Goal: Task Accomplishment & Management: Use online tool/utility

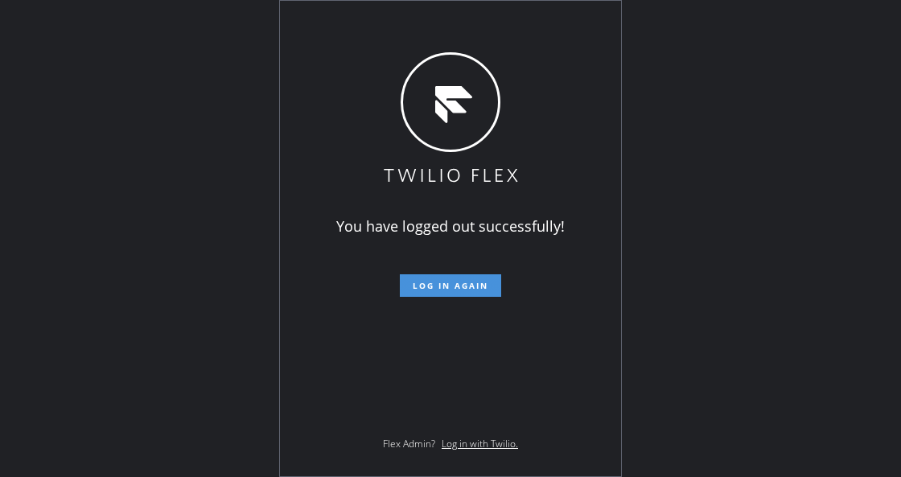
click at [490, 295] on button "Log in again" at bounding box center [450, 285] width 101 height 23
click at [294, 310] on div "You have logged out successfully! Log in again Flex Admin? Log in with Twilio." at bounding box center [450, 238] width 341 height 475
click at [432, 283] on span "Log in again" at bounding box center [451, 285] width 76 height 11
click at [433, 286] on span "Log in again" at bounding box center [451, 285] width 76 height 11
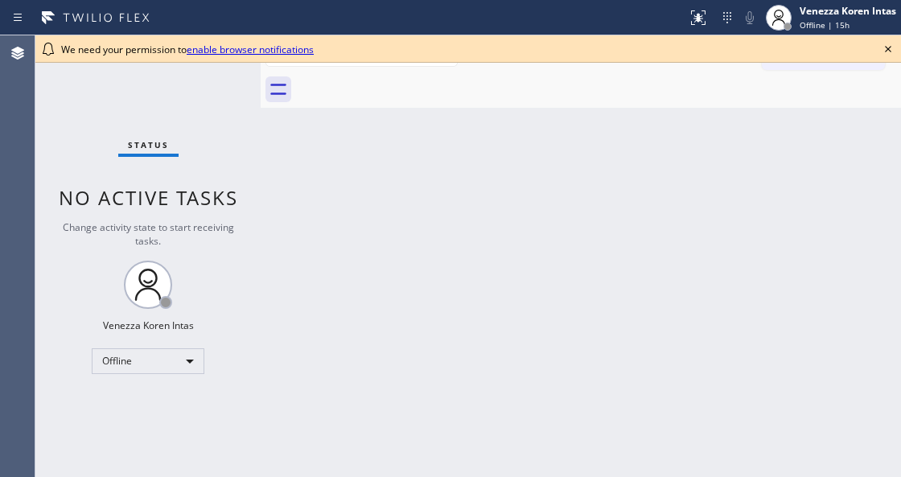
click at [890, 54] on icon at bounding box center [887, 48] width 19 height 19
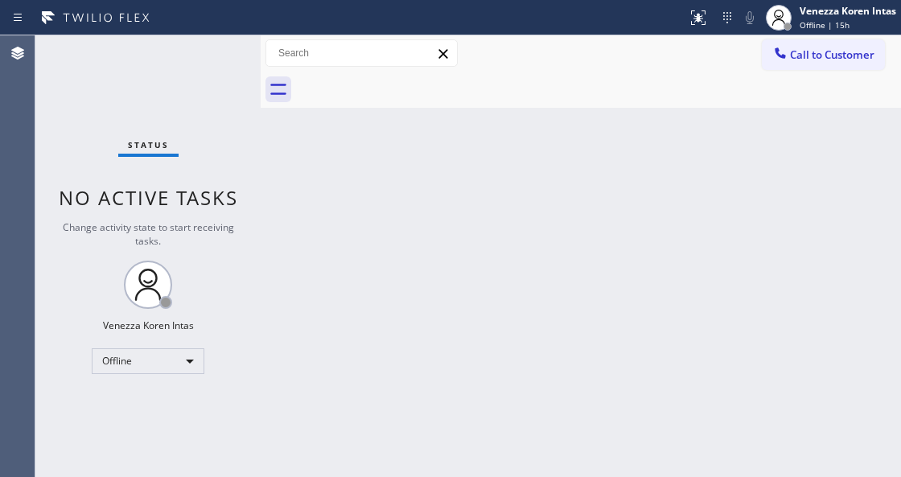
click at [380, 267] on div "Back to Dashboard Change Sender ID Customers Technicians Select a contact Outbo…" at bounding box center [581, 256] width 640 height 442
click at [172, 357] on div "Offline" at bounding box center [148, 361] width 113 height 26
click at [169, 402] on li "Available" at bounding box center [147, 401] width 110 height 19
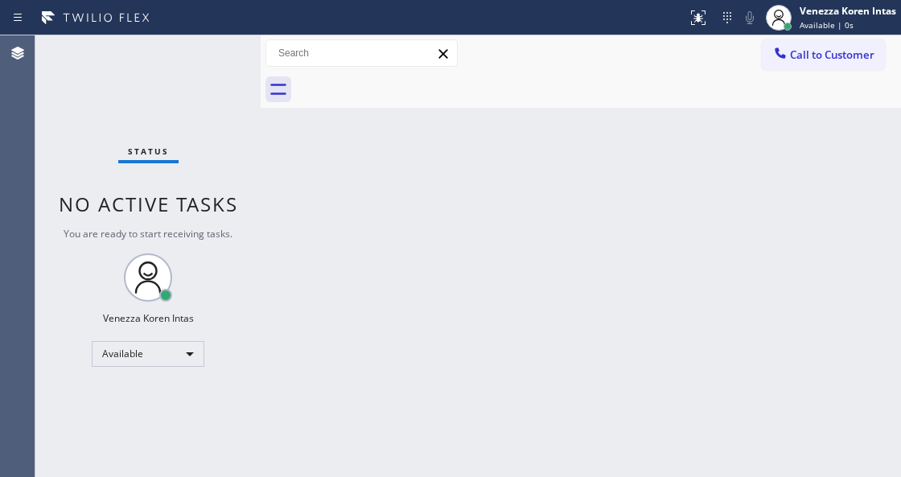
click at [244, 150] on div "Status No active tasks You are ready to start receiving tasks. Venezza Koren In…" at bounding box center [147, 256] width 225 height 442
click at [725, 151] on div "Back to Dashboard Change Sender ID Customers Technicians Select a contact Outbo…" at bounding box center [581, 256] width 640 height 442
drag, startPoint x: 592, startPoint y: 171, endPoint x: 553, endPoint y: 8, distance: 167.2
click at [594, 170] on div "Back to Dashboard Change Sender ID Customers Technicians Select a contact Outbo…" at bounding box center [581, 256] width 640 height 442
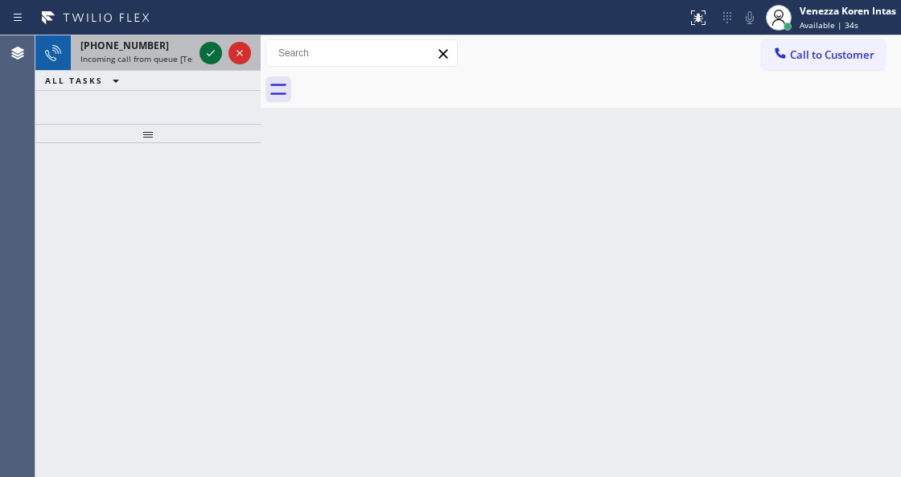
click at [205, 53] on icon at bounding box center [210, 52] width 19 height 19
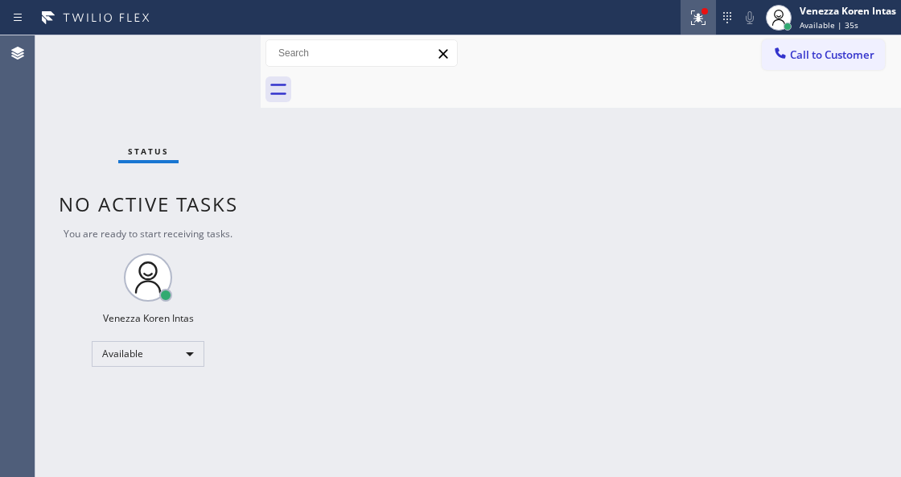
click at [688, 10] on icon at bounding box center [697, 17] width 19 height 19
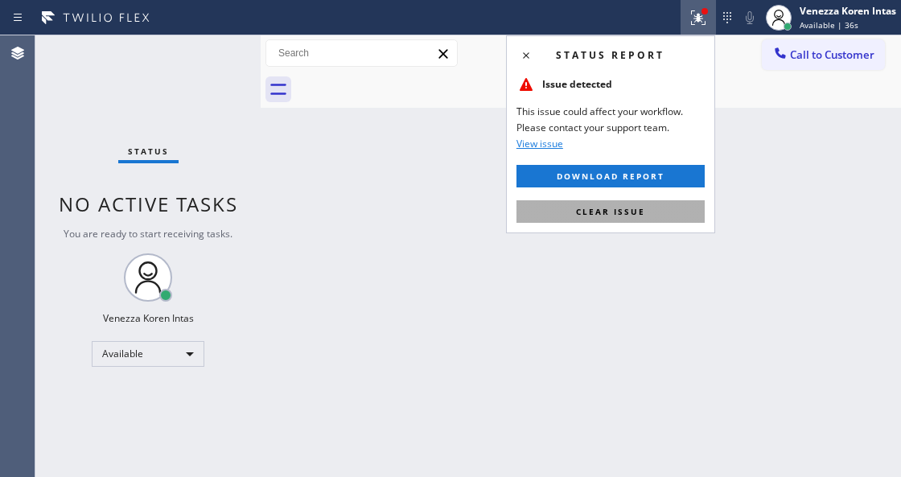
click at [658, 214] on button "Clear issue" at bounding box center [610, 211] width 188 height 23
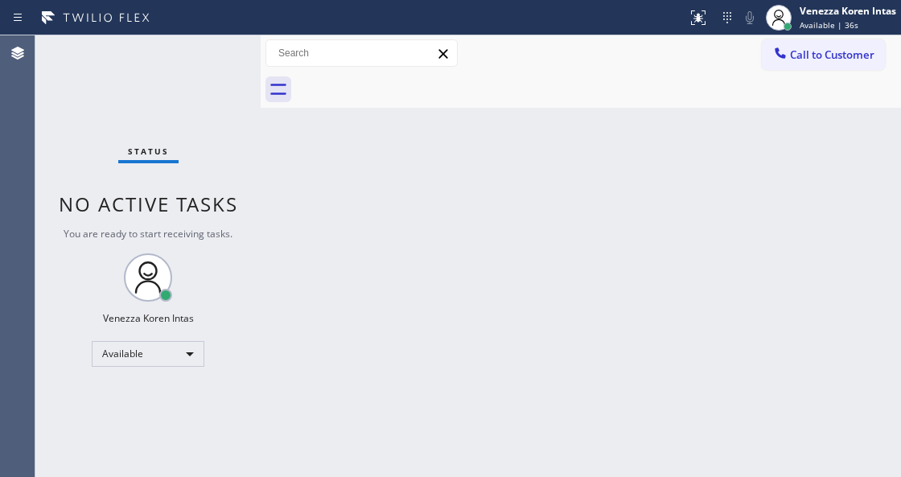
click at [470, 275] on div "Back to Dashboard Change Sender ID Customers Technicians Select a contact Outbo…" at bounding box center [581, 256] width 640 height 442
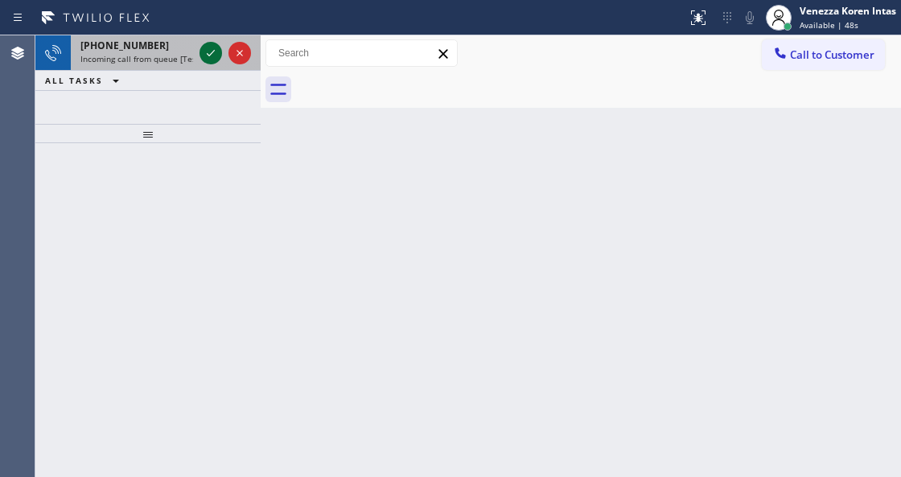
click at [214, 53] on icon at bounding box center [210, 52] width 19 height 19
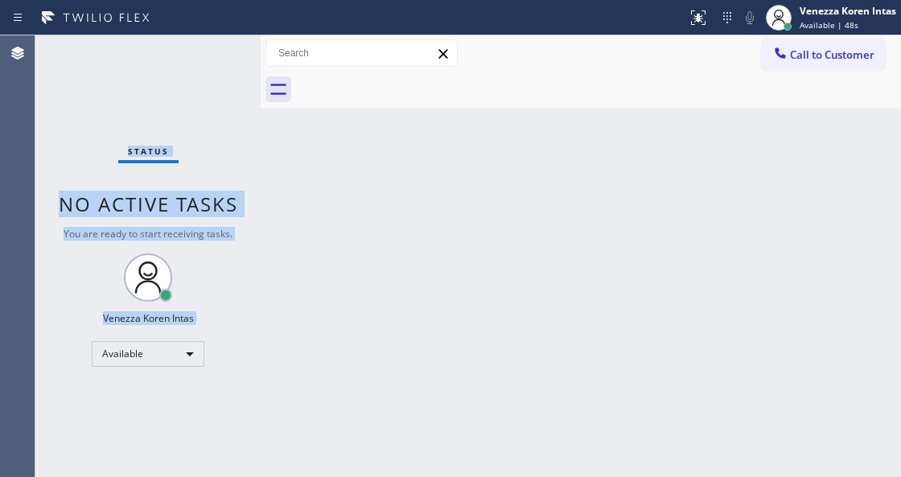
click at [214, 53] on div "Status No active tasks You are ready to start receiving tasks. Venezza Koren In…" at bounding box center [147, 256] width 225 height 442
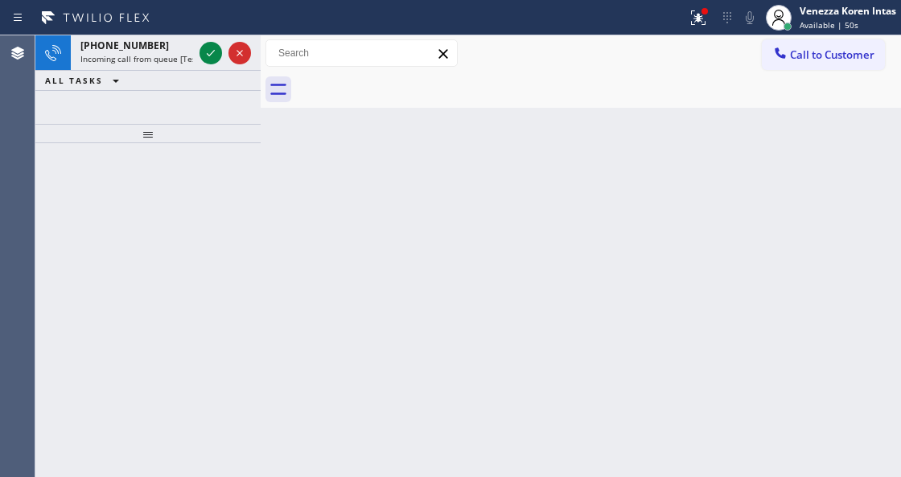
click at [214, 53] on icon at bounding box center [210, 52] width 19 height 19
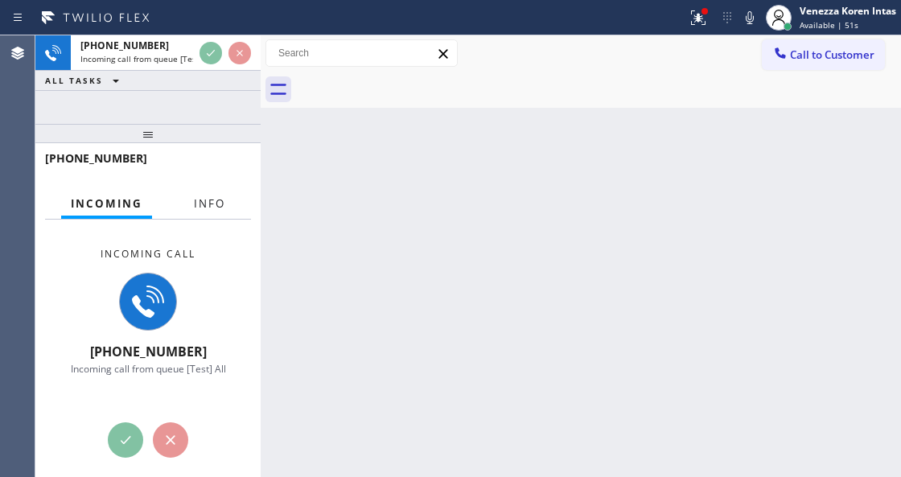
click at [212, 201] on span "Info" at bounding box center [209, 203] width 31 height 14
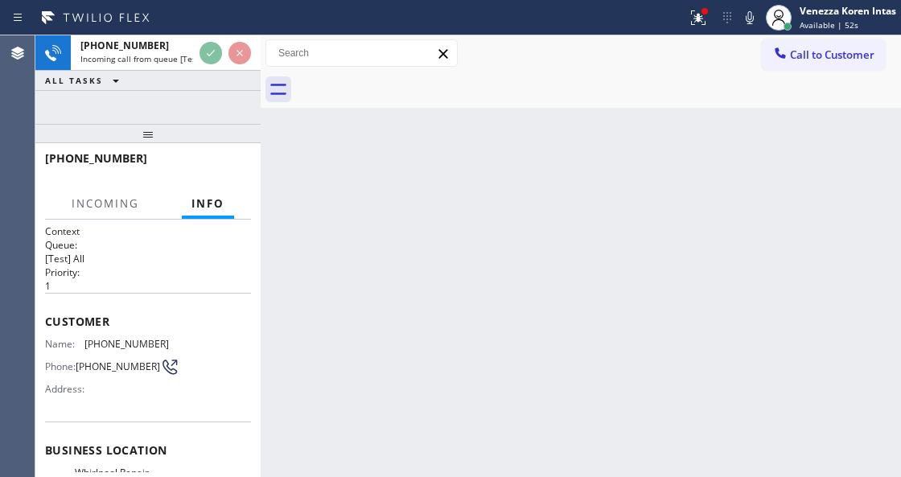
drag, startPoint x: 171, startPoint y: 134, endPoint x: 173, endPoint y: 233, distance: 99.8
click at [173, 143] on div at bounding box center [147, 133] width 225 height 19
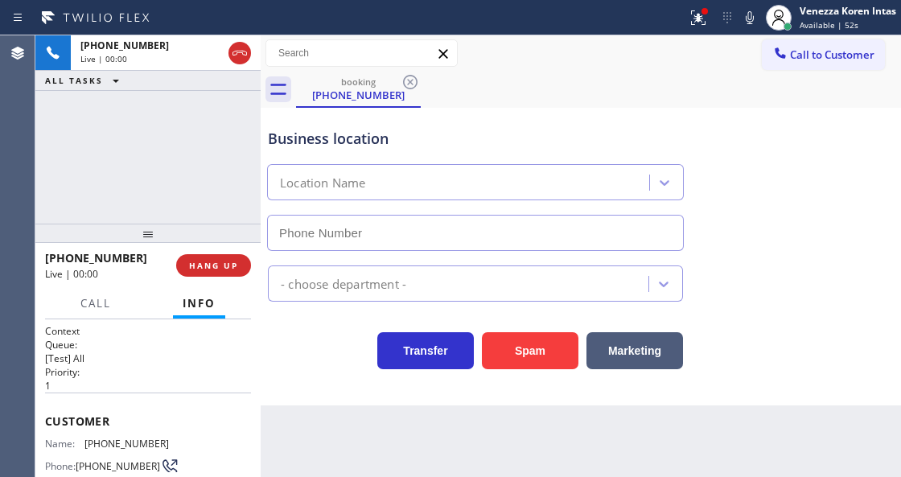
type input "[PHONE_NUMBER]"
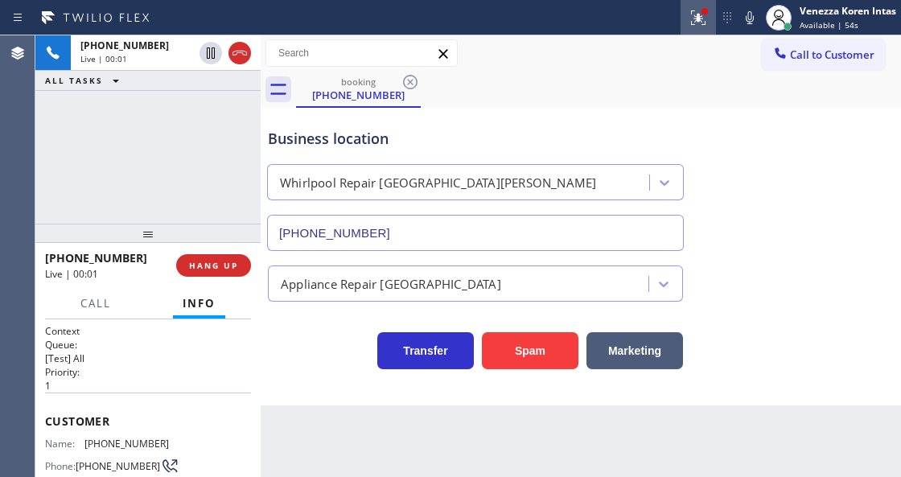
click at [695, 23] on icon at bounding box center [697, 17] width 19 height 19
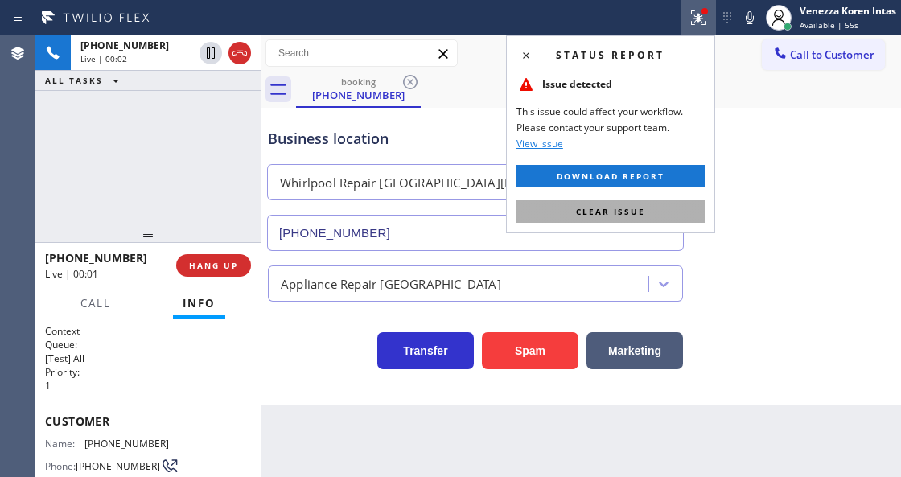
click at [639, 211] on span "Clear issue" at bounding box center [610, 211] width 69 height 11
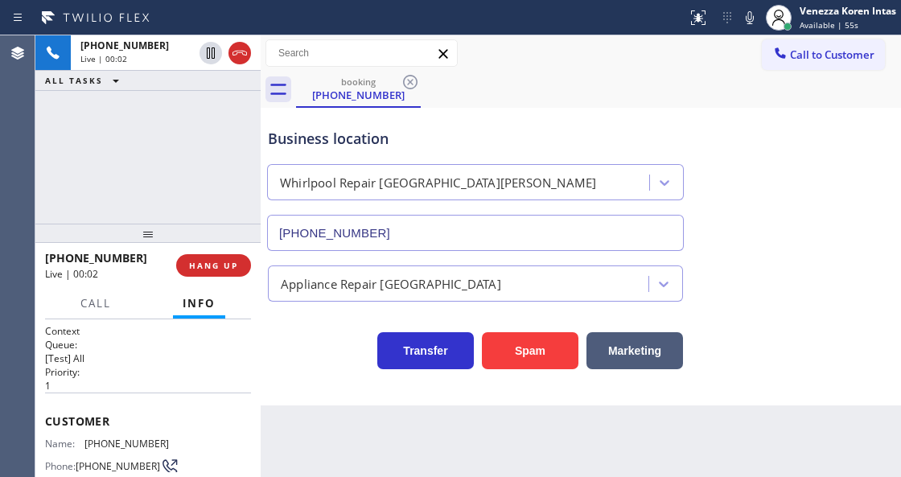
click at [747, 204] on div "Business location [GEOGRAPHIC_DATA] Repair [GEOGRAPHIC_DATA][PERSON_NAME] [PHON…" at bounding box center [581, 178] width 632 height 146
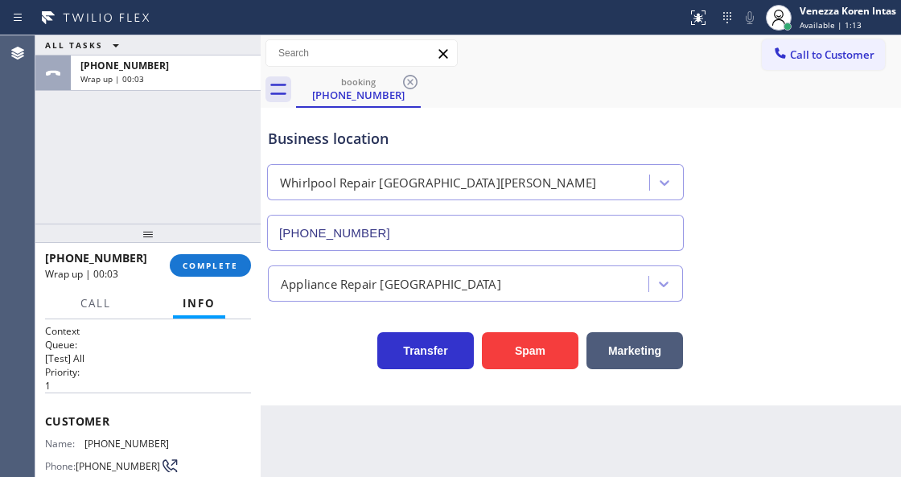
click at [246, 251] on div "[PHONE_NUMBER] Wrap up | 00:03 COMPLETE" at bounding box center [148, 265] width 206 height 42
click at [245, 259] on button "COMPLETE" at bounding box center [210, 265] width 81 height 23
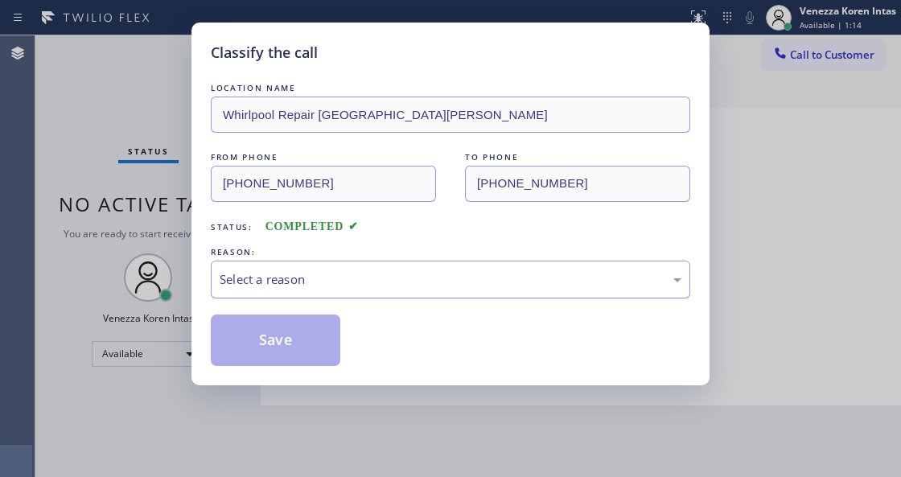
click at [365, 288] on div "Select a reason" at bounding box center [451, 279] width 462 height 18
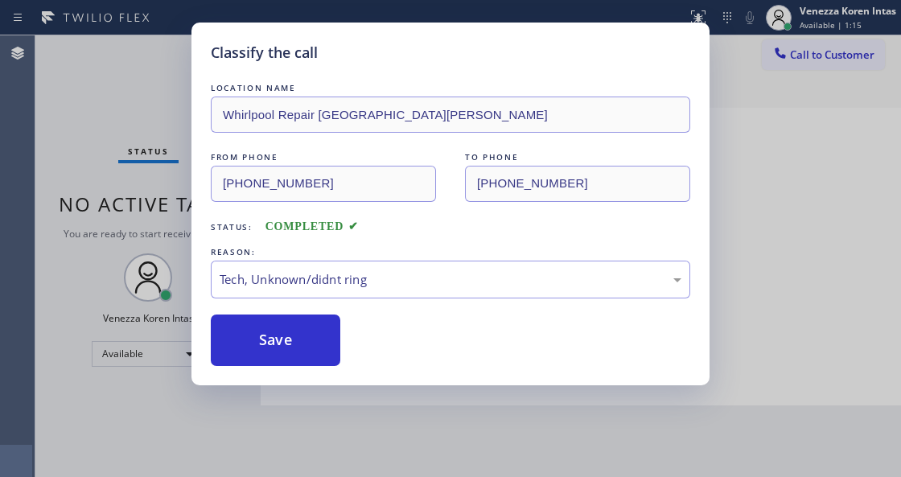
drag, startPoint x: 305, startPoint y: 338, endPoint x: 339, endPoint y: 461, distance: 127.8
click at [305, 337] on button "Save" at bounding box center [275, 339] width 129 height 51
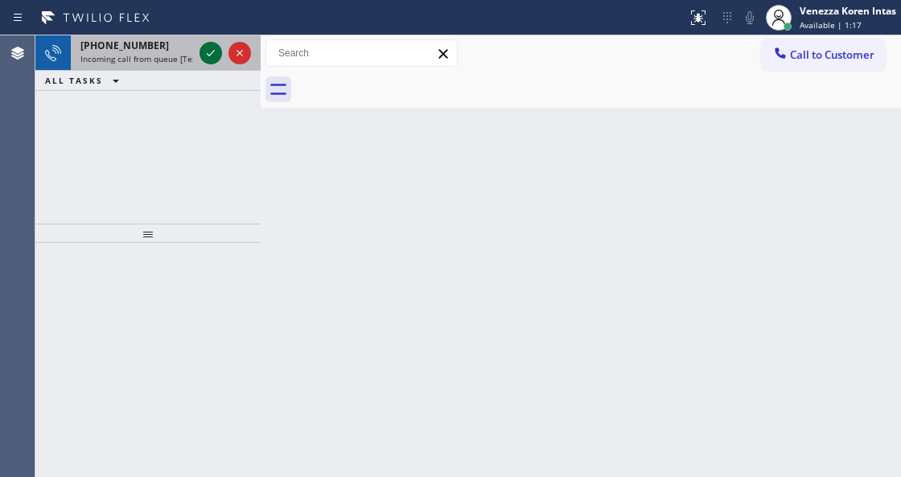
click at [216, 58] on icon at bounding box center [210, 52] width 19 height 19
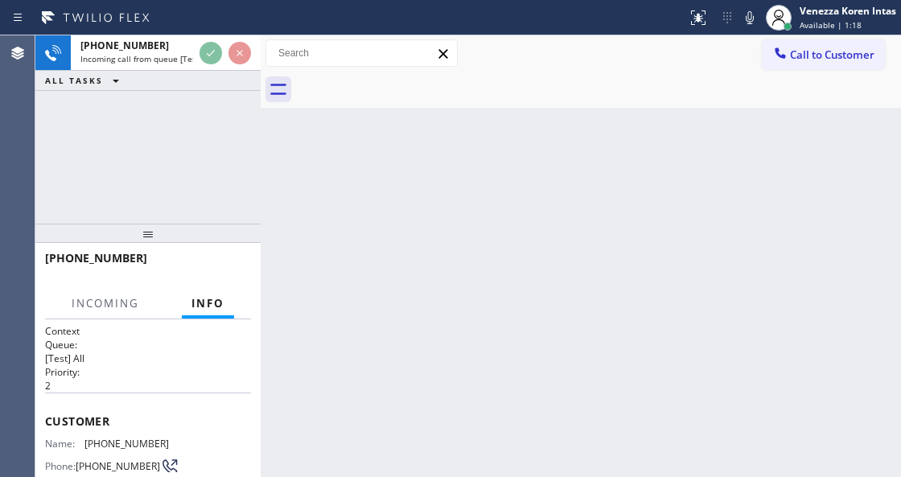
scroll to position [161, 0]
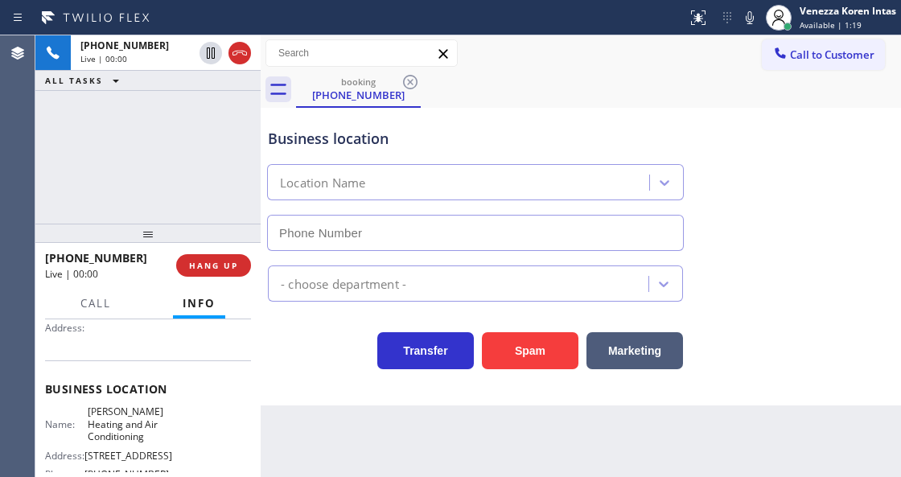
type input "[PHONE_NUMBER]"
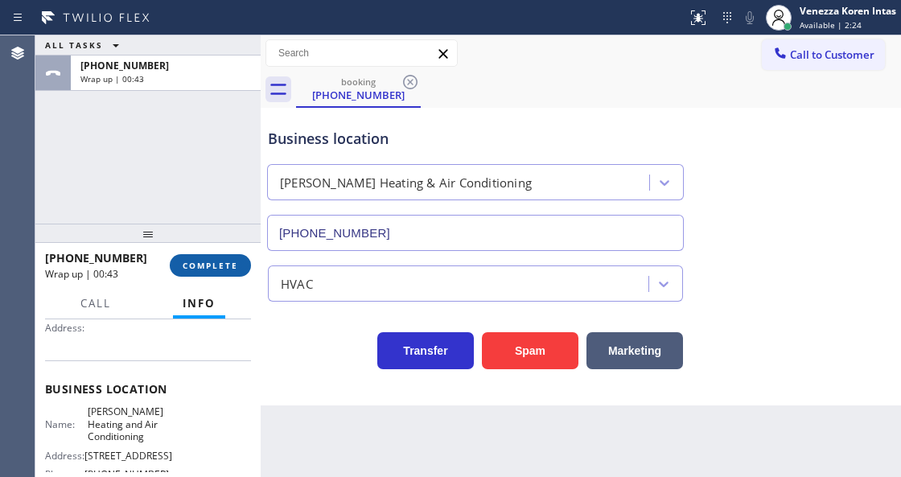
click at [240, 266] on button "COMPLETE" at bounding box center [210, 265] width 81 height 23
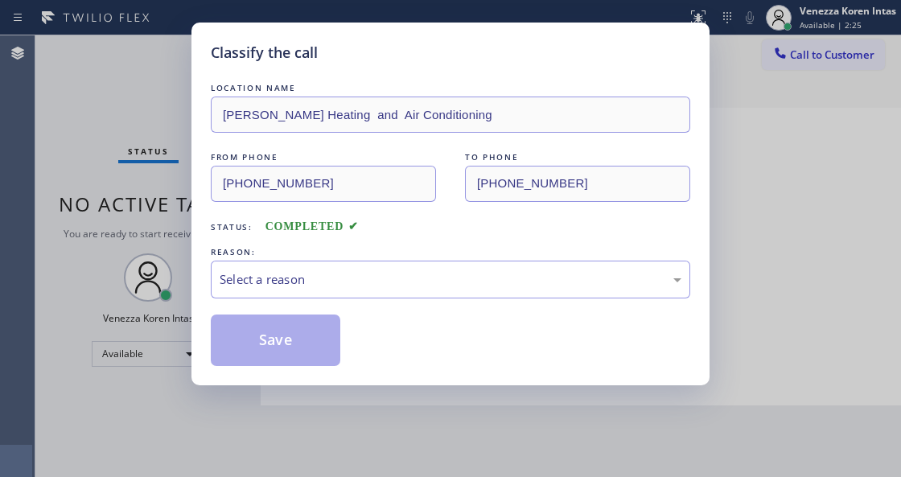
click at [352, 285] on div "Select a reason" at bounding box center [451, 279] width 462 height 18
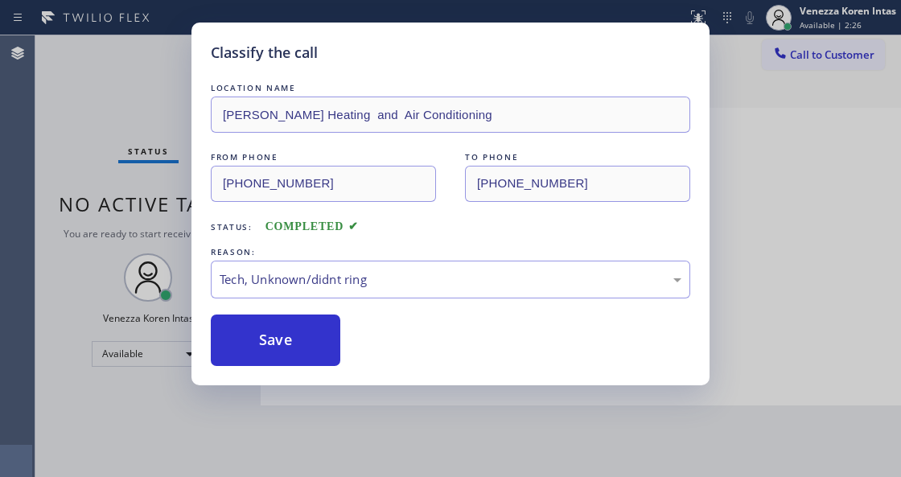
click at [277, 345] on button "Save" at bounding box center [275, 339] width 129 height 51
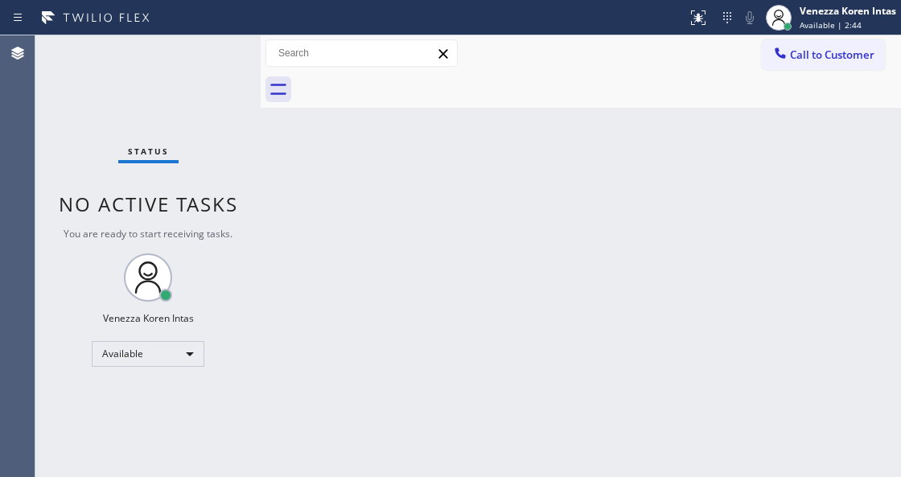
click at [288, 265] on div "Back to Dashboard Change Sender ID Customers Technicians Select a contact Outbo…" at bounding box center [581, 256] width 640 height 442
drag, startPoint x: 233, startPoint y: 230, endPoint x: 18, endPoint y: 233, distance: 214.8
click at [228, 230] on div "Status No active tasks You are ready to start receiving tasks. Venezza Koren In…" at bounding box center [147, 256] width 225 height 442
click at [125, 171] on div "Status No active tasks You are ready to start receiving tasks. Venezza Koren In…" at bounding box center [147, 256] width 225 height 442
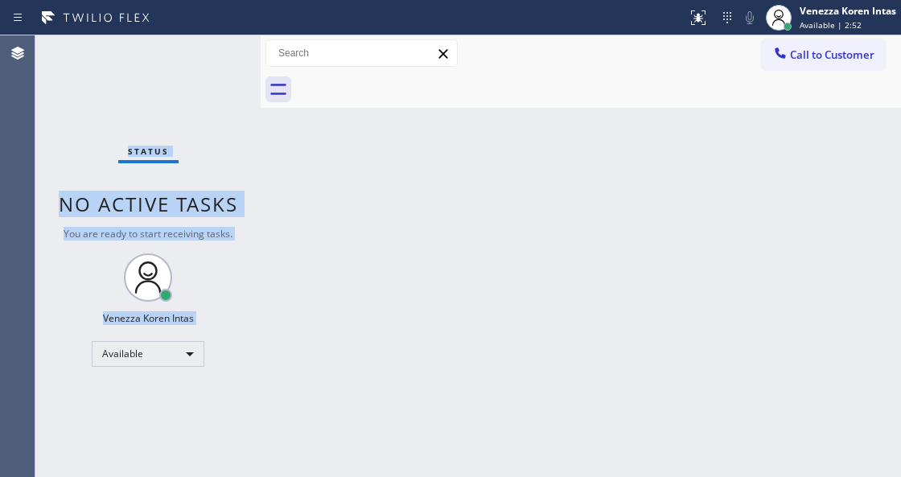
click at [214, 52] on div "Status No active tasks You are ready to start receiving tasks. Venezza Koren In…" at bounding box center [147, 256] width 225 height 442
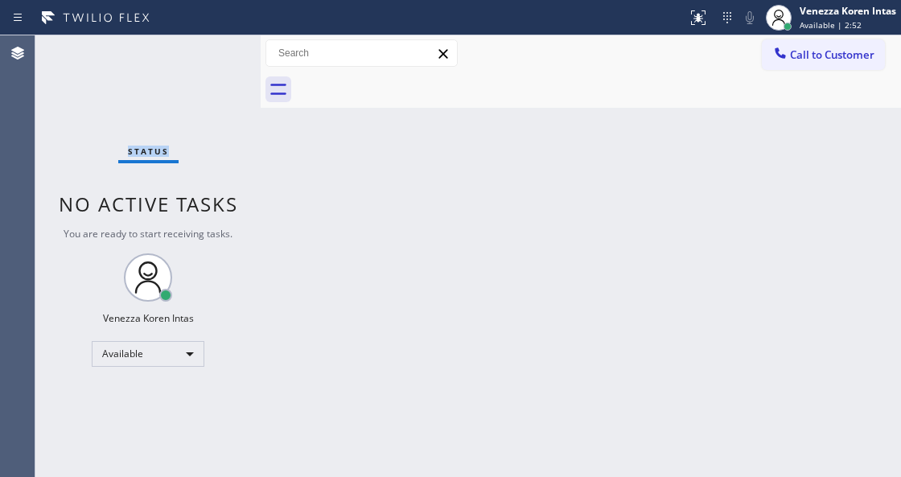
click at [214, 52] on div "Status No active tasks You are ready to start receiving tasks. Venezza Koren In…" at bounding box center [147, 256] width 225 height 442
click at [484, 254] on div "Back to Dashboard Change Sender ID Customers Technicians Select a contact Outbo…" at bounding box center [581, 256] width 640 height 442
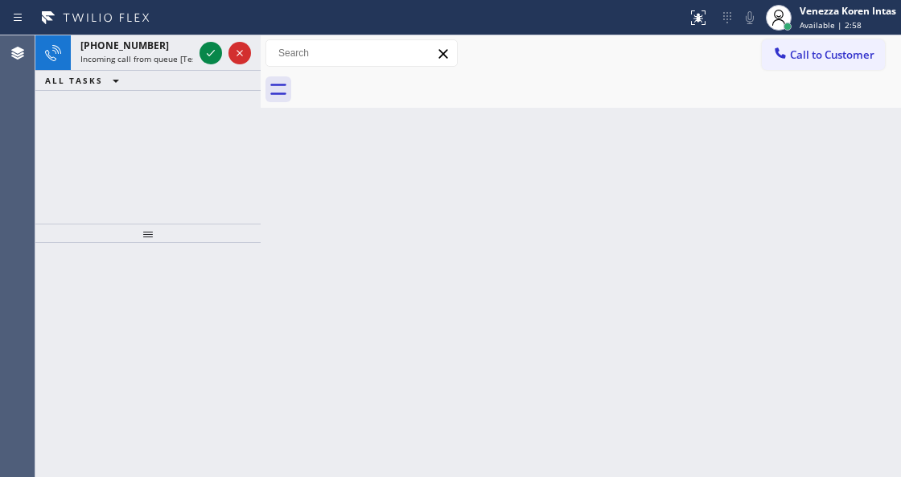
drag, startPoint x: 352, startPoint y: 223, endPoint x: 314, endPoint y: 376, distance: 158.2
click at [352, 225] on div "Back to Dashboard Change Sender ID Customers Technicians Select a contact Outbo…" at bounding box center [581, 256] width 640 height 442
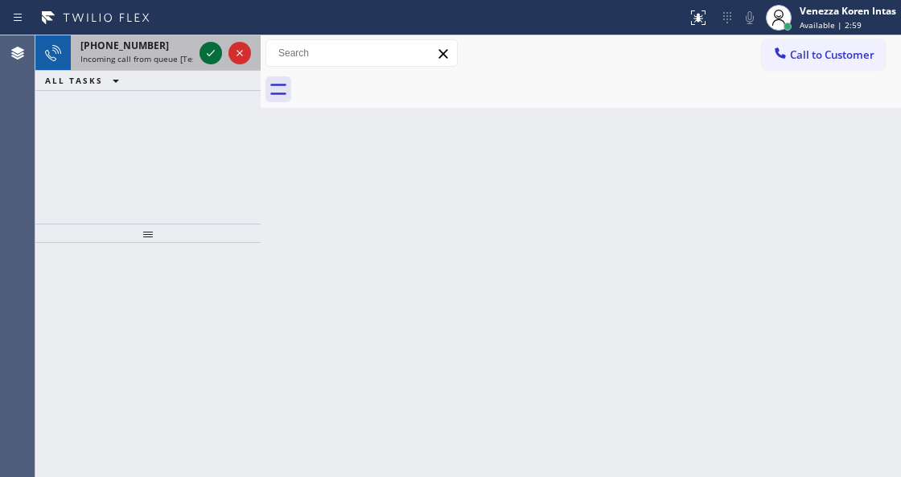
click at [208, 56] on icon at bounding box center [210, 52] width 19 height 19
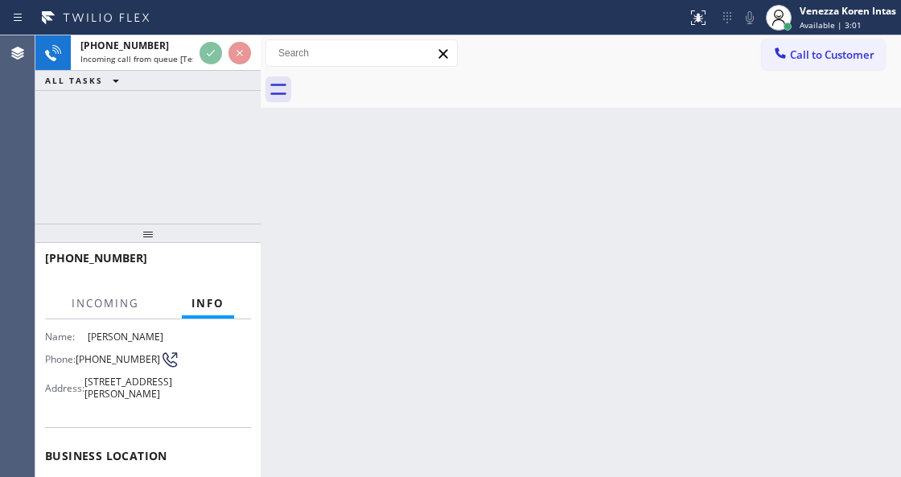
scroll to position [214, 0]
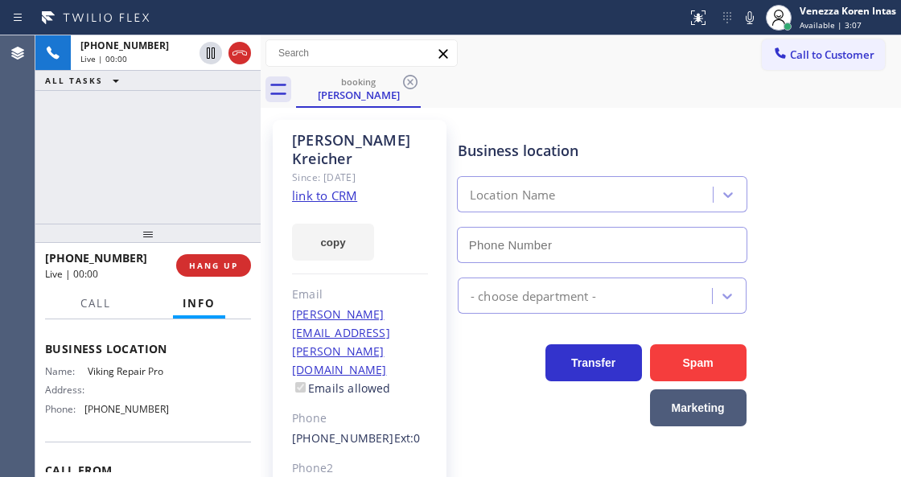
type input "[PHONE_NUMBER]"
drag, startPoint x: 244, startPoint y: 170, endPoint x: 333, endPoint y: 207, distance: 96.9
click at [244, 170] on div "[PHONE_NUMBER] Live | 00:00 ALL TASKS ALL TASKS ACTIVE TASKS TASKS IN WRAP UP" at bounding box center [147, 129] width 225 height 188
click at [342, 187] on link "link to CRM" at bounding box center [324, 195] width 65 height 16
click at [755, 13] on icon at bounding box center [749, 17] width 19 height 19
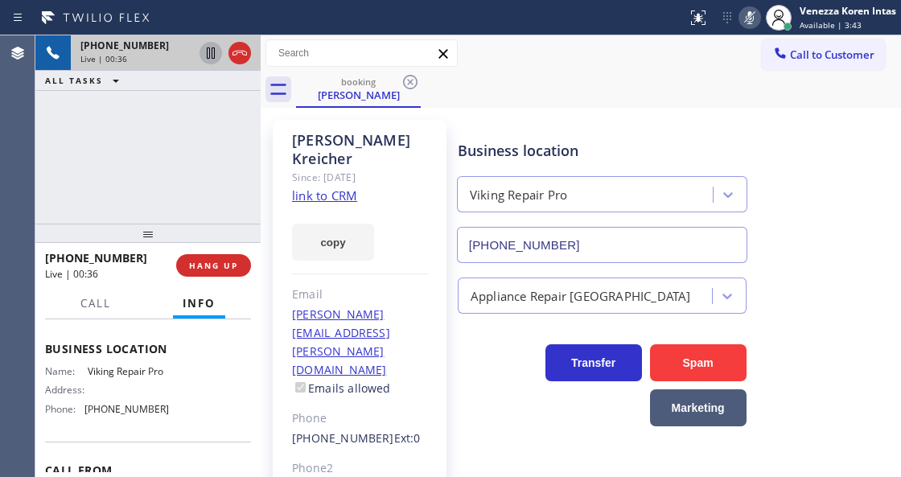
click at [213, 50] on icon at bounding box center [210, 52] width 19 height 19
click at [703, 34] on button at bounding box center [697, 17] width 35 height 35
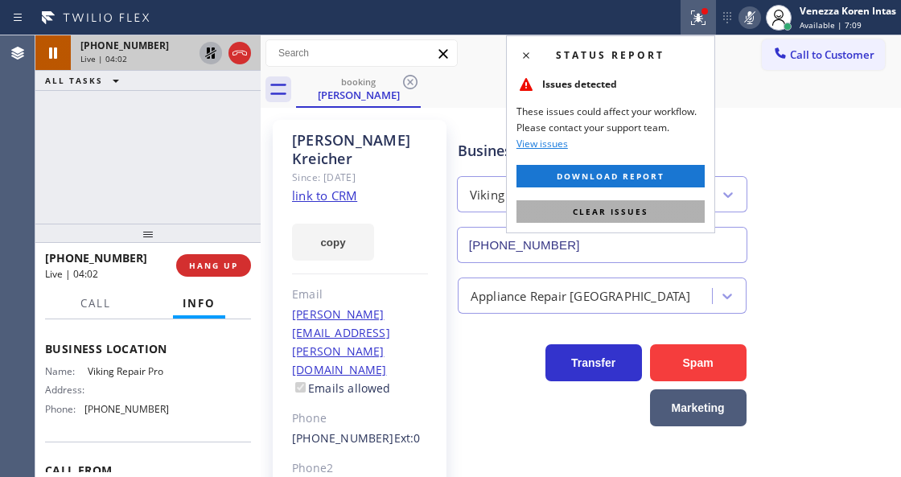
click at [560, 219] on button "Clear issues" at bounding box center [610, 211] width 188 height 23
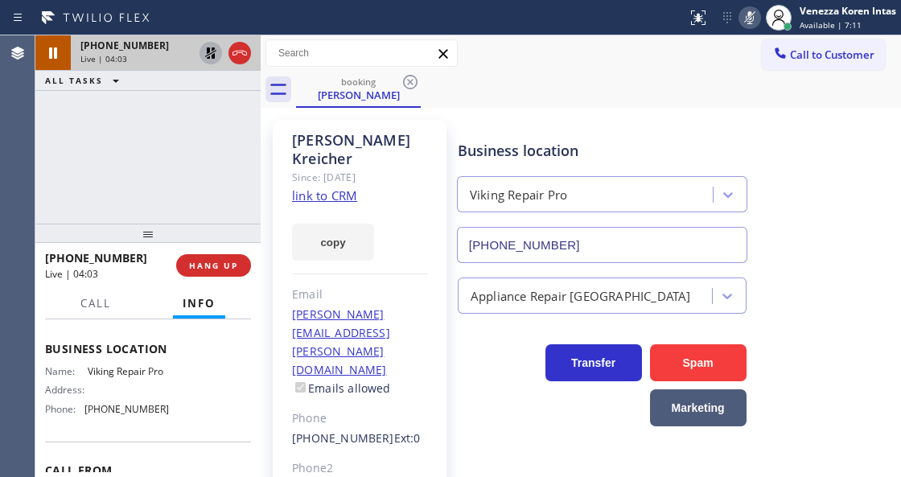
click at [748, 21] on icon at bounding box center [749, 17] width 19 height 19
click at [202, 52] on icon at bounding box center [210, 52] width 19 height 19
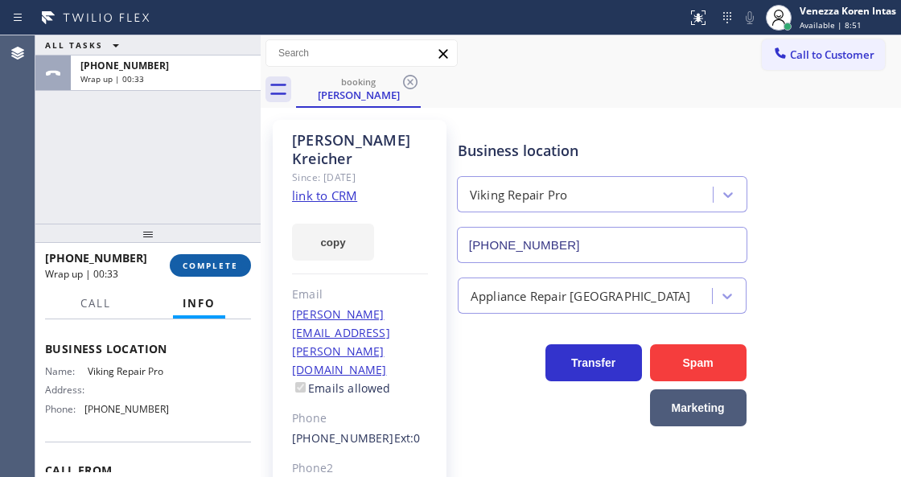
drag, startPoint x: 205, startPoint y: 257, endPoint x: 253, endPoint y: 272, distance: 50.4
click at [204, 258] on button "COMPLETE" at bounding box center [210, 265] width 81 height 23
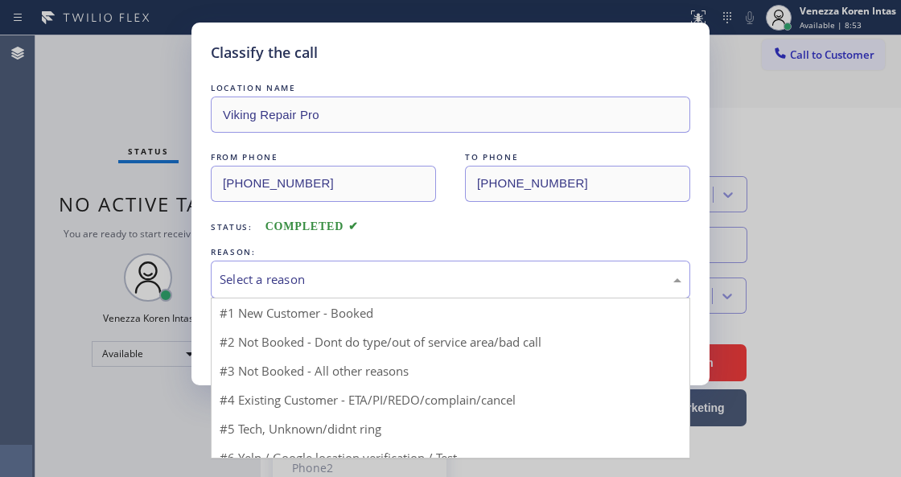
click at [361, 286] on div "Select a reason" at bounding box center [451, 279] width 462 height 18
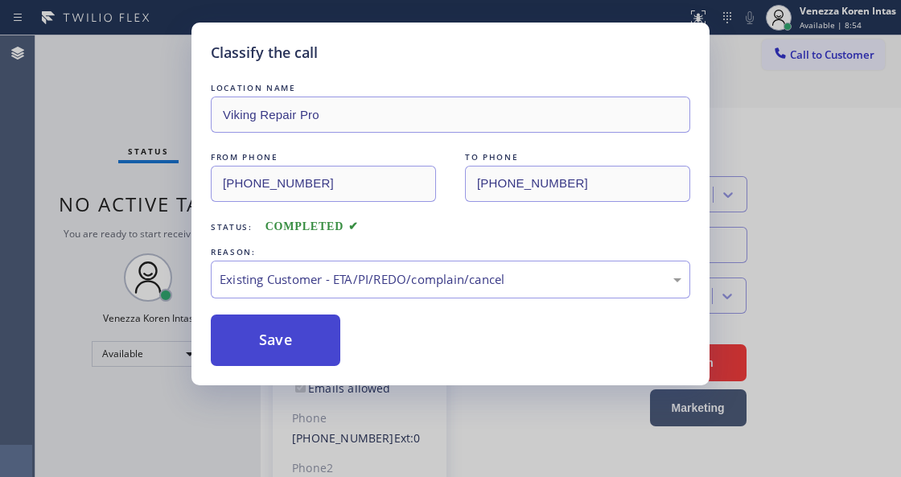
click at [294, 351] on button "Save" at bounding box center [275, 339] width 129 height 51
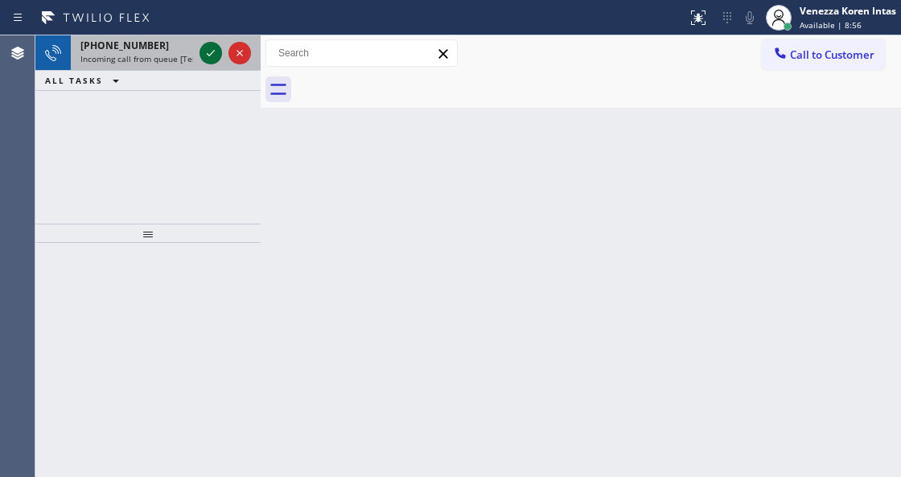
click at [212, 54] on icon at bounding box center [210, 52] width 19 height 19
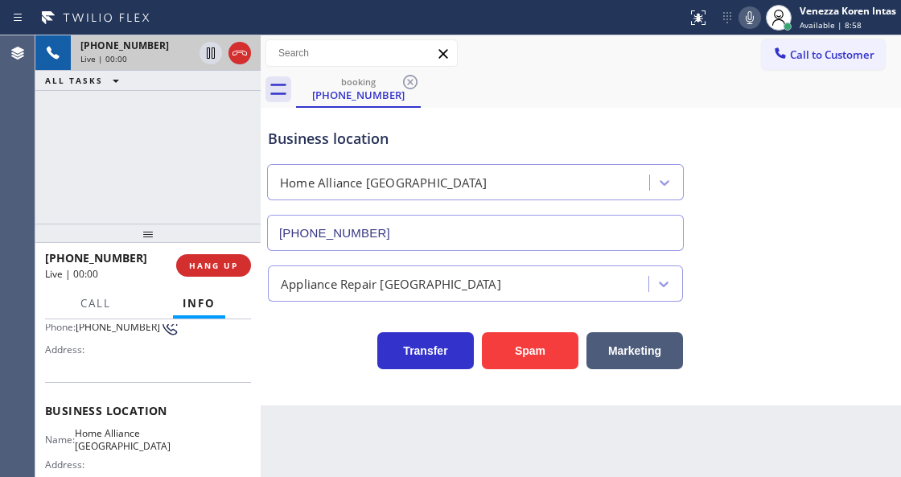
type input "[PHONE_NUMBER]"
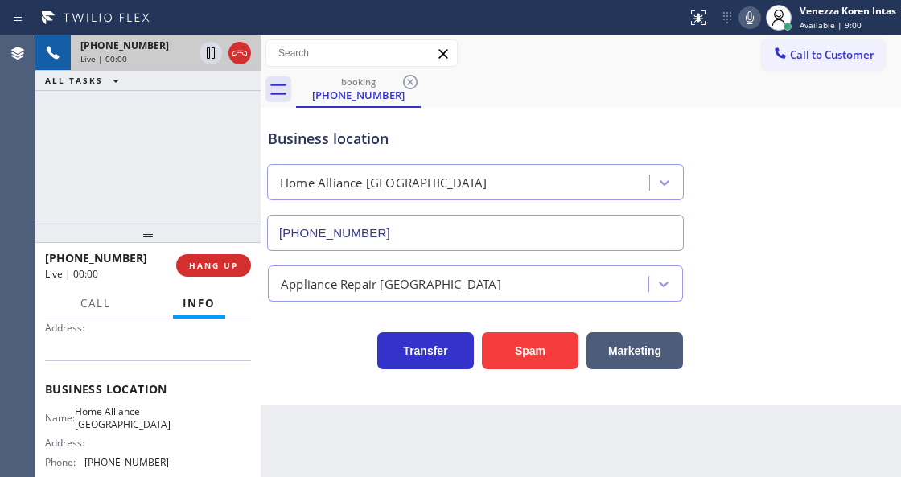
click at [173, 146] on div "[PHONE_NUMBER] Live | 00:00 ALL TASKS ALL TASKS ACTIVE TASKS TASKS IN WRAP UP" at bounding box center [147, 129] width 225 height 188
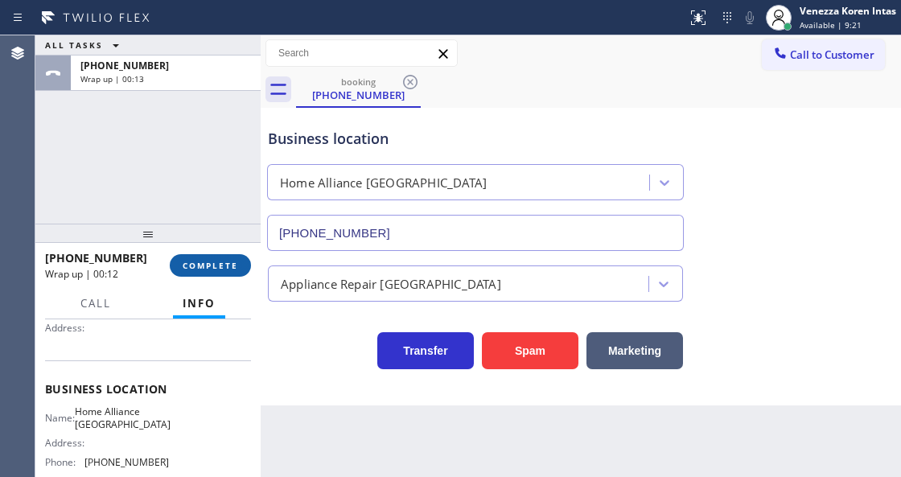
click at [225, 265] on span "COMPLETE" at bounding box center [210, 265] width 55 height 11
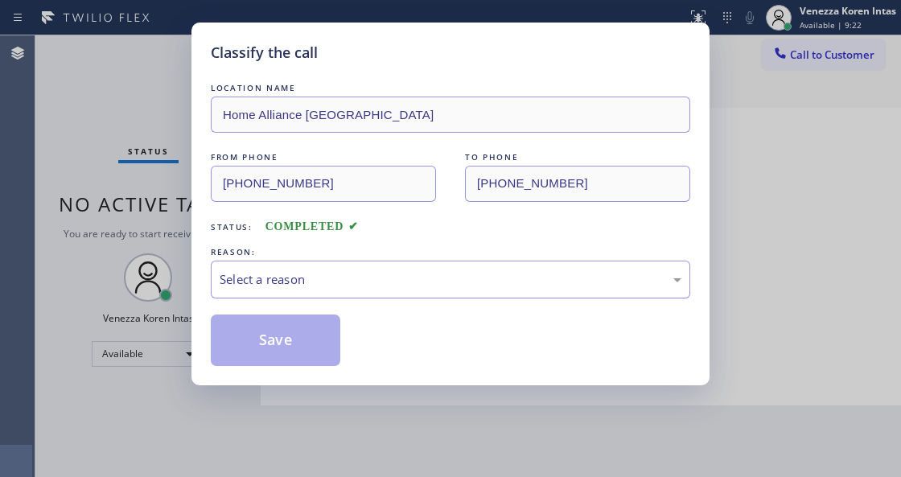
click at [379, 284] on div "Select a reason" at bounding box center [451, 279] width 462 height 18
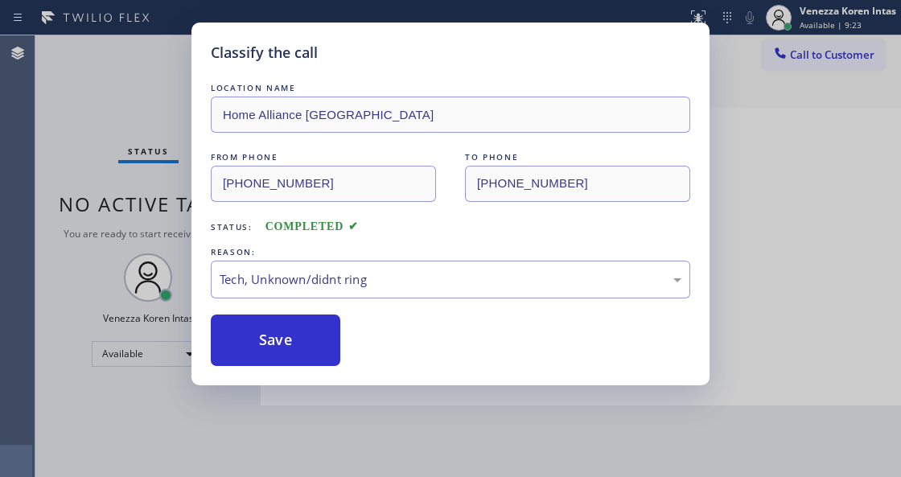
click at [331, 376] on div "Classify the call LOCATION NAME Home Alliance [PERSON_NAME] FROM PHONE [PHONE_N…" at bounding box center [450, 204] width 518 height 363
click at [315, 351] on button "Save" at bounding box center [275, 339] width 129 height 51
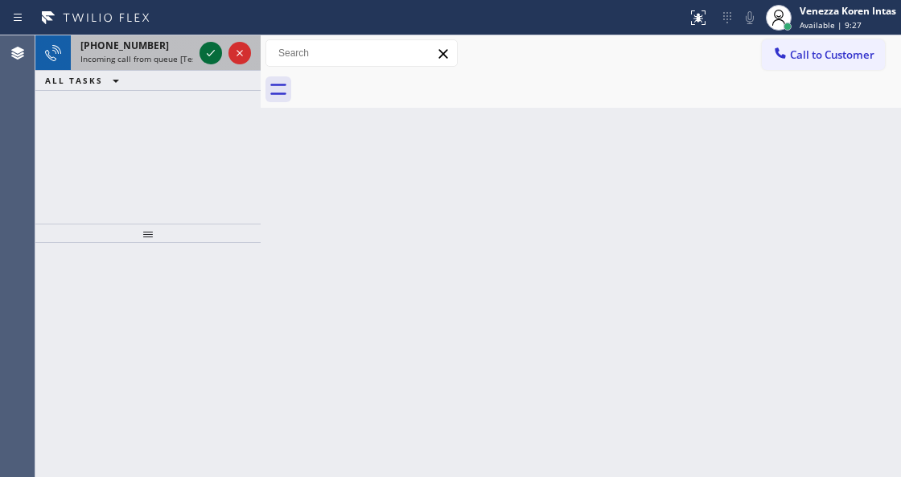
click at [207, 60] on icon at bounding box center [210, 52] width 19 height 19
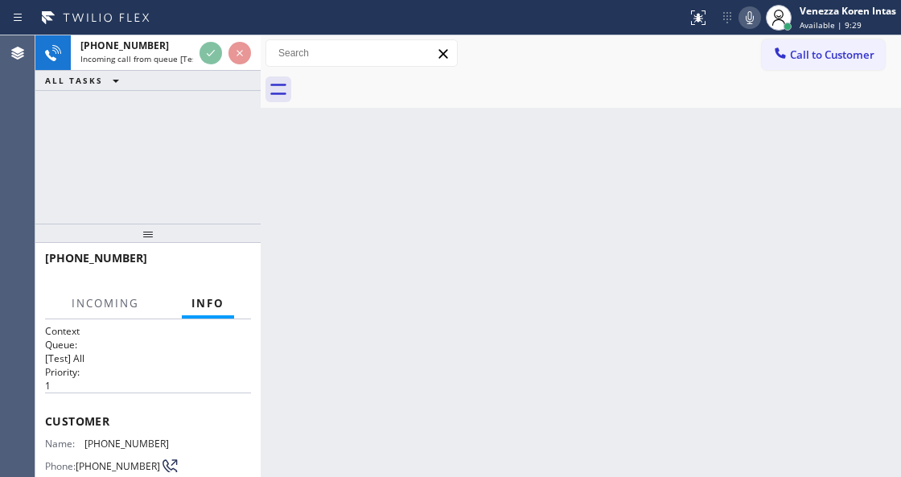
scroll to position [161, 0]
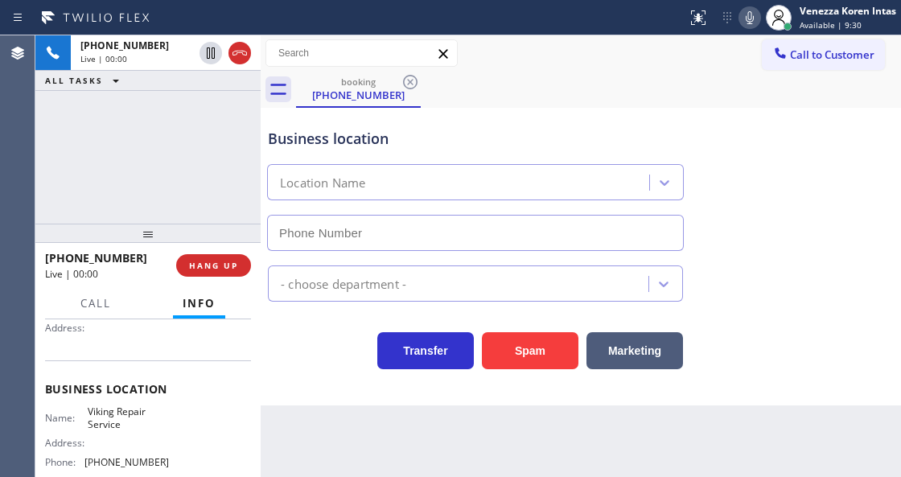
click at [124, 143] on div "[PHONE_NUMBER] Live | 00:00 ALL TASKS ALL TASKS ACTIVE TASKS TASKS IN WRAP UP" at bounding box center [147, 129] width 225 height 188
click at [501, 462] on div "Back to Dashboard Change Sender ID Customers Technicians Select a contact Outbo…" at bounding box center [581, 256] width 640 height 442
type input "[PHONE_NUMBER]"
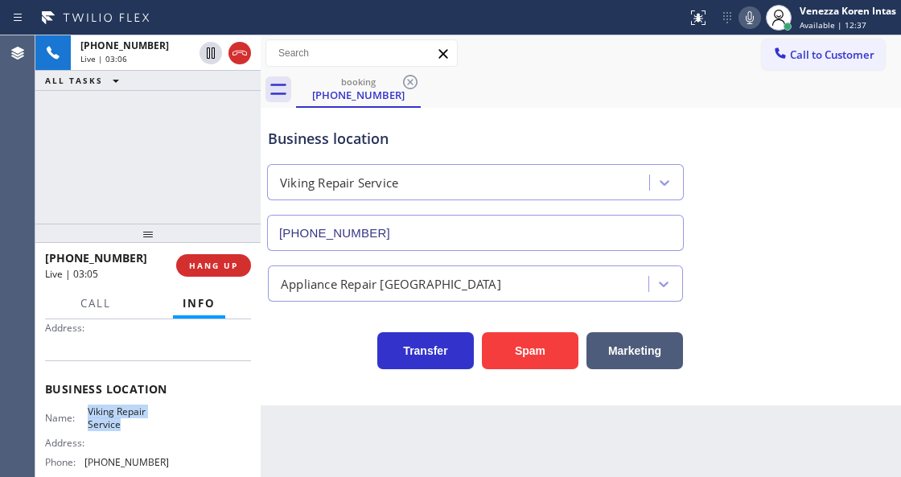
drag, startPoint x: 84, startPoint y: 405, endPoint x: 121, endPoint y: 421, distance: 39.3
click at [121, 421] on div "Name: Viking Repair Service" at bounding box center [107, 417] width 124 height 25
copy span "Viking Repair Service"
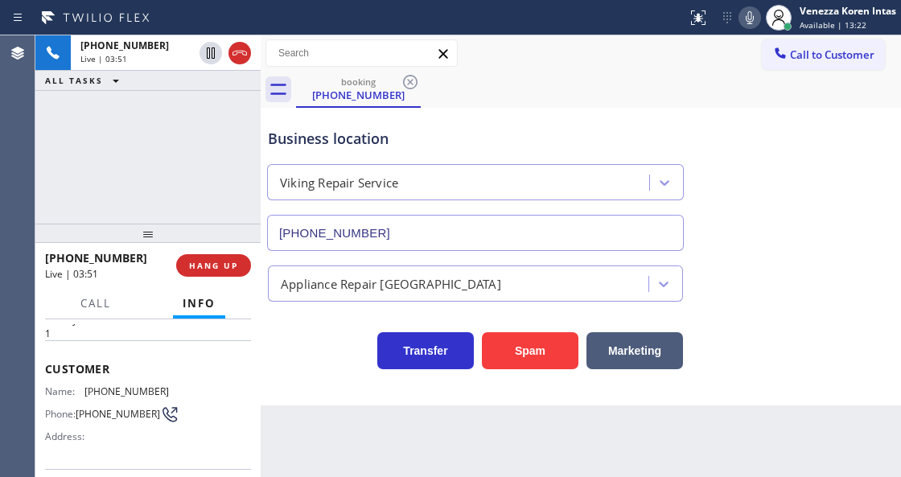
scroll to position [0, 0]
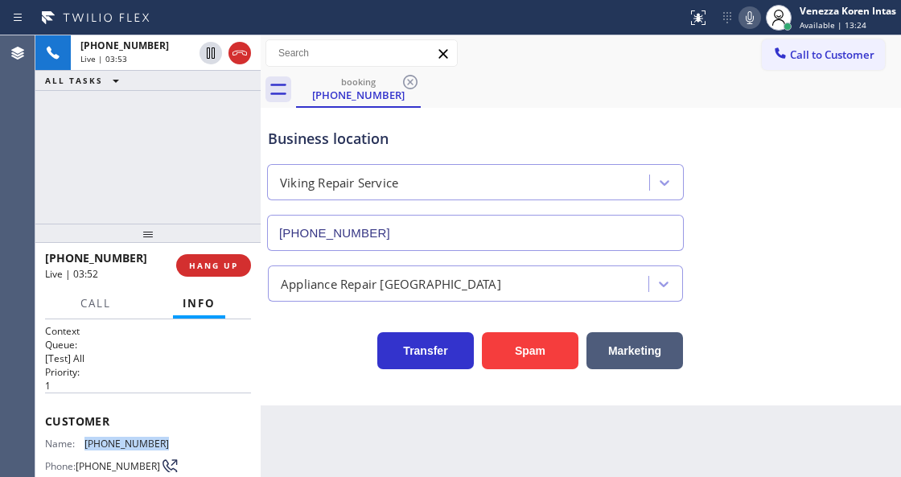
drag, startPoint x: 173, startPoint y: 435, endPoint x: 84, endPoint y: 439, distance: 88.6
click at [84, 439] on div "Name: [PHONE_NUMBER] Phone: [PHONE_NUMBER] Address:" at bounding box center [148, 470] width 206 height 64
copy div "[PHONE_NUMBER]"
click at [750, 19] on icon at bounding box center [749, 17] width 19 height 19
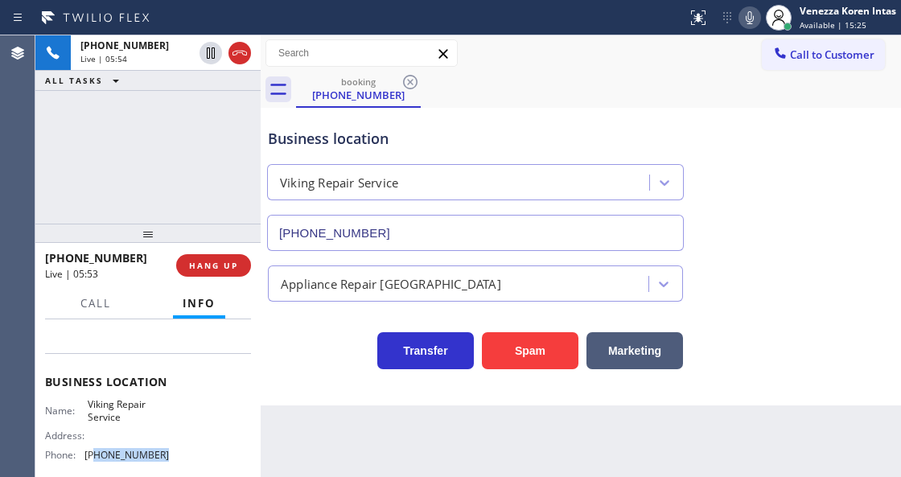
scroll to position [171, 0]
drag, startPoint x: 163, startPoint y: 458, endPoint x: 85, endPoint y: 455, distance: 78.1
click at [85, 455] on div "Phone: [PHONE_NUMBER]" at bounding box center [107, 452] width 124 height 12
copy div "[PHONE_NUMBER]"
click at [746, 10] on icon at bounding box center [749, 17] width 19 height 19
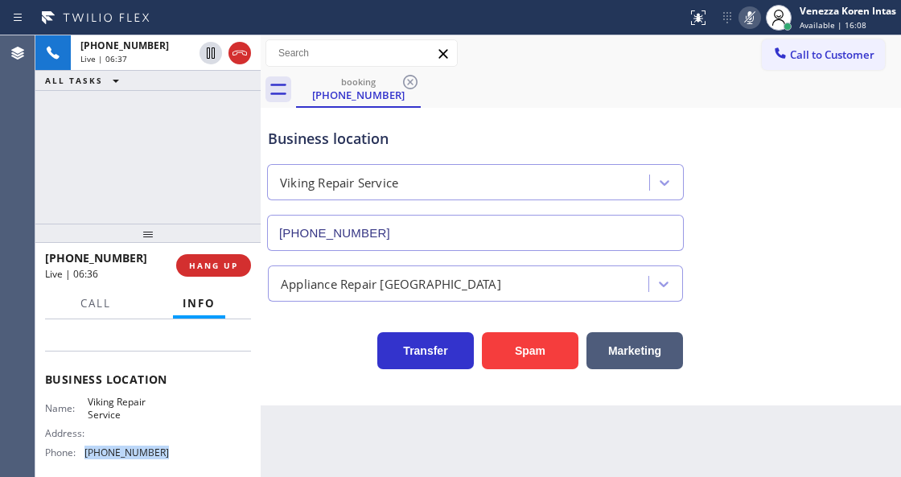
click at [746, 10] on icon at bounding box center [749, 17] width 19 height 19
click at [732, 108] on div "Business location Viking Repair Service [PHONE_NUMBER]" at bounding box center [581, 178] width 632 height 146
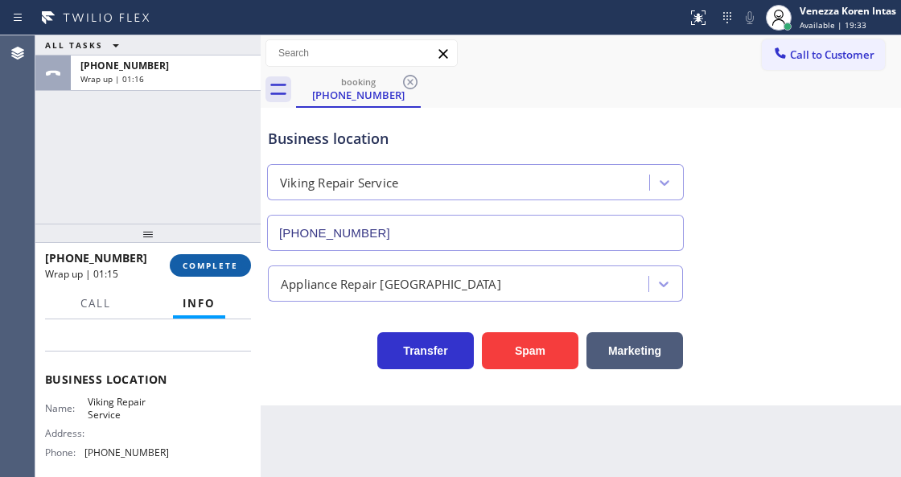
click at [240, 265] on button "COMPLETE" at bounding box center [210, 265] width 81 height 23
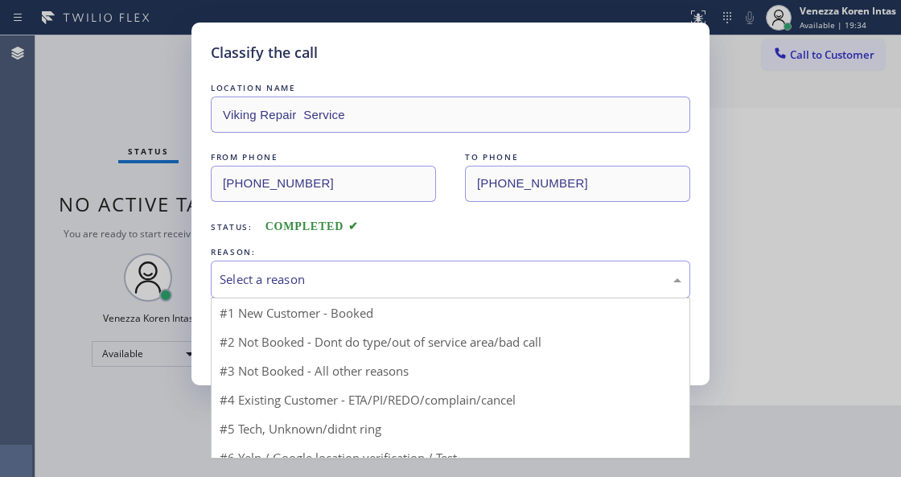
click at [325, 270] on div "Select a reason" at bounding box center [450, 280] width 479 height 38
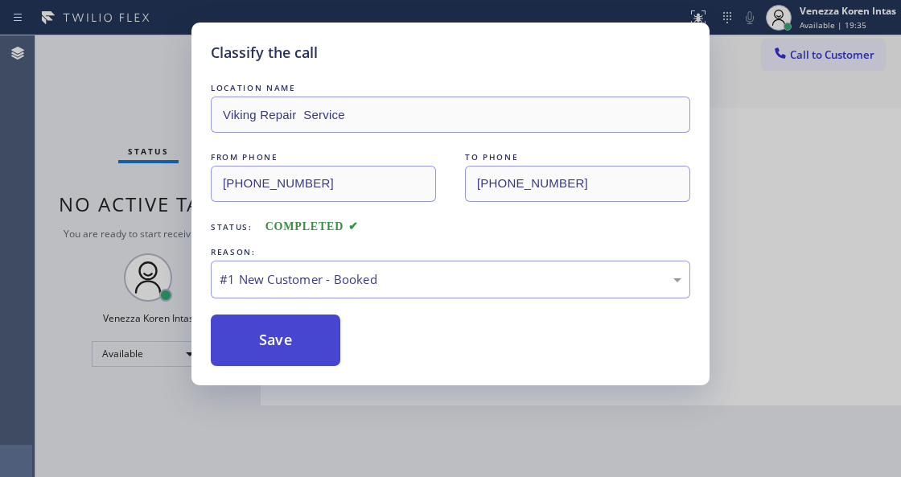
click at [301, 334] on button "Save" at bounding box center [275, 339] width 129 height 51
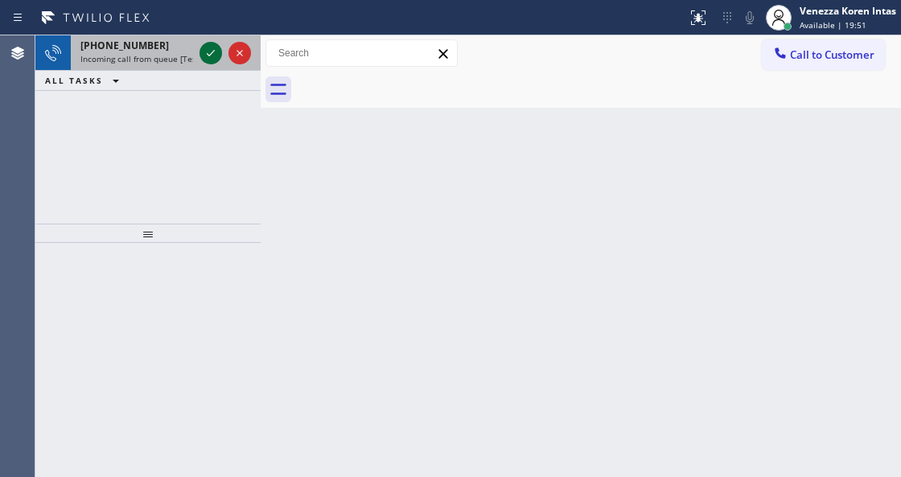
click at [211, 51] on icon at bounding box center [210, 52] width 19 height 19
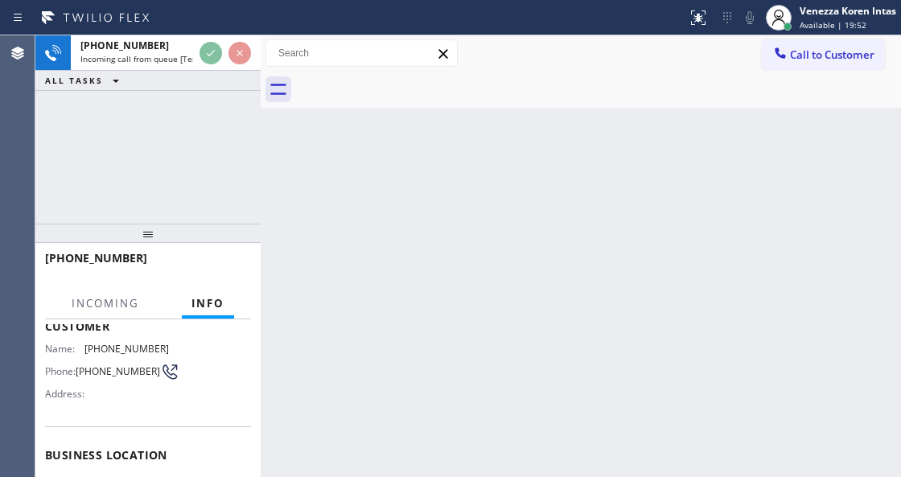
scroll to position [214, 0]
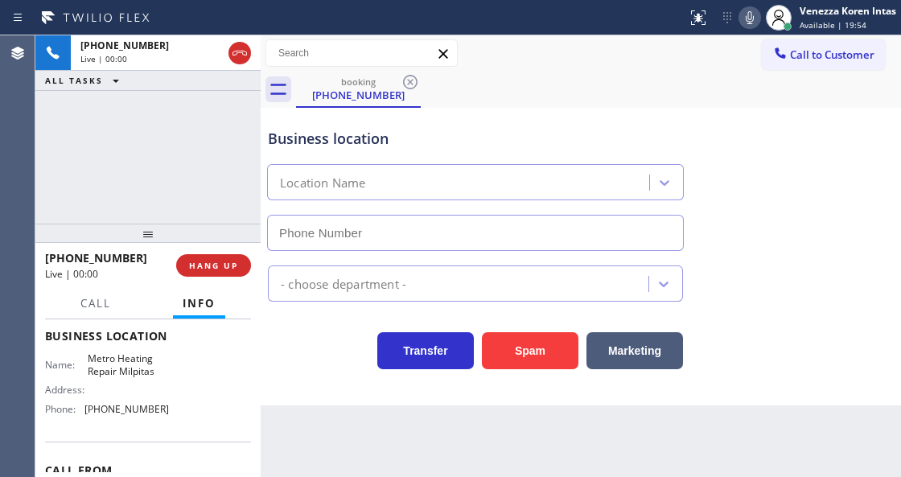
type input "[PHONE_NUMBER]"
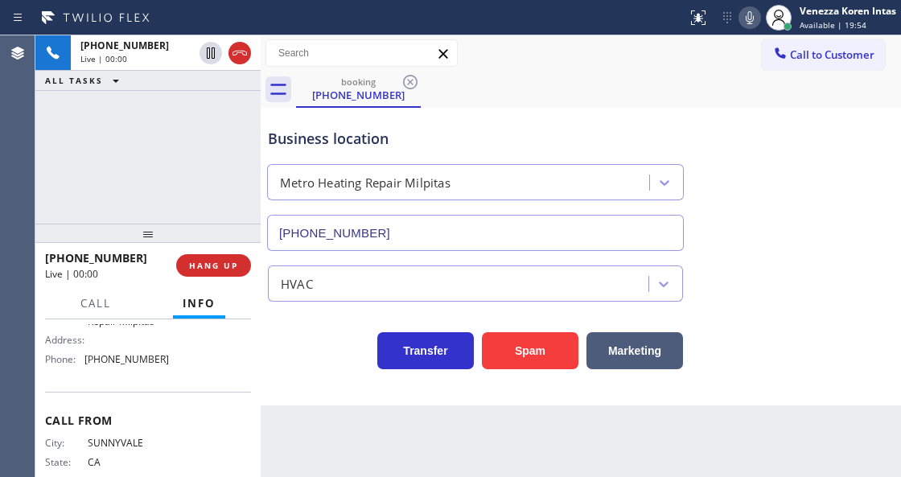
scroll to position [306, 0]
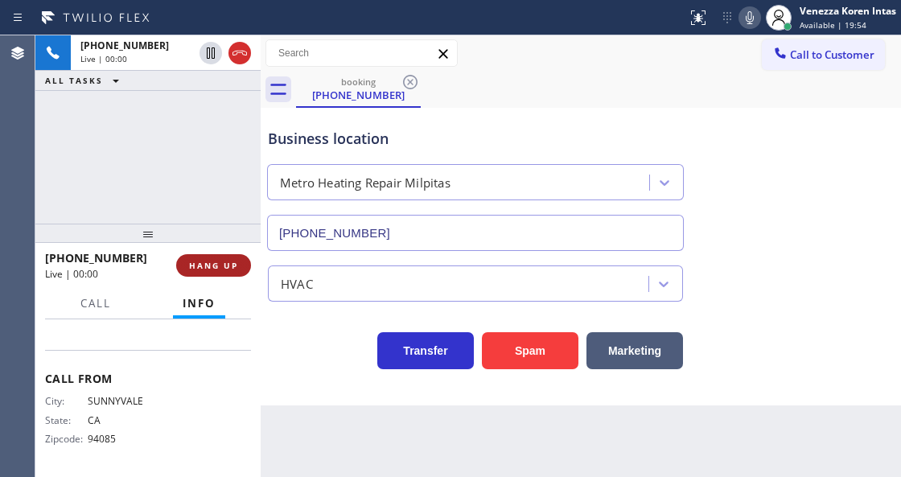
click at [244, 265] on button "HANG UP" at bounding box center [213, 265] width 75 height 23
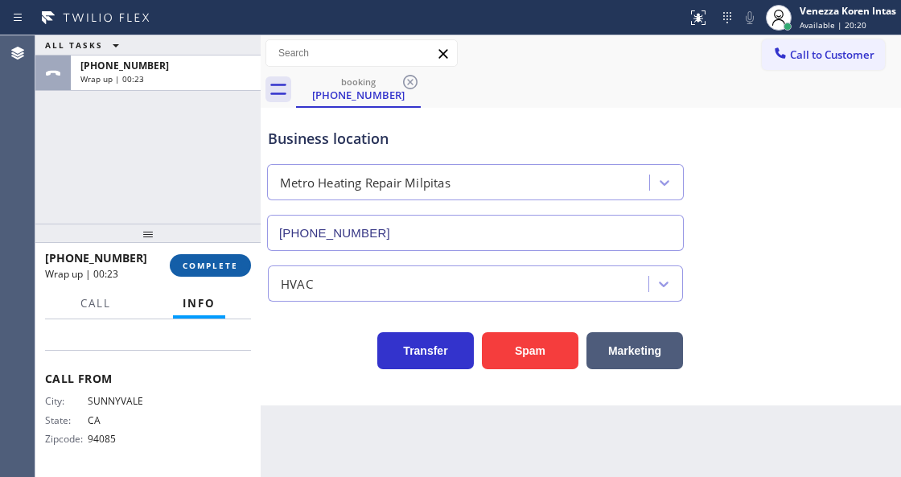
click at [214, 267] on span "COMPLETE" at bounding box center [210, 265] width 55 height 11
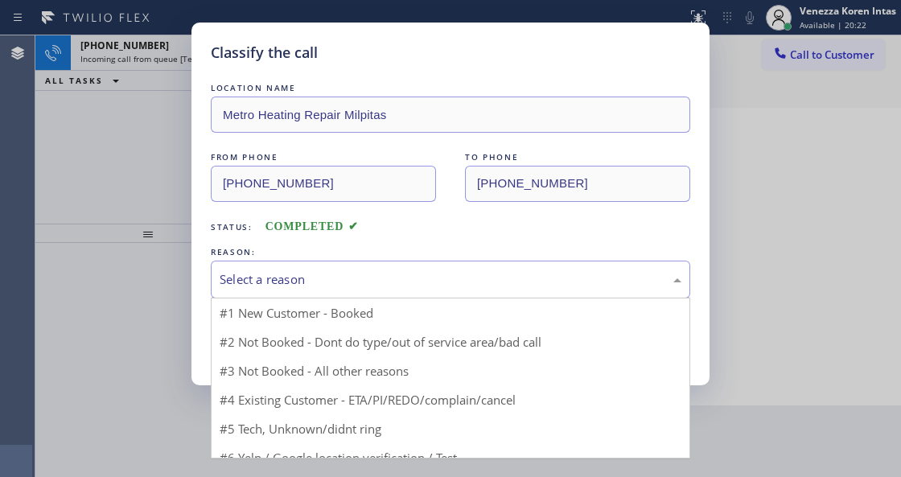
click at [383, 290] on div "Select a reason" at bounding box center [450, 280] width 479 height 38
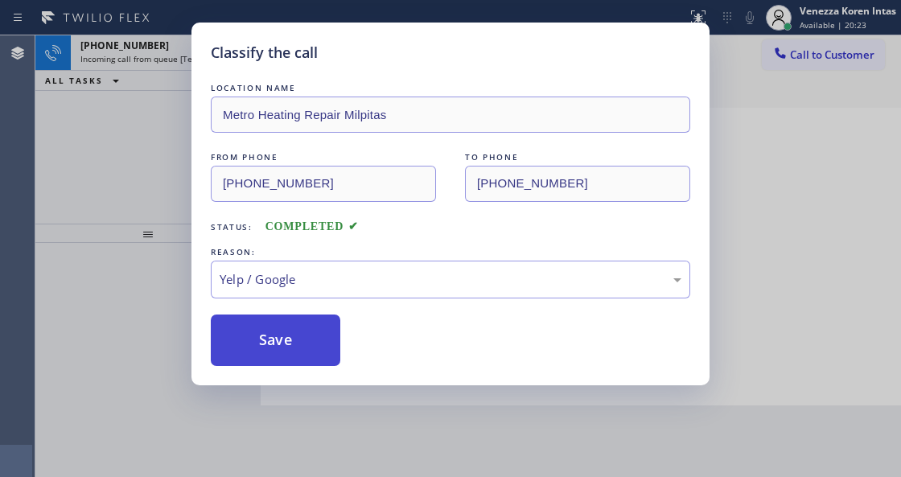
click at [296, 355] on button "Save" at bounding box center [275, 339] width 129 height 51
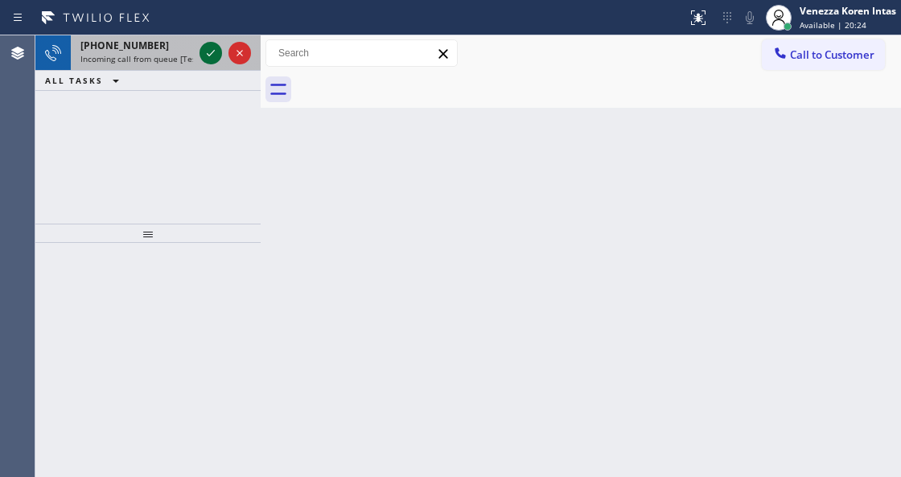
click at [210, 55] on icon at bounding box center [211, 53] width 8 height 6
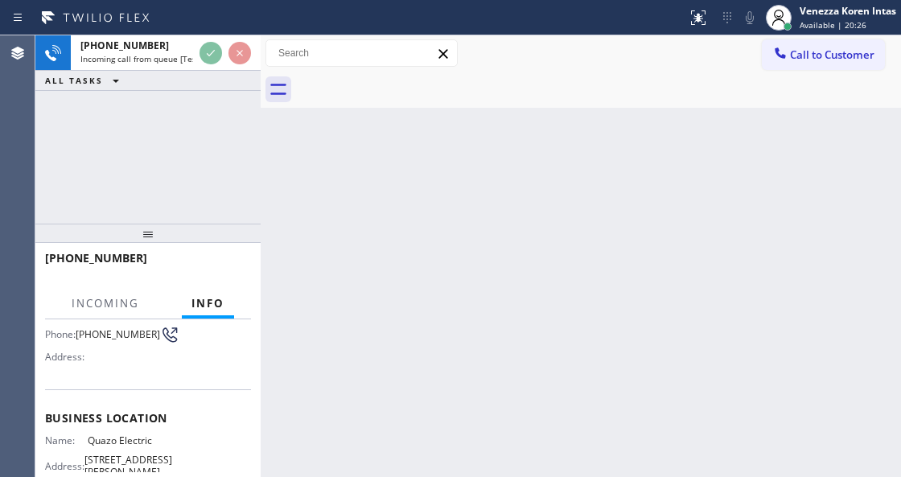
scroll to position [214, 0]
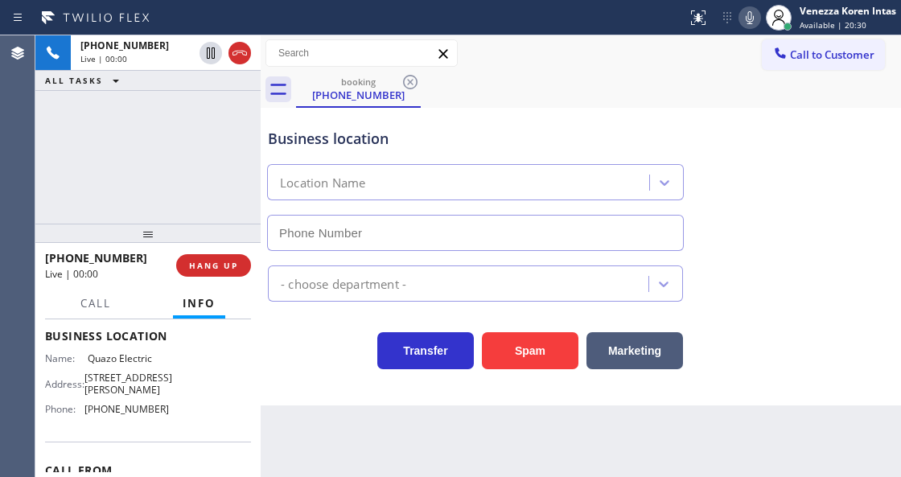
type input "[PHONE_NUMBER]"
click at [261, 375] on div at bounding box center [261, 256] width 0 height 442
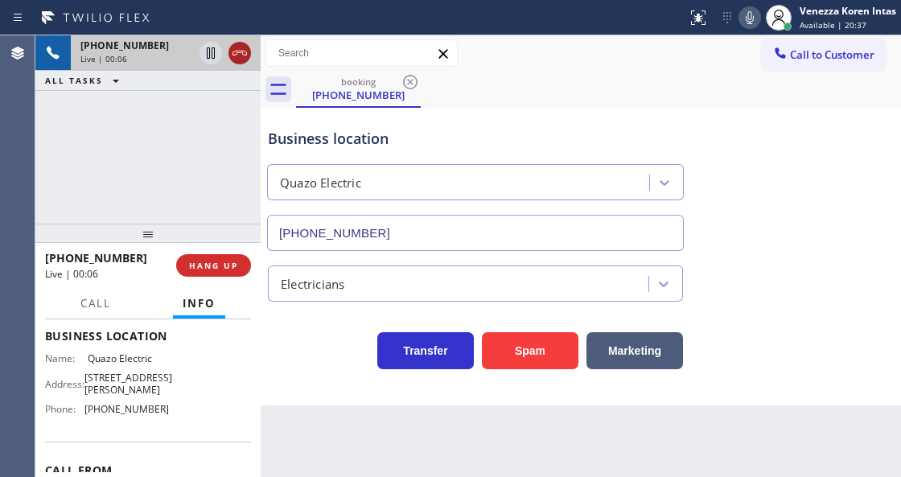
click at [240, 54] on icon at bounding box center [239, 52] width 19 height 19
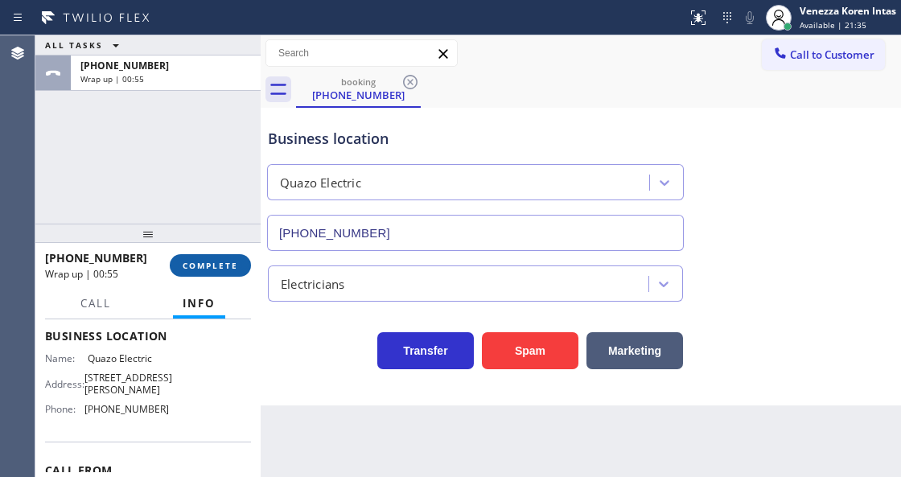
click at [194, 255] on button "COMPLETE" at bounding box center [210, 265] width 81 height 23
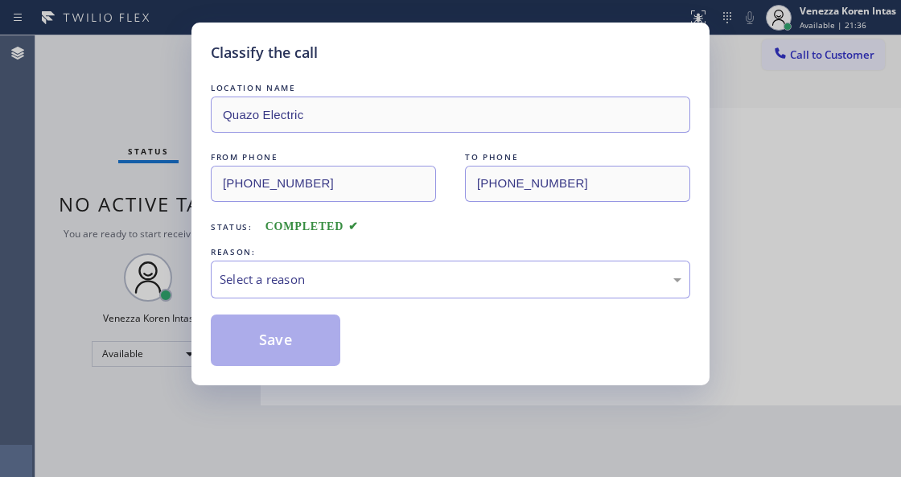
click at [360, 282] on div "Select a reason" at bounding box center [451, 279] width 462 height 18
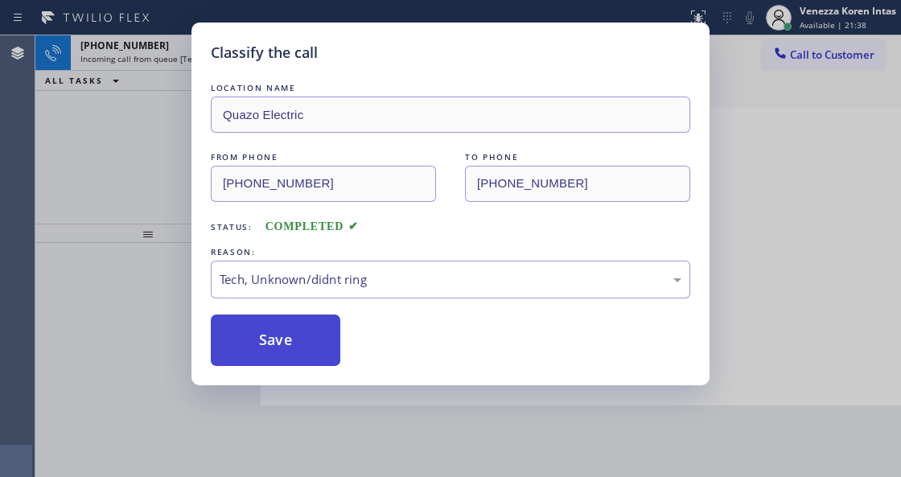
click at [293, 347] on button "Save" at bounding box center [275, 339] width 129 height 51
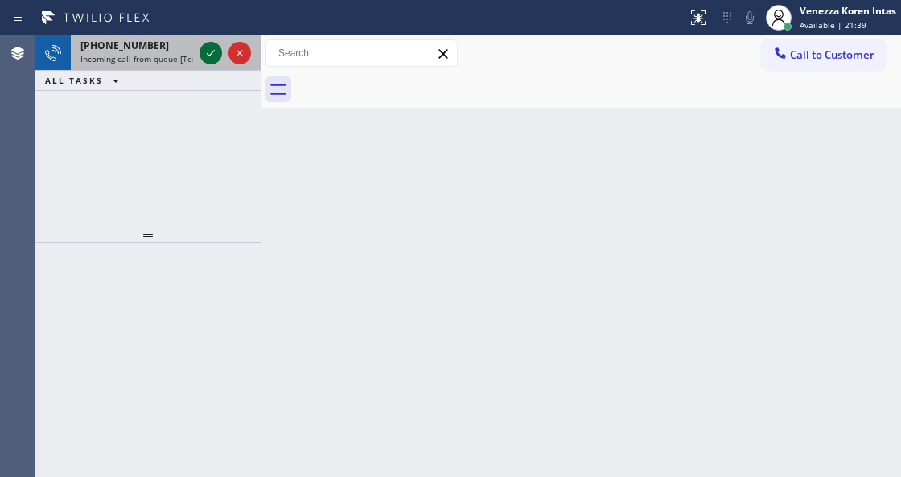
click at [214, 61] on icon at bounding box center [210, 52] width 19 height 19
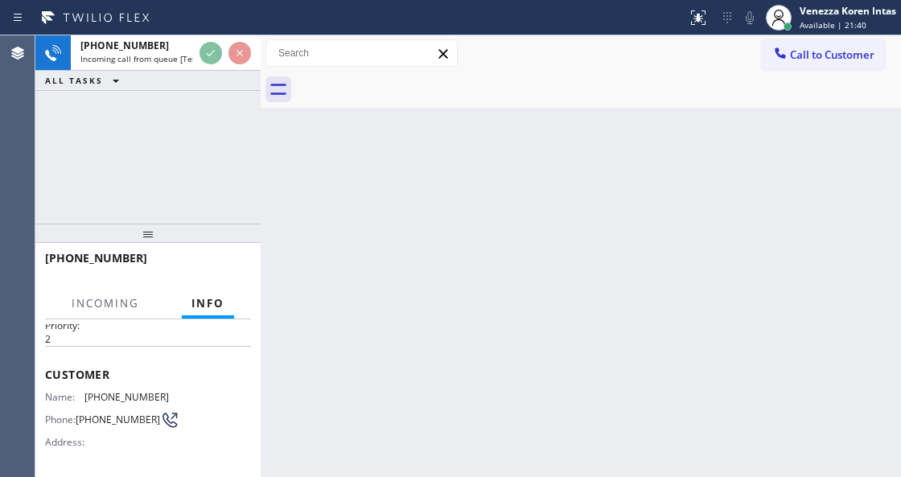
scroll to position [161, 0]
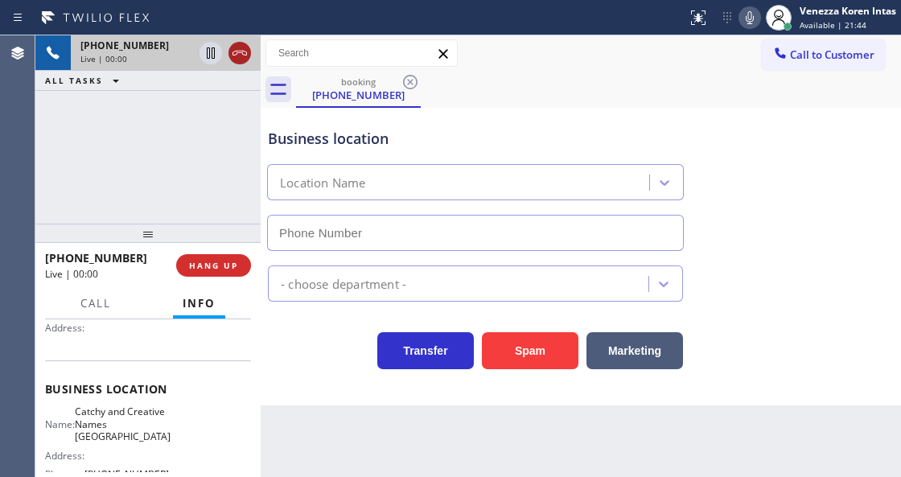
type input "[PHONE_NUMBER]"
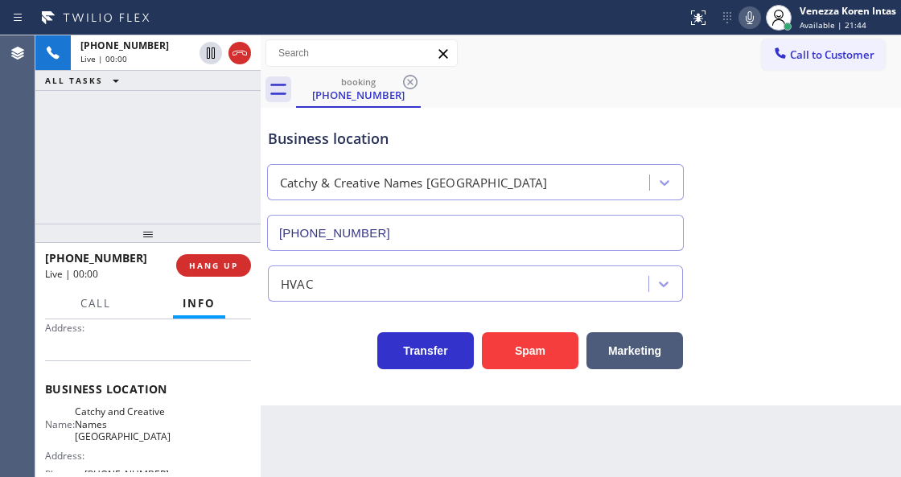
drag, startPoint x: 240, startPoint y: 60, endPoint x: 232, endPoint y: 92, distance: 33.2
click at [239, 59] on icon at bounding box center [239, 52] width 19 height 19
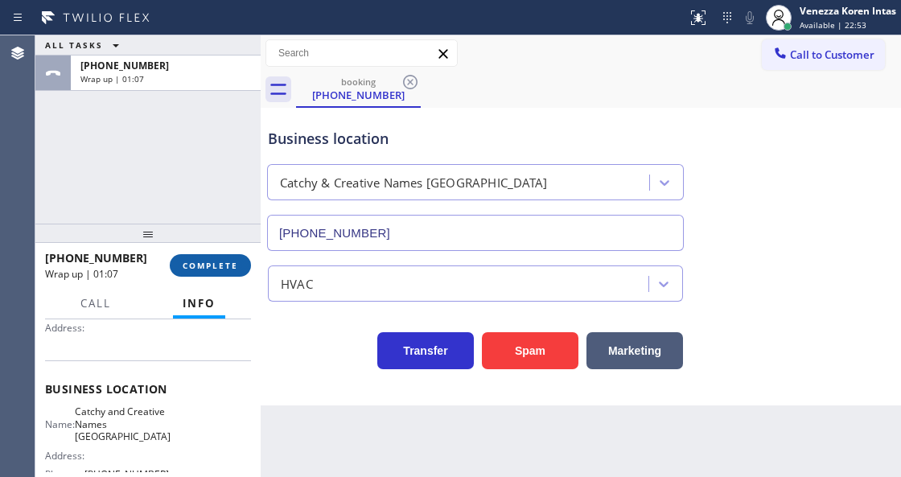
click at [238, 261] on button "COMPLETE" at bounding box center [210, 265] width 81 height 23
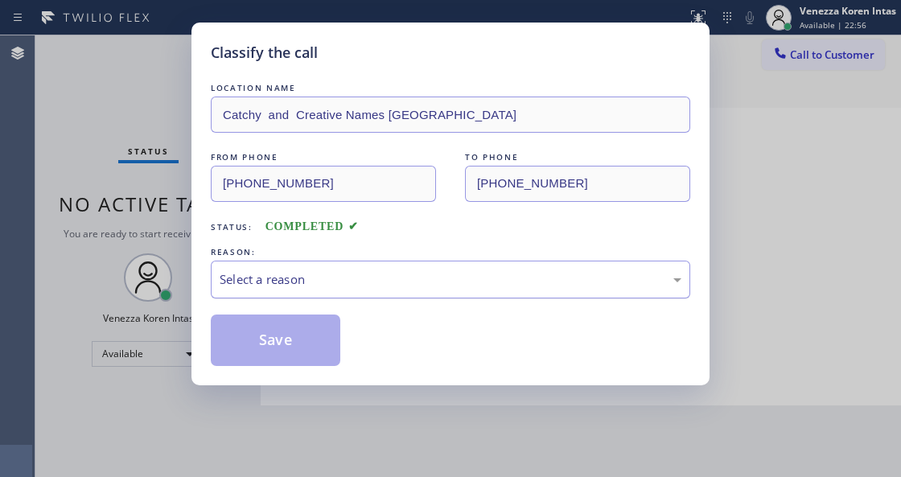
click at [353, 291] on div "Select a reason" at bounding box center [450, 280] width 479 height 38
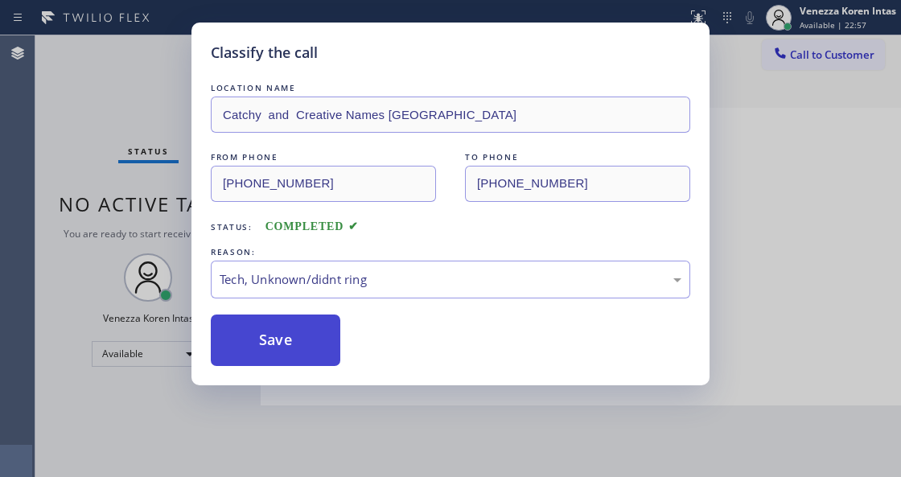
click at [304, 355] on button "Save" at bounding box center [275, 339] width 129 height 51
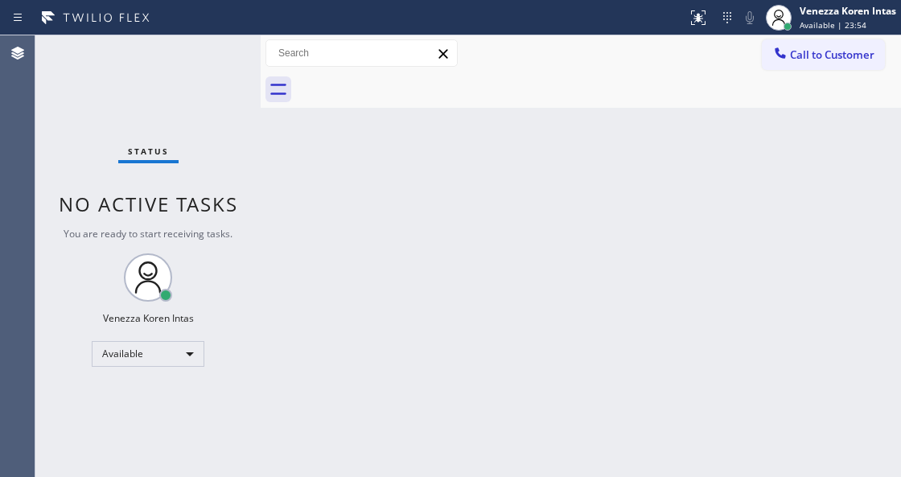
click at [225, 173] on div "Status No active tasks You are ready to start receiving tasks. Venezza Koren In…" at bounding box center [147, 256] width 225 height 442
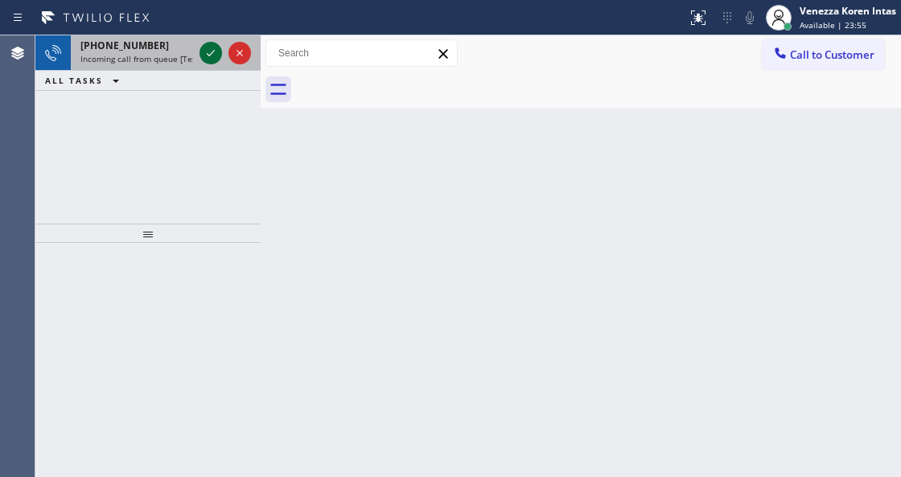
click at [204, 60] on icon at bounding box center [210, 52] width 19 height 19
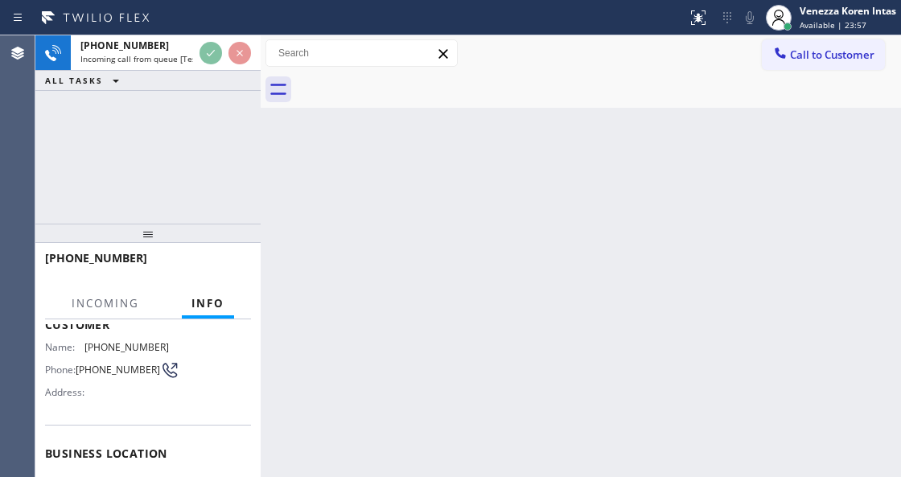
scroll to position [214, 0]
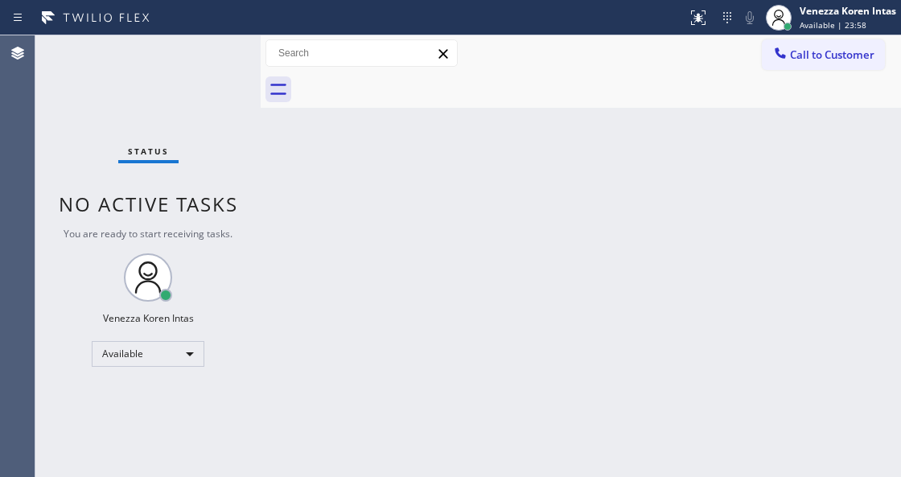
drag, startPoint x: 183, startPoint y: 121, endPoint x: 189, endPoint y: 104, distance: 18.1
click at [183, 121] on div "Status No active tasks You are ready to start receiving tasks. Venezza Koren In…" at bounding box center [147, 256] width 225 height 442
click at [369, 204] on div "Back to Dashboard Change Sender ID Customers Technicians Select a contact Outbo…" at bounding box center [581, 256] width 640 height 442
click at [225, 50] on div "Status No active tasks You are ready to start receiving tasks. Venezza Koren In…" at bounding box center [147, 256] width 225 height 442
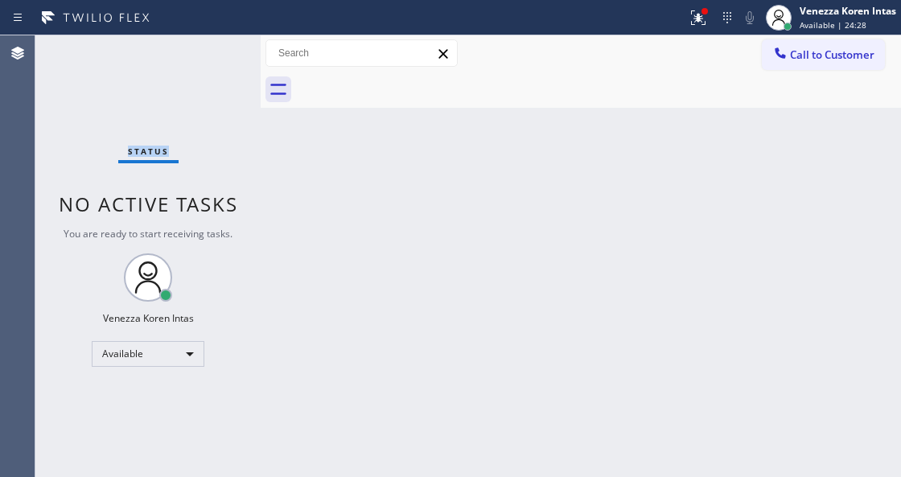
click at [225, 50] on div "Status No active tasks You are ready to start receiving tasks. Venezza Koren In…" at bounding box center [147, 256] width 225 height 442
drag, startPoint x: 670, startPoint y: 18, endPoint x: 672, endPoint y: 27, distance: 9.9
click at [671, 17] on div at bounding box center [343, 18] width 674 height 26
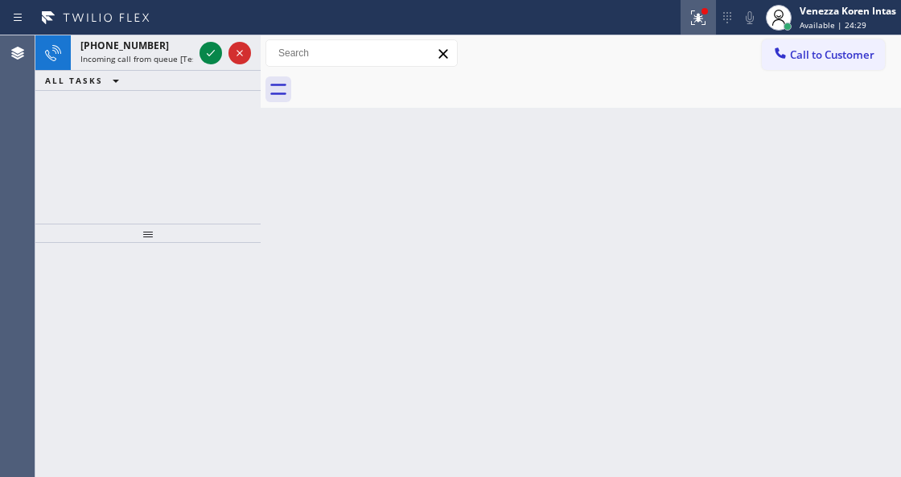
click at [682, 16] on div at bounding box center [697, 17] width 35 height 19
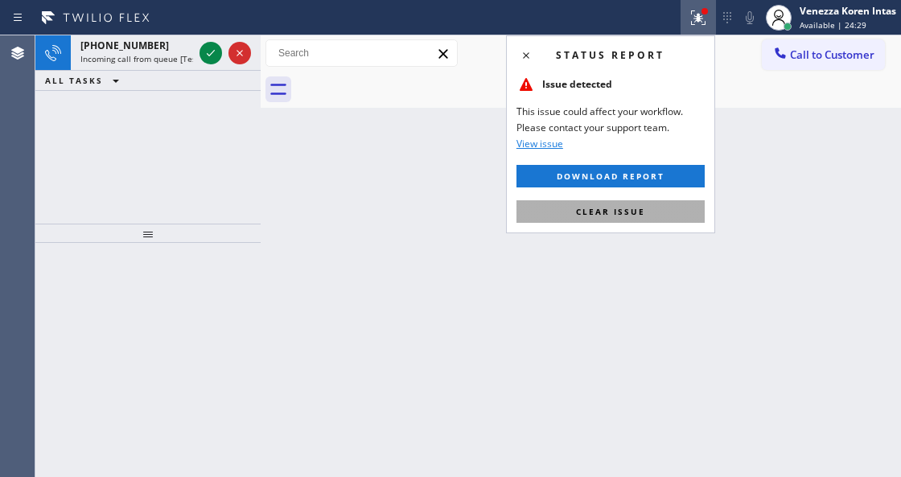
drag, startPoint x: 624, startPoint y: 208, endPoint x: 492, endPoint y: 156, distance: 141.9
click at [622, 207] on span "Clear issue" at bounding box center [610, 211] width 69 height 11
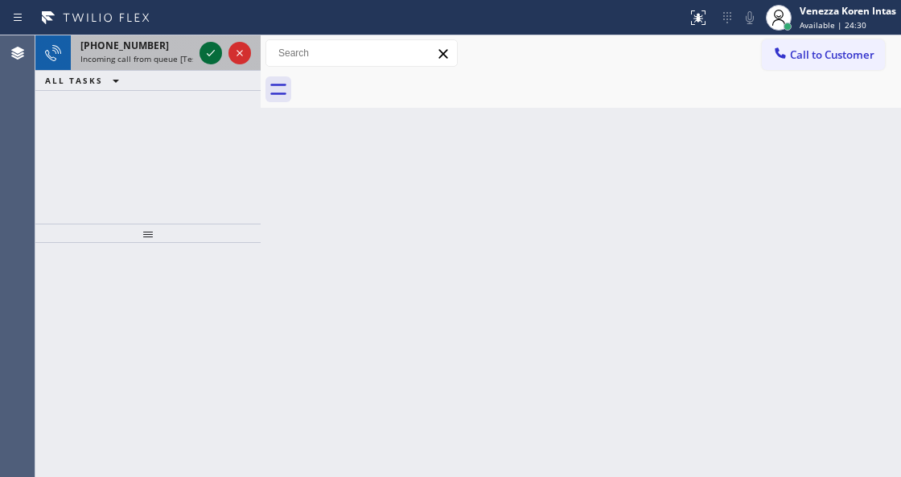
click at [206, 51] on icon at bounding box center [210, 52] width 19 height 19
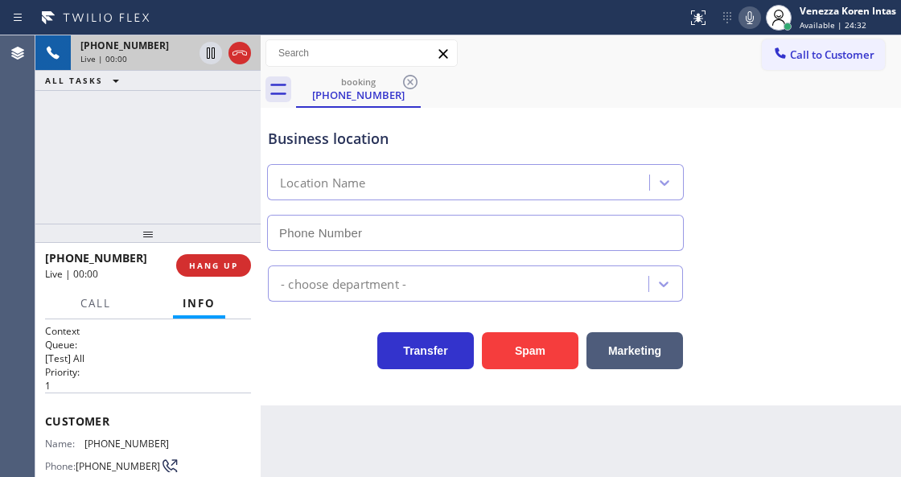
type input "[PHONE_NUMBER]"
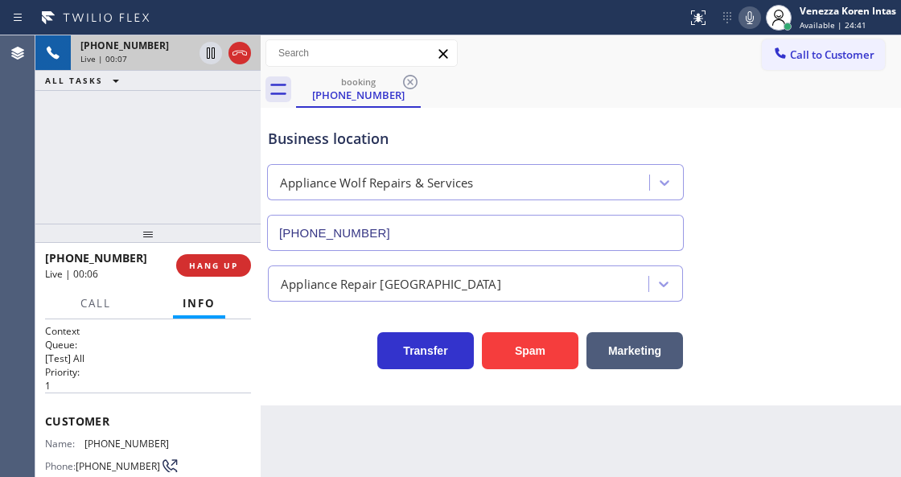
click at [195, 199] on div "[PHONE_NUMBER] Live | 00:07 ALL TASKS ALL TASKS ACTIVE TASKS TASKS IN WRAP UP" at bounding box center [147, 129] width 225 height 188
click at [746, 18] on icon at bounding box center [750, 17] width 8 height 13
click at [212, 50] on icon at bounding box center [210, 52] width 19 height 19
click at [747, 13] on icon at bounding box center [750, 17] width 8 height 13
click at [212, 51] on icon at bounding box center [210, 52] width 11 height 11
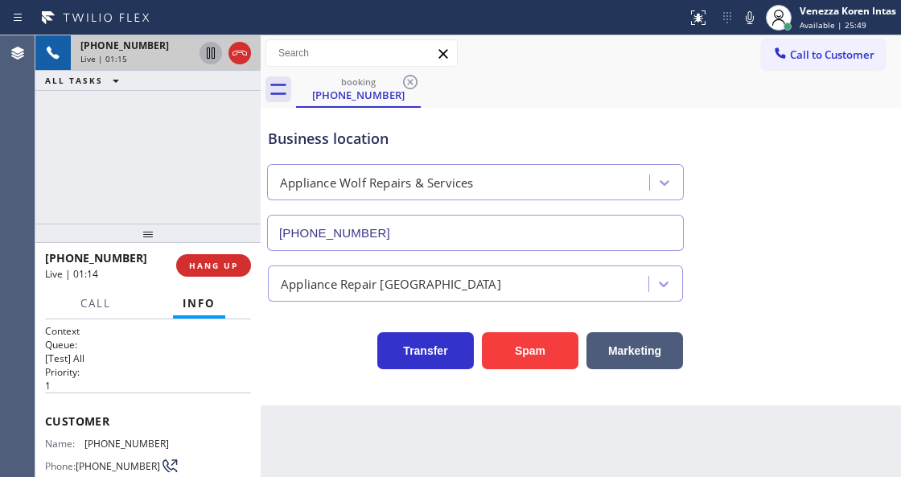
drag, startPoint x: 751, startPoint y: 25, endPoint x: 752, endPoint y: 33, distance: 8.1
click at [751, 25] on icon at bounding box center [749, 17] width 19 height 19
click at [753, 23] on icon at bounding box center [749, 17] width 19 height 19
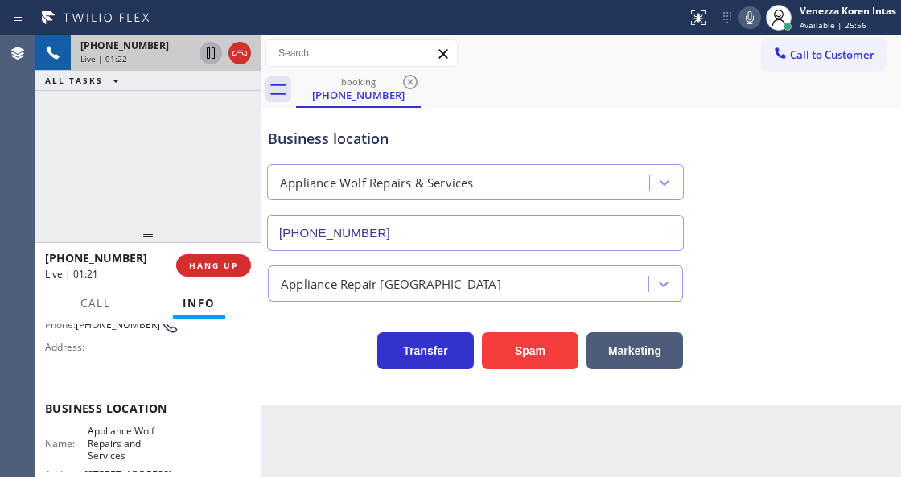
scroll to position [161, 0]
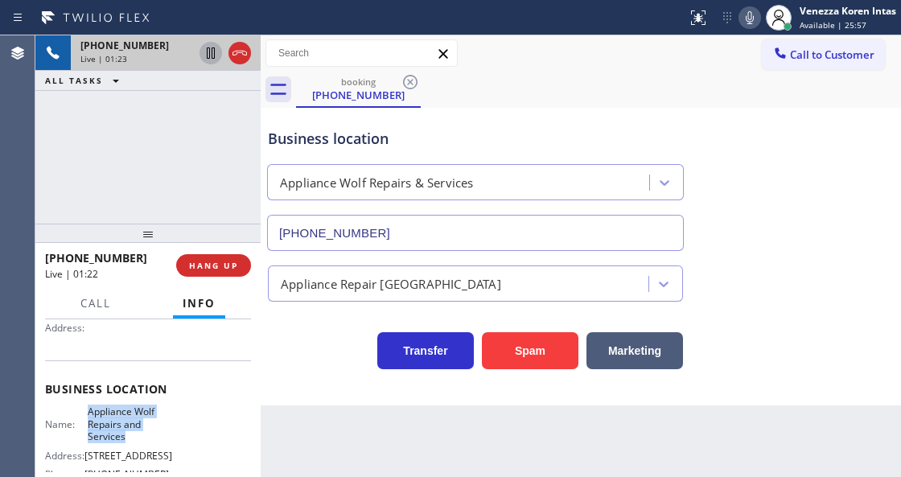
drag, startPoint x: 82, startPoint y: 407, endPoint x: 138, endPoint y: 440, distance: 65.2
click at [138, 440] on div "Name: Appliance Wolf Repairs and Services" at bounding box center [107, 423] width 124 height 37
copy span "Appliance Wolf Repairs and Services"
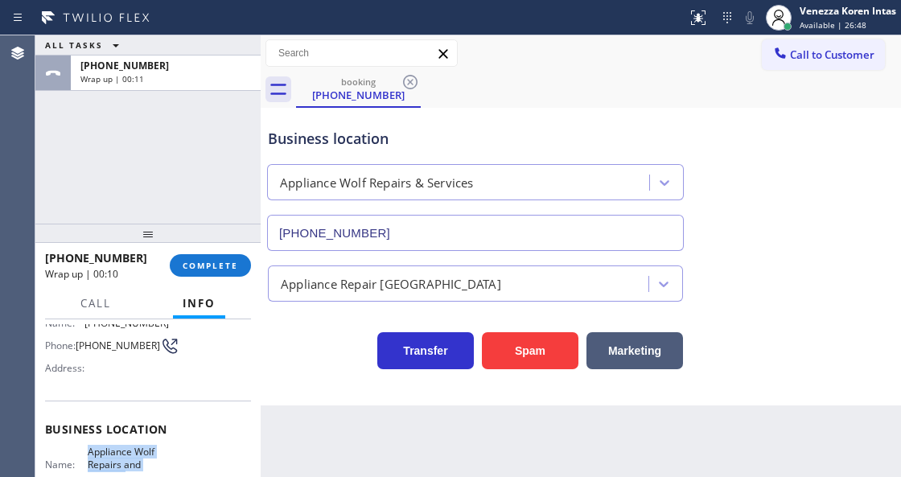
scroll to position [53, 0]
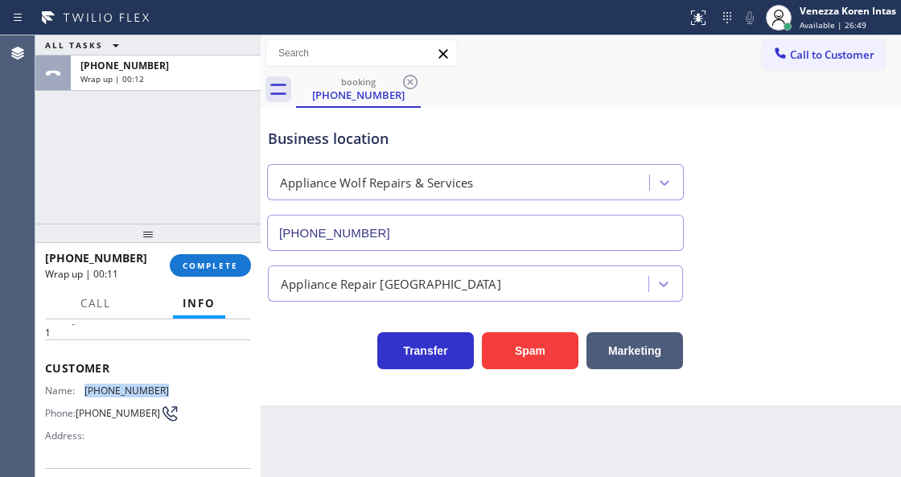
drag, startPoint x: 161, startPoint y: 388, endPoint x: 86, endPoint y: 386, distance: 74.8
click at [86, 386] on span "[PHONE_NUMBER]" at bounding box center [126, 390] width 84 height 12
copy span "[PHONE_NUMBER]"
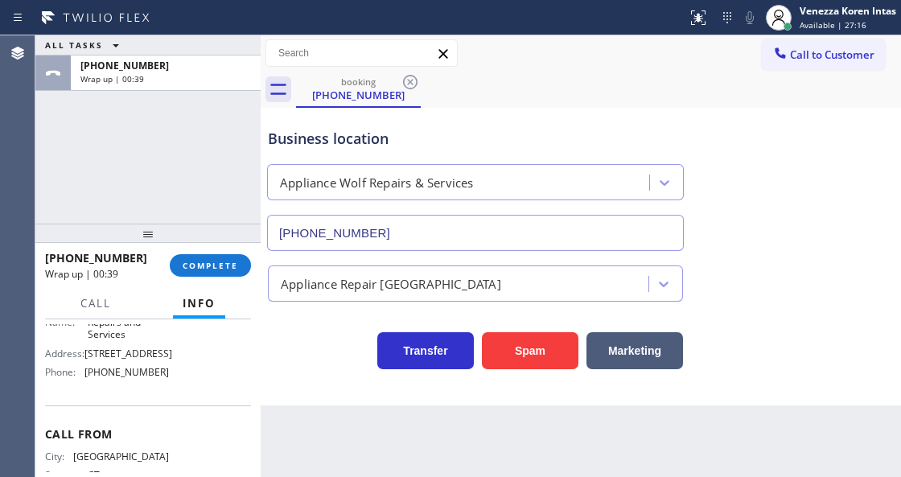
scroll to position [268, 0]
drag, startPoint x: 165, startPoint y: 365, endPoint x: 88, endPoint y: 365, distance: 77.2
click at [88, 365] on div "Name: Appliance Wolf Repairs and Services Address: [STREET_ADDRESS] Phone: [PHO…" at bounding box center [148, 338] width 206 height 81
copy span "203) 456-2492"
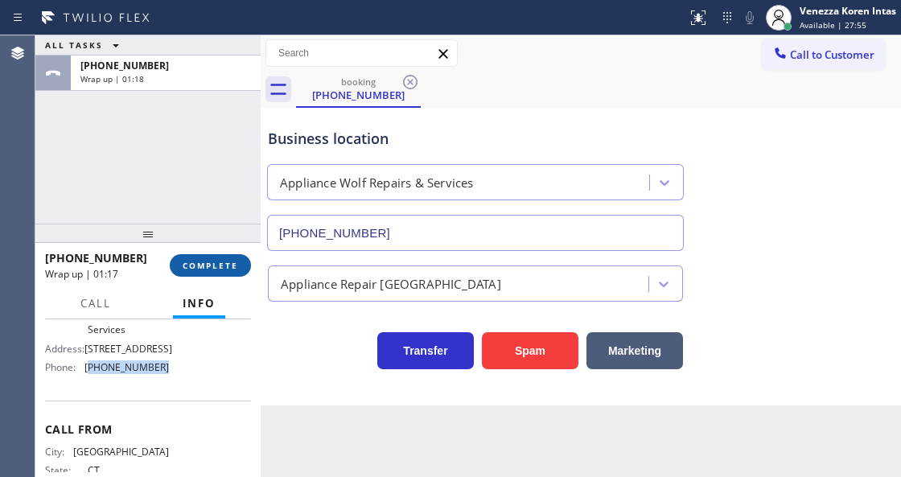
click at [212, 269] on span "COMPLETE" at bounding box center [210, 265] width 55 height 11
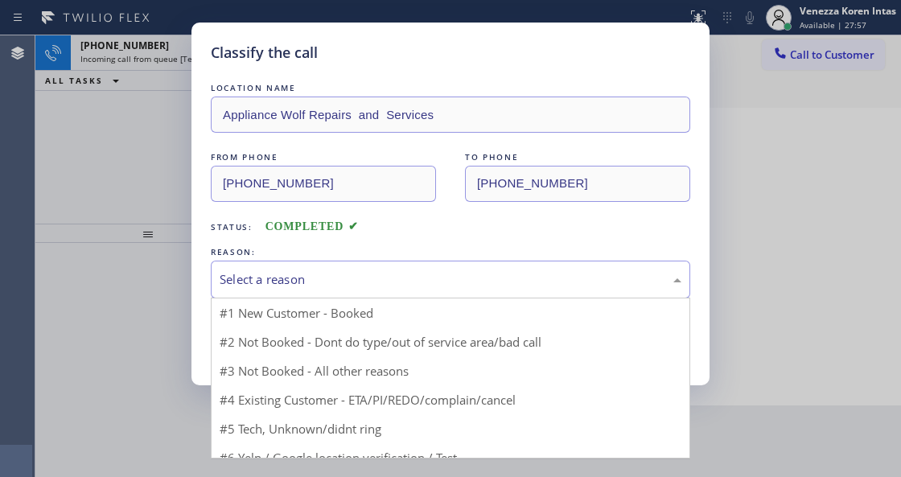
click at [383, 275] on div "Select a reason" at bounding box center [451, 279] width 462 height 18
drag, startPoint x: 341, startPoint y: 347, endPoint x: 302, endPoint y: 345, distance: 38.7
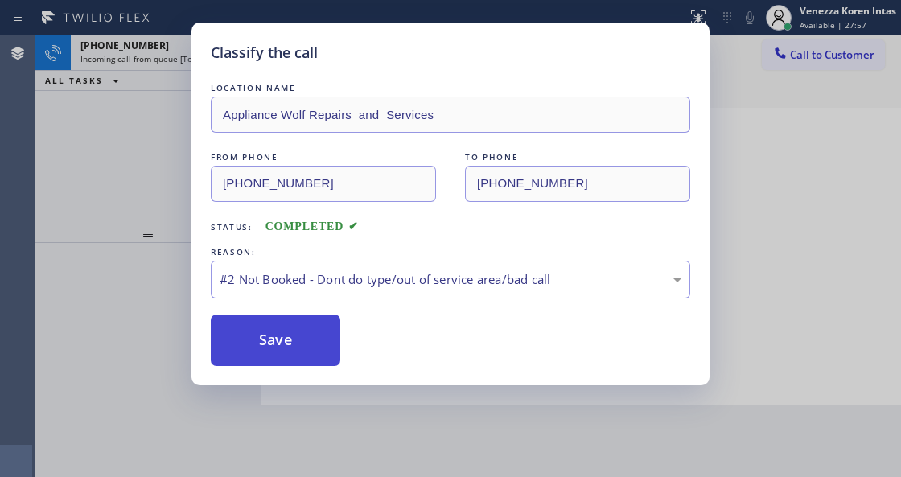
click at [301, 345] on button "Save" at bounding box center [275, 339] width 129 height 51
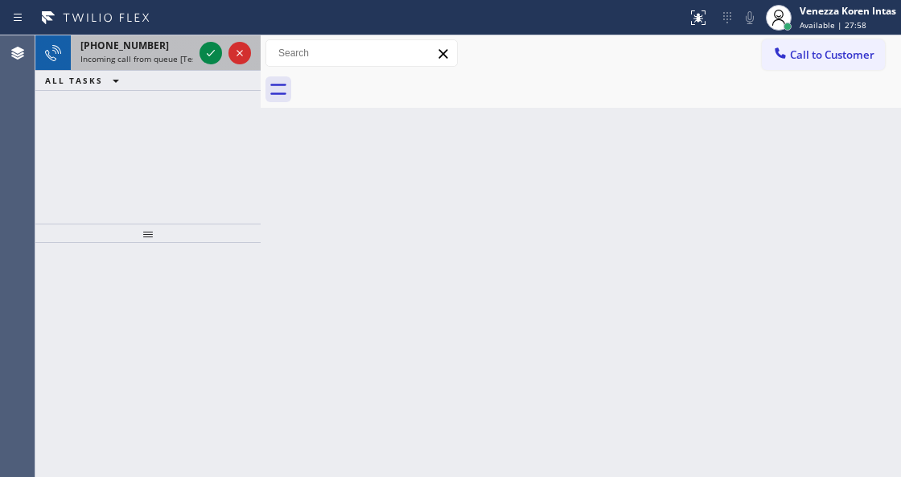
click at [188, 59] on span "Incoming call from queue [Test] All" at bounding box center [147, 58] width 134 height 11
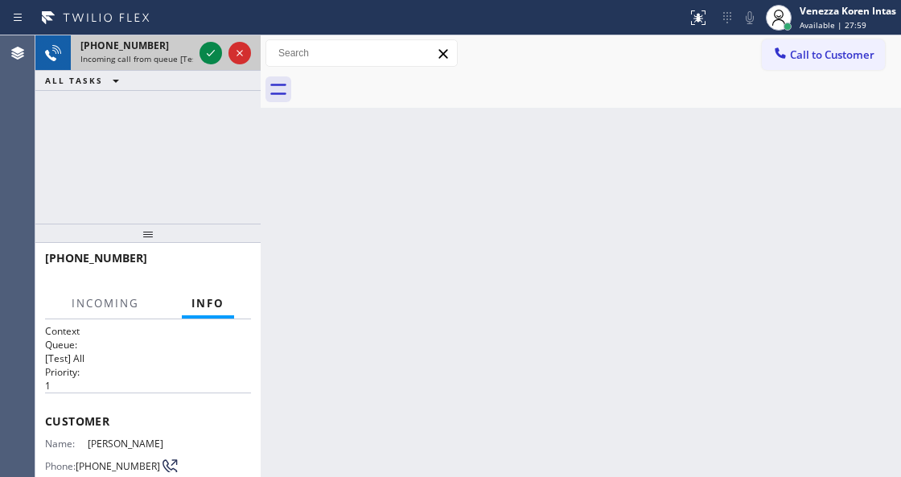
click at [198, 61] on div at bounding box center [225, 52] width 58 height 35
click at [204, 53] on icon at bounding box center [210, 52] width 19 height 19
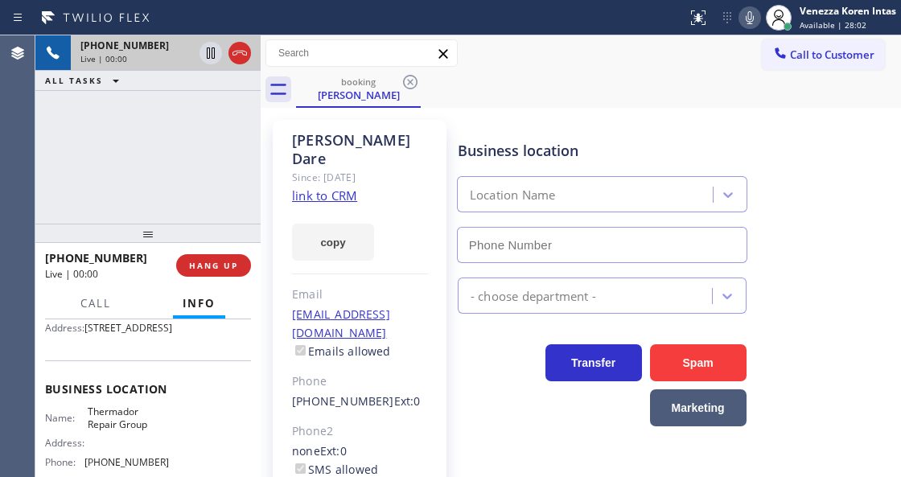
scroll to position [214, 0]
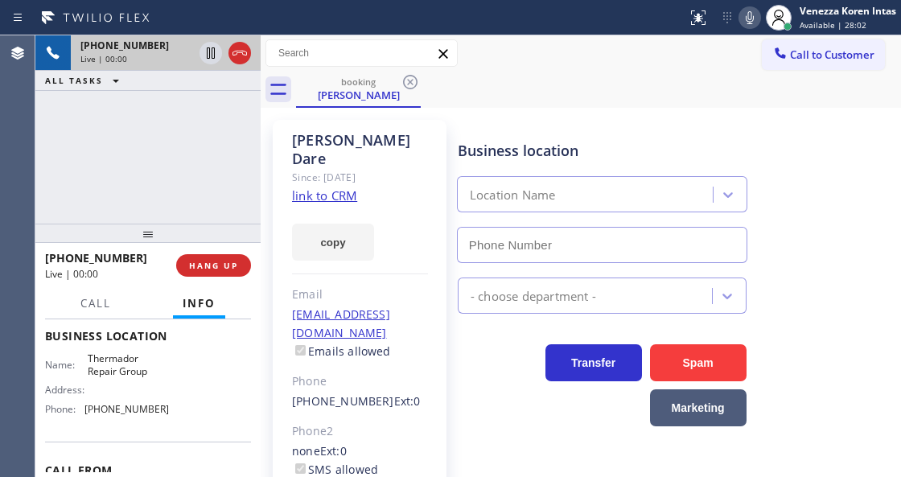
type input "[PHONE_NUMBER]"
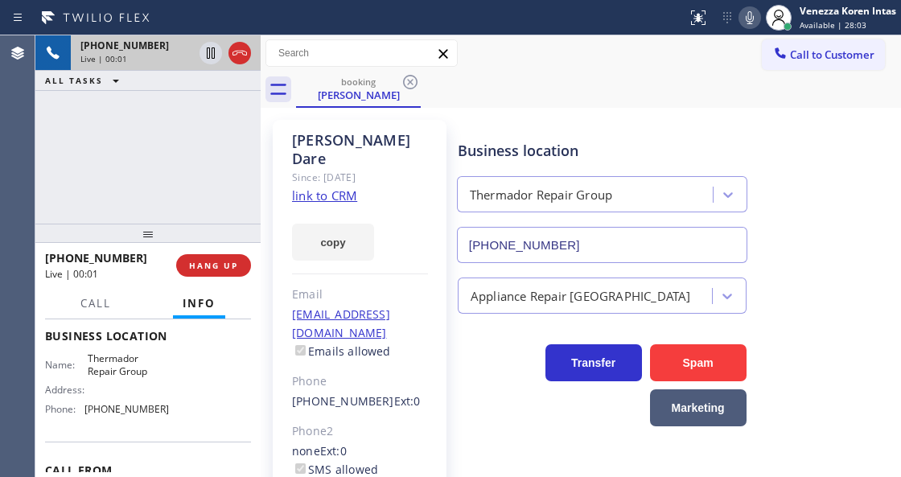
click at [326, 187] on link "link to CRM" at bounding box center [324, 195] width 65 height 16
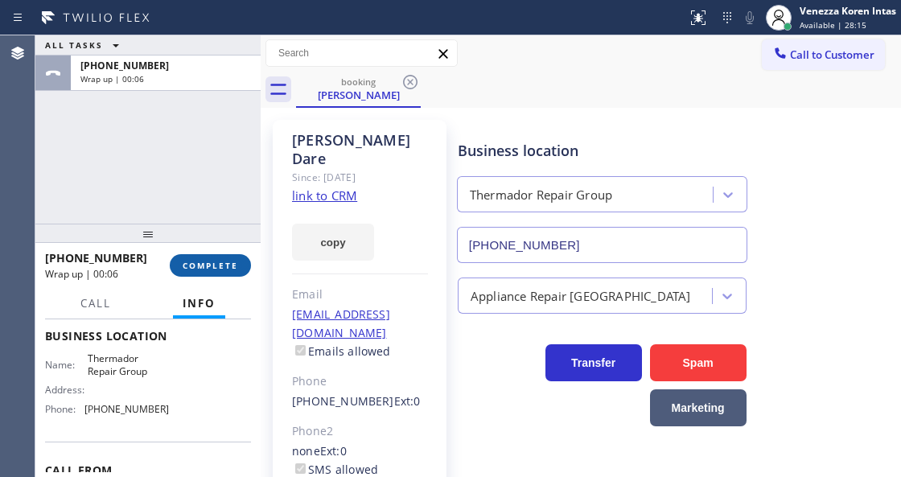
click at [229, 255] on button "COMPLETE" at bounding box center [210, 265] width 81 height 23
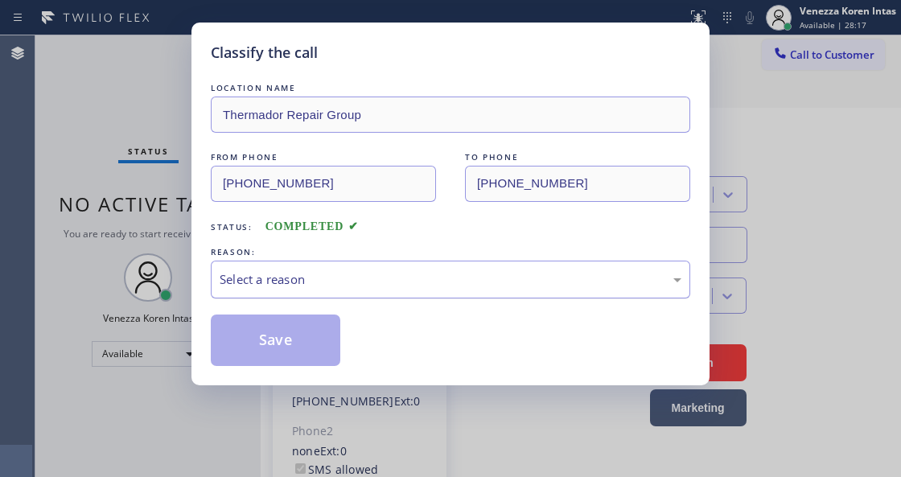
click at [409, 273] on div "Select a reason" at bounding box center [451, 279] width 462 height 18
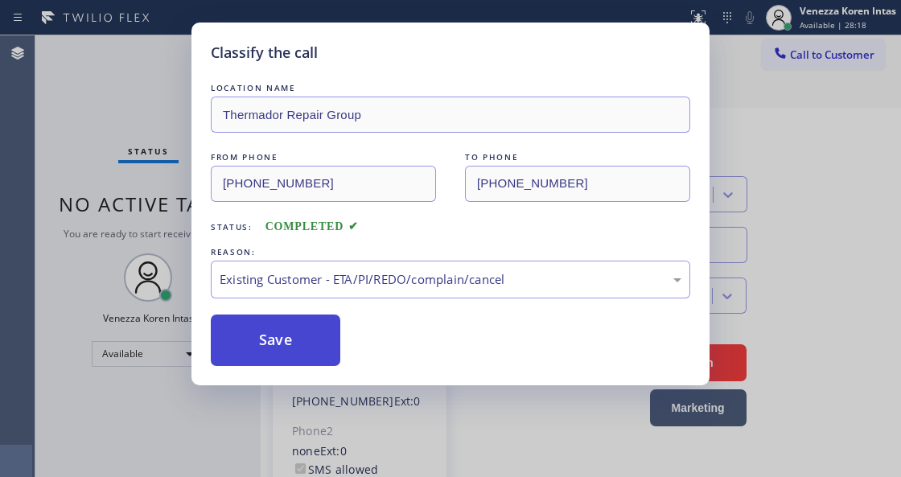
click at [306, 320] on button "Save" at bounding box center [275, 339] width 129 height 51
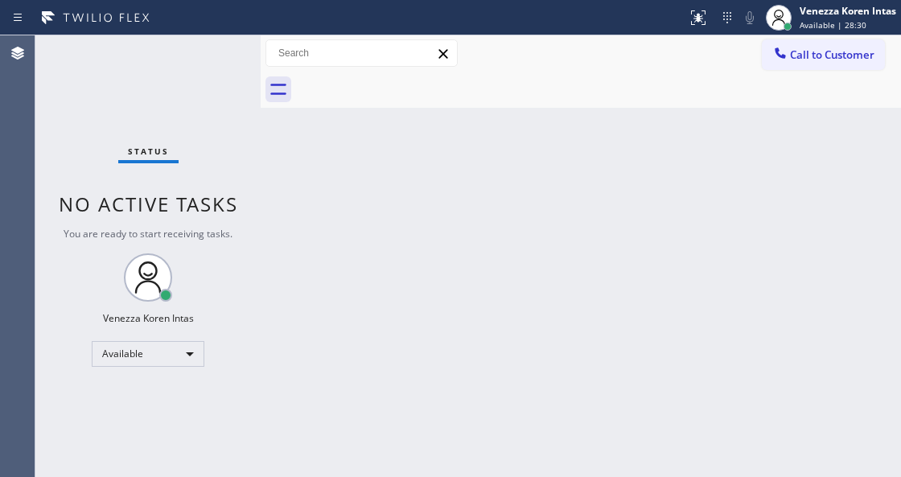
click at [214, 58] on div "Status No active tasks You are ready to start receiving tasks. Venezza Koren In…" at bounding box center [147, 256] width 225 height 442
click at [212, 194] on span "No active tasks" at bounding box center [148, 204] width 179 height 27
drag, startPoint x: 263, startPoint y: 163, endPoint x: 211, endPoint y: 121, distance: 67.5
click at [261, 158] on div at bounding box center [261, 256] width 0 height 442
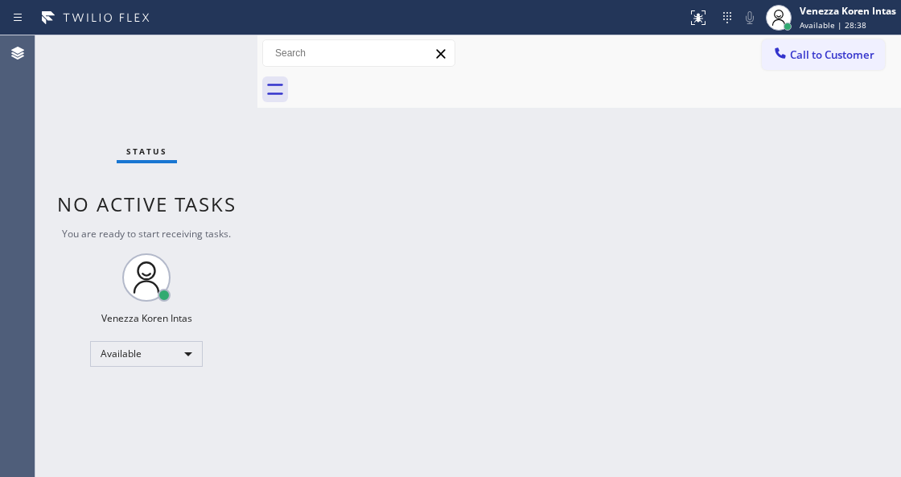
click at [199, 98] on div "Status No active tasks You are ready to start receiving tasks. Venezza Koren In…" at bounding box center [146, 256] width 222 height 442
drag, startPoint x: 199, startPoint y: 80, endPoint x: 61, endPoint y: 128, distance: 146.2
click at [188, 80] on div "Status No active tasks You are ready to start receiving tasks. Venezza Koren In…" at bounding box center [146, 256] width 222 height 442
click at [197, 59] on div "Status No active tasks You are ready to start receiving tasks. Venezza Koren In…" at bounding box center [146, 256] width 222 height 442
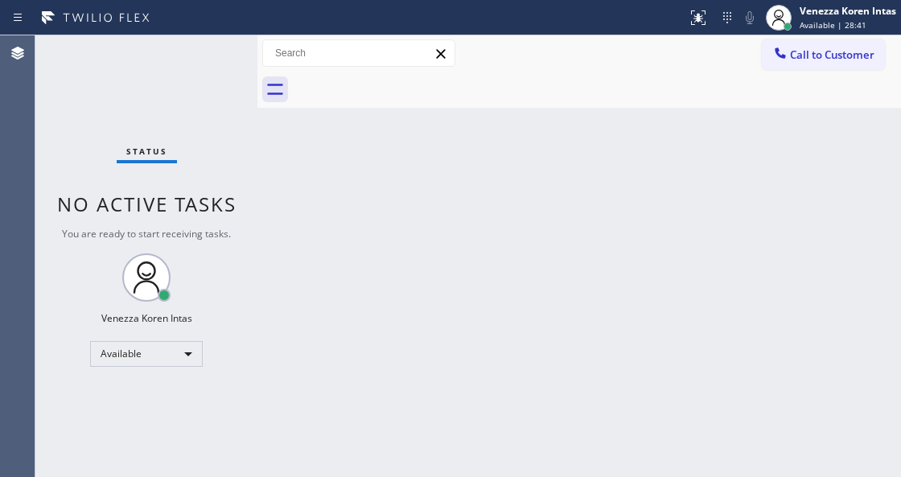
click at [200, 223] on div "Status No active tasks You are ready to start receiving tasks. Venezza Koren In…" at bounding box center [146, 256] width 222 height 442
click at [188, 167] on div "Status No active tasks You are ready to start receiving tasks. Venezza Koren In…" at bounding box center [146, 256] width 222 height 442
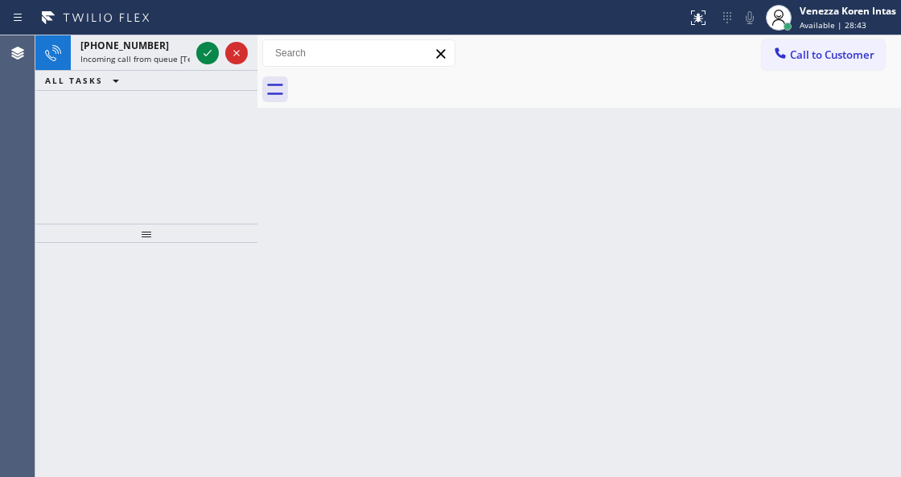
click at [203, 68] on div at bounding box center [222, 52] width 58 height 35
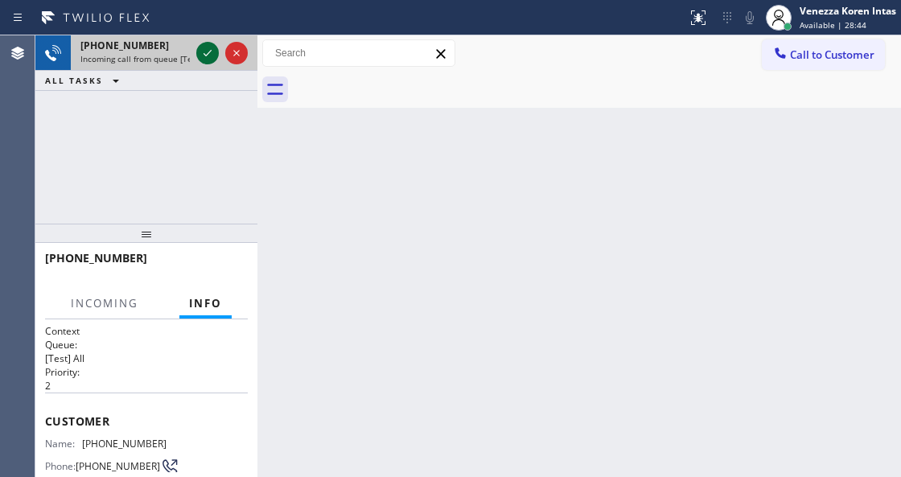
click at [207, 46] on icon at bounding box center [207, 52] width 19 height 19
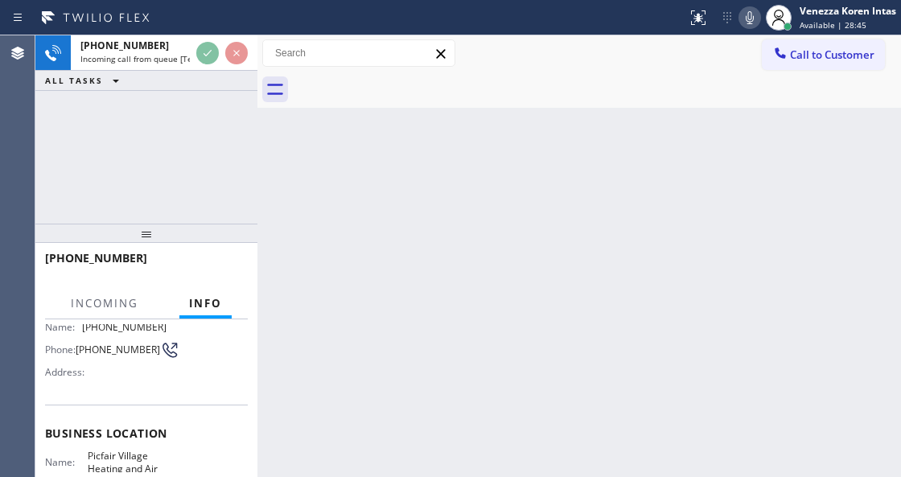
scroll to position [214, 0]
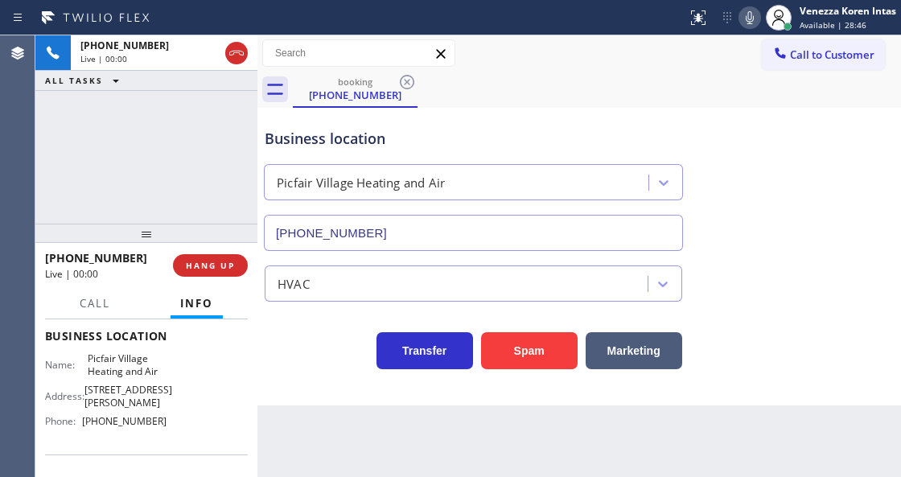
type input "[PHONE_NUMBER]"
click at [211, 137] on div "[PHONE_NUMBER] Live | 00:06 ALL TASKS ALL TASKS ACTIVE TASKS TASKS IN WRAP UP" at bounding box center [146, 129] width 222 height 188
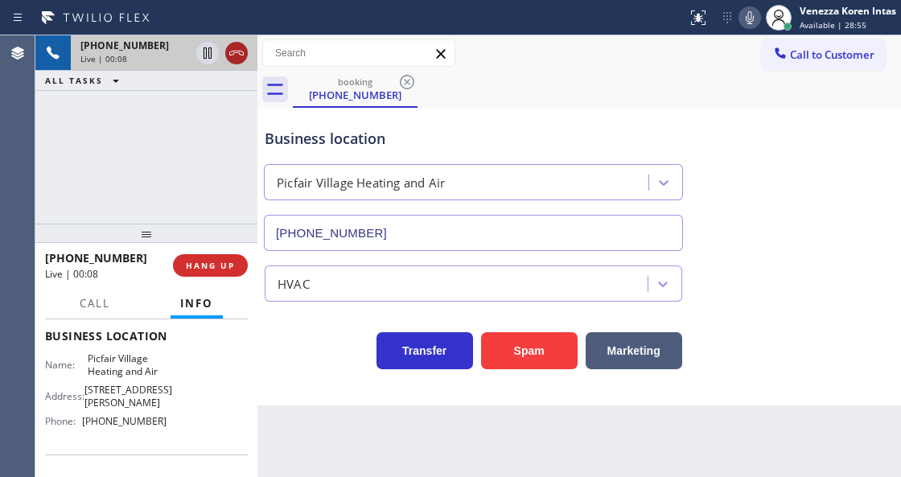
click at [238, 61] on icon at bounding box center [236, 52] width 19 height 19
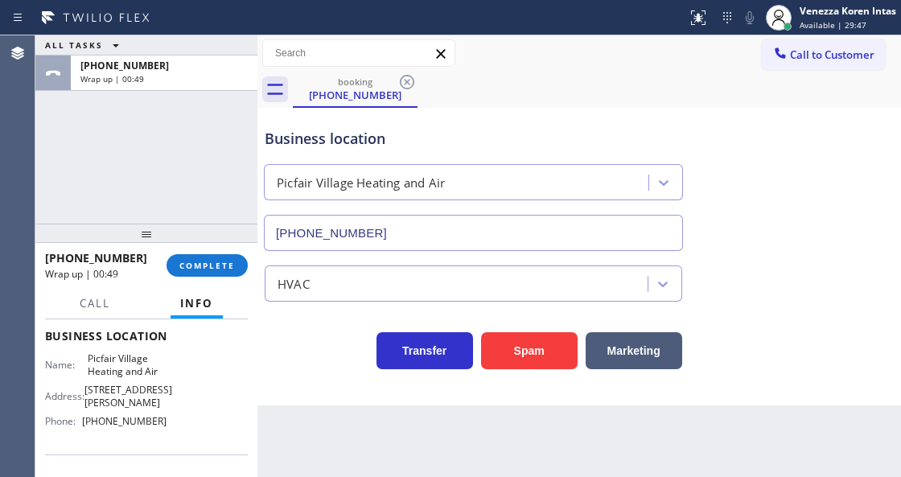
drag, startPoint x: 236, startPoint y: 249, endPoint x: 225, endPoint y: 269, distance: 23.0
click at [236, 249] on div "[PHONE_NUMBER] Wrap up | 00:49 COMPLETE" at bounding box center [146, 265] width 203 height 42
drag, startPoint x: 225, startPoint y: 269, endPoint x: 336, endPoint y: 277, distance: 111.3
click at [225, 272] on button "COMPLETE" at bounding box center [206, 265] width 81 height 23
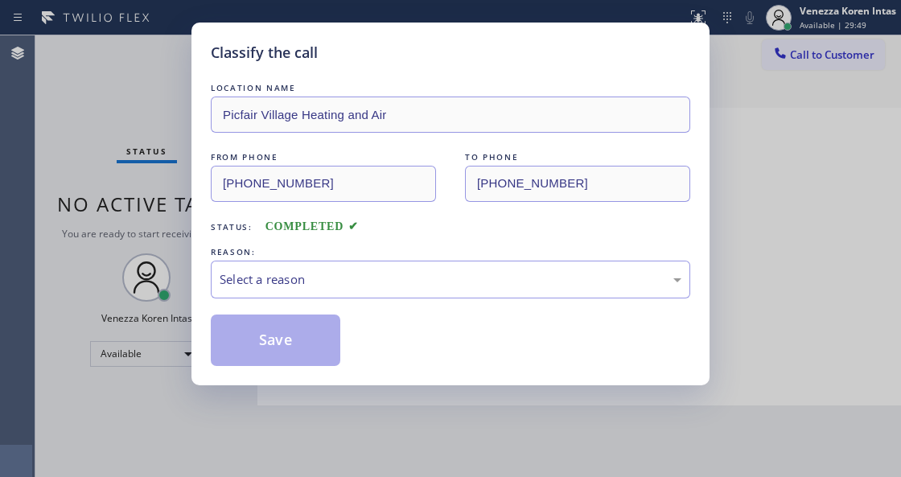
drag, startPoint x: 365, startPoint y: 281, endPoint x: 355, endPoint y: 289, distance: 12.7
click at [360, 282] on div "Select a reason" at bounding box center [451, 279] width 462 height 18
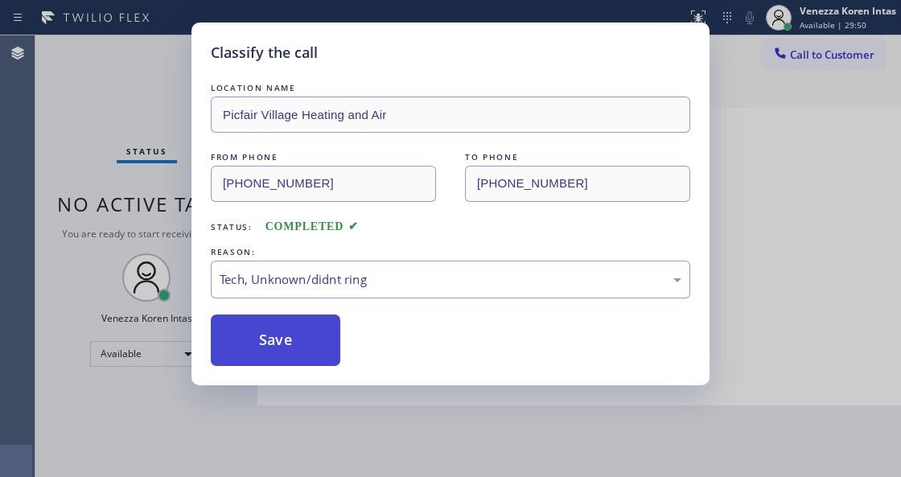
click at [310, 342] on button "Save" at bounding box center [275, 339] width 129 height 51
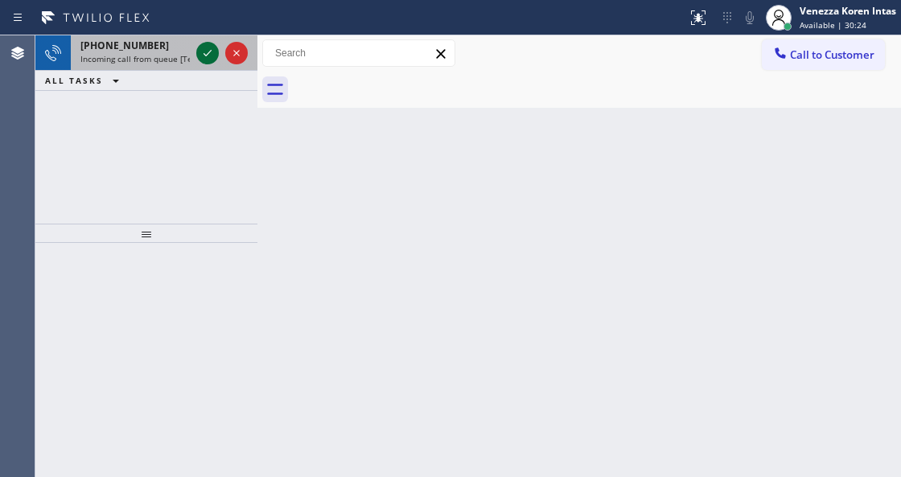
click at [204, 48] on icon at bounding box center [207, 52] width 19 height 19
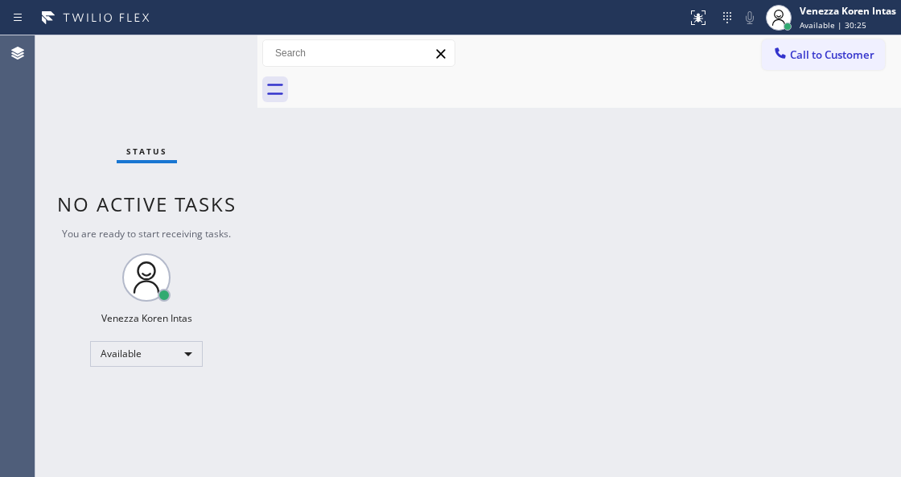
click at [206, 54] on div "Status No active tasks You are ready to start receiving tasks. Venezza Koren In…" at bounding box center [146, 256] width 222 height 442
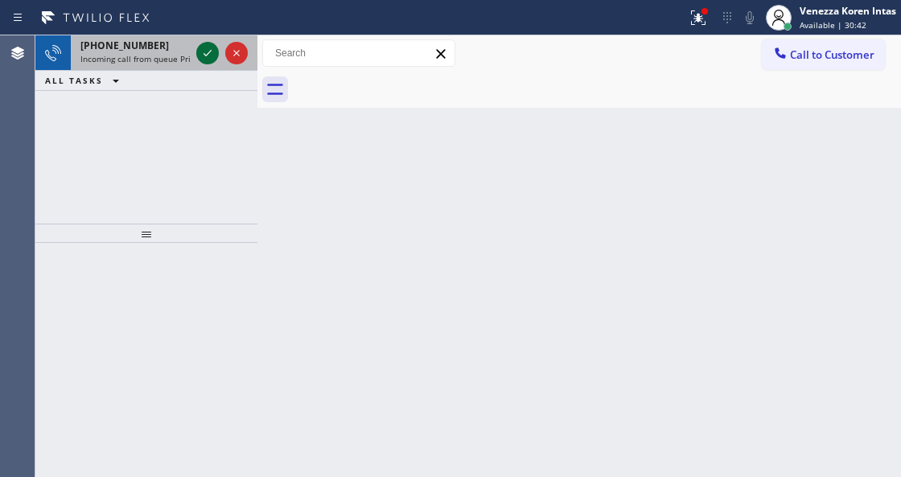
click at [215, 55] on icon at bounding box center [207, 52] width 19 height 19
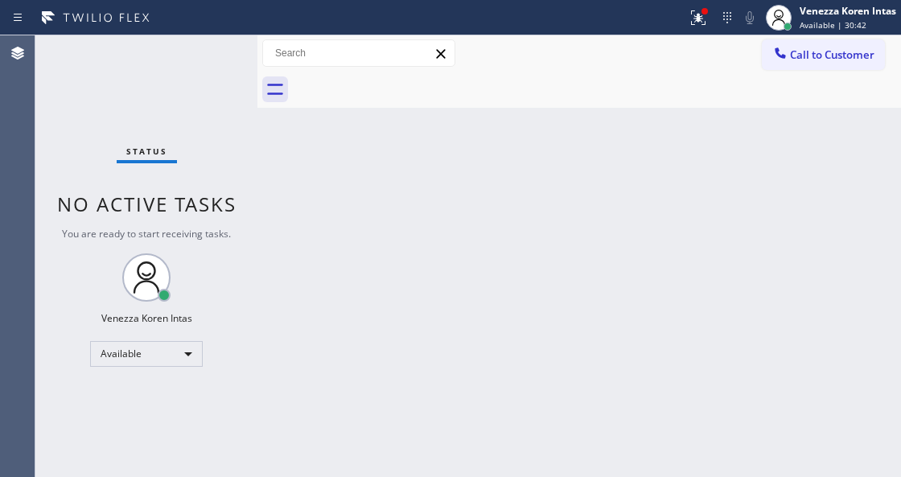
click at [207, 53] on div "Status No active tasks You are ready to start receiving tasks. Venezza Koren In…" at bounding box center [146, 256] width 222 height 442
click at [704, 27] on button at bounding box center [697, 17] width 35 height 35
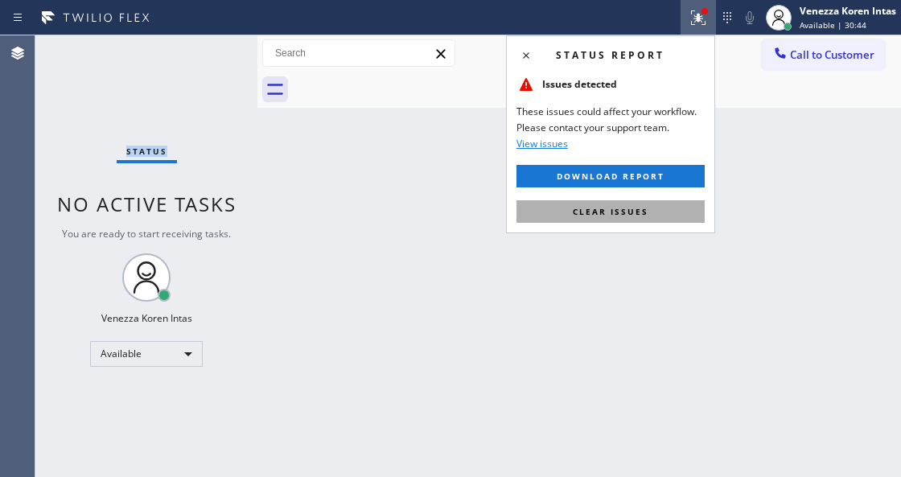
click at [622, 220] on button "Clear issues" at bounding box center [610, 211] width 188 height 23
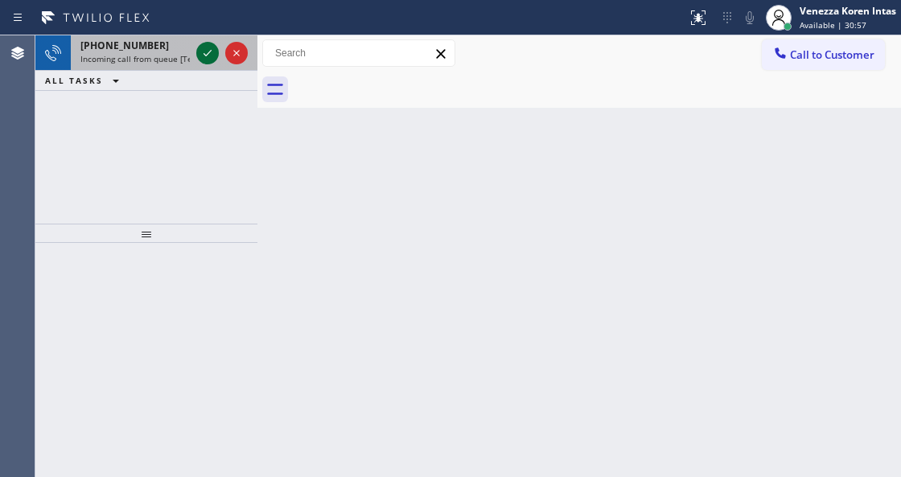
click at [207, 56] on icon at bounding box center [207, 52] width 19 height 19
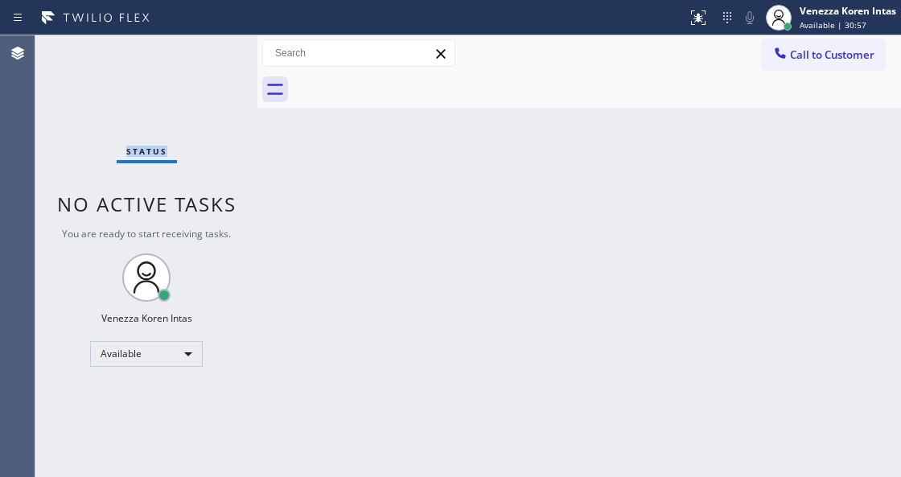
click at [207, 56] on div "Status No active tasks You are ready to start receiving tasks. Venezza Koren In…" at bounding box center [146, 256] width 222 height 442
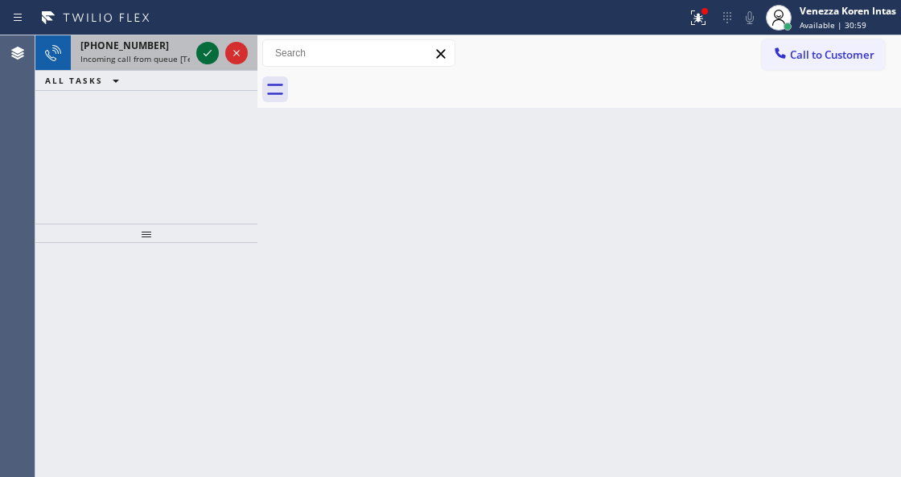
click at [207, 58] on icon at bounding box center [207, 52] width 19 height 19
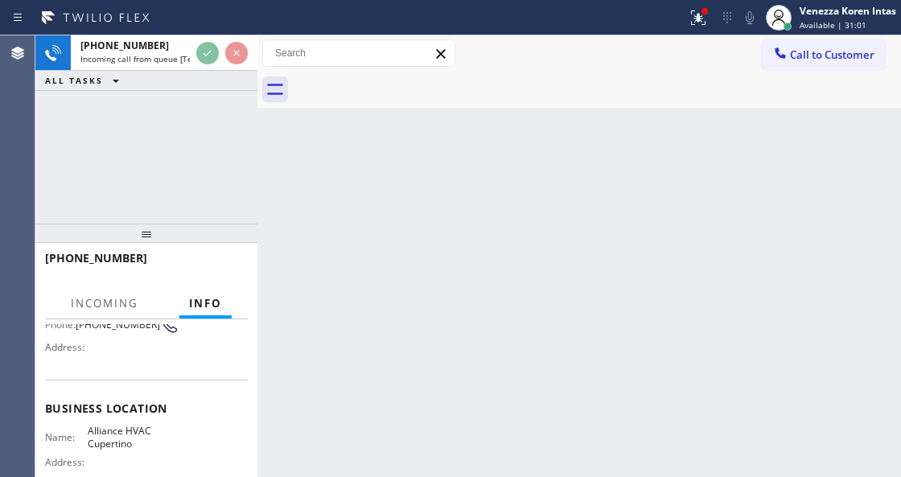
scroll to position [161, 0]
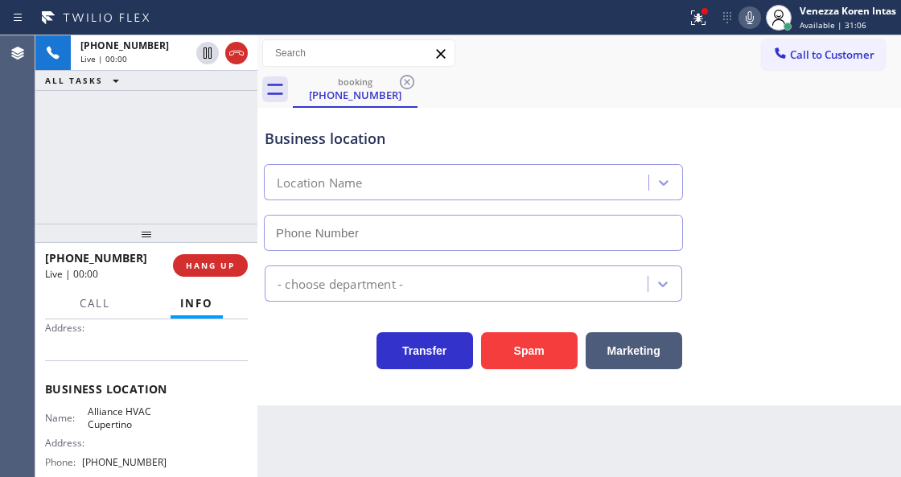
type input "[PHONE_NUMBER]"
drag, startPoint x: 235, startPoint y: 56, endPoint x: 230, endPoint y: 90, distance: 34.1
click at [235, 56] on icon at bounding box center [236, 52] width 19 height 19
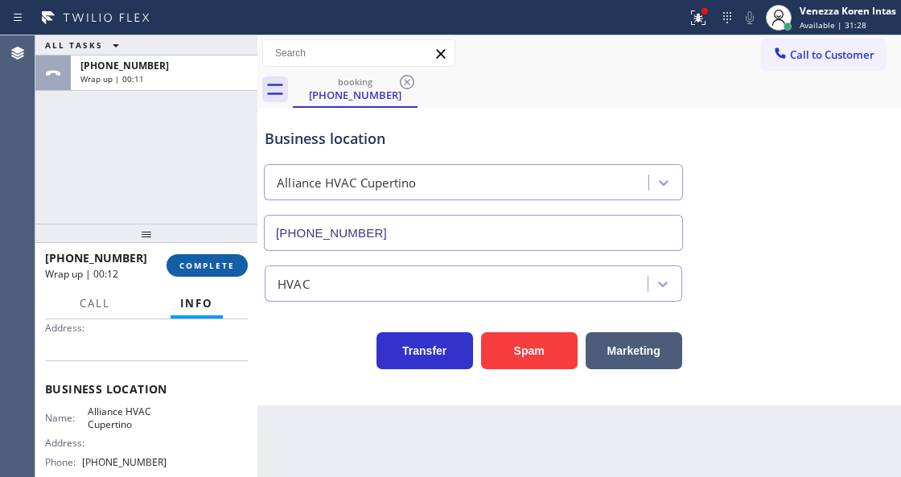
click at [206, 267] on span "COMPLETE" at bounding box center [206, 265] width 55 height 11
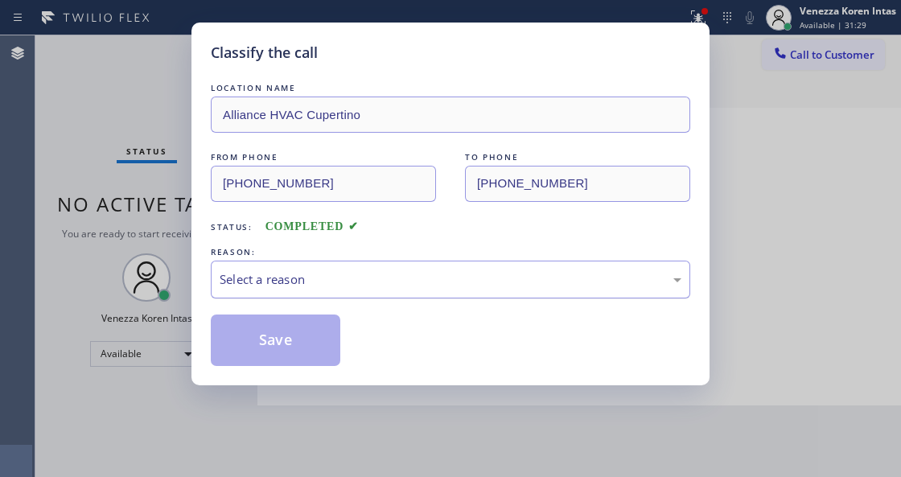
click at [363, 290] on div "Select a reason" at bounding box center [450, 280] width 479 height 38
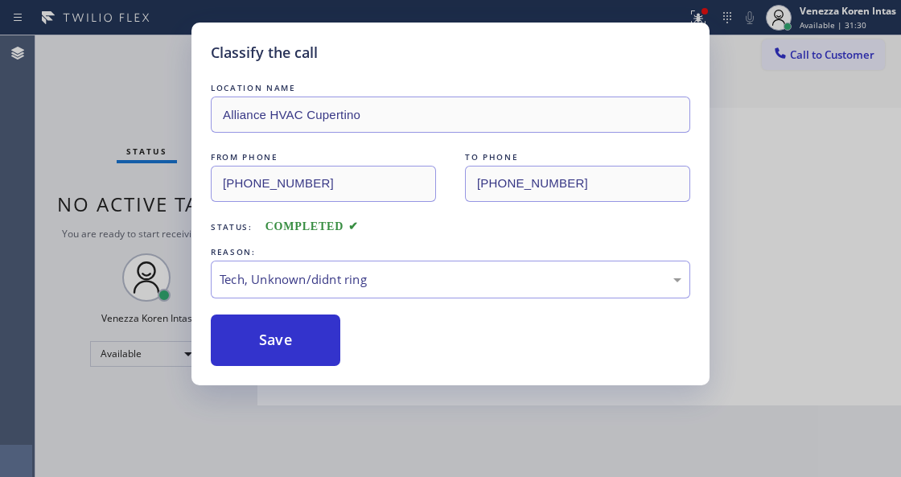
click at [298, 328] on button "Save" at bounding box center [275, 339] width 129 height 51
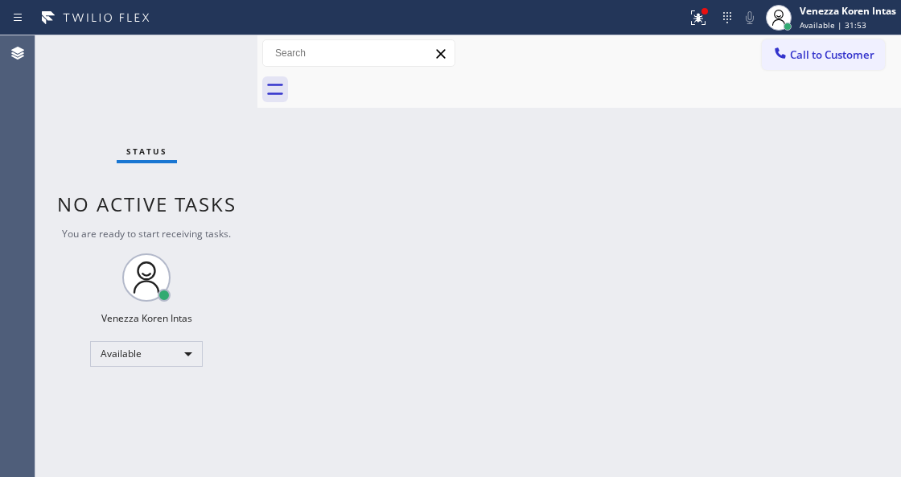
click at [228, 188] on div "Status No active tasks You are ready to start receiving tasks. Venezza Koren In…" at bounding box center [146, 256] width 222 height 442
click at [186, 123] on div "Status No active tasks You are ready to start receiving tasks. Venezza Koren In…" at bounding box center [146, 256] width 222 height 442
click at [166, 56] on div "Status No active tasks You are ready to start receiving tasks. Venezza Koren In…" at bounding box center [146, 256] width 222 height 442
click at [145, 80] on div "Status No active tasks You are ready to start receiving tasks. Venezza Koren In…" at bounding box center [146, 256] width 222 height 442
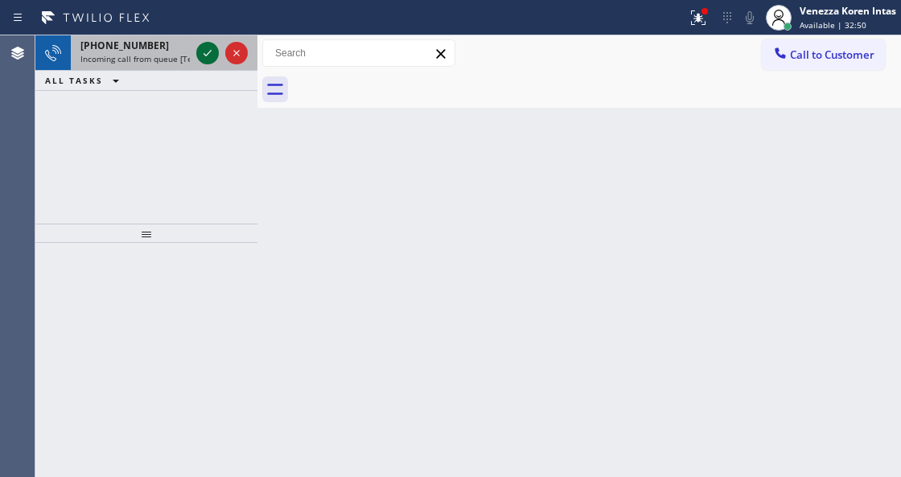
click at [207, 54] on icon at bounding box center [207, 53] width 8 height 6
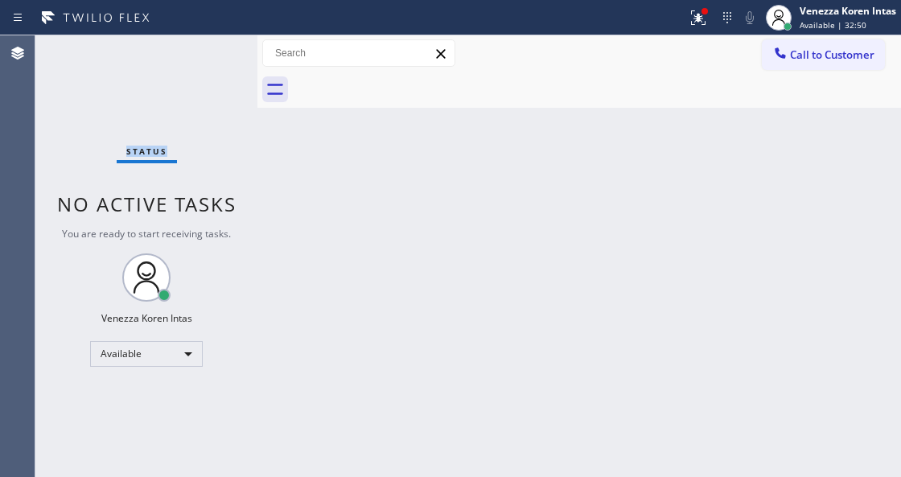
click at [207, 54] on div "Status No active tasks You are ready to start receiving tasks. Venezza Koren In…" at bounding box center [146, 256] width 222 height 442
click at [692, 24] on icon at bounding box center [697, 17] width 19 height 19
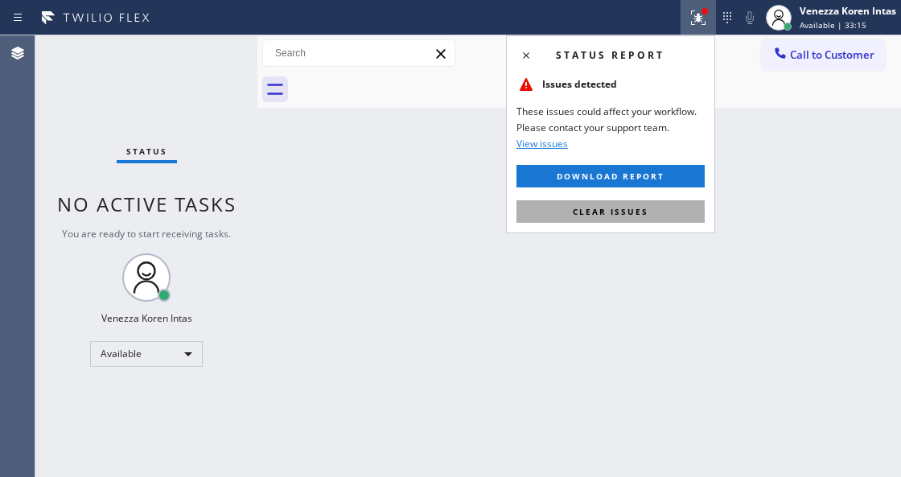
click at [651, 216] on button "Clear issues" at bounding box center [610, 211] width 188 height 23
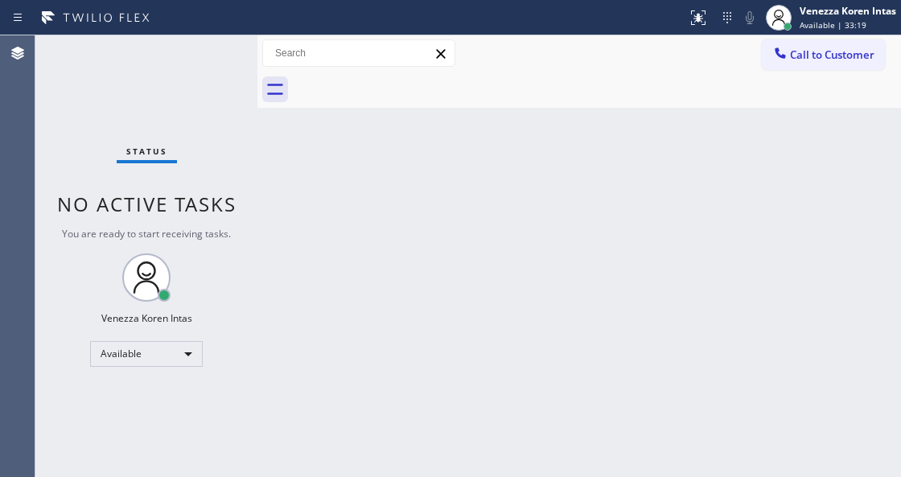
click at [209, 54] on div "Status No active tasks You are ready to start receiving tasks. Venezza Koren In…" at bounding box center [146, 256] width 222 height 442
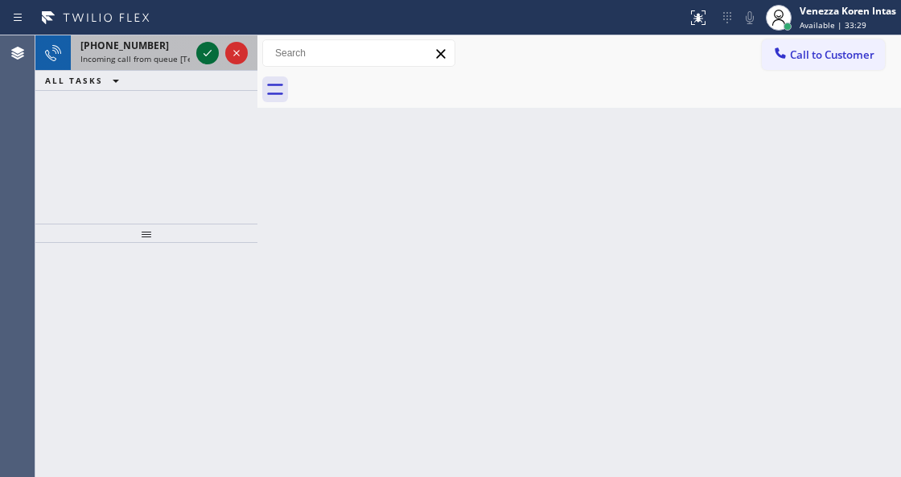
click at [205, 53] on icon at bounding box center [207, 52] width 19 height 19
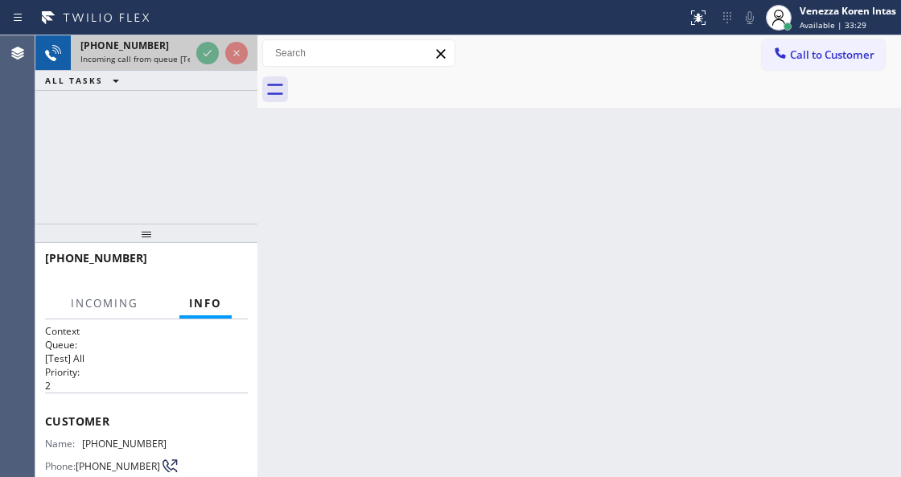
click at [205, 53] on icon at bounding box center [207, 52] width 19 height 19
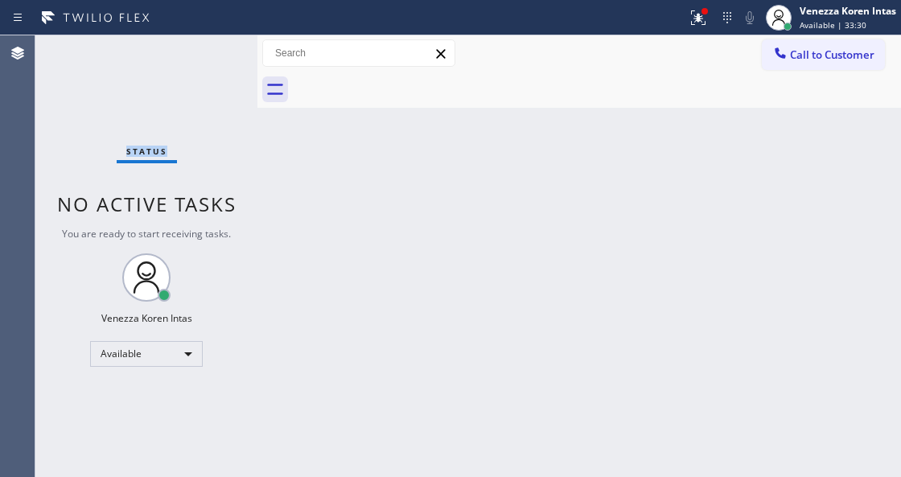
click at [205, 53] on div "Status No active tasks You are ready to start receiving tasks. Venezza Koren In…" at bounding box center [146, 256] width 222 height 442
drag, startPoint x: 196, startPoint y: 134, endPoint x: 286, endPoint y: 321, distance: 207.9
click at [196, 134] on div "Status No active tasks You are ready to start receiving tasks. Venezza Koren In…" at bounding box center [146, 256] width 222 height 442
click at [349, 473] on div "Back to Dashboard Change Sender ID Customers Technicians Select a contact Outbo…" at bounding box center [578, 256] width 643 height 442
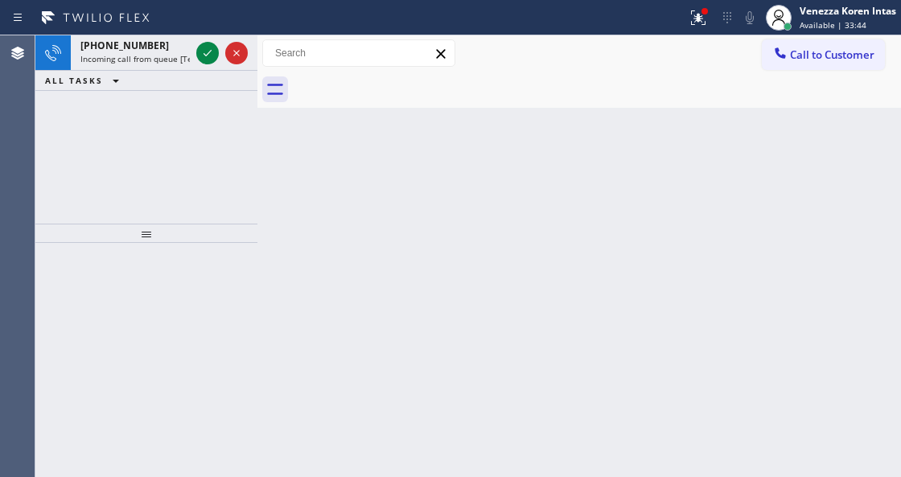
click at [244, 234] on div at bounding box center [146, 233] width 222 height 19
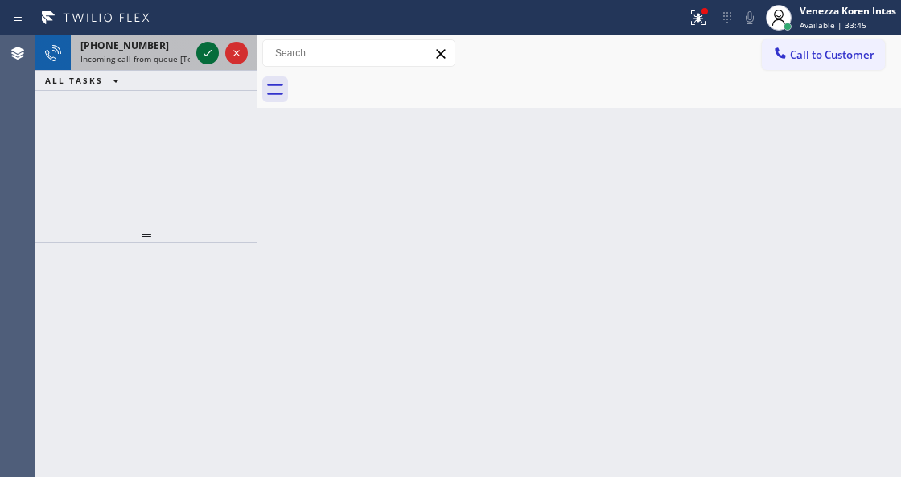
click at [202, 51] on icon at bounding box center [207, 52] width 19 height 19
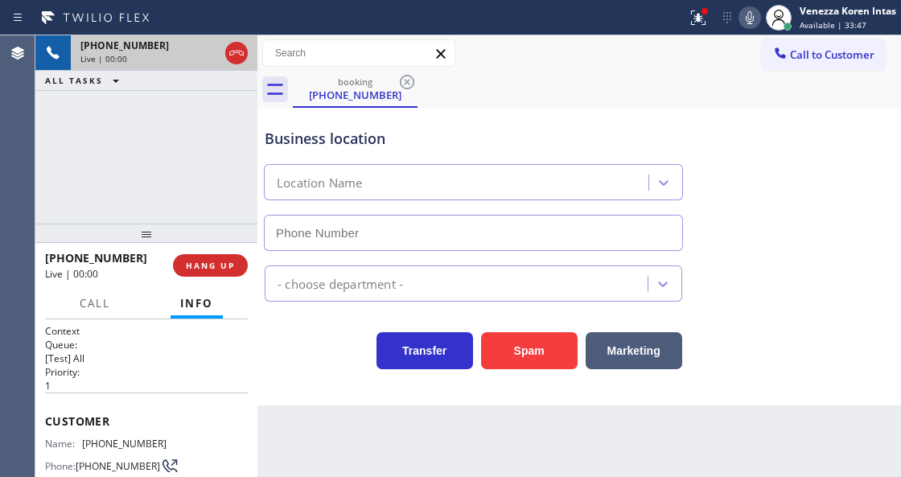
scroll to position [214, 0]
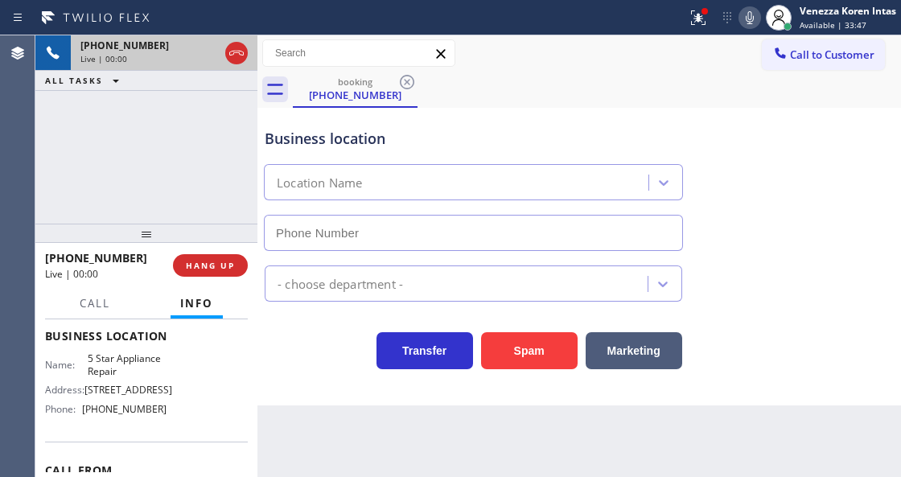
type input "[PHONE_NUMBER]"
click at [429, 138] on div "Business location" at bounding box center [473, 139] width 417 height 22
drag, startPoint x: 164, startPoint y: 413, endPoint x: 134, endPoint y: 409, distance: 30.1
click at [134, 409] on div "Name: 5 Star Appliance Repair Address: [STREET_ADDRESS] Phone: [PHONE_NUMBER]" at bounding box center [146, 386] width 203 height 69
click at [688, 24] on icon at bounding box center [697, 17] width 19 height 19
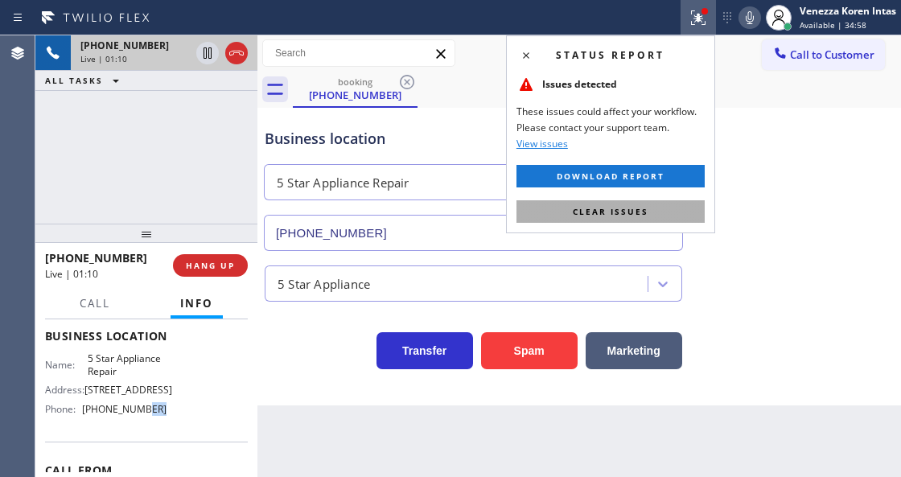
click at [627, 211] on span "Clear issues" at bounding box center [611, 211] width 76 height 11
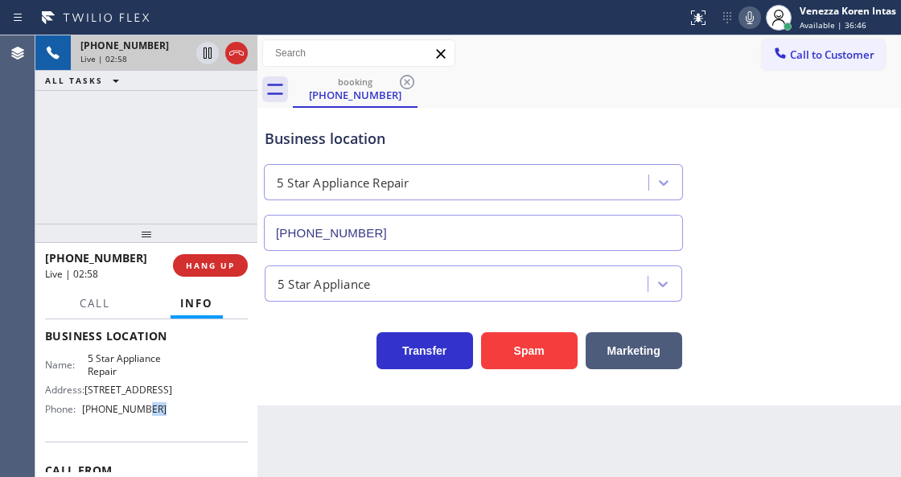
drag, startPoint x: 754, startPoint y: 12, endPoint x: 738, endPoint y: 23, distance: 19.6
click at [753, 13] on icon at bounding box center [749, 17] width 19 height 19
click at [210, 54] on icon at bounding box center [207, 52] width 19 height 19
drag, startPoint x: 302, startPoint y: 351, endPoint x: 335, endPoint y: 344, distance: 32.8
click at [302, 351] on div "Transfer Spam Marketing" at bounding box center [473, 346] width 424 height 45
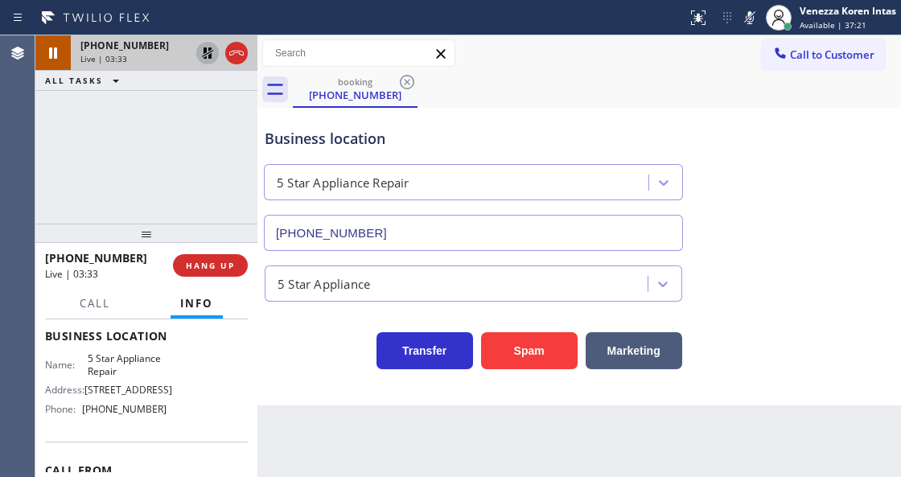
scroll to position [53, 0]
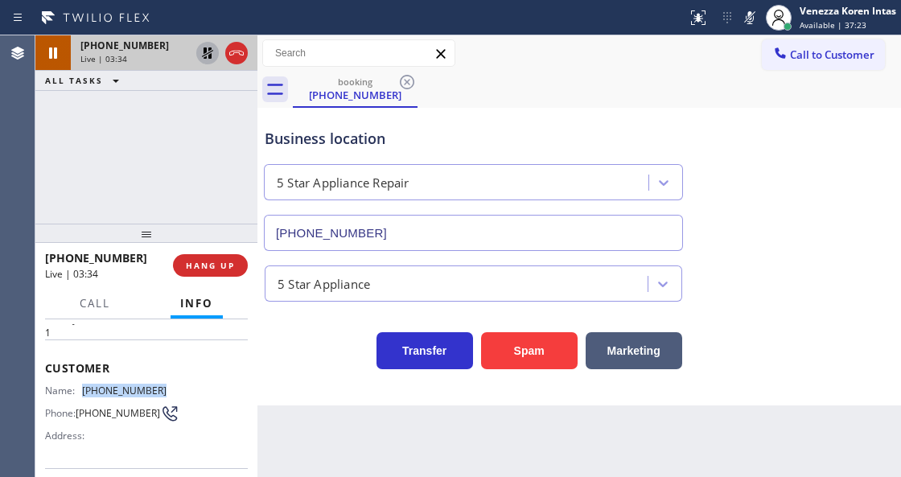
drag, startPoint x: 176, startPoint y: 384, endPoint x: 85, endPoint y: 383, distance: 90.9
click at [85, 384] on div "Name: [PHONE_NUMBER] Phone: [PHONE_NUMBER] Address:" at bounding box center [146, 416] width 203 height 64
copy span "[PHONE_NUMBER]"
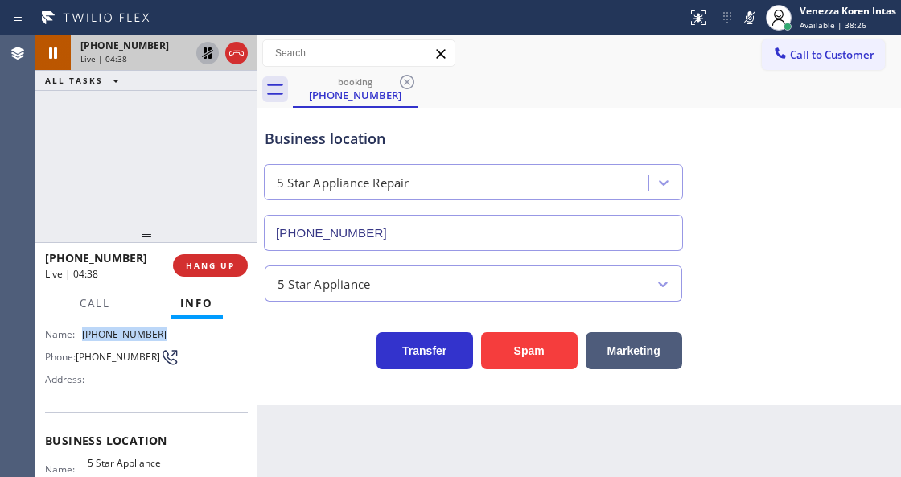
scroll to position [161, 0]
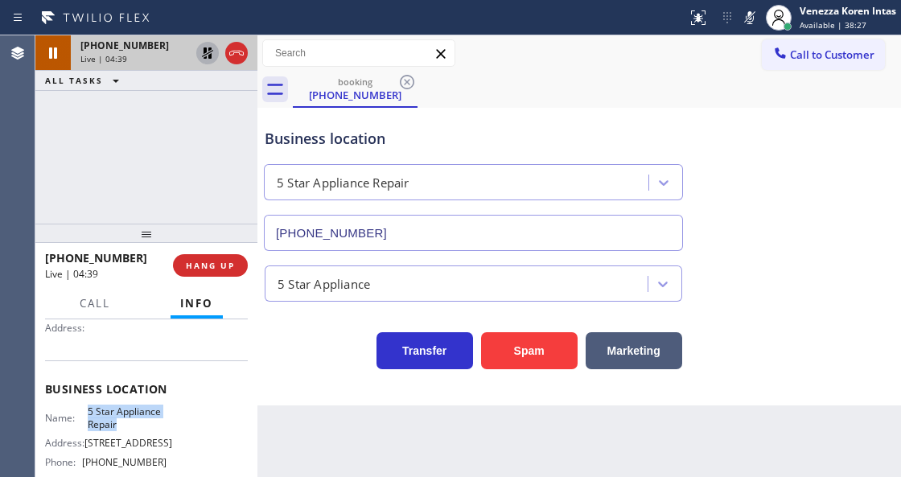
drag, startPoint x: 88, startPoint y: 409, endPoint x: 126, endPoint y: 424, distance: 40.5
click at [126, 424] on div "Name: 5 Star Appliance Repair" at bounding box center [105, 417] width 121 height 25
copy span "5 Star Appliance Repair"
click at [527, 475] on div "Back to Dashboard Change Sender ID Customers Technicians Select a contact Outbo…" at bounding box center [578, 256] width 643 height 442
click at [743, 19] on icon at bounding box center [749, 17] width 19 height 19
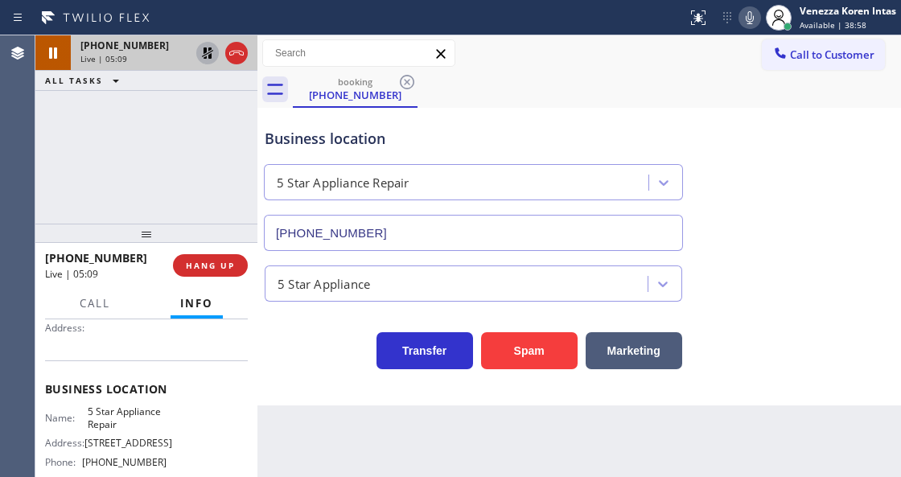
click at [207, 51] on icon at bounding box center [207, 52] width 19 height 19
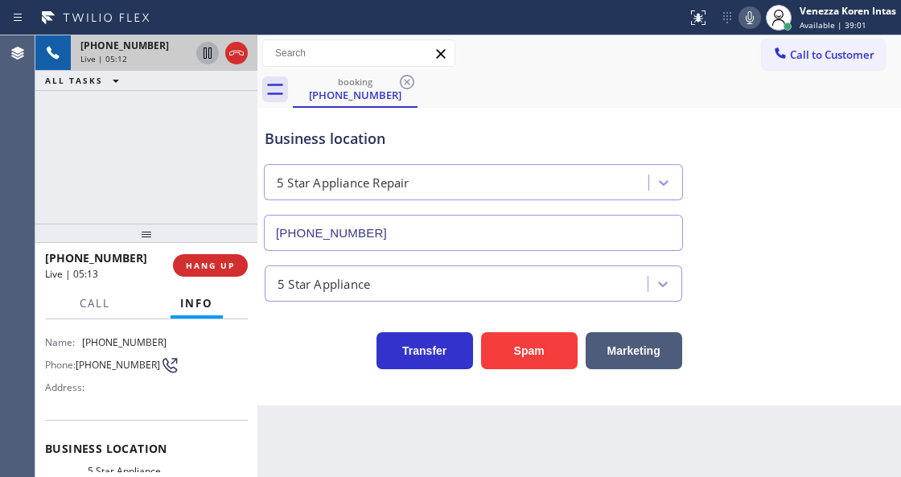
scroll to position [0, 0]
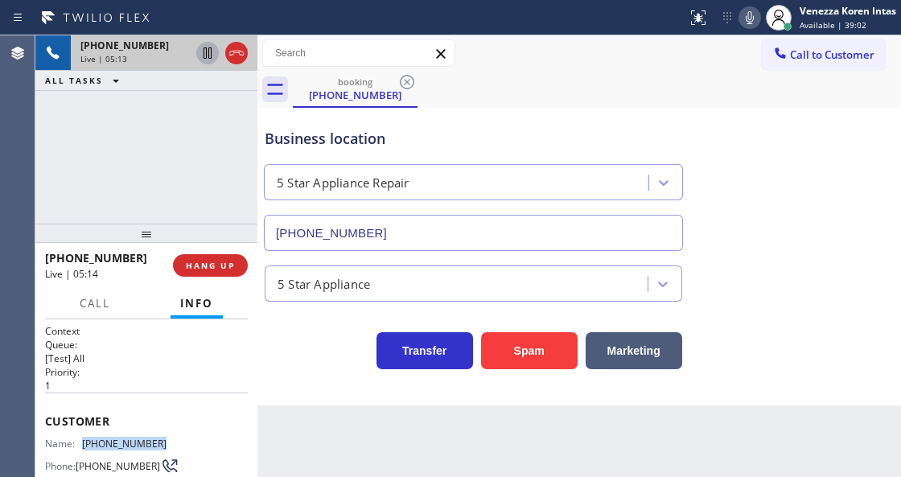
drag, startPoint x: 148, startPoint y: 437, endPoint x: 77, endPoint y: 435, distance: 70.8
click at [77, 438] on div "Name: [PHONE_NUMBER]" at bounding box center [105, 444] width 121 height 12
copy div "[PHONE_NUMBER]"
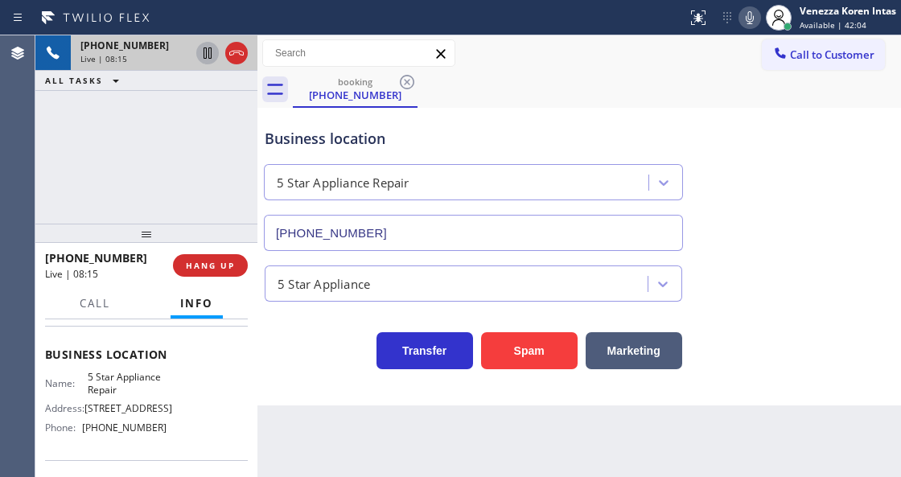
scroll to position [214, 0]
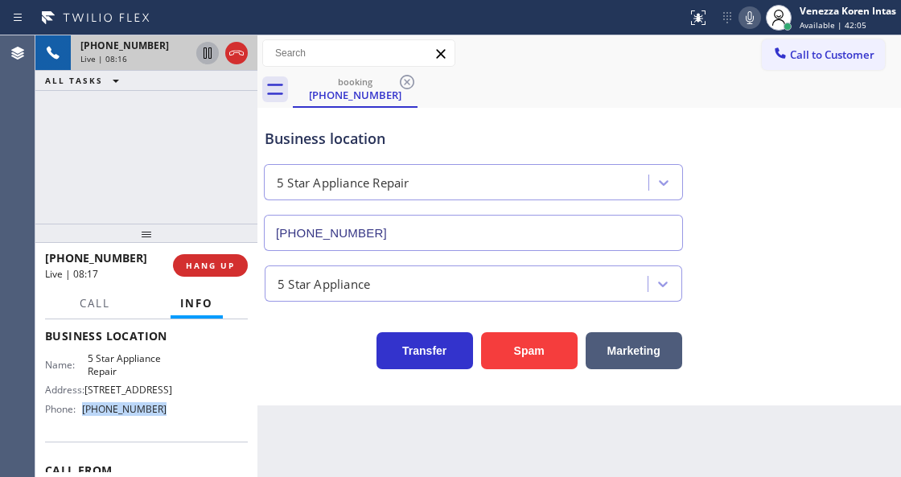
drag, startPoint x: 167, startPoint y: 407, endPoint x: 84, endPoint y: 409, distance: 83.7
click at [84, 409] on div "Name: 5 Star Appliance Repair Address: [STREET_ADDRESS] Phone: [PHONE_NUMBER]" at bounding box center [146, 386] width 203 height 69
copy div "[PHONE_NUMBER]"
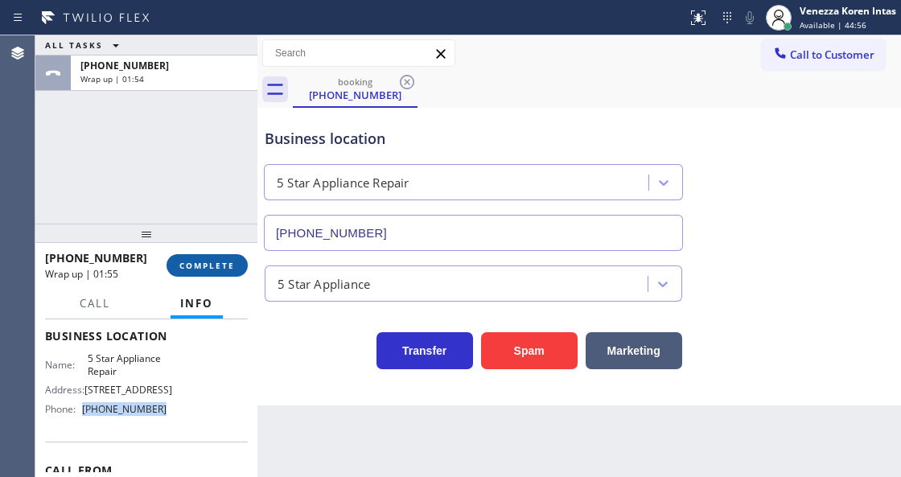
click at [187, 261] on span "COMPLETE" at bounding box center [206, 265] width 55 height 11
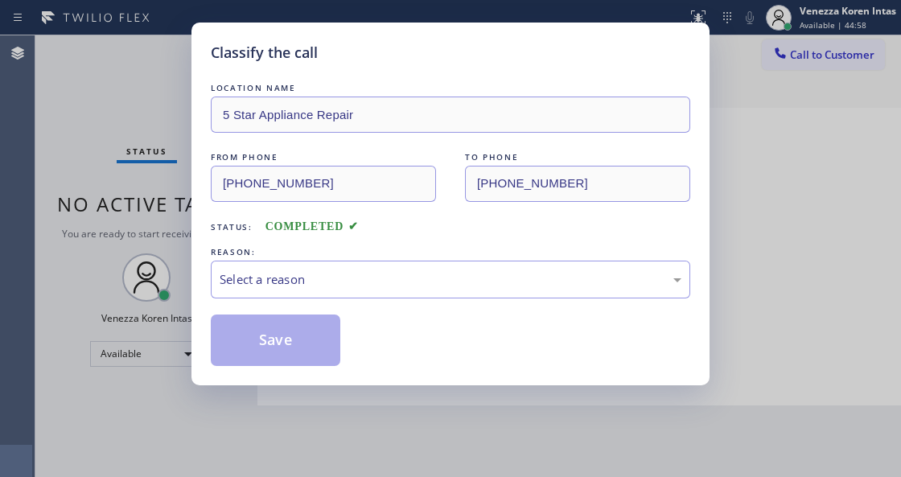
click at [286, 293] on div "Select a reason" at bounding box center [450, 280] width 479 height 38
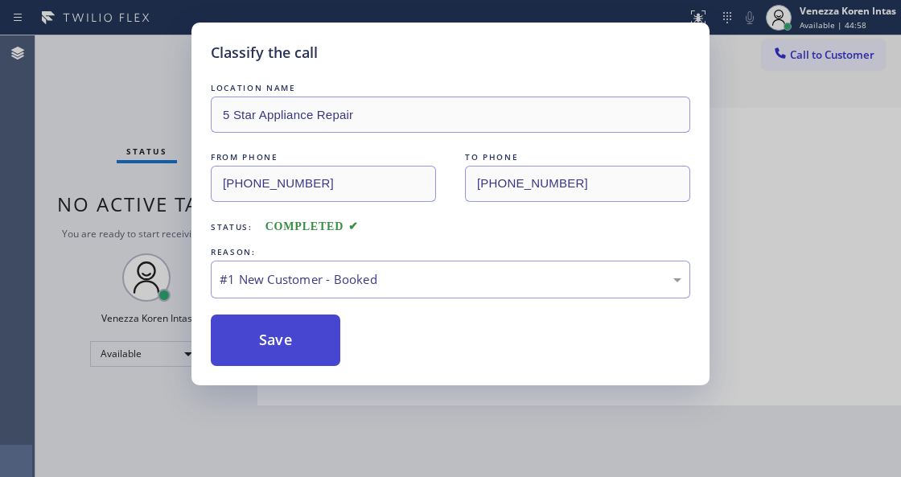
click at [282, 344] on button "Save" at bounding box center [275, 339] width 129 height 51
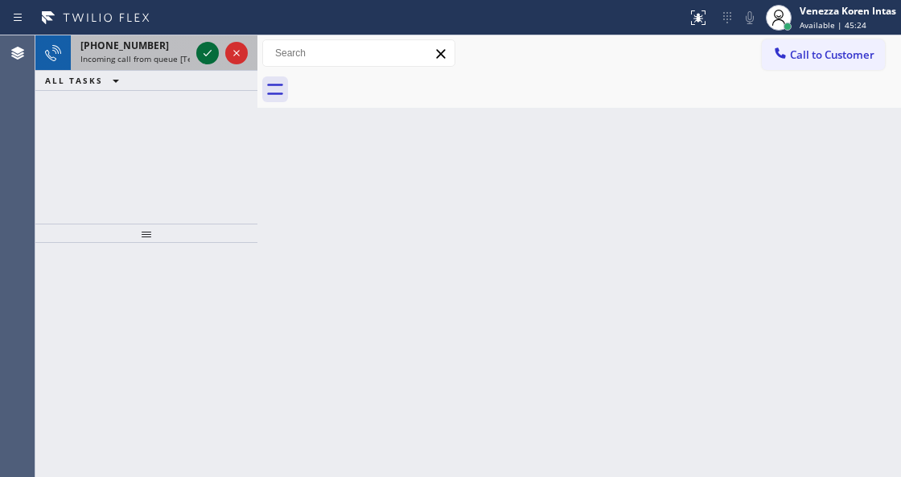
click at [206, 53] on icon at bounding box center [207, 52] width 19 height 19
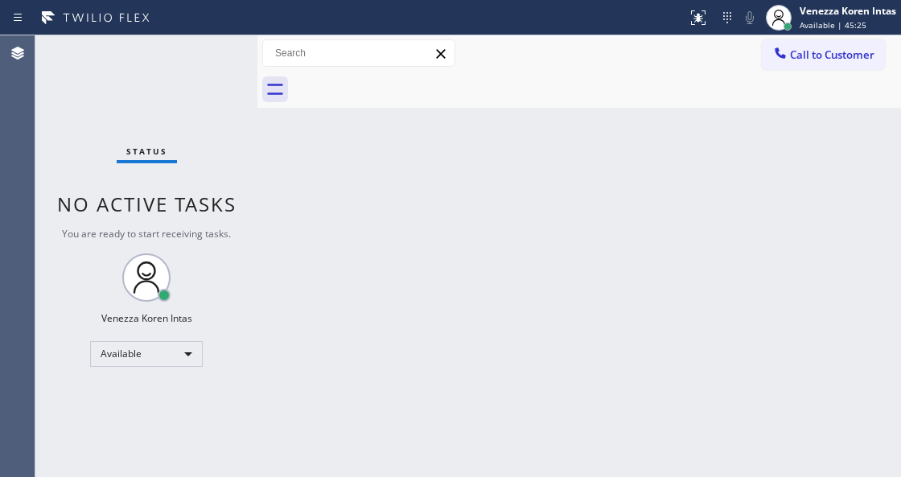
click at [206, 53] on div "Status No active tasks You are ready to start receiving tasks. Venezza Koren In…" at bounding box center [146, 256] width 222 height 442
click at [250, 237] on div "Status No active tasks You are ready to start receiving tasks. Venezza Koren In…" at bounding box center [146, 256] width 222 height 442
click at [205, 111] on div "Status No active tasks You are ready to start receiving tasks. Venezza Koren In…" at bounding box center [146, 256] width 222 height 442
click at [308, 270] on div "Back to Dashboard Change Sender ID Customers Technicians Select a contact Outbo…" at bounding box center [578, 256] width 643 height 442
click at [680, 17] on div at bounding box center [697, 17] width 35 height 19
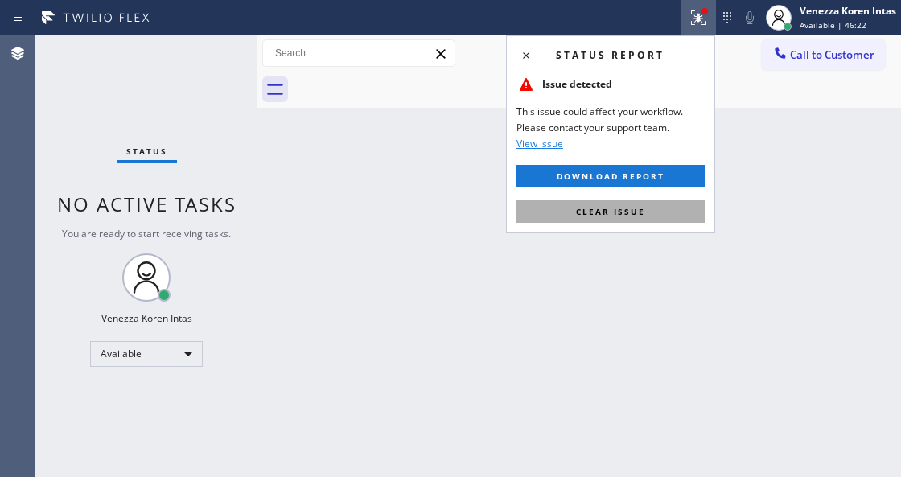
click at [636, 212] on span "Clear issue" at bounding box center [610, 211] width 69 height 11
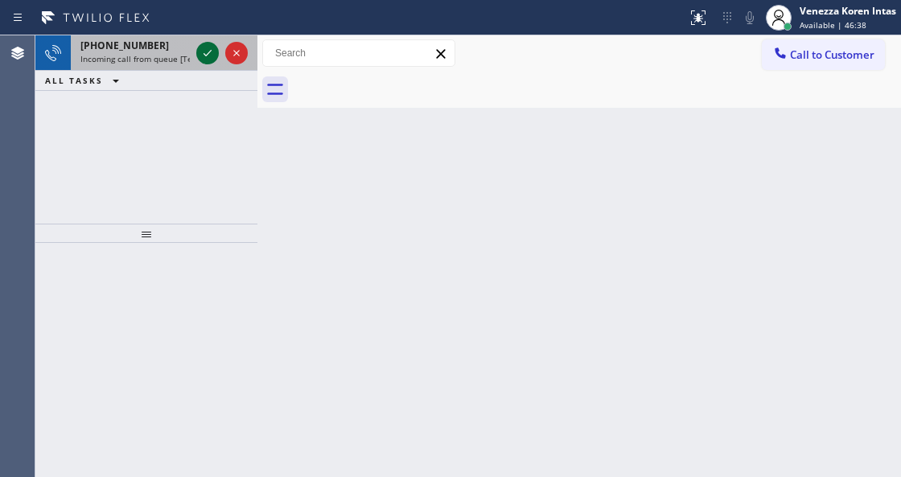
click at [201, 56] on icon at bounding box center [207, 52] width 19 height 19
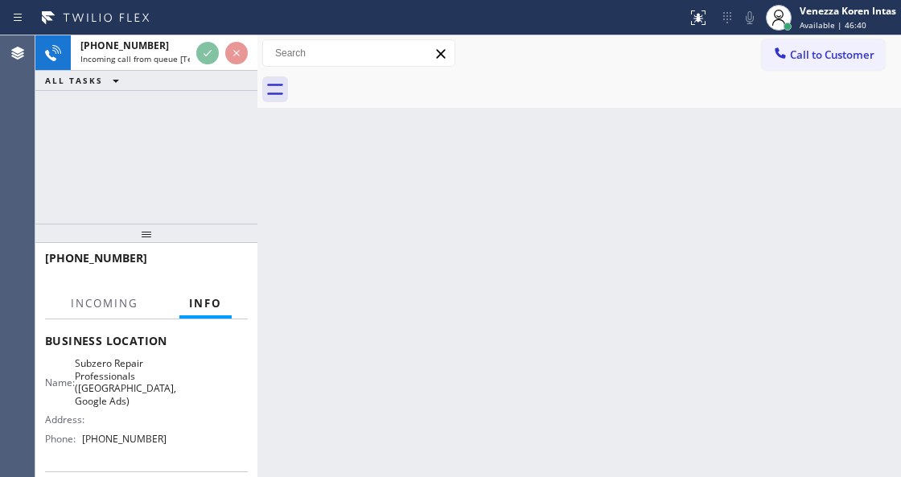
scroll to position [214, 0]
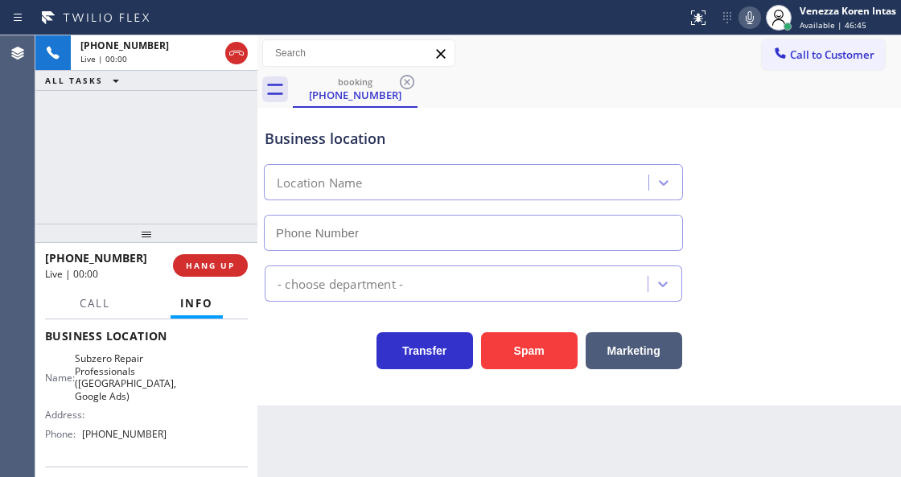
type input "[PHONE_NUMBER]"
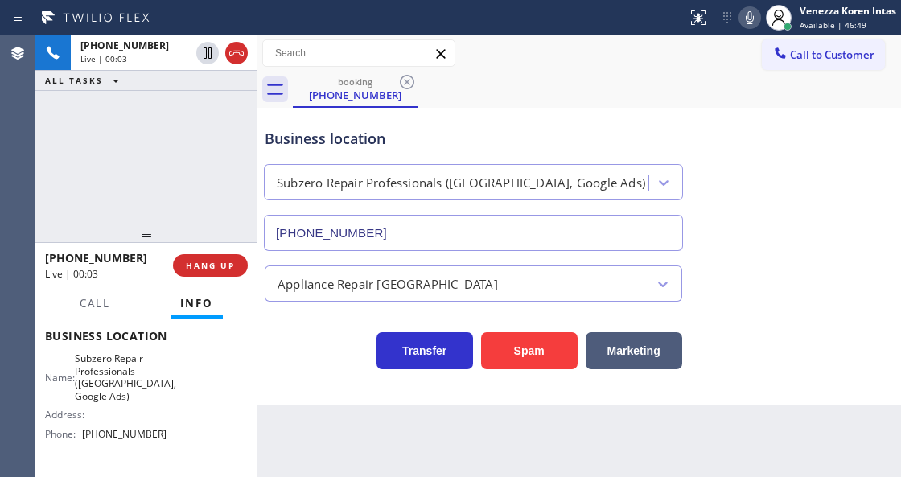
click at [235, 166] on div "[PHONE_NUMBER] Live | 00:03 ALL TASKS ALL TASKS ACTIVE TASKS TASKS IN WRAP UP" at bounding box center [146, 129] width 222 height 188
click at [382, 141] on div "Business location" at bounding box center [473, 139] width 417 height 22
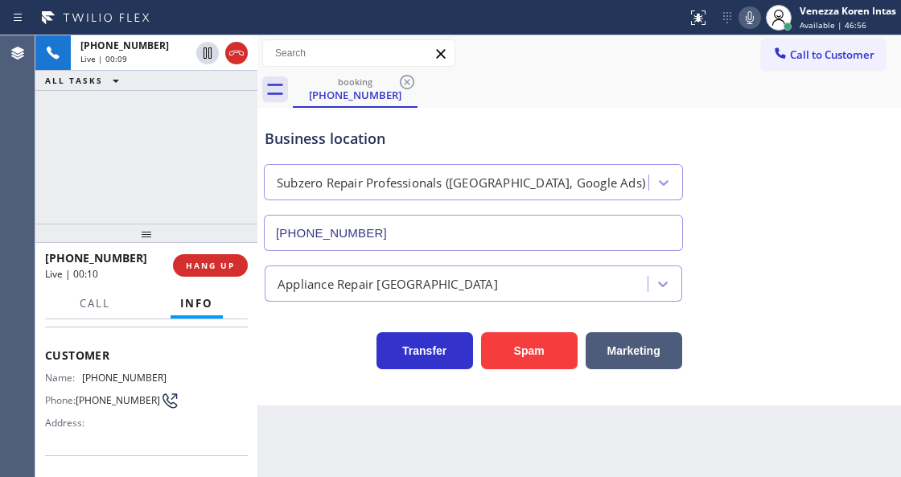
scroll to position [0, 0]
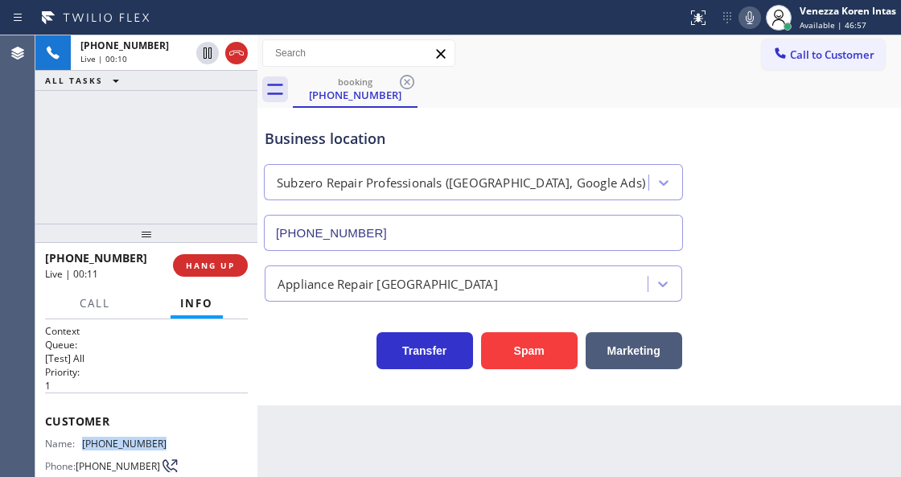
drag, startPoint x: 167, startPoint y: 440, endPoint x: 85, endPoint y: 442, distance: 82.1
click at [85, 442] on div "Name: [PHONE_NUMBER] Phone: [PHONE_NUMBER] Address:" at bounding box center [146, 470] width 203 height 64
click at [206, 193] on div "[PHONE_NUMBER] Live | 00:19 ALL TASKS ALL TASKS ACTIVE TASKS TASKS IN WRAP UP" at bounding box center [146, 129] width 222 height 188
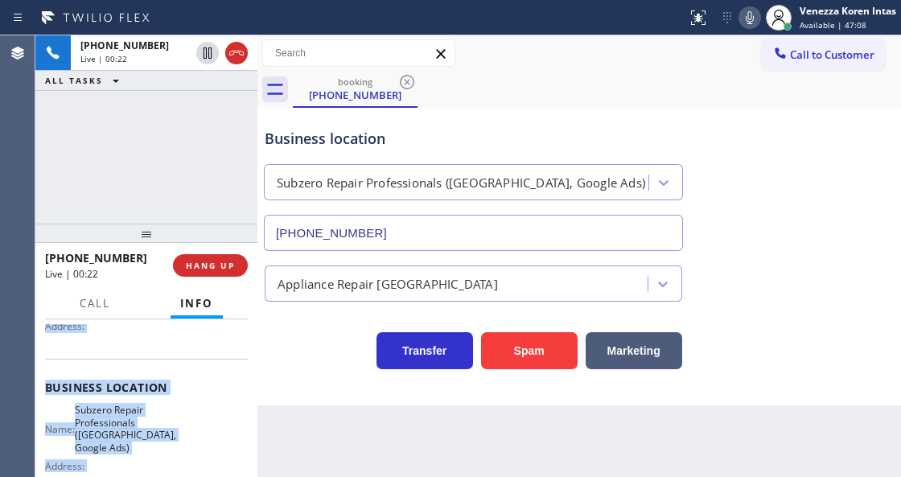
scroll to position [265, 0]
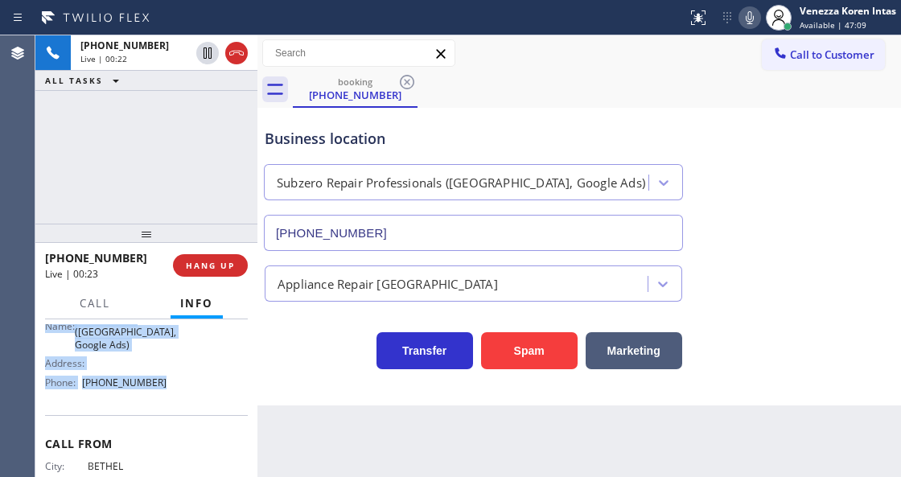
drag, startPoint x: 39, startPoint y: 412, endPoint x: 162, endPoint y: 383, distance: 127.2
click at [162, 383] on div "Context Queue: [Test] All Priority: 1 Customer Name: [PHONE_NUMBER] Phone: [PHO…" at bounding box center [146, 397] width 222 height 157
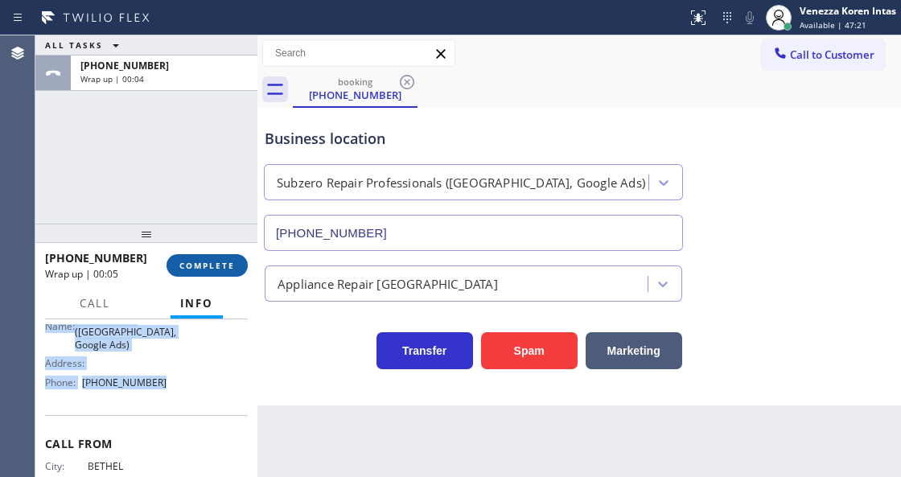
drag, startPoint x: 220, startPoint y: 264, endPoint x: 245, endPoint y: 263, distance: 25.7
click at [227, 263] on span "COMPLETE" at bounding box center [206, 265] width 55 height 11
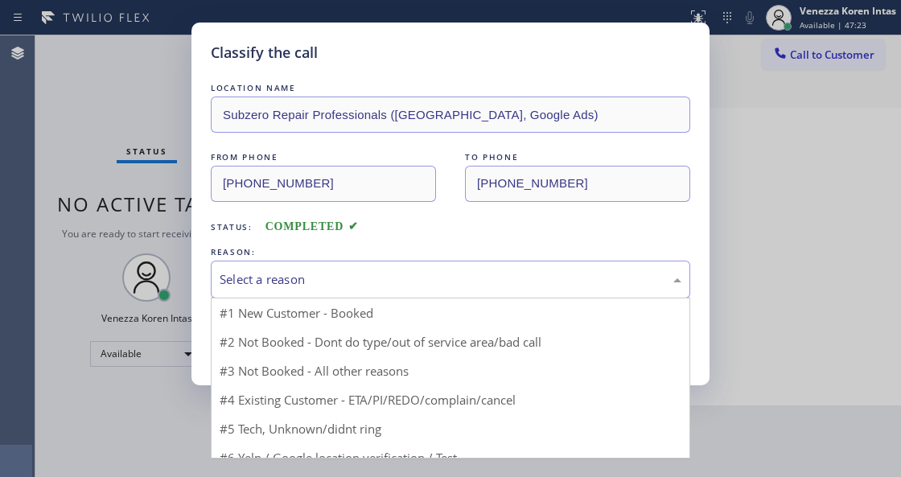
click at [364, 270] on div "Select a reason" at bounding box center [451, 279] width 462 height 18
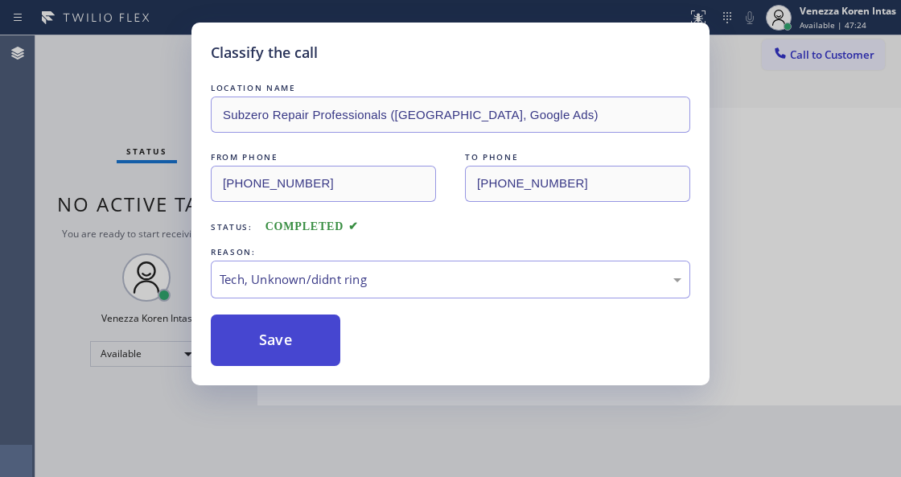
click at [321, 364] on button "Save" at bounding box center [275, 339] width 129 height 51
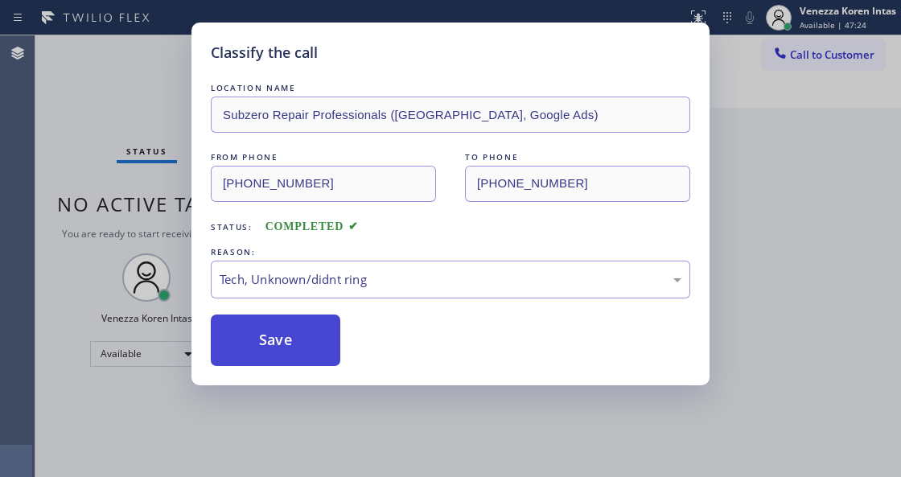
click at [324, 352] on button "Save" at bounding box center [275, 339] width 129 height 51
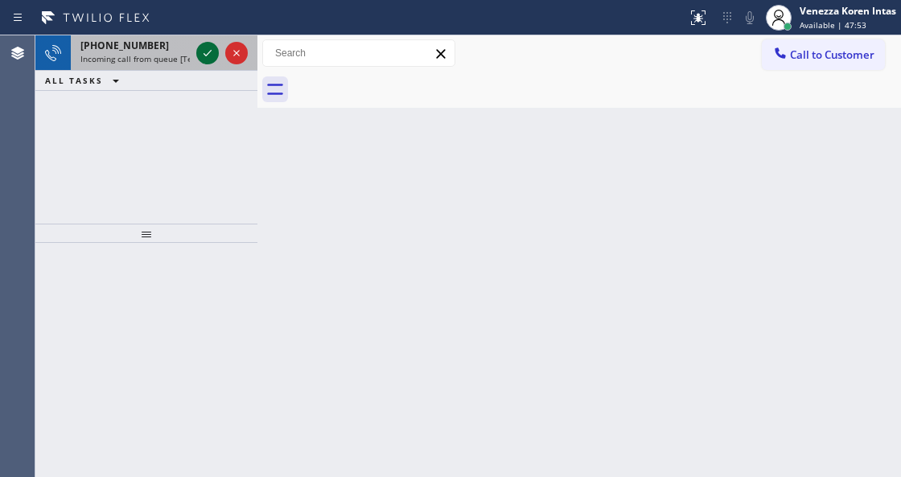
click at [200, 55] on icon at bounding box center [207, 52] width 19 height 19
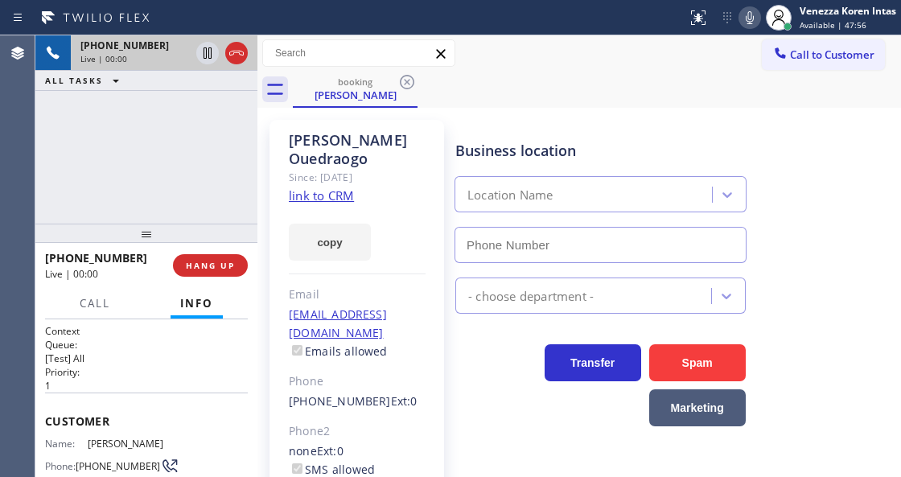
type input "[PHONE_NUMBER]"
click at [338, 187] on link "link to CRM" at bounding box center [321, 195] width 65 height 16
click at [753, 23] on icon at bounding box center [749, 17] width 19 height 19
click at [210, 58] on icon at bounding box center [207, 52] width 8 height 11
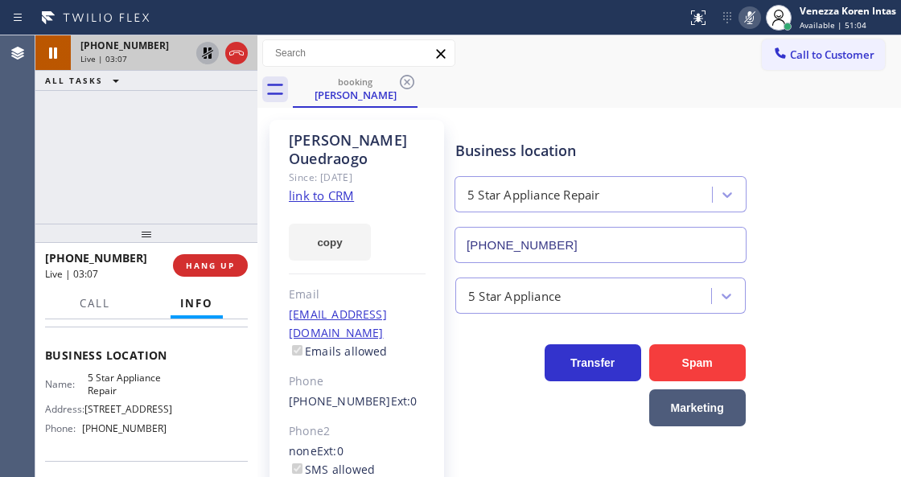
scroll to position [214, 0]
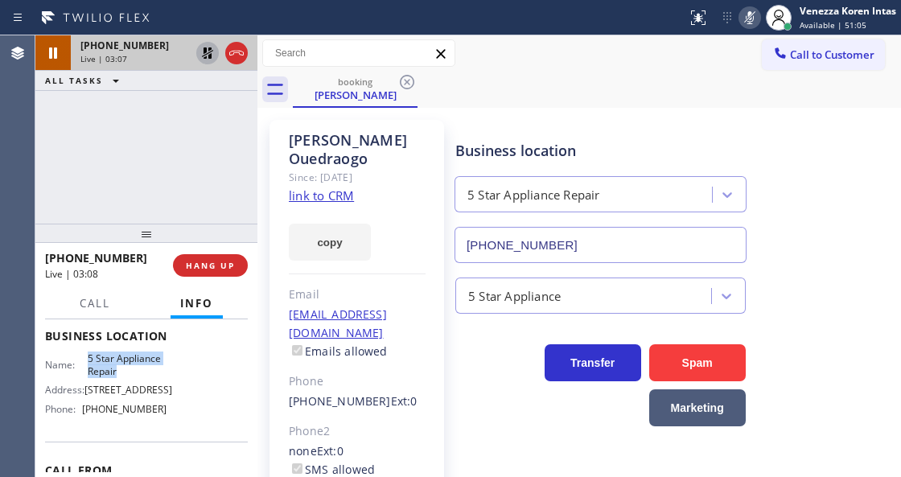
drag, startPoint x: 84, startPoint y: 415, endPoint x: 139, endPoint y: 433, distance: 58.2
click at [139, 377] on div "Name: 5 Star Appliance Repair" at bounding box center [105, 364] width 121 height 25
click at [738, 23] on div at bounding box center [749, 17] width 23 height 19
click at [201, 52] on icon at bounding box center [207, 52] width 19 height 19
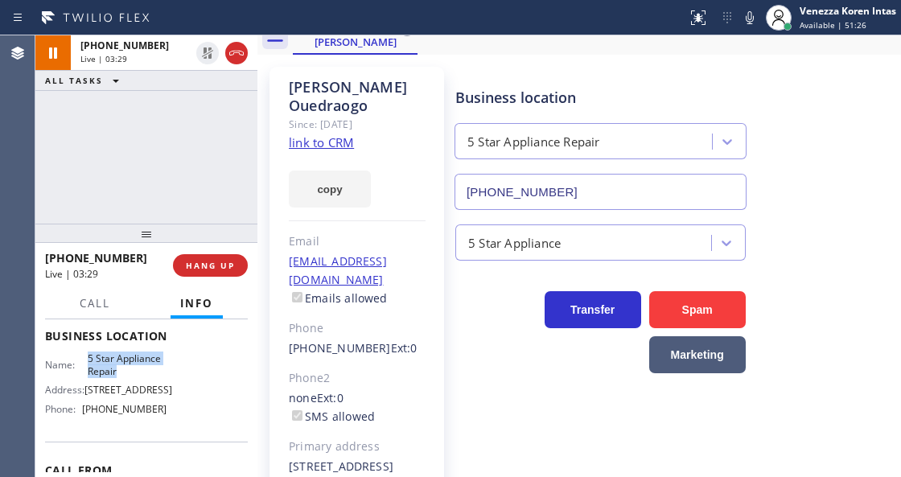
scroll to position [161, 0]
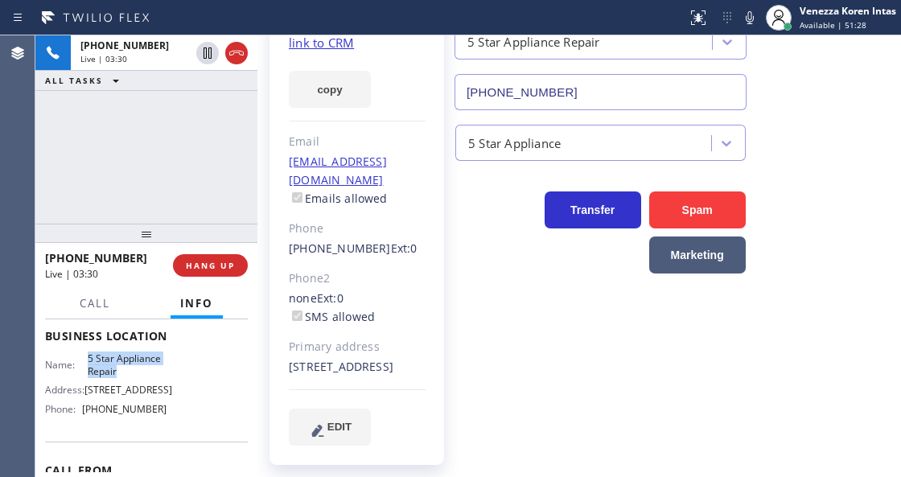
drag, startPoint x: 415, startPoint y: 364, endPoint x: 379, endPoint y: 362, distance: 36.3
click at [379, 362] on div "[STREET_ADDRESS]" at bounding box center [357, 367] width 137 height 18
click at [751, 14] on icon at bounding box center [749, 17] width 19 height 19
click at [751, 14] on rect at bounding box center [749, 15] width 11 height 11
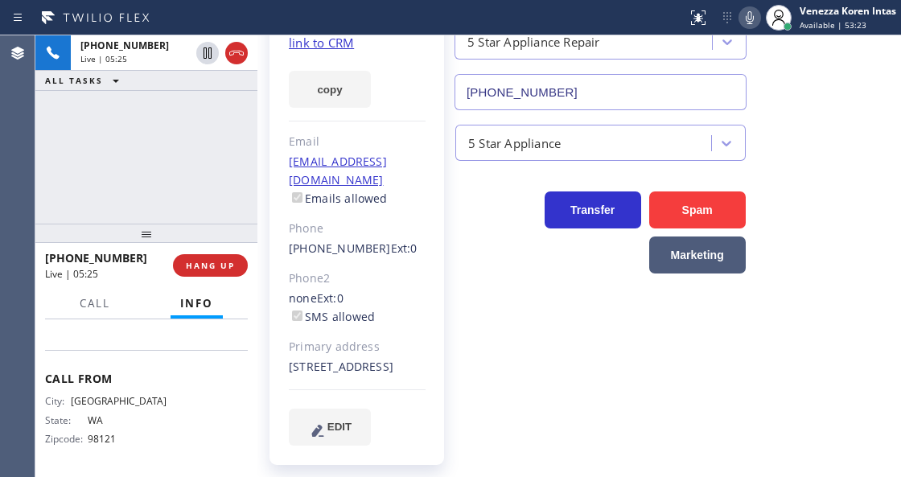
scroll to position [322, 0]
drag, startPoint x: 159, startPoint y: 367, endPoint x: 84, endPoint y: 364, distance: 74.9
click at [84, 323] on div "Phone: [PHONE_NUMBER]" at bounding box center [105, 317] width 121 height 12
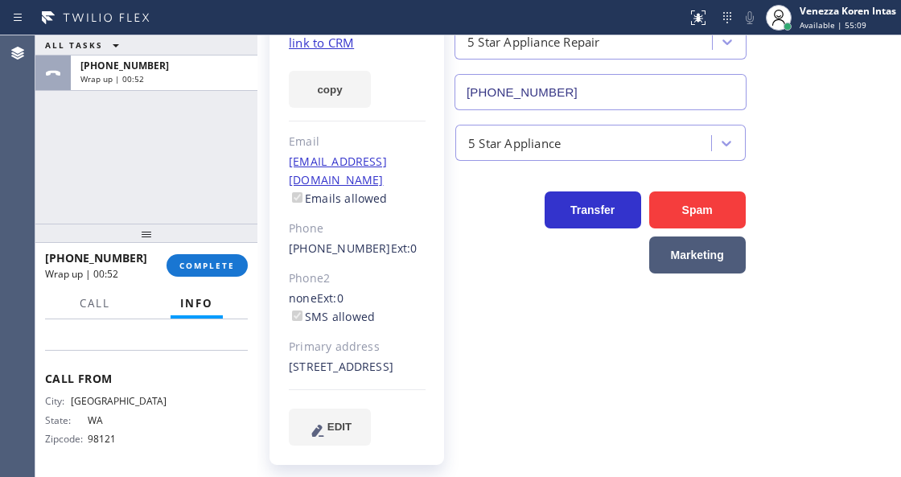
click at [220, 165] on div "ALL TASKS ALL TASKS ACTIVE TASKS TASKS IN WRAP UP [PHONE_NUMBER] Wrap up | 00:52" at bounding box center [146, 129] width 222 height 188
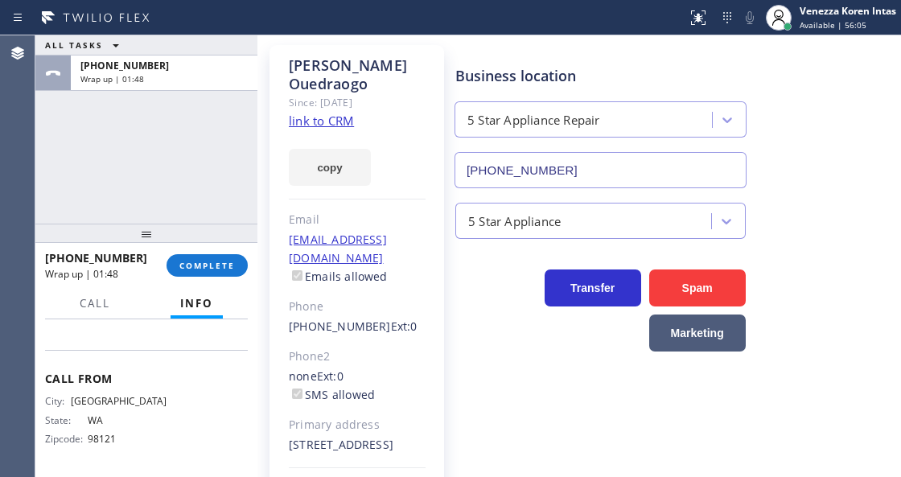
scroll to position [0, 0]
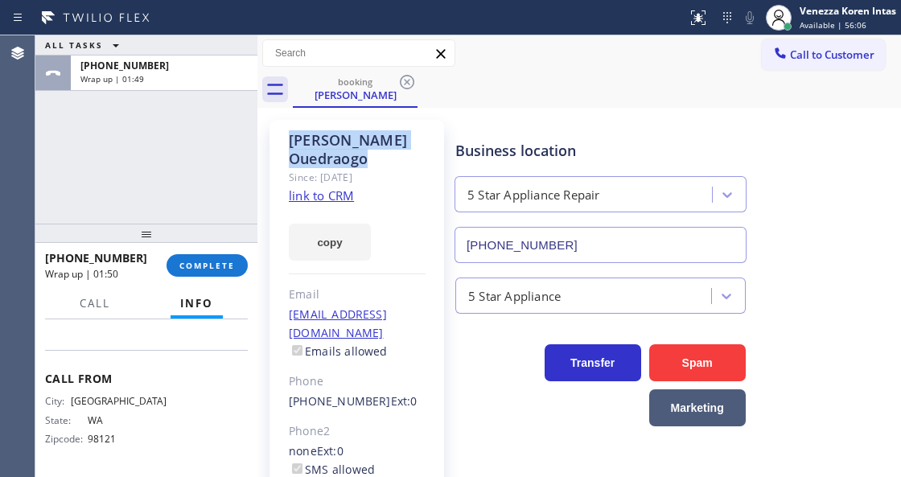
drag, startPoint x: 420, startPoint y: 137, endPoint x: 290, endPoint y: 141, distance: 129.5
click at [290, 141] on div "[PERSON_NAME]" at bounding box center [357, 149] width 137 height 37
click at [214, 258] on button "COMPLETE" at bounding box center [206, 265] width 81 height 23
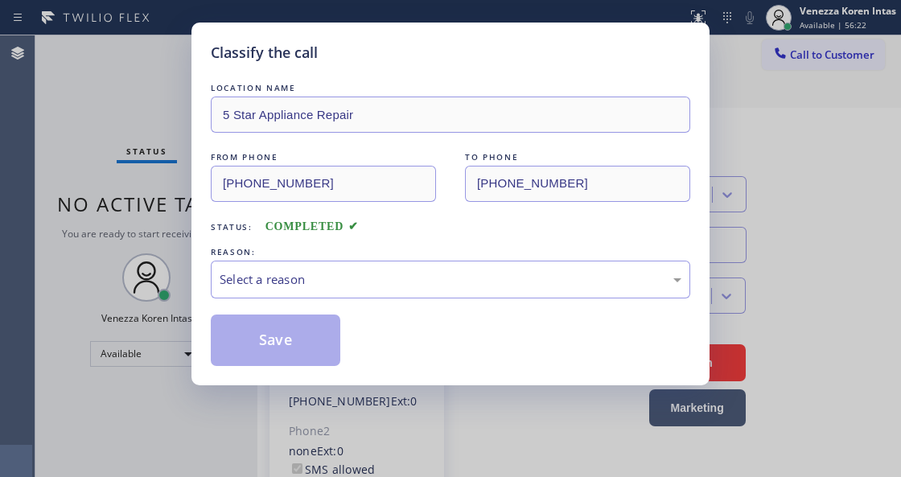
click at [351, 283] on div "Select a reason" at bounding box center [451, 279] width 462 height 18
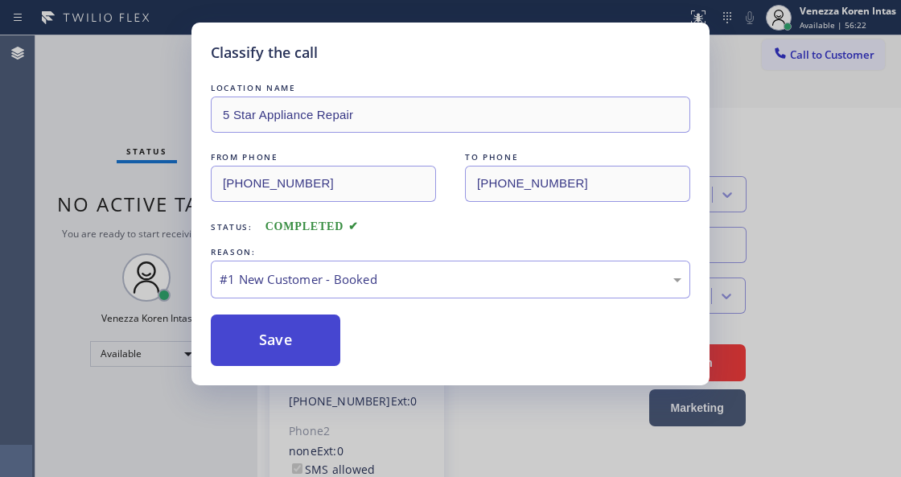
click at [342, 328] on div "Save" at bounding box center [450, 339] width 479 height 51
click at [330, 324] on button "Save" at bounding box center [275, 339] width 129 height 51
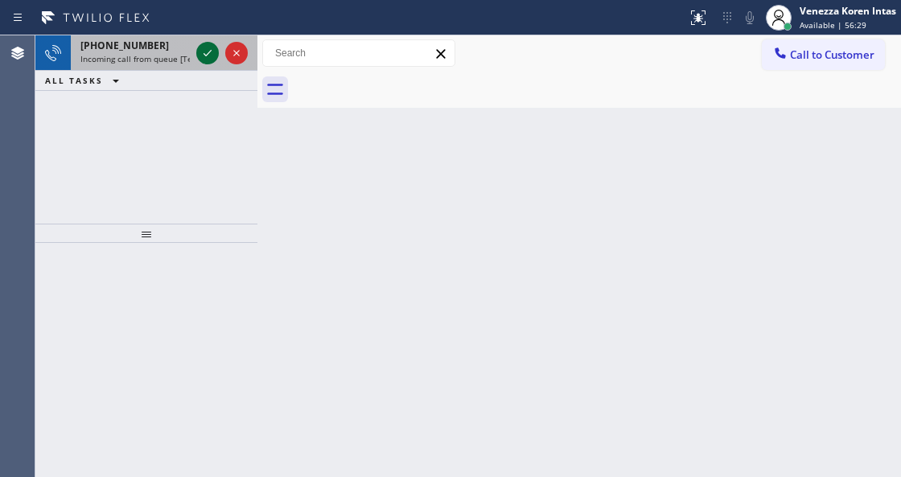
click at [202, 53] on icon at bounding box center [207, 52] width 19 height 19
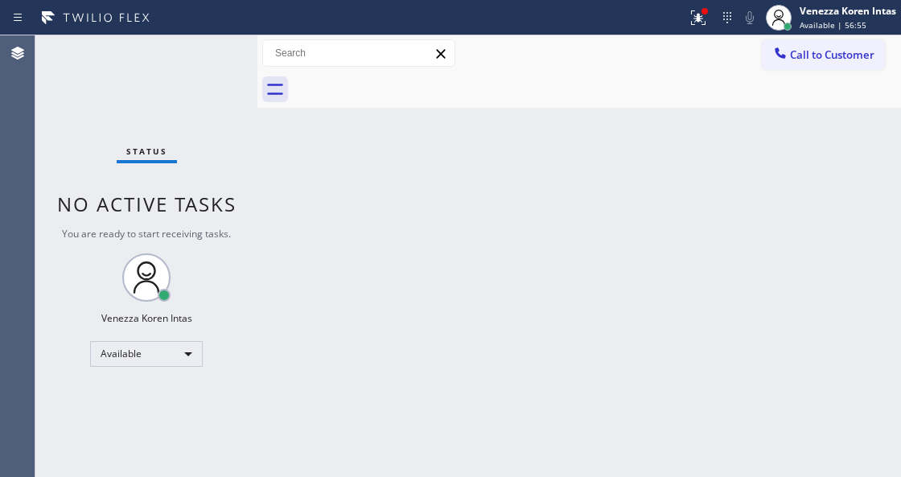
click at [354, 359] on div "Back to Dashboard Change Sender ID Customers Technicians Select a contact Outbo…" at bounding box center [578, 256] width 643 height 442
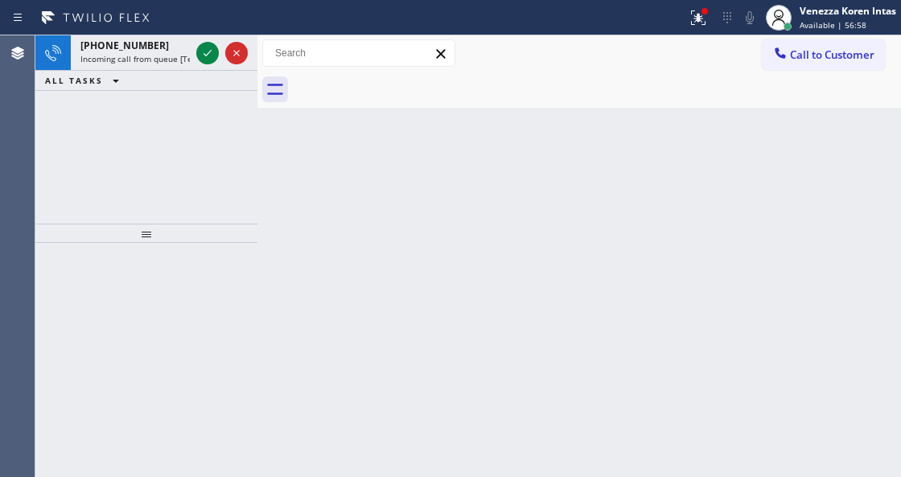
click at [663, 357] on div "Back to Dashboard Change Sender ID Customers Technicians Select a contact Outbo…" at bounding box center [578, 256] width 643 height 442
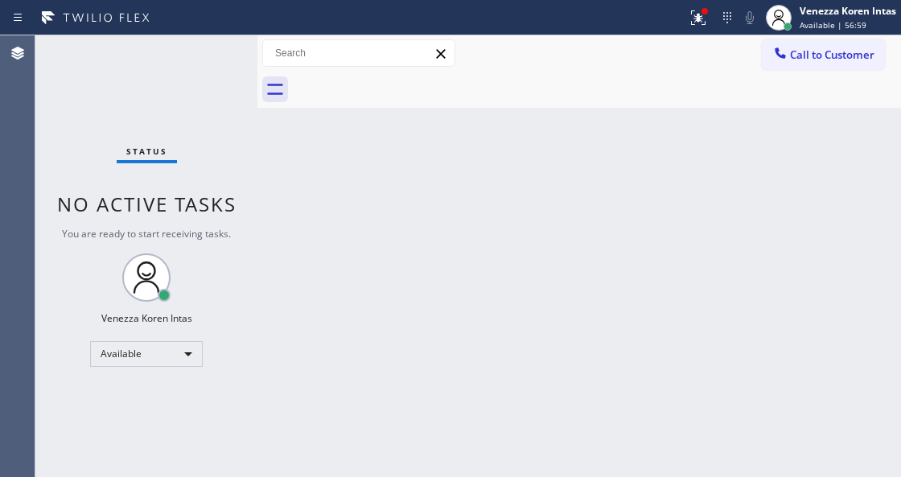
click at [207, 60] on div "Status No active tasks You are ready to start receiving tasks. Venezza Koren In…" at bounding box center [146, 256] width 222 height 442
click at [207, 58] on div "Status No active tasks You are ready to start receiving tasks. Venezza Koren In…" at bounding box center [146, 256] width 222 height 442
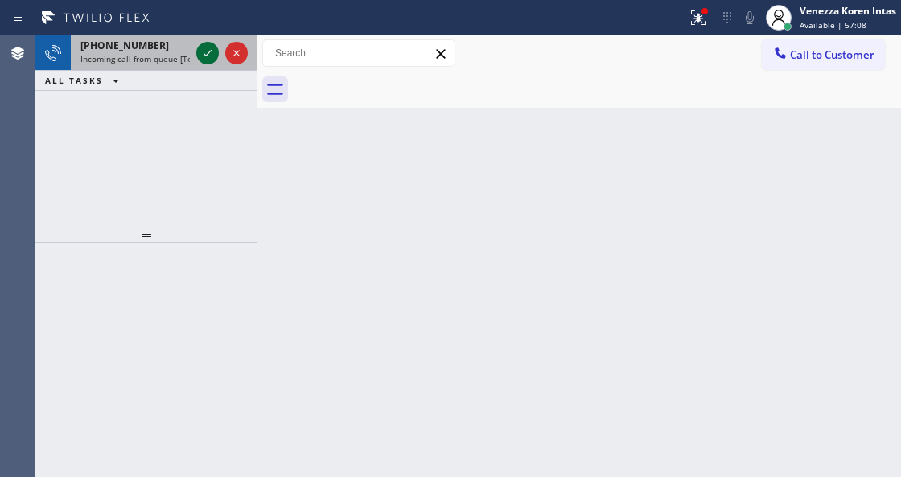
click at [205, 50] on icon at bounding box center [207, 52] width 19 height 19
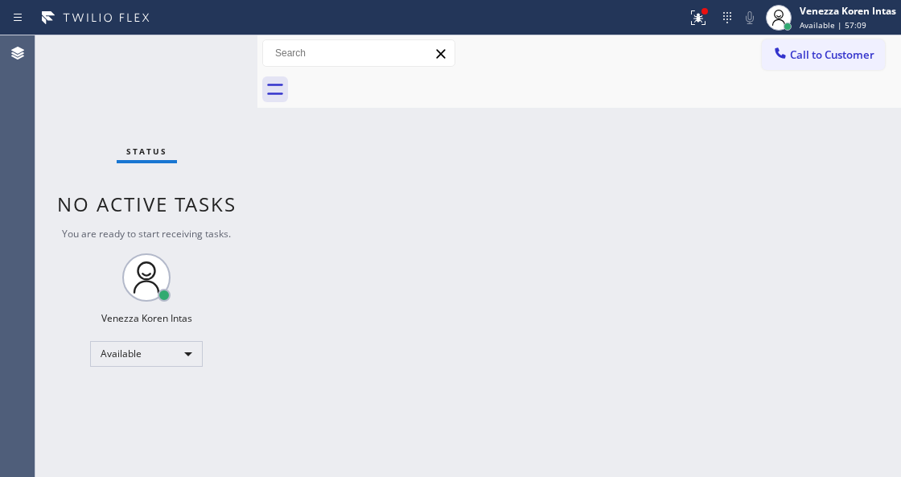
click at [204, 55] on div "Status No active tasks You are ready to start receiving tasks. Venezza Koren In…" at bounding box center [146, 256] width 222 height 442
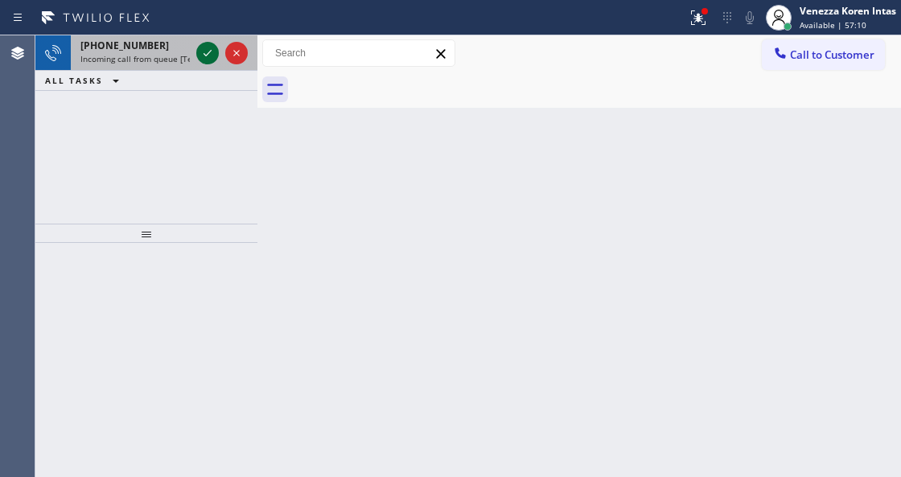
click at [203, 58] on icon at bounding box center [207, 52] width 19 height 19
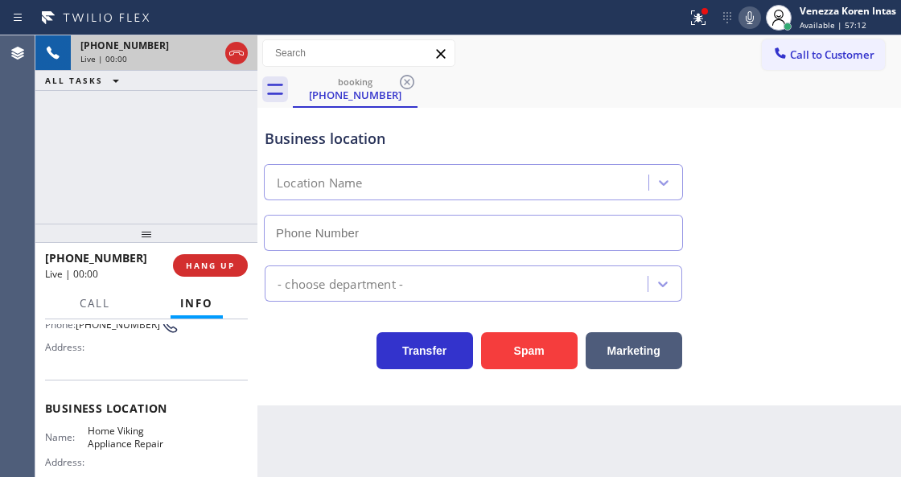
scroll to position [161, 0]
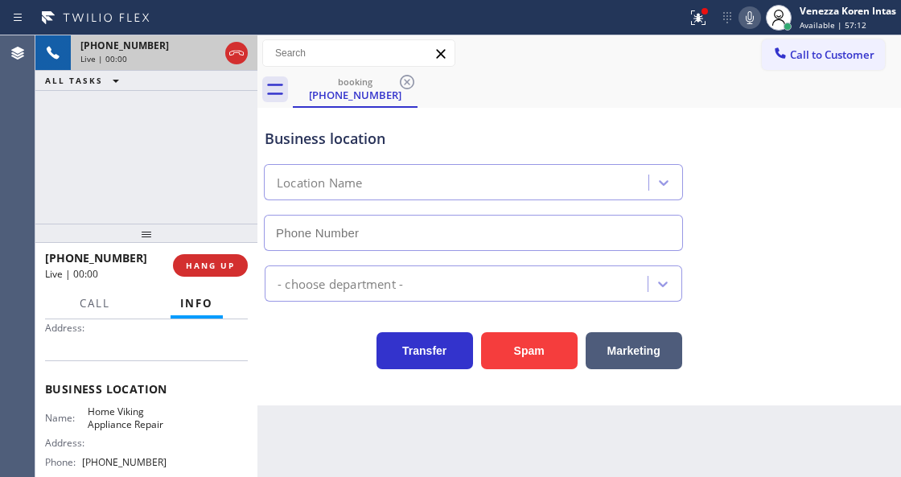
type input "[PHONE_NUMBER]"
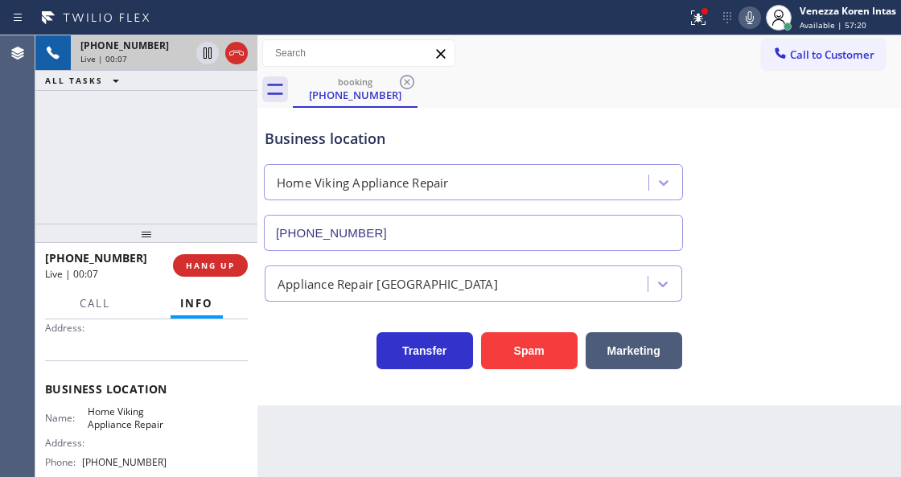
click at [204, 162] on div "[PHONE_NUMBER] Live | 00:07 ALL TASKS ALL TASKS ACTIVE TASKS TASKS IN WRAP UP" at bounding box center [146, 129] width 222 height 188
click at [703, 18] on icon at bounding box center [697, 17] width 19 height 19
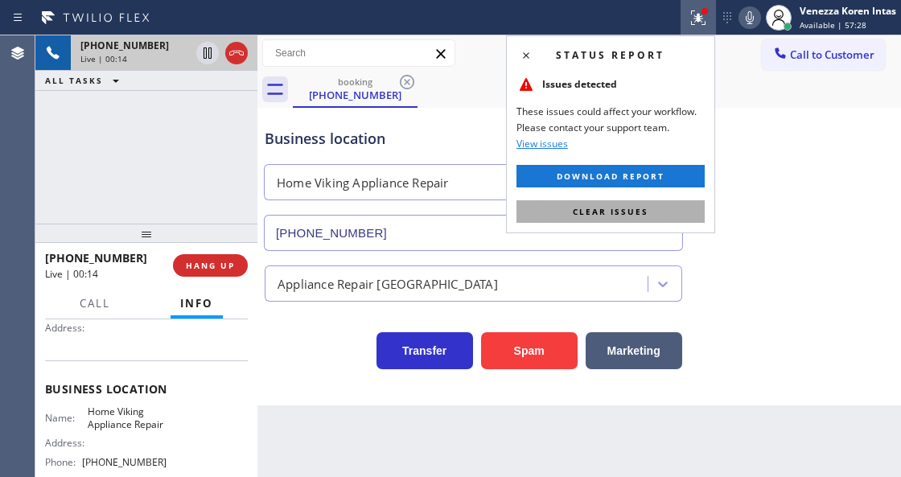
click at [532, 216] on button "Clear issues" at bounding box center [610, 211] width 188 height 23
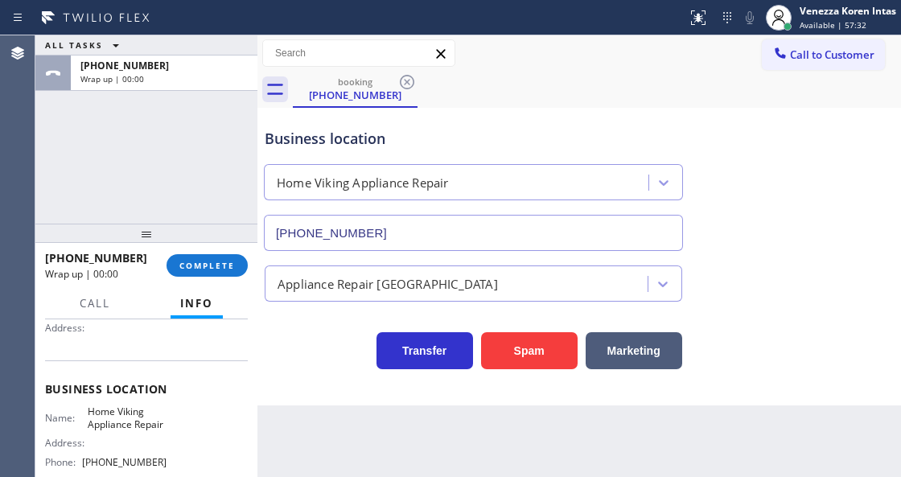
click at [177, 154] on div "ALL TASKS ALL TASKS ACTIVE TASKS TASKS IN WRAP UP [PHONE_NUMBER] Wrap up | 00:00" at bounding box center [146, 129] width 222 height 188
click at [117, 121] on div "ALL TASKS ALL TASKS ACTIVE TASKS TASKS IN WRAP UP [PHONE_NUMBER] Wrap up | 00:04" at bounding box center [146, 129] width 222 height 188
click at [187, 101] on div "ALL TASKS ALL TASKS ACTIVE TASKS TASKS IN WRAP UP [PHONE_NUMBER] Wrap up | 00:04" at bounding box center [146, 129] width 222 height 188
click at [217, 273] on button "COMPLETE" at bounding box center [206, 265] width 81 height 23
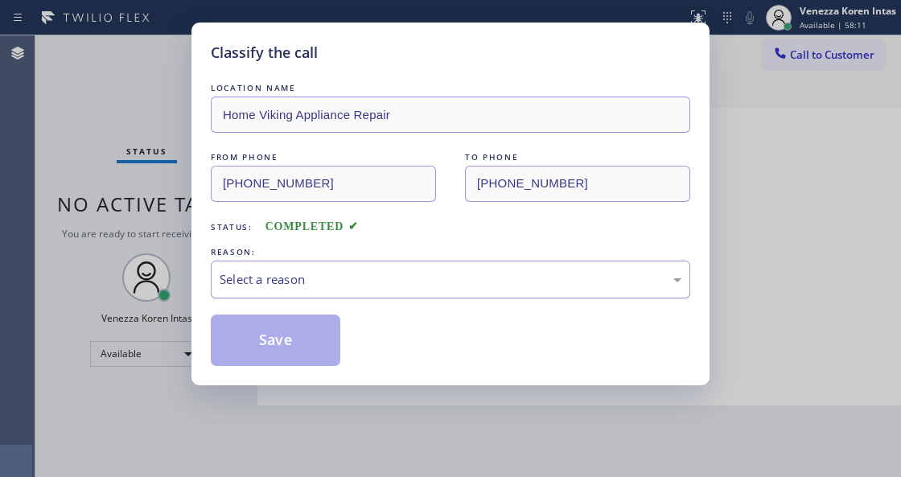
click at [364, 285] on div "Select a reason" at bounding box center [451, 279] width 462 height 18
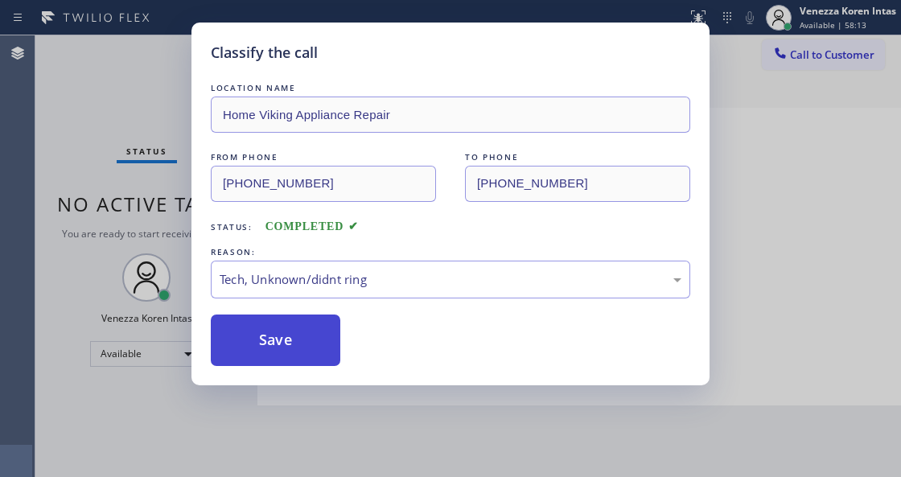
click at [308, 352] on button "Save" at bounding box center [275, 339] width 129 height 51
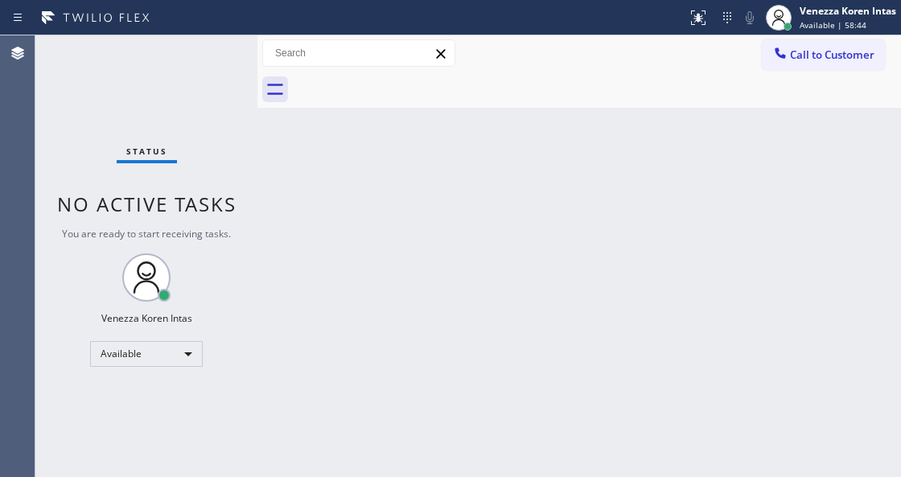
click at [216, 68] on div "Status No active tasks You are ready to start receiving tasks. Venezza Koren In…" at bounding box center [146, 256] width 222 height 442
click at [212, 65] on div "Status No active tasks You are ready to start receiving tasks. Venezza Koren In…" at bounding box center [146, 256] width 222 height 442
click at [225, 29] on div at bounding box center [343, 18] width 674 height 26
click at [221, 75] on div "Status No active tasks You are ready to start receiving tasks. Venezza Koren In…" at bounding box center [146, 256] width 222 height 442
click at [220, 75] on div "Status No active tasks You are ready to start receiving tasks. Venezza Koren In…" at bounding box center [146, 256] width 222 height 442
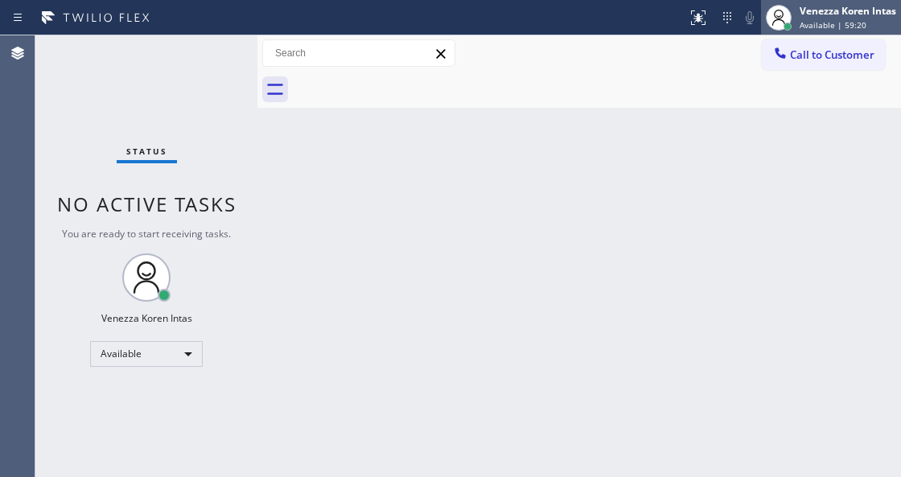
click at [795, 27] on div at bounding box center [778, 17] width 35 height 35
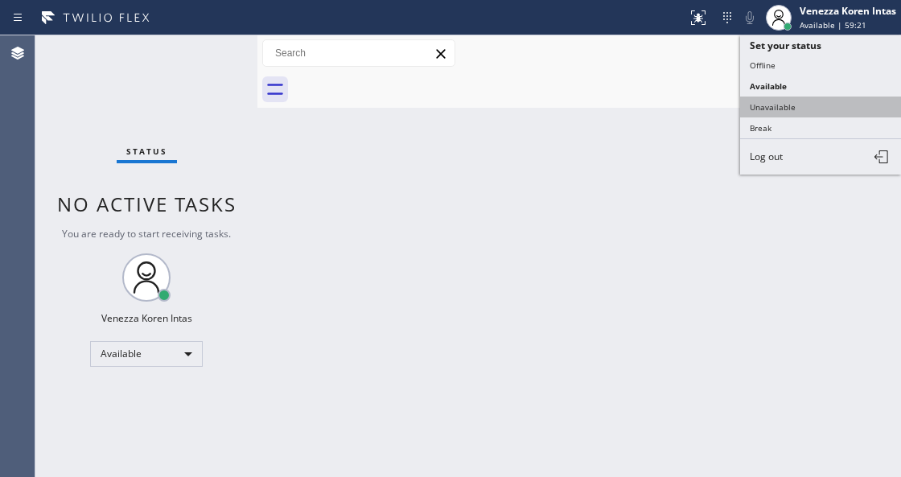
click at [793, 98] on button "Unavailable" at bounding box center [820, 107] width 161 height 21
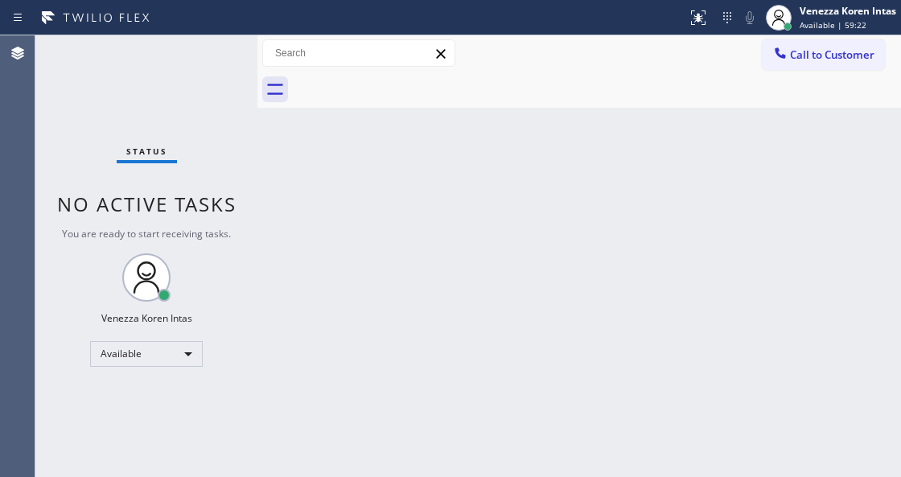
click at [210, 70] on div "Status No active tasks You are ready to start receiving tasks. Venezza Koren In…" at bounding box center [146, 256] width 222 height 442
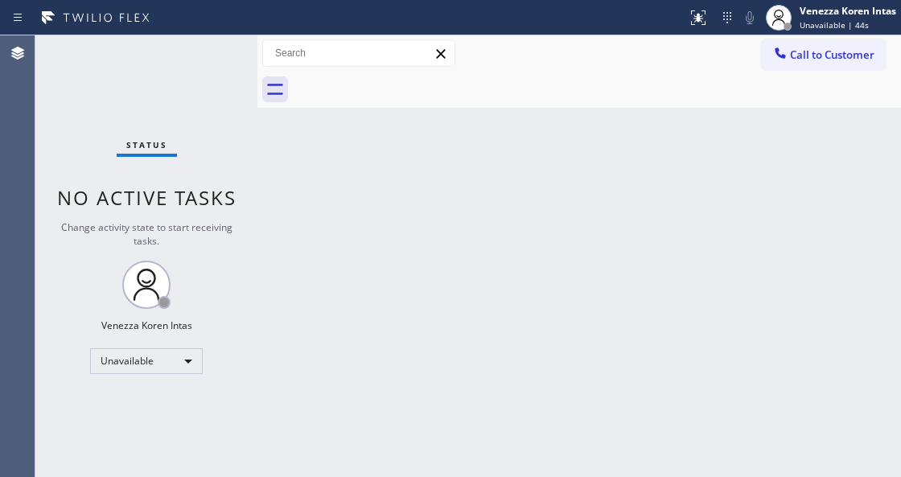
click at [216, 61] on div "Status No active tasks Change activity state to start receiving tasks. Venezza …" at bounding box center [146, 256] width 222 height 442
click at [840, 0] on div "Venezza Koren Intas Unavailable | 45s" at bounding box center [831, 17] width 140 height 35
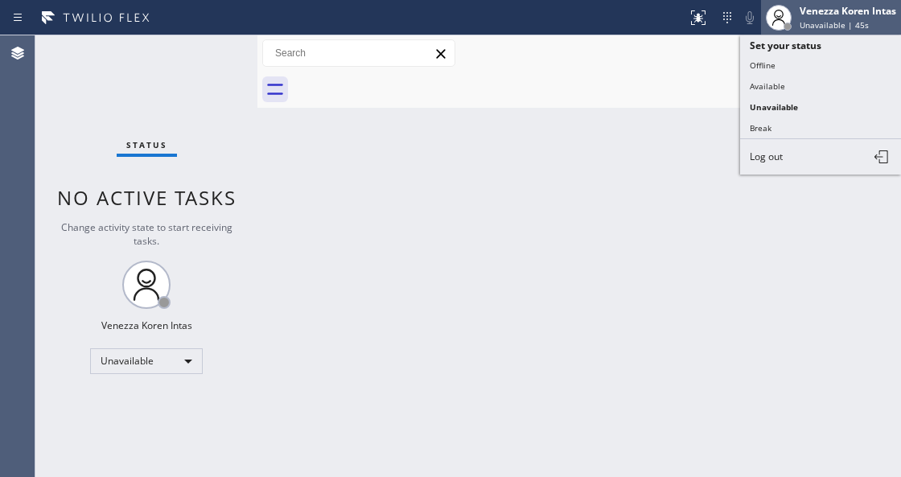
click at [841, 12] on div "Venezza Koren Intas" at bounding box center [847, 11] width 97 height 14
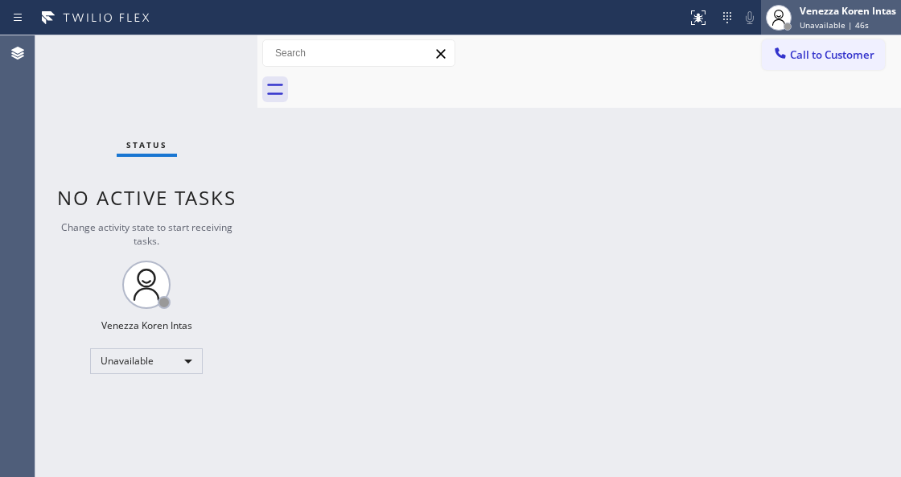
click at [815, 8] on div "Venezza Koren Intas" at bounding box center [847, 11] width 97 height 14
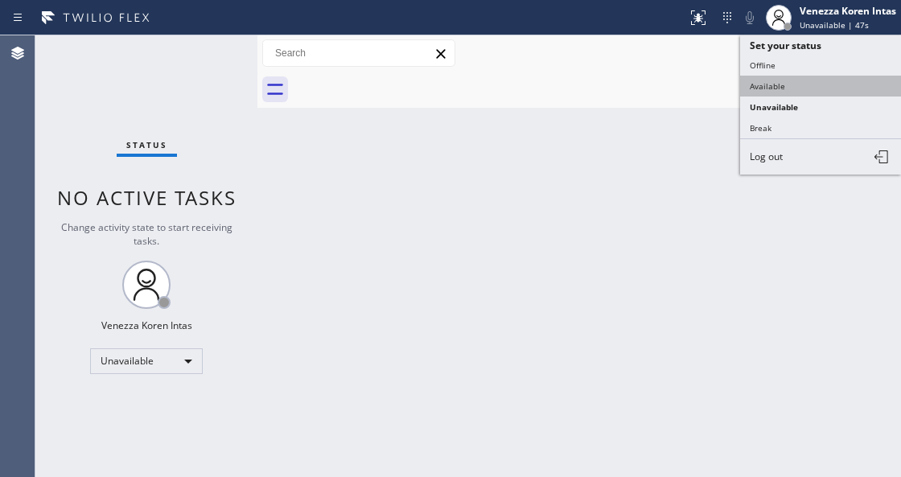
drag, startPoint x: 772, startPoint y: 87, endPoint x: 575, endPoint y: 64, distance: 198.3
click at [770, 87] on button "Available" at bounding box center [820, 86] width 161 height 21
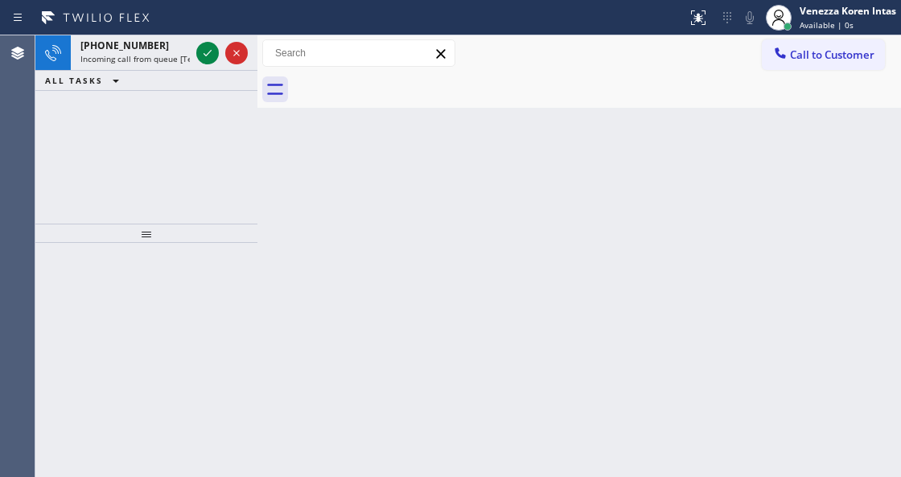
click at [198, 55] on icon at bounding box center [207, 52] width 19 height 19
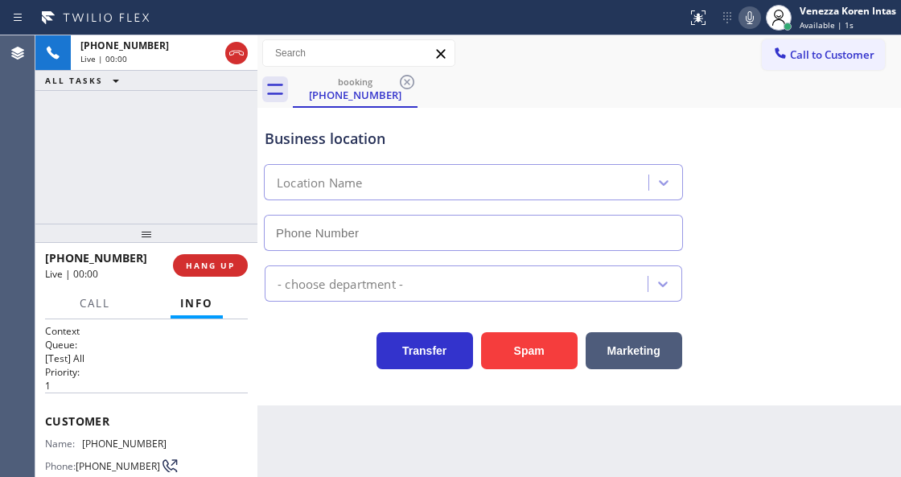
type input "[PHONE_NUMBER]"
click at [503, 157] on div "Business location Healthy Air Duct Cleaning [PHONE_NUMBER]" at bounding box center [473, 181] width 424 height 139
drag, startPoint x: 499, startPoint y: 130, endPoint x: 530, endPoint y: 271, distance: 144.0
click at [499, 129] on div "Business location" at bounding box center [473, 139] width 417 height 22
click at [221, 143] on div "[PHONE_NUMBER] Live | 02:09 ALL TASKS ALL TASKS ACTIVE TASKS TASKS IN WRAP UP" at bounding box center [146, 129] width 222 height 188
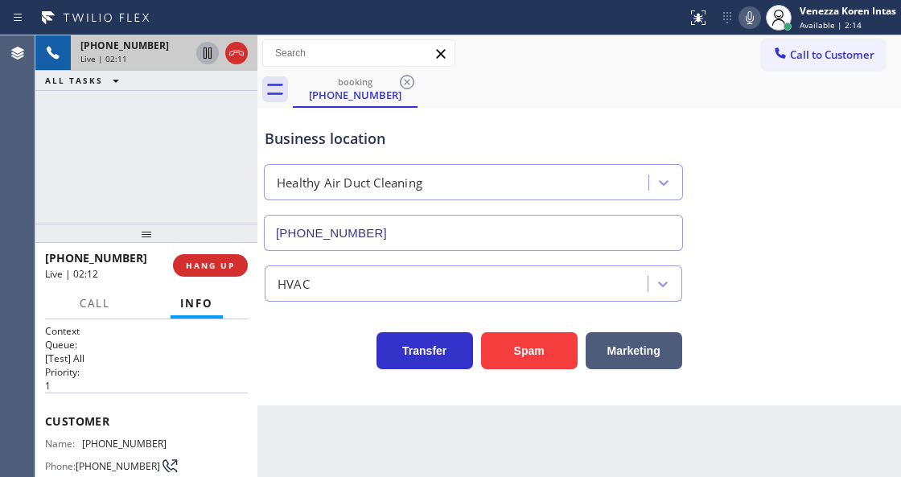
click at [204, 51] on icon at bounding box center [207, 52] width 19 height 19
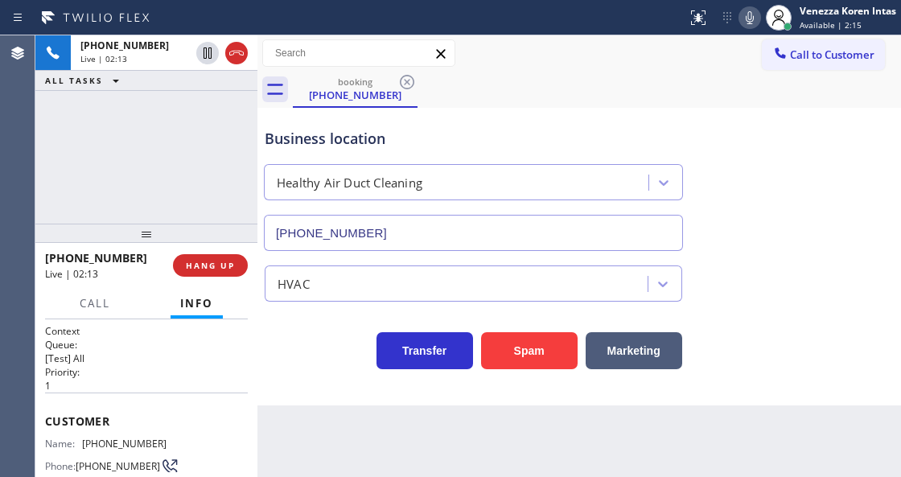
click at [746, 11] on icon at bounding box center [749, 17] width 19 height 19
click at [245, 155] on div "[PHONE_NUMBER] Live | 02:14 ALL TASKS ALL TASKS ACTIVE TASKS TASKS IN WRAP UP" at bounding box center [146, 129] width 222 height 188
click at [161, 155] on div "[PHONE_NUMBER] Live | 02:15 ALL TASKS ALL TASKS ACTIVE TASKS TASKS IN WRAP UP" at bounding box center [146, 129] width 222 height 188
click at [754, 11] on icon at bounding box center [749, 17] width 19 height 19
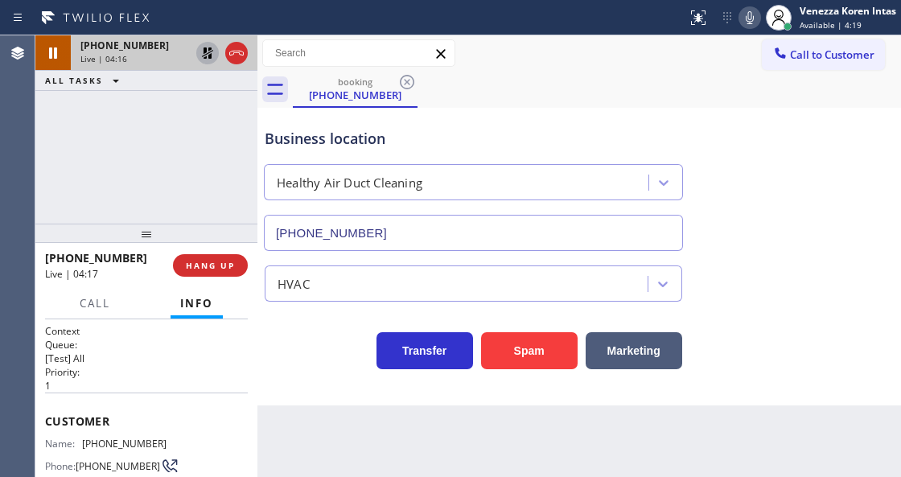
click at [211, 51] on icon at bounding box center [207, 52] width 19 height 19
click at [380, 126] on div "Business location Healthy Air Duct Cleaning [PHONE_NUMBER]" at bounding box center [473, 181] width 424 height 139
drag, startPoint x: 161, startPoint y: 442, endPoint x: 87, endPoint y: 441, distance: 74.0
click at [87, 441] on div "Name: [PHONE_NUMBER] Phone: [PHONE_NUMBER] Address:" at bounding box center [146, 470] width 203 height 64
click at [742, 26] on icon at bounding box center [749, 17] width 19 height 19
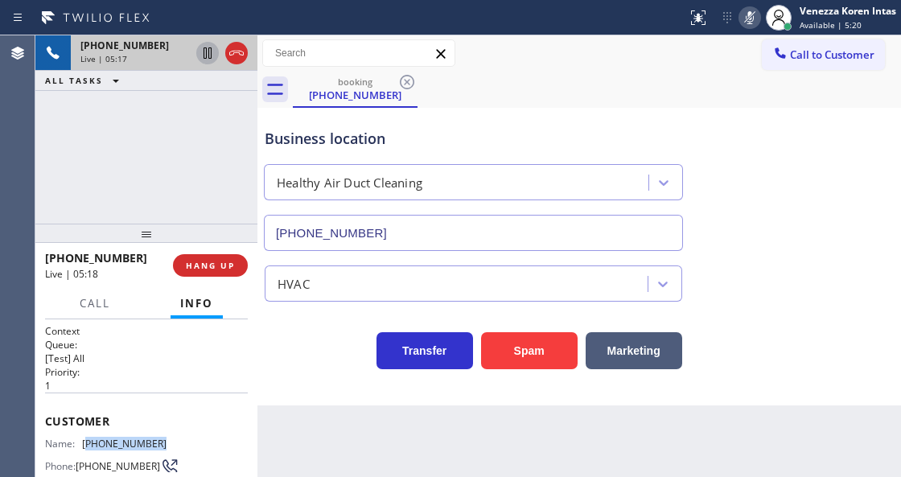
click at [207, 56] on icon at bounding box center [207, 52] width 19 height 19
click at [746, 23] on icon at bounding box center [749, 17] width 19 height 19
click at [201, 52] on icon at bounding box center [207, 52] width 19 height 19
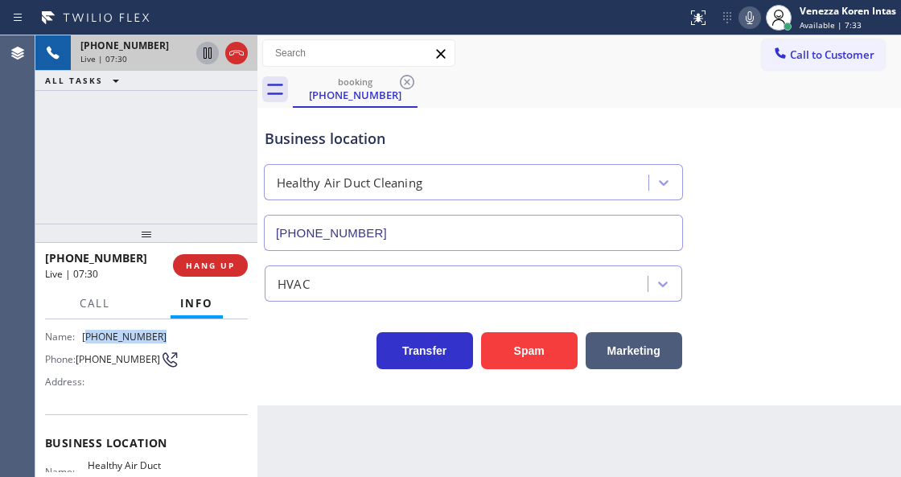
scroll to position [161, 0]
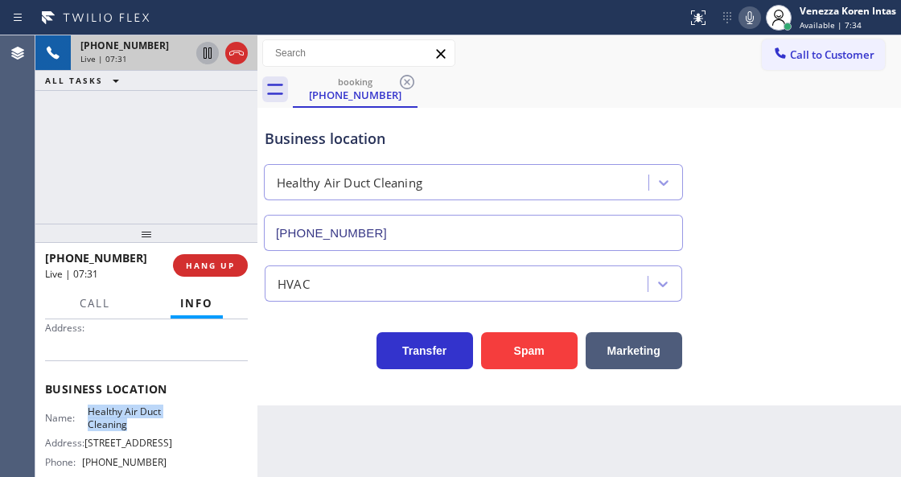
drag, startPoint x: 113, startPoint y: 418, endPoint x: 128, endPoint y: 423, distance: 16.0
click at [128, 423] on div "Name: Healthy Air Duct Cleaning" at bounding box center [105, 417] width 121 height 25
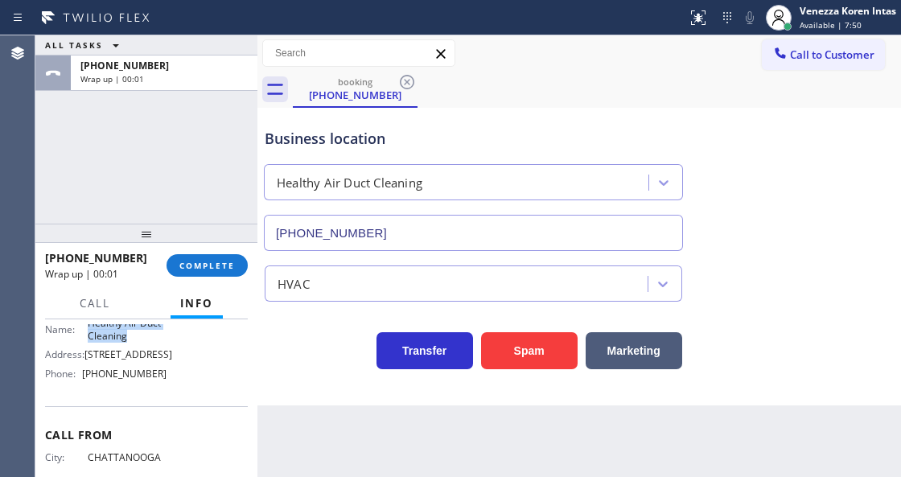
scroll to position [268, 0]
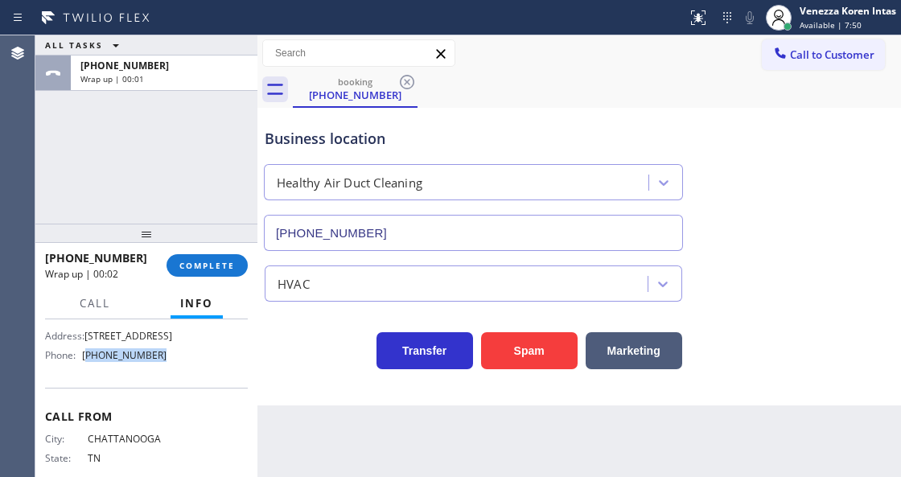
drag, startPoint x: 161, startPoint y: 369, endPoint x: 89, endPoint y: 370, distance: 71.6
click at [89, 368] on div "Name: Healthy Air Duct Cleaning Address: [STREET_ADDRESS] Phone: [PHONE_NUMBER]" at bounding box center [146, 332] width 203 height 69
click at [216, 275] on button "COMPLETE" at bounding box center [206, 265] width 81 height 23
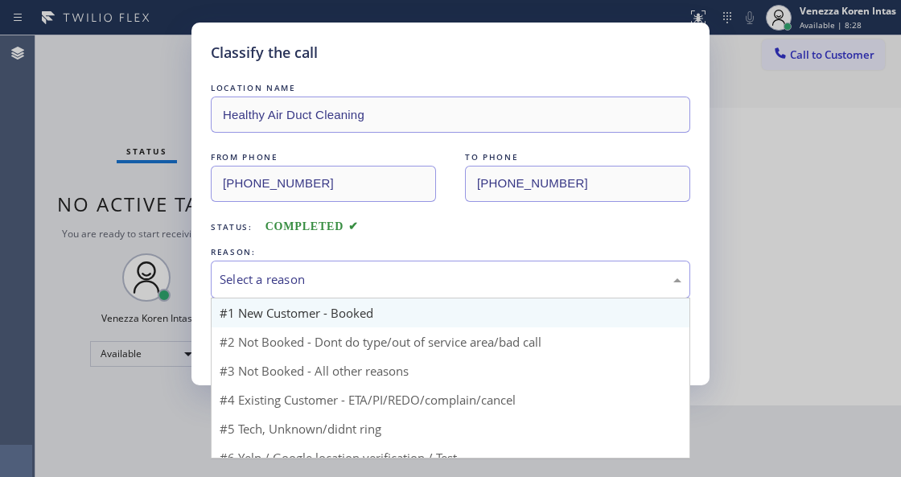
drag, startPoint x: 325, startPoint y: 281, endPoint x: 314, endPoint y: 326, distance: 45.5
click at [326, 281] on div "Select a reason" at bounding box center [451, 279] width 462 height 18
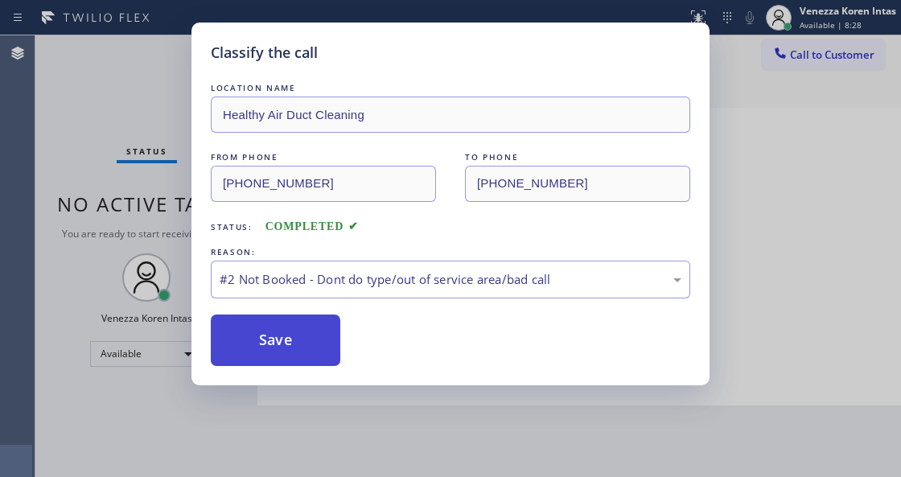
click at [308, 337] on button "Save" at bounding box center [275, 339] width 129 height 51
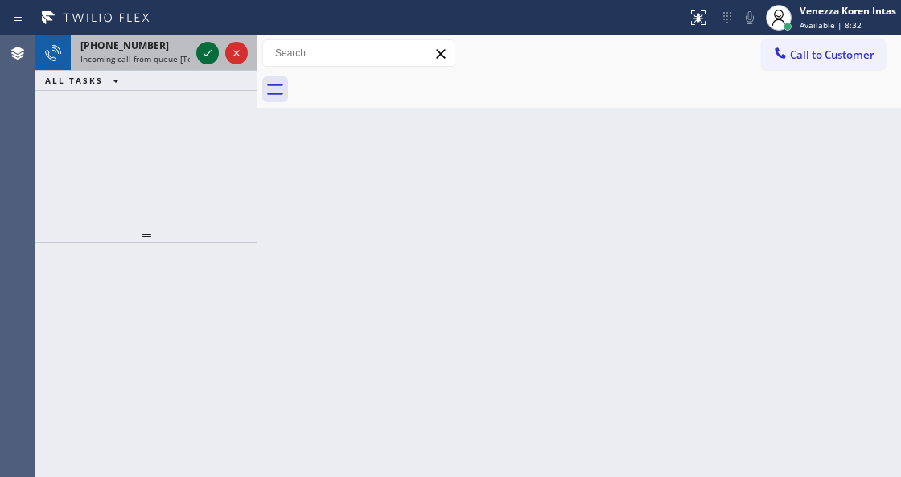
click at [214, 53] on icon at bounding box center [207, 52] width 19 height 19
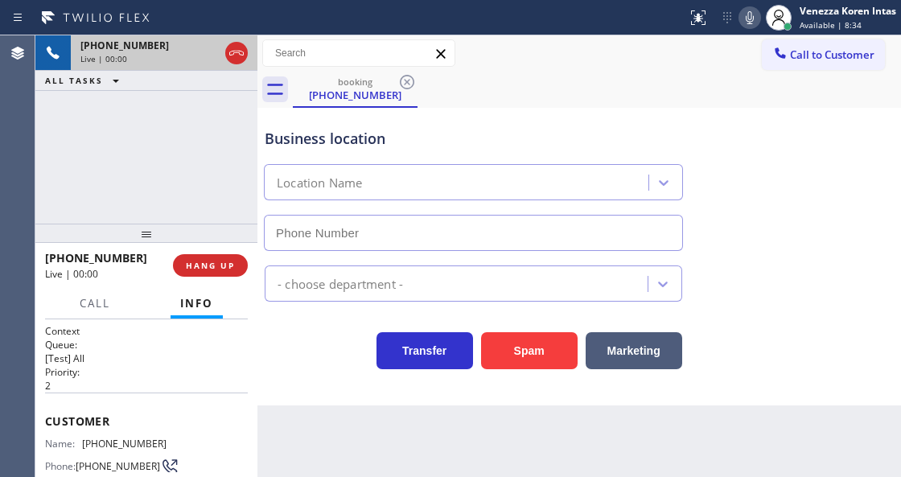
scroll to position [161, 0]
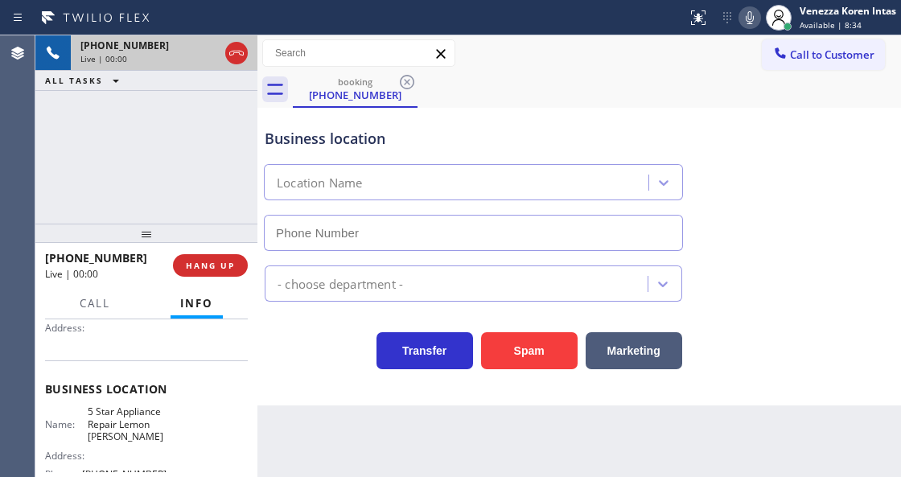
type input "[PHONE_NUMBER]"
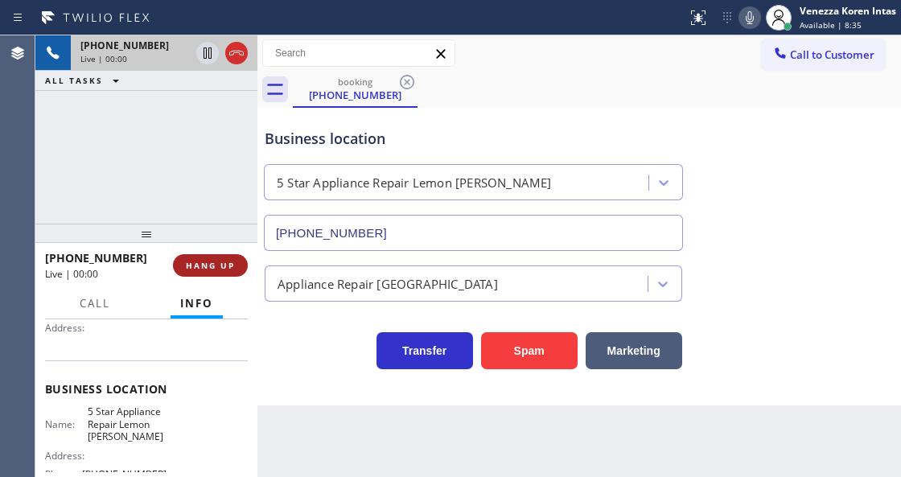
click at [220, 272] on button "HANG UP" at bounding box center [210, 265] width 75 height 23
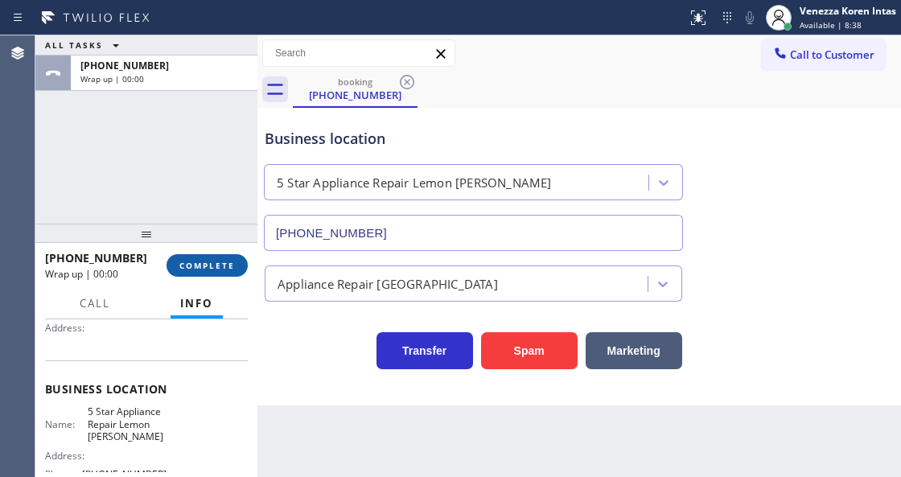
click at [225, 271] on button "COMPLETE" at bounding box center [206, 265] width 81 height 23
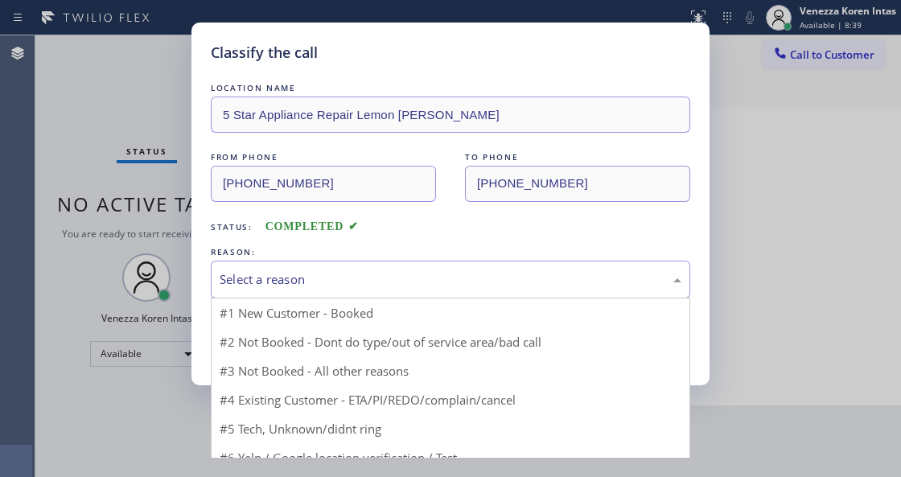
click at [346, 285] on div "Select a reason" at bounding box center [451, 279] width 462 height 18
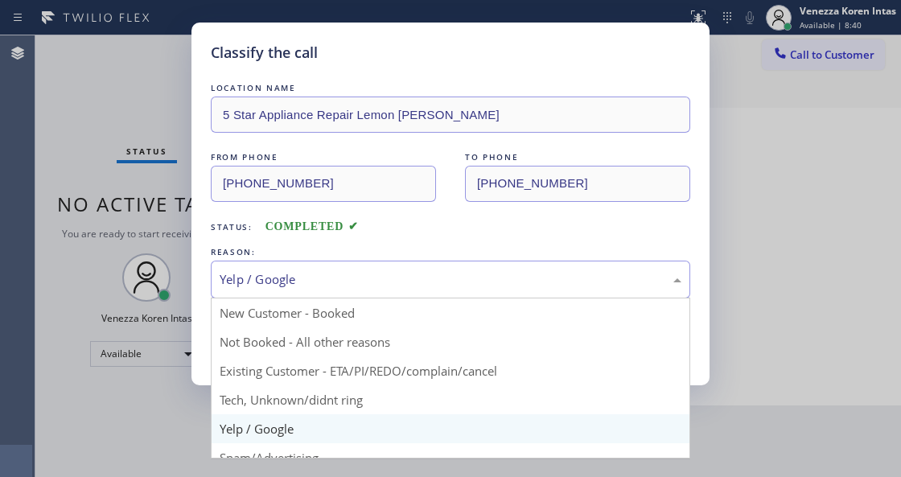
click at [330, 276] on div "Yelp / Google" at bounding box center [451, 279] width 462 height 18
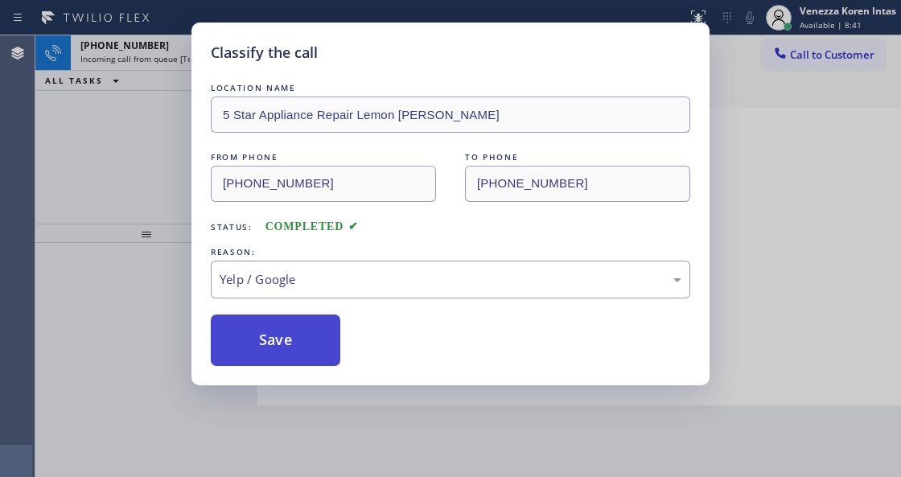
click at [273, 362] on button "Save" at bounding box center [275, 339] width 129 height 51
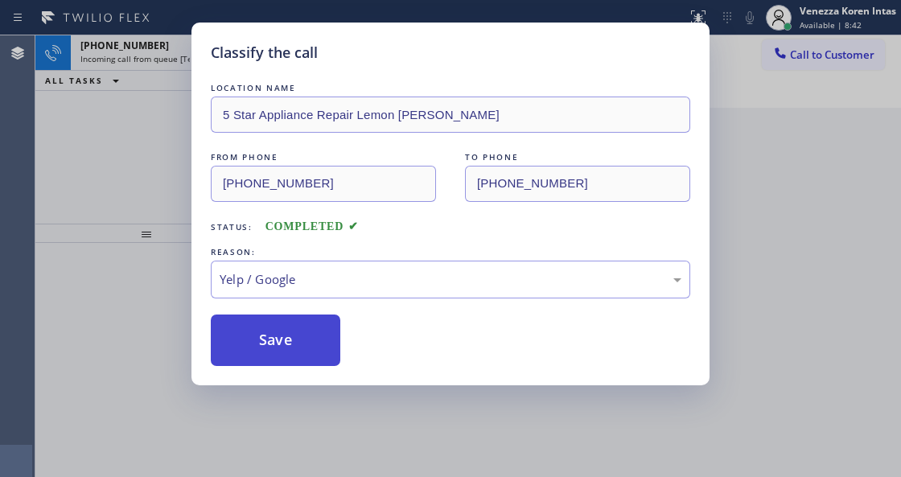
click at [281, 351] on button "Save" at bounding box center [275, 339] width 129 height 51
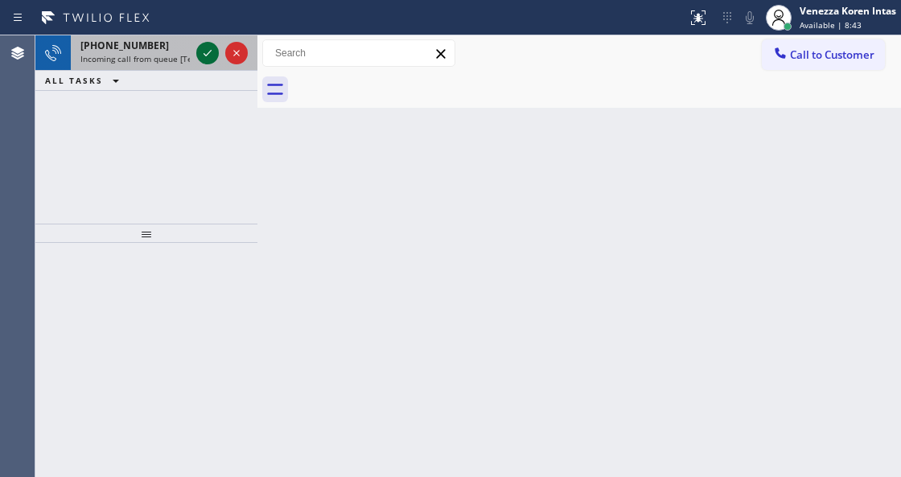
click at [207, 48] on icon at bounding box center [207, 52] width 19 height 19
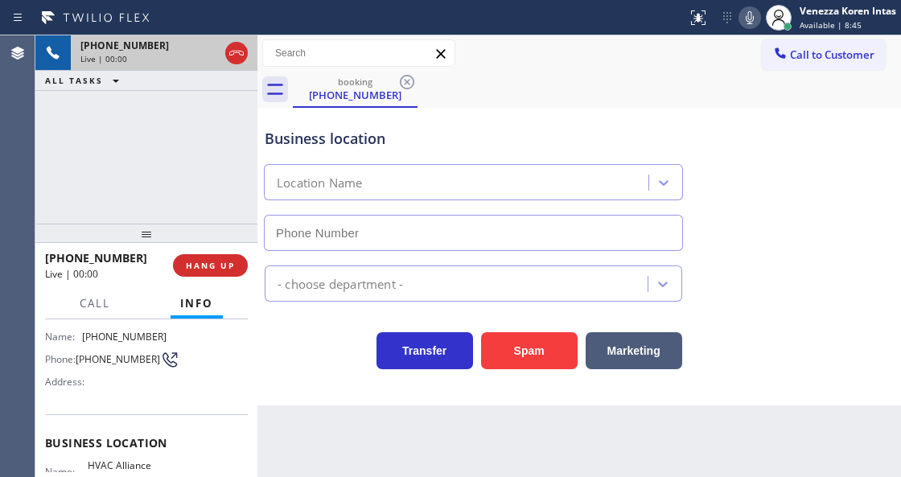
scroll to position [214, 0]
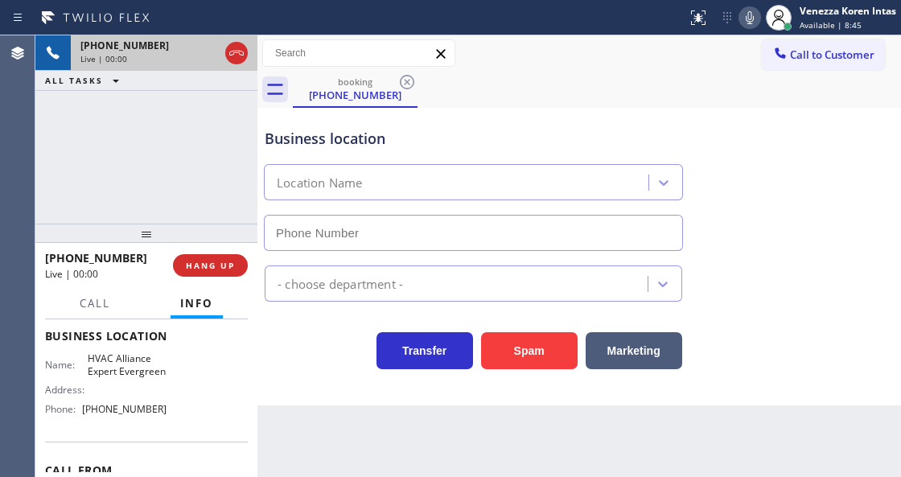
type input "[PHONE_NUMBER]"
click at [240, 55] on icon at bounding box center [236, 52] width 19 height 19
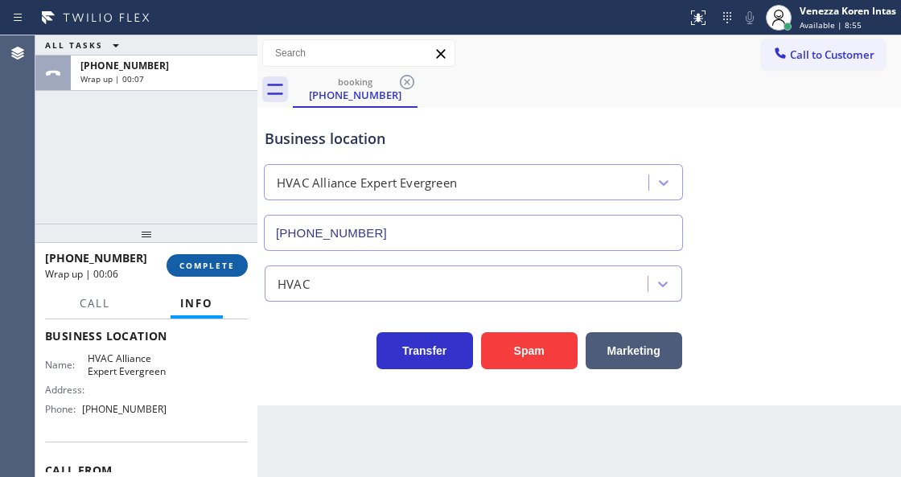
click at [221, 265] on span "COMPLETE" at bounding box center [206, 265] width 55 height 11
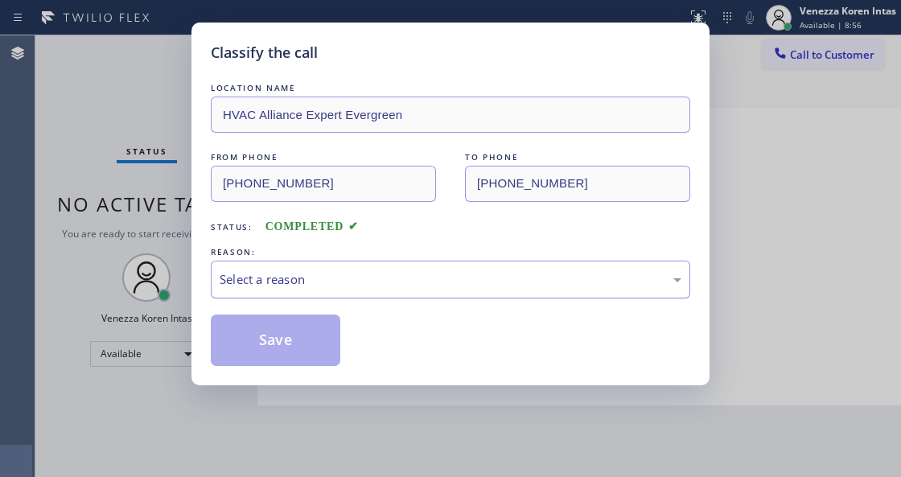
click at [332, 283] on div "Select a reason" at bounding box center [451, 279] width 462 height 18
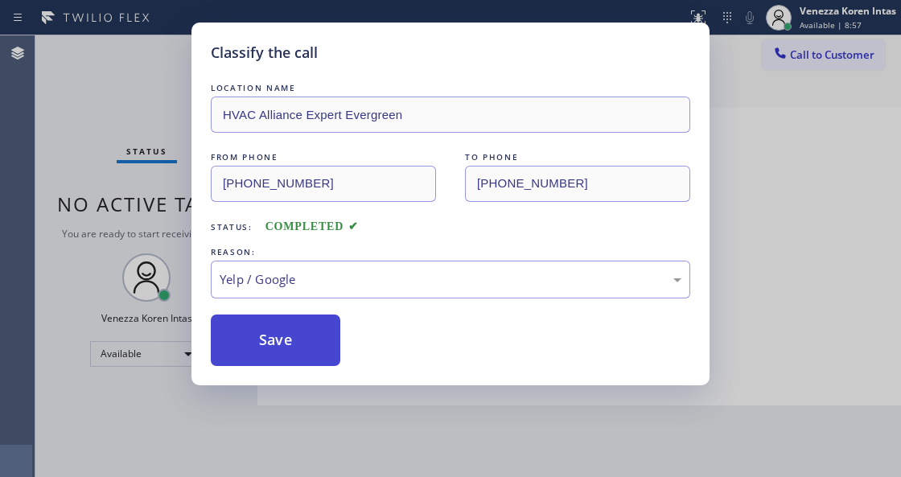
click at [302, 322] on button "Save" at bounding box center [275, 339] width 129 height 51
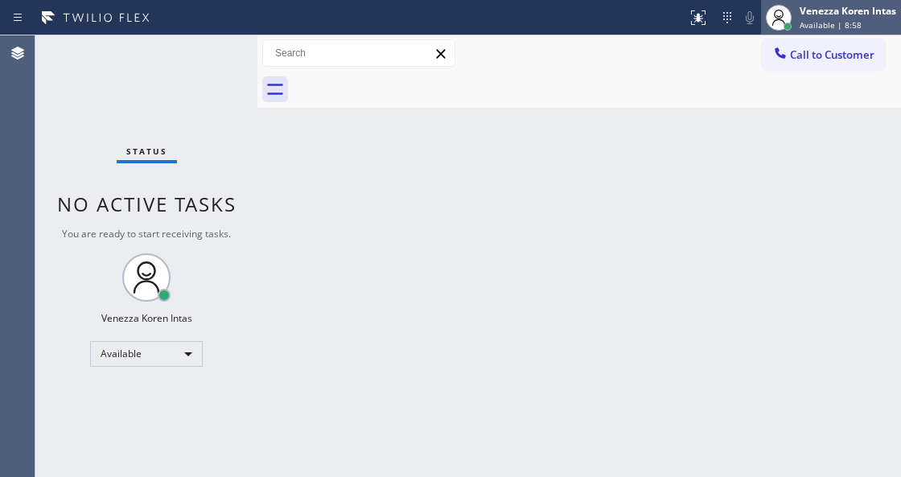
click at [829, 21] on span "Available | 8:58" at bounding box center [830, 24] width 62 height 11
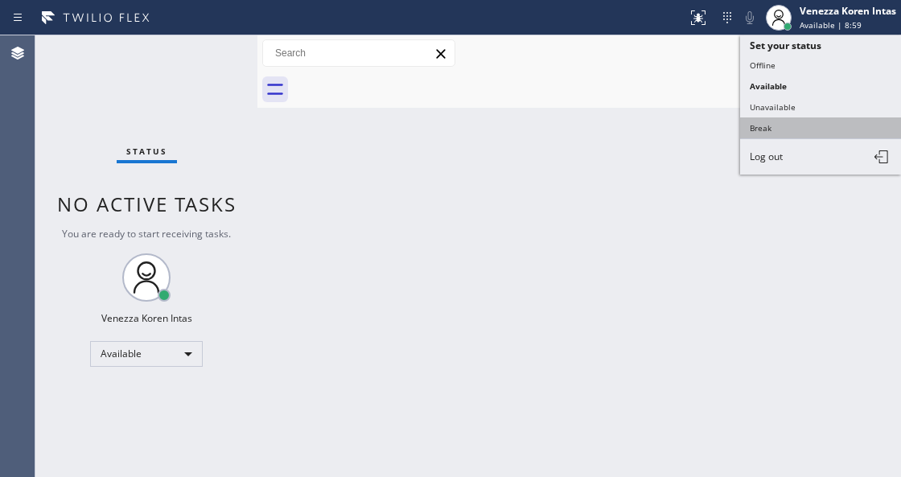
click at [787, 129] on button "Break" at bounding box center [820, 127] width 161 height 21
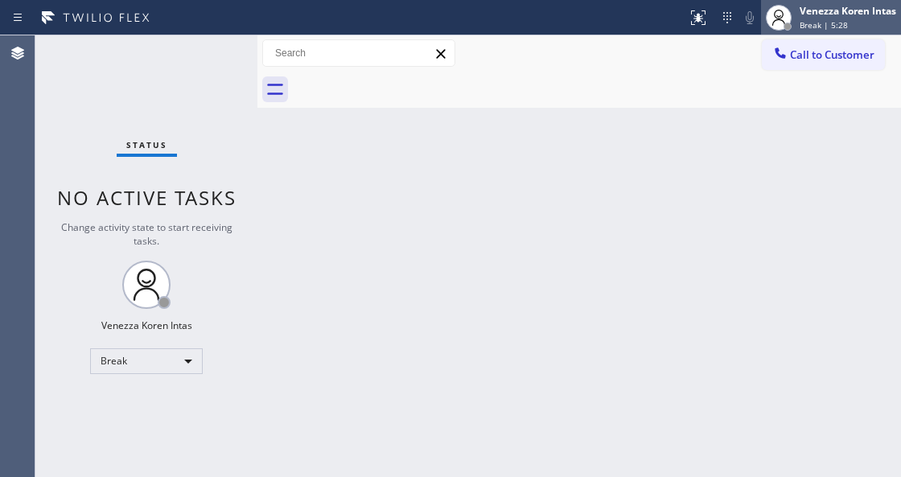
click at [832, 29] on span "Break | 5:28" at bounding box center [823, 24] width 48 height 11
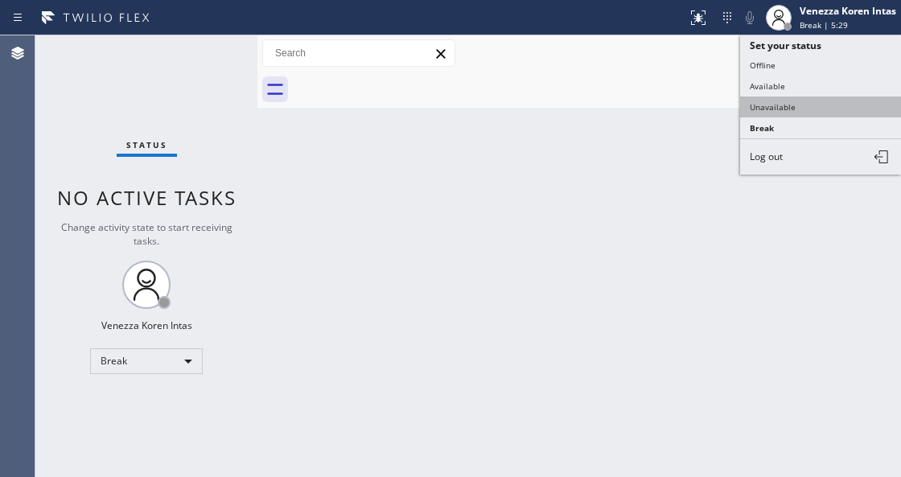
click at [777, 105] on button "Unavailable" at bounding box center [820, 107] width 161 height 21
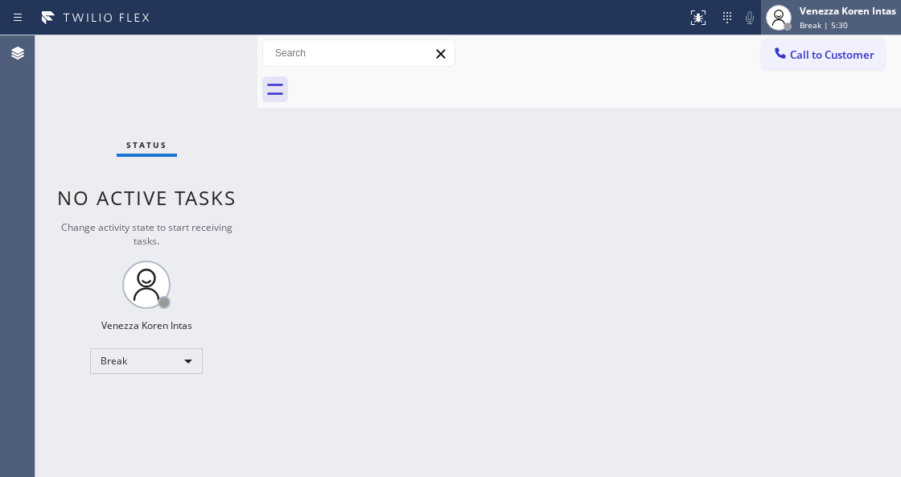
click at [804, 16] on div "Venezza Koren Intas" at bounding box center [847, 11] width 97 height 14
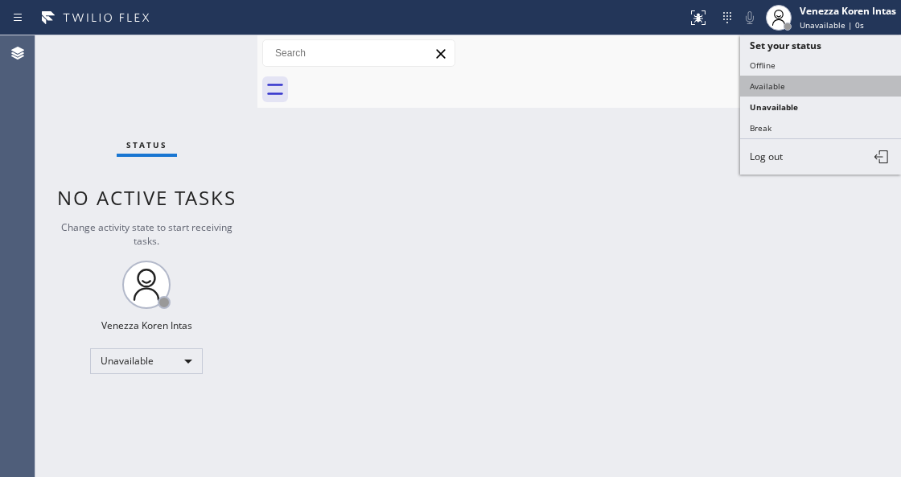
click at [785, 84] on button "Available" at bounding box center [820, 86] width 161 height 21
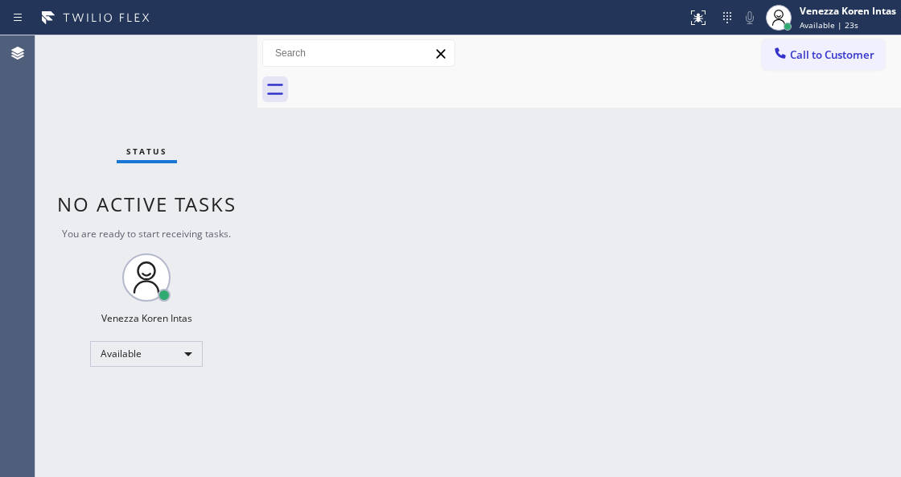
click at [307, 162] on div "Back to Dashboard Change Sender ID Customers Technicians Select a contact Outbo…" at bounding box center [578, 256] width 643 height 442
drag, startPoint x: 186, startPoint y: 155, endPoint x: 280, endPoint y: 399, distance: 261.2
click at [198, 187] on div "Status No active tasks You are ready to start receiving tasks. Venezza Koren In…" at bounding box center [146, 256] width 222 height 442
click at [216, 56] on div "Status No active tasks You are ready to start receiving tasks. Venezza Koren In…" at bounding box center [146, 256] width 222 height 442
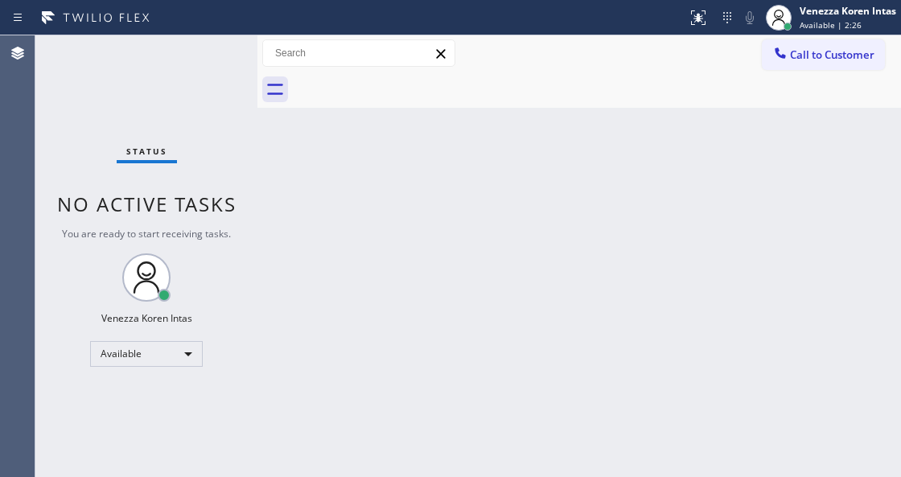
click at [216, 56] on div "Status No active tasks You are ready to start receiving tasks. Venezza Koren In…" at bounding box center [146, 256] width 222 height 442
click at [232, 117] on div "Status No active tasks You are ready to start receiving tasks. Venezza Koren In…" at bounding box center [146, 256] width 222 height 442
click at [812, 35] on div "Call to Customer Outbound call Location Search location Your caller id phone nu…" at bounding box center [578, 53] width 643 height 36
click at [800, 24] on span "Available | 3:18" at bounding box center [830, 24] width 62 height 11
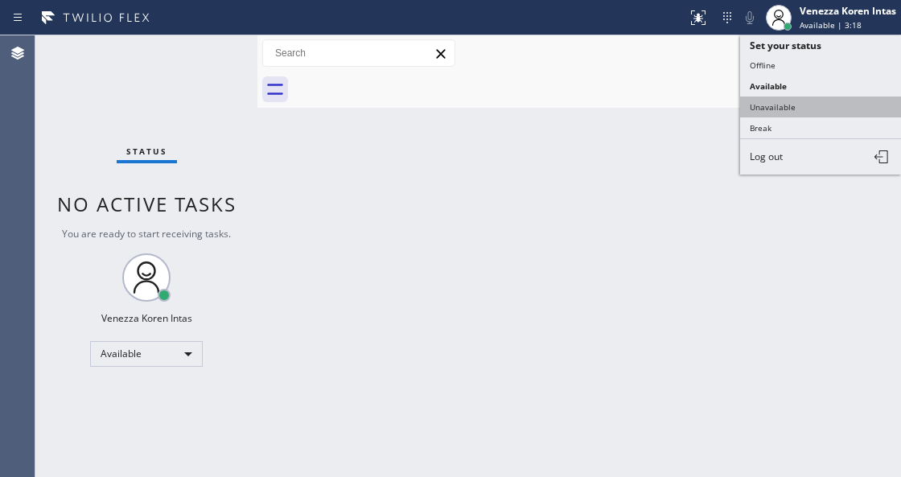
click at [767, 105] on button "Unavailable" at bounding box center [820, 107] width 161 height 21
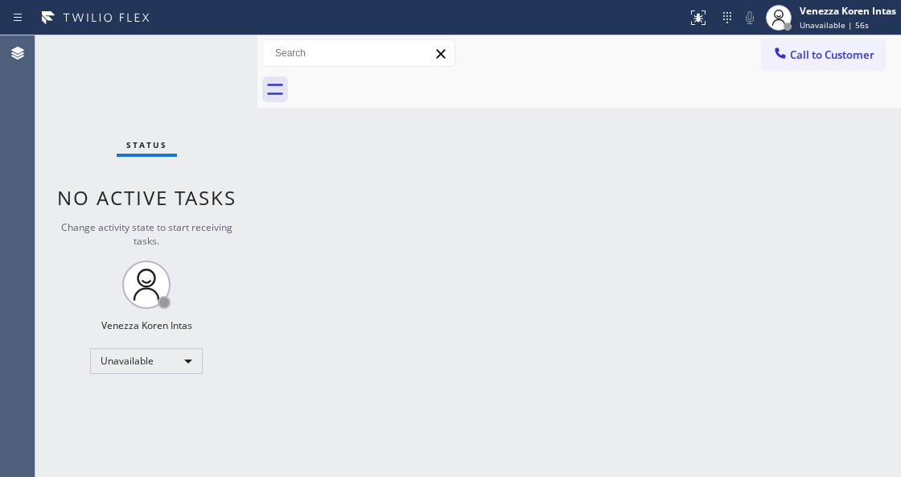
click at [473, 186] on div "Back to Dashboard Change Sender ID Customers Technicians Select a contact Outbo…" at bounding box center [578, 256] width 643 height 442
click at [809, 29] on span "Unavailable | 57s" at bounding box center [833, 24] width 69 height 11
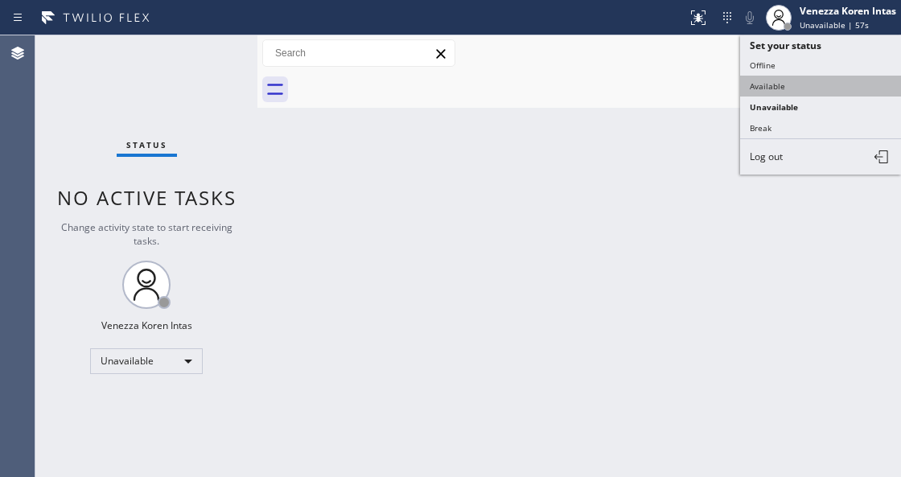
click at [793, 87] on button "Available" at bounding box center [820, 86] width 161 height 21
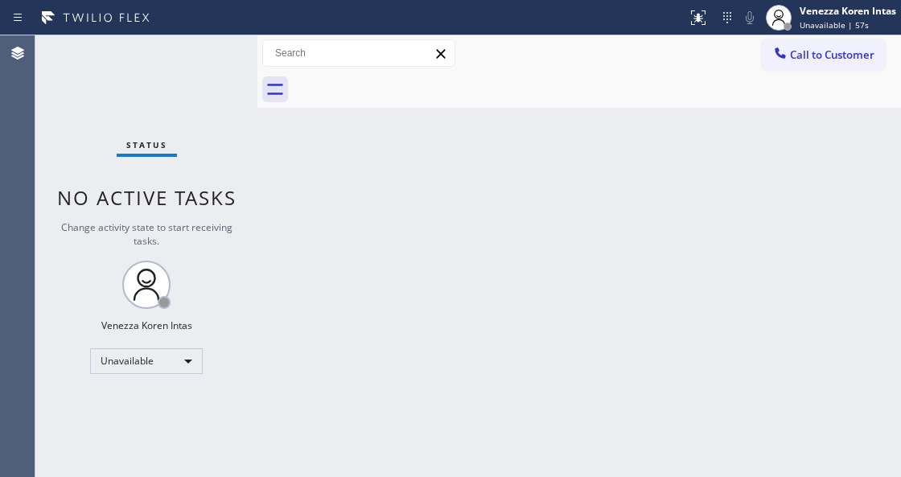
drag, startPoint x: 643, startPoint y: 185, endPoint x: 624, endPoint y: 191, distance: 20.3
click at [635, 190] on div "Back to Dashboard Change Sender ID Customers Technicians Select a contact Outbo…" at bounding box center [578, 256] width 643 height 442
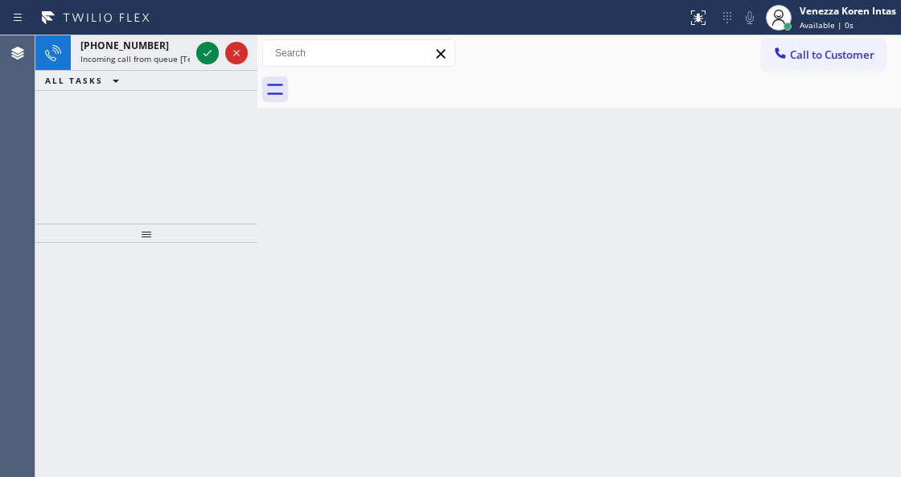
click at [220, 70] on div "[PHONE_NUMBER] Incoming call from queue [Test] All" at bounding box center [146, 52] width 222 height 35
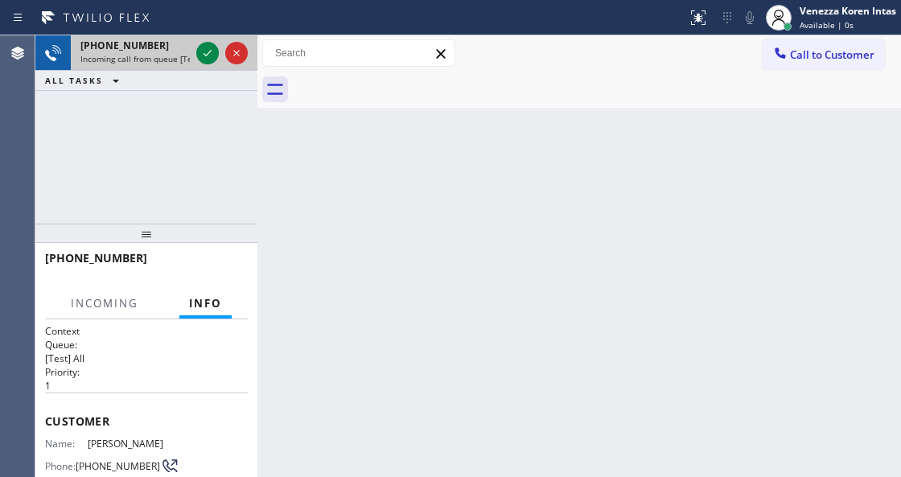
click at [220, 56] on div at bounding box center [222, 52] width 58 height 35
click at [216, 55] on icon at bounding box center [207, 52] width 19 height 19
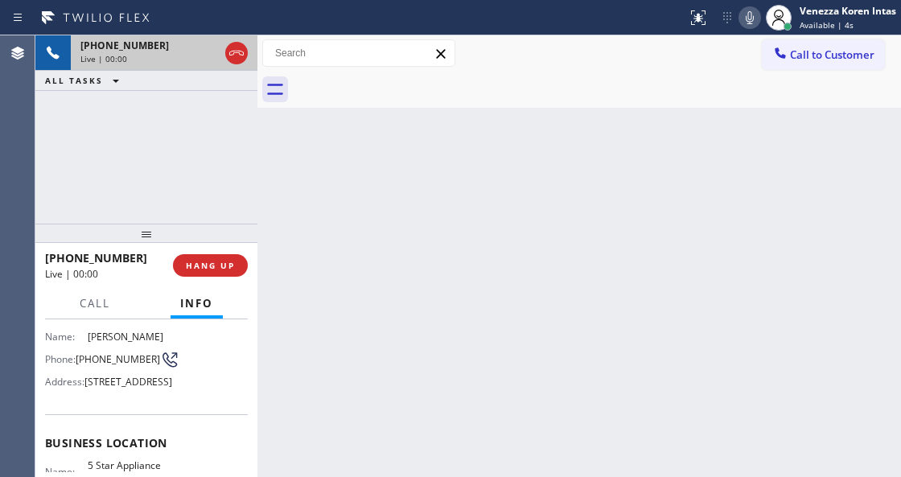
scroll to position [214, 0]
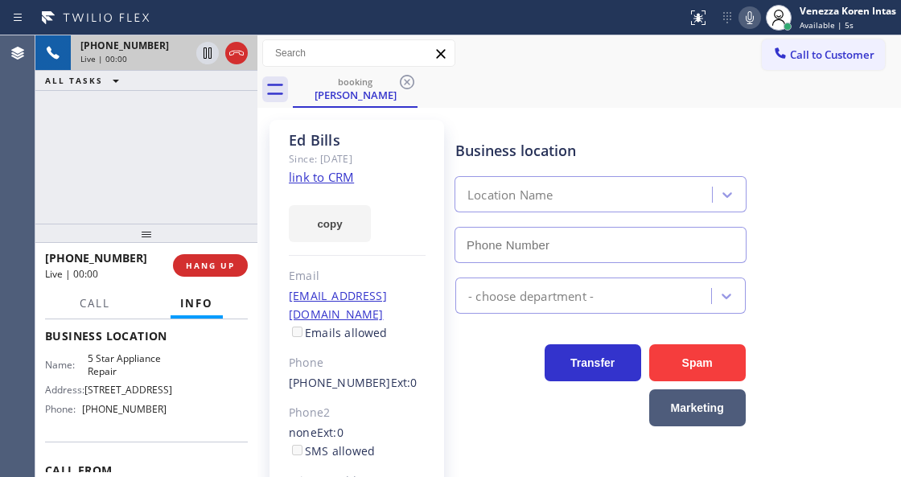
type input "[PHONE_NUMBER]"
click at [317, 179] on link "link to CRM" at bounding box center [321, 177] width 65 height 16
drag, startPoint x: 822, startPoint y: 141, endPoint x: 824, endPoint y: 154, distance: 13.0
click at [822, 141] on div "Business location 5 Star Appliance Repair [PHONE_NUMBER]" at bounding box center [674, 190] width 445 height 146
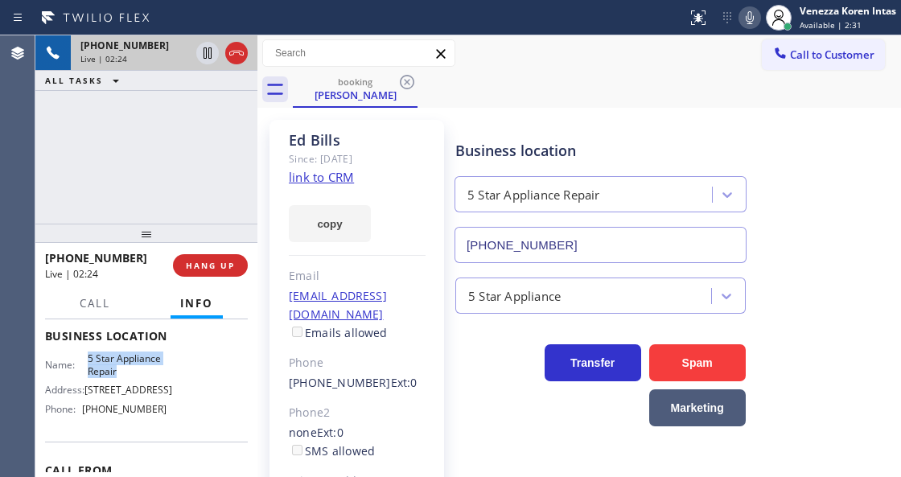
drag, startPoint x: 84, startPoint y: 393, endPoint x: 125, endPoint y: 409, distance: 44.5
click at [125, 377] on div "Name: 5 Star Appliance Repair" at bounding box center [105, 364] width 121 height 25
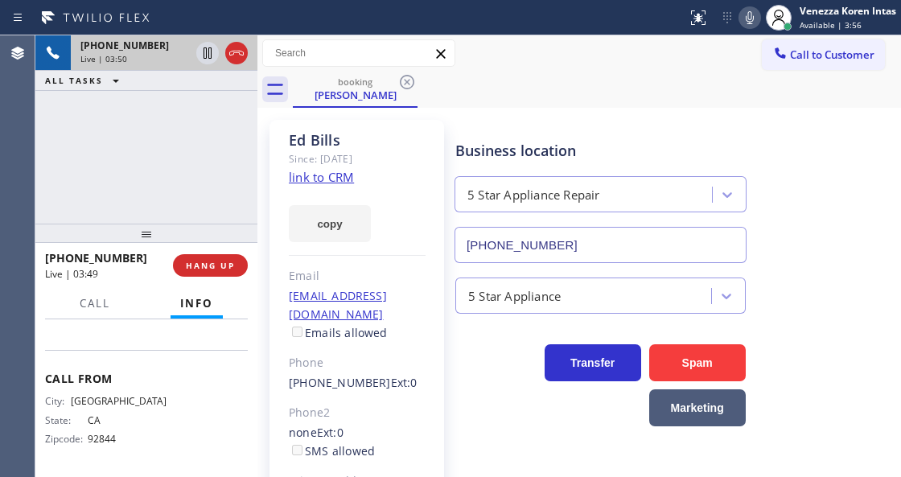
scroll to position [322, 0]
drag, startPoint x: 122, startPoint y: 337, endPoint x: 81, endPoint y: 342, distance: 41.3
click at [81, 330] on div "Name: 5 Star Appliance Repair Address: [STREET_ADDRESS] Phone: [PHONE_NUMBER]" at bounding box center [146, 295] width 203 height 69
click at [352, 212] on button "copy" at bounding box center [330, 223] width 82 height 37
click at [380, 195] on div "copied!" at bounding box center [357, 214] width 137 height 55
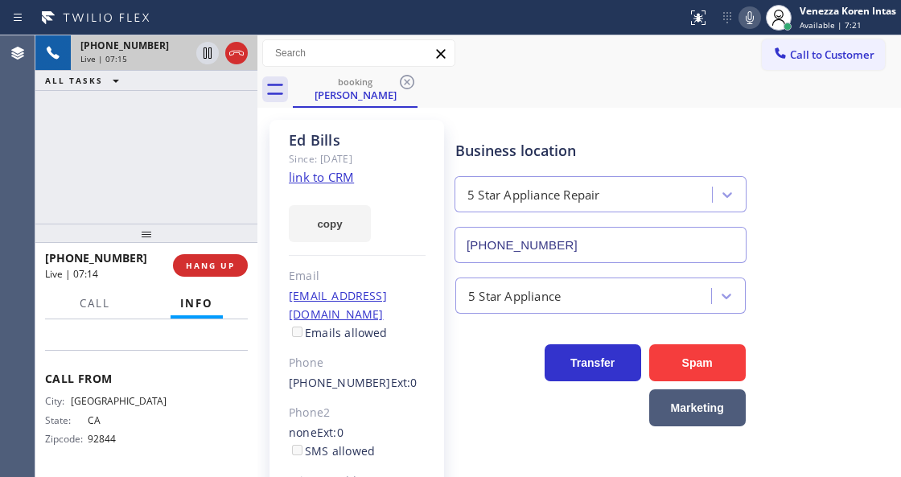
click at [519, 78] on div "booking [PERSON_NAME]" at bounding box center [597, 90] width 608 height 36
click at [752, 17] on icon at bounding box center [750, 17] width 8 height 13
click at [200, 50] on icon at bounding box center [207, 52] width 19 height 19
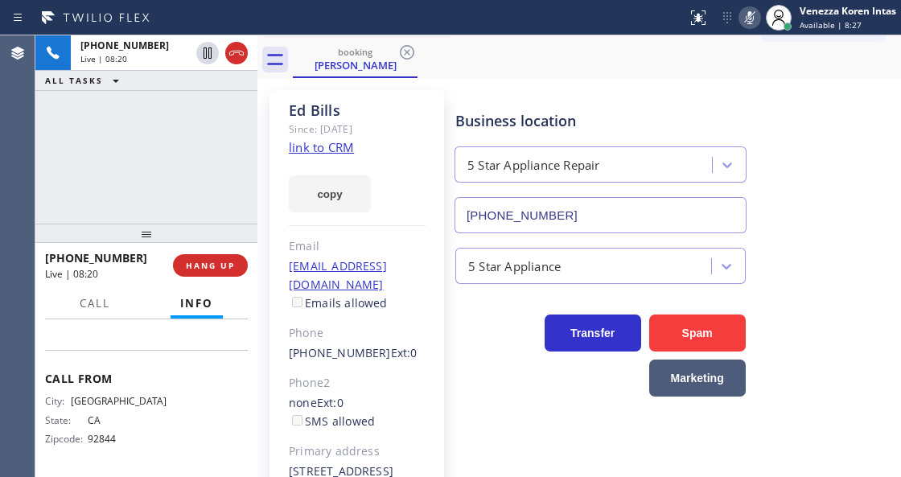
scroll to position [107, 0]
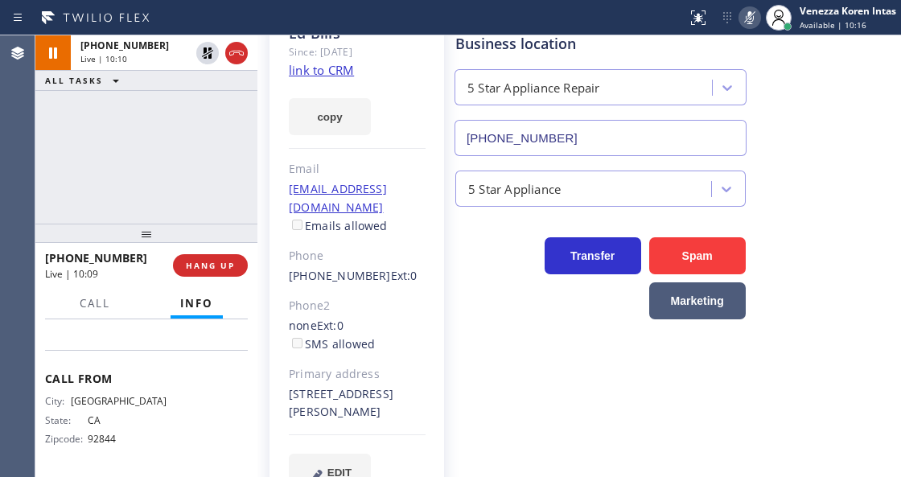
click at [747, 22] on icon at bounding box center [749, 17] width 19 height 19
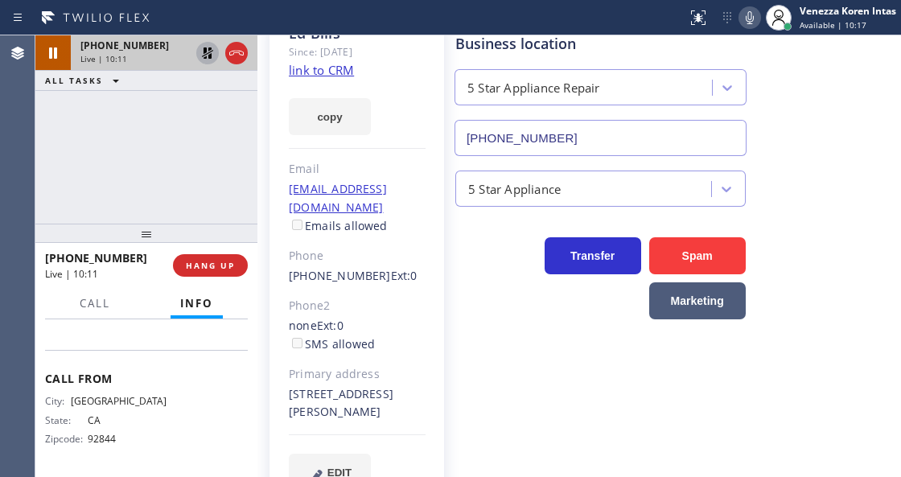
click at [207, 56] on icon at bounding box center [207, 52] width 19 height 19
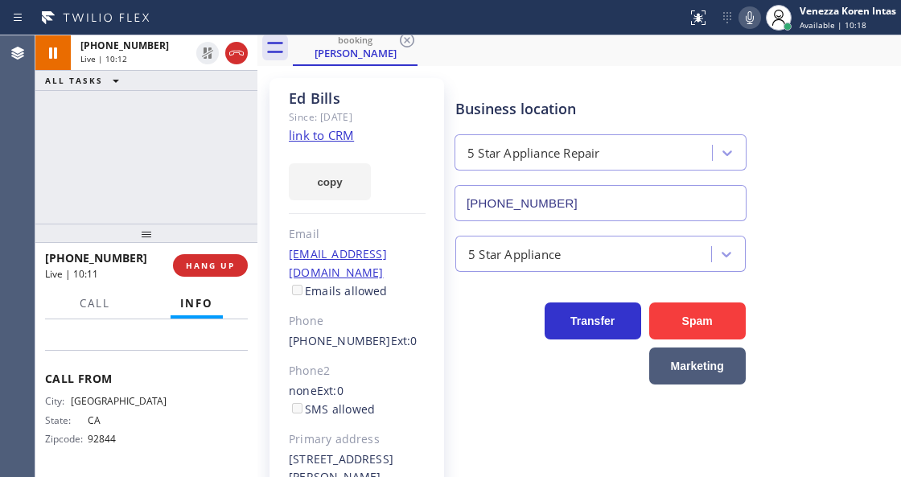
scroll to position [0, 0]
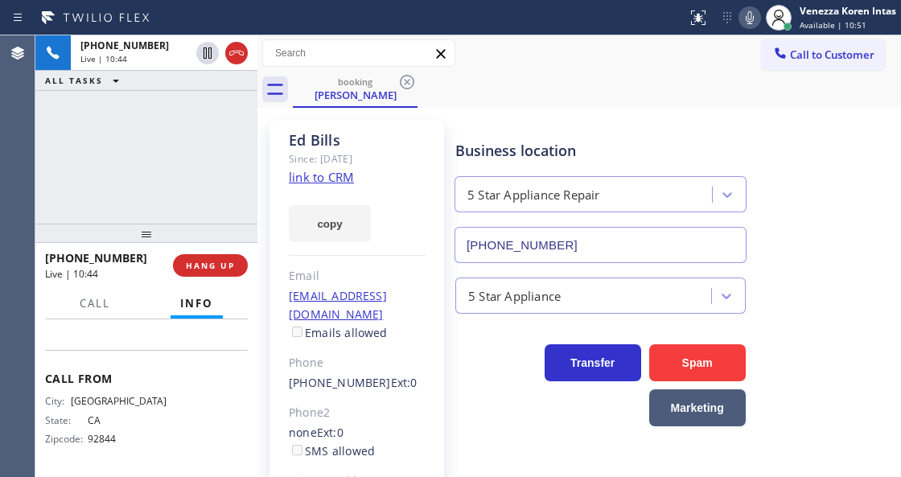
click at [162, 175] on div "[PHONE_NUMBER] Live | 10:44 ALL TASKS ALL TASKS ACTIVE TASKS TASKS IN WRAP UP" at bounding box center [146, 129] width 222 height 188
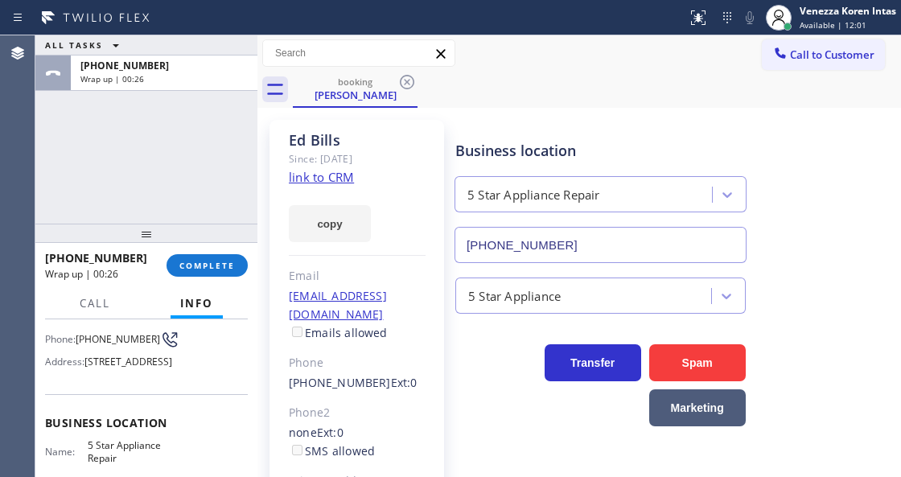
scroll to position [107, 0]
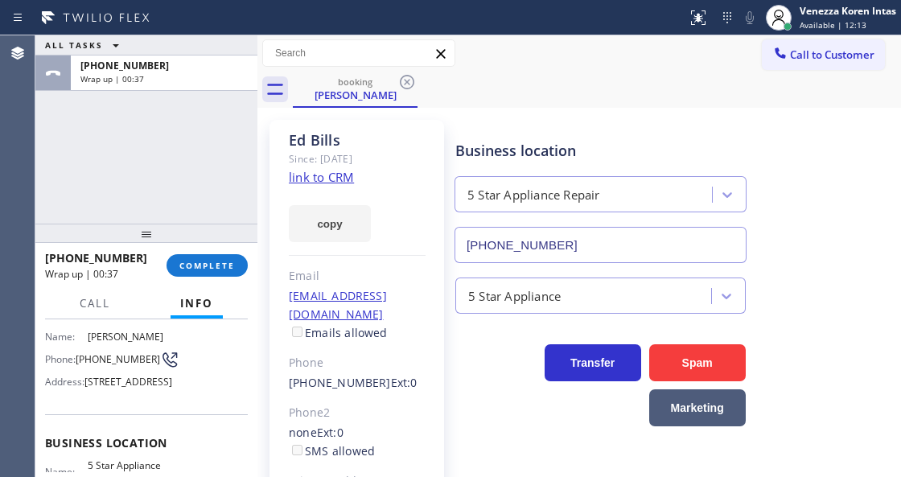
click at [207, 278] on div "[PHONE_NUMBER] Wrap up | 00:37 COMPLETE" at bounding box center [146, 265] width 203 height 42
click at [219, 272] on button "COMPLETE" at bounding box center [206, 265] width 81 height 23
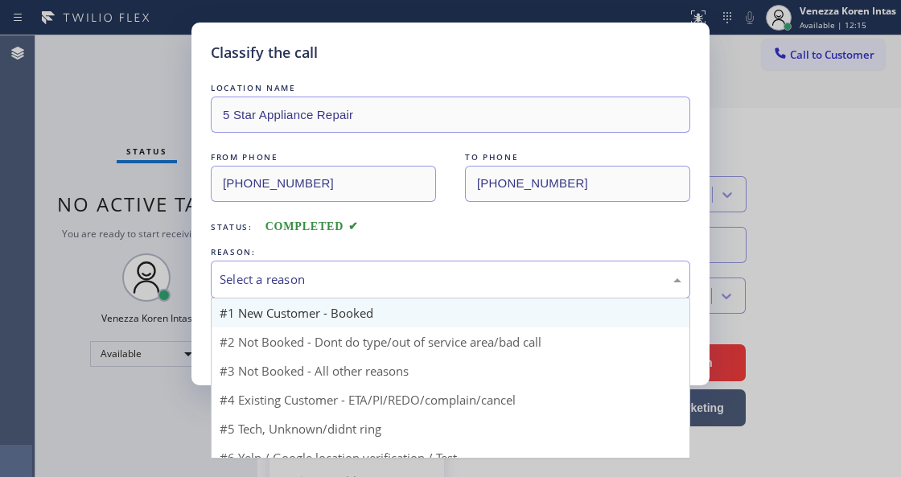
drag, startPoint x: 320, startPoint y: 283, endPoint x: 304, endPoint y: 317, distance: 37.4
click at [320, 284] on div "Select a reason" at bounding box center [451, 279] width 462 height 18
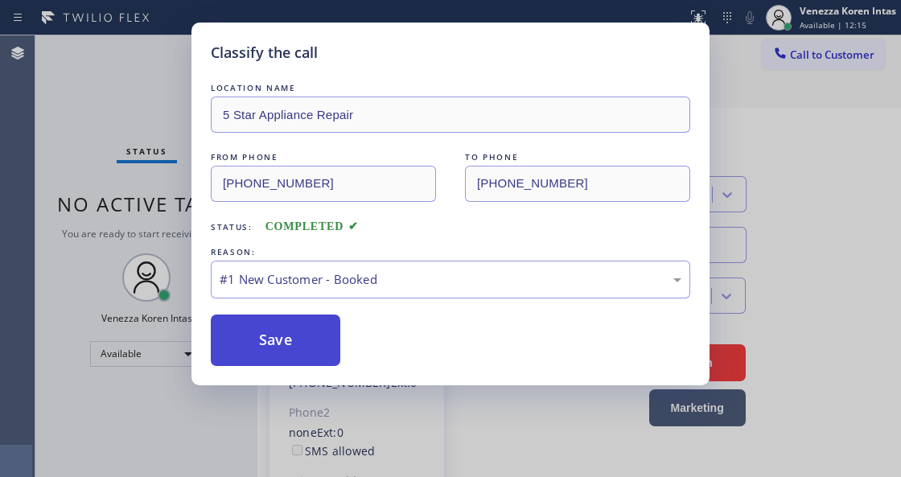
click at [299, 336] on button "Save" at bounding box center [275, 339] width 129 height 51
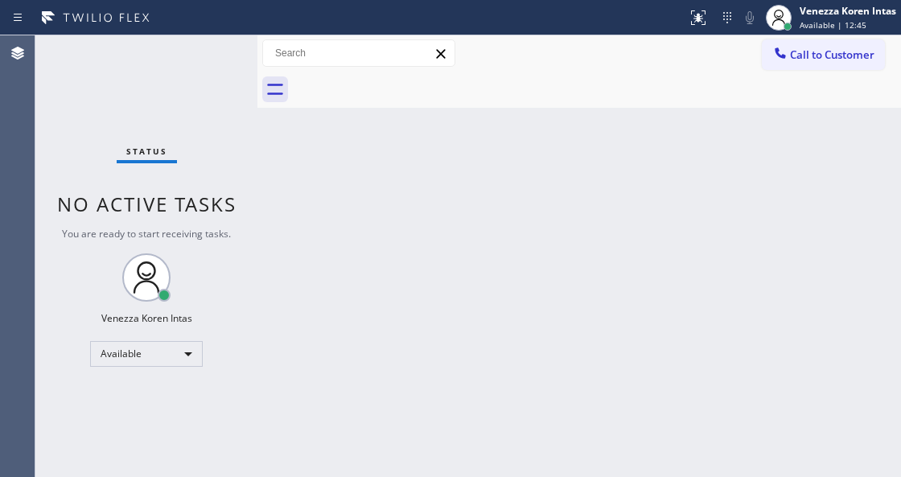
drag, startPoint x: 191, startPoint y: 55, endPoint x: 138, endPoint y: 100, distance: 69.6
click at [191, 55] on div "Status No active tasks You are ready to start receiving tasks. Venezza Koren In…" at bounding box center [146, 256] width 222 height 442
click at [195, 95] on div "Status No active tasks You are ready to start receiving tasks. Venezza Koren In…" at bounding box center [146, 256] width 222 height 442
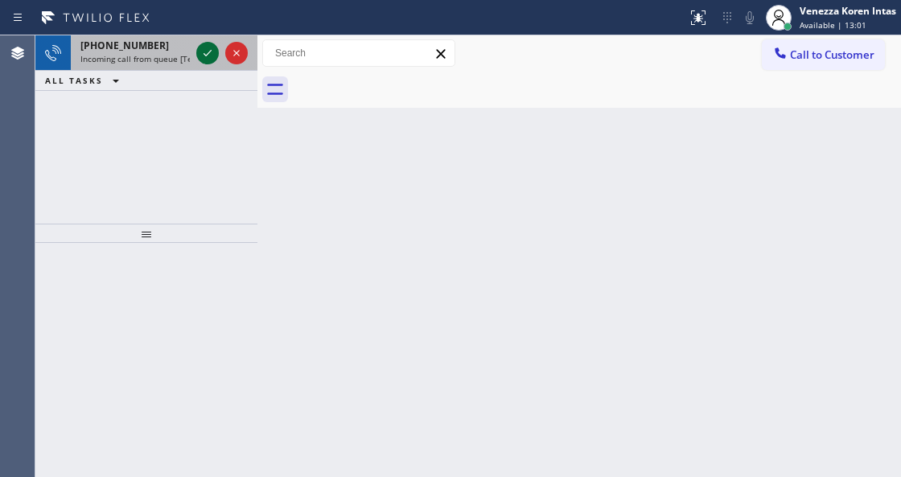
click at [207, 56] on icon at bounding box center [207, 52] width 19 height 19
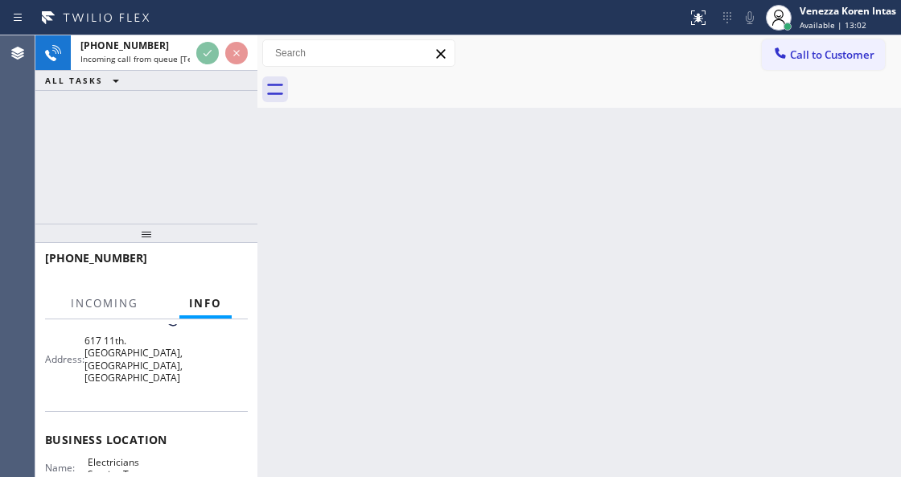
scroll to position [161, 0]
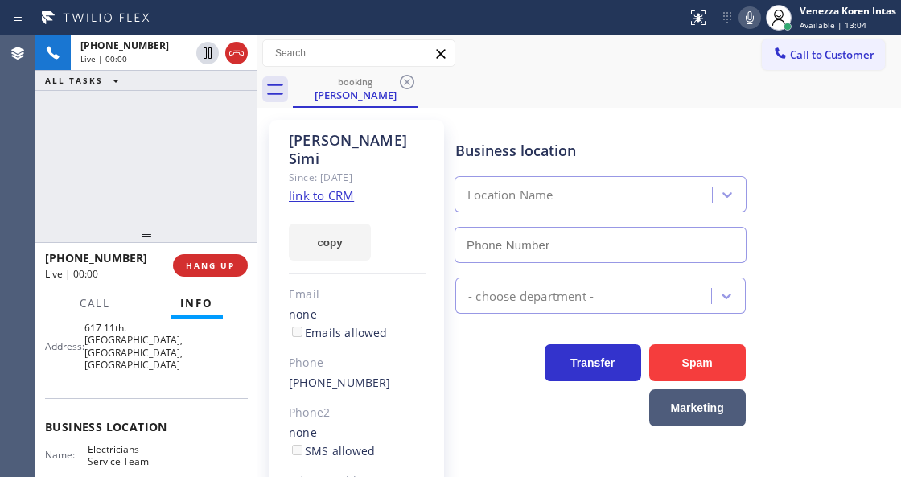
type input "[PHONE_NUMBER]"
click at [298, 187] on link "link to CRM" at bounding box center [321, 195] width 65 height 16
drag, startPoint x: 480, startPoint y: 128, endPoint x: 589, endPoint y: 125, distance: 108.6
click at [480, 128] on div "Business location Electricians Service Team [PHONE_NUMBER]" at bounding box center [600, 193] width 297 height 139
click at [754, 22] on icon at bounding box center [749, 17] width 19 height 19
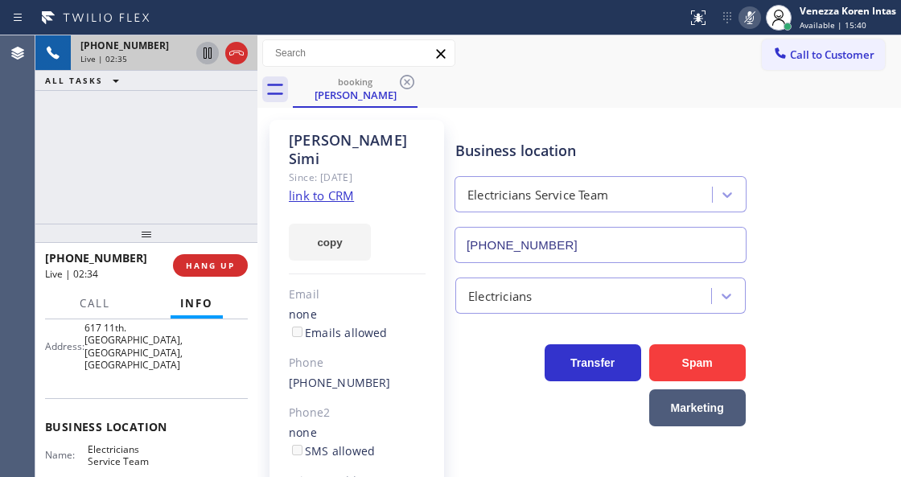
click at [210, 51] on icon at bounding box center [207, 52] width 19 height 19
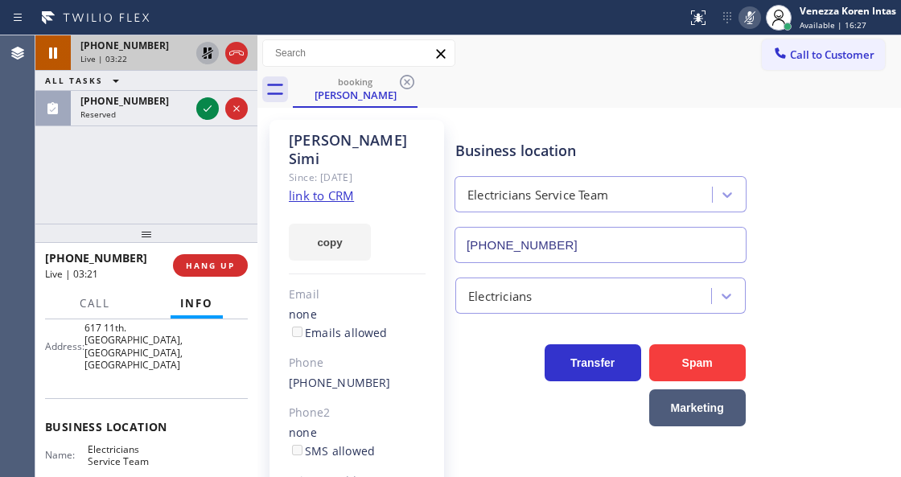
click at [207, 98] on button at bounding box center [207, 108] width 23 height 23
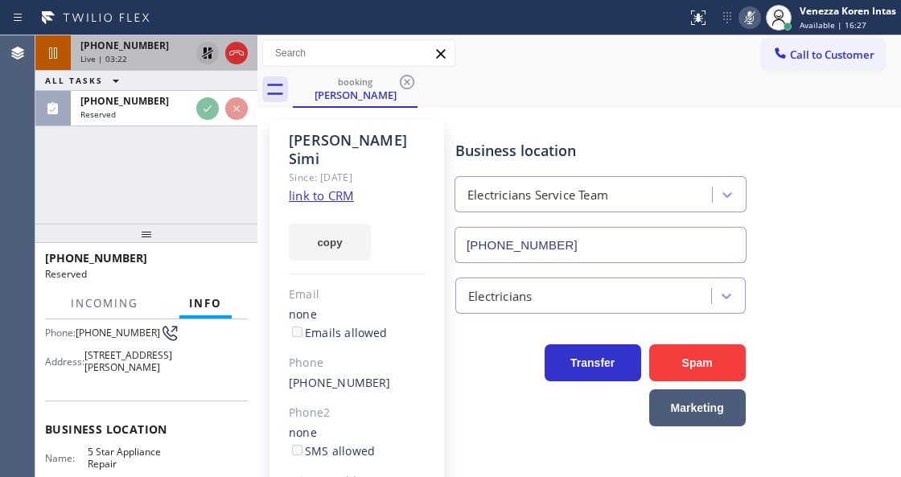
scroll to position [174, 0]
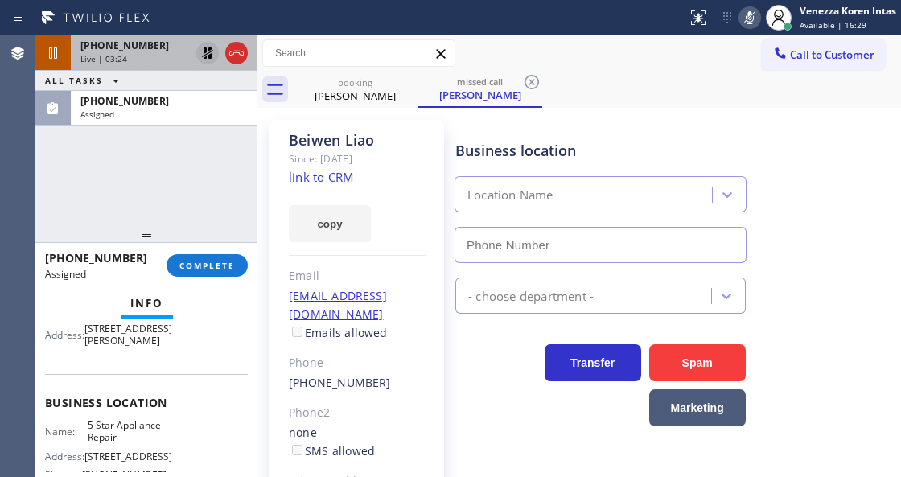
type input "[PHONE_NUMBER]"
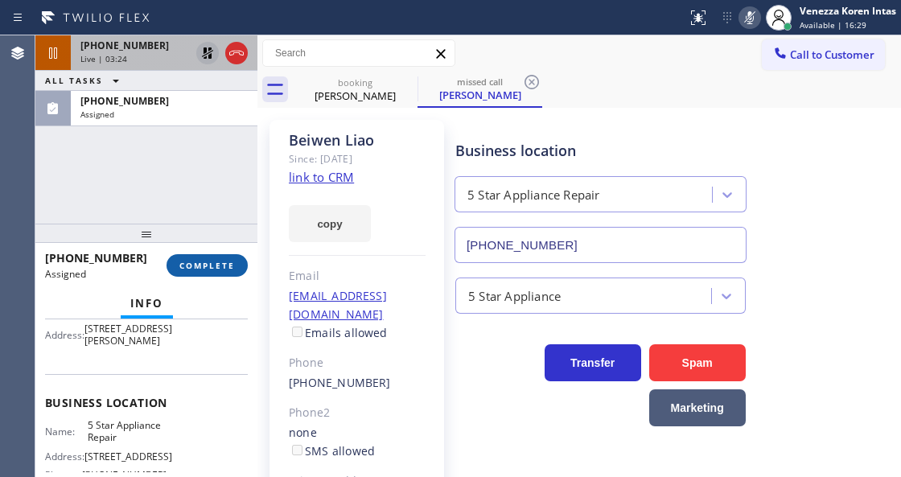
click at [222, 264] on span "COMPLETE" at bounding box center [206, 265] width 55 height 11
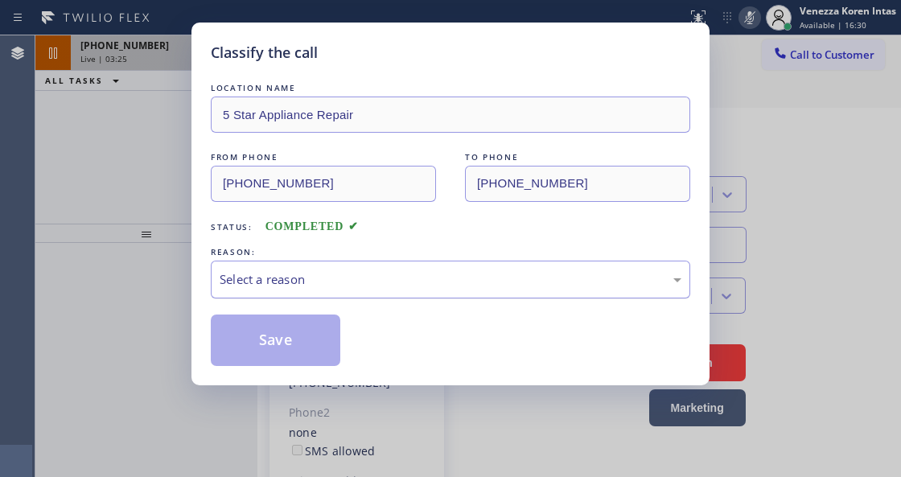
click at [343, 283] on div "Select a reason" at bounding box center [451, 279] width 462 height 18
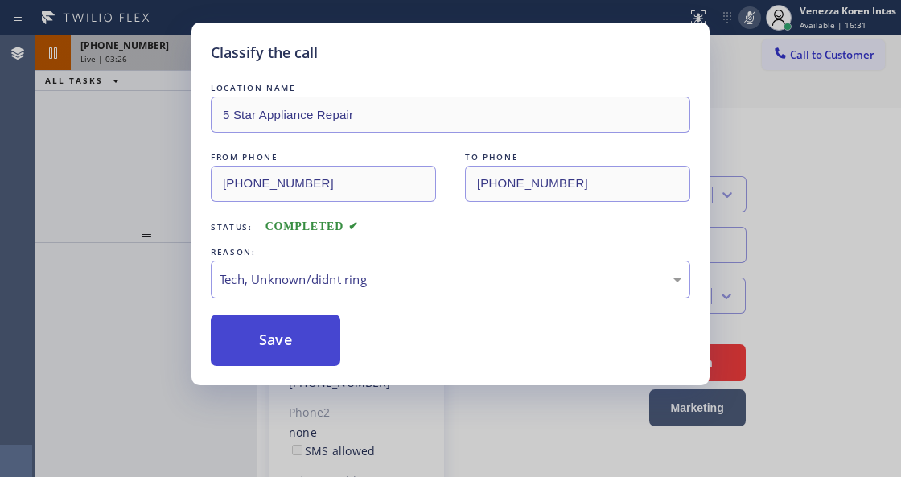
click at [294, 359] on button "Save" at bounding box center [275, 339] width 129 height 51
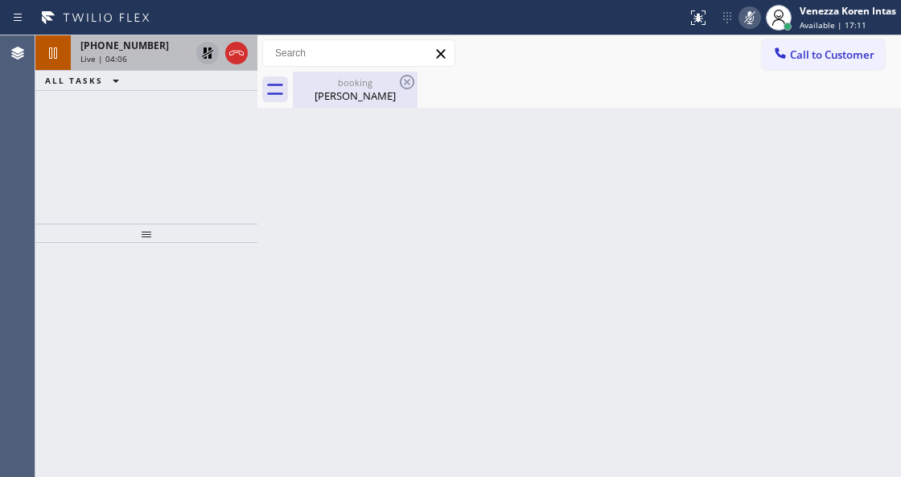
click at [331, 78] on div "booking" at bounding box center [354, 82] width 121 height 12
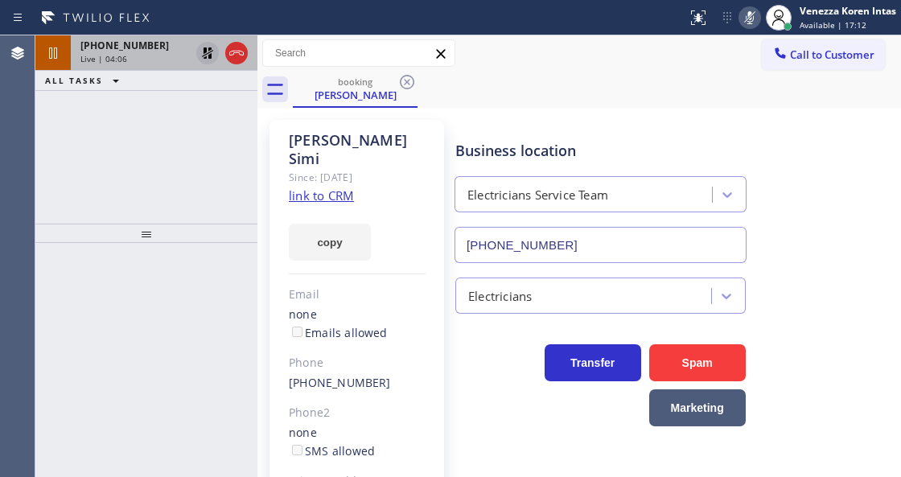
click at [156, 53] on div "Live | 04:06" at bounding box center [134, 58] width 109 height 11
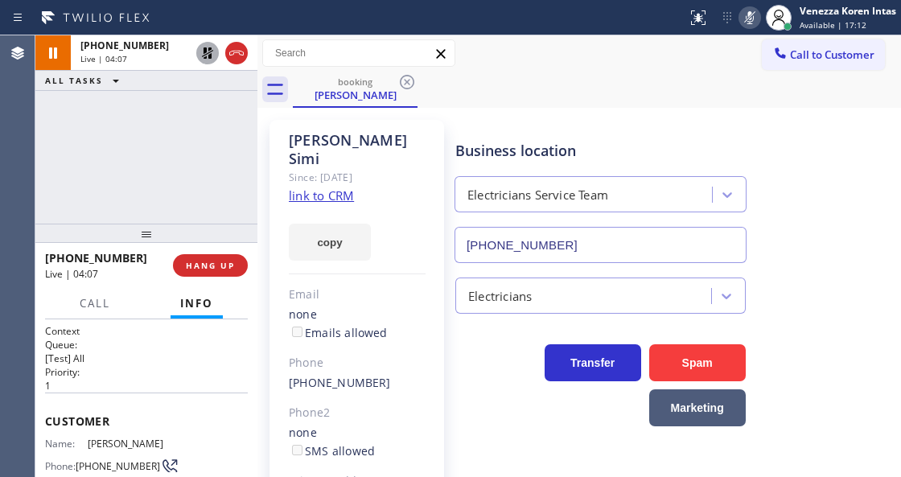
click at [481, 92] on div "booking [PERSON_NAME]" at bounding box center [597, 90] width 608 height 36
click at [515, 109] on div "[PERSON_NAME] Since: [DATE] link to CRM copy Email none Emails allowed Phone [P…" at bounding box center [578, 369] width 643 height 522
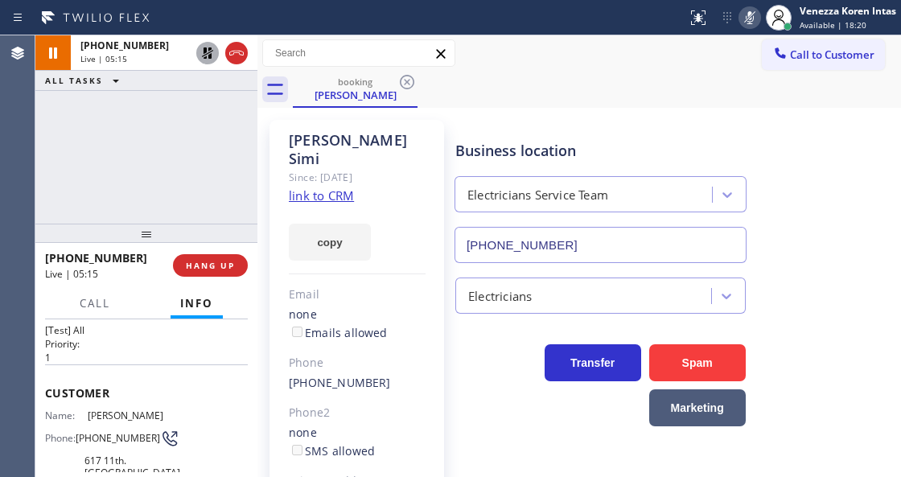
scroll to position [53, 0]
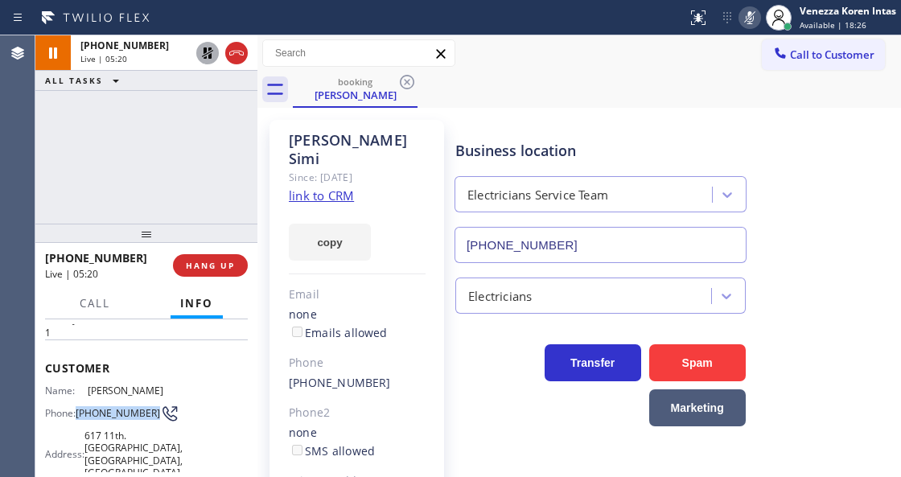
drag, startPoint x: 76, startPoint y: 401, endPoint x: 119, endPoint y: 423, distance: 48.9
click at [119, 423] on div "Name: [PERSON_NAME] Phone: [PHONE_NUMBER] Address: 617 11th. [GEOGRAPHIC_DATA],…" at bounding box center [105, 434] width 121 height 101
click at [751, 17] on icon at bounding box center [749, 17] width 19 height 19
click at [205, 51] on icon at bounding box center [207, 52] width 11 height 11
click at [98, 409] on span "[PHONE_NUMBER]" at bounding box center [118, 413] width 84 height 12
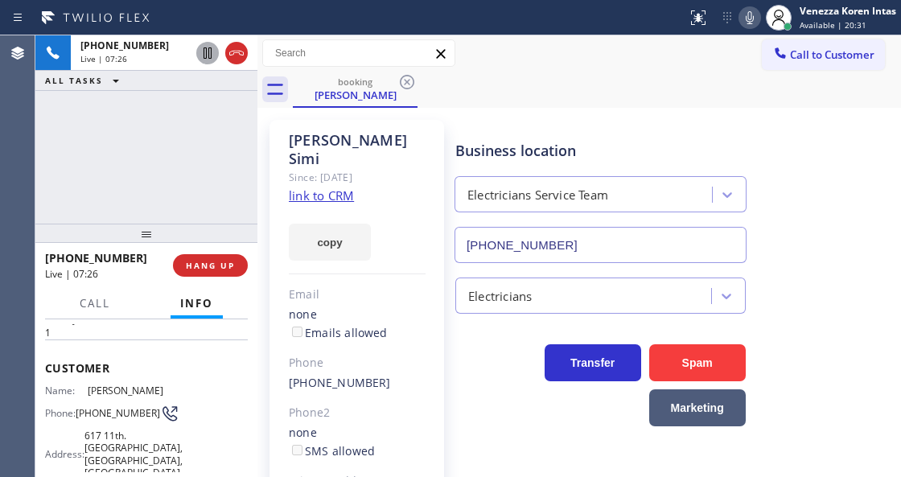
click at [236, 174] on div "[PHONE_NUMBER] Live | 07:26 ALL TASKS ALL TASKS ACTIVE TASKS TASKS IN WRAP UP" at bounding box center [146, 129] width 222 height 188
click at [533, 156] on div "Business location" at bounding box center [600, 151] width 290 height 22
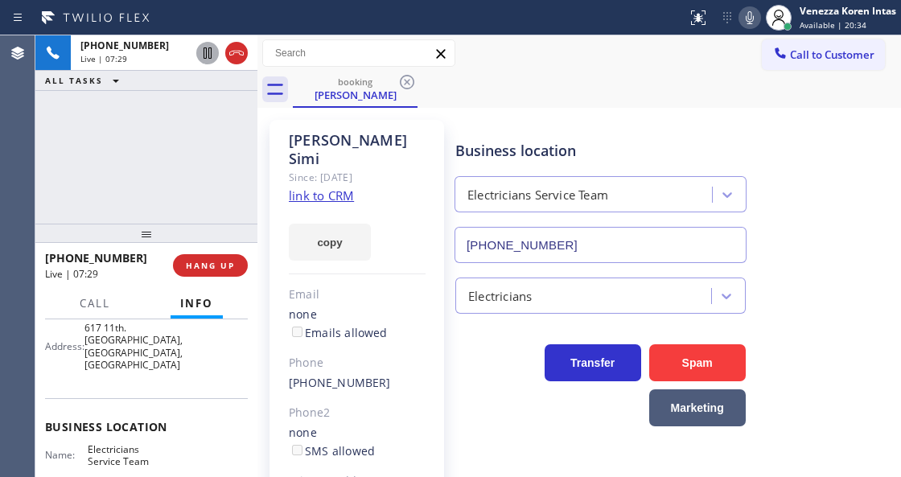
scroll to position [214, 0]
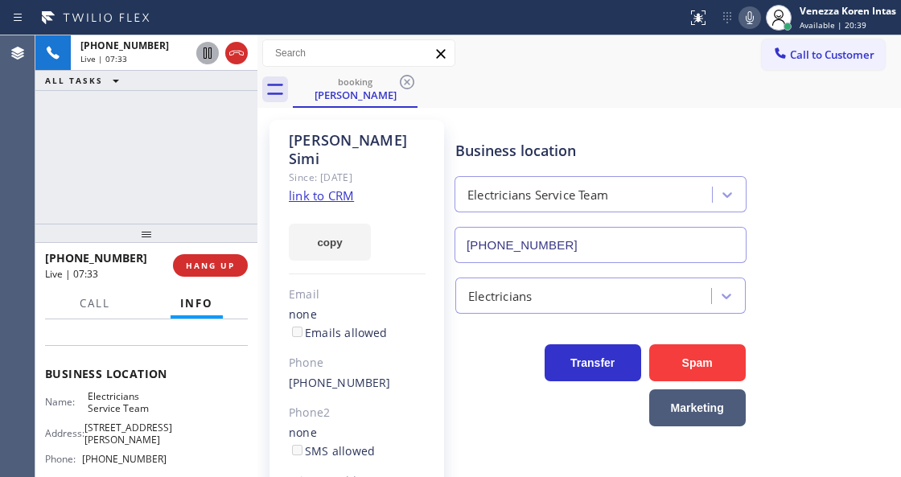
click at [158, 453] on span "[PHONE_NUMBER]" at bounding box center [124, 459] width 84 height 12
drag, startPoint x: 139, startPoint y: 190, endPoint x: 328, endPoint y: 150, distance: 193.2
click at [146, 190] on div "[PHONE_NUMBER] Live | 07:43 ALL TASKS ALL TASKS ACTIVE TASKS TASKS IN WRAP UP" at bounding box center [146, 129] width 222 height 188
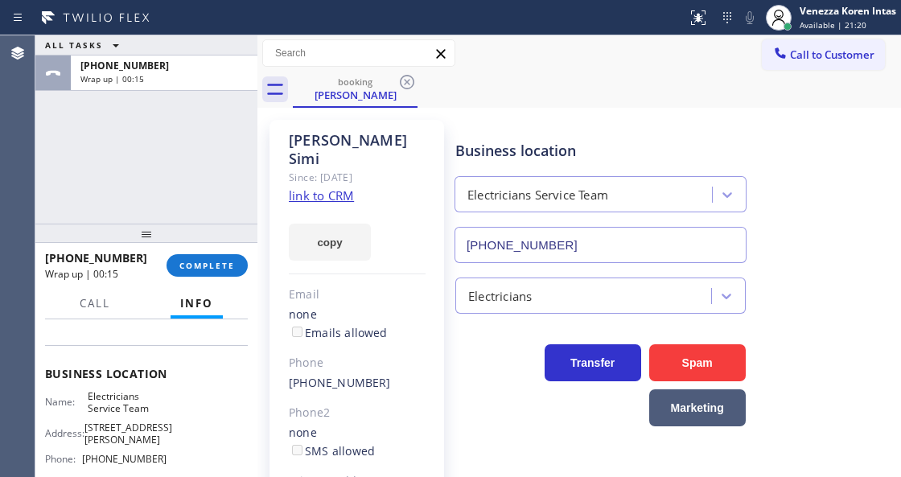
click at [235, 278] on div "[PHONE_NUMBER] Wrap up | 00:15 COMPLETE" at bounding box center [146, 265] width 203 height 42
click at [232, 265] on span "COMPLETE" at bounding box center [206, 265] width 55 height 11
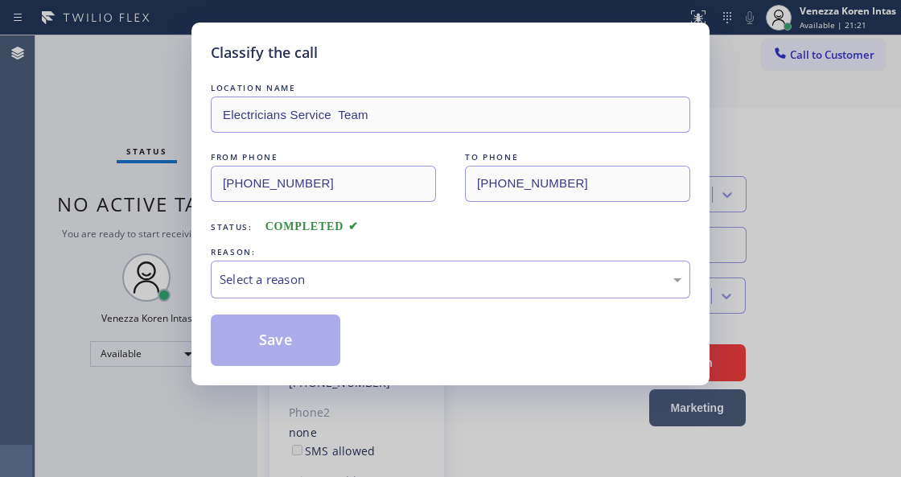
click at [373, 299] on div "LOCATION NAME Electricians Service Team FROM PHONE [PHONE_NUMBER] TO PHONE [PHO…" at bounding box center [450, 223] width 479 height 286
click at [382, 281] on div "Select a reason" at bounding box center [451, 279] width 462 height 18
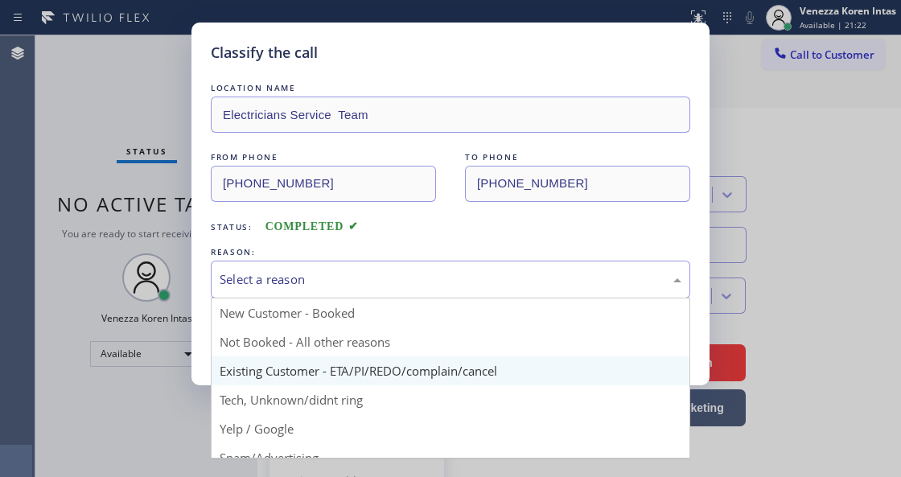
drag, startPoint x: 383, startPoint y: 374, endPoint x: 315, endPoint y: 347, distance: 72.9
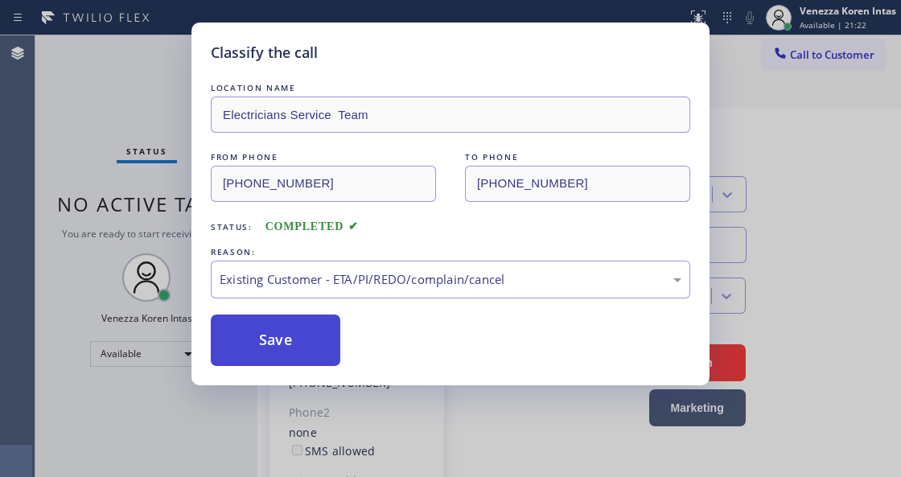
click at [315, 347] on button "Save" at bounding box center [275, 339] width 129 height 51
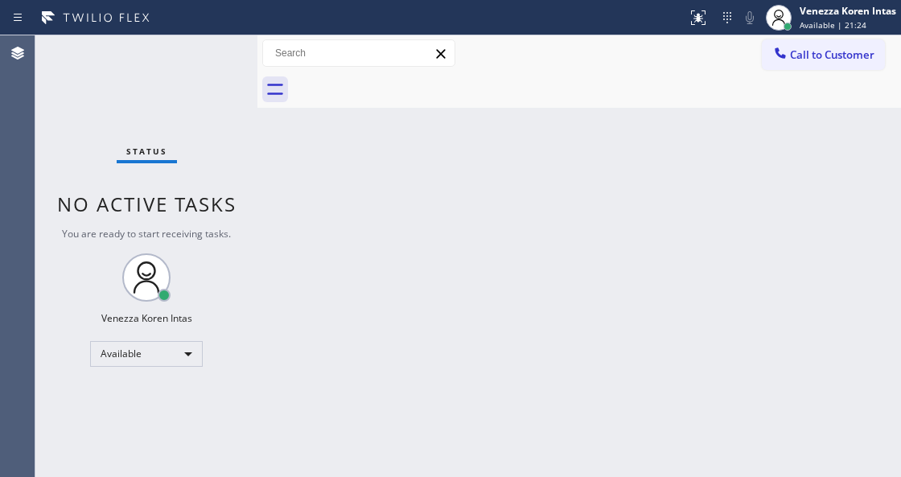
click at [613, 137] on div "Back to Dashboard Change Sender ID Customers Technicians Select a contact Outbo…" at bounding box center [578, 256] width 643 height 442
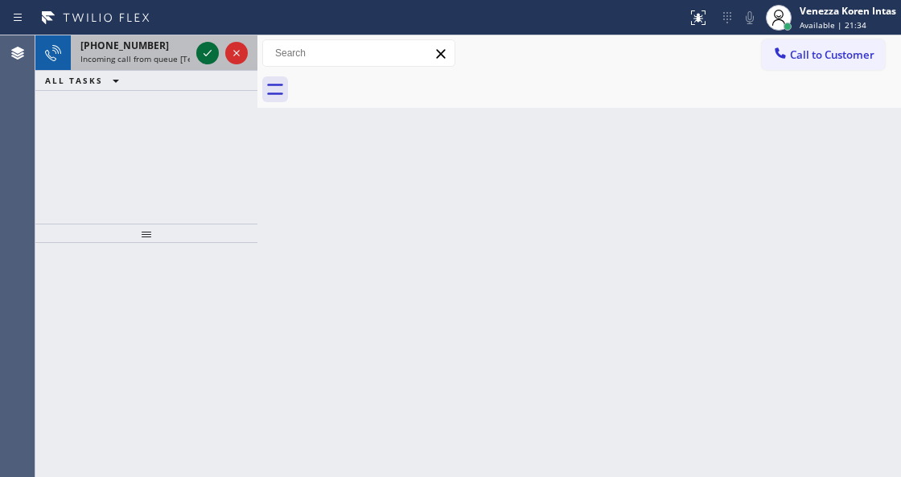
click at [213, 53] on icon at bounding box center [207, 52] width 19 height 19
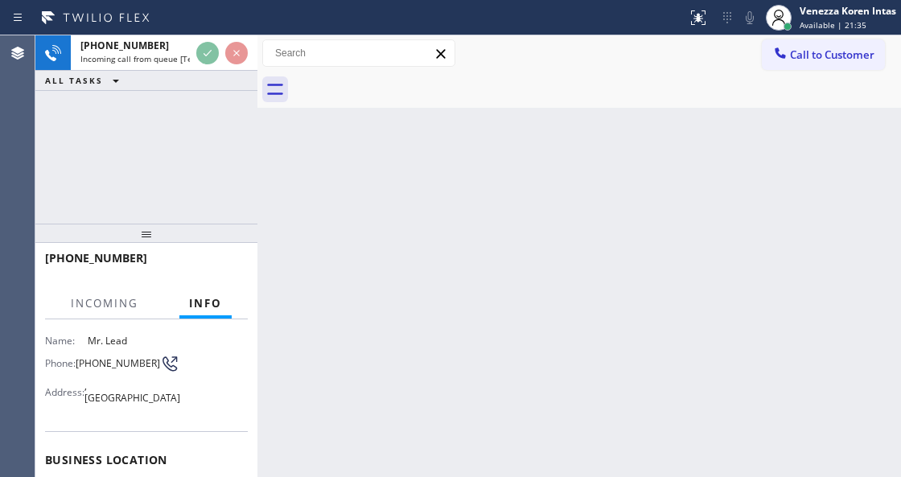
scroll to position [161, 0]
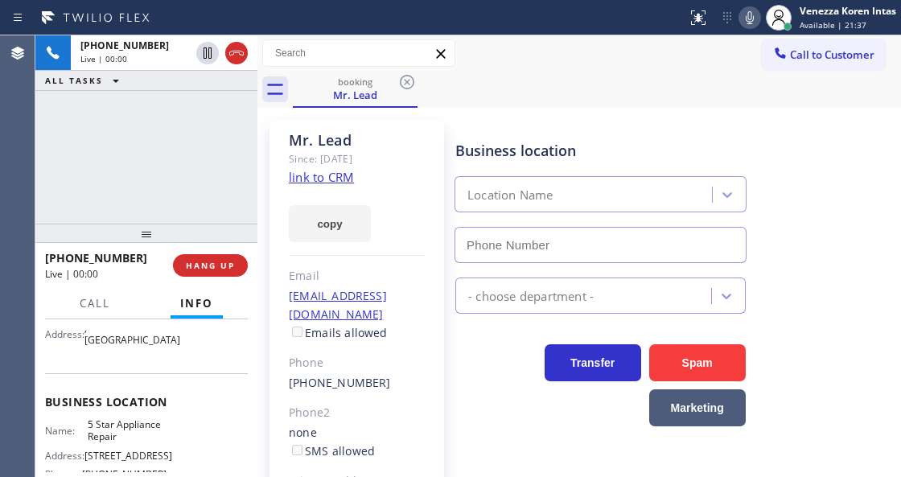
type input "[PHONE_NUMBER]"
click at [744, 16] on icon at bounding box center [749, 17] width 19 height 19
click at [341, 179] on link "link to CRM" at bounding box center [321, 177] width 65 height 16
click at [540, 155] on div "Business location" at bounding box center [600, 151] width 290 height 22
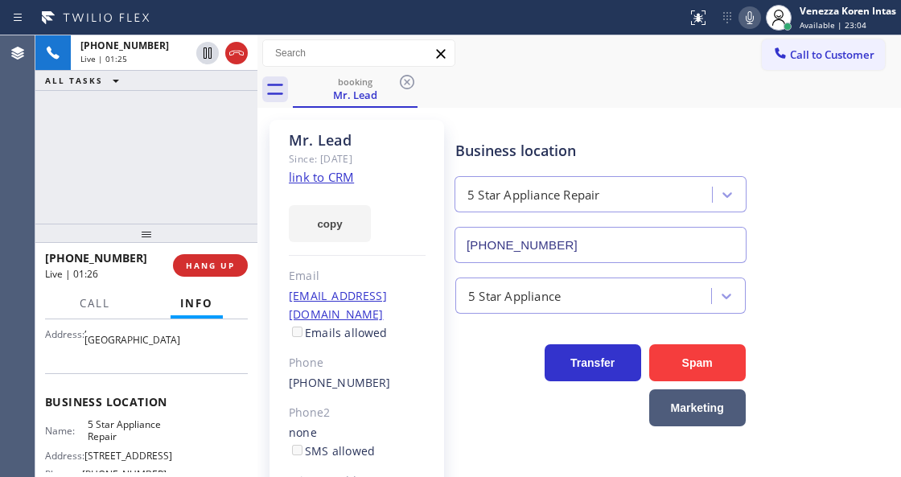
click at [452, 156] on div "Business location 5 Star Appliance Repair [PHONE_NUMBER]" at bounding box center [600, 193] width 297 height 139
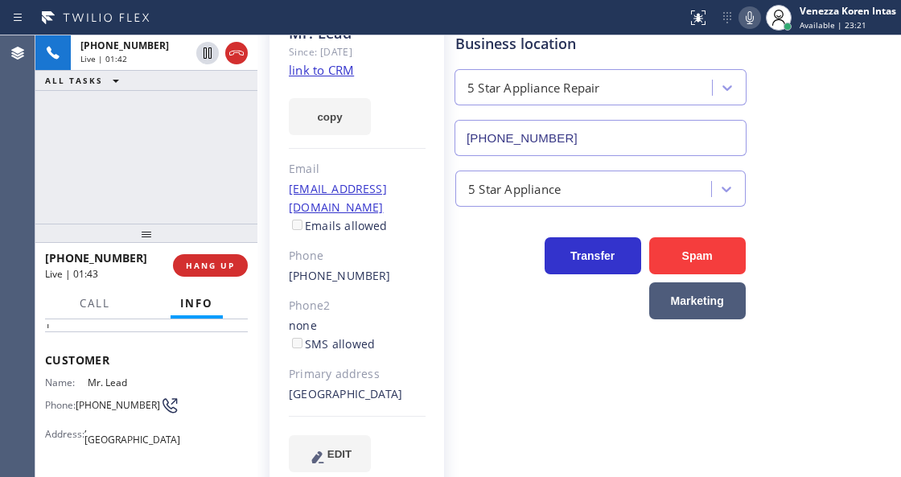
scroll to position [0, 0]
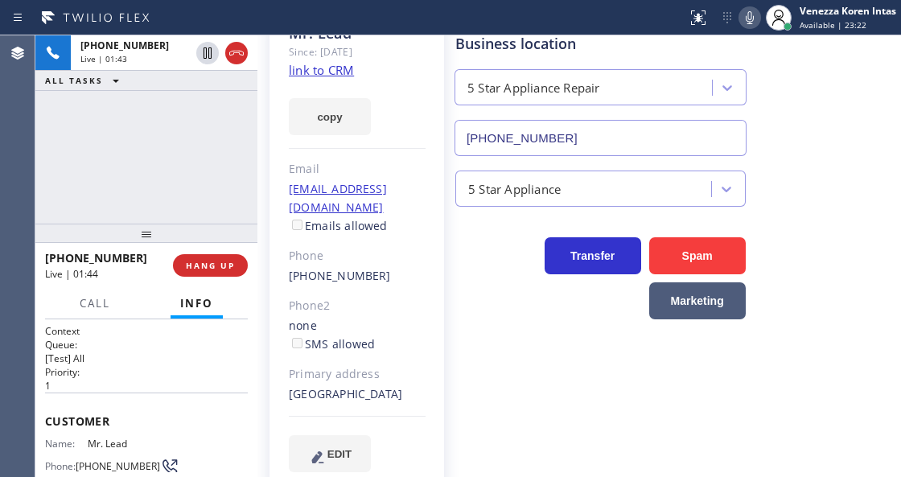
click at [140, 169] on div "[PHONE_NUMBER] Live | 01:43 ALL TASKS ALL TASKS ACTIVE TASKS TASKS IN WRAP UP" at bounding box center [146, 129] width 222 height 188
click at [269, 145] on div "Mr. Lead Since: [DATE] link to CRM copy Email [EMAIL_ADDRESS][DOMAIN_NAME] Emai…" at bounding box center [356, 252] width 191 height 495
click at [274, 151] on div "Mr. Lead Since: [DATE] link to CRM copy Email [EMAIL_ADDRESS][DOMAIN_NAME] Emai…" at bounding box center [356, 252] width 175 height 479
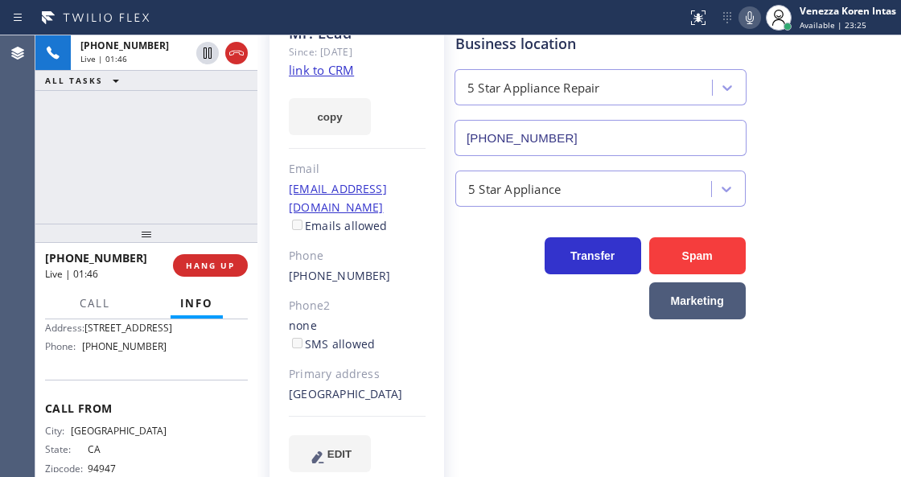
scroll to position [264, 0]
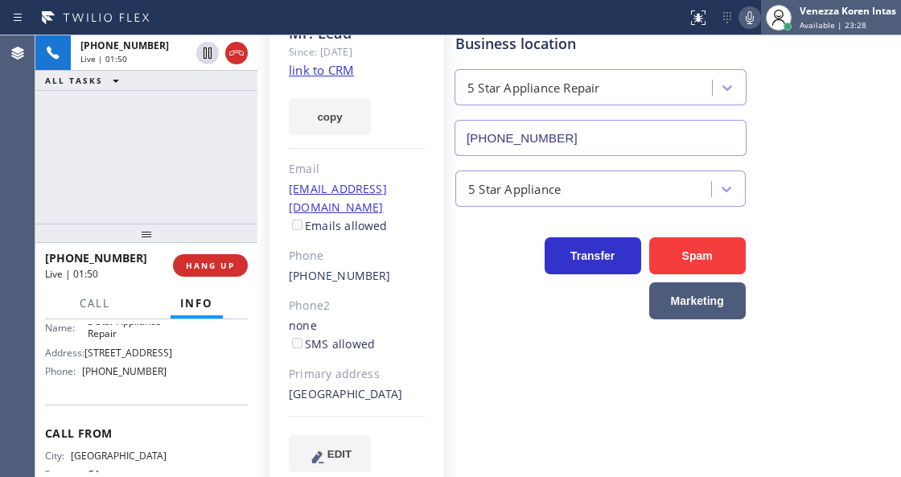
click at [828, 31] on div "Venezza Koren Intas Available | 23:28" at bounding box center [831, 17] width 140 height 35
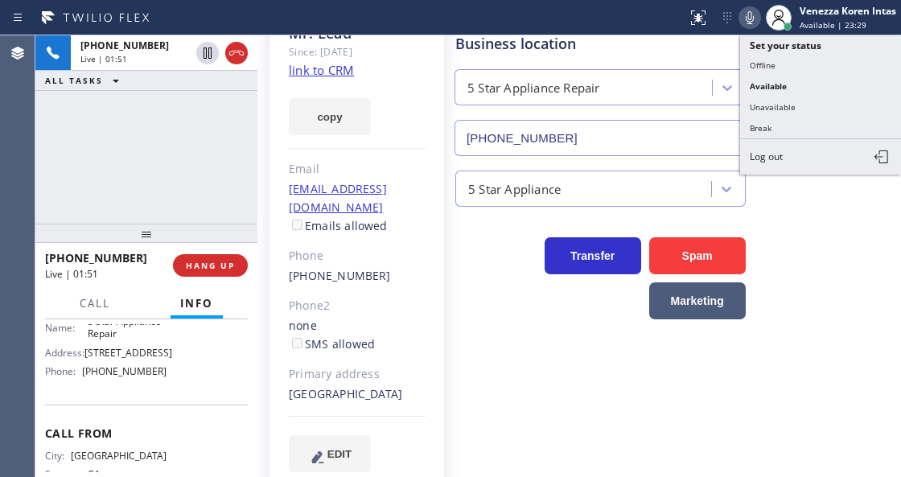
click at [700, 52] on div "Business location" at bounding box center [600, 44] width 290 height 22
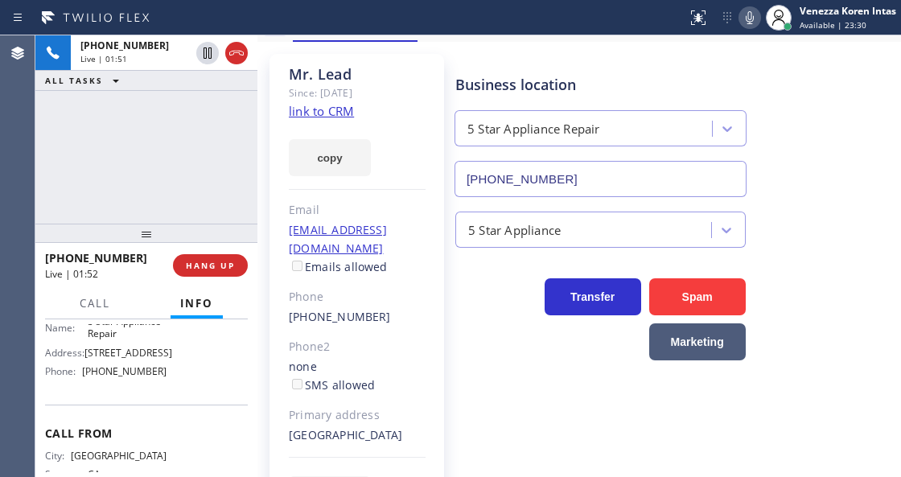
scroll to position [0, 0]
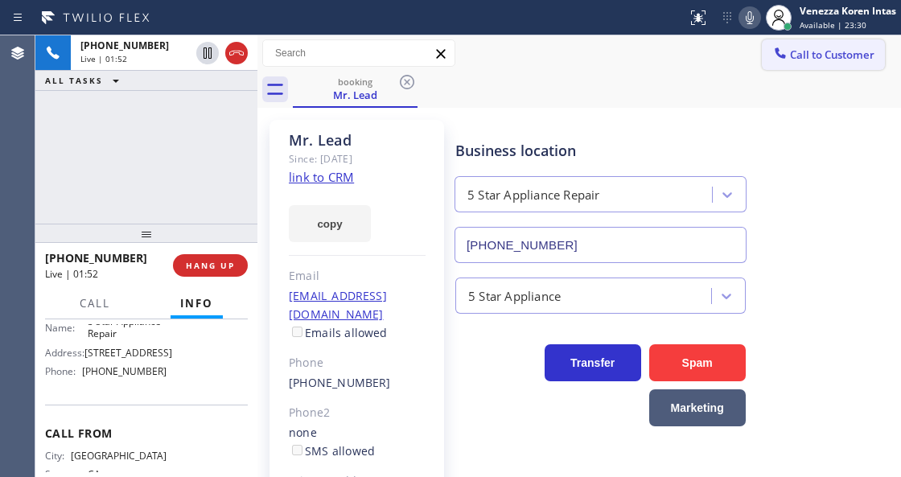
drag, startPoint x: 807, startPoint y: 58, endPoint x: 769, endPoint y: 158, distance: 106.9
click at [807, 57] on span "Call to Customer" at bounding box center [832, 54] width 84 height 14
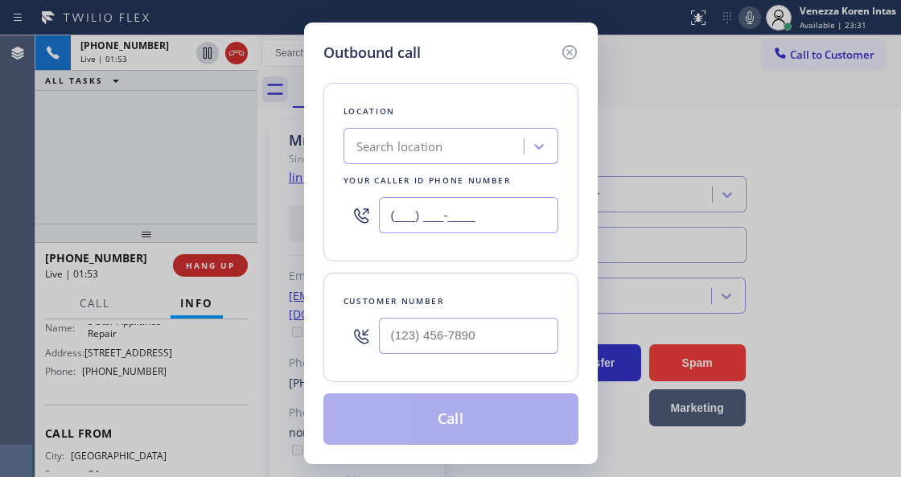
drag, startPoint x: 457, startPoint y: 220, endPoint x: 419, endPoint y: 220, distance: 37.8
click at [454, 220] on input "(___) ___-____" at bounding box center [468, 215] width 179 height 36
click at [495, 216] on input "[PHONE_NUMBER]" at bounding box center [468, 215] width 179 height 36
type input "[PHONE_NUMBER]"
click at [569, 51] on icon at bounding box center [568, 52] width 14 height 14
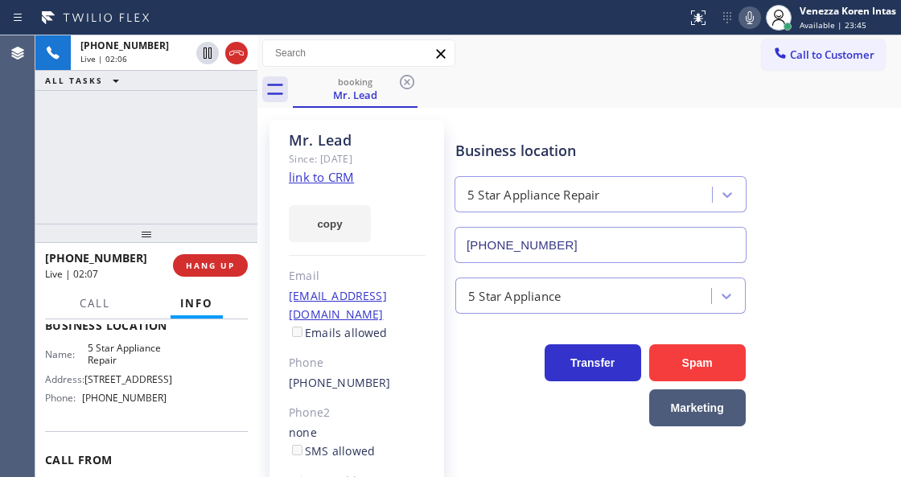
scroll to position [211, 0]
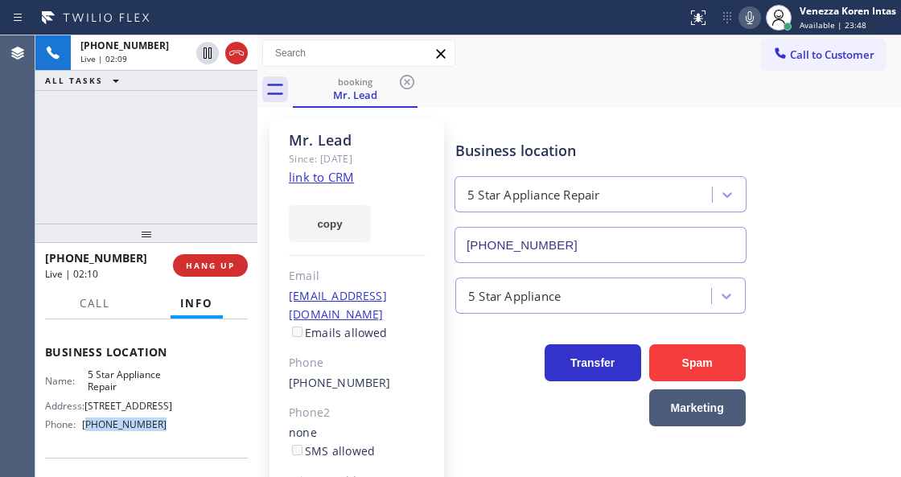
drag, startPoint x: 167, startPoint y: 426, endPoint x: 87, endPoint y: 430, distance: 80.5
click at [88, 431] on div "Name: 5 Star Appliance Repair Address: [STREET_ADDRESS] Phone: [PHONE_NUMBER]" at bounding box center [146, 402] width 203 height 69
click at [132, 416] on div "Name: 5 Star Appliance Repair Address: [STREET_ADDRESS] Phone: [PHONE_NUMBER]" at bounding box center [105, 402] width 121 height 69
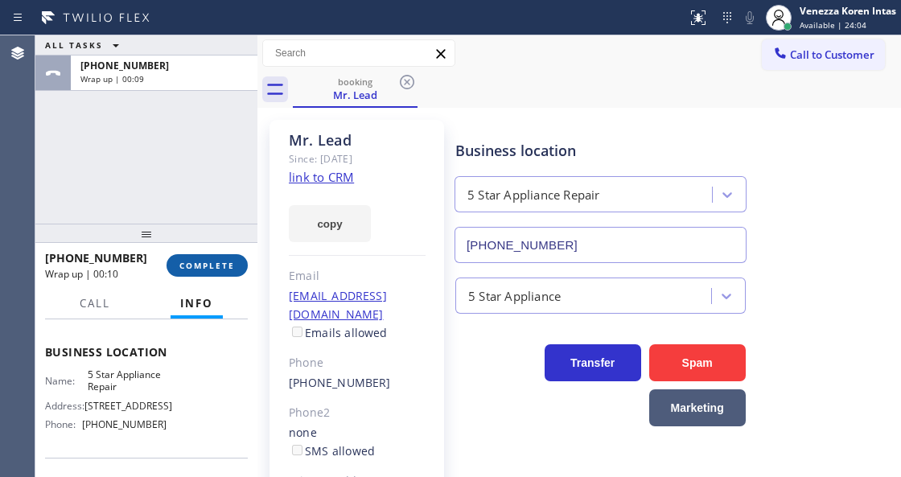
drag, startPoint x: 199, startPoint y: 256, endPoint x: 309, endPoint y: 269, distance: 110.9
click at [199, 256] on button "COMPLETE" at bounding box center [206, 265] width 81 height 23
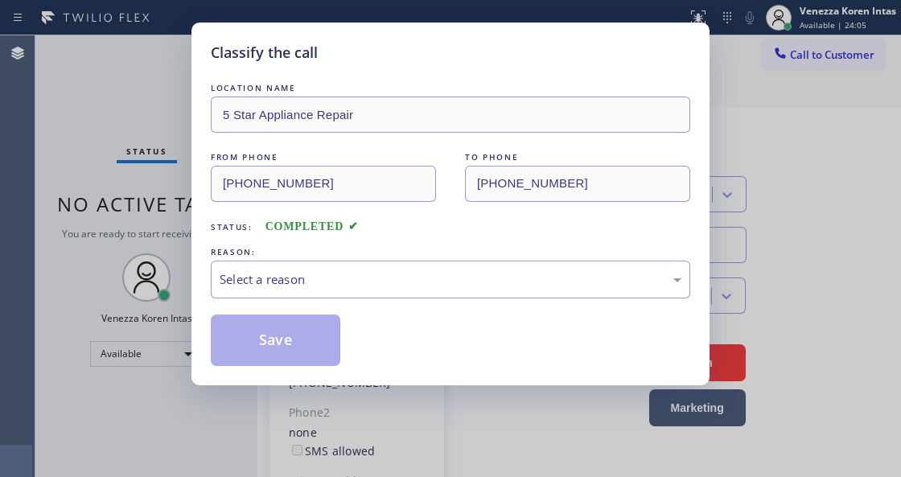
click at [376, 277] on div "Select a reason" at bounding box center [451, 279] width 462 height 18
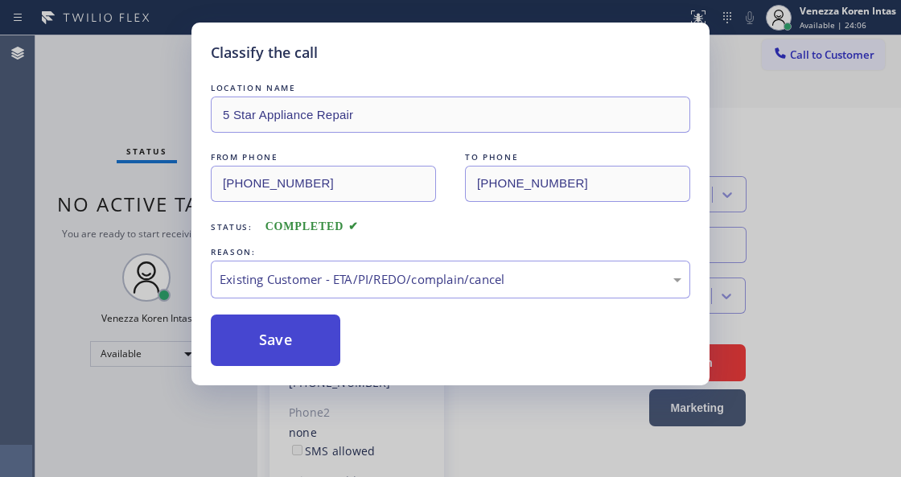
click at [323, 337] on button "Save" at bounding box center [275, 339] width 129 height 51
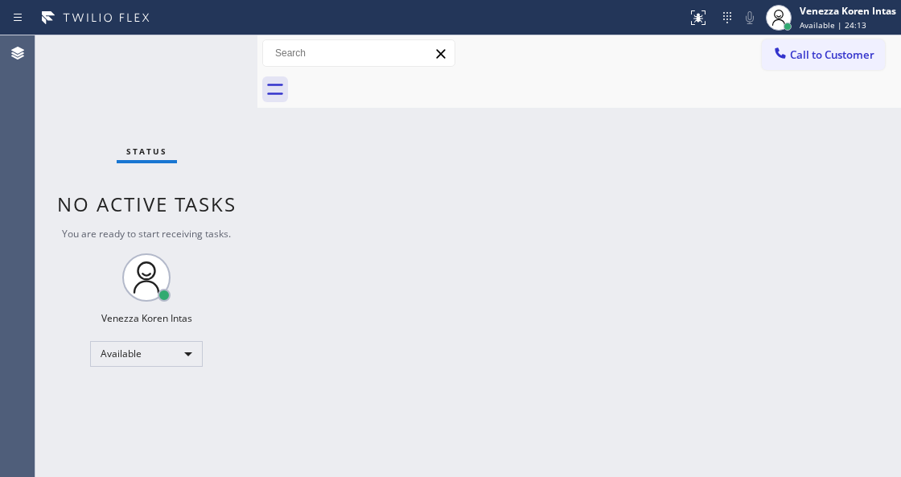
drag, startPoint x: 355, startPoint y: 180, endPoint x: 370, endPoint y: 181, distance: 15.3
click at [355, 180] on div "Back to Dashboard Change Sender ID Customers Technicians Select a contact Outbo…" at bounding box center [578, 256] width 643 height 442
click at [201, 101] on div "Status No active tasks You are ready to start receiving tasks. Venezza Koren In…" at bounding box center [146, 256] width 222 height 442
click at [232, 227] on div "Status No active tasks You are ready to start receiving tasks. Venezza Koren In…" at bounding box center [146, 256] width 222 height 442
click at [188, 107] on div "Status No active tasks You are ready to start receiving tasks. Venezza Koren In…" at bounding box center [146, 256] width 222 height 442
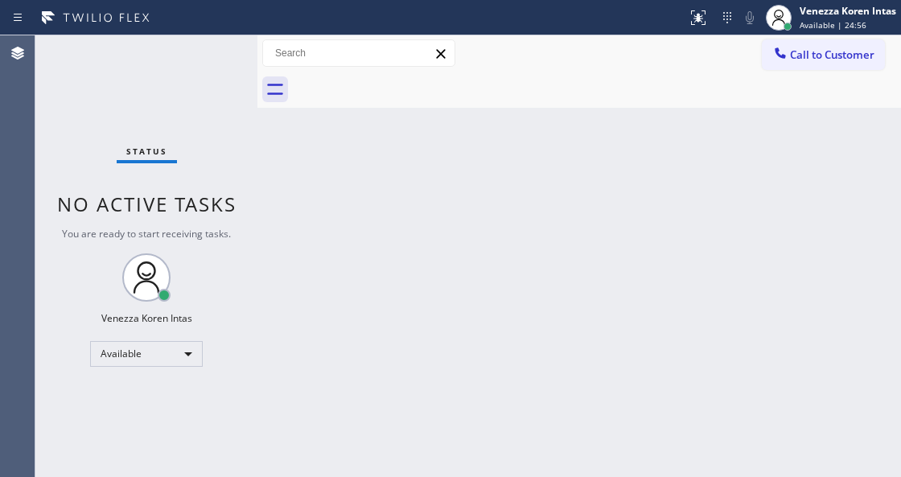
click at [203, 82] on div "Status No active tasks You are ready to start receiving tasks. Venezza Koren In…" at bounding box center [146, 256] width 222 height 442
drag, startPoint x: 167, startPoint y: 106, endPoint x: 19, endPoint y: 134, distance: 150.5
click at [156, 111] on div "Status No active tasks You are ready to start receiving tasks. Venezza Koren In…" at bounding box center [146, 256] width 222 height 442
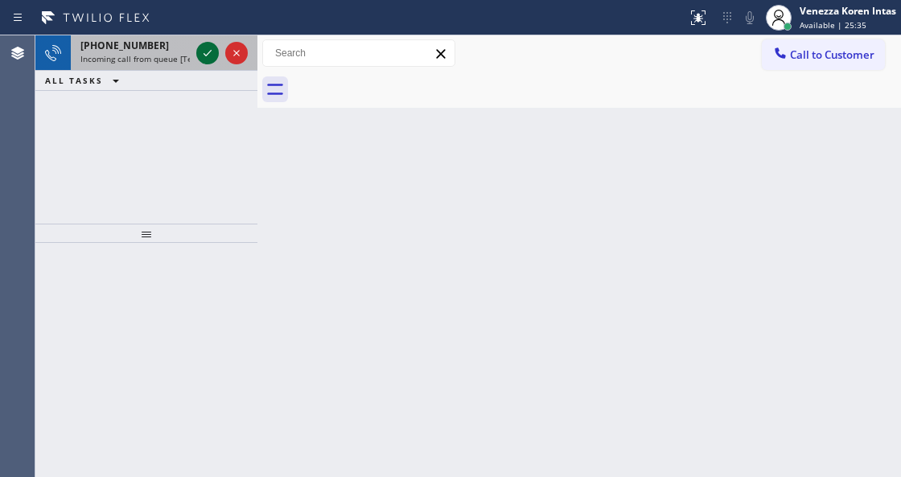
drag, startPoint x: 216, startPoint y: 48, endPoint x: 206, endPoint y: 47, distance: 9.7
click at [213, 47] on icon at bounding box center [207, 52] width 19 height 19
click at [205, 53] on icon at bounding box center [207, 52] width 19 height 19
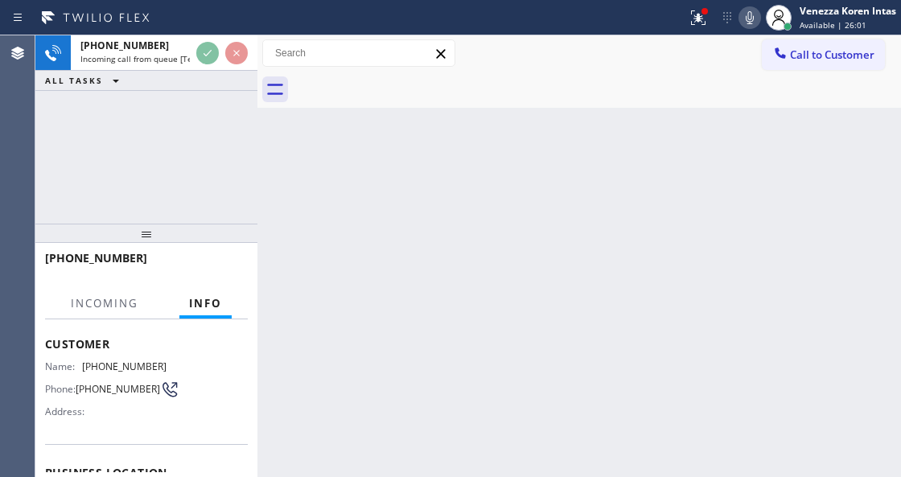
scroll to position [161, 0]
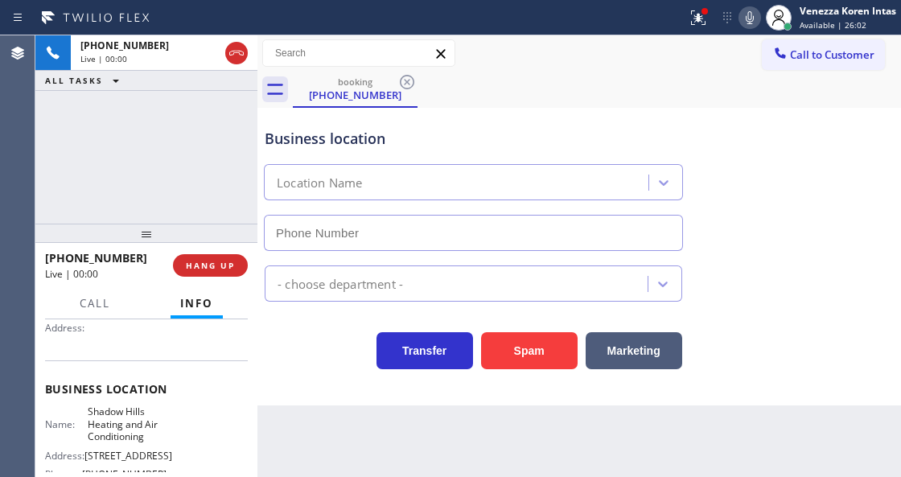
type input "[PHONE_NUMBER]"
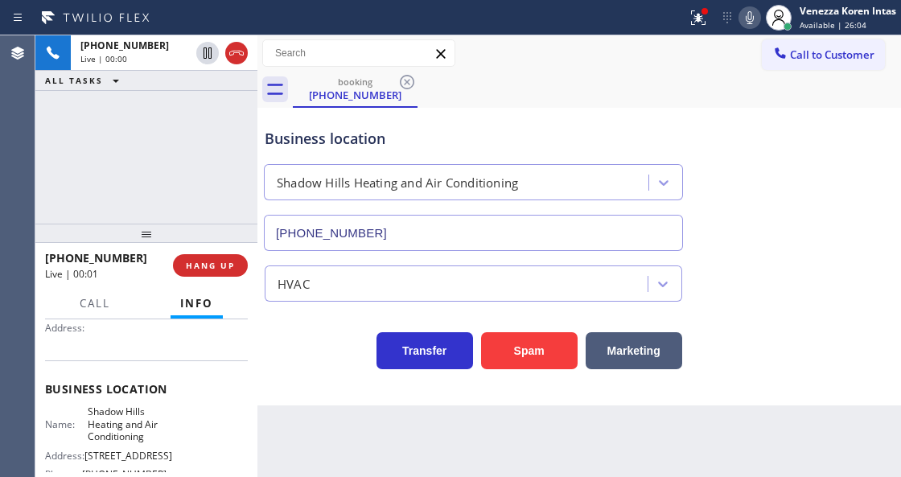
drag, startPoint x: 698, startPoint y: 18, endPoint x: 698, endPoint y: 83, distance: 65.1
click at [698, 18] on icon at bounding box center [696, 15] width 10 height 11
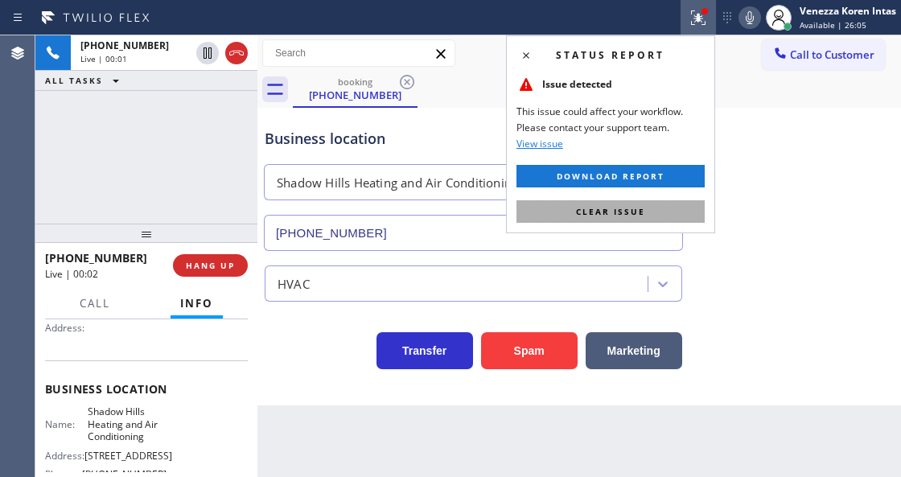
drag, startPoint x: 680, startPoint y: 211, endPoint x: 436, endPoint y: 309, distance: 262.7
click at [677, 211] on button "Clear issue" at bounding box center [610, 211] width 188 height 23
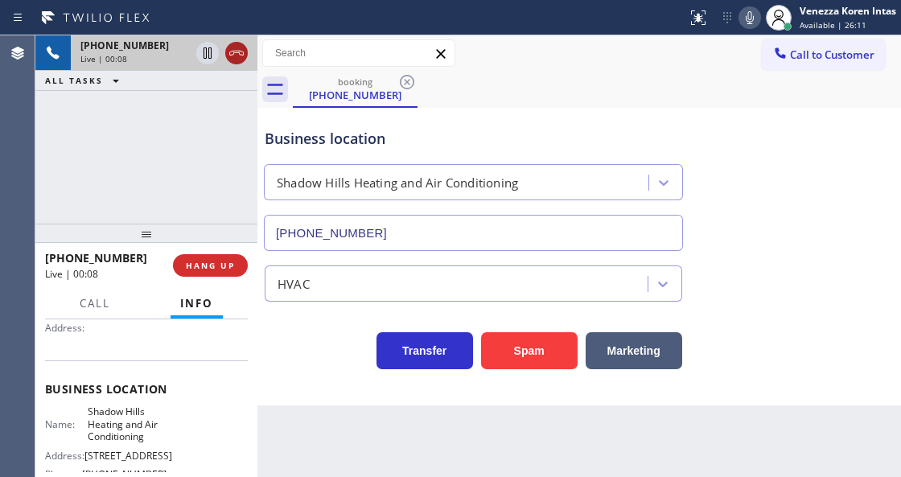
click at [232, 52] on icon at bounding box center [236, 52] width 19 height 19
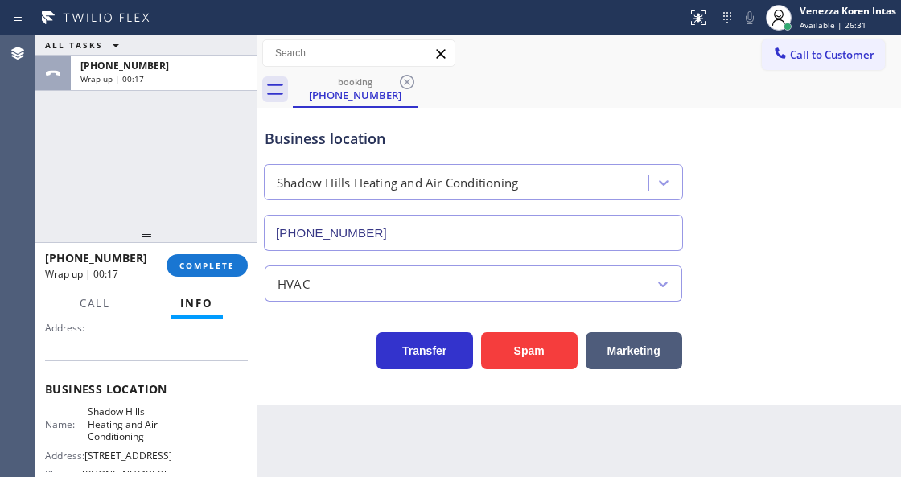
click at [405, 221] on input "[PHONE_NUMBER]" at bounding box center [473, 233] width 419 height 36
click at [230, 266] on span "COMPLETE" at bounding box center [206, 265] width 55 height 11
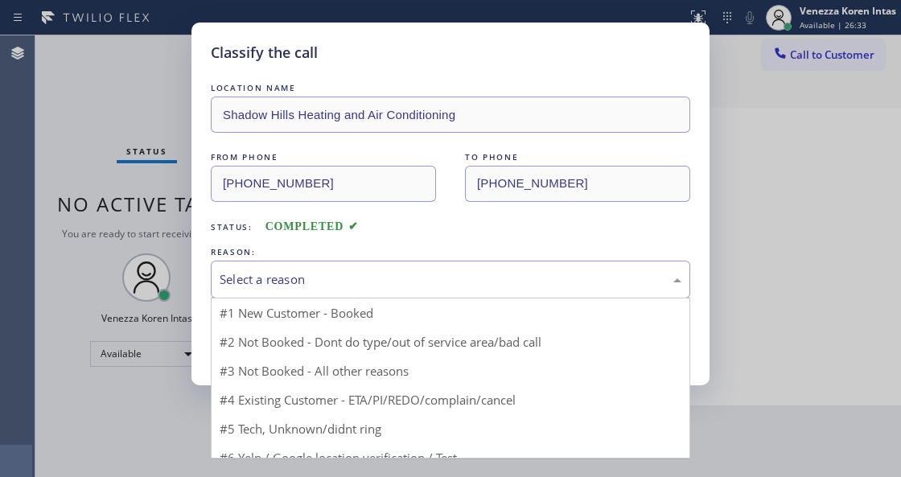
click at [423, 274] on div "Select a reason" at bounding box center [451, 279] width 462 height 18
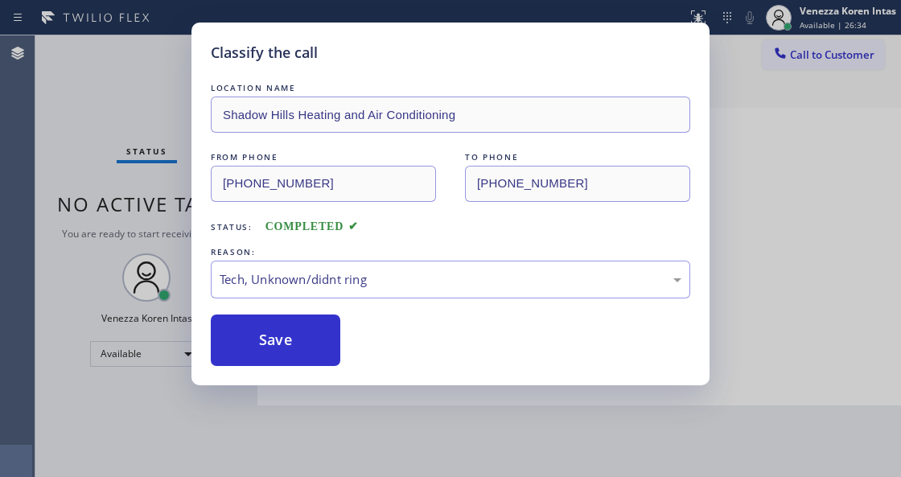
drag, startPoint x: 396, startPoint y: 397, endPoint x: 367, endPoint y: 376, distance: 35.7
click at [314, 337] on button "Save" at bounding box center [275, 339] width 129 height 51
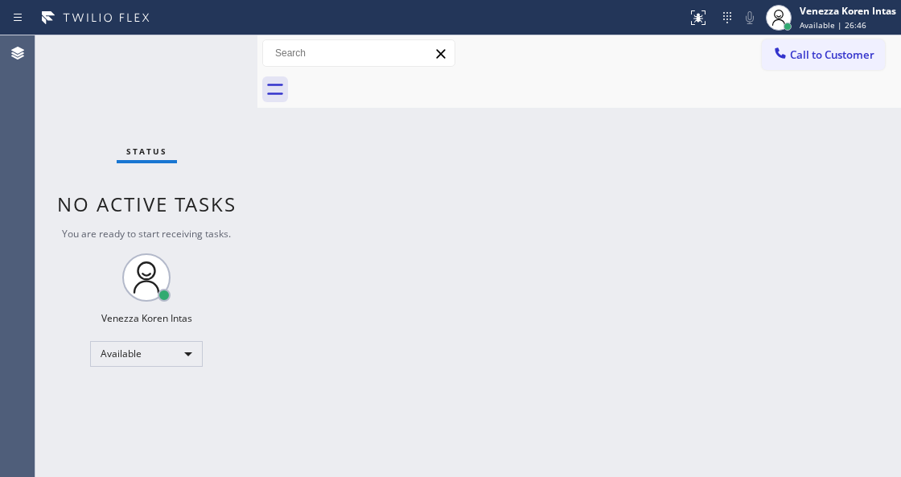
click at [47, 88] on div "Status No active tasks You are ready to start receiving tasks. Venezza Koren In…" at bounding box center [146, 256] width 222 height 442
click at [173, 71] on div "Status No active tasks You are ready to start receiving tasks. Venezza Koren In…" at bounding box center [146, 256] width 222 height 442
drag, startPoint x: 446, startPoint y: 196, endPoint x: 473, endPoint y: 180, distance: 31.7
click at [460, 185] on div "Back to Dashboard Change Sender ID Customers Technicians Select a contact Outbo…" at bounding box center [578, 256] width 643 height 442
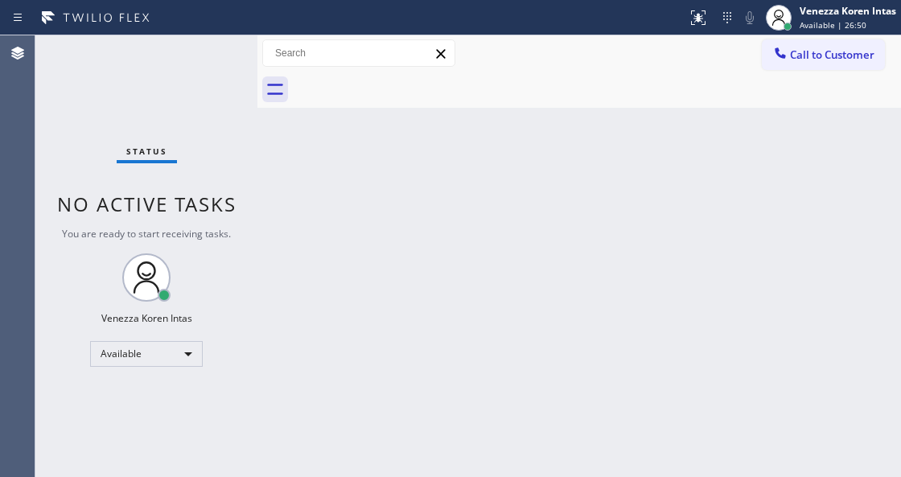
click at [412, 244] on div "Back to Dashboard Change Sender ID Customers Technicians Select a contact Outbo…" at bounding box center [578, 256] width 643 height 442
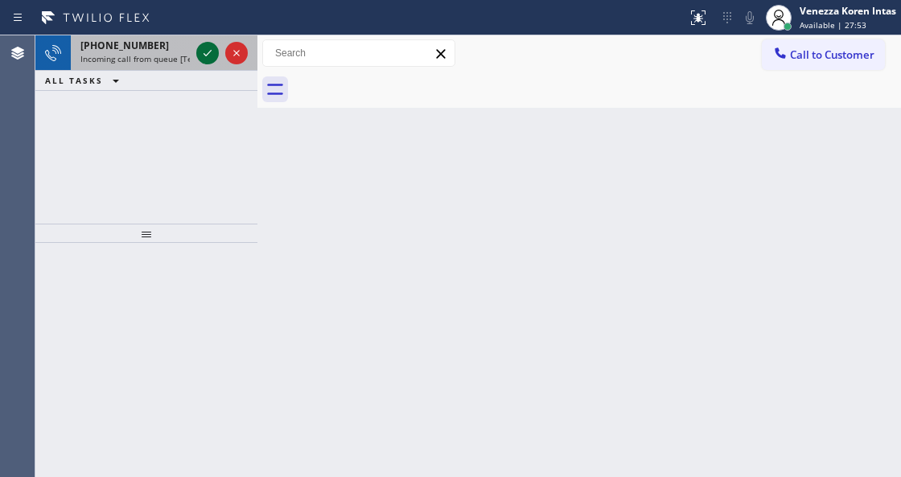
click at [199, 54] on icon at bounding box center [207, 52] width 19 height 19
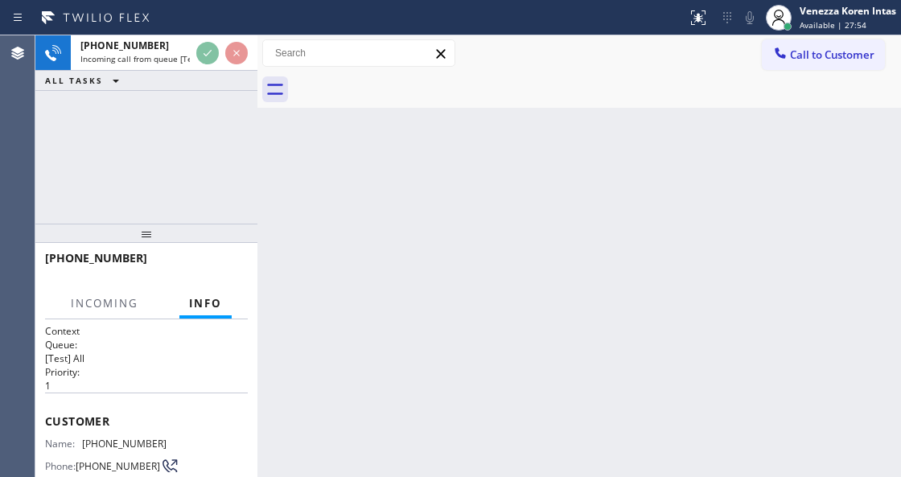
scroll to position [214, 0]
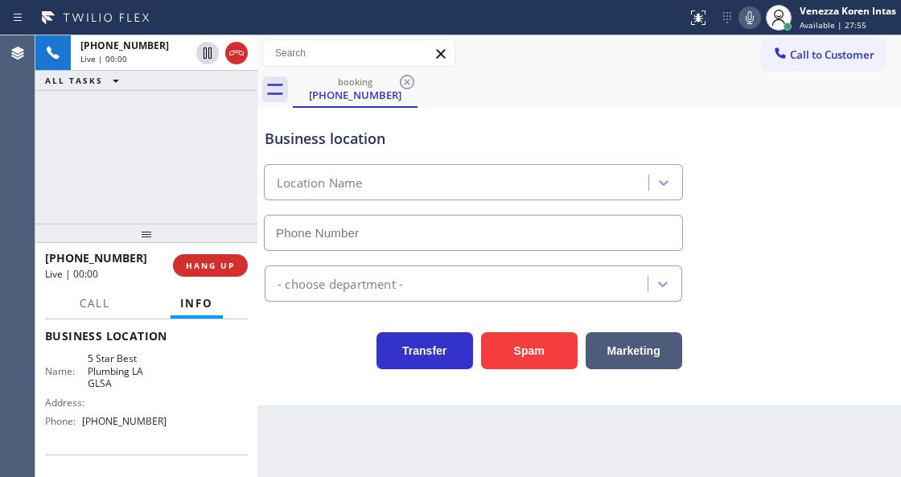
click at [232, 55] on icon at bounding box center [236, 52] width 19 height 19
type input "[PHONE_NUMBER]"
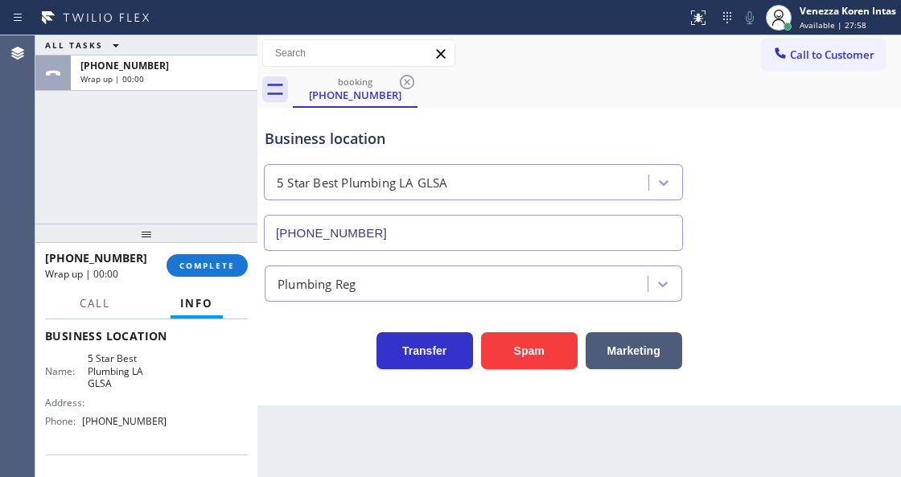
click at [297, 138] on div "Business location" at bounding box center [473, 139] width 417 height 22
click at [193, 263] on span "COMPLETE" at bounding box center [206, 265] width 55 height 11
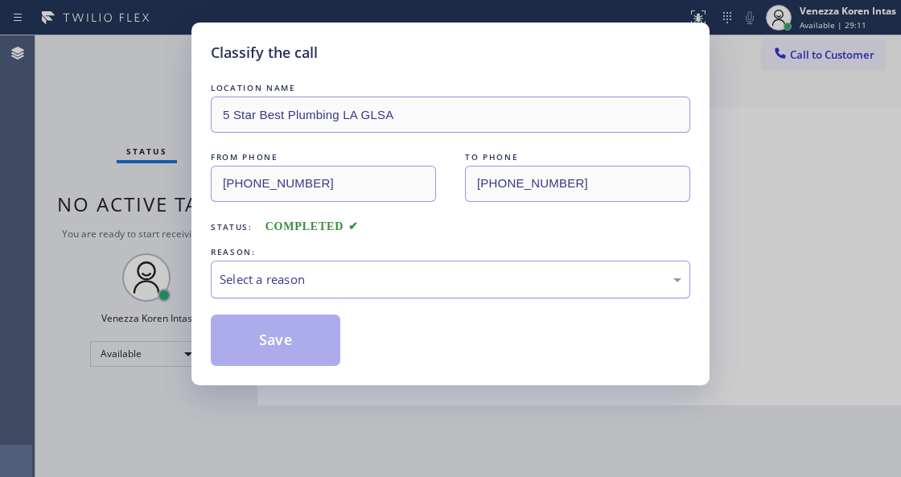
click at [344, 271] on div "Select a reason" at bounding box center [451, 279] width 462 height 18
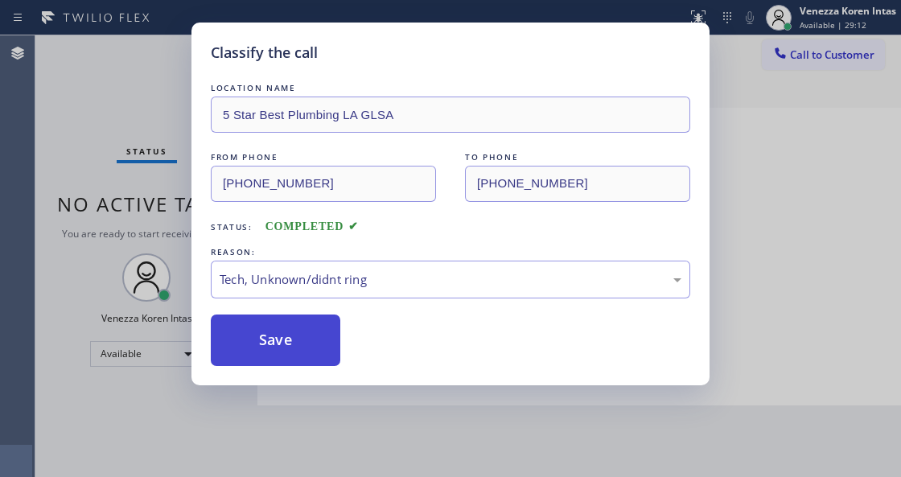
click at [302, 347] on button "Save" at bounding box center [275, 339] width 129 height 51
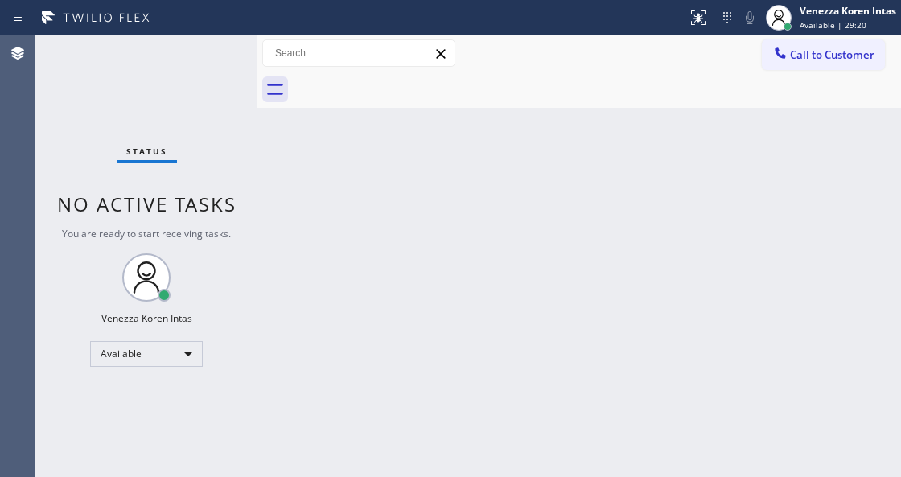
drag, startPoint x: 215, startPoint y: 196, endPoint x: 207, endPoint y: 125, distance: 71.1
click at [216, 196] on span "No active tasks" at bounding box center [146, 204] width 179 height 27
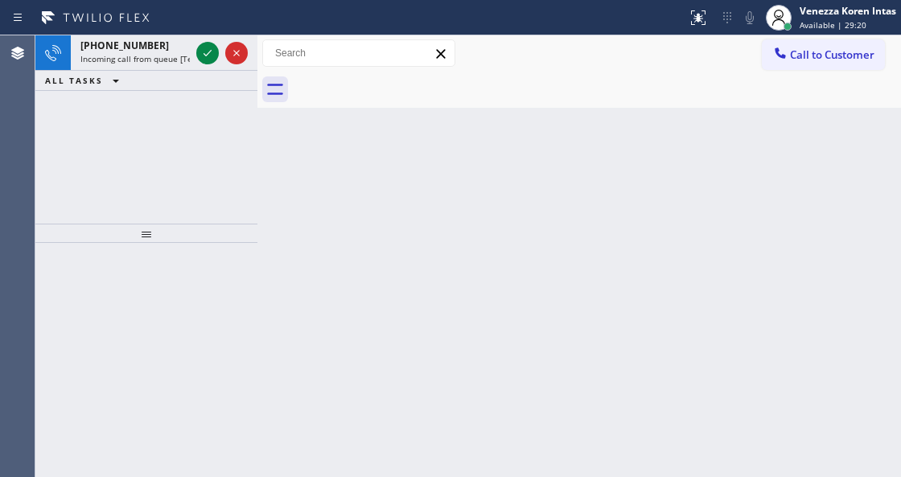
click at [200, 66] on div at bounding box center [222, 52] width 58 height 35
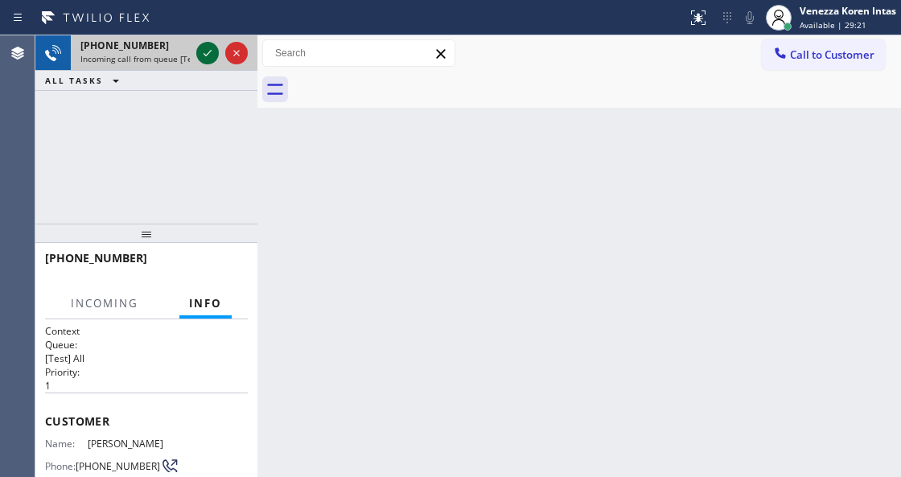
click at [200, 60] on icon at bounding box center [207, 52] width 19 height 19
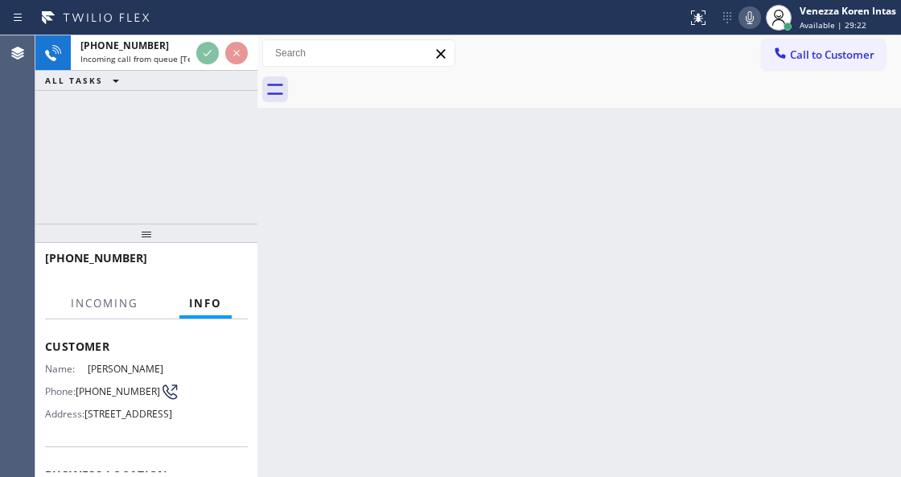
scroll to position [161, 0]
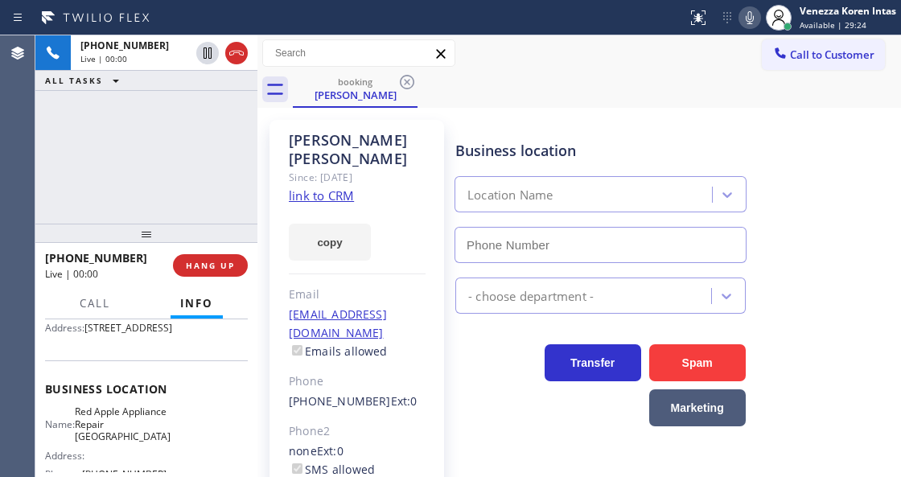
type input "[PHONE_NUMBER]"
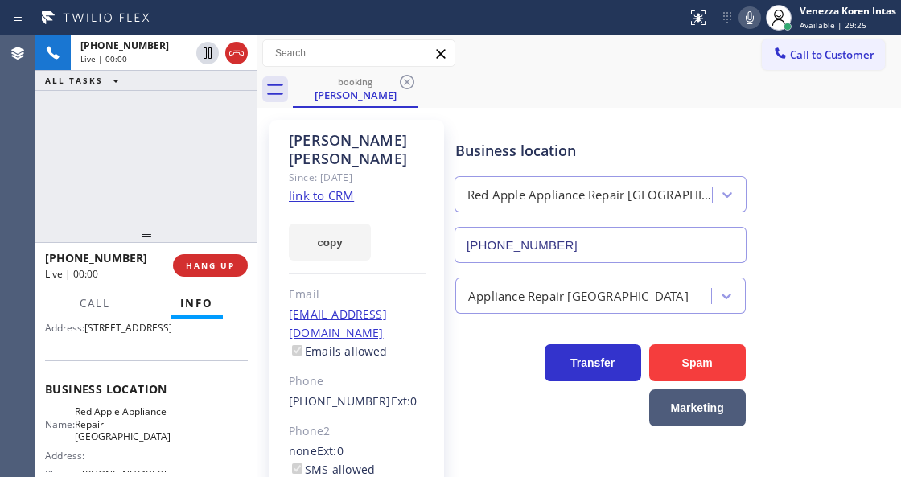
click at [343, 187] on link "link to CRM" at bounding box center [321, 195] width 65 height 16
click at [748, 18] on icon at bounding box center [749, 17] width 19 height 19
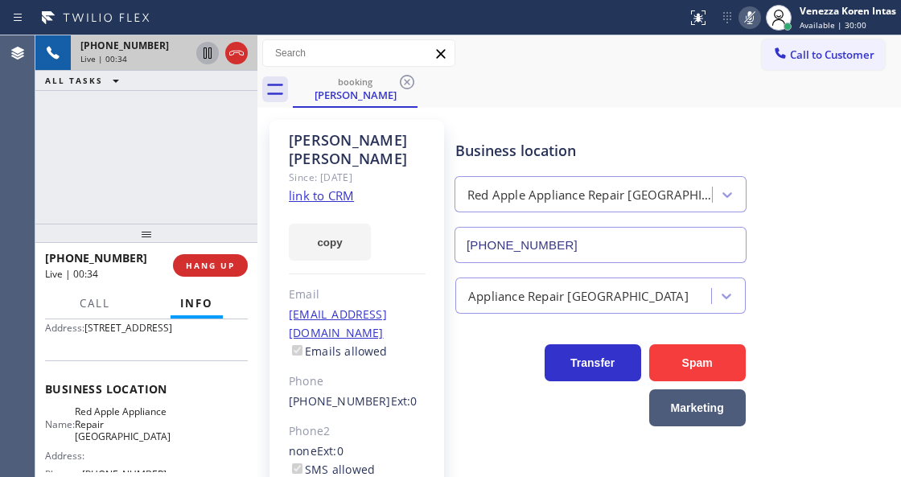
click at [207, 56] on icon at bounding box center [207, 52] width 19 height 19
click at [288, 126] on div "[PERSON_NAME] Since: [DATE] link to CRM copy Email [EMAIL_ADDRESS][DOMAIN_NAME]…" at bounding box center [356, 369] width 175 height 498
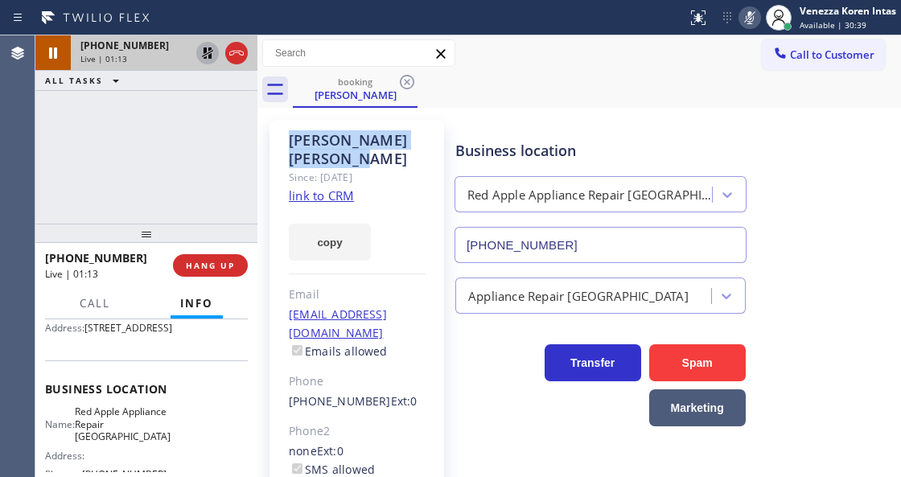
drag, startPoint x: 291, startPoint y: 135, endPoint x: 405, endPoint y: 139, distance: 114.3
click at [405, 139] on div "[PERSON_NAME]" at bounding box center [357, 149] width 137 height 37
click at [748, 21] on icon at bounding box center [750, 17] width 8 height 13
click at [208, 49] on icon at bounding box center [207, 52] width 11 height 11
click at [271, 175] on div "[PERSON_NAME] Since: [DATE] link to CRM copy Email [EMAIL_ADDRESS][DOMAIN_NAME]…" at bounding box center [356, 369] width 175 height 498
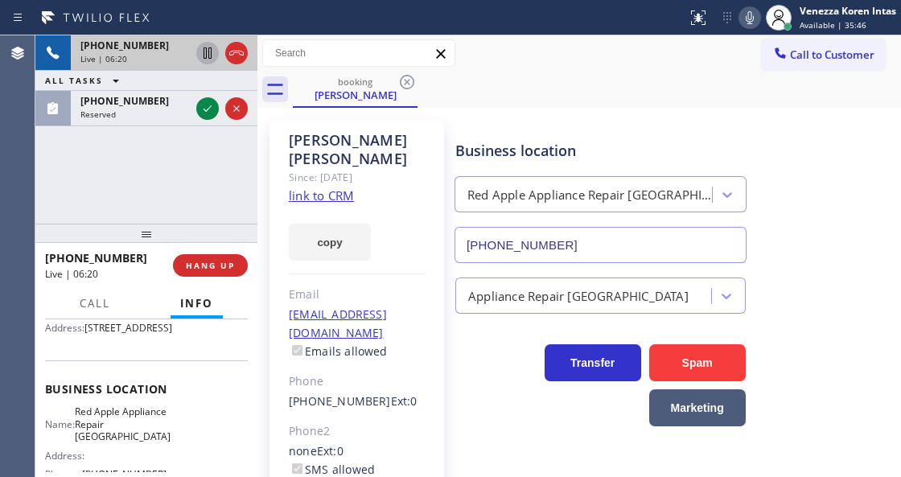
drag, startPoint x: 204, startPoint y: 114, endPoint x: 217, endPoint y: 148, distance: 36.1
click at [204, 114] on icon at bounding box center [207, 108] width 19 height 19
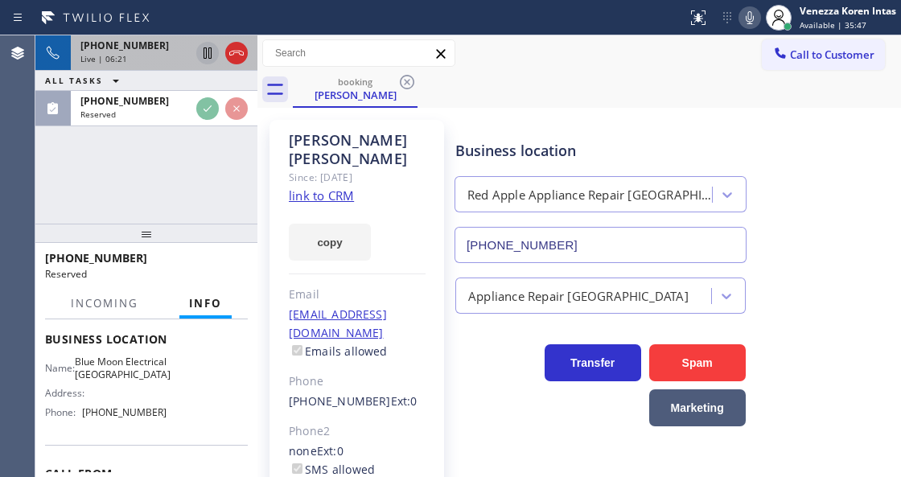
scroll to position [322, 0]
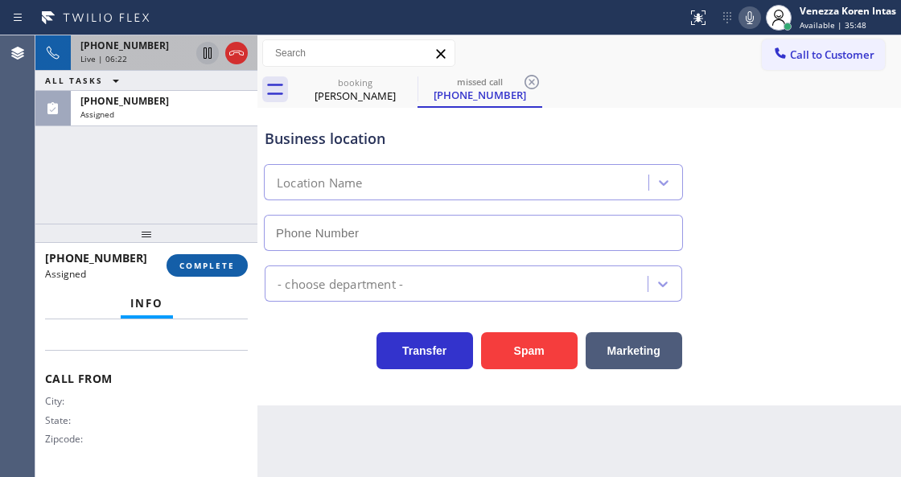
click at [216, 273] on button "COMPLETE" at bounding box center [206, 265] width 81 height 23
type input "[PHONE_NUMBER]"
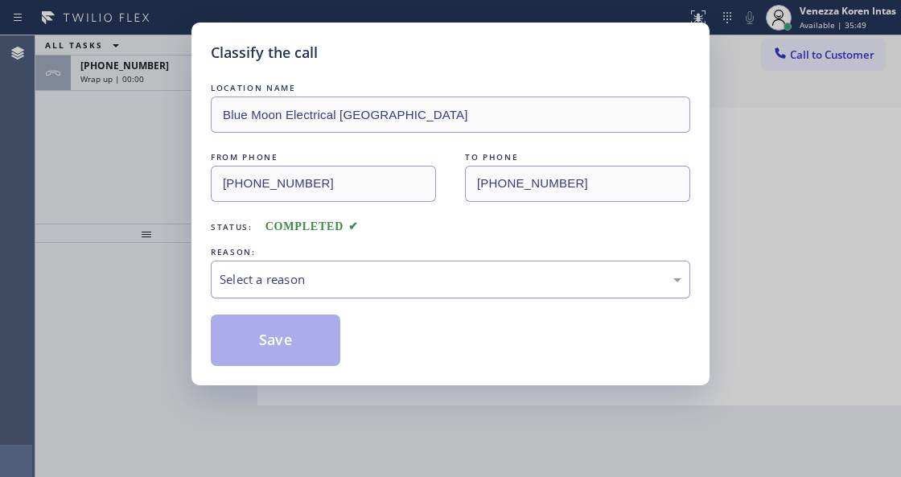
click at [343, 292] on div "Select a reason" at bounding box center [450, 280] width 479 height 38
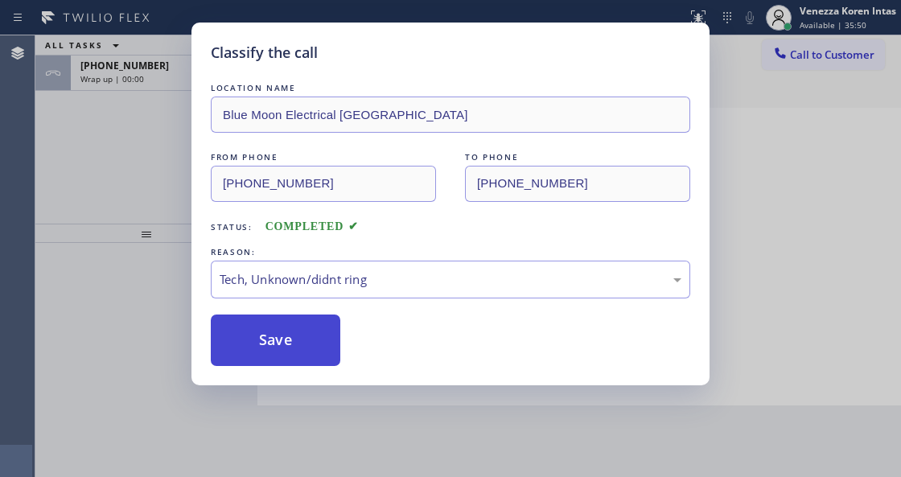
click at [310, 349] on button "Save" at bounding box center [275, 339] width 129 height 51
type input "[PHONE_NUMBER]"
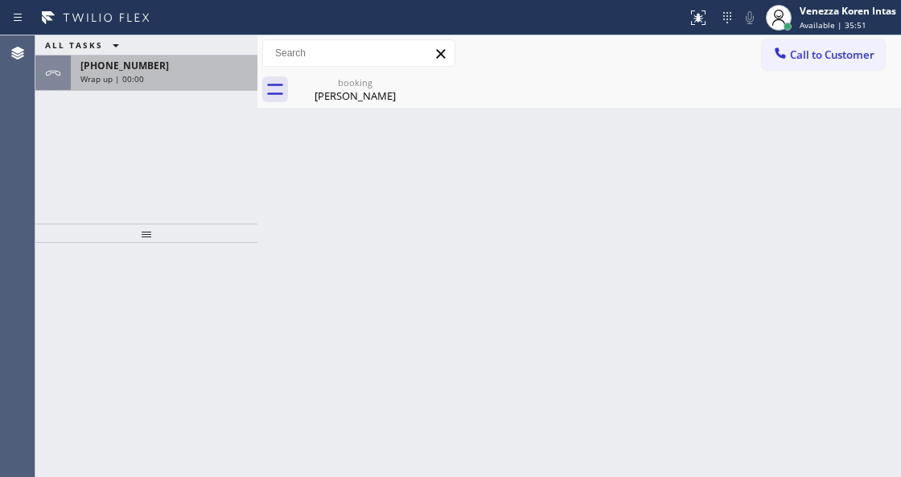
click at [183, 77] on div "Wrap up | 00:00" at bounding box center [163, 78] width 167 height 11
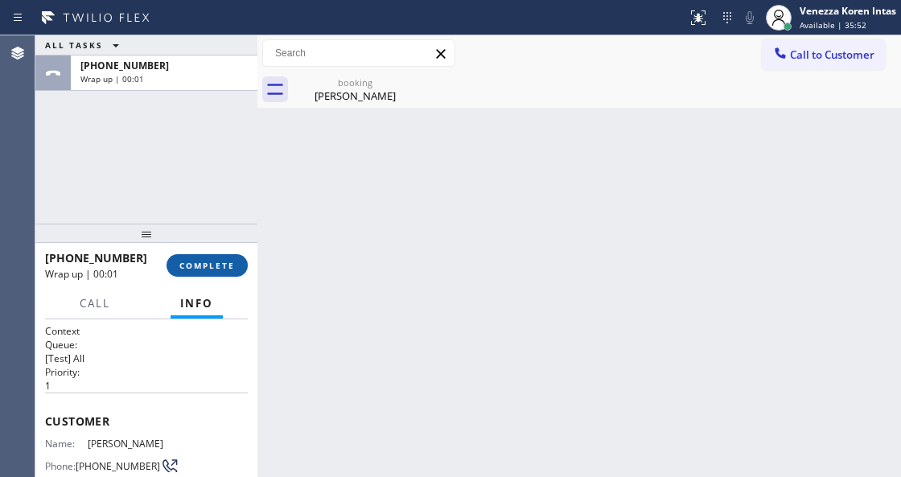
click at [222, 267] on span "COMPLETE" at bounding box center [206, 265] width 55 height 11
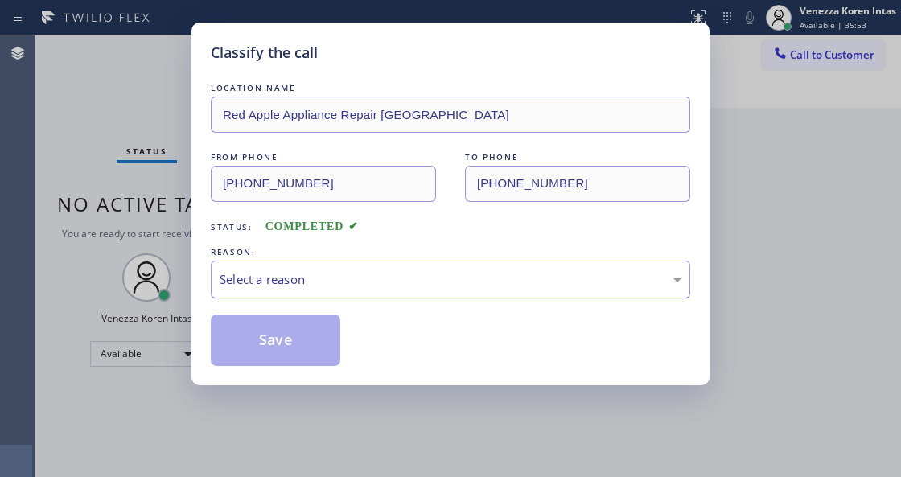
click at [330, 277] on div "Select a reason" at bounding box center [451, 279] width 462 height 18
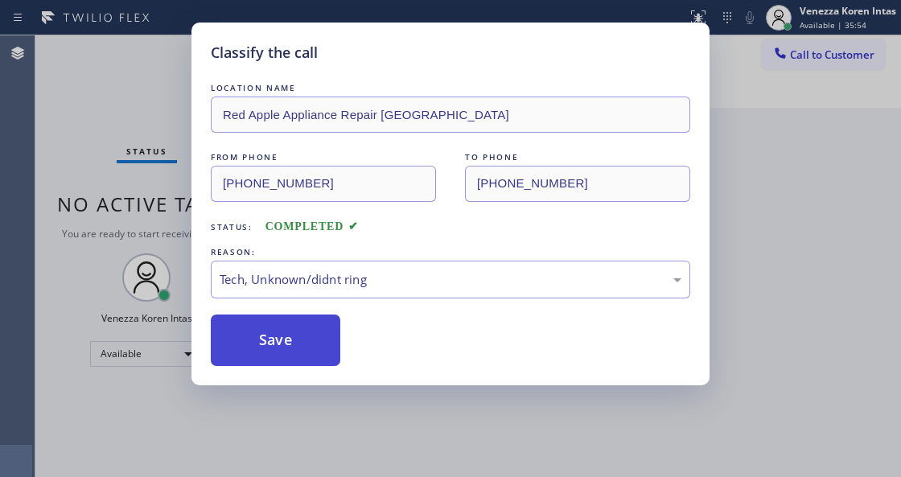
drag, startPoint x: 333, startPoint y: 405, endPoint x: 299, endPoint y: 343, distance: 71.2
click at [299, 342] on button "Save" at bounding box center [275, 339] width 129 height 51
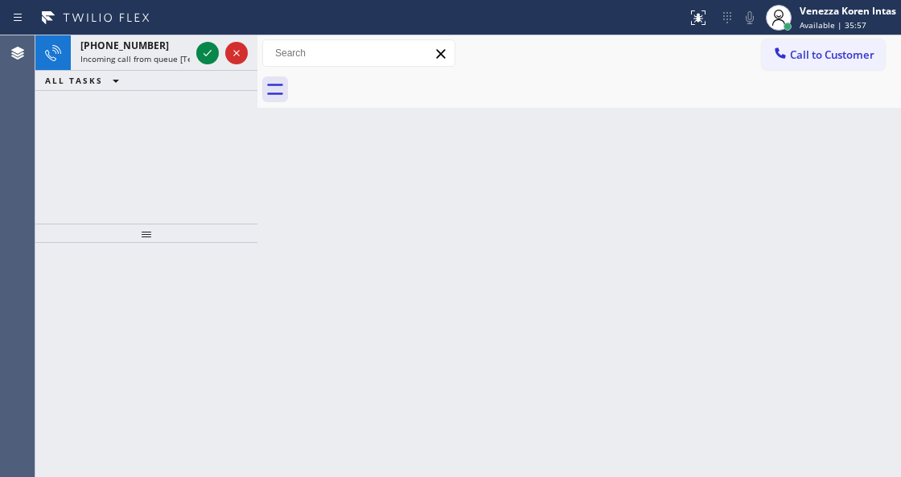
click at [158, 27] on div at bounding box center [343, 18] width 674 height 26
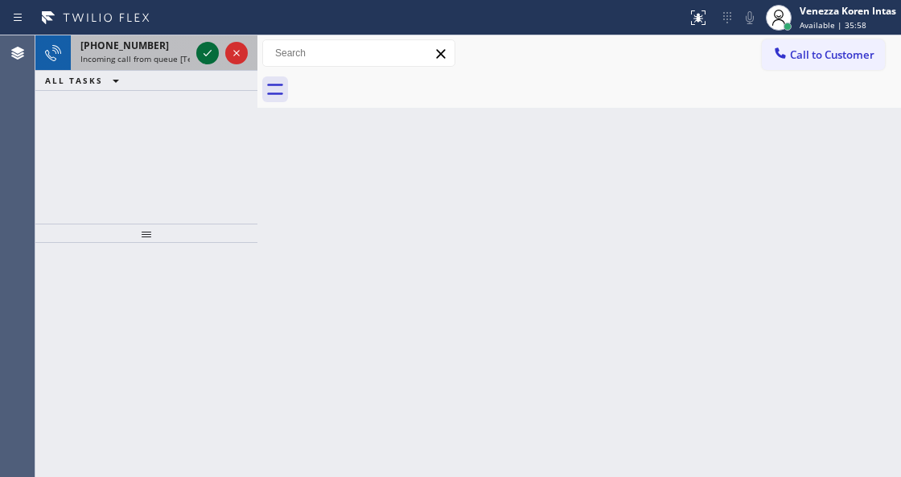
click at [212, 51] on icon at bounding box center [207, 52] width 19 height 19
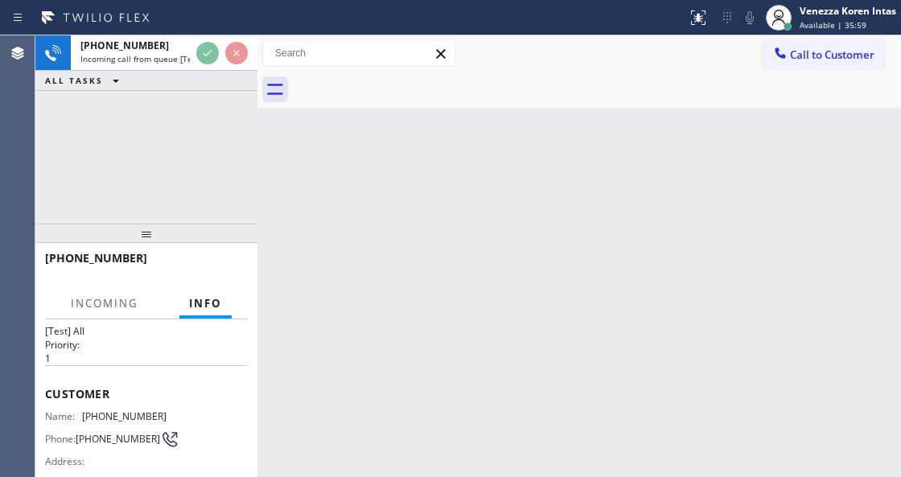
scroll to position [161, 0]
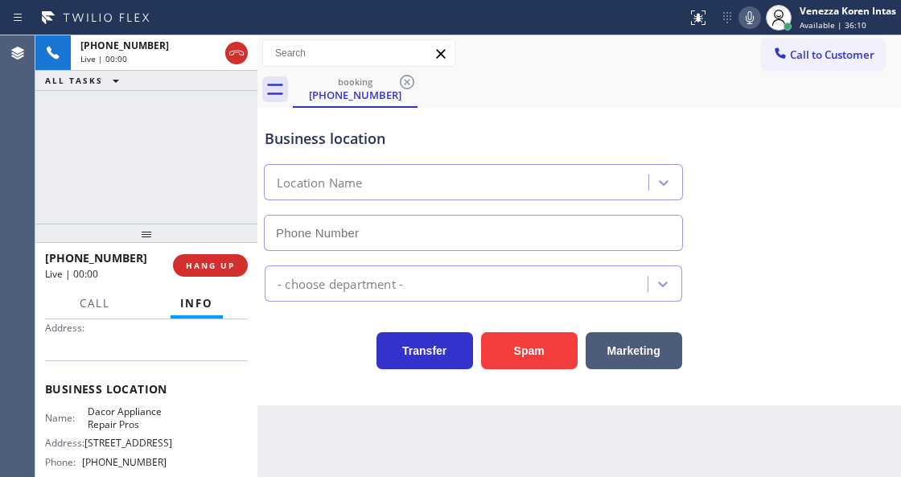
type input "[PHONE_NUMBER]"
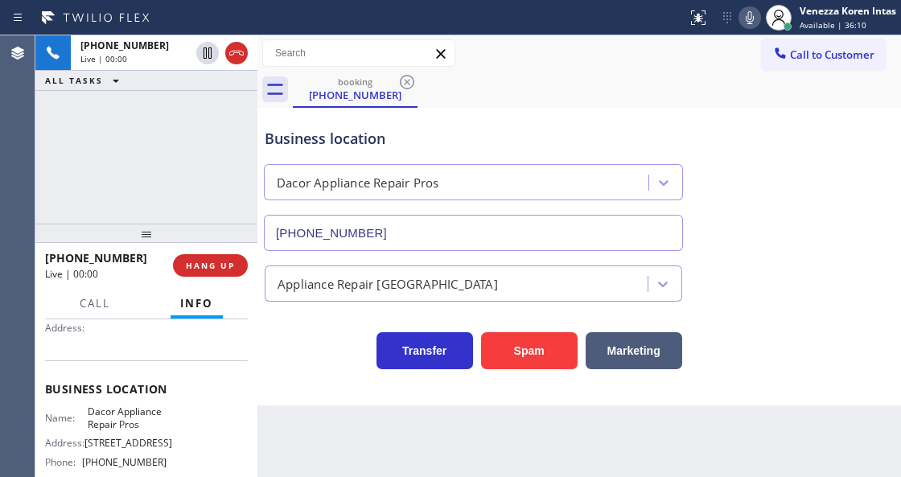
click at [222, 174] on div "[PHONE_NUMBER] Live | 00:00 ALL TASKS ALL TASKS ACTIVE TASKS TASKS IN WRAP UP" at bounding box center [146, 129] width 222 height 188
click at [307, 359] on div "Transfer Spam Marketing" at bounding box center [473, 346] width 424 height 45
click at [310, 347] on div "Transfer Spam Marketing" at bounding box center [473, 346] width 424 height 45
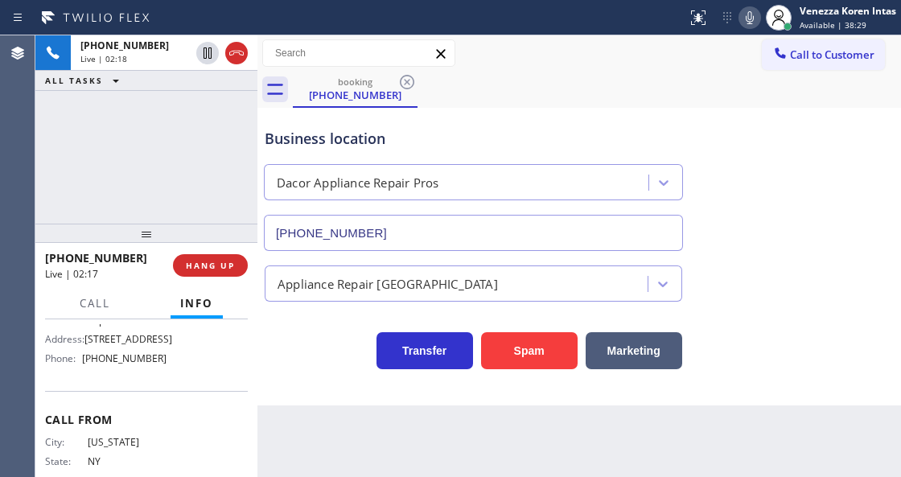
scroll to position [268, 0]
click at [745, 10] on icon at bounding box center [749, 17] width 19 height 19
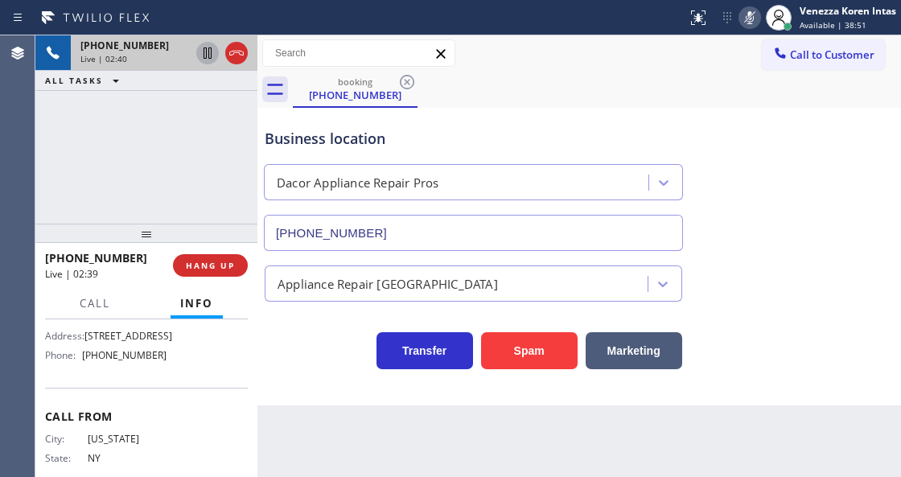
click at [209, 58] on icon at bounding box center [207, 52] width 8 height 11
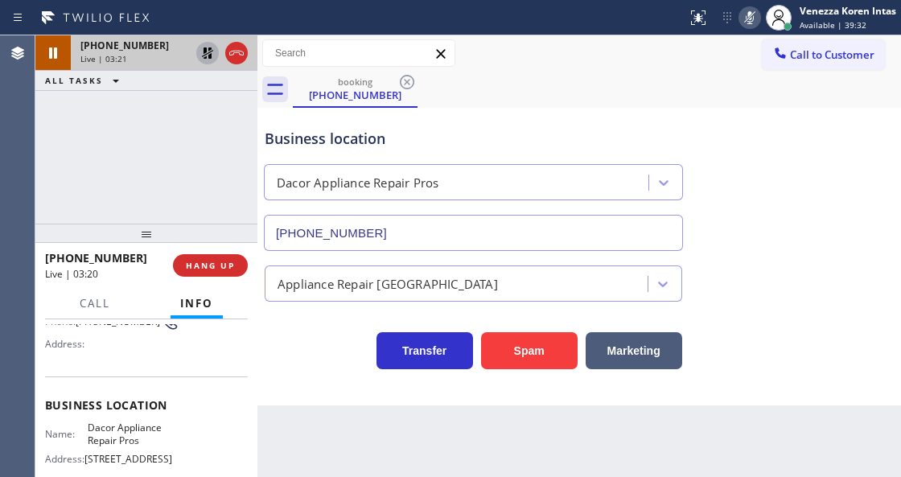
scroll to position [145, 0]
drag, startPoint x: 85, startPoint y: 424, endPoint x: 143, endPoint y: 442, distance: 60.5
click at [143, 442] on div "Name: Dacor Appliance Repair Pros" at bounding box center [105, 433] width 121 height 25
click at [553, 118] on div "Business location Dacor Appliance Repair Pros [PHONE_NUMBER]" at bounding box center [473, 181] width 424 height 139
click at [753, 27] on button at bounding box center [749, 17] width 23 height 23
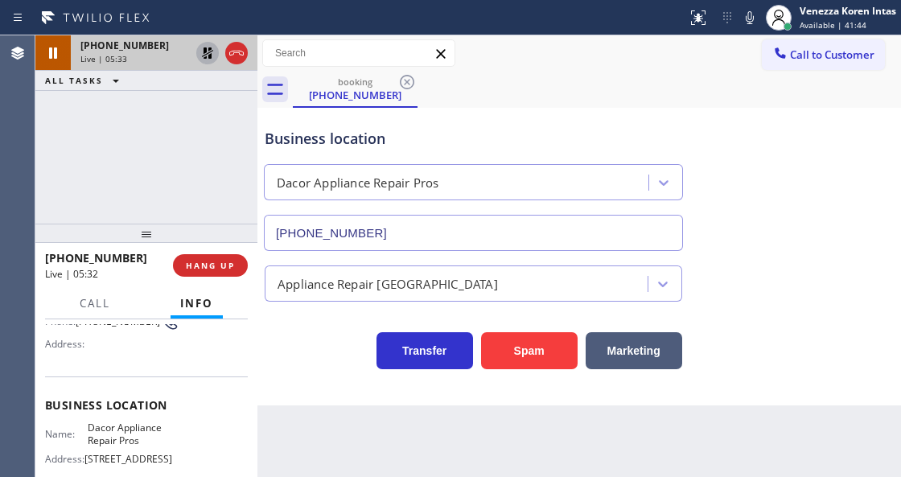
click at [207, 56] on icon at bounding box center [207, 52] width 19 height 19
click at [744, 21] on icon at bounding box center [749, 17] width 19 height 19
click at [204, 55] on icon at bounding box center [207, 52] width 19 height 19
drag, startPoint x: 245, startPoint y: 161, endPoint x: 357, endPoint y: 63, distance: 148.7
click at [245, 161] on div "[PHONE_NUMBER] Live | 05:56 ALL TASKS ALL TASKS ACTIVE TASKS TASKS IN WRAP UP" at bounding box center [146, 129] width 222 height 188
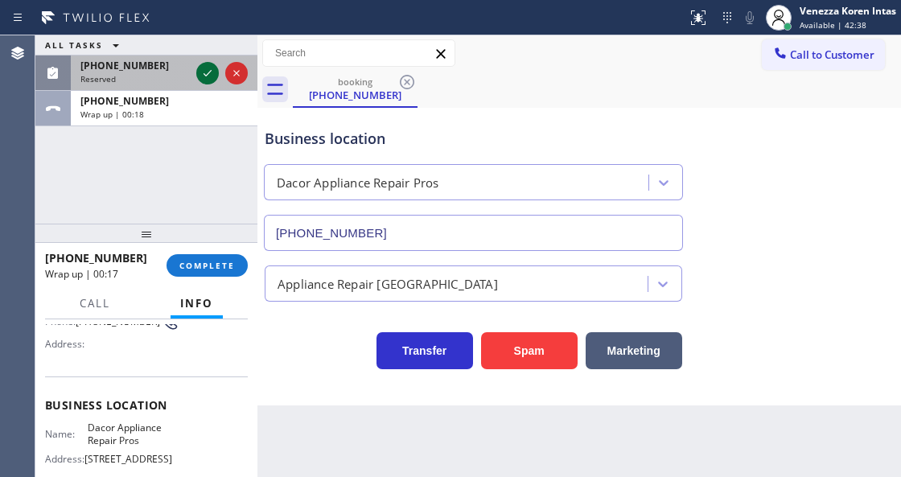
click at [212, 68] on icon at bounding box center [207, 73] width 19 height 19
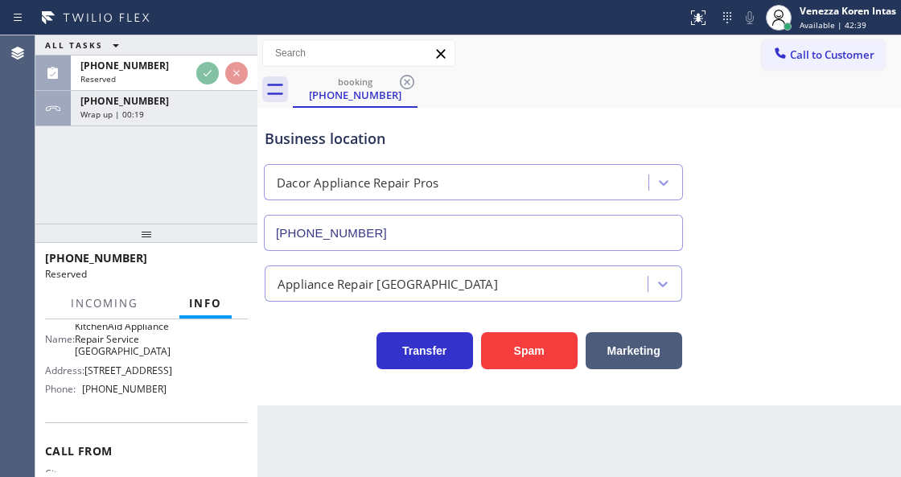
scroll to position [277, 0]
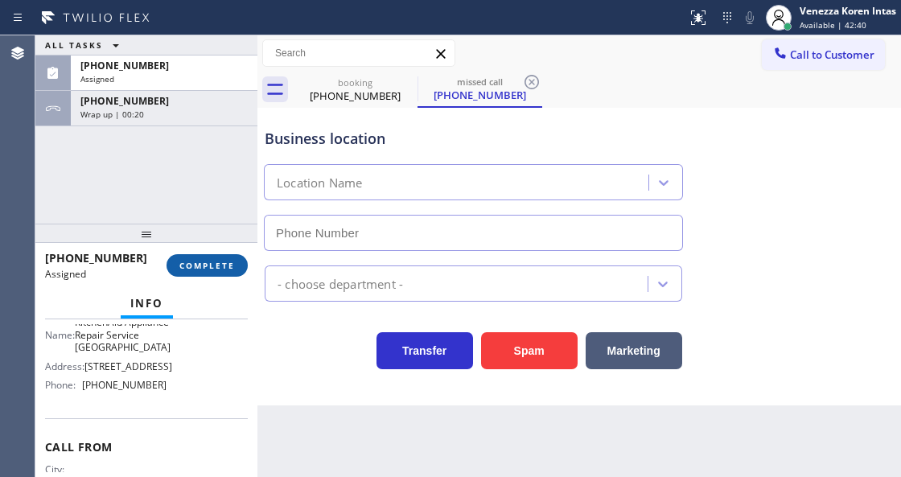
type input "[PHONE_NUMBER]"
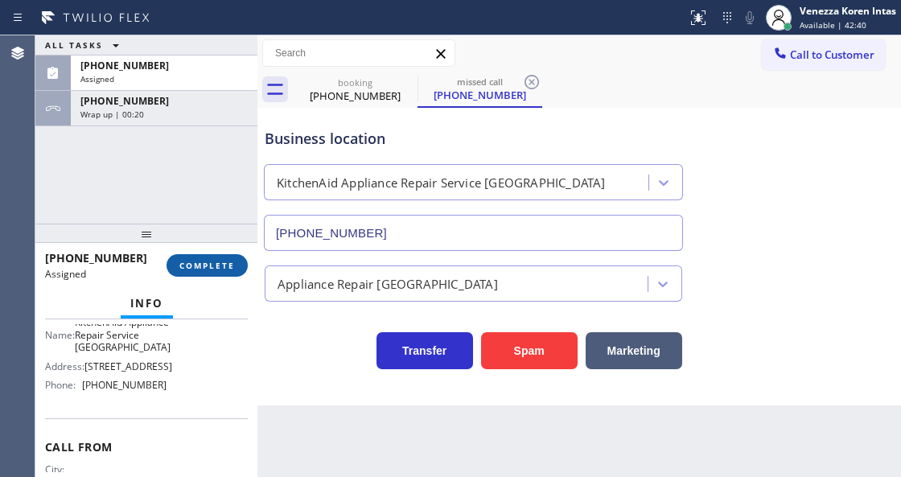
click at [209, 270] on span "COMPLETE" at bounding box center [206, 265] width 55 height 11
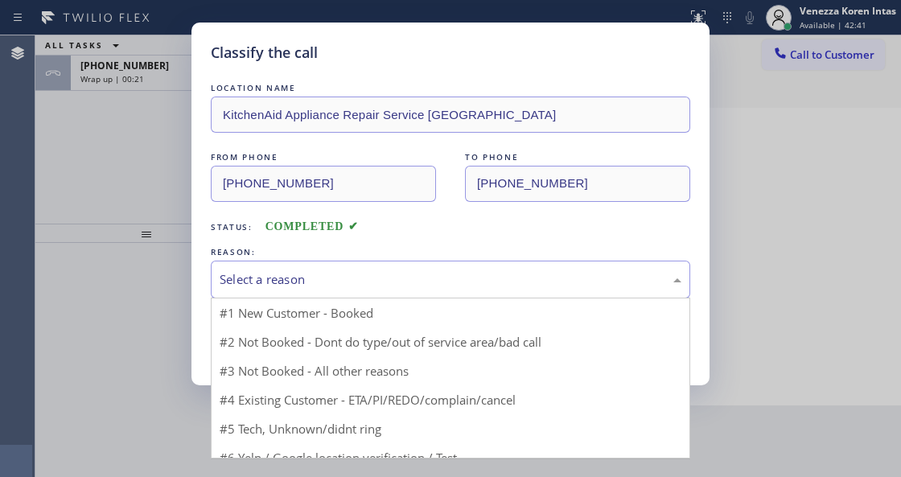
click at [336, 286] on div "Select a reason" at bounding box center [451, 279] width 462 height 18
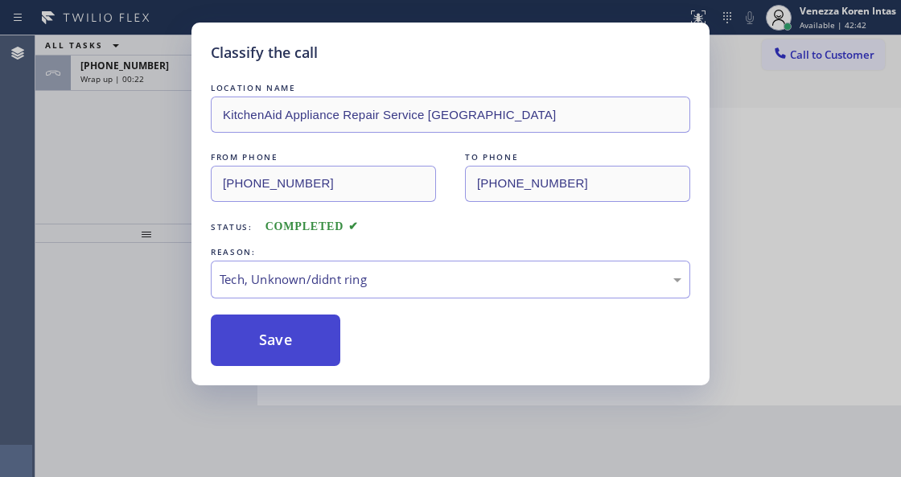
click at [310, 351] on button "Save" at bounding box center [275, 339] width 129 height 51
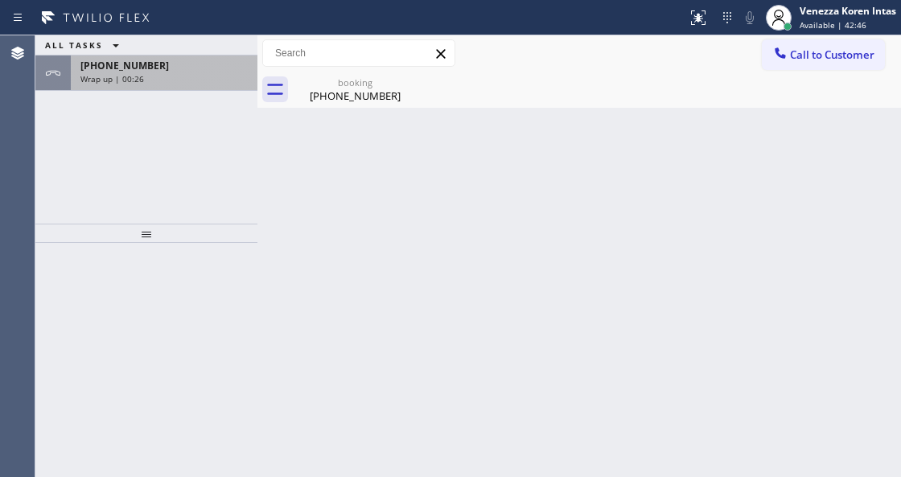
click at [173, 71] on div "[PHONE_NUMBER] Wrap up | 00:26" at bounding box center [161, 72] width 180 height 35
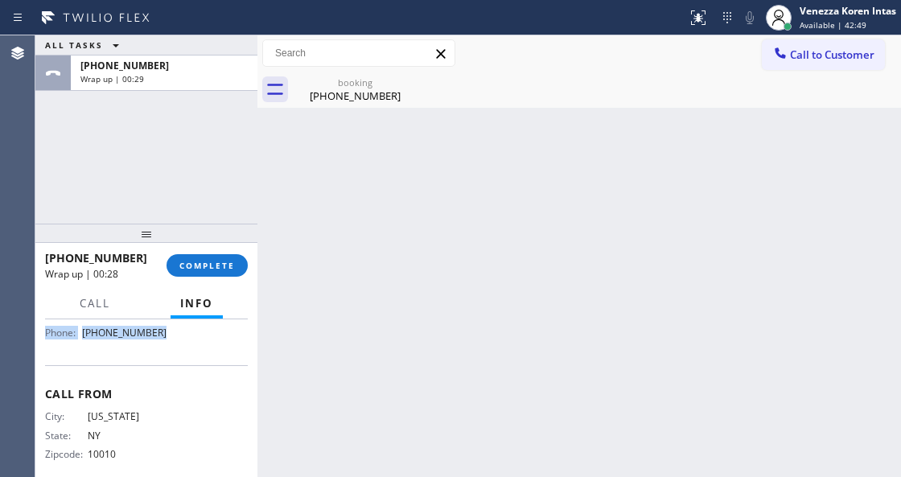
scroll to position [285, 0]
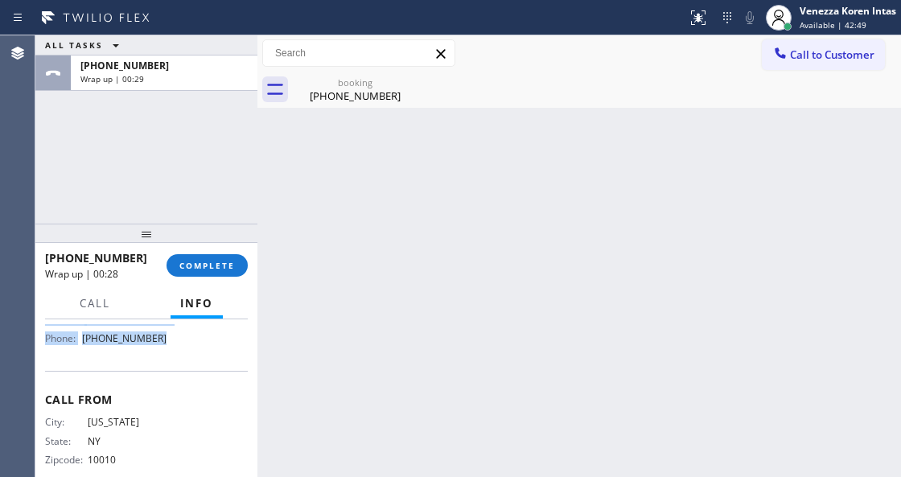
drag, startPoint x: 44, startPoint y: 409, endPoint x: 190, endPoint y: 355, distance: 155.2
click at [190, 355] on div "Context Queue: [Test] All Priority: 1 Customer Name: [PHONE_NUMBER] Phone: [PHO…" at bounding box center [146, 397] width 222 height 157
click at [240, 263] on button "COMPLETE" at bounding box center [206, 265] width 81 height 23
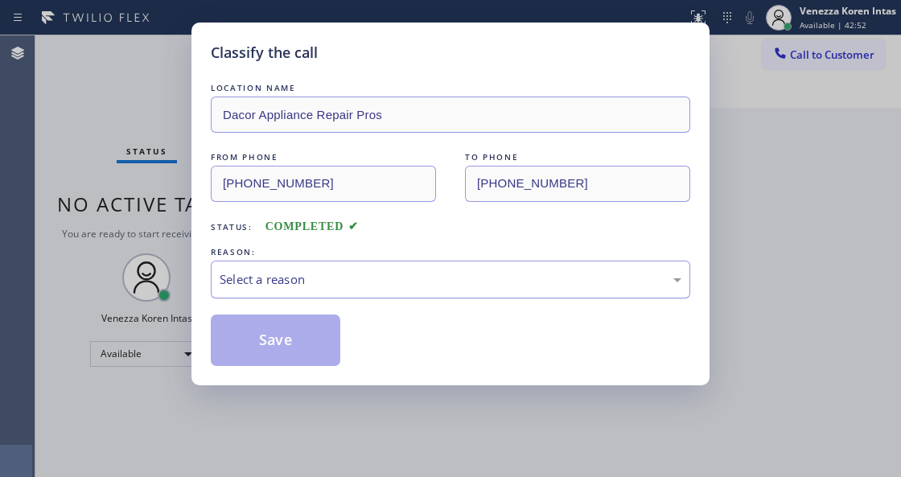
click at [351, 283] on div "Select a reason" at bounding box center [451, 279] width 462 height 18
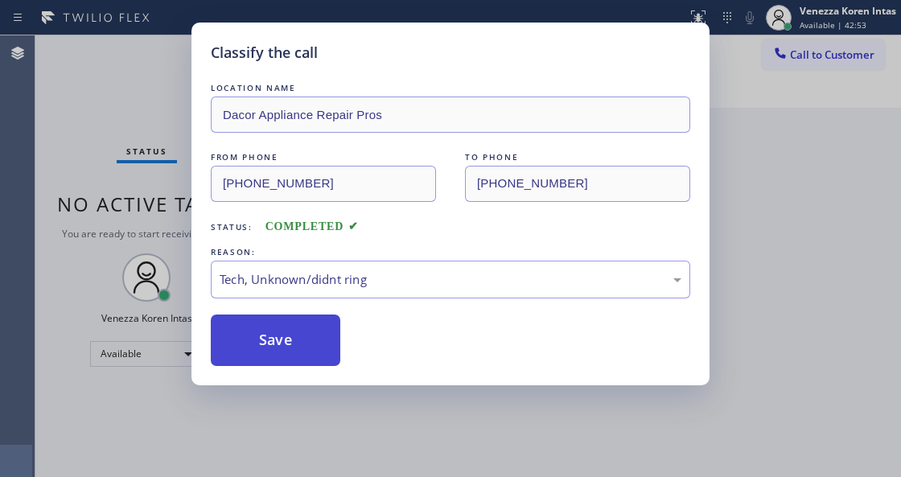
click at [310, 348] on button "Save" at bounding box center [275, 339] width 129 height 51
click at [799, 11] on div "Classify the call LOCATION NAME Dacor Appliance Repair Pros FROM PHONE [PHONE_N…" at bounding box center [450, 238] width 901 height 477
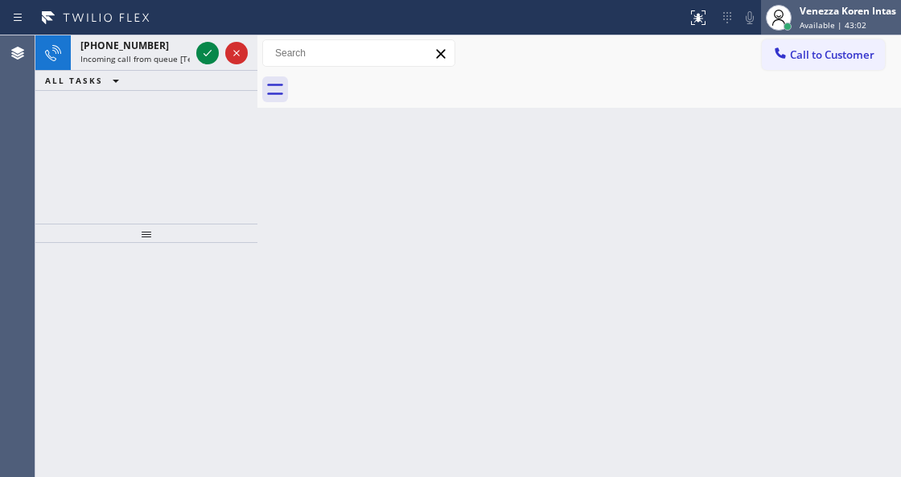
click at [782, 19] on icon at bounding box center [778, 17] width 19 height 19
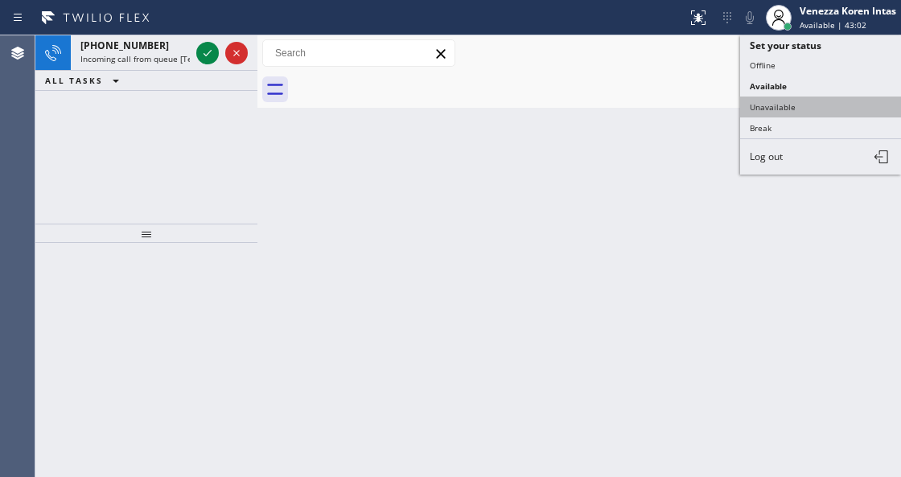
click at [776, 98] on button "Unavailable" at bounding box center [820, 107] width 161 height 21
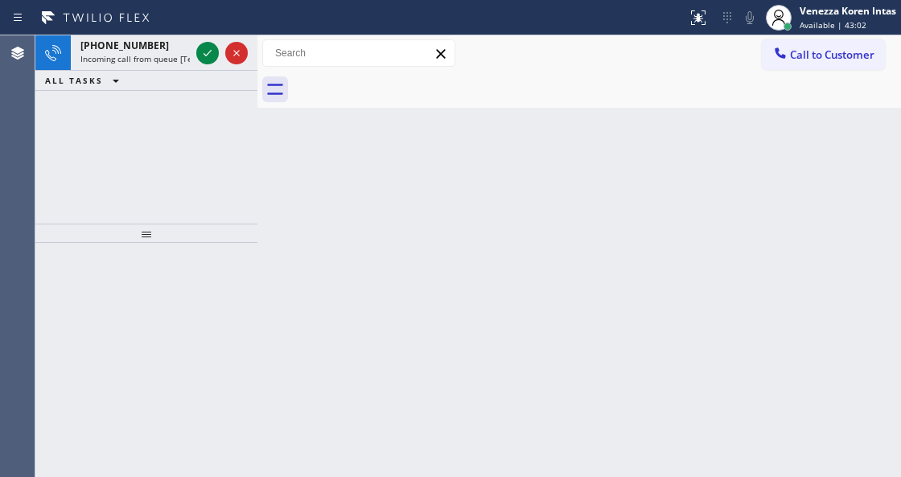
click at [814, 50] on span "Call to Customer" at bounding box center [832, 54] width 84 height 14
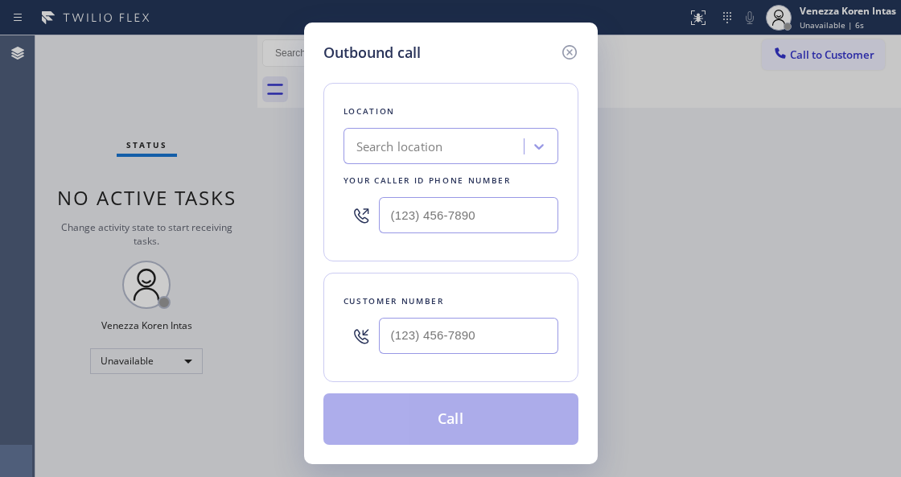
click at [339, 261] on div "Location Search location Your caller id phone number" at bounding box center [450, 172] width 255 height 179
click at [481, 216] on input "(___) ___-____" at bounding box center [468, 215] width 179 height 36
paste input "203) 528-0965"
type input "[PHONE_NUMBER]"
click at [380, 335] on input "(___) ___-____" at bounding box center [468, 336] width 179 height 36
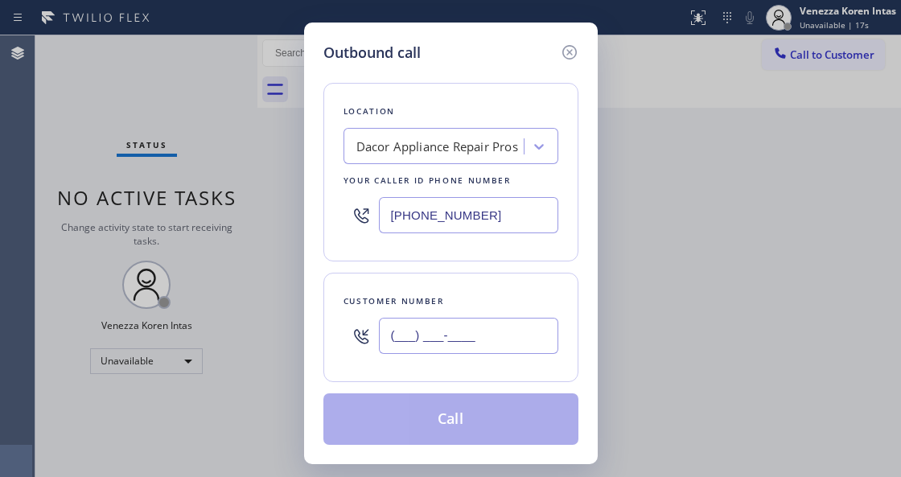
paste input "646) 773-5608"
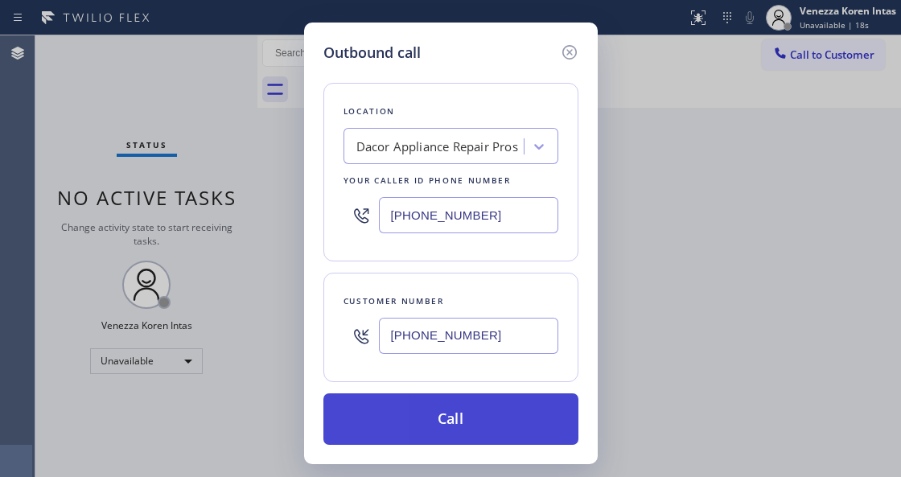
type input "[PHONE_NUMBER]"
click at [478, 420] on button "Call" at bounding box center [450, 418] width 255 height 51
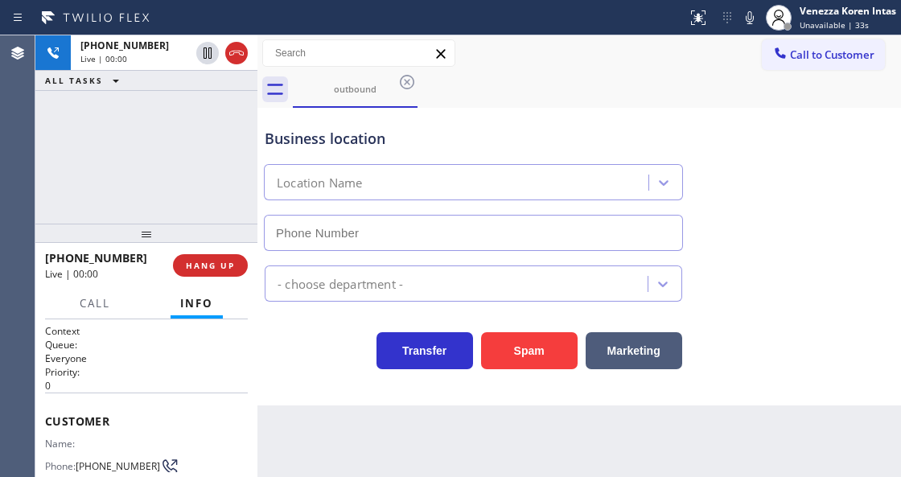
type input "[PHONE_NUMBER]"
click at [196, 169] on div "[PHONE_NUMBER] Live | 00:00 ALL TASKS ALL TASKS ACTIVE TASKS TASKS IN WRAP UP" at bounding box center [146, 129] width 222 height 188
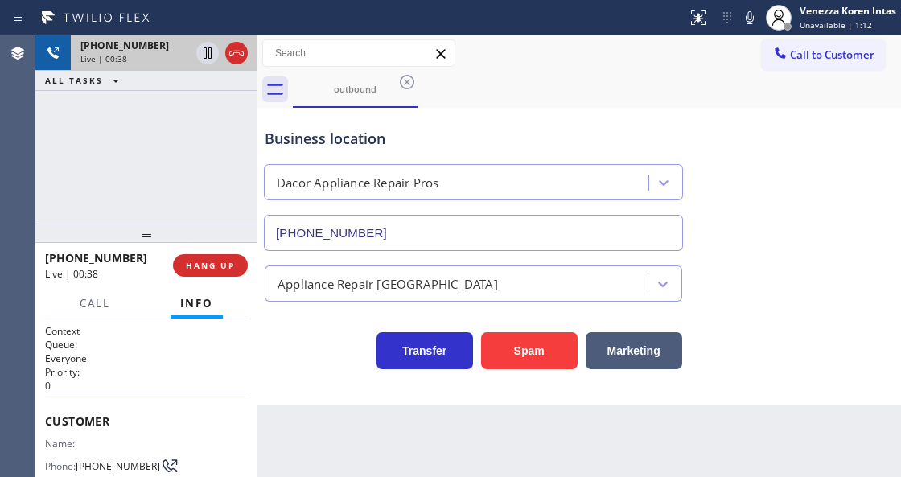
drag, startPoint x: 231, startPoint y: 51, endPoint x: 235, endPoint y: 62, distance: 11.2
click at [231, 51] on icon at bounding box center [236, 53] width 14 height 5
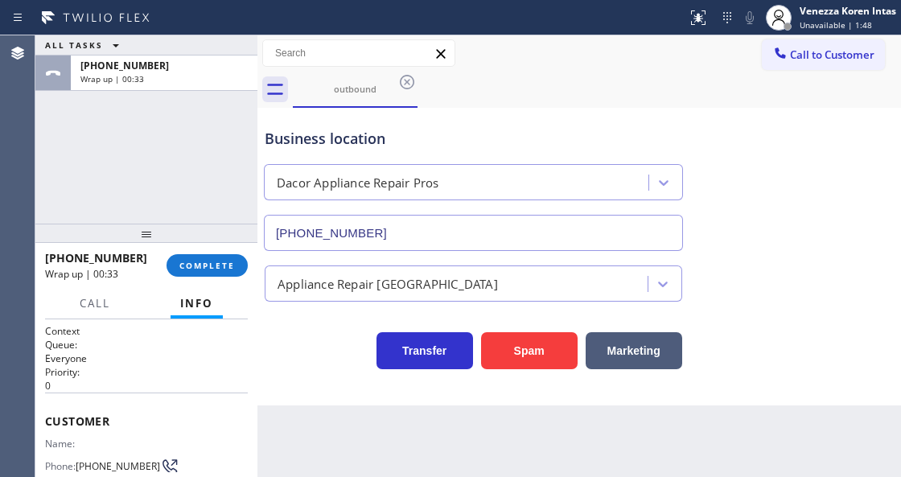
click at [264, 150] on div "Business location Dacor Appliance Repair Pros [PHONE_NUMBER]" at bounding box center [473, 181] width 424 height 139
click at [209, 262] on span "COMPLETE" at bounding box center [206, 265] width 55 height 11
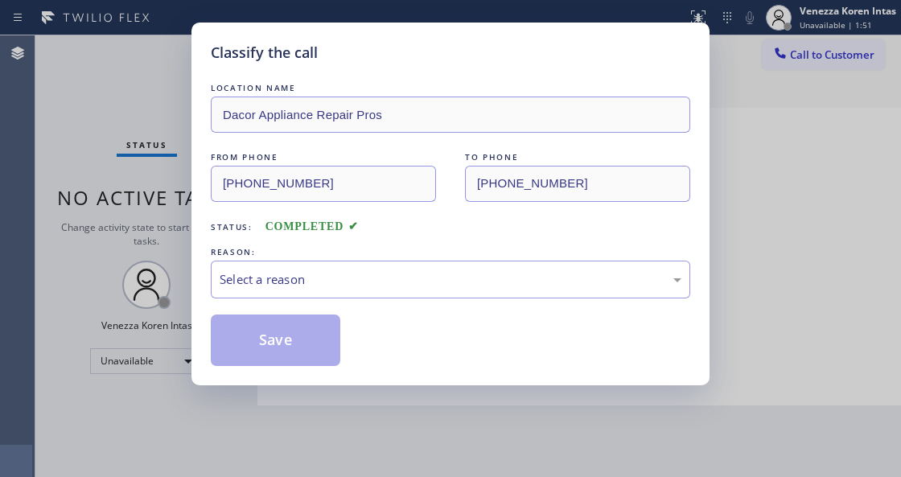
click at [309, 275] on div "Select a reason" at bounding box center [451, 279] width 462 height 18
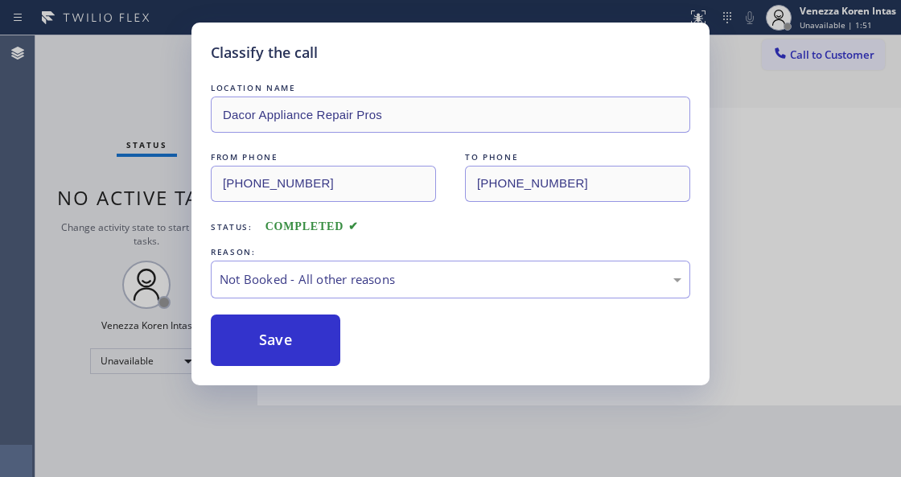
click at [296, 348] on button "Save" at bounding box center [275, 339] width 129 height 51
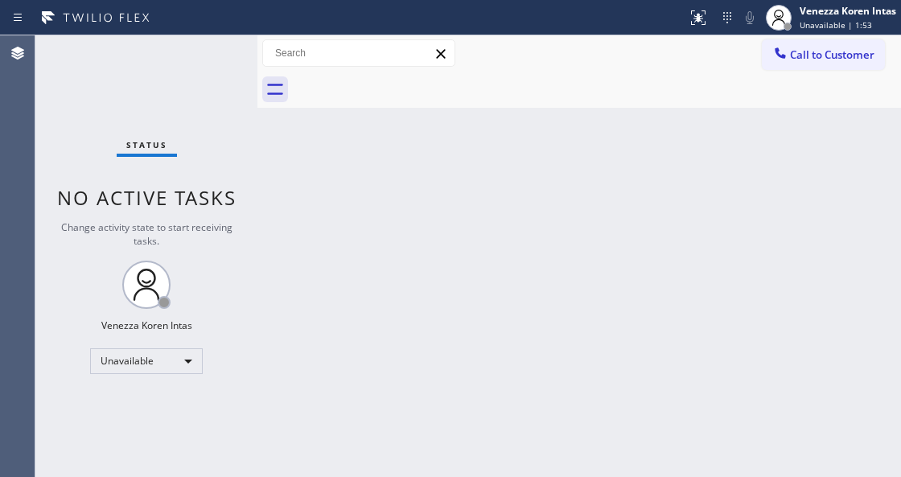
click at [800, 57] on span "Call to Customer" at bounding box center [832, 54] width 84 height 14
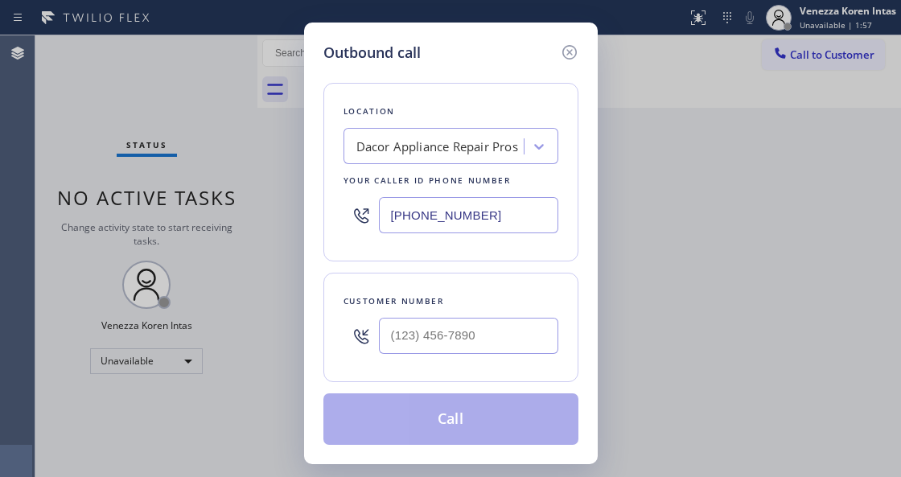
drag, startPoint x: 413, startPoint y: 309, endPoint x: 411, endPoint y: 341, distance: 32.3
click at [413, 310] on div "Customer number" at bounding box center [450, 327] width 255 height 109
click at [410, 342] on input "(___) ___-____" at bounding box center [468, 336] width 179 height 36
paste input "646) 773-5608"
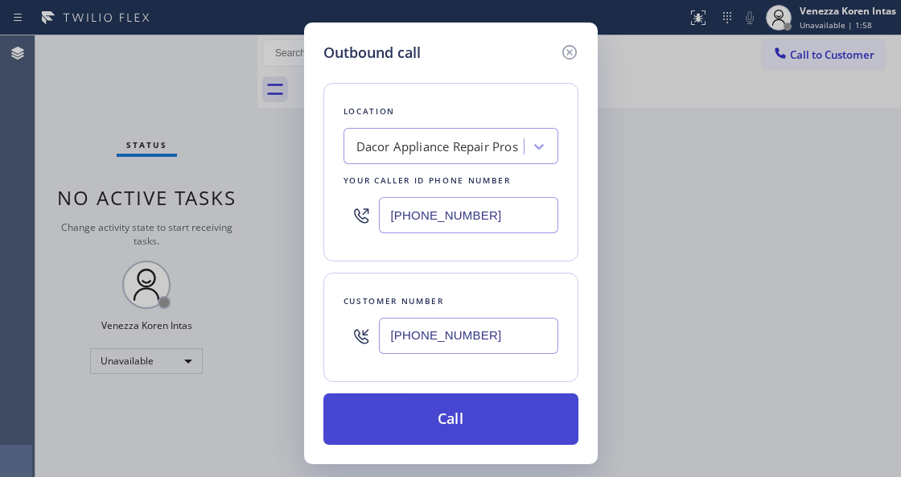
type input "[PHONE_NUMBER]"
click at [401, 418] on button "Call" at bounding box center [450, 418] width 255 height 51
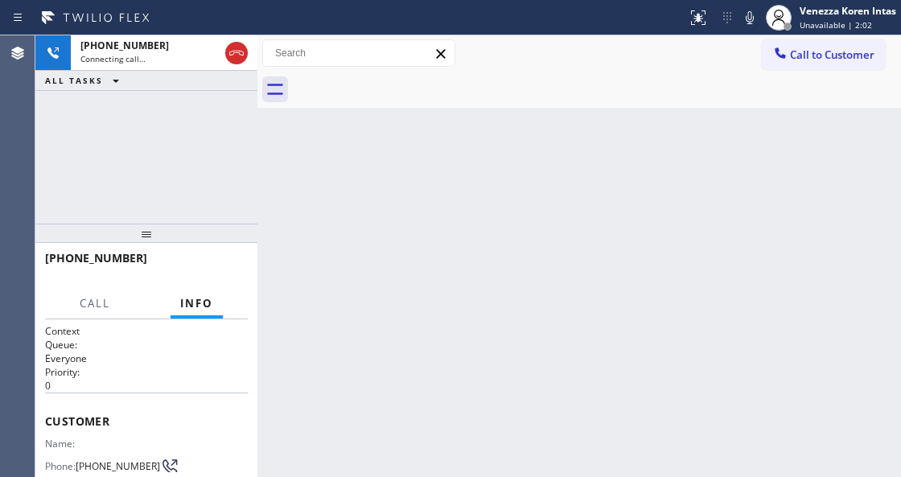
click at [503, 171] on div "Back to Dashboard Change Sender ID Customers Technicians Select a contact Outbo…" at bounding box center [578, 256] width 643 height 442
click at [754, 24] on icon at bounding box center [749, 17] width 19 height 19
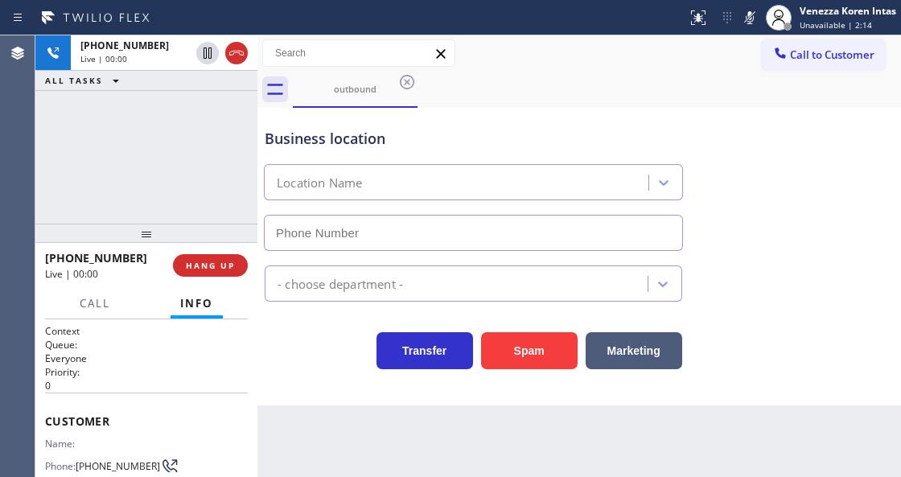
type input "[PHONE_NUMBER]"
click at [742, 19] on icon at bounding box center [749, 17] width 19 height 19
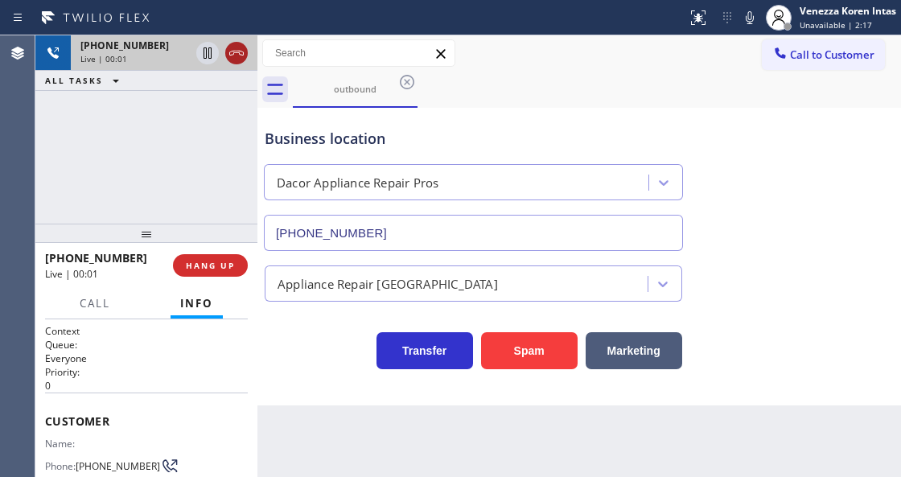
click at [233, 56] on icon at bounding box center [236, 52] width 19 height 19
click at [225, 258] on button "HANG UP" at bounding box center [210, 265] width 75 height 23
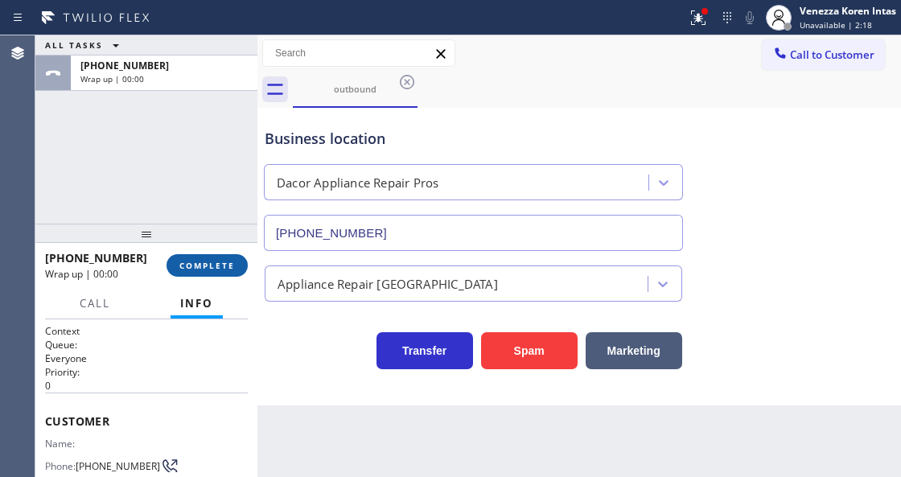
click at [213, 261] on span "COMPLETE" at bounding box center [206, 265] width 55 height 11
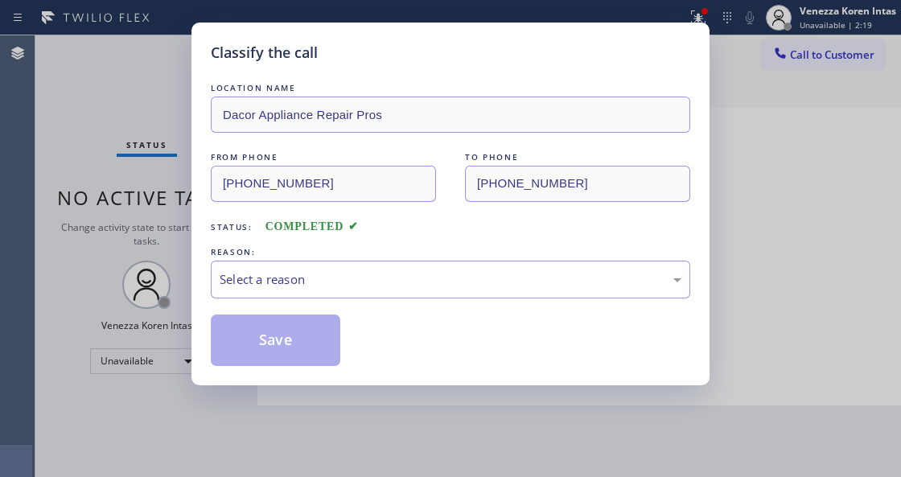
click at [314, 294] on div "Select a reason" at bounding box center [450, 280] width 479 height 38
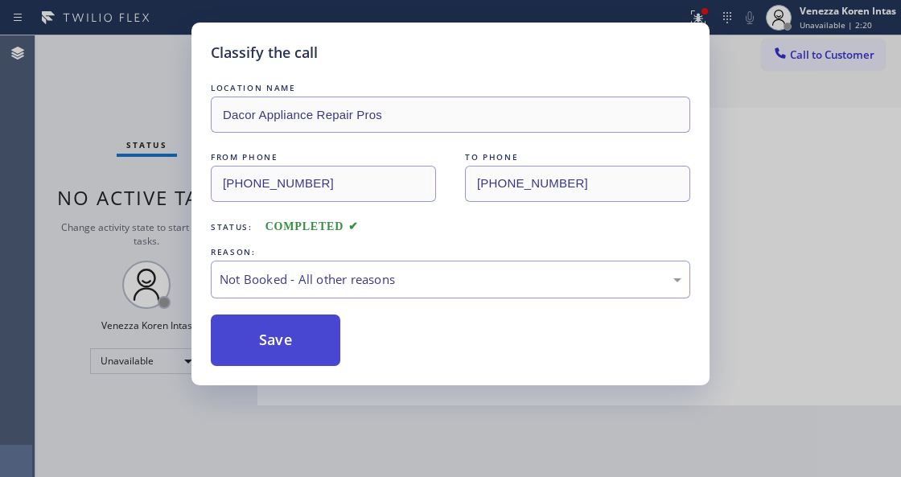
click at [302, 349] on button "Save" at bounding box center [275, 339] width 129 height 51
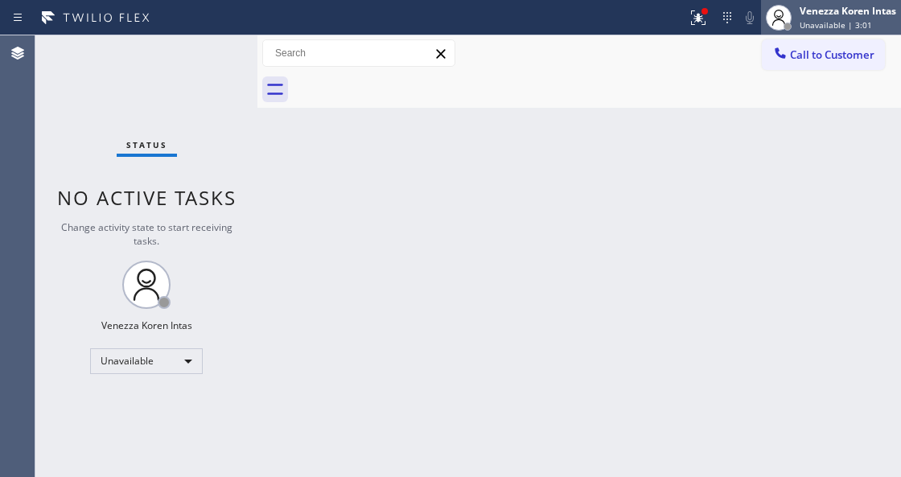
click at [830, 25] on span "Unavailable | 3:01" at bounding box center [835, 24] width 72 height 11
click at [684, 39] on div "Call to Customer Outbound call Location Dacor Appliance Repair Pros Your caller…" at bounding box center [578, 53] width 643 height 28
drag, startPoint x: 695, startPoint y: 10, endPoint x: 692, endPoint y: 35, distance: 24.2
click at [695, 19] on icon at bounding box center [697, 17] width 19 height 19
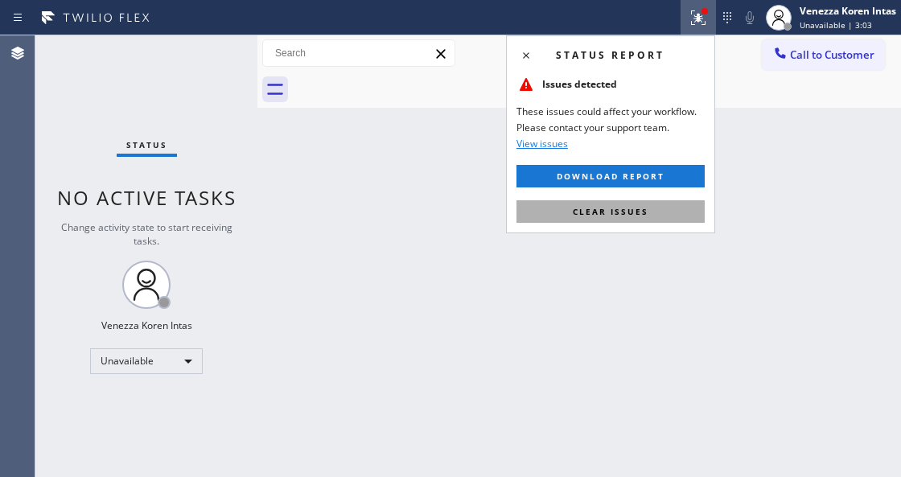
click at [646, 220] on button "Clear issues" at bounding box center [610, 211] width 188 height 23
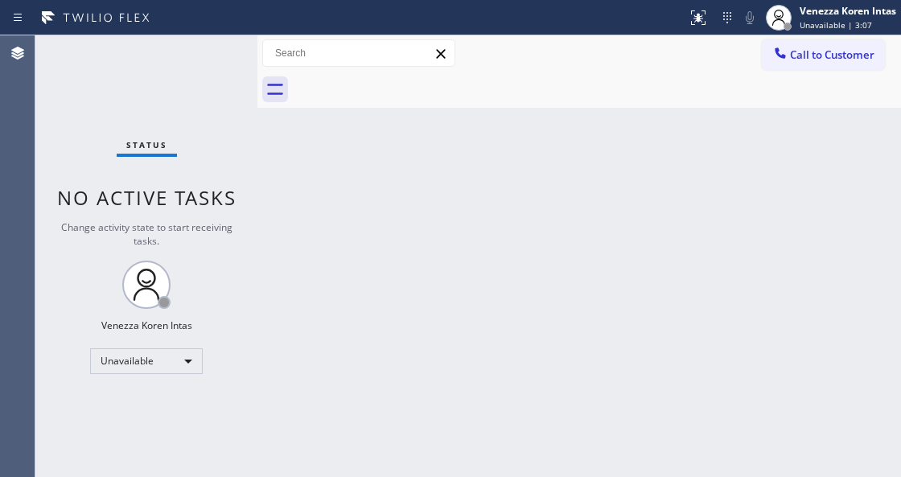
drag, startPoint x: 402, startPoint y: 167, endPoint x: 447, endPoint y: 162, distance: 45.3
click at [402, 167] on div "Back to Dashboard Change Sender ID Customers Technicians Select a contact Outbo…" at bounding box center [578, 256] width 643 height 442
click at [793, 60] on span "Call to Customer" at bounding box center [832, 54] width 84 height 14
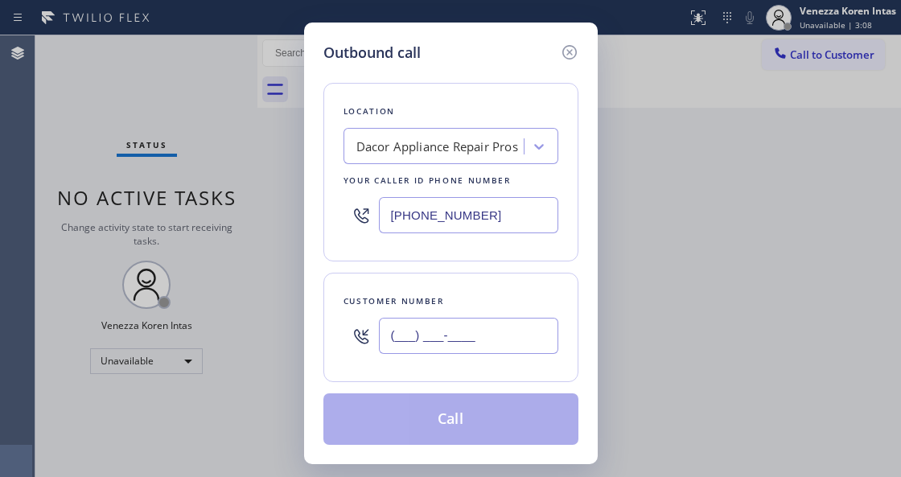
click at [399, 335] on input "(___) ___-____" at bounding box center [468, 336] width 179 height 36
paste input "646) 773-5608"
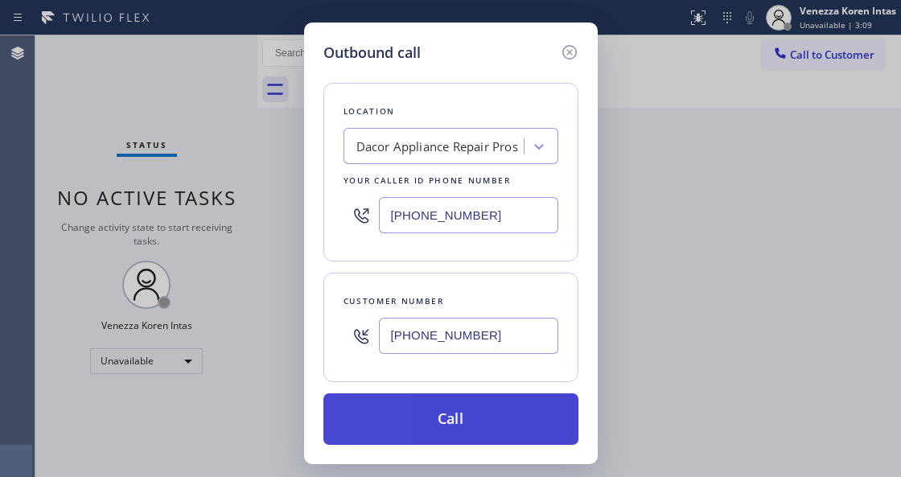
type input "[PHONE_NUMBER]"
click at [429, 402] on button "Call" at bounding box center [450, 418] width 255 height 51
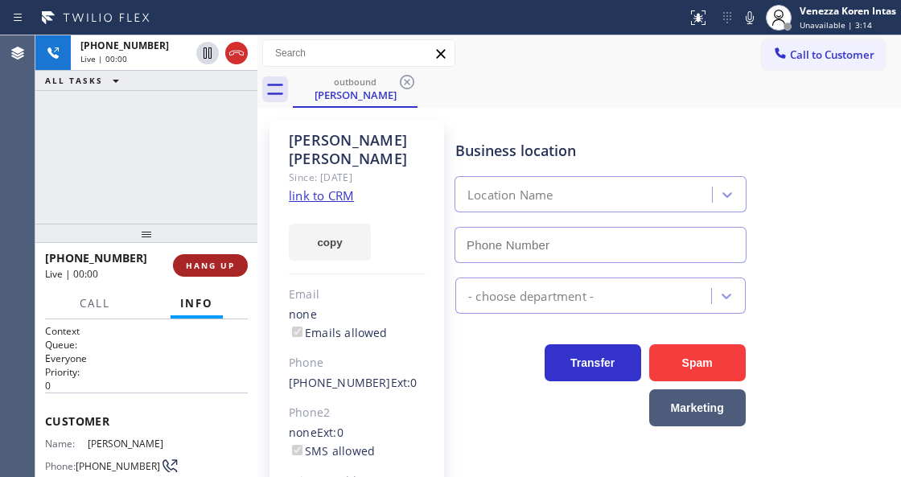
type input "[PHONE_NUMBER]"
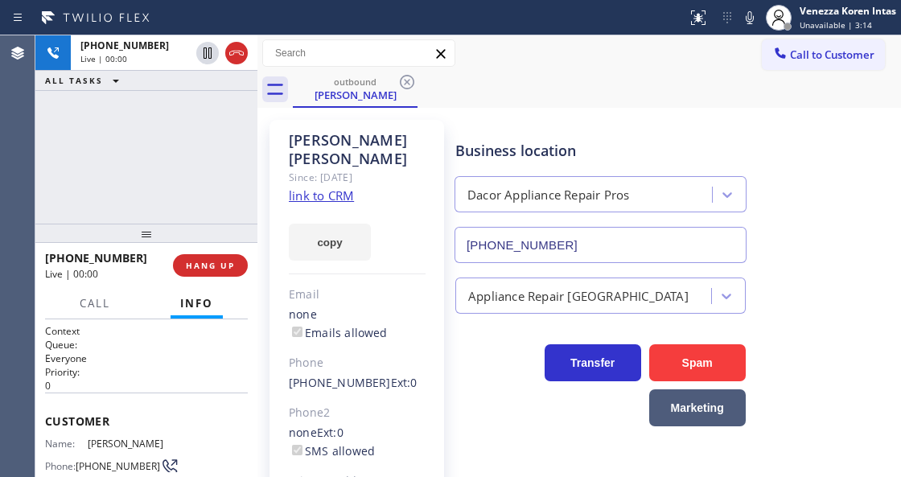
click at [147, 195] on div "[PHONE_NUMBER] Live | 00:00 ALL TASKS ALL TASKS ACTIVE TASKS TASKS IN WRAP UP" at bounding box center [146, 129] width 222 height 188
click at [432, 130] on div "[PERSON_NAME] Since: [DATE] link to CRM copy Email none Emails allowed Phone [P…" at bounding box center [356, 359] width 175 height 479
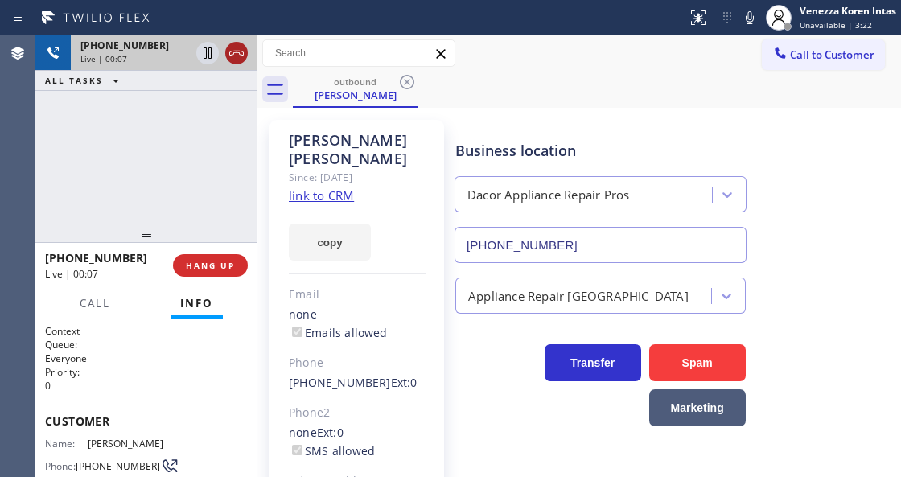
click at [239, 50] on icon at bounding box center [236, 52] width 19 height 19
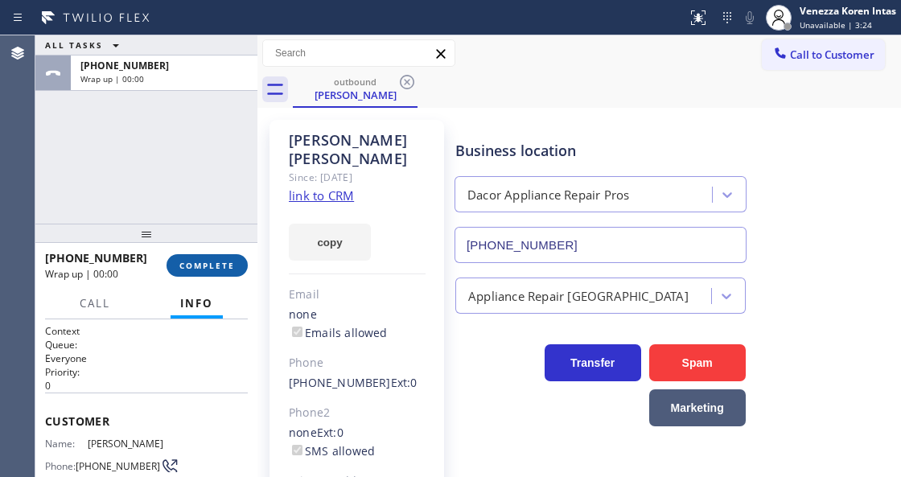
click at [201, 260] on span "COMPLETE" at bounding box center [206, 265] width 55 height 11
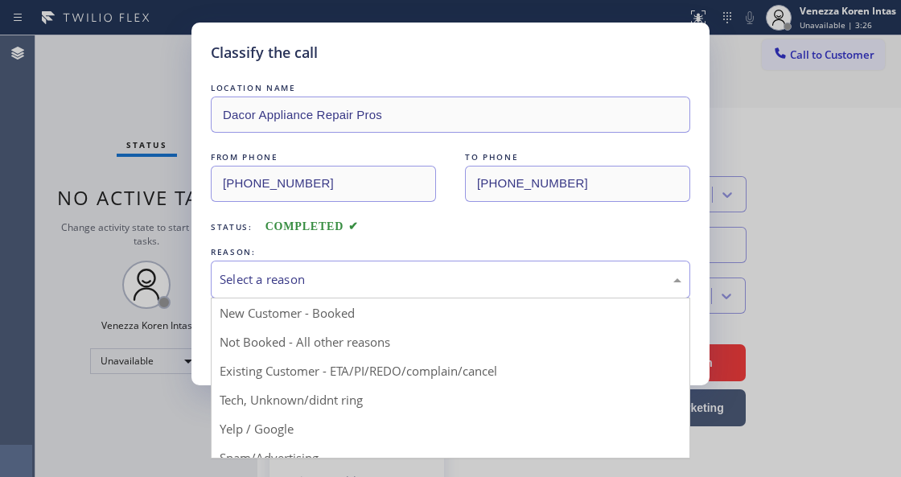
drag, startPoint x: 372, startPoint y: 280, endPoint x: 343, endPoint y: 327, distance: 54.5
click at [371, 280] on div "Select a reason" at bounding box center [451, 279] width 462 height 18
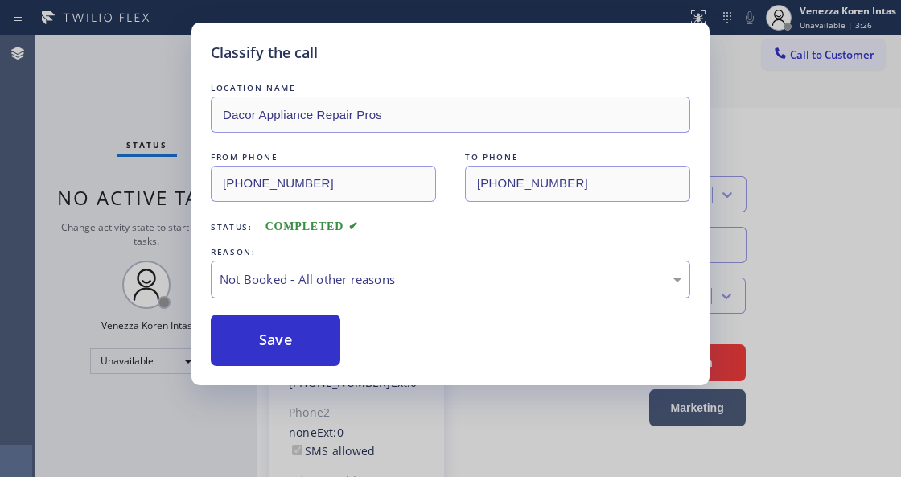
click at [335, 332] on button "Save" at bounding box center [275, 339] width 129 height 51
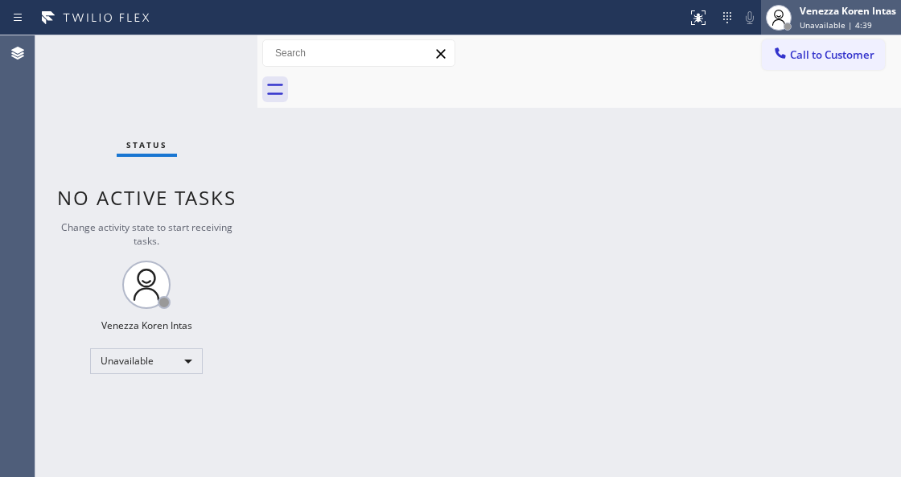
click at [851, 11] on div "Venezza Koren Intas" at bounding box center [847, 11] width 97 height 14
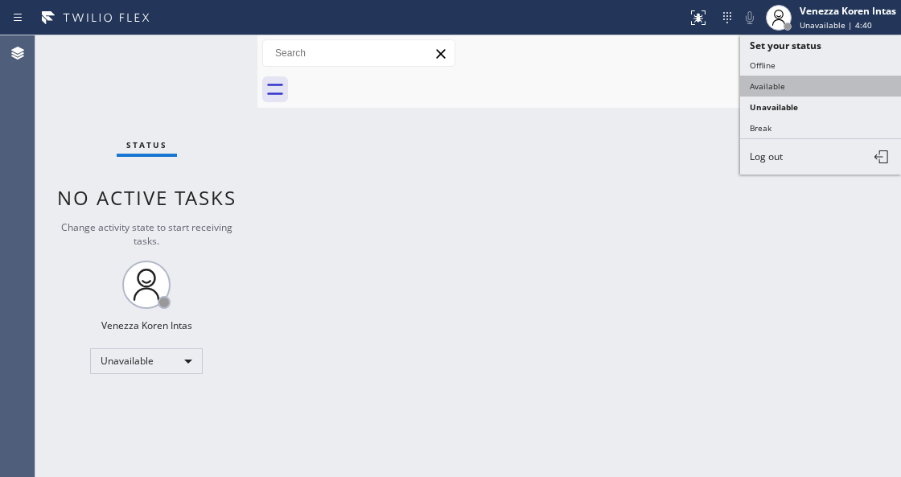
click at [783, 87] on button "Available" at bounding box center [820, 86] width 161 height 21
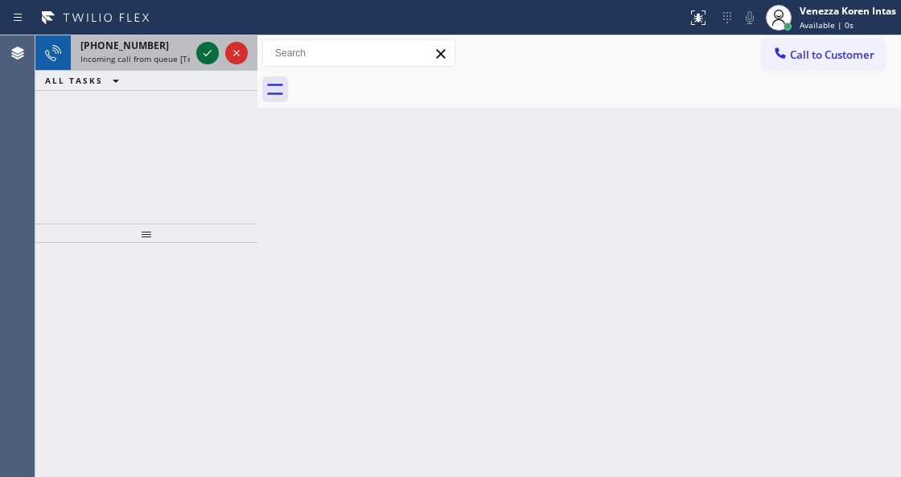
click at [201, 51] on icon at bounding box center [207, 52] width 19 height 19
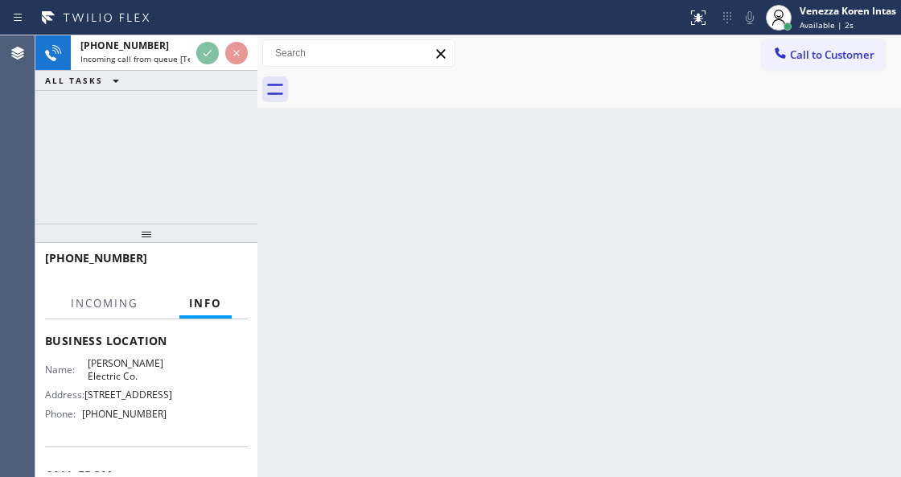
scroll to position [214, 0]
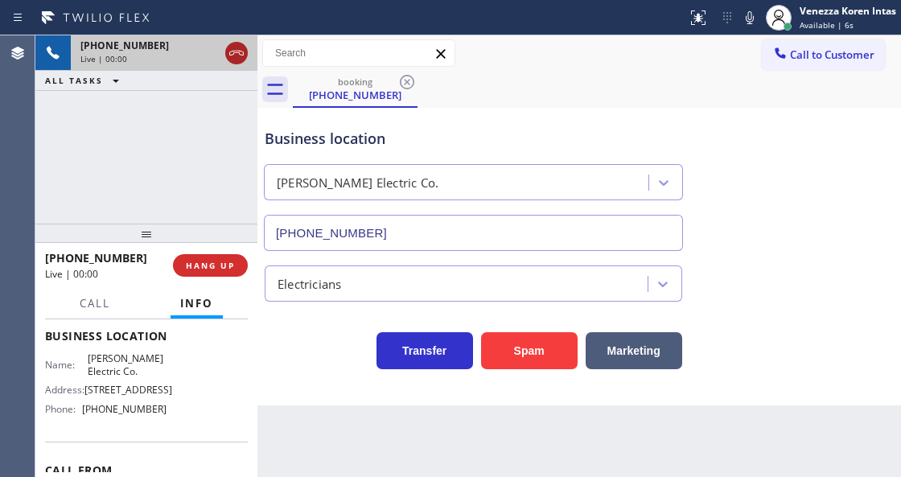
type input "[PHONE_NUMBER]"
click at [233, 47] on icon at bounding box center [236, 52] width 19 height 19
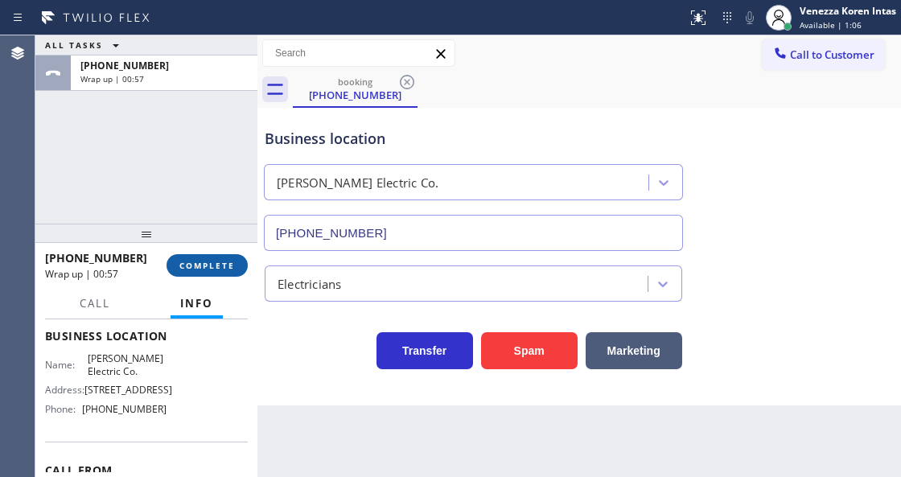
click at [225, 264] on span "COMPLETE" at bounding box center [206, 265] width 55 height 11
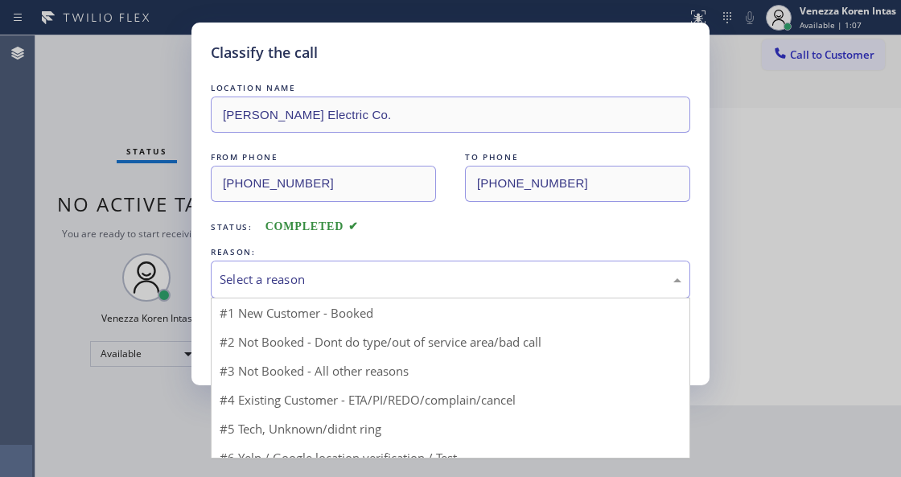
click at [331, 282] on div "Select a reason" at bounding box center [451, 279] width 462 height 18
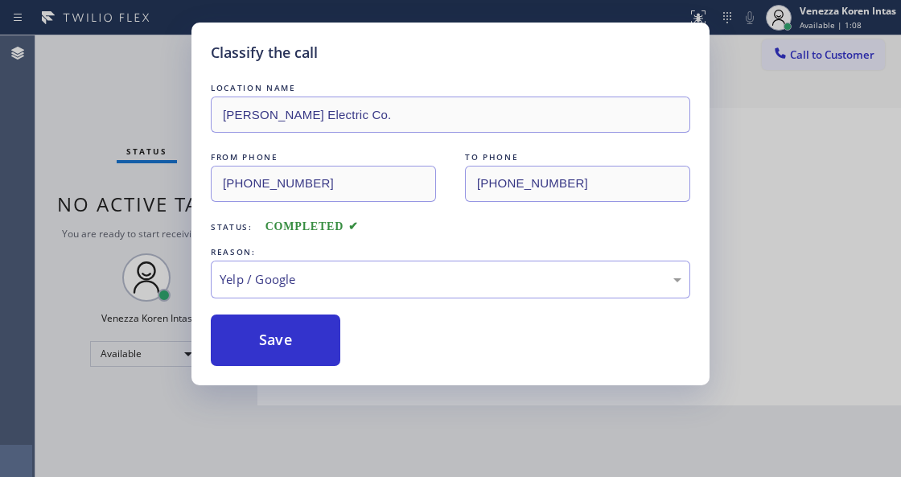
drag, startPoint x: 288, startPoint y: 327, endPoint x: 573, endPoint y: 322, distance: 285.6
click at [288, 327] on button "Save" at bounding box center [275, 339] width 129 height 51
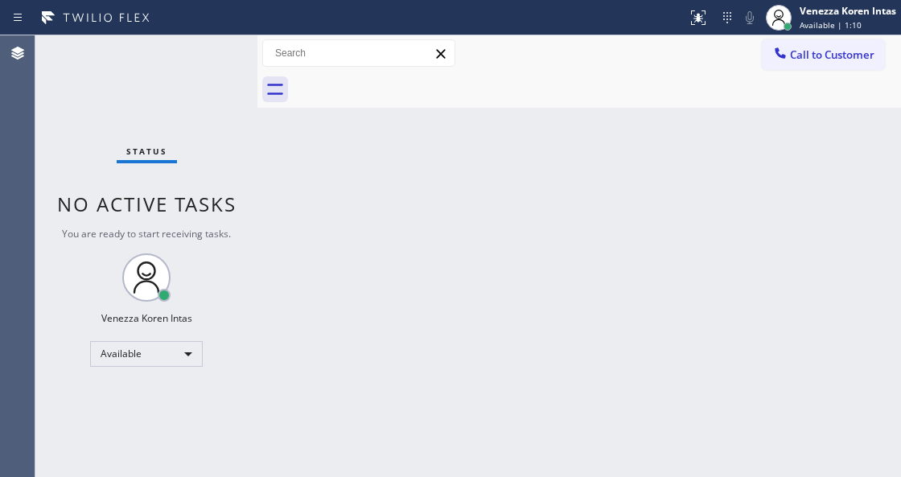
click at [819, 147] on div "Back to Dashboard Change Sender ID Customers Technicians Select a contact Outbo…" at bounding box center [578, 256] width 643 height 442
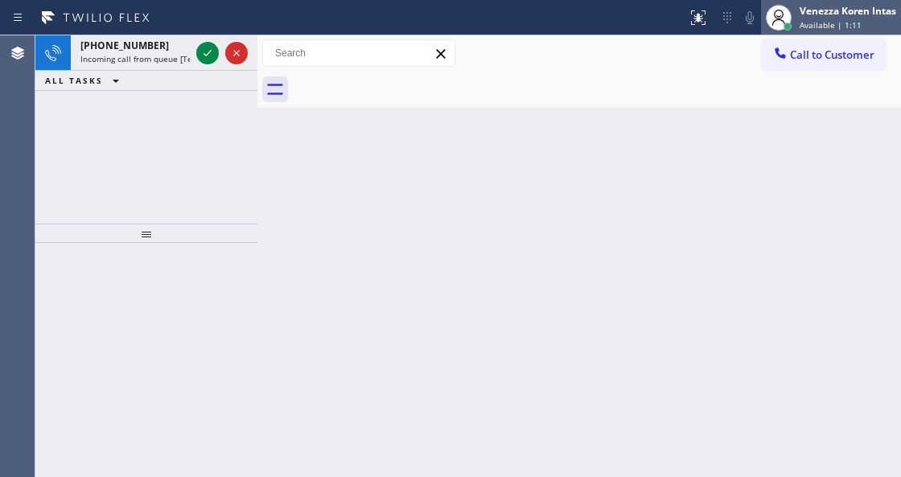
click at [803, 23] on span "Available | 1:11" at bounding box center [830, 24] width 62 height 11
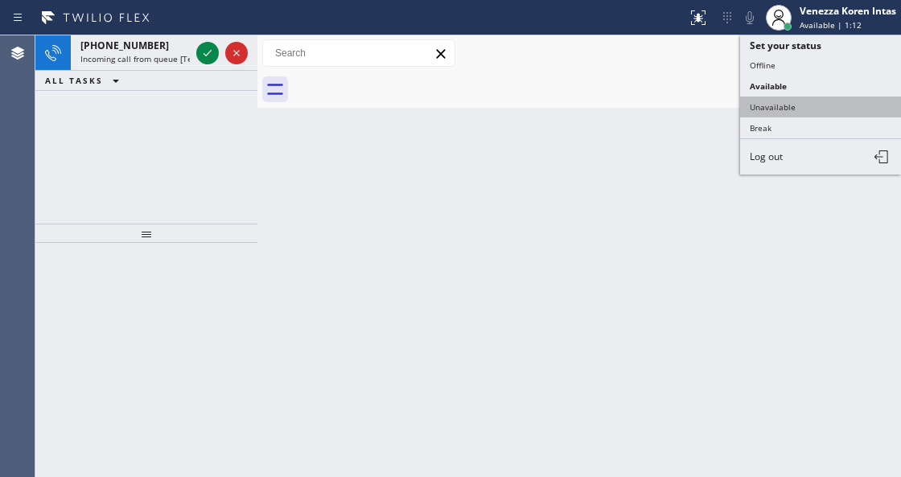
click at [795, 103] on button "Unavailable" at bounding box center [820, 107] width 161 height 21
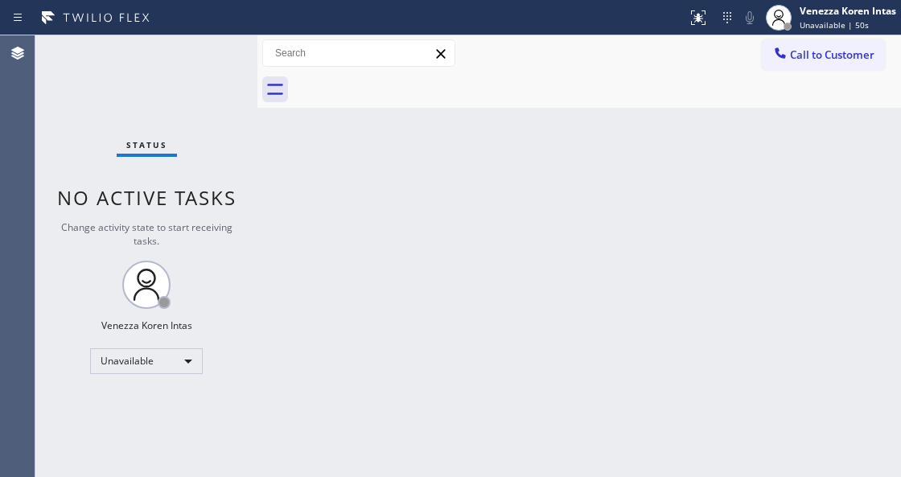
click at [396, 216] on div "Back to Dashboard Change Sender ID Customers Technicians Select a contact Outbo…" at bounding box center [578, 256] width 643 height 442
click at [179, 356] on div "Unavailable" at bounding box center [146, 361] width 113 height 26
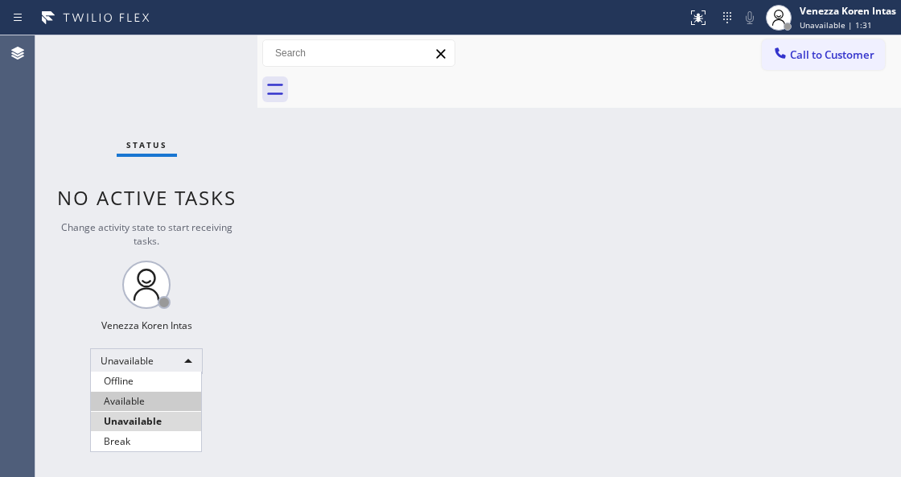
click at [149, 396] on li "Available" at bounding box center [146, 401] width 110 height 19
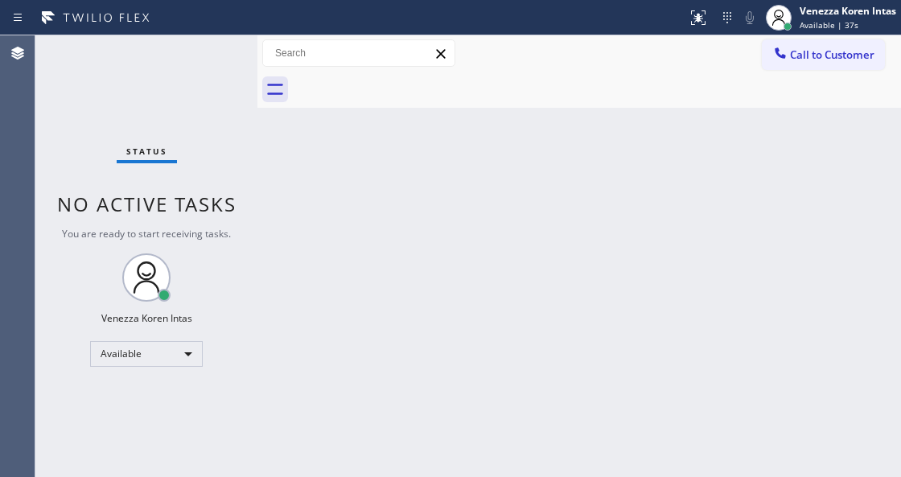
click at [273, 290] on div "Back to Dashboard Change Sender ID Customers Technicians Select a contact Outbo…" at bounding box center [578, 256] width 643 height 442
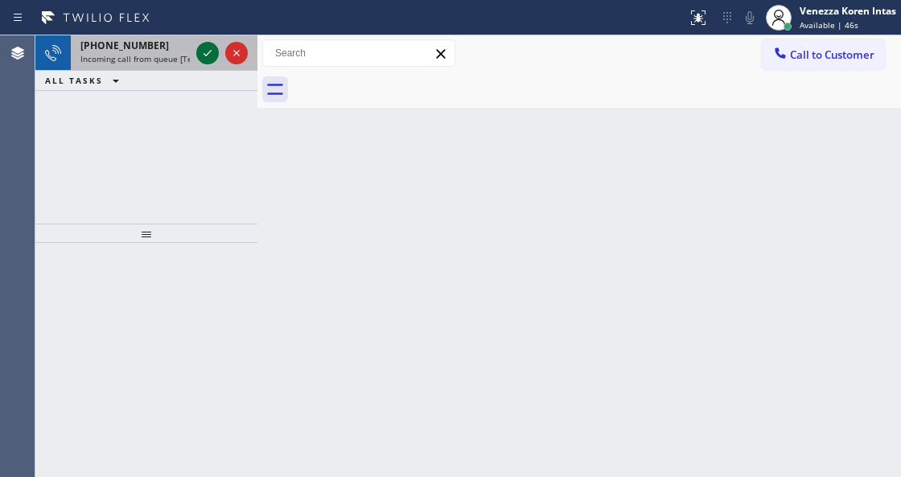
click at [207, 51] on icon at bounding box center [207, 52] width 19 height 19
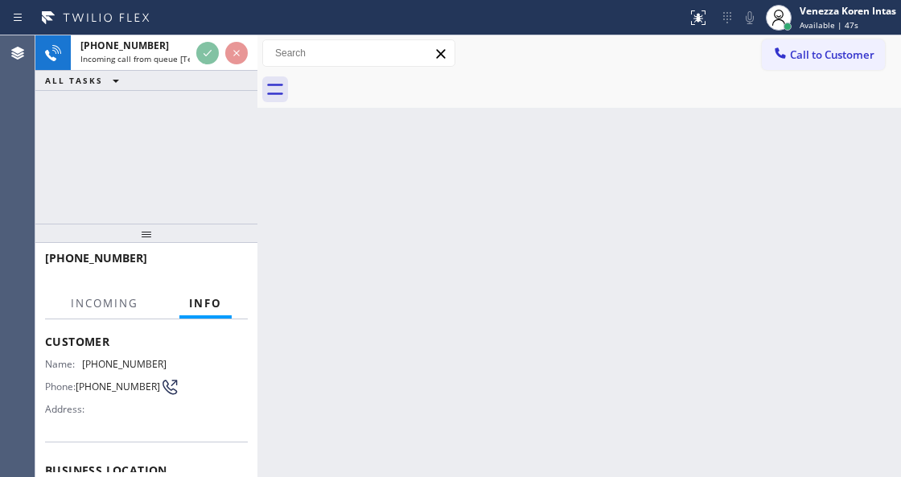
scroll to position [161, 0]
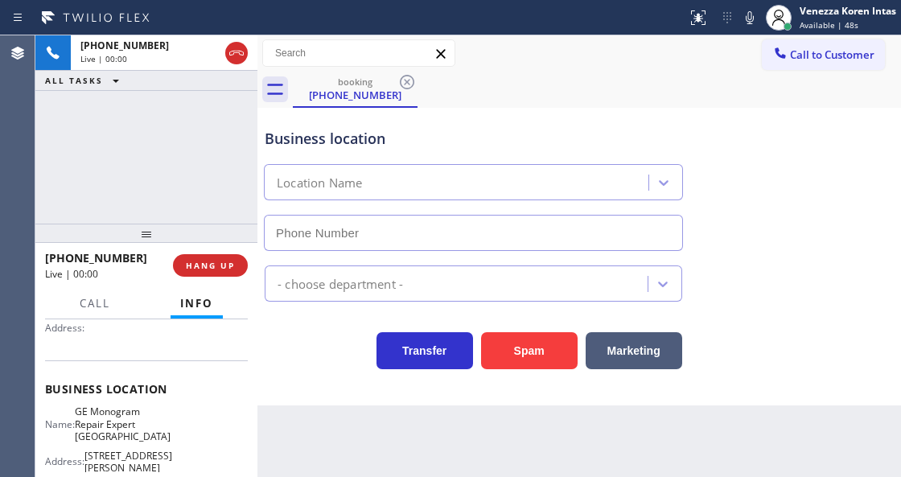
type input "[PHONE_NUMBER]"
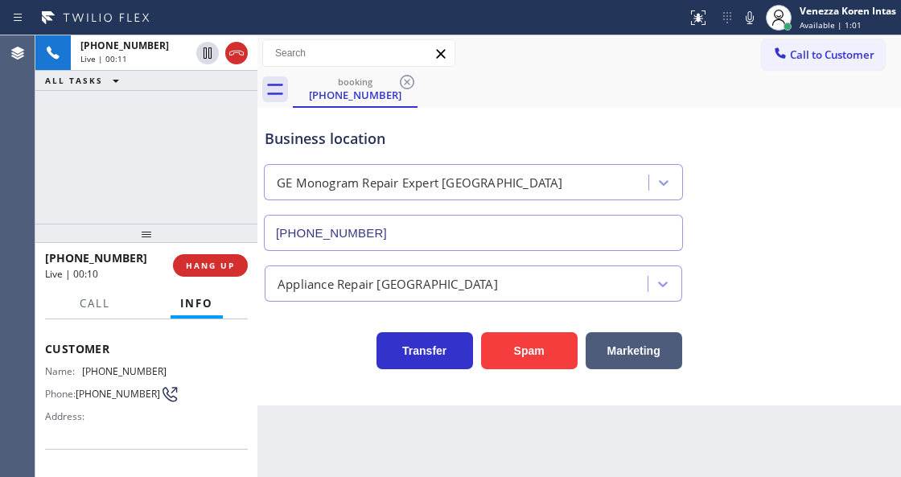
scroll to position [53, 0]
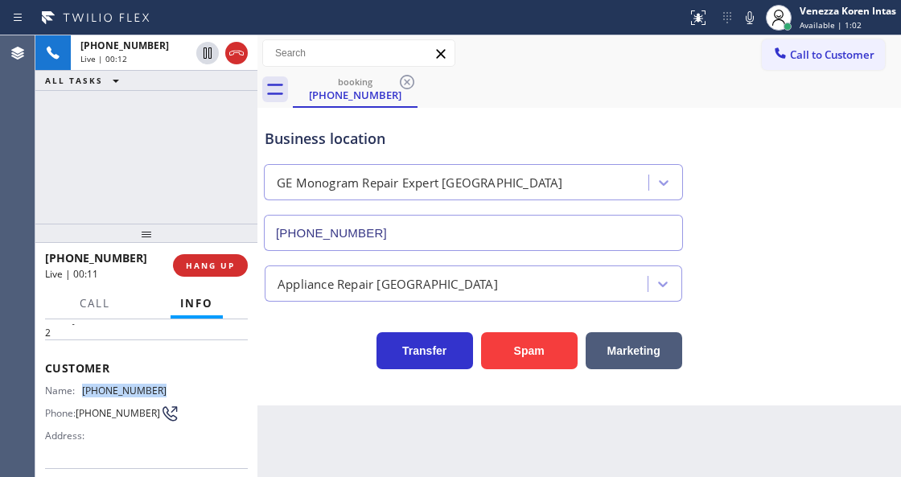
drag, startPoint x: 164, startPoint y: 388, endPoint x: 85, endPoint y: 388, distance: 78.8
click at [85, 388] on div "Name: [PHONE_NUMBER] Phone: [PHONE_NUMBER] Address:" at bounding box center [146, 416] width 203 height 64
click at [480, 128] on div "Business location" at bounding box center [473, 139] width 417 height 22
click at [397, 115] on div "Business location GE Monogram Repair [GEOGRAPHIC_DATA] [PHONE_NUMBER]" at bounding box center [473, 181] width 424 height 139
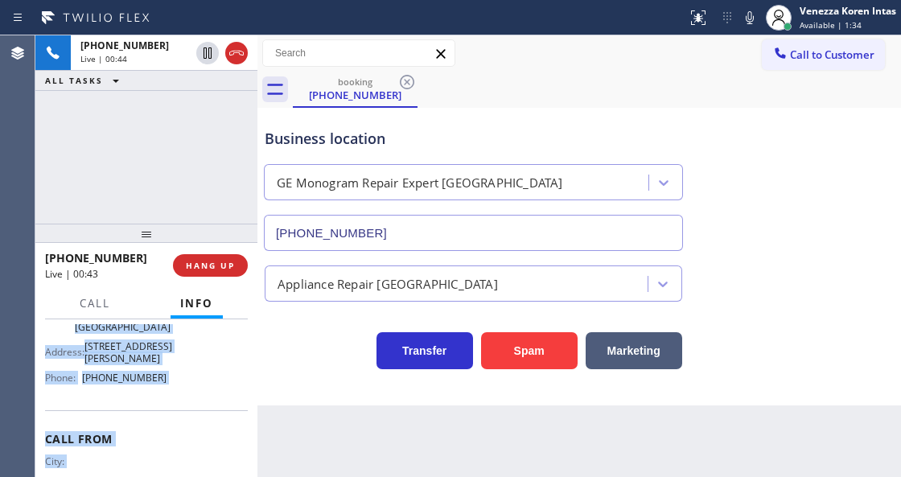
scroll to position [294, 0]
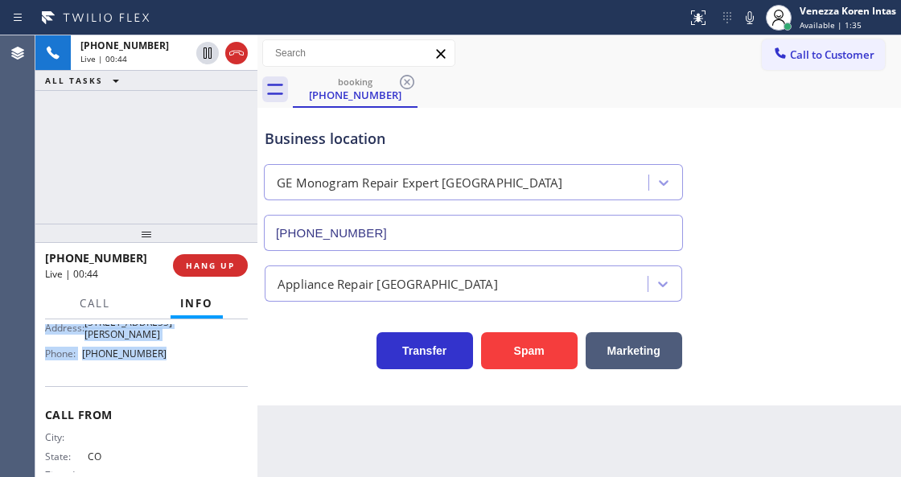
drag, startPoint x: 45, startPoint y: 359, endPoint x: 173, endPoint y: 366, distance: 128.1
click at [173, 366] on div "Context Queue: [Test] All Priority: 2 Customer Name: [PHONE_NUMBER] Phone: [PHO…" at bounding box center [146, 269] width 203 height 478
click at [505, 79] on div "booking [PHONE_NUMBER]" at bounding box center [597, 90] width 608 height 36
click at [175, 378] on div "Business location Name: GE Monogram Repair Expert Castle Rock Address: [STREET_…" at bounding box center [146, 306] width 203 height 159
click at [460, 134] on div "Business location" at bounding box center [473, 139] width 417 height 22
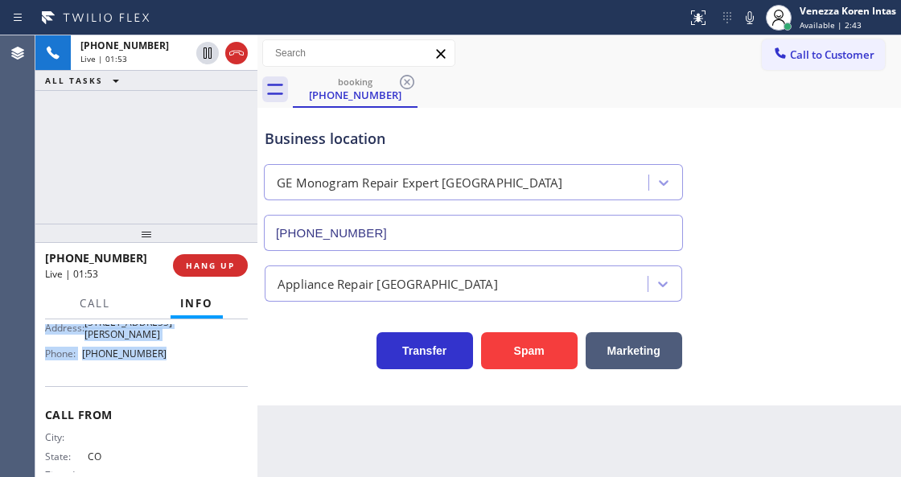
drag, startPoint x: 42, startPoint y: 391, endPoint x: 182, endPoint y: 376, distance: 140.8
click at [182, 376] on div "Context Queue: [Test] All Priority: 2 Customer Name: [PHONE_NUMBER] Phone: [PHO…" at bounding box center [146, 397] width 222 height 157
click at [97, 302] on span "Call" at bounding box center [95, 303] width 31 height 14
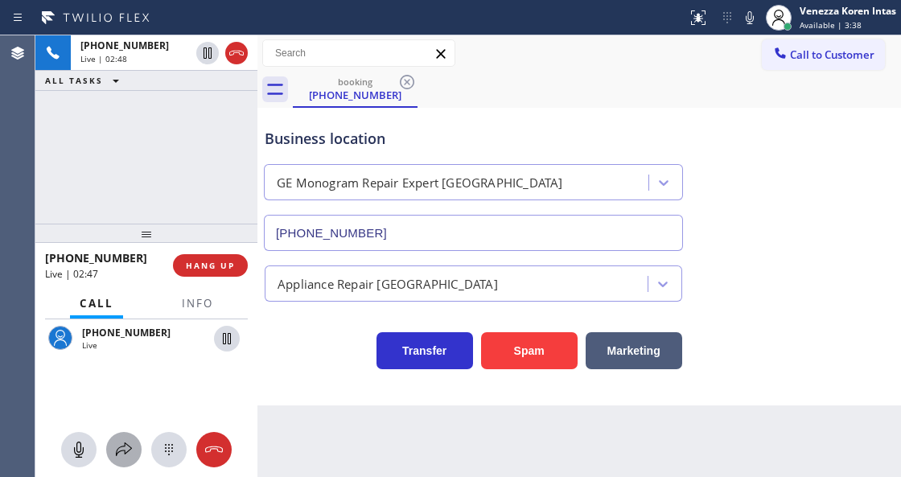
click at [121, 453] on icon at bounding box center [123, 449] width 19 height 19
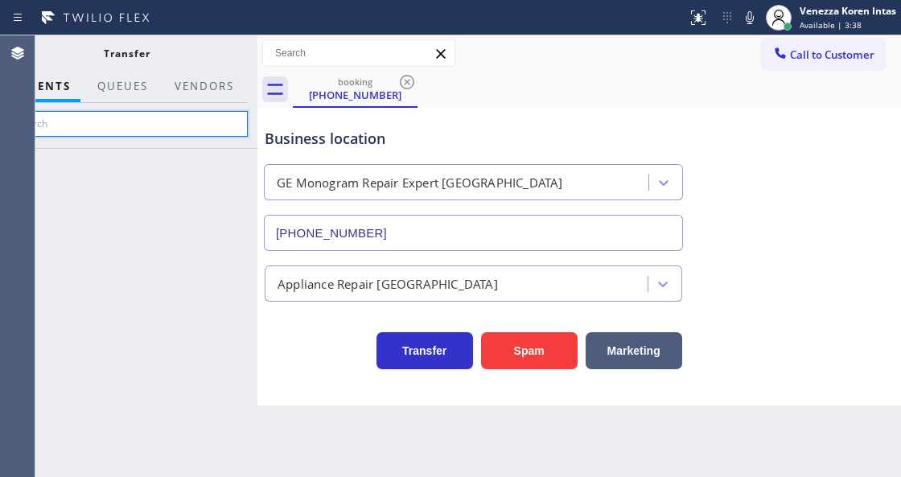
click at [185, 122] on input "text" at bounding box center [127, 124] width 242 height 26
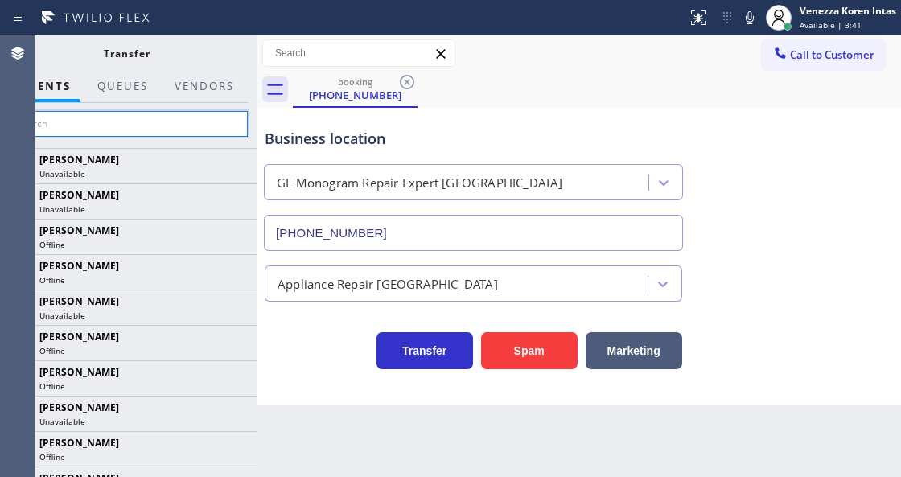
click at [190, 115] on input "text" at bounding box center [127, 124] width 242 height 26
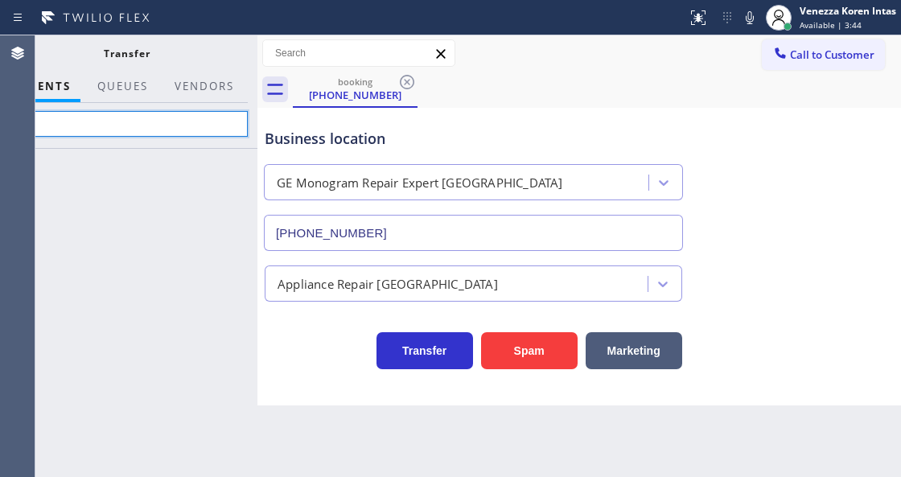
type input "n"
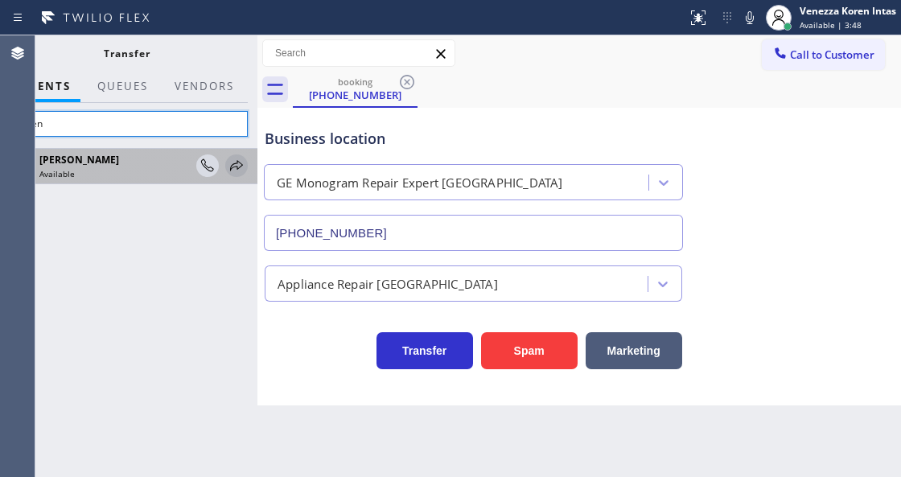
type input "neren"
click at [232, 164] on icon at bounding box center [236, 165] width 19 height 19
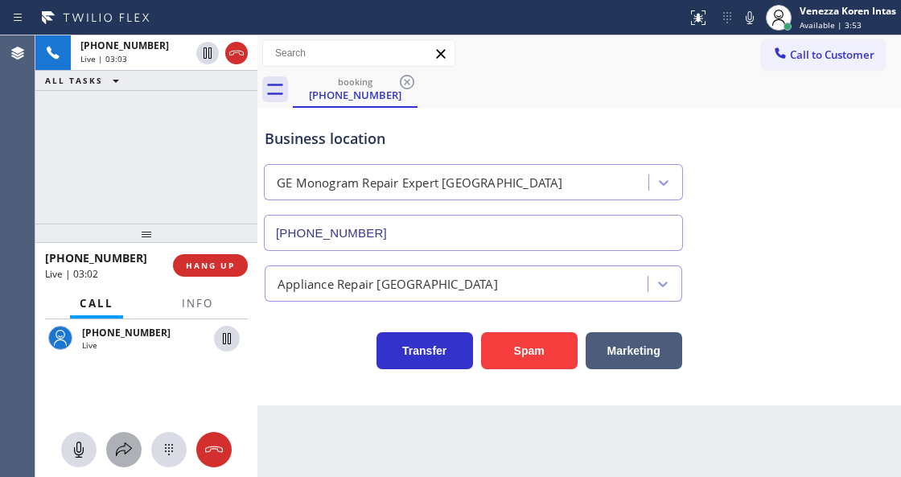
click at [125, 447] on icon at bounding box center [123, 449] width 19 height 19
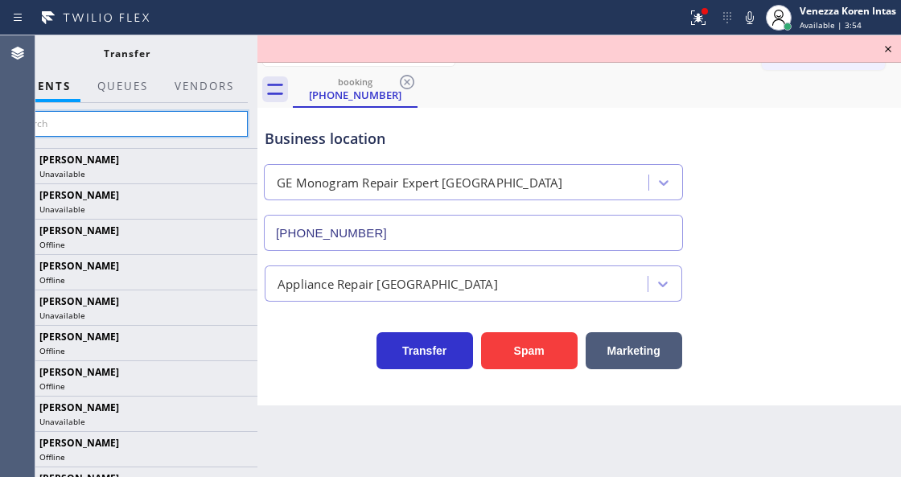
click at [169, 127] on input "text" at bounding box center [127, 124] width 242 height 26
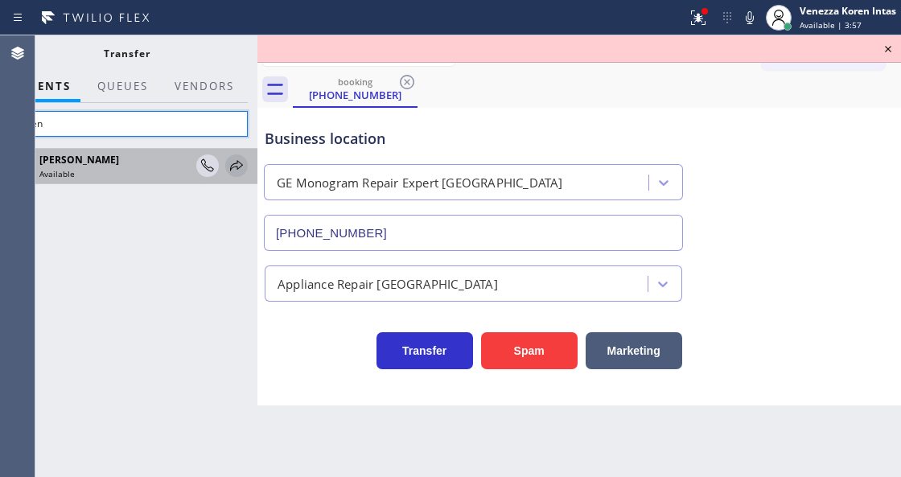
type input "neren"
click at [232, 159] on icon at bounding box center [236, 165] width 19 height 19
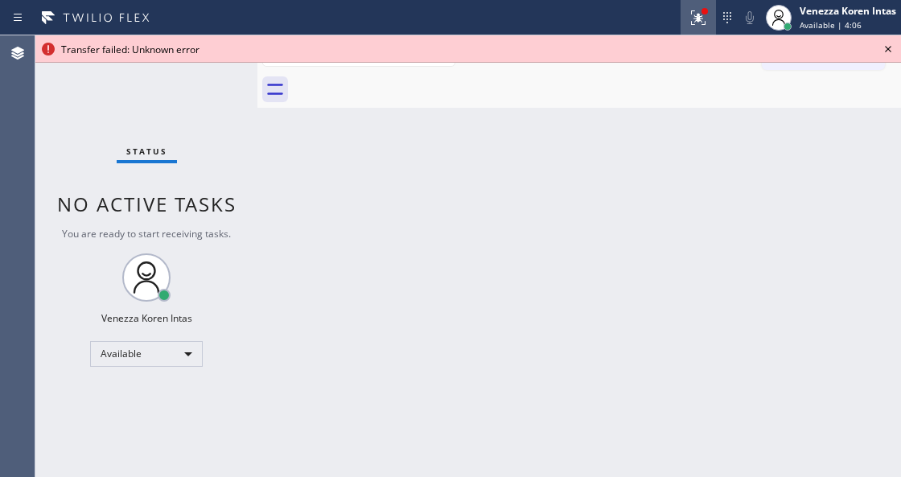
click at [687, 28] on button at bounding box center [697, 17] width 35 height 35
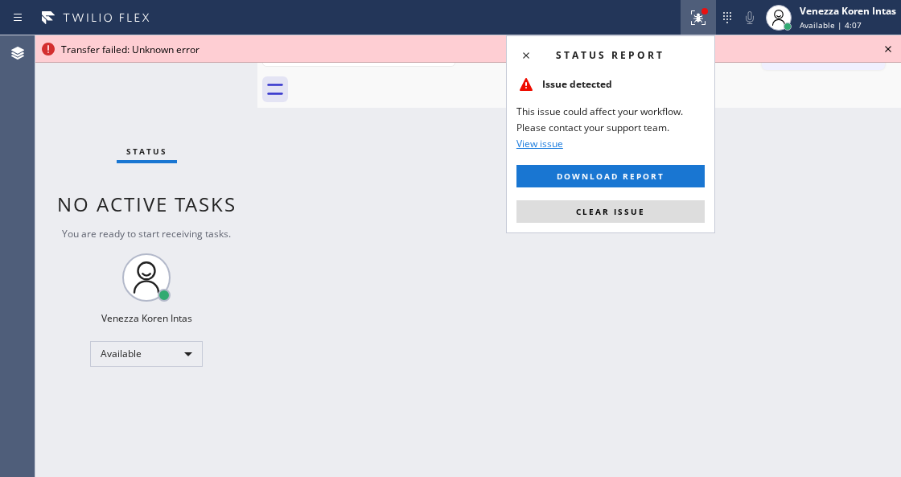
click at [644, 214] on button "Clear issue" at bounding box center [610, 211] width 188 height 23
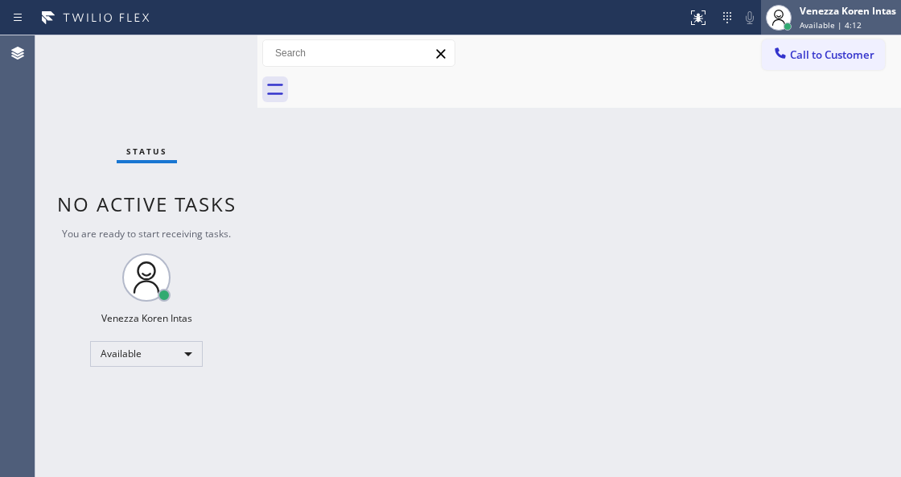
click at [810, 32] on div "Venezza Koren Intas Available | 4:12" at bounding box center [831, 17] width 140 height 35
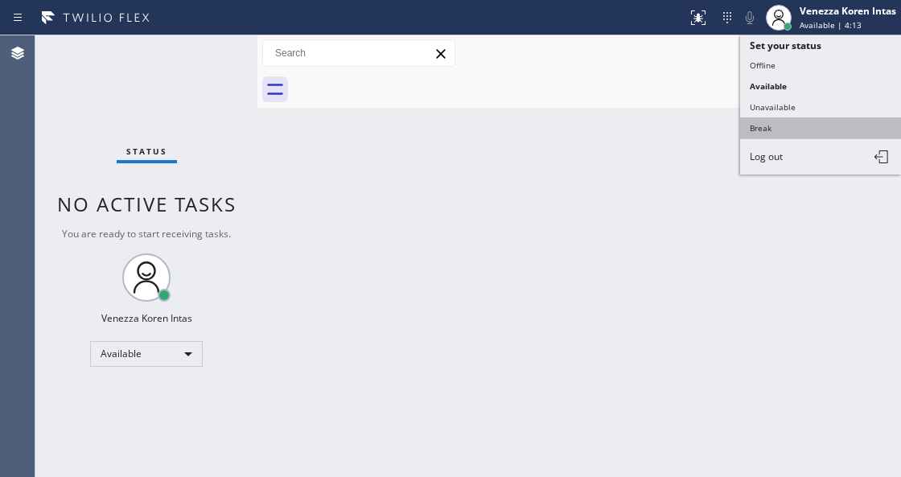
click at [779, 124] on button "Break" at bounding box center [820, 127] width 161 height 21
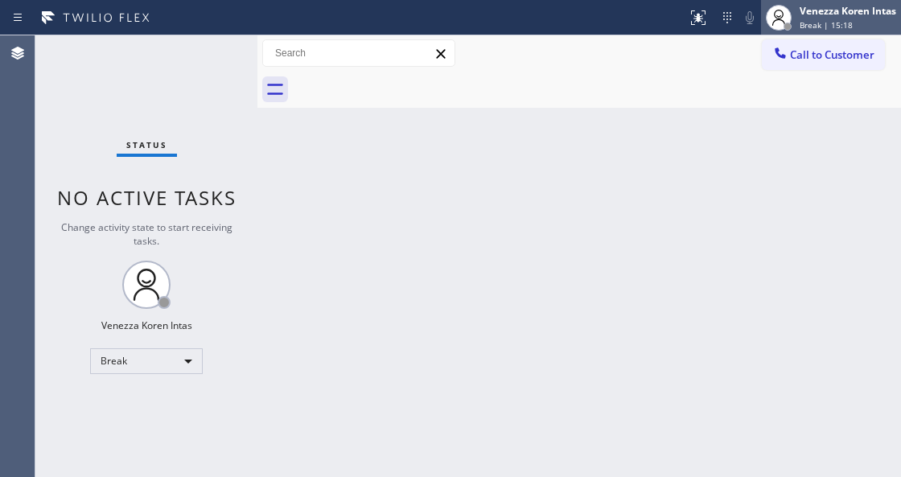
drag, startPoint x: 833, startPoint y: 19, endPoint x: 807, endPoint y: 78, distance: 64.1
click at [833, 19] on span "Break | 15:18" at bounding box center [825, 24] width 53 height 11
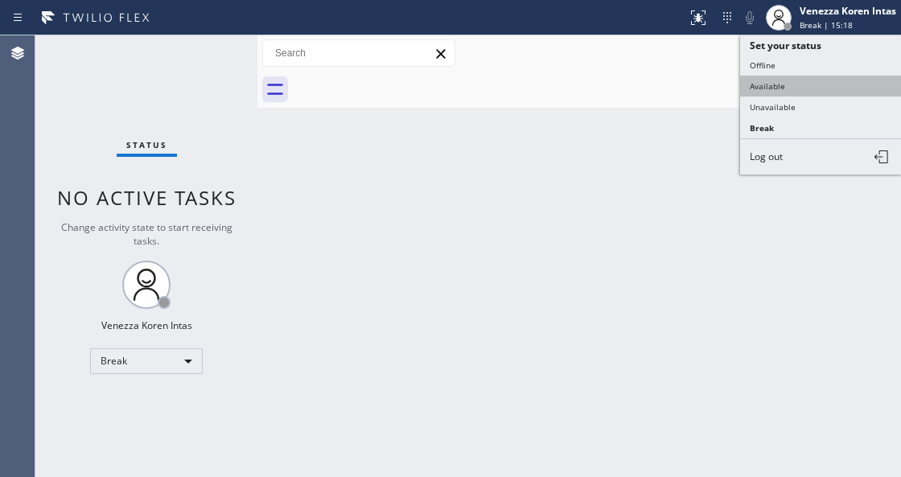
click at [786, 92] on button "Available" at bounding box center [820, 86] width 161 height 21
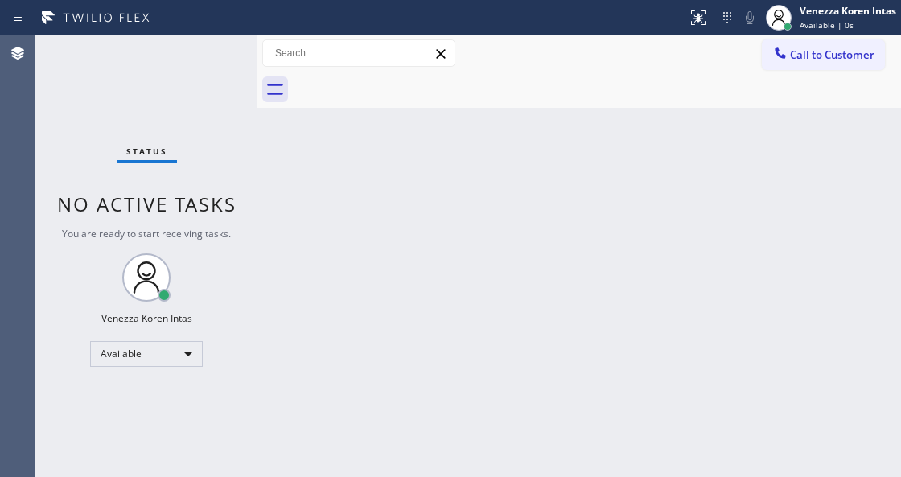
drag, startPoint x: 457, startPoint y: 218, endPoint x: 439, endPoint y: 218, distance: 17.7
click at [457, 218] on div "Back to Dashboard Change Sender ID Customers Technicians Select a contact Outbo…" at bounding box center [578, 256] width 643 height 442
click at [264, 164] on div "Back to Dashboard Change Sender ID Customers Technicians Select a contact Outbo…" at bounding box center [578, 256] width 643 height 442
drag, startPoint x: 241, startPoint y: 109, endPoint x: 202, endPoint y: 80, distance: 48.9
click at [220, 97] on div "Status No active tasks You are ready to start receiving tasks. Venezza Koren In…" at bounding box center [146, 256] width 222 height 442
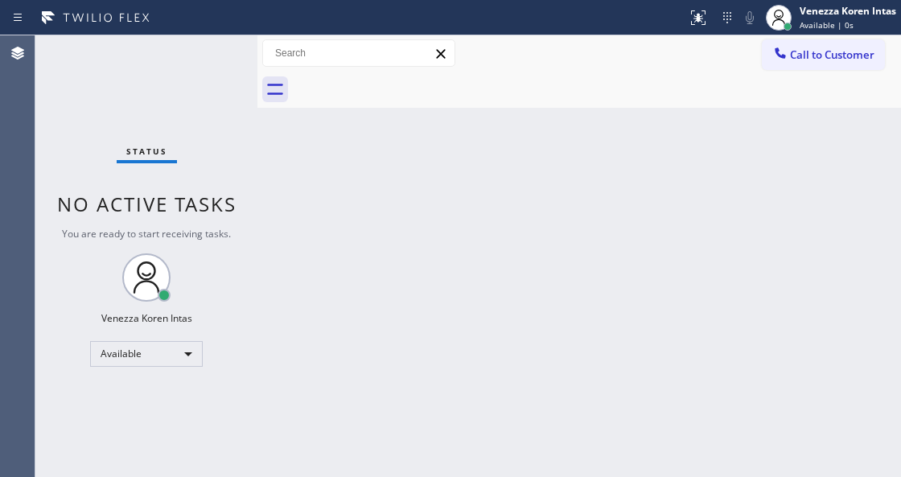
click at [197, 74] on div "Status No active tasks You are ready to start receiving tasks. Venezza Koren In…" at bounding box center [146, 256] width 222 height 442
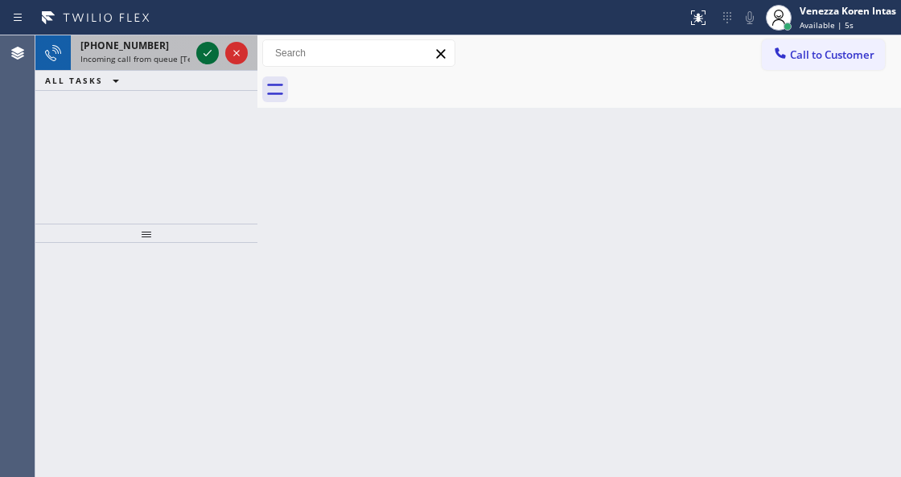
click at [214, 48] on icon at bounding box center [207, 52] width 19 height 19
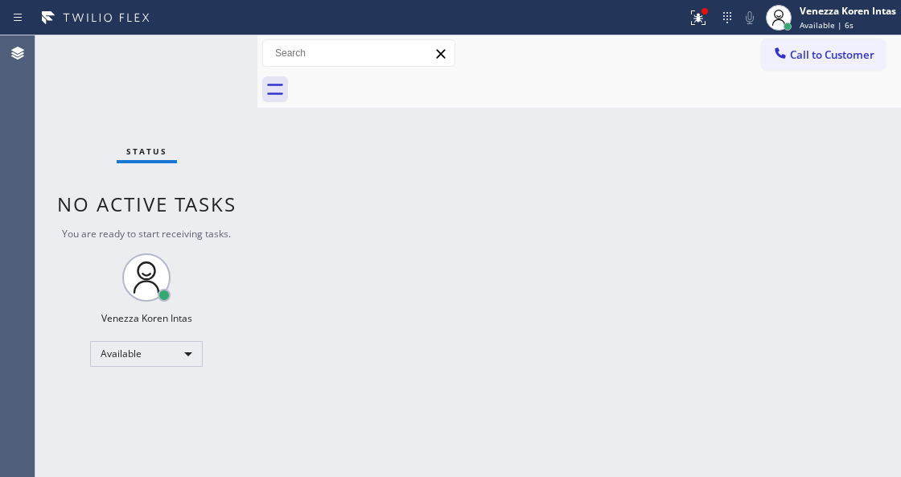
click at [210, 51] on div "Status No active tasks You are ready to start receiving tasks. Venezza Koren In…" at bounding box center [146, 256] width 222 height 442
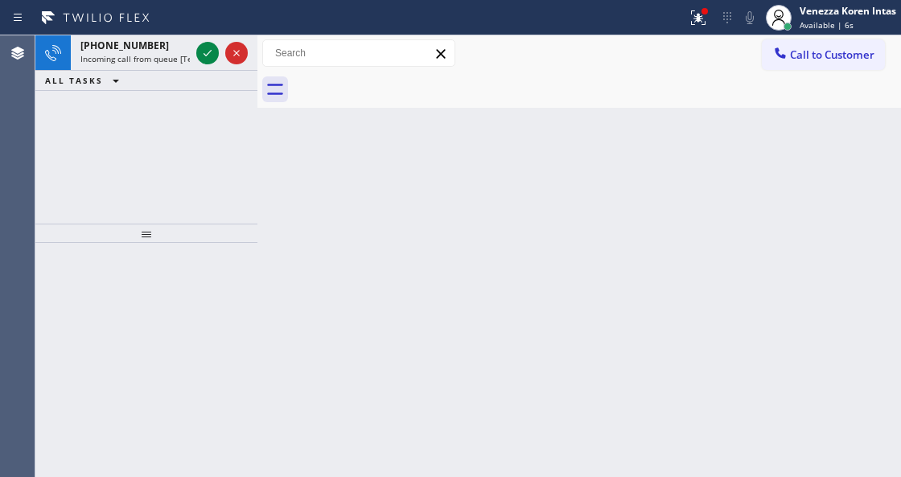
click at [210, 51] on icon at bounding box center [207, 53] width 8 height 6
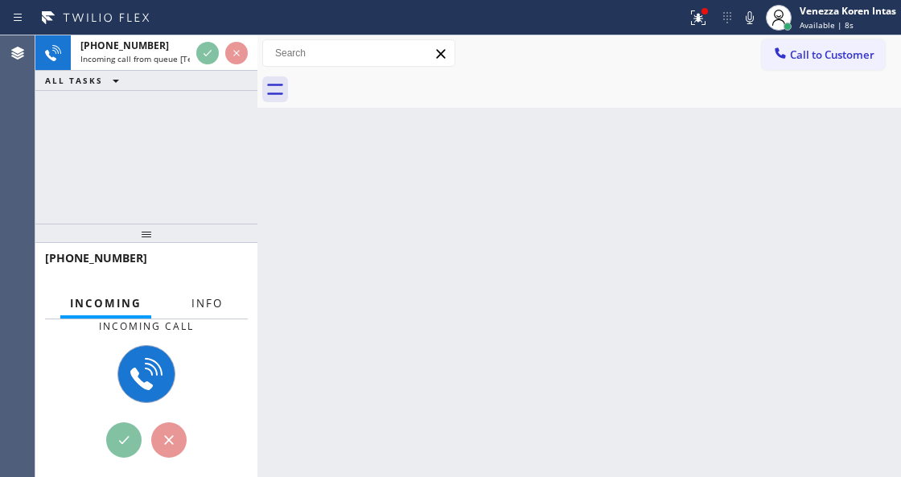
click at [202, 309] on span "Info" at bounding box center [206, 303] width 31 height 14
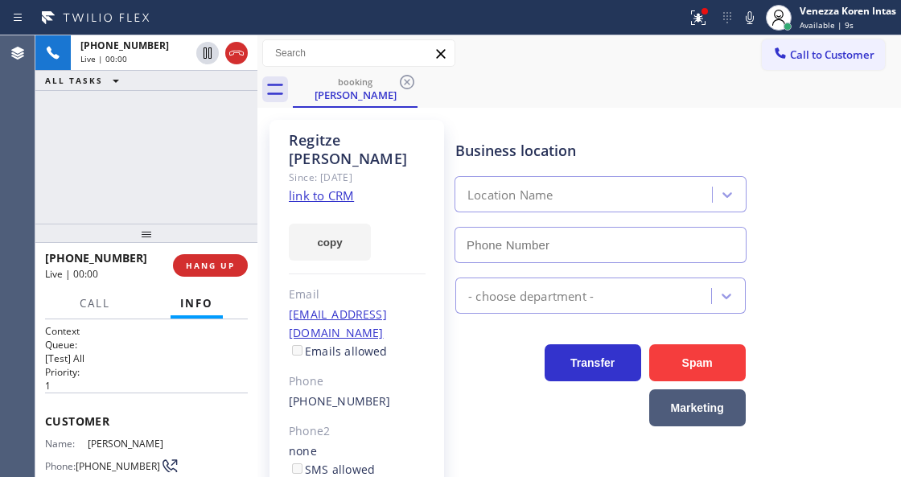
type input "[PHONE_NUMBER]"
click at [325, 187] on link "link to CRM" at bounding box center [321, 195] width 65 height 16
click at [750, 18] on icon at bounding box center [749, 17] width 19 height 19
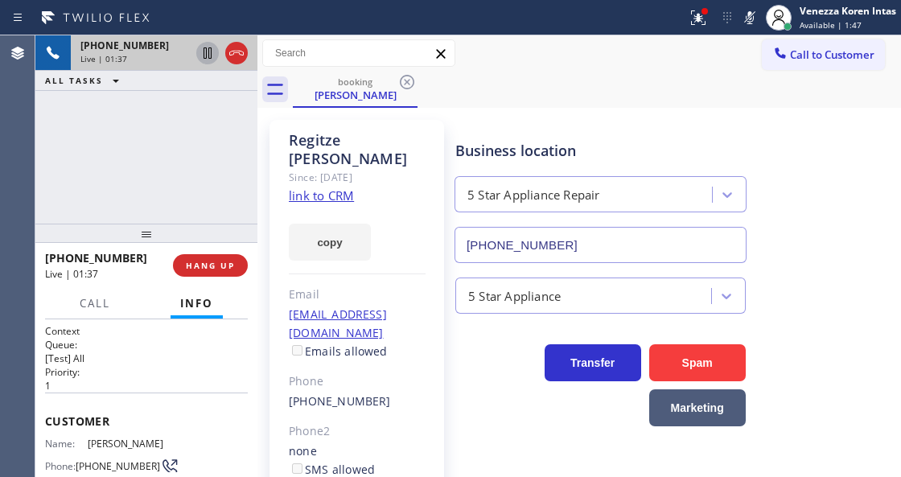
click at [199, 55] on icon at bounding box center [207, 52] width 19 height 19
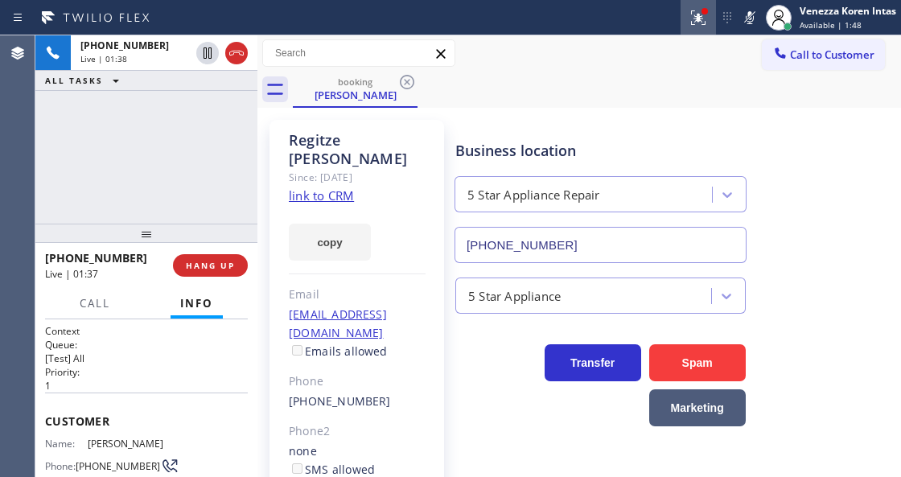
click at [705, 3] on button at bounding box center [697, 17] width 35 height 35
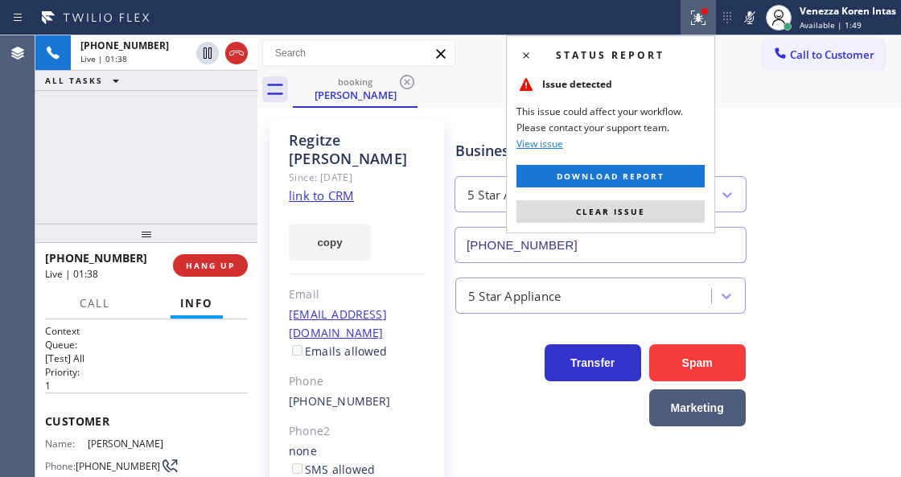
click at [635, 198] on div "Status report Issue detected This issue could affect your workflow. Please cont…" at bounding box center [610, 134] width 209 height 198
click at [643, 224] on div "Status report Issue detected This issue could affect your workflow. Please cont…" at bounding box center [610, 134] width 209 height 198
click at [644, 216] on button "Clear issue" at bounding box center [610, 211] width 188 height 23
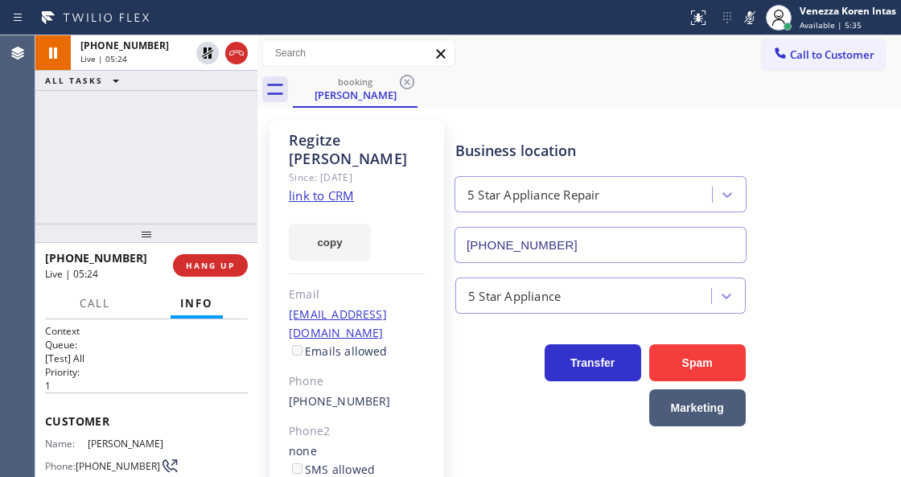
click at [220, 173] on div "[PHONE_NUMBER] Live | 05:24 ALL TASKS ALL TASKS ACTIVE TASKS TASKS IN WRAP UP" at bounding box center [146, 129] width 222 height 188
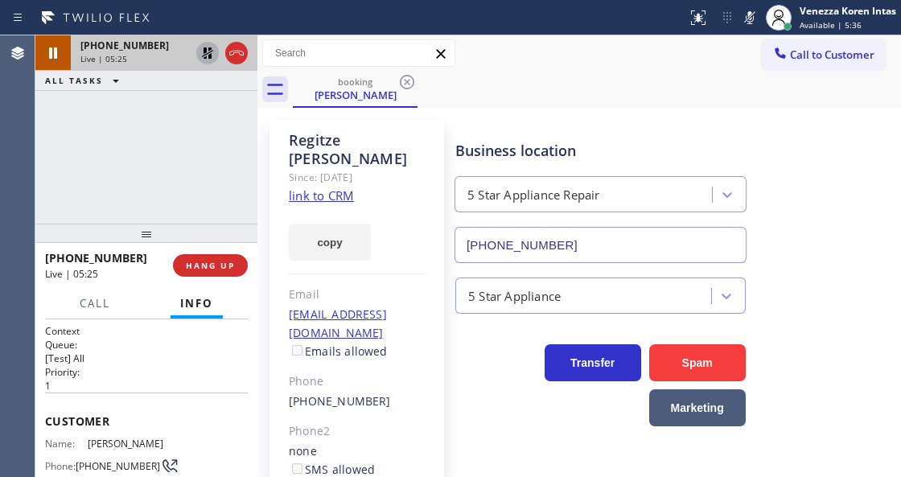
click at [201, 54] on icon at bounding box center [207, 52] width 19 height 19
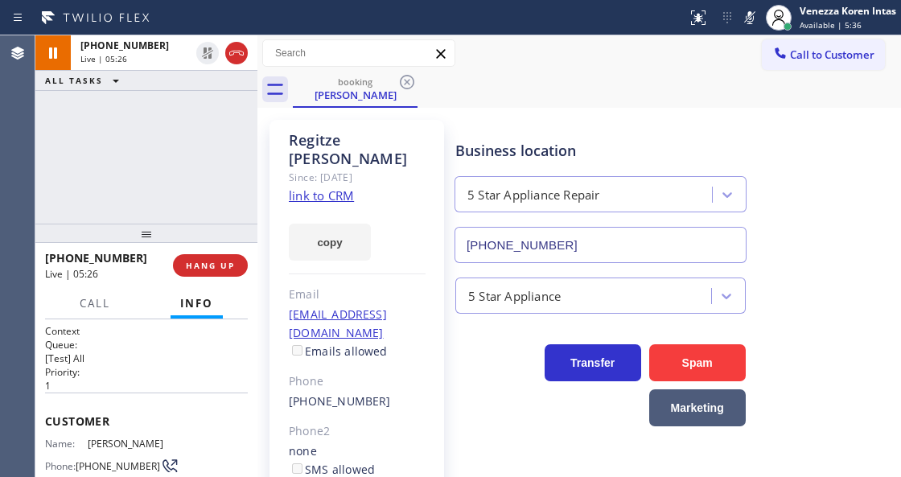
click at [751, 17] on icon at bounding box center [749, 17] width 19 height 19
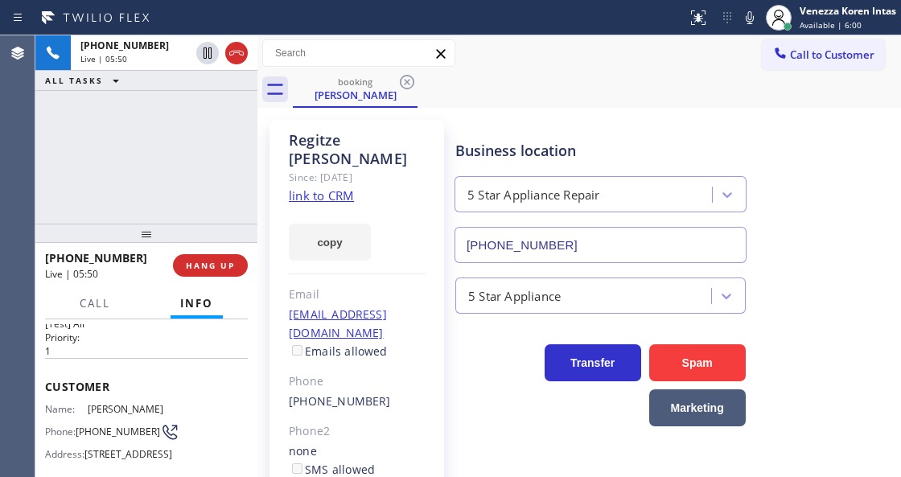
scroll to position [53, 0]
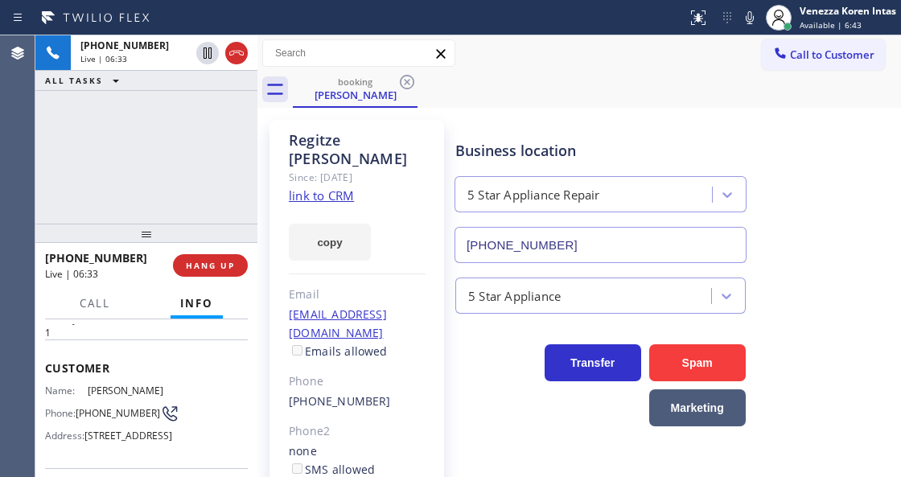
drag, startPoint x: 235, startPoint y: 55, endPoint x: 241, endPoint y: 179, distance: 123.2
click at [235, 55] on icon at bounding box center [236, 52] width 19 height 19
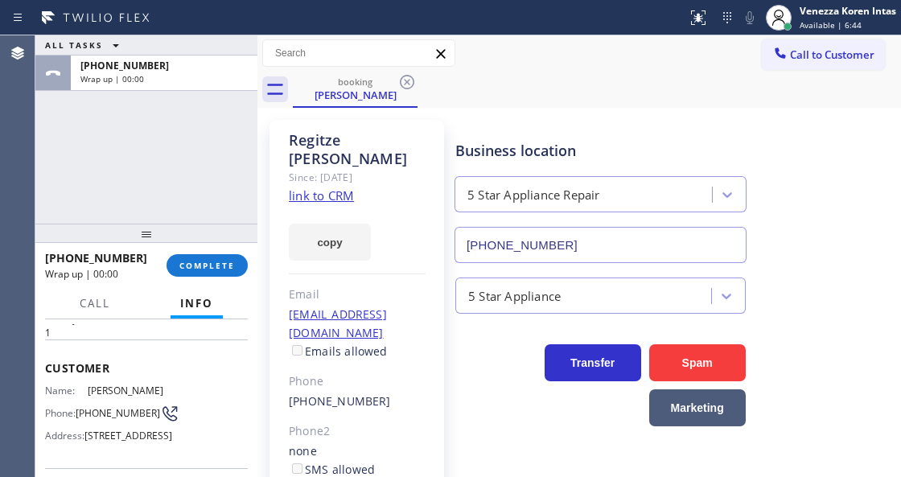
drag, startPoint x: 227, startPoint y: 272, endPoint x: 347, endPoint y: 249, distance: 122.7
click at [238, 274] on button "COMPLETE" at bounding box center [206, 265] width 81 height 23
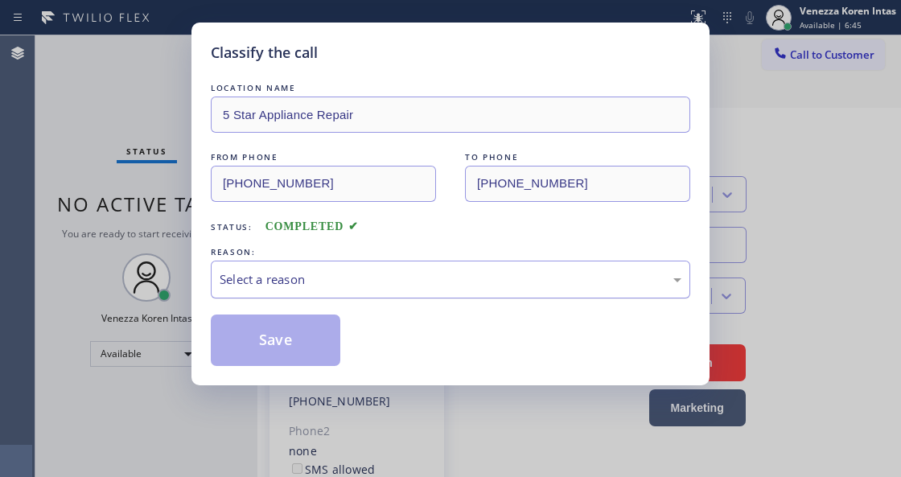
drag, startPoint x: 341, startPoint y: 269, endPoint x: 358, endPoint y: 290, distance: 26.9
click at [341, 270] on div "Select a reason" at bounding box center [450, 280] width 479 height 38
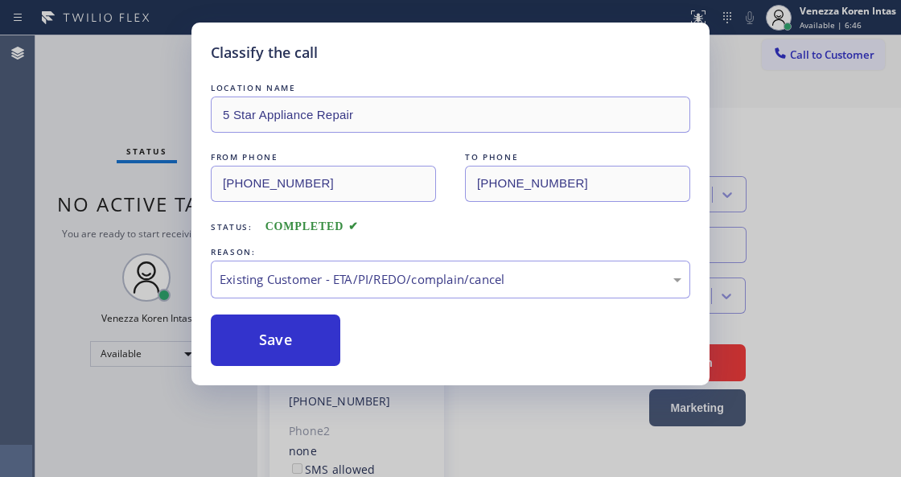
click at [289, 343] on button "Save" at bounding box center [275, 339] width 129 height 51
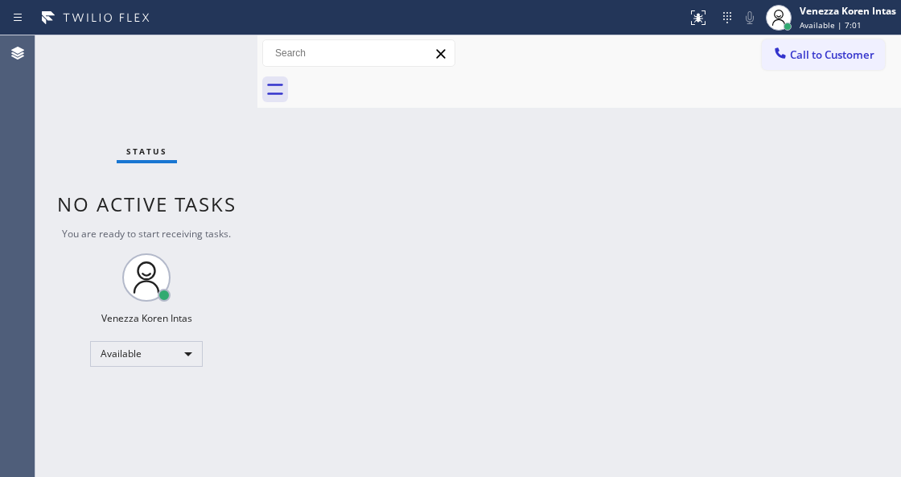
click at [296, 277] on div "Back to Dashboard Change Sender ID Customers Technicians Select a contact Outbo…" at bounding box center [578, 256] width 643 height 442
click at [13, 159] on div "Agent Desktop" at bounding box center [17, 256] width 35 height 442
click at [175, 84] on div "Status No active tasks You are ready to start receiving tasks. Venezza Koren In…" at bounding box center [146, 256] width 222 height 442
click at [179, 71] on div "Status No active tasks You are ready to start receiving tasks. Venezza Koren In…" at bounding box center [146, 256] width 222 height 442
click at [252, 233] on div "Status No active tasks You are ready to start receiving tasks. Venezza Koren In…" at bounding box center [146, 256] width 222 height 442
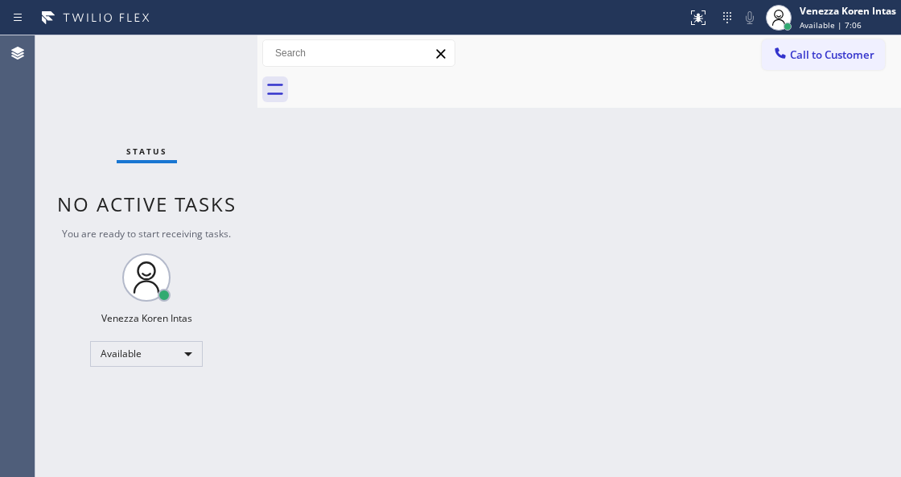
drag, startPoint x: 207, startPoint y: 156, endPoint x: 167, endPoint y: 81, distance: 84.9
click at [204, 150] on div "Status No active tasks You are ready to start receiving tasks. Venezza Koren In…" at bounding box center [146, 256] width 222 height 442
drag, startPoint x: 167, startPoint y: 81, endPoint x: 35, endPoint y: 106, distance: 135.0
click at [154, 80] on div "Status No active tasks You are ready to start receiving tasks. Venezza Koren In…" at bounding box center [146, 256] width 222 height 442
click at [364, 216] on div "Back to Dashboard Change Sender ID Customers Technicians Select a contact Outbo…" at bounding box center [578, 256] width 643 height 442
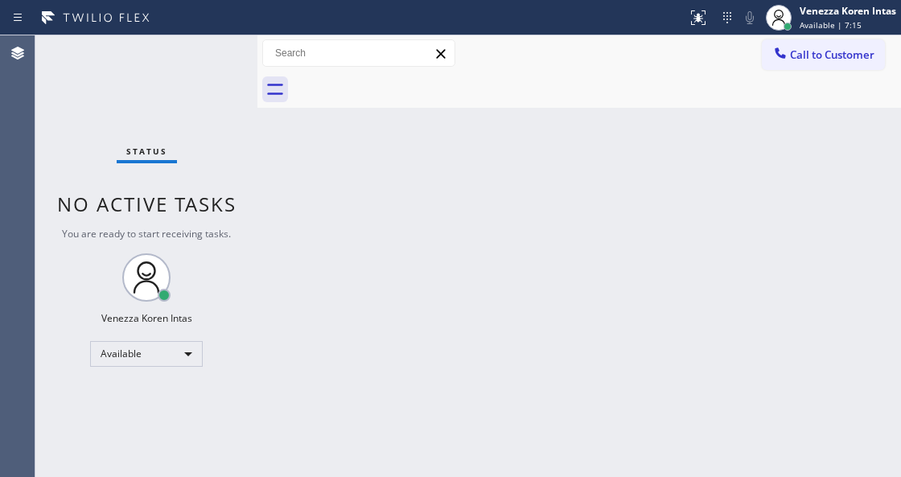
click at [203, 60] on div "Status No active tasks You are ready to start receiving tasks. Venezza Koren In…" at bounding box center [146, 256] width 222 height 442
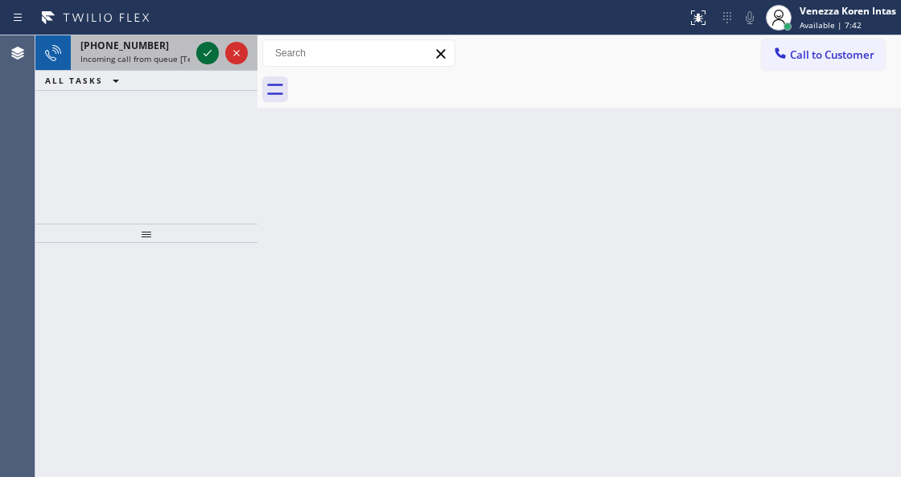
click at [201, 53] on icon at bounding box center [207, 52] width 19 height 19
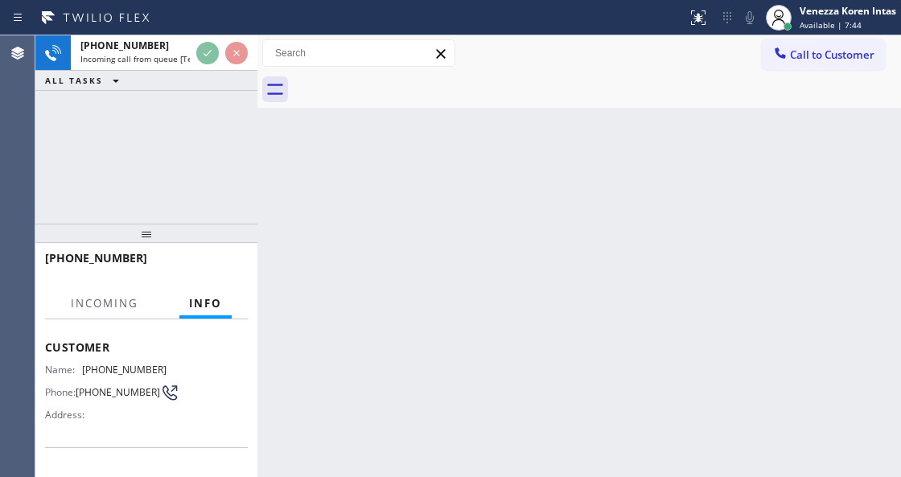
scroll to position [161, 0]
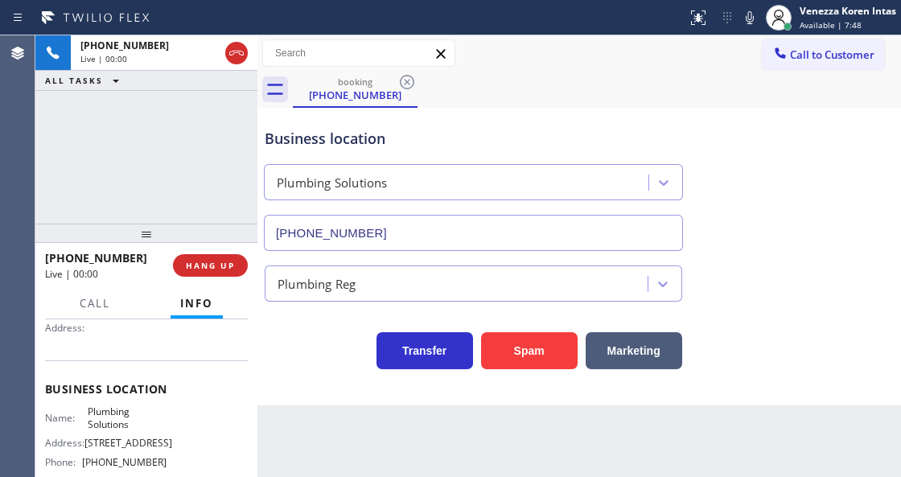
type input "[PHONE_NUMBER]"
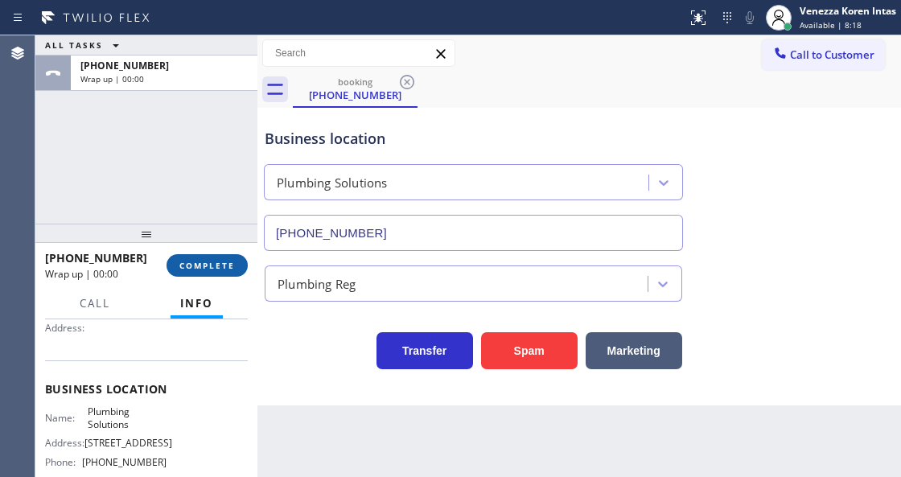
click at [221, 270] on span "COMPLETE" at bounding box center [206, 265] width 55 height 11
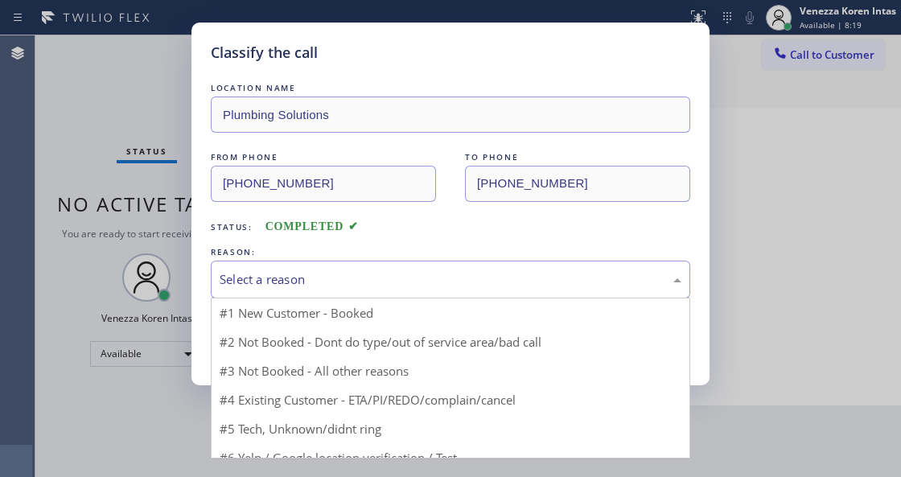
click at [372, 281] on div "Select a reason" at bounding box center [451, 279] width 462 height 18
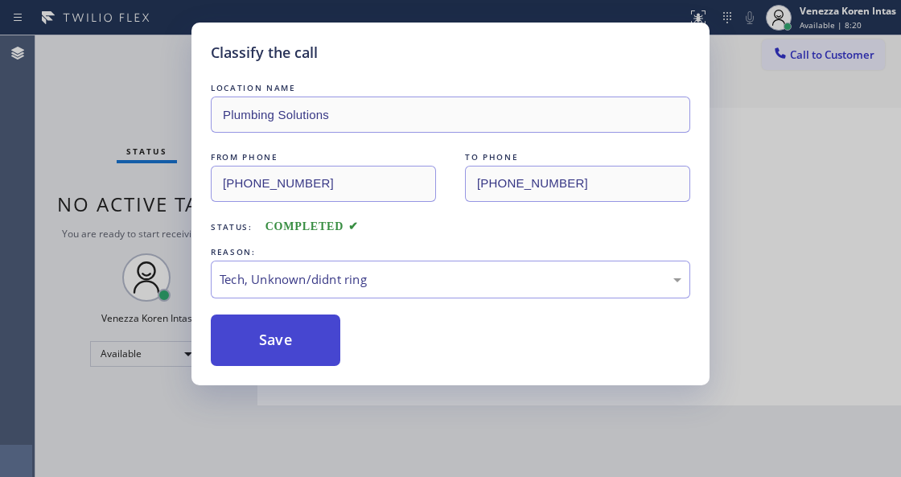
click at [323, 335] on button "Save" at bounding box center [275, 339] width 129 height 51
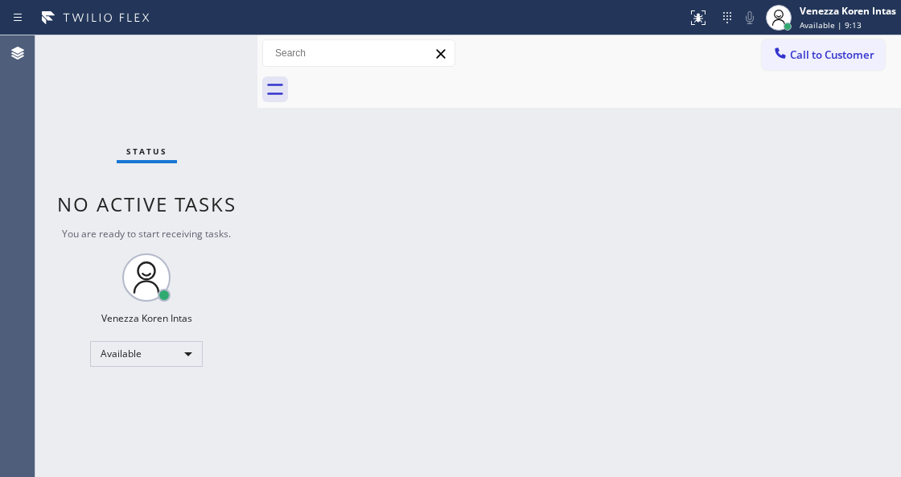
click at [201, 47] on div "Status No active tasks You are ready to start receiving tasks. Venezza Koren In…" at bounding box center [146, 256] width 222 height 442
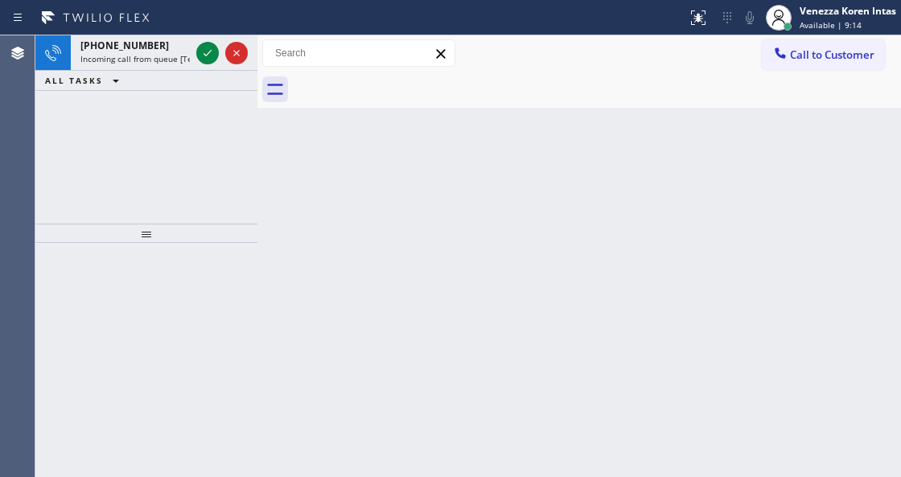
drag, startPoint x: 200, startPoint y: 50, endPoint x: 424, endPoint y: 6, distance: 227.8
click at [206, 51] on icon at bounding box center [207, 52] width 19 height 19
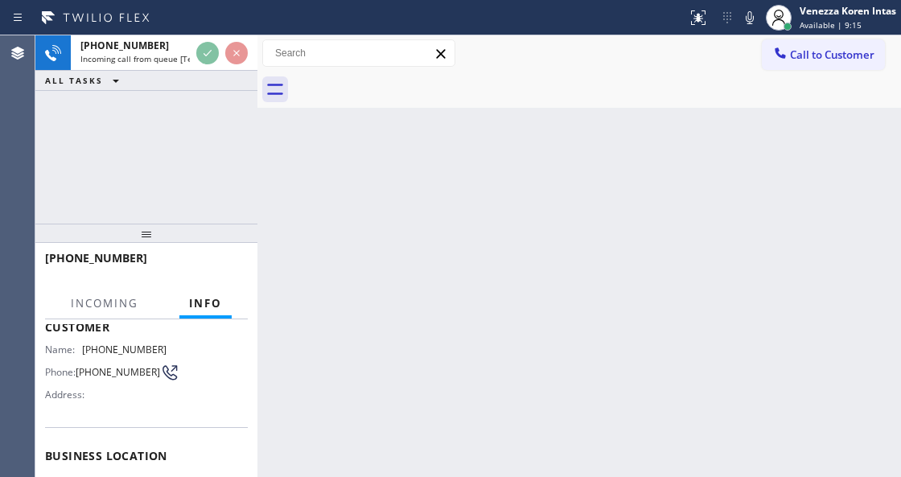
scroll to position [214, 0]
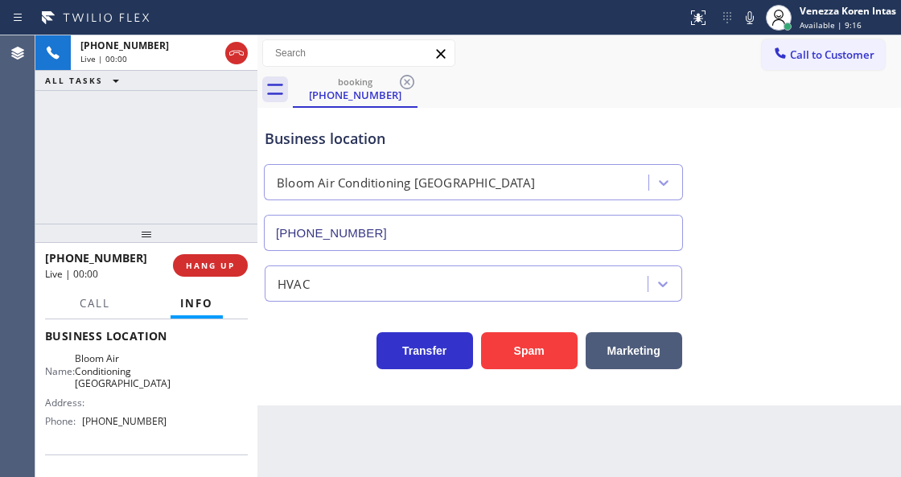
type input "[PHONE_NUMBER]"
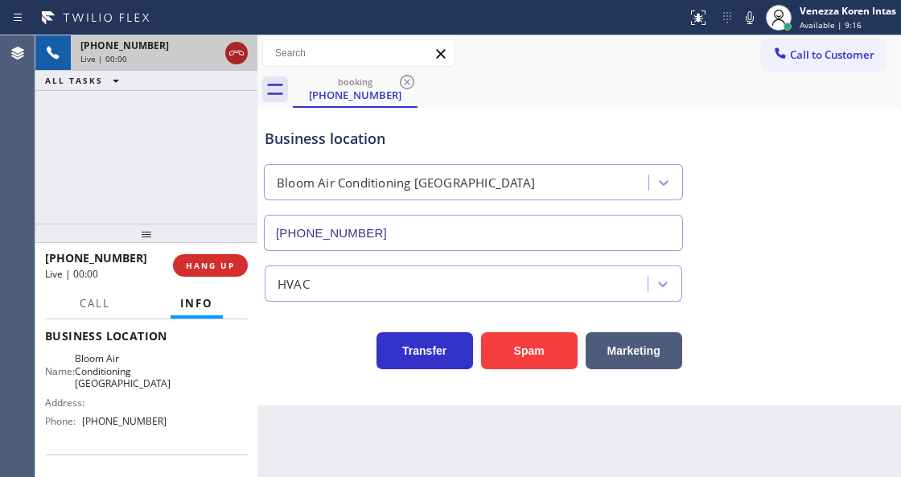
click at [235, 51] on icon at bounding box center [236, 52] width 19 height 19
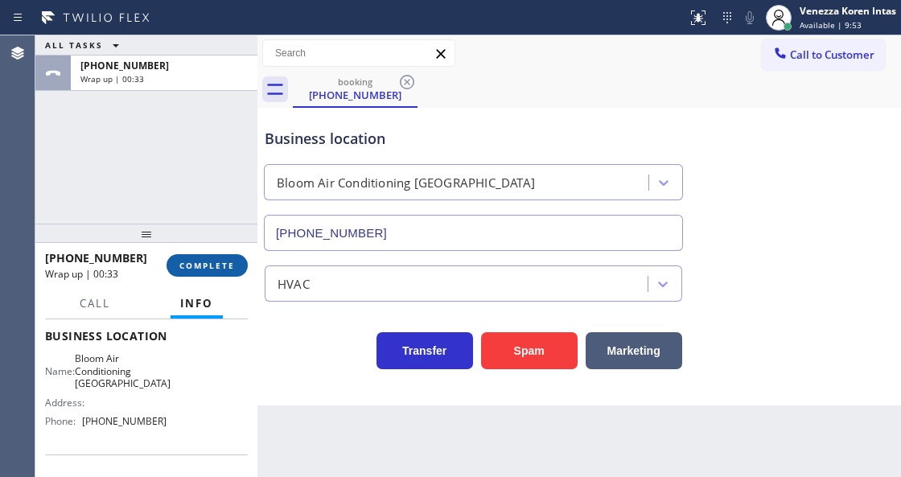
drag, startPoint x: 201, startPoint y: 273, endPoint x: 219, endPoint y: 266, distance: 19.1
click at [202, 272] on button "COMPLETE" at bounding box center [206, 265] width 81 height 23
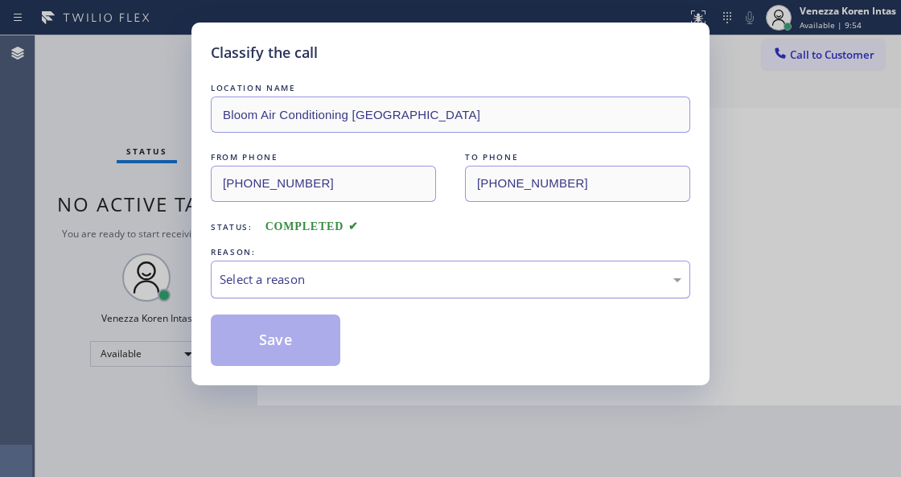
click at [388, 269] on div "Select a reason" at bounding box center [450, 280] width 479 height 38
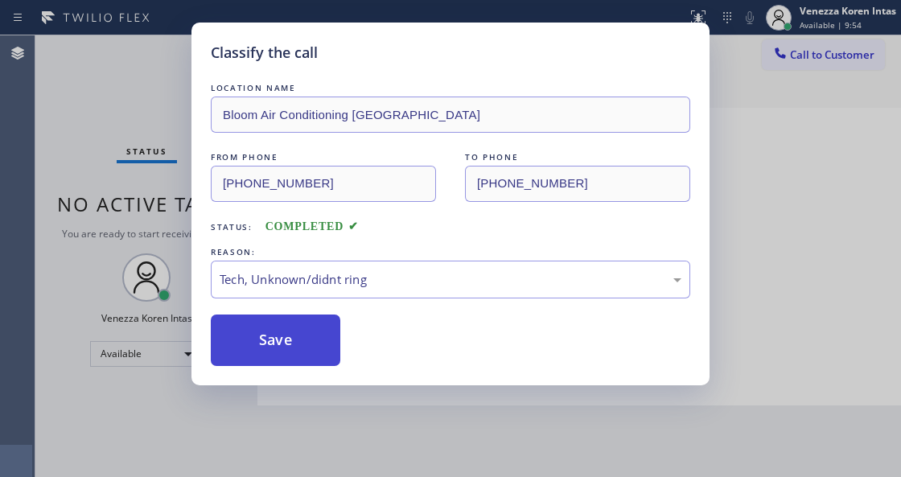
click at [317, 355] on button "Save" at bounding box center [275, 339] width 129 height 51
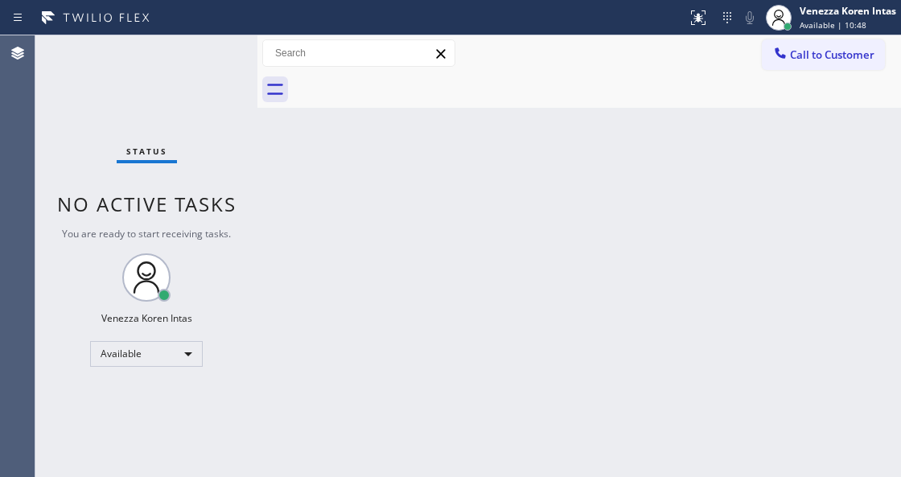
click at [211, 63] on div "Status No active tasks You are ready to start receiving tasks. Venezza Koren In…" at bounding box center [146, 256] width 222 height 442
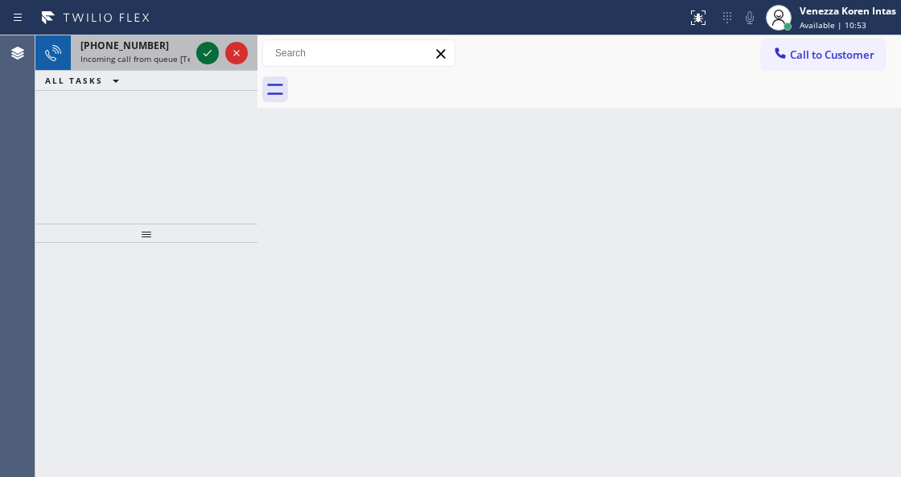
click at [213, 58] on icon at bounding box center [207, 52] width 19 height 19
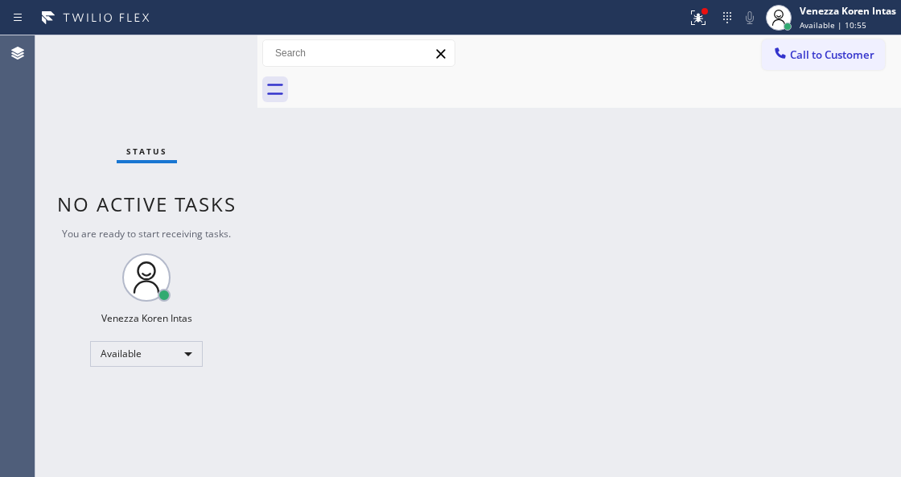
click at [212, 79] on div "Status No active tasks You are ready to start receiving tasks. Venezza Koren In…" at bounding box center [146, 256] width 222 height 442
click at [665, 8] on div at bounding box center [343, 18] width 674 height 26
drag, startPoint x: 701, startPoint y: 6, endPoint x: 651, endPoint y: 201, distance: 201.5
click at [701, 6] on div at bounding box center [697, 17] width 35 height 35
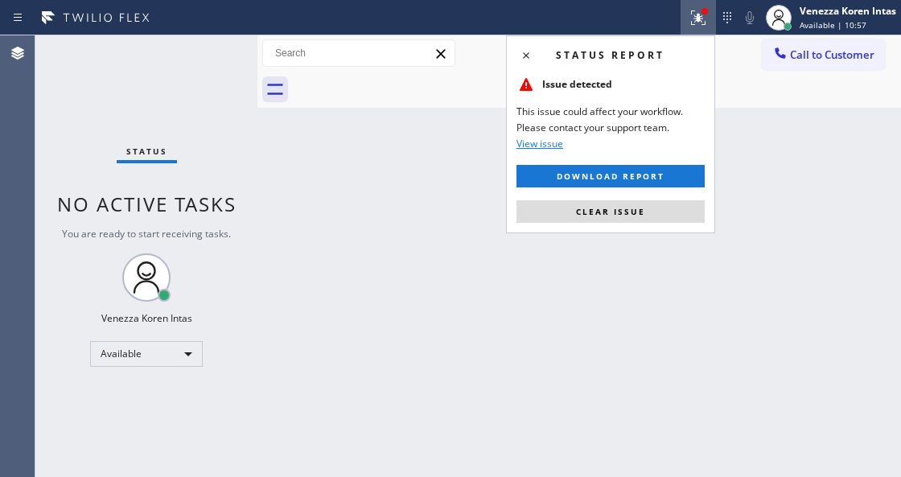
click at [633, 225] on div "Status report Issue detected This issue could affect your workflow. Please cont…" at bounding box center [610, 134] width 209 height 198
click at [658, 206] on button "Clear issue" at bounding box center [610, 211] width 188 height 23
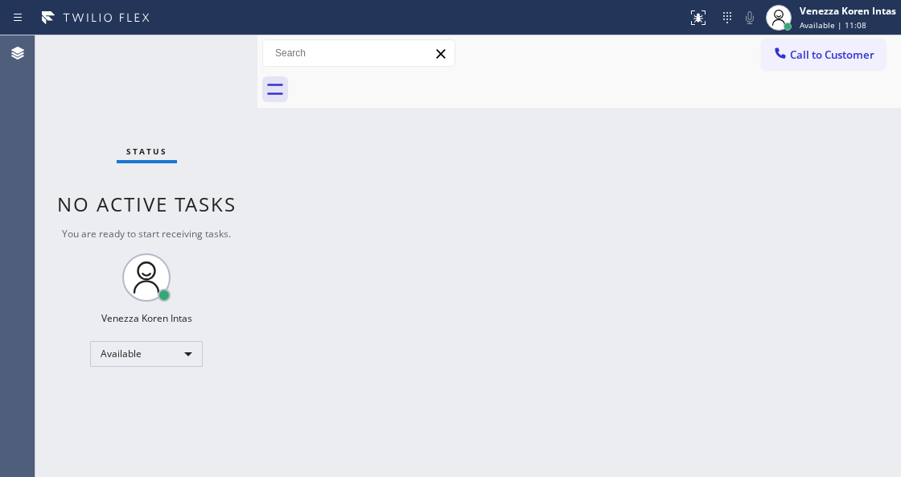
drag, startPoint x: 414, startPoint y: 259, endPoint x: 409, endPoint y: 272, distance: 14.0
click at [409, 272] on div "Back to Dashboard Change Sender ID Customers Technicians Select a contact Outbo…" at bounding box center [578, 256] width 643 height 442
click at [241, 97] on div "Status No active tasks You are ready to start receiving tasks. Venezza Koren In…" at bounding box center [146, 256] width 222 height 442
click at [213, 52] on div "Status No active tasks You are ready to start receiving tasks. Venezza Koren In…" at bounding box center [146, 256] width 222 height 442
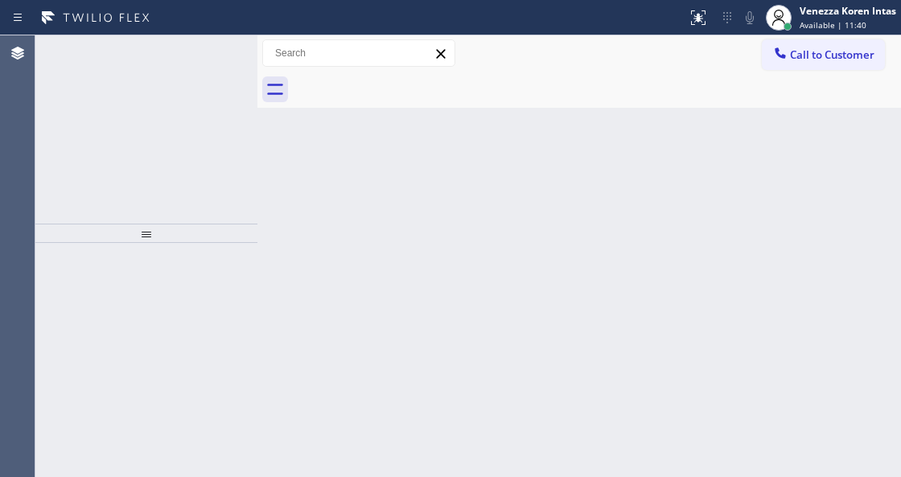
click at [213, 52] on icon at bounding box center [207, 52] width 19 height 19
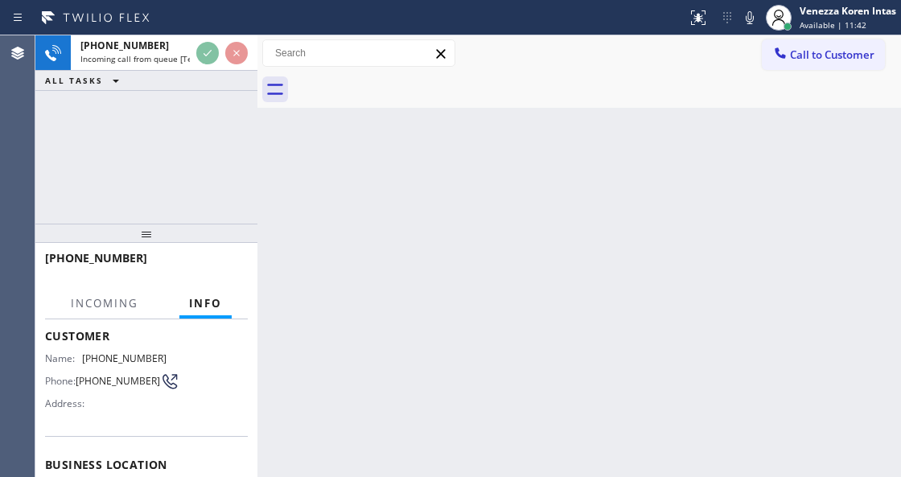
scroll to position [214, 0]
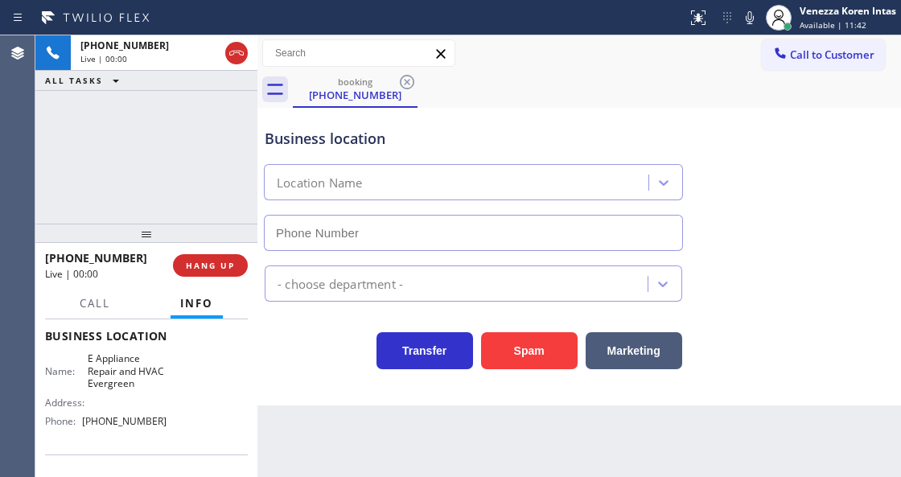
type input "(408) 547-4679"
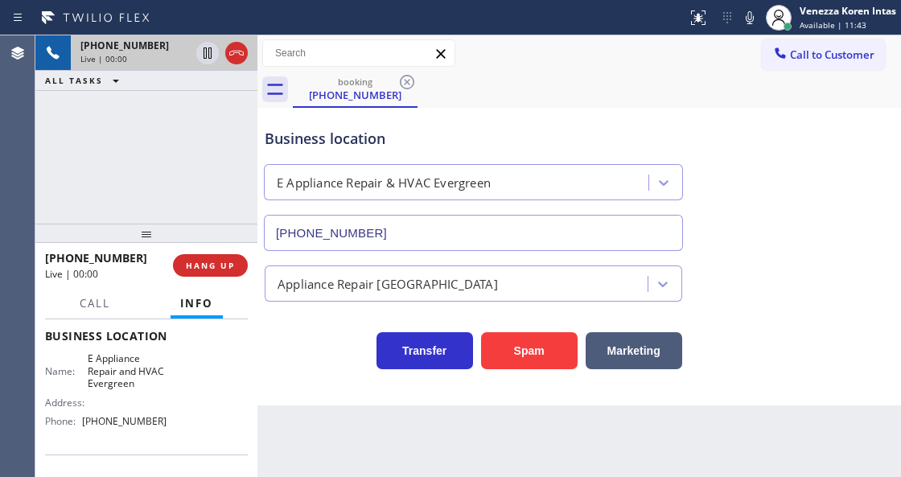
click at [240, 40] on div at bounding box center [222, 52] width 58 height 35
click at [236, 53] on icon at bounding box center [236, 52] width 19 height 19
click at [203, 269] on span "HANG UP" at bounding box center [210, 265] width 49 height 11
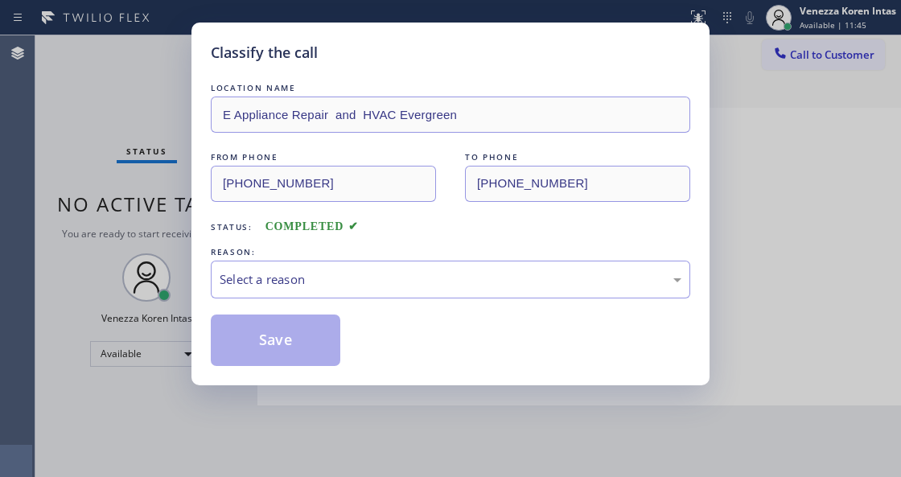
click at [368, 277] on div "Select a reason" at bounding box center [451, 279] width 462 height 18
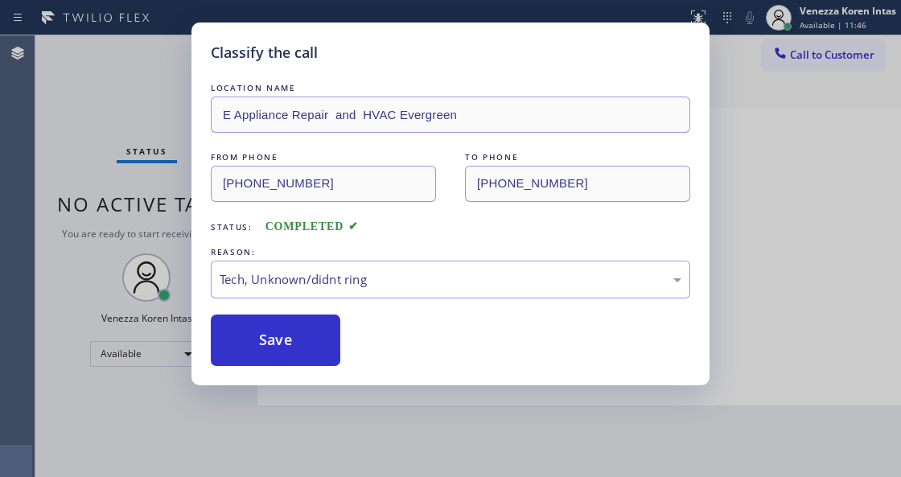
click at [298, 343] on button "Save" at bounding box center [275, 339] width 129 height 51
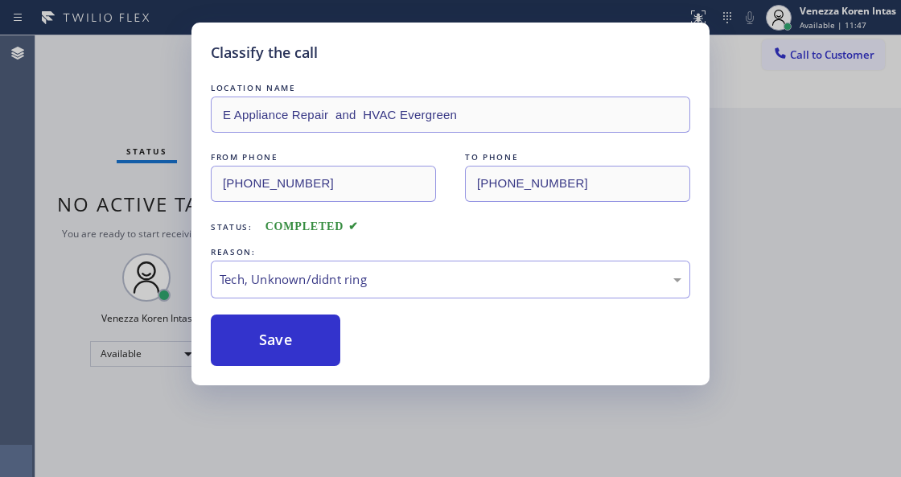
click at [168, 72] on div "Classify the call LOCATION NAME Whirlpool Repair San Jose FROM PHONE (669) 289-…" at bounding box center [467, 256] width 865 height 442
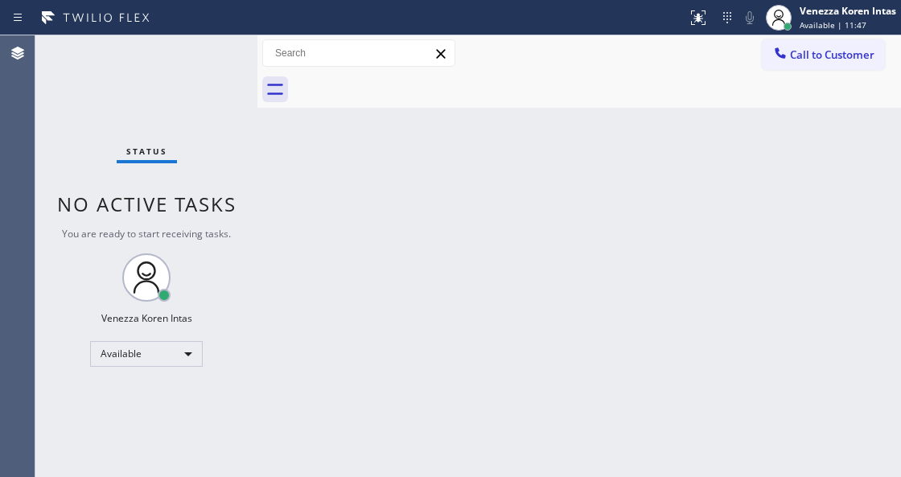
click at [168, 72] on div "Status No active tasks You are ready to start receiving tasks. Venezza Koren In…" at bounding box center [146, 256] width 222 height 442
click at [235, 163] on div "Status No active tasks You are ready to start receiving tasks. Venezza Koren In…" at bounding box center [146, 256] width 222 height 442
click at [219, 82] on div "Status No active tasks You are ready to start receiving tasks. Venezza Koren In…" at bounding box center [146, 256] width 222 height 442
drag, startPoint x: 135, startPoint y: 138, endPoint x: 146, endPoint y: 173, distance: 36.1
click at [135, 138] on div "Status No active tasks You are ready to start receiving tasks. Venezza Koren In…" at bounding box center [146, 256] width 222 height 442
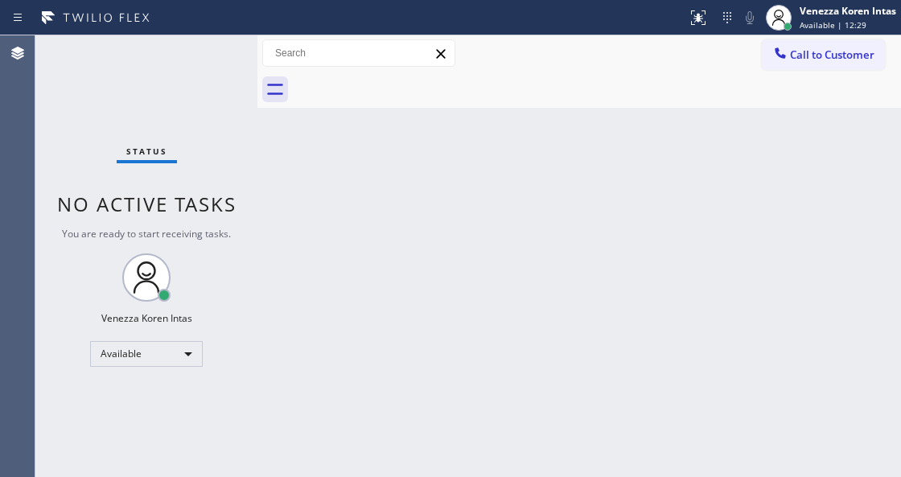
click at [251, 261] on div "Status No active tasks You are ready to start receiving tasks. Venezza Koren In…" at bounding box center [146, 256] width 222 height 442
click at [250, 224] on div "Status No active tasks You are ready to start receiving tasks. Venezza Koren In…" at bounding box center [146, 256] width 222 height 442
drag, startPoint x: 206, startPoint y: 153, endPoint x: 235, endPoint y: 199, distance: 54.9
click at [206, 153] on div "Status No active tasks You are ready to start receiving tasks. Venezza Koren In…" at bounding box center [146, 256] width 222 height 442
click at [253, 222] on div "Status No active tasks You are ready to start receiving tasks. Venezza Koren In…" at bounding box center [146, 256] width 222 height 442
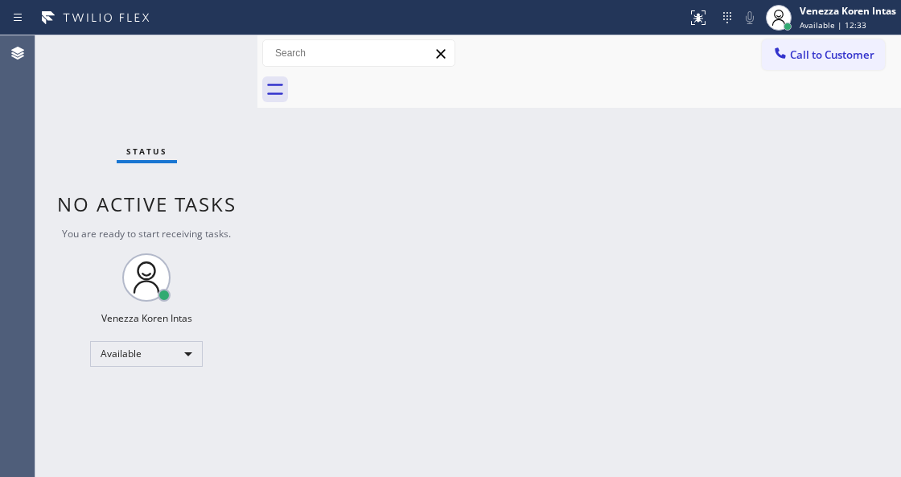
click at [440, 281] on div "Back to Dashboard Change Sender ID Customers Technicians Select a contact Outbo…" at bounding box center [578, 256] width 643 height 442
drag, startPoint x: 326, startPoint y: 281, endPoint x: 283, endPoint y: 187, distance: 102.6
click at [325, 281] on div "Back to Dashboard Change Sender ID Customers Technicians Select a contact Outbo…" at bounding box center [578, 256] width 643 height 442
click at [209, 68] on div "Status No active tasks You are ready to start receiving tasks. Venezza Koren In…" at bounding box center [146, 256] width 222 height 442
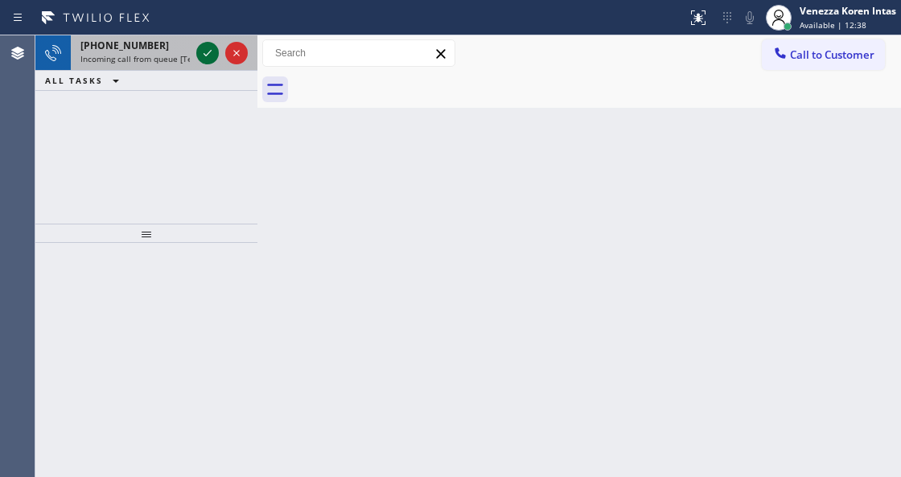
click at [211, 51] on icon at bounding box center [207, 52] width 19 height 19
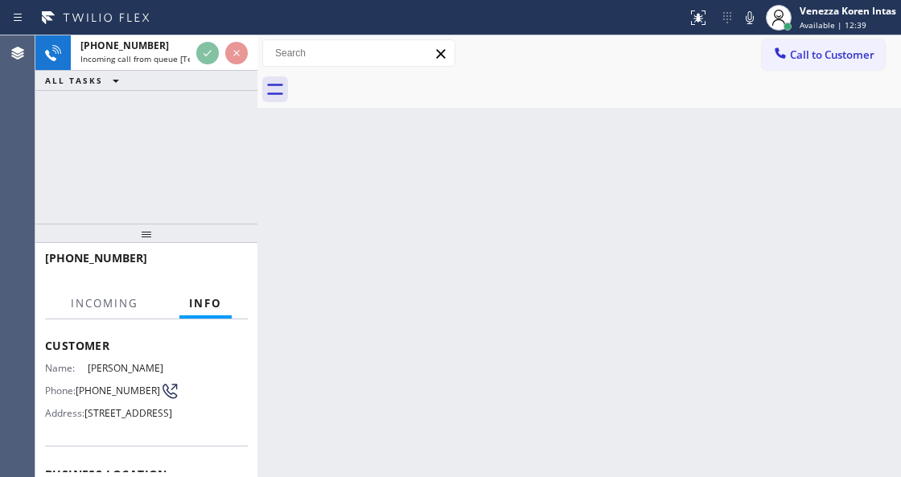
scroll to position [161, 0]
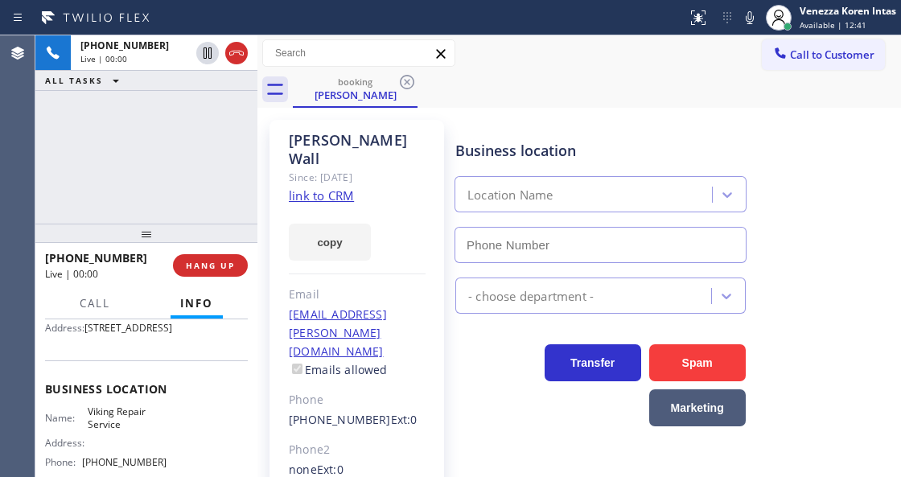
type input "[PHONE_NUMBER]"
click at [317, 187] on link "link to CRM" at bounding box center [321, 195] width 65 height 16
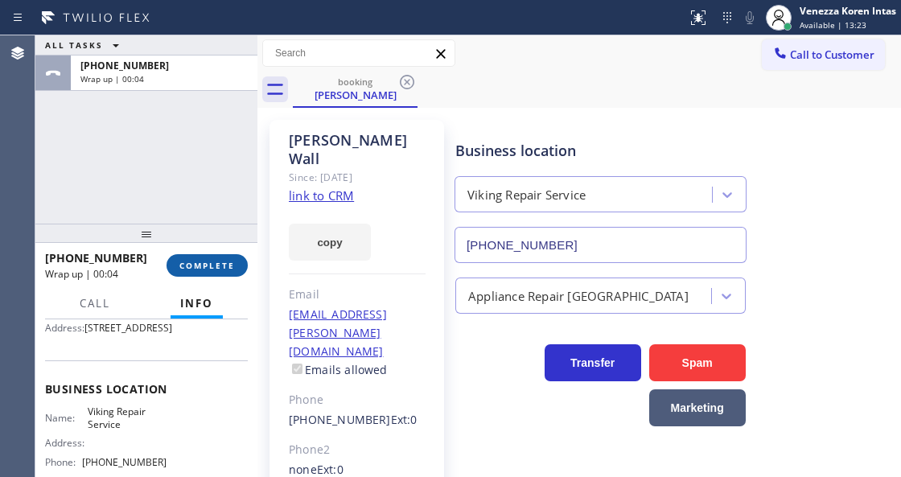
click at [191, 257] on button "COMPLETE" at bounding box center [206, 265] width 81 height 23
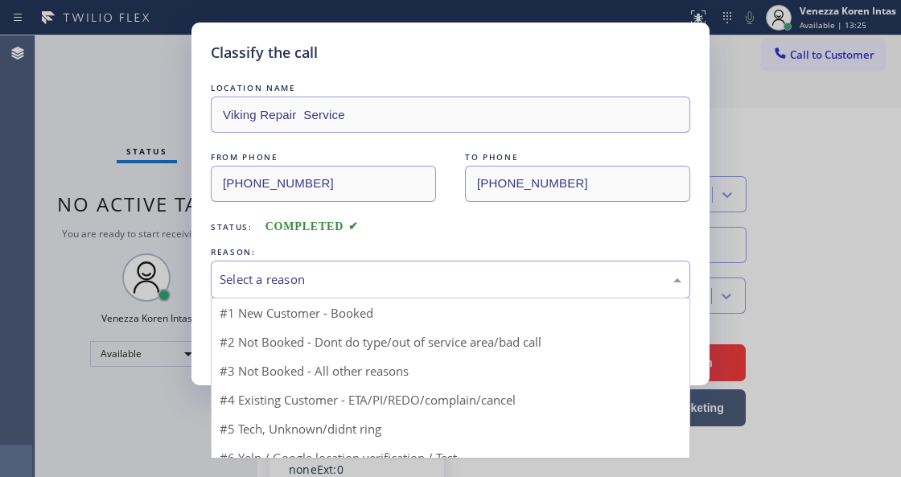
click at [381, 278] on div "Select a reason" at bounding box center [451, 279] width 462 height 18
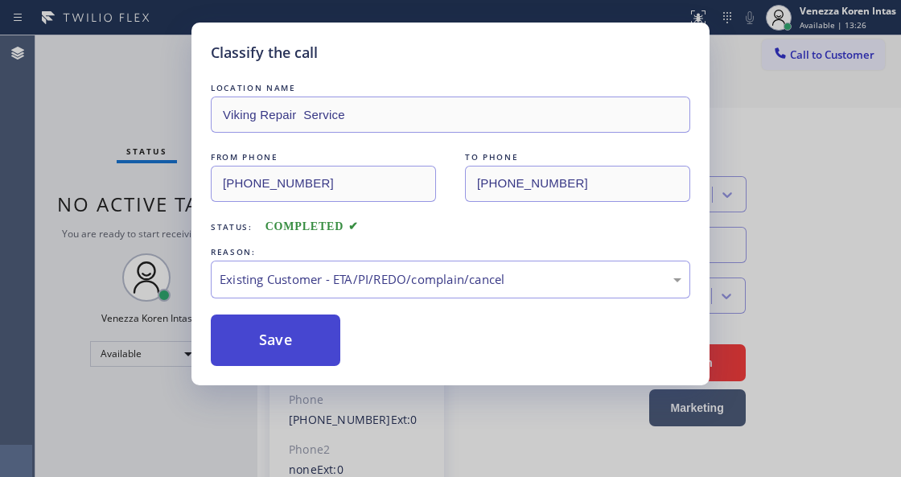
click at [304, 349] on button "Save" at bounding box center [275, 339] width 129 height 51
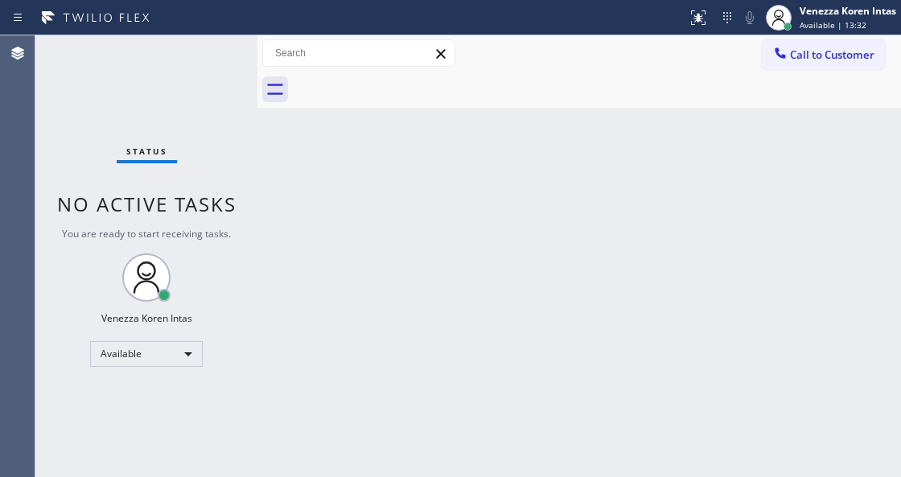
drag, startPoint x: 109, startPoint y: 81, endPoint x: 88, endPoint y: 87, distance: 20.9
click at [106, 81] on div "Status No active tasks You are ready to start receiving tasks. Venezza Koren In…" at bounding box center [146, 256] width 222 height 442
click at [220, 64] on div "Status No active tasks You are ready to start receiving tasks. Venezza Koren In…" at bounding box center [146, 256] width 222 height 442
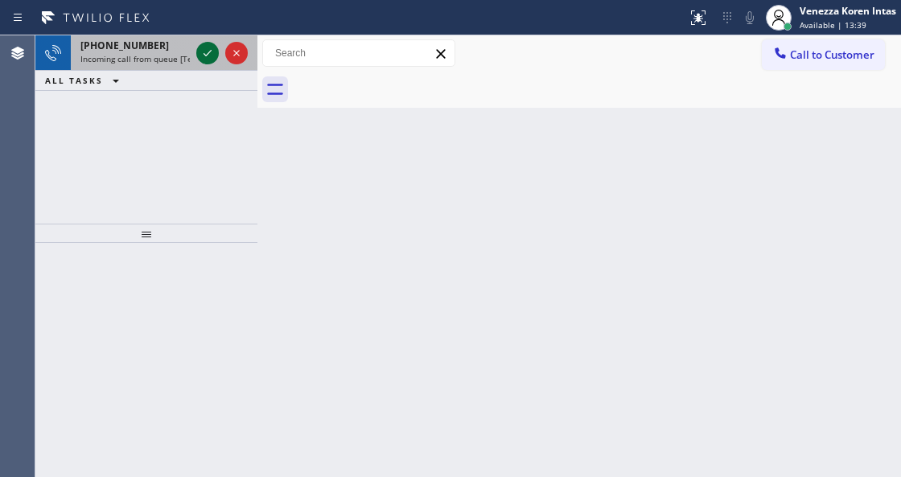
click at [205, 57] on icon at bounding box center [207, 52] width 19 height 19
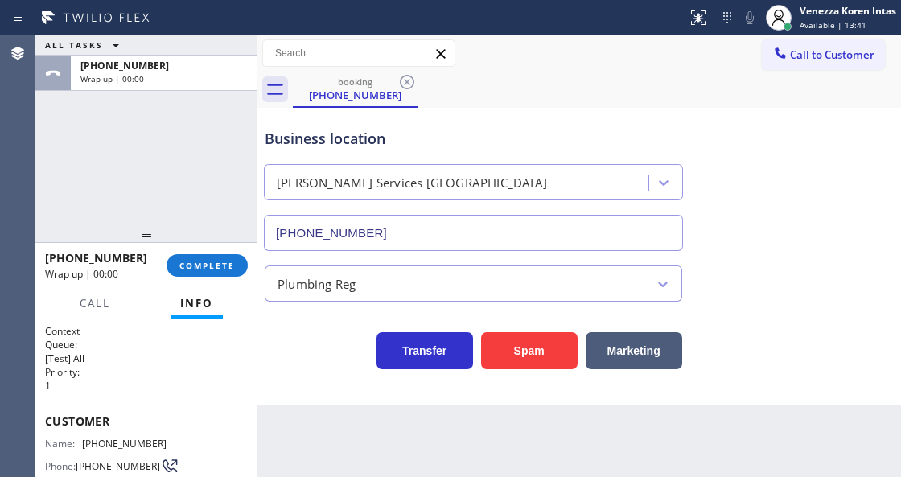
type input "(424) 383-5883"
click at [209, 261] on span "COMPLETE" at bounding box center [206, 265] width 55 height 11
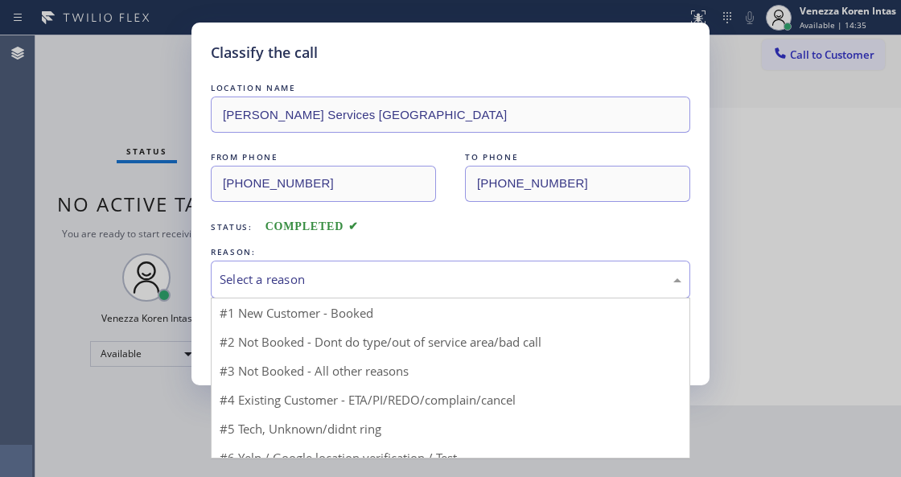
click at [359, 280] on div "Select a reason" at bounding box center [451, 279] width 462 height 18
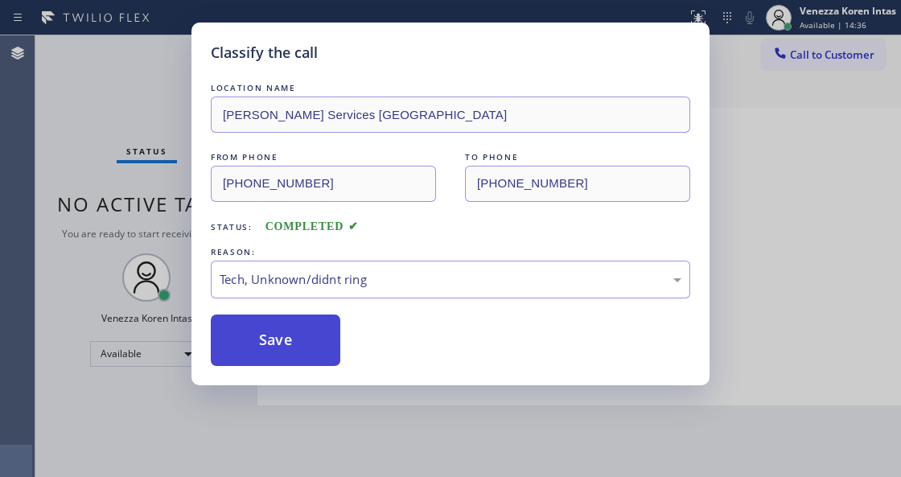
click at [325, 347] on button "Save" at bounding box center [275, 339] width 129 height 51
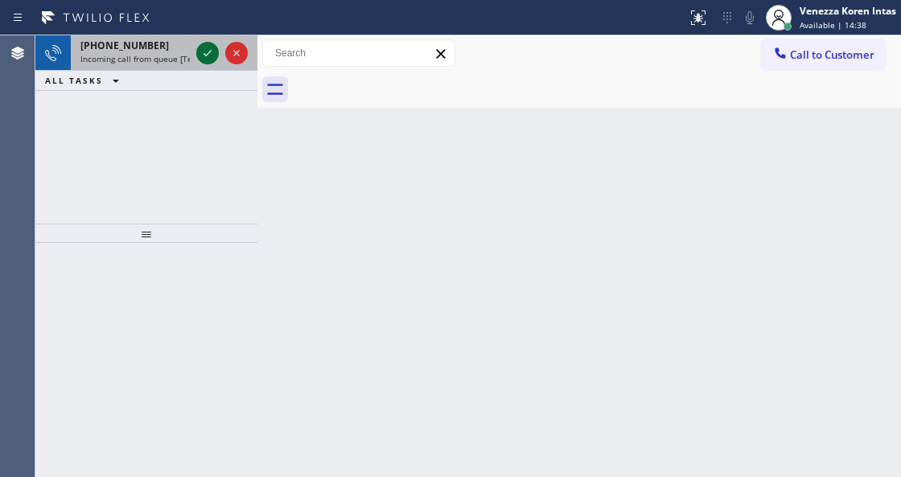
click at [206, 52] on icon at bounding box center [207, 52] width 19 height 19
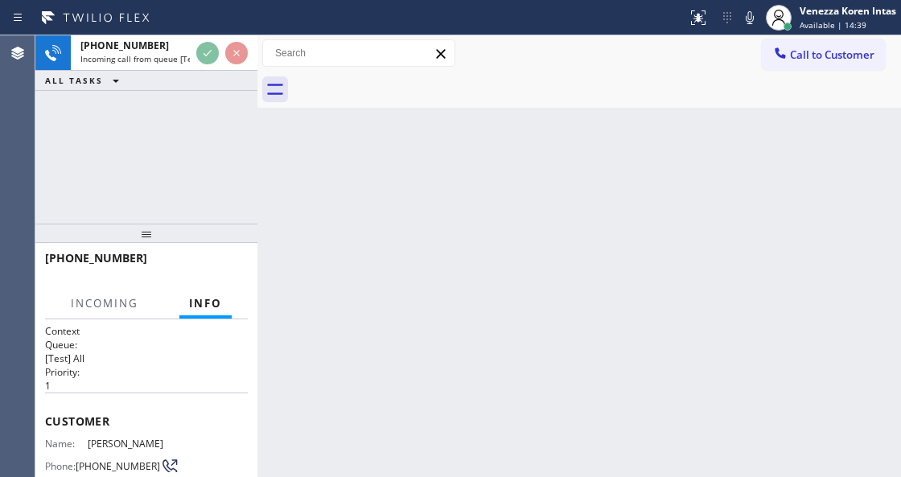
scroll to position [161, 0]
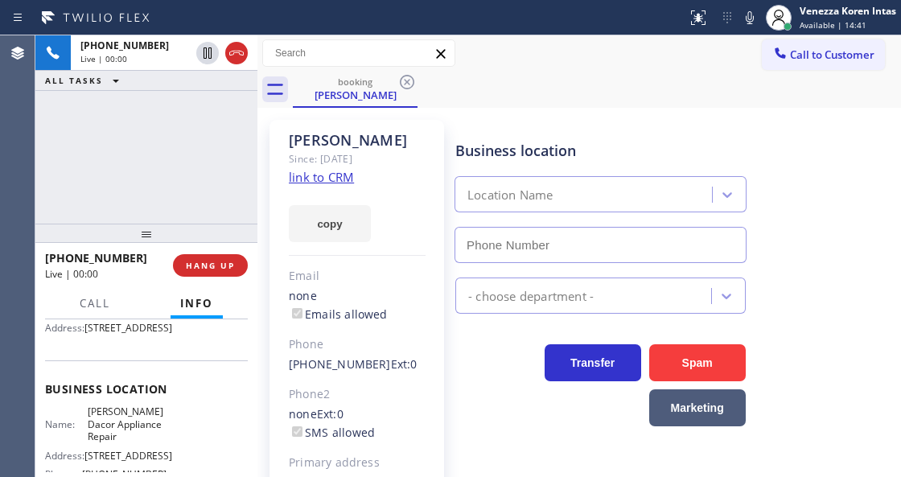
type input "(425) 441-3062"
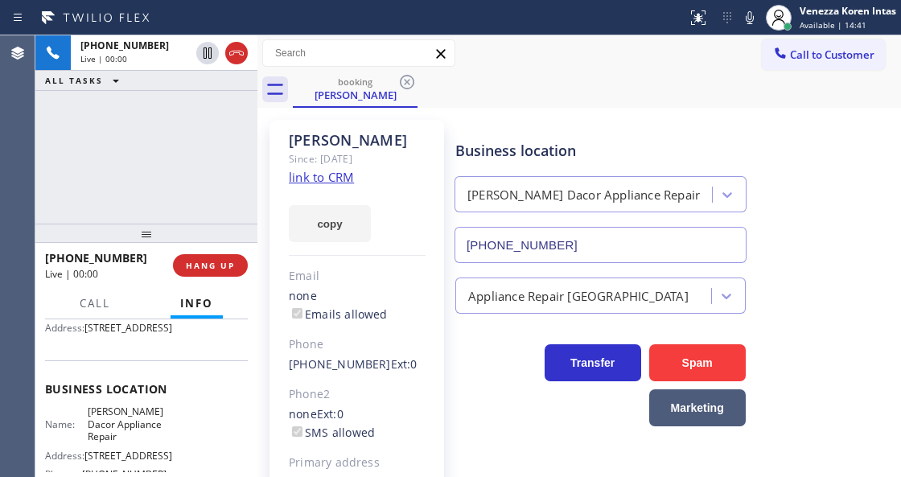
click at [347, 166] on div "Since: [DATE]" at bounding box center [357, 159] width 137 height 18
click at [346, 174] on link "link to CRM" at bounding box center [321, 177] width 65 height 16
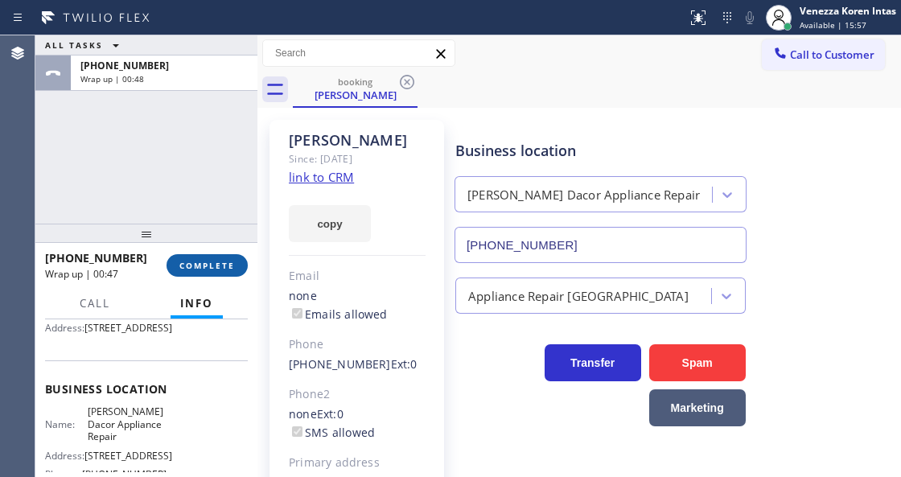
click at [213, 265] on span "COMPLETE" at bounding box center [206, 265] width 55 height 11
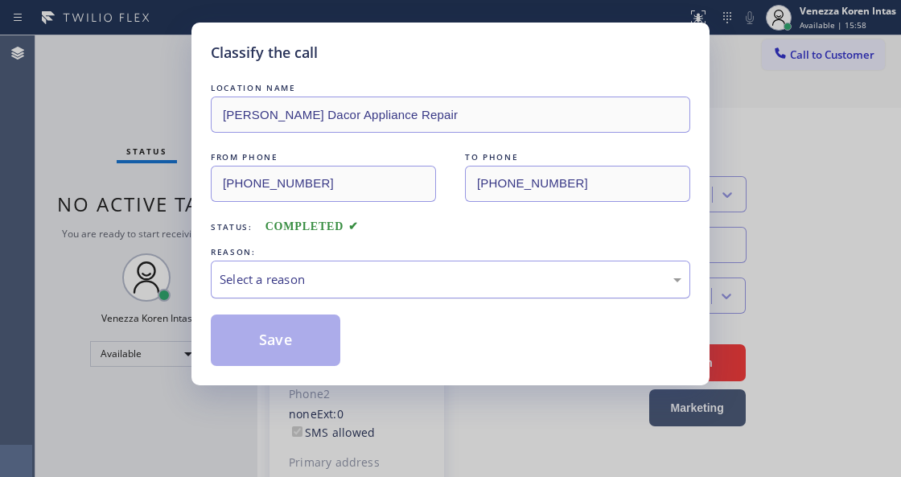
click at [384, 289] on div "Select a reason" at bounding box center [451, 279] width 462 height 18
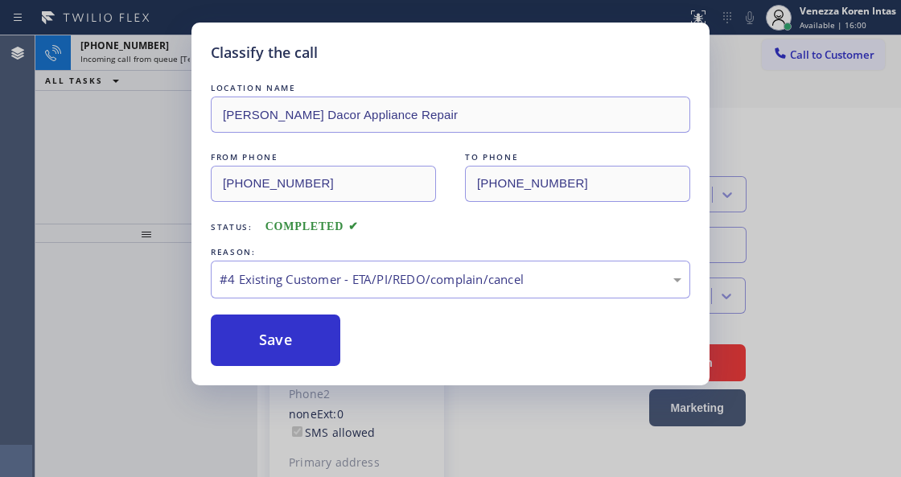
click at [315, 334] on button "Save" at bounding box center [275, 339] width 129 height 51
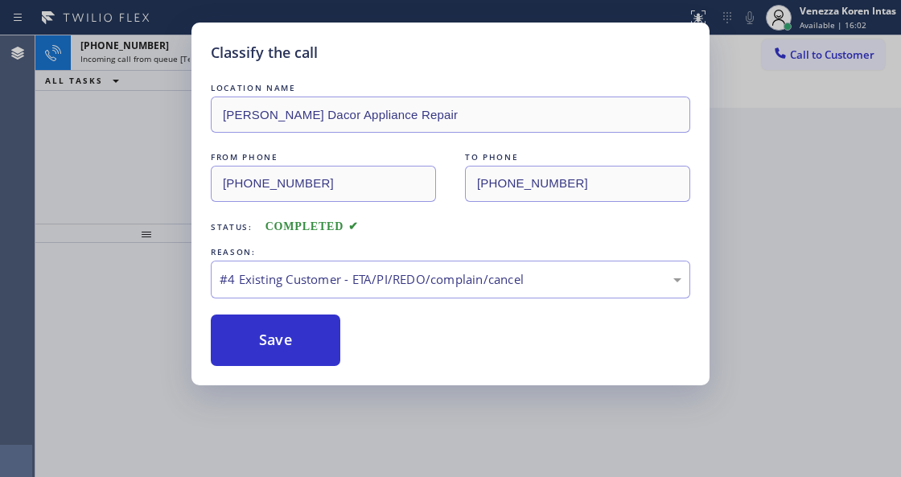
click at [209, 52] on div "Classify the call LOCATION NAME Briggs Dacor Appliance Repair FROM PHONE (206) …" at bounding box center [450, 204] width 518 height 363
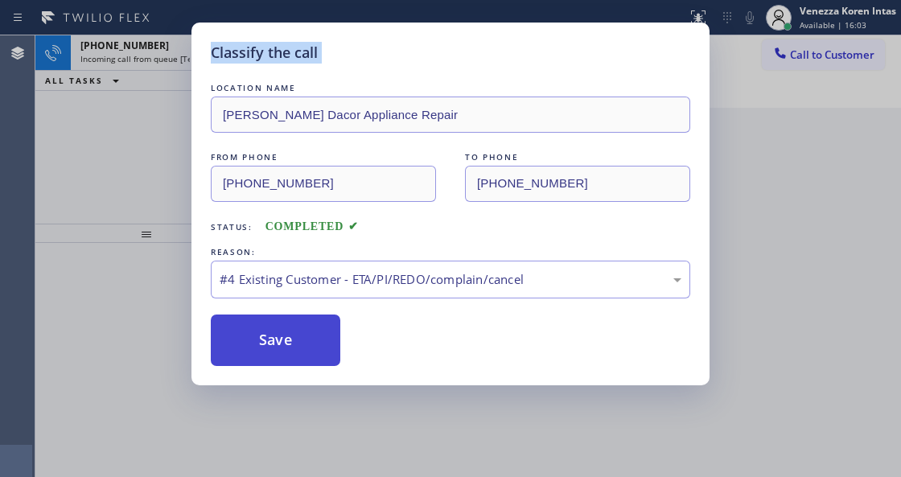
click at [303, 341] on button "Save" at bounding box center [275, 339] width 129 height 51
drag, startPoint x: 313, startPoint y: 345, endPoint x: 306, endPoint y: 360, distance: 16.9
click at [314, 345] on button "Save" at bounding box center [275, 339] width 129 height 51
click at [311, 352] on button "Save" at bounding box center [275, 339] width 129 height 51
click at [308, 362] on button "Save" at bounding box center [275, 339] width 129 height 51
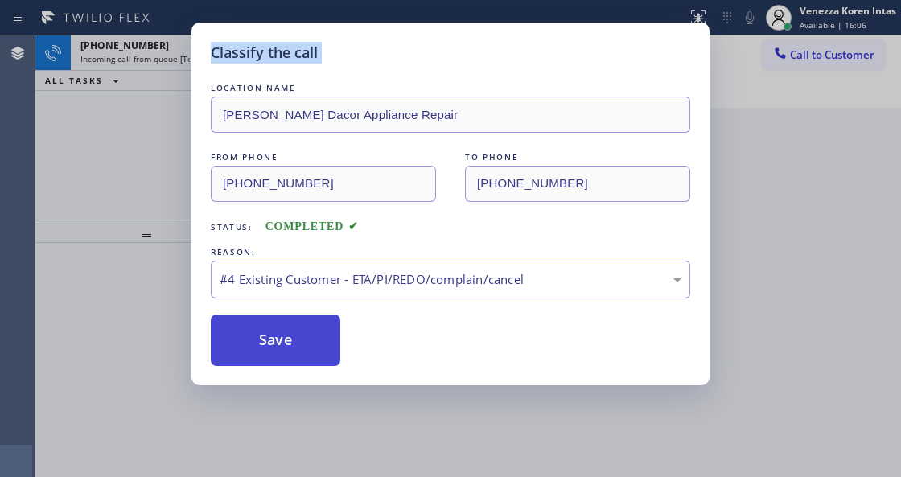
click at [272, 355] on button "Save" at bounding box center [275, 339] width 129 height 51
click at [277, 349] on button "Save" at bounding box center [275, 339] width 129 height 51
click at [292, 284] on div "#4 Existing Customer - ETA/PI/REDO/complain/cancel" at bounding box center [451, 279] width 462 height 18
click at [293, 360] on button "Save" at bounding box center [275, 339] width 129 height 51
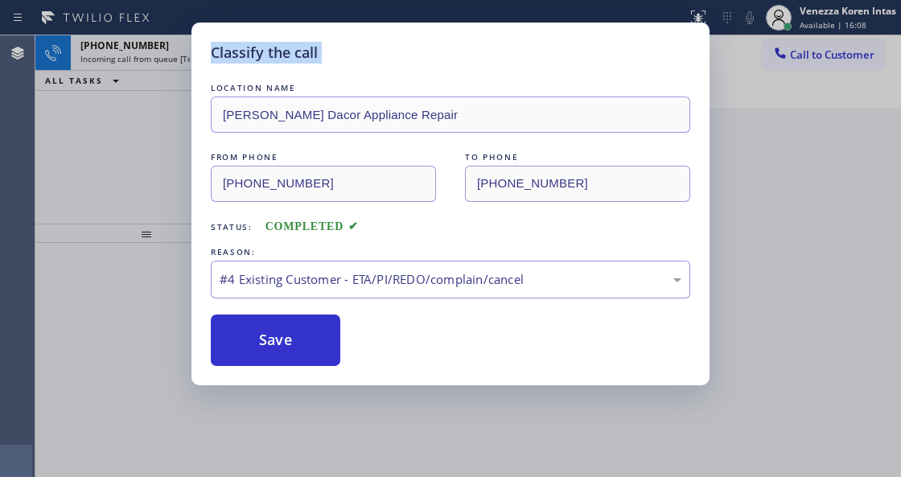
click at [295, 290] on div "#4 Existing Customer - ETA/PI/REDO/complain/cancel" at bounding box center [450, 280] width 479 height 38
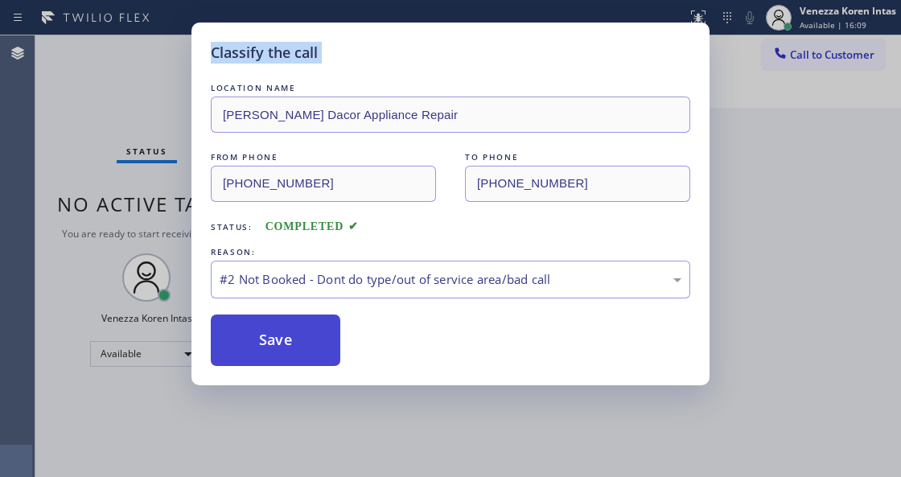
click at [299, 325] on button "Save" at bounding box center [275, 339] width 129 height 51
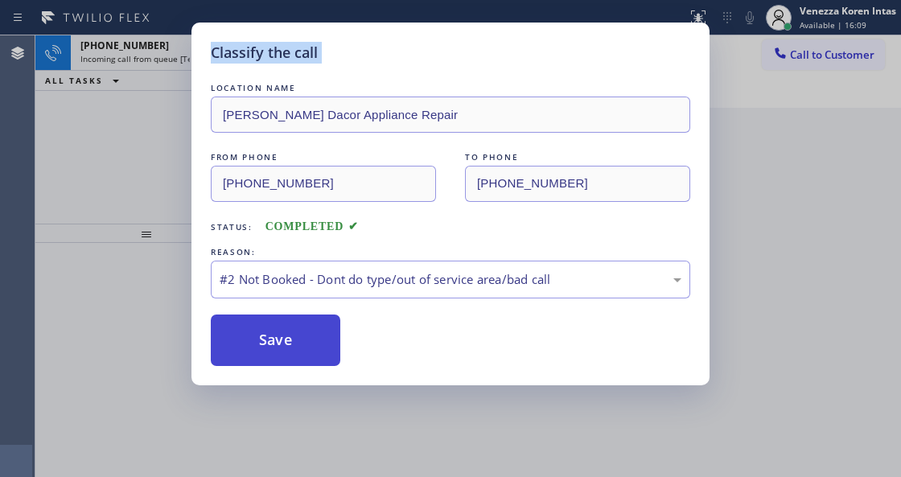
click at [292, 331] on button "Save" at bounding box center [275, 339] width 129 height 51
click at [293, 343] on button "Save" at bounding box center [275, 339] width 129 height 51
click at [315, 291] on div "#2 Not Booked - Dont do type/out of service area/bad call" at bounding box center [450, 280] width 479 height 38
click at [304, 318] on button "Save" at bounding box center [275, 339] width 129 height 51
drag, startPoint x: 306, startPoint y: 344, endPoint x: 286, endPoint y: 343, distance: 19.4
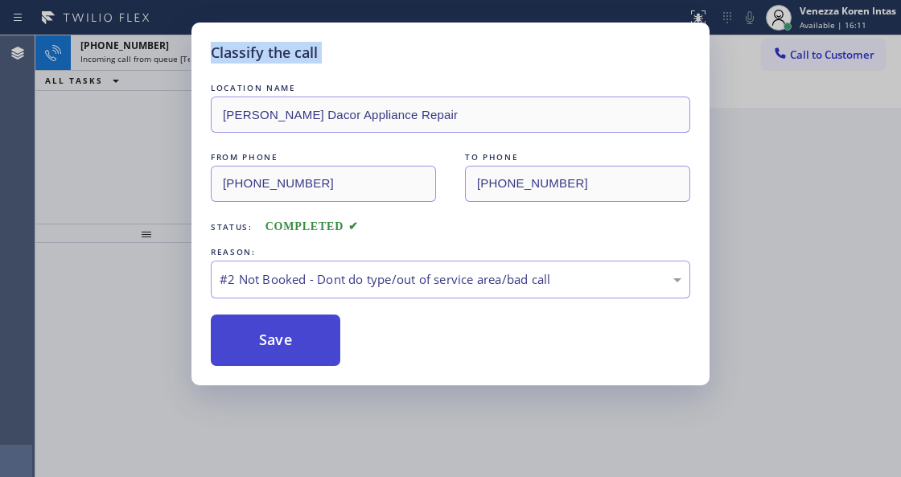
click at [298, 343] on button "Save" at bounding box center [275, 339] width 129 height 51
click at [286, 343] on button "Save" at bounding box center [275, 339] width 129 height 51
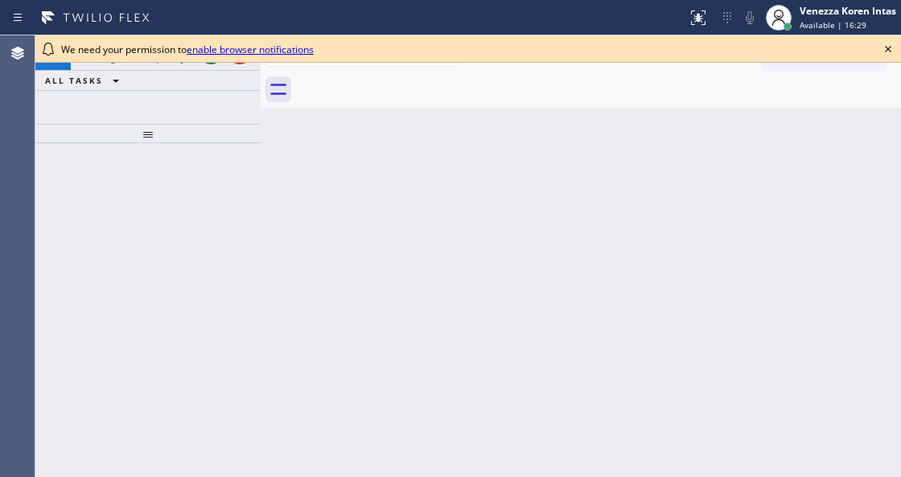
click at [287, 146] on div "Back to Dashboard Change Sender ID Customers Technicians Select a contact Outbo…" at bounding box center [581, 256] width 640 height 442
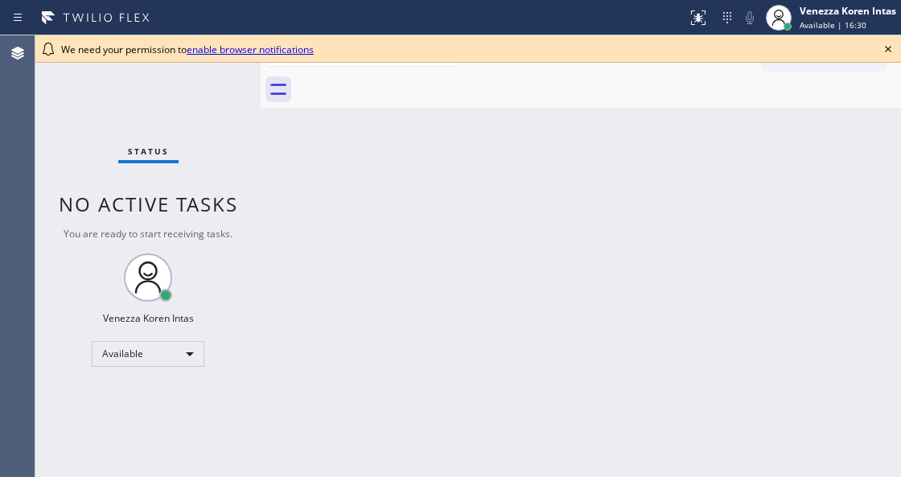
click at [886, 48] on icon at bounding box center [887, 48] width 19 height 19
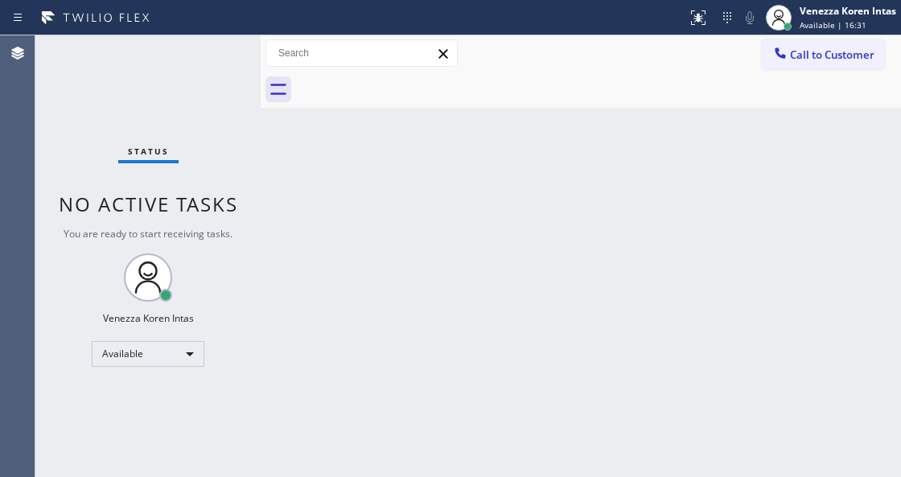
drag, startPoint x: 459, startPoint y: 260, endPoint x: 141, endPoint y: 201, distance: 323.9
click at [454, 261] on div "Back to Dashboard Change Sender ID Customers Technicians Select a contact Outbo…" at bounding box center [581, 256] width 640 height 442
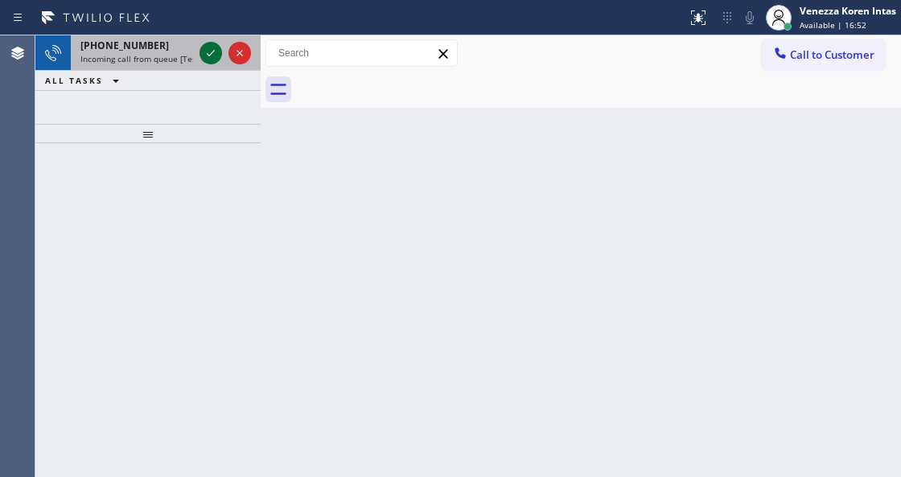
click at [216, 57] on icon at bounding box center [210, 52] width 19 height 19
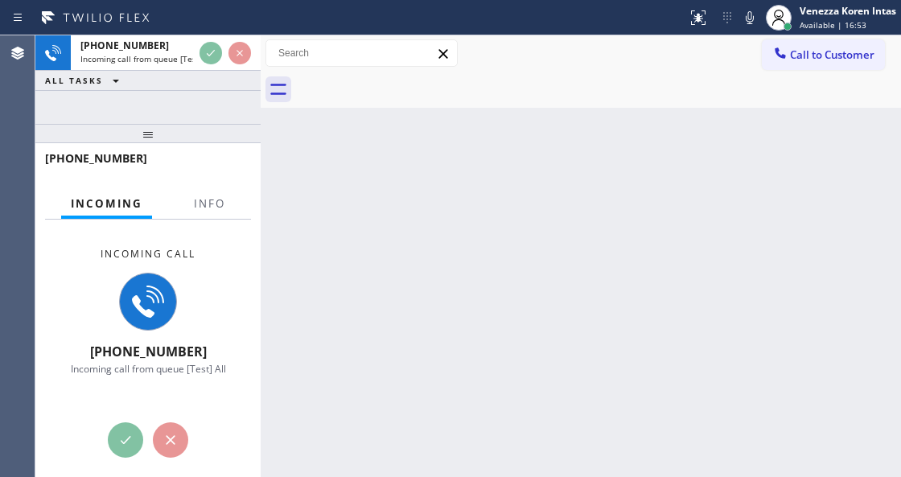
click at [204, 216] on div at bounding box center [209, 217] width 51 height 3
click at [168, 137] on div at bounding box center [147, 133] width 225 height 19
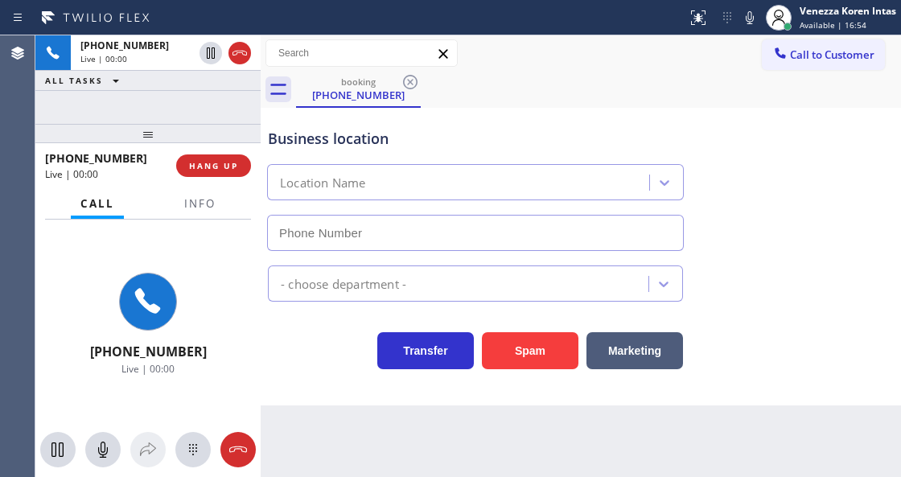
drag, startPoint x: 168, startPoint y: 137, endPoint x: 167, endPoint y: 195, distance: 58.7
click at [167, 143] on div at bounding box center [147, 133] width 225 height 19
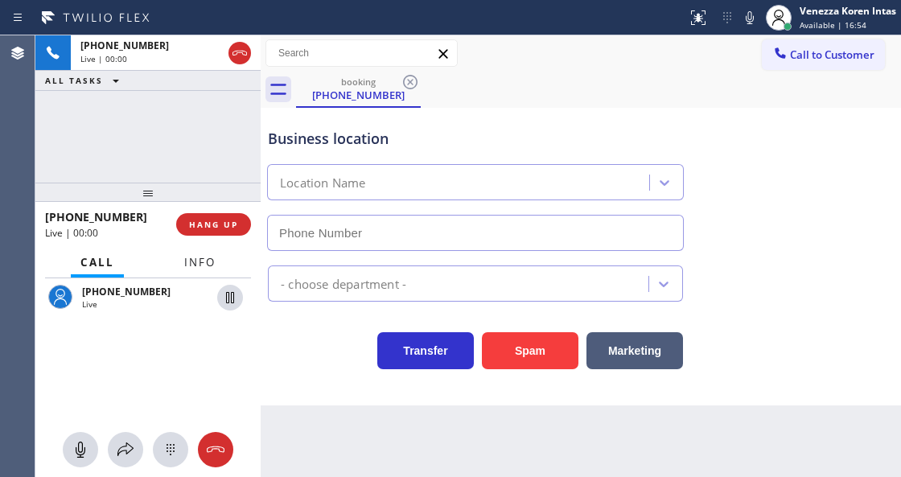
type input "(410) 291-1407"
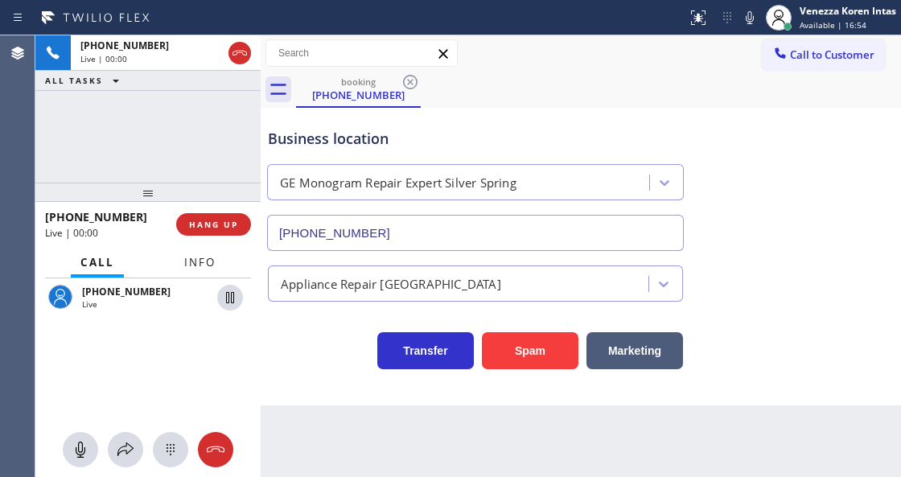
click at [196, 267] on span "Info" at bounding box center [199, 262] width 31 height 14
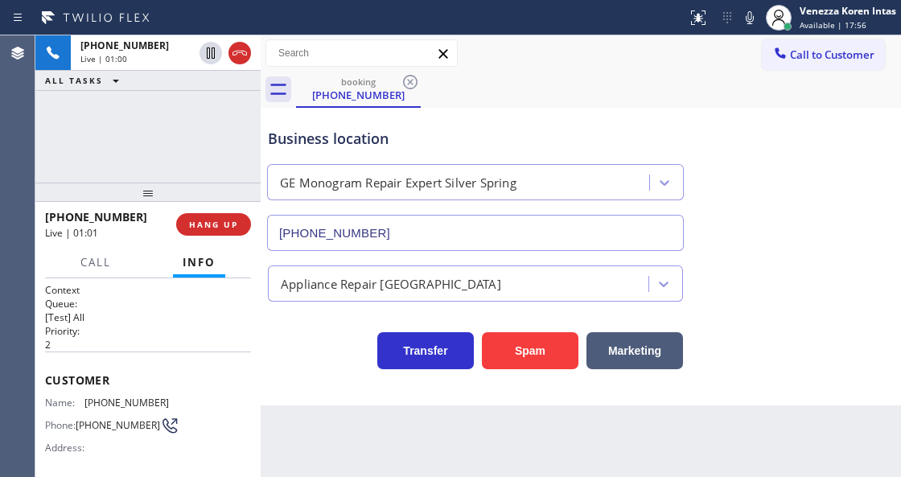
click at [233, 155] on div "+13016022463 Live | 01:00 ALL TASKS ALL TASKS ACTIVE TASKS TASKS IN WRAP UP" at bounding box center [147, 108] width 225 height 147
click at [756, 24] on icon at bounding box center [749, 17] width 19 height 19
drag, startPoint x: 750, startPoint y: 21, endPoint x: 745, endPoint y: 28, distance: 8.7
click at [750, 21] on icon at bounding box center [750, 17] width 8 height 13
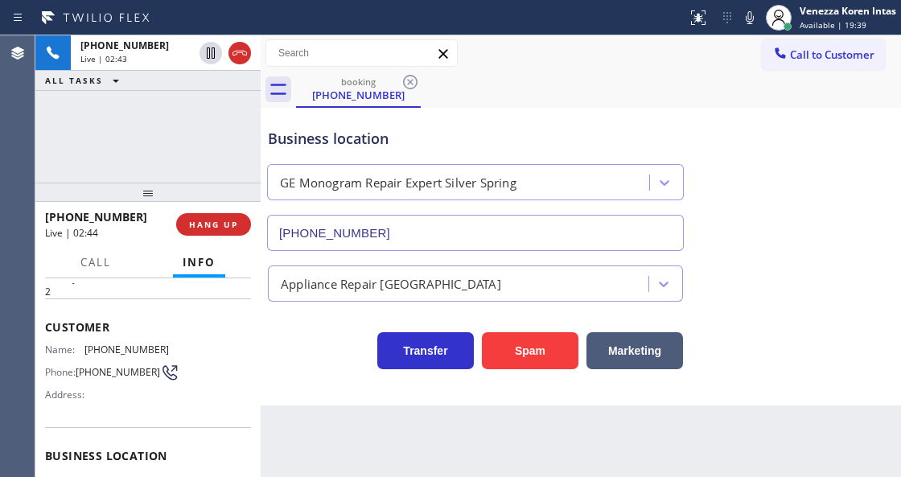
scroll to position [161, 0]
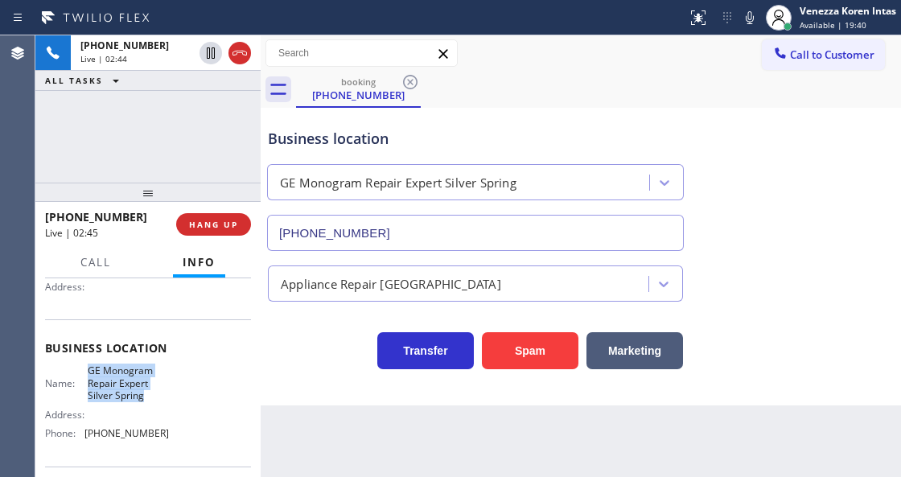
drag, startPoint x: 84, startPoint y: 367, endPoint x: 153, endPoint y: 395, distance: 74.7
click at [153, 395] on div "Name: GE Monogram Repair Expert Silver Spring" at bounding box center [107, 382] width 124 height 37
copy span "GE Monogram Repair Expert Silver Spring"
click at [742, 21] on icon at bounding box center [749, 17] width 19 height 19
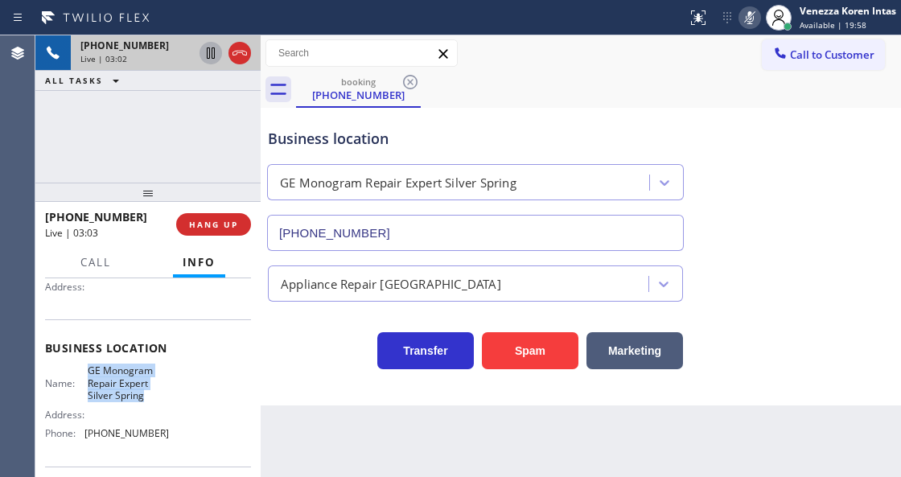
click at [211, 55] on icon at bounding box center [210, 52] width 19 height 19
click at [518, 117] on div "Business location GE Monogram Repair Expert Silver Spring (410) 291-1407" at bounding box center [475, 181] width 421 height 139
click at [750, 18] on icon at bounding box center [750, 17] width 8 height 13
click at [203, 48] on icon at bounding box center [210, 52] width 19 height 19
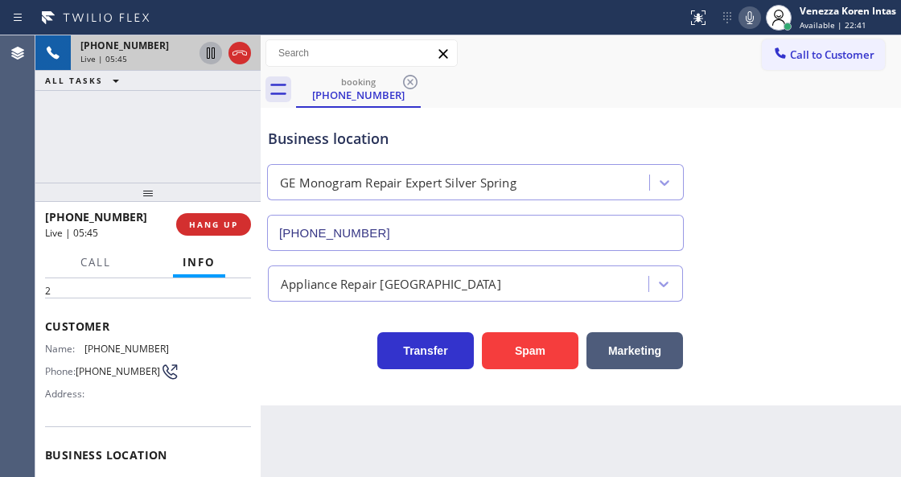
scroll to position [53, 0]
drag, startPoint x: 159, startPoint y: 346, endPoint x: 87, endPoint y: 339, distance: 72.7
click at [87, 343] on span "(301) 602-2463" at bounding box center [126, 349] width 84 height 12
copy span "(301) 602-2463"
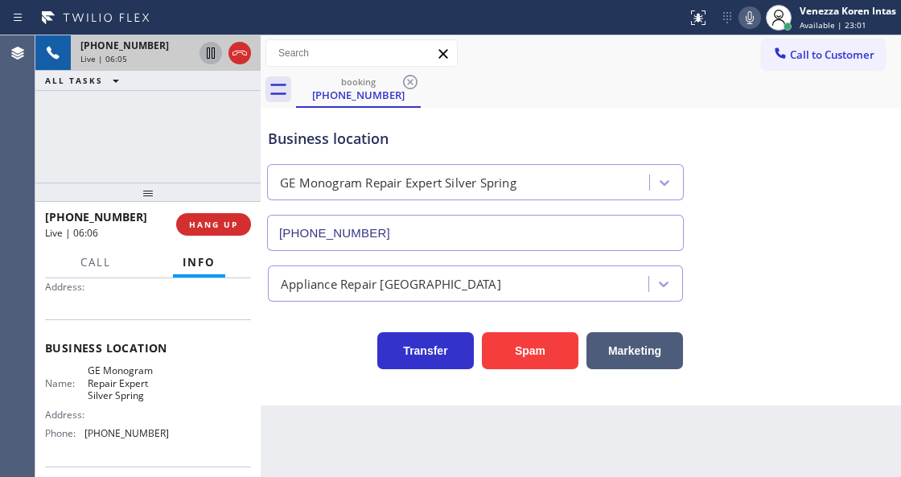
scroll to position [214, 0]
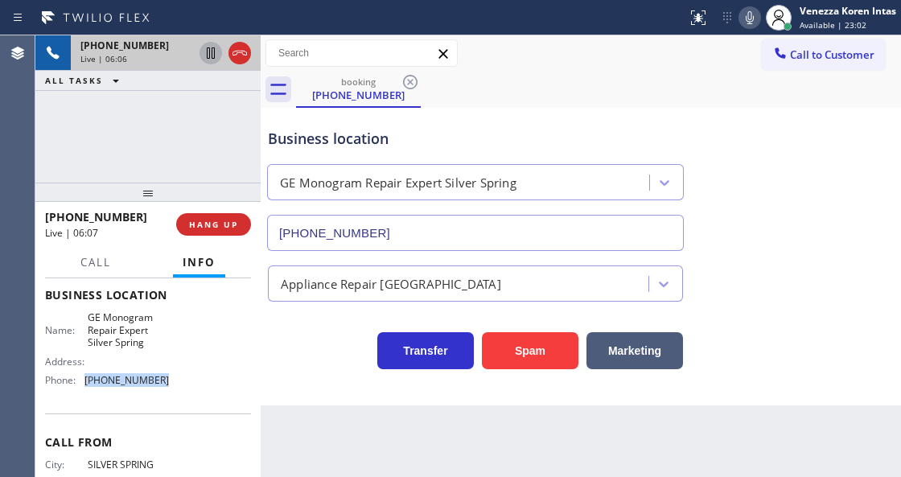
drag, startPoint x: 159, startPoint y: 377, endPoint x: 80, endPoint y: 376, distance: 79.6
click at [80, 376] on div "Phone: (410) 291-1407" at bounding box center [107, 380] width 124 height 12
copy div "(410) 291-1407"
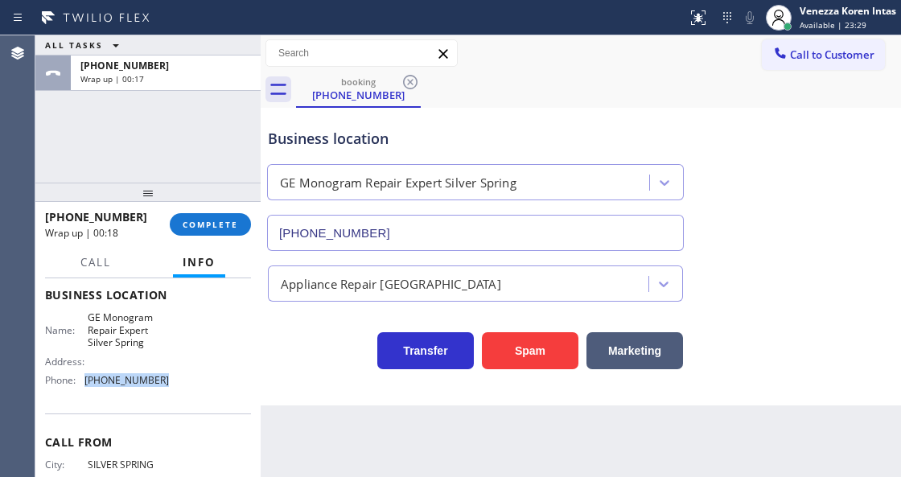
drag, startPoint x: 219, startPoint y: 225, endPoint x: 276, endPoint y: 238, distance: 58.5
click at [220, 225] on span "COMPLETE" at bounding box center [210, 224] width 55 height 11
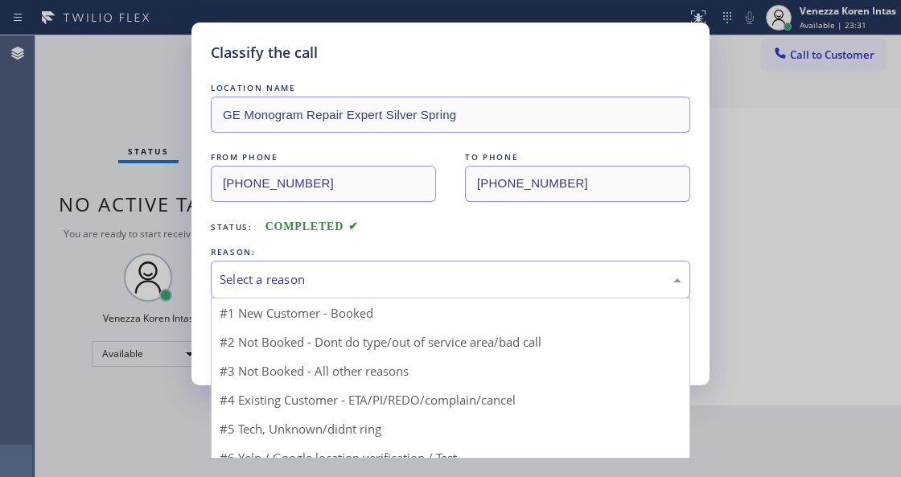
click at [335, 264] on div "Select a reason" at bounding box center [450, 280] width 479 height 38
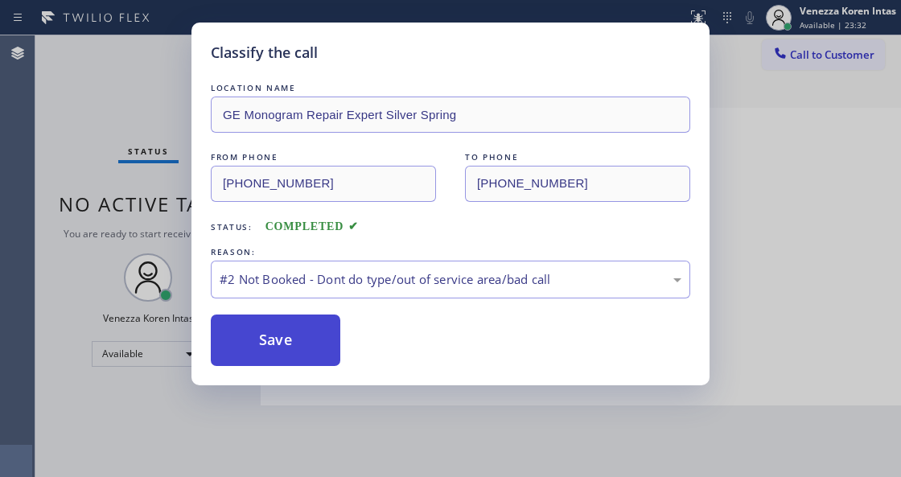
click at [283, 331] on button "Save" at bounding box center [275, 339] width 129 height 51
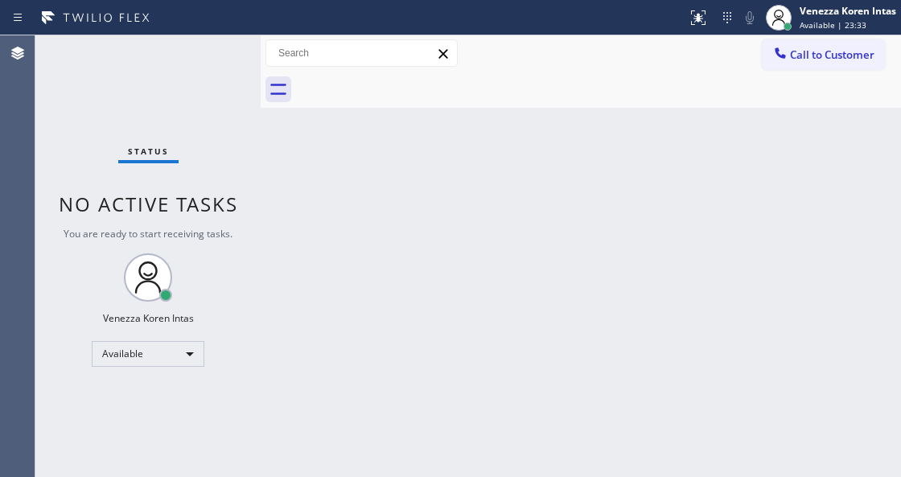
click at [76, 116] on div "Status No active tasks You are ready to start receiving tasks. Venezza Koren In…" at bounding box center [147, 256] width 225 height 442
click at [280, 234] on div "Back to Dashboard Change Sender ID Customers Technicians Select a contact Outbo…" at bounding box center [581, 256] width 640 height 442
drag, startPoint x: 207, startPoint y: 164, endPoint x: 49, endPoint y: 143, distance: 159.8
click at [207, 164] on div "Status No active tasks You are ready to start receiving tasks. Venezza Koren In…" at bounding box center [147, 256] width 225 height 442
drag, startPoint x: 49, startPoint y: 143, endPoint x: 31, endPoint y: 143, distance: 17.7
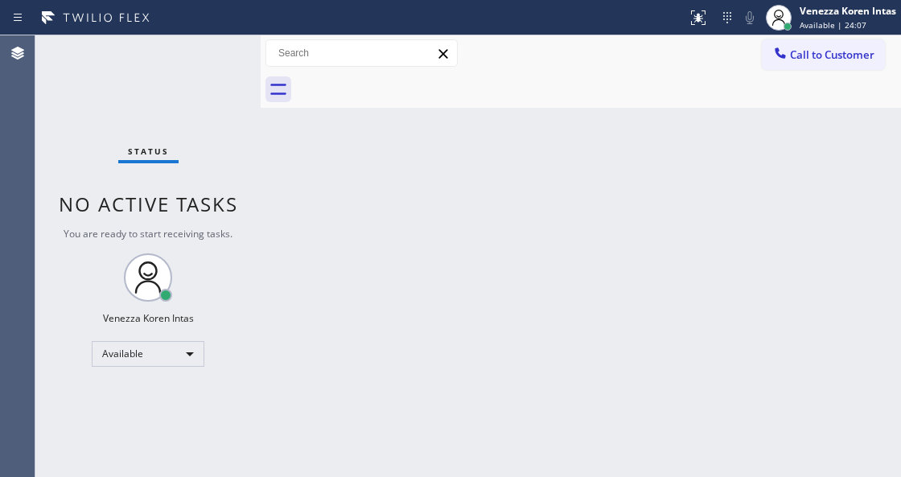
click at [42, 143] on div "Status No active tasks You are ready to start receiving tasks. Venezza Koren In…" at bounding box center [147, 256] width 225 height 442
click at [224, 79] on div "Status No active tasks You are ready to start receiving tasks. Venezza Koren In…" at bounding box center [147, 256] width 225 height 442
click at [216, 79] on div "Status No active tasks You are ready to start receiving tasks. Venezza Koren In…" at bounding box center [147, 256] width 225 height 442
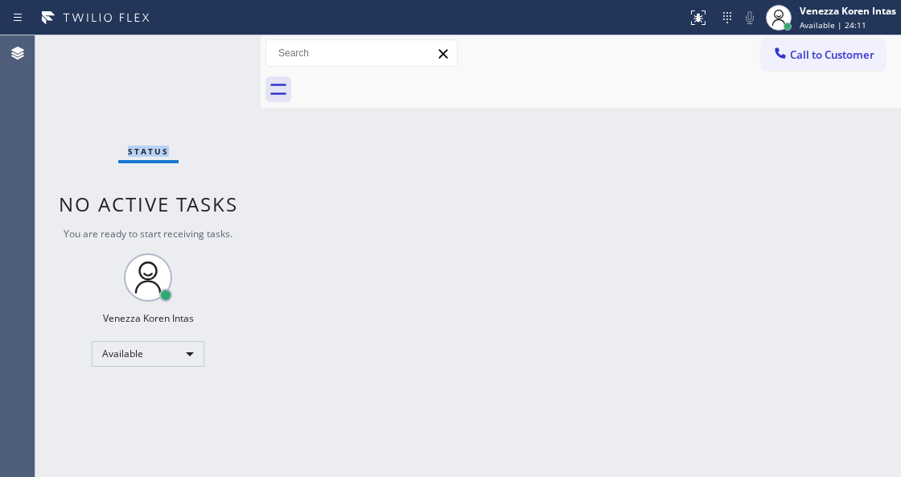
click at [216, 79] on div "Status No active tasks You are ready to start receiving tasks. Venezza Koren In…" at bounding box center [147, 256] width 225 height 442
drag, startPoint x: 216, startPoint y: 79, endPoint x: 21, endPoint y: 113, distance: 197.5
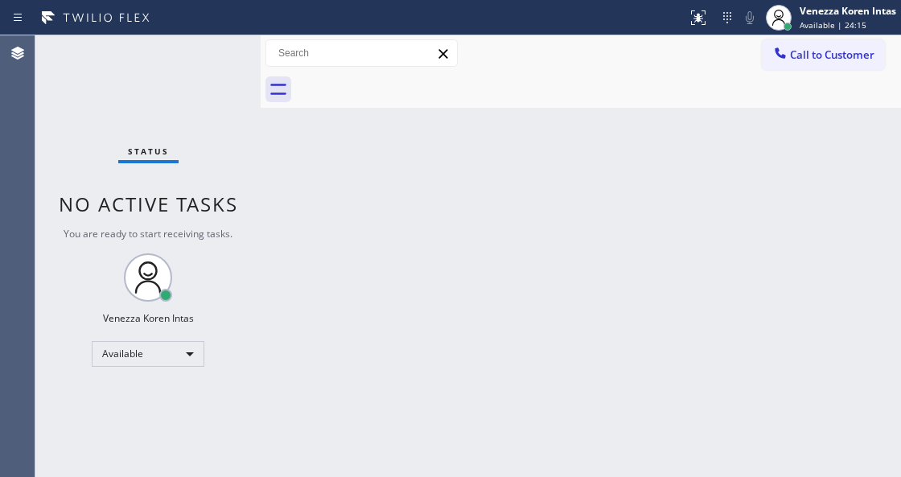
click at [210, 79] on div "Status No active tasks You are ready to start receiving tasks. Venezza Koren In…" at bounding box center [147, 256] width 225 height 442
click at [225, 51] on div "Status No active tasks You are ready to start receiving tasks. Venezza Koren In…" at bounding box center [147, 256] width 225 height 442
click at [236, 48] on div "Status No active tasks You are ready to start receiving tasks. Venezza Koren In…" at bounding box center [147, 256] width 225 height 442
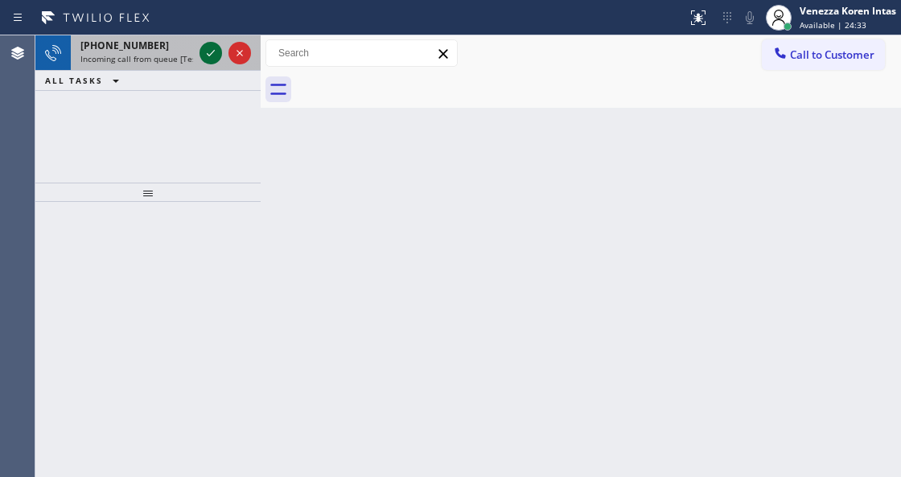
click at [210, 59] on icon at bounding box center [210, 52] width 19 height 19
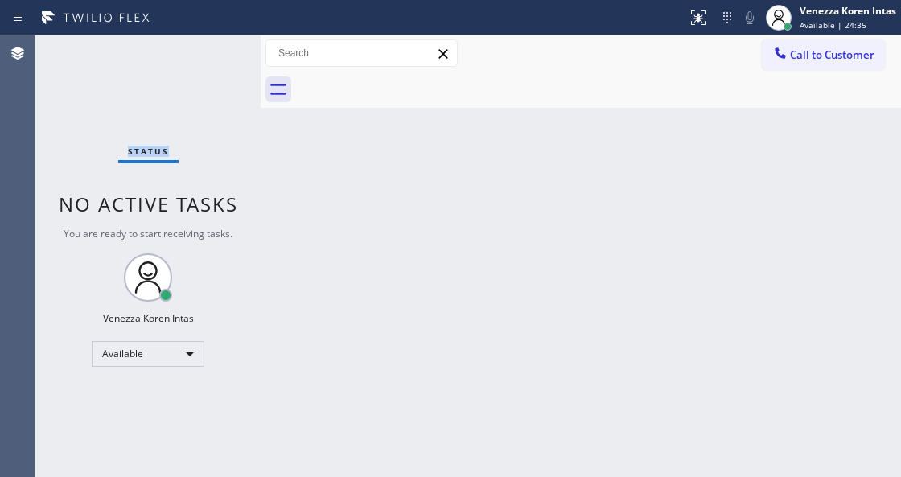
click at [207, 60] on div "Status No active tasks You are ready to start receiving tasks. Venezza Koren In…" at bounding box center [147, 256] width 225 height 442
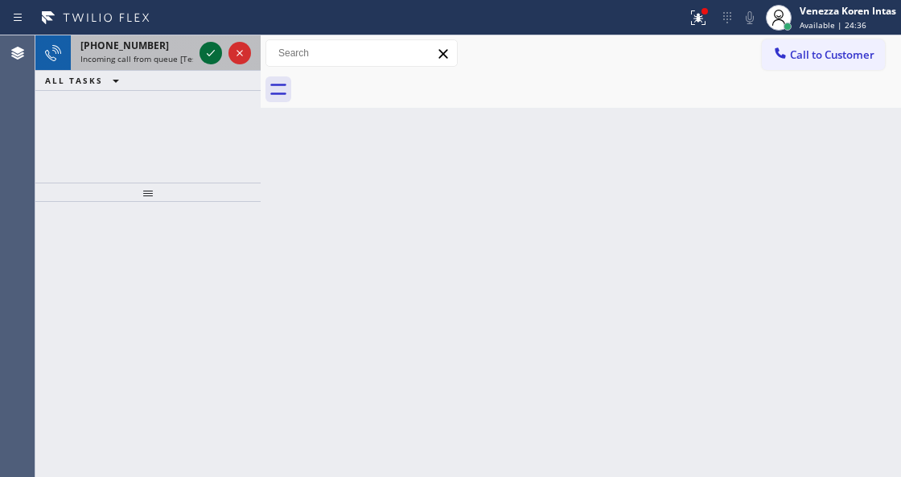
click at [207, 60] on icon at bounding box center [210, 52] width 19 height 19
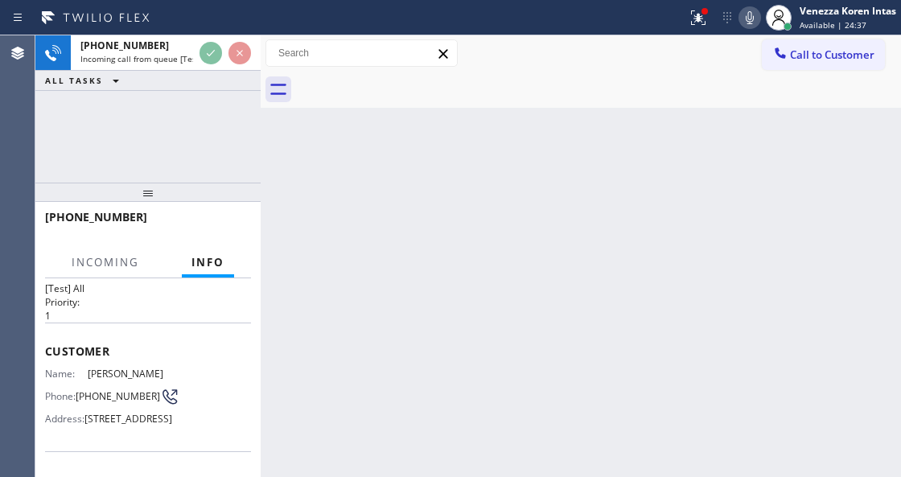
scroll to position [214, 0]
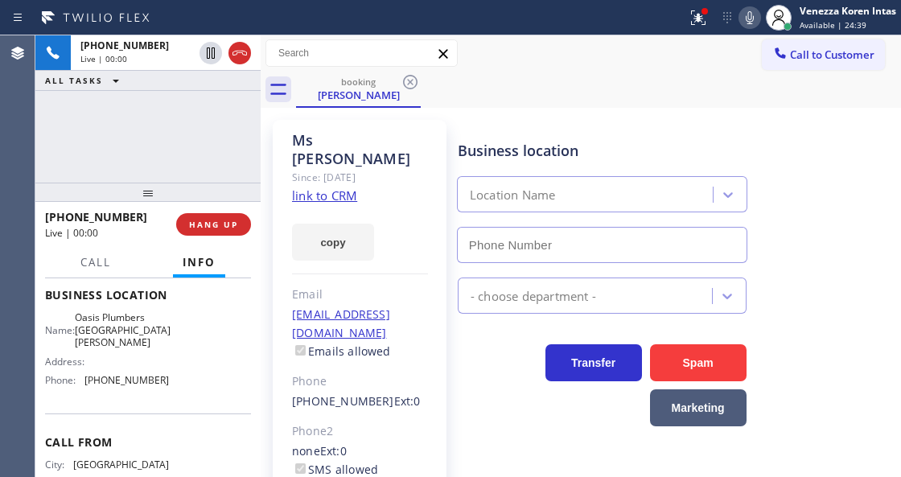
type input "(310) 818-7582"
click at [339, 187] on link "link to CRM" at bounding box center [324, 195] width 65 height 16
click at [330, 187] on link "link to CRM" at bounding box center [324, 195] width 65 height 16
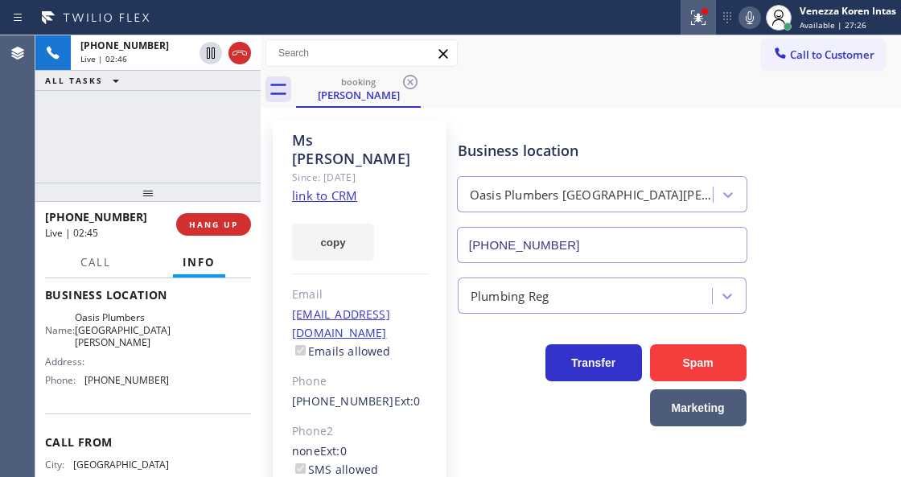
click at [695, 21] on icon at bounding box center [697, 17] width 19 height 19
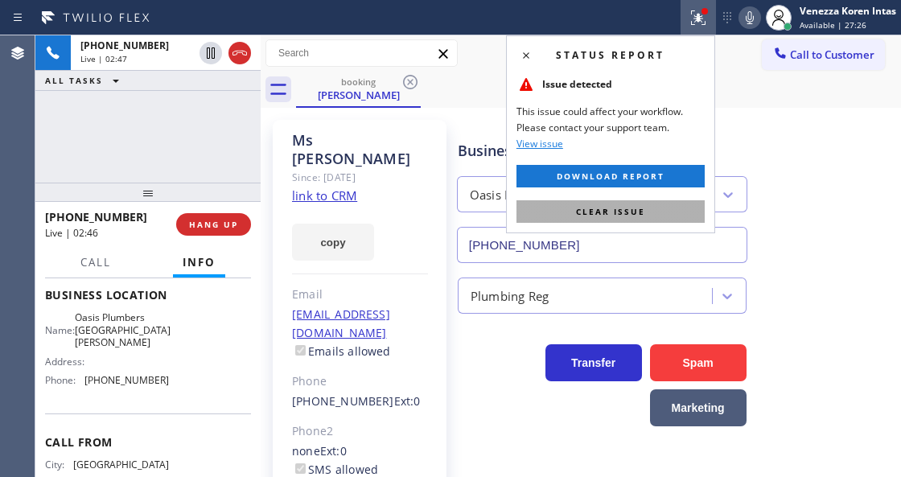
click at [646, 216] on button "Clear issue" at bounding box center [610, 211] width 188 height 23
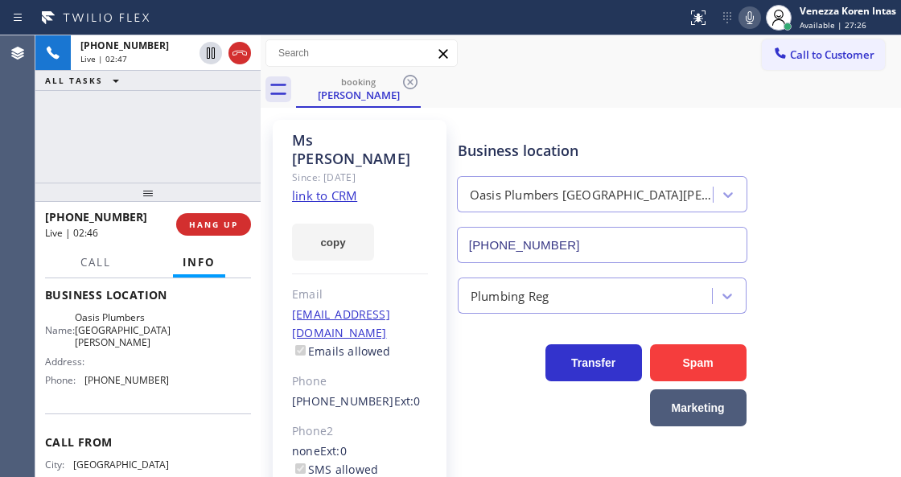
click at [766, 123] on div "Business location Oasis Plumbers Santa Monica (310) 818-7582" at bounding box center [675, 190] width 442 height 146
click at [278, 131] on div "Ms Lynn Since: 20 may 2020 link to CRM copy Email no@gmail.com Emails allowed P…" at bounding box center [360, 378] width 174 height 516
click at [440, 158] on div "Ms Lynn Since: 20 may 2020 link to CRM copy Email no@gmail.com Emails allowed P…" at bounding box center [360, 378] width 174 height 516
drag, startPoint x: 351, startPoint y: 149, endPoint x: 299, endPoint y: 148, distance: 51.5
click at [299, 148] on div "Ms Lynn" at bounding box center [360, 149] width 136 height 37
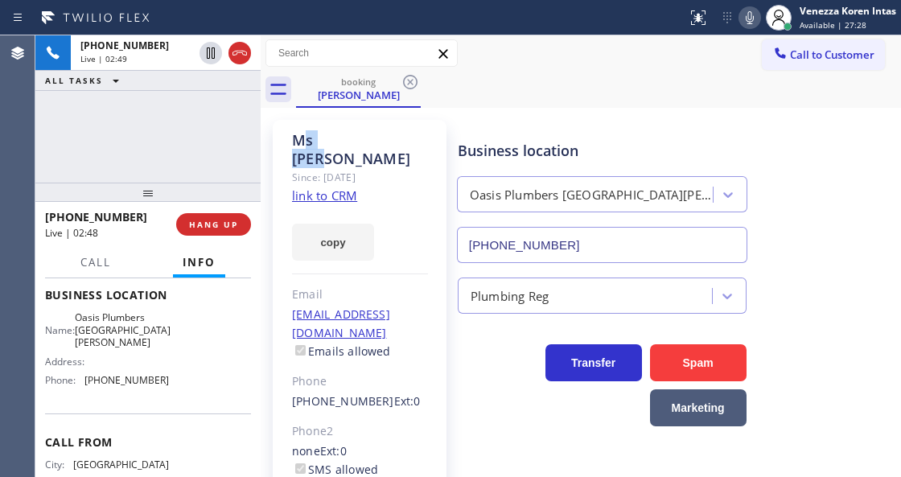
click at [311, 141] on div "Ms Lynn" at bounding box center [360, 149] width 136 height 37
click at [334, 141] on div "Ms Lynn" at bounding box center [360, 149] width 136 height 37
click at [321, 187] on link "link to CRM" at bounding box center [324, 195] width 65 height 16
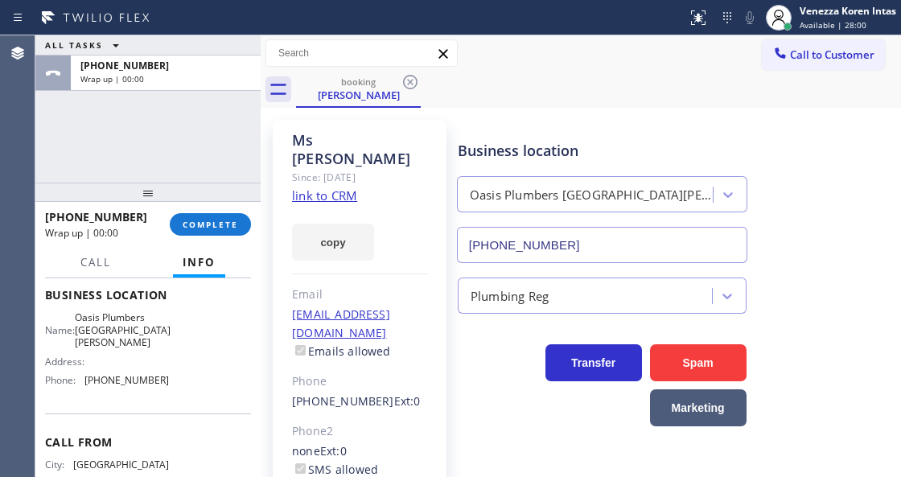
click at [167, 157] on div "ALL TASKS ALL TASKS ACTIVE TASKS TASKS IN WRAP UP +13236337089 Wrap up | 00:00" at bounding box center [147, 108] width 225 height 147
click at [241, 154] on div "ALL TASKS ALL TASKS ACTIVE TASKS TASKS IN WRAP UP +13236337089 Wrap up | 00:00" at bounding box center [147, 108] width 225 height 147
click at [229, 225] on span "COMPLETE" at bounding box center [210, 224] width 55 height 11
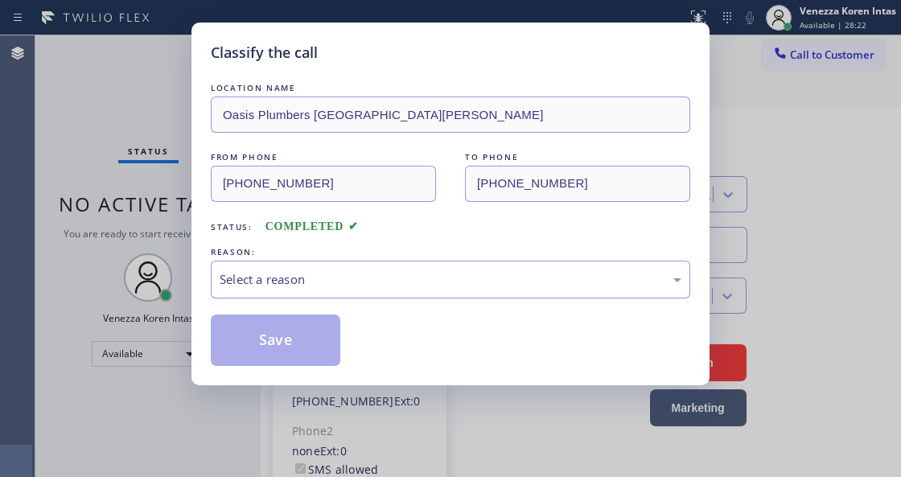
click at [360, 262] on div "Select a reason" at bounding box center [450, 280] width 479 height 38
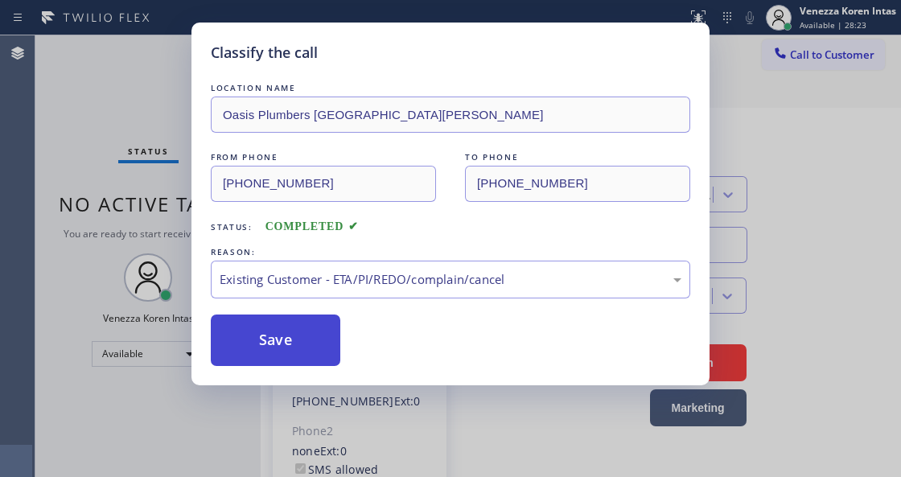
click at [297, 348] on button "Save" at bounding box center [275, 339] width 129 height 51
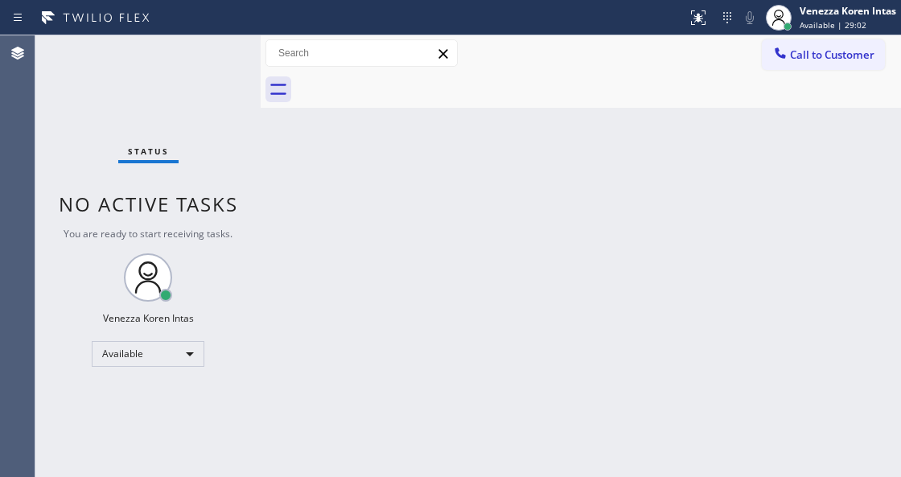
click at [202, 203] on span "No active tasks" at bounding box center [148, 204] width 179 height 27
click at [196, 64] on div "Status No active tasks You are ready to start receiving tasks. Venezza Koren In…" at bounding box center [147, 256] width 225 height 442
click at [219, 63] on div "Status No active tasks You are ready to start receiving tasks. Venezza Koren In…" at bounding box center [147, 256] width 225 height 442
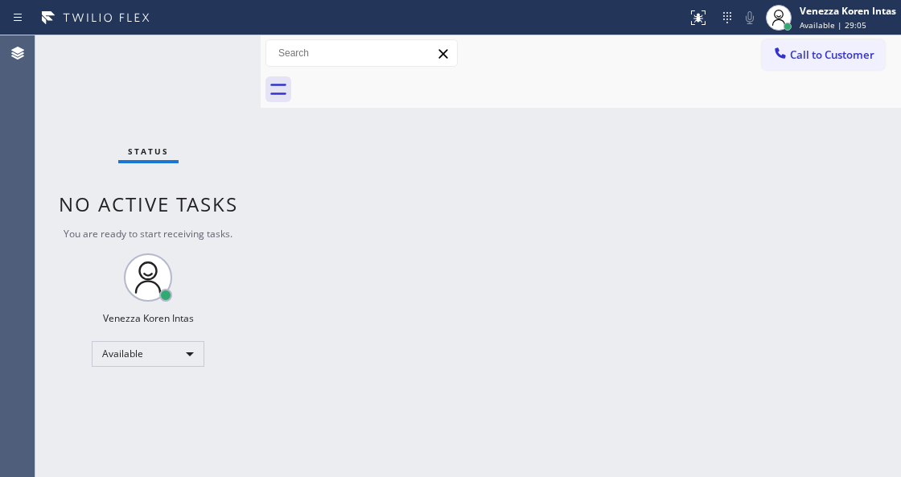
click at [516, 220] on div "Back to Dashboard Change Sender ID Customers Technicians Select a contact Outbo…" at bounding box center [581, 256] width 640 height 442
click at [221, 55] on div "Status No active tasks You are ready to start receiving tasks. Venezza Koren In…" at bounding box center [147, 256] width 225 height 442
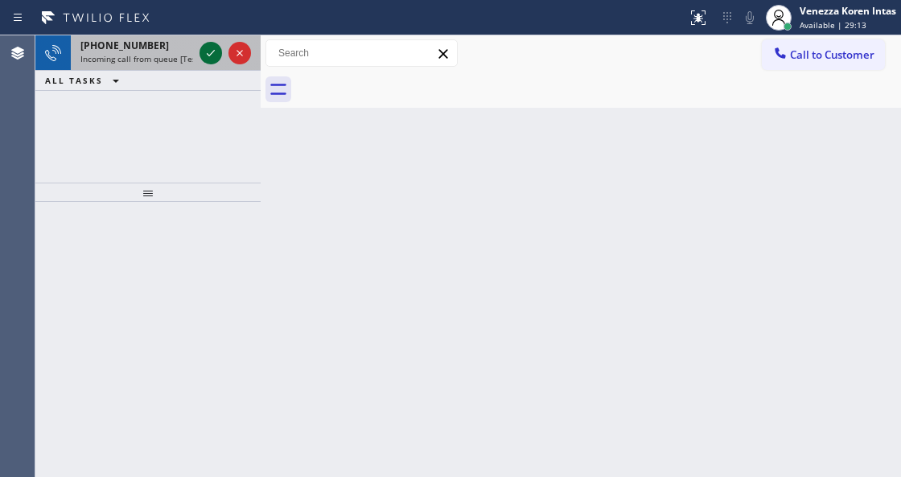
click at [216, 59] on icon at bounding box center [210, 52] width 19 height 19
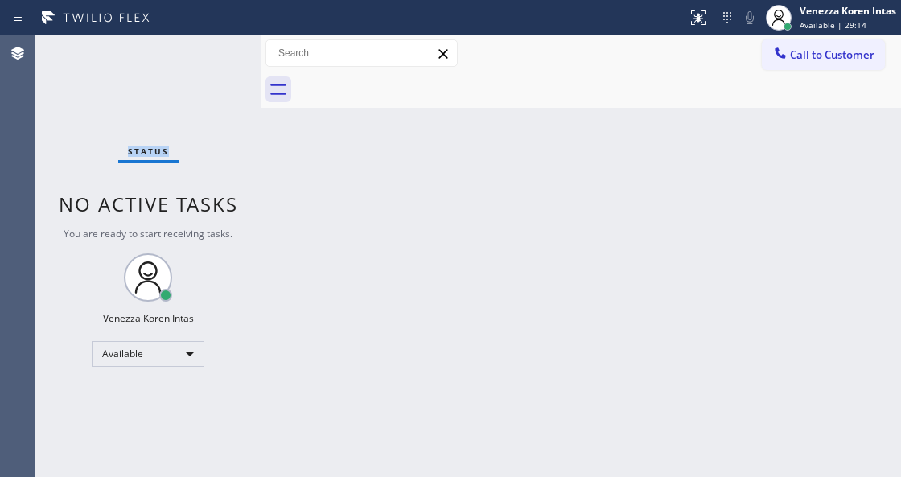
click at [215, 59] on div "Status No active tasks You are ready to start receiving tasks. Venezza Koren In…" at bounding box center [147, 256] width 225 height 442
click at [700, 12] on div at bounding box center [705, 11] width 10 height 10
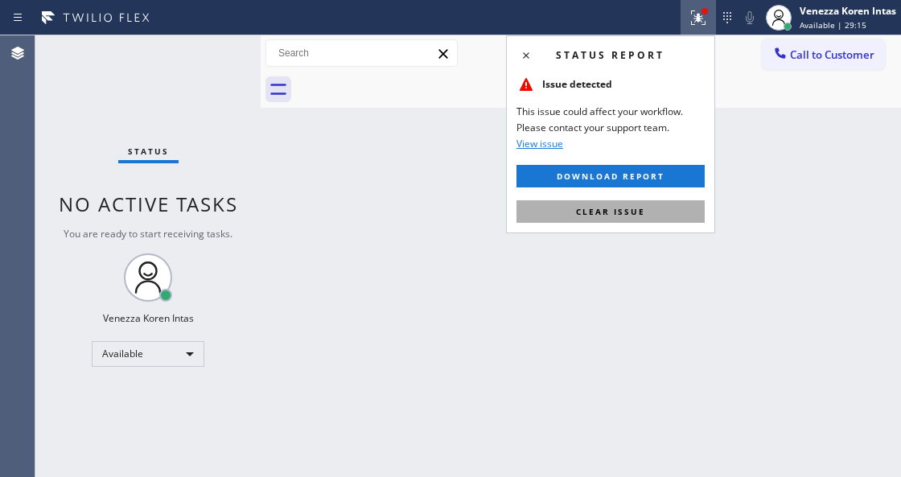
click at [646, 211] on button "Clear issue" at bounding box center [610, 211] width 188 height 23
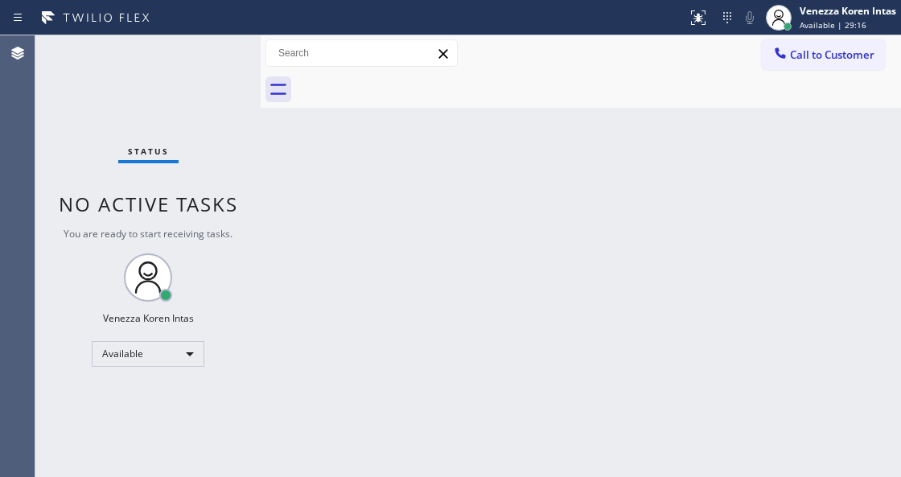
click at [212, 51] on div "Status No active tasks You are ready to start receiving tasks. Venezza Koren In…" at bounding box center [147, 256] width 225 height 442
click at [135, 72] on div "Status No active tasks You are ready to start receiving tasks. Venezza Koren In…" at bounding box center [147, 256] width 225 height 442
click at [211, 50] on div "Status No active tasks You are ready to start receiving tasks. Venezza Koren In…" at bounding box center [147, 256] width 225 height 442
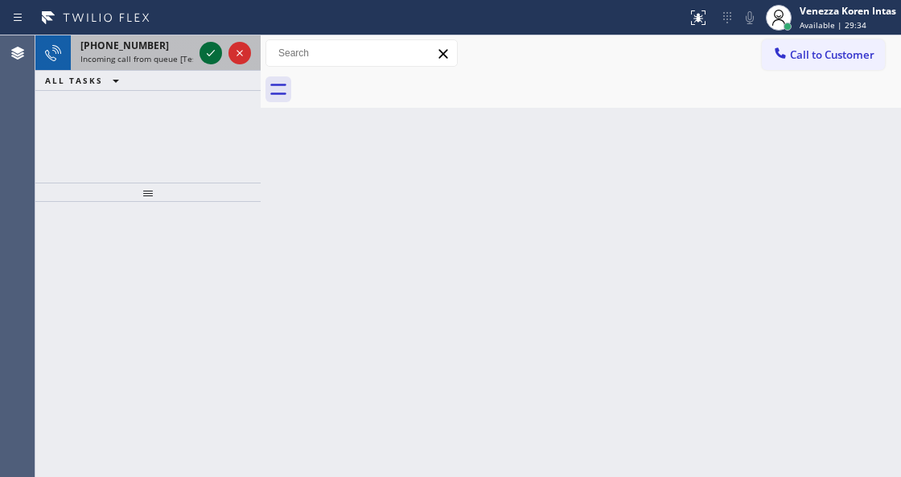
click at [209, 50] on icon at bounding box center [210, 52] width 19 height 19
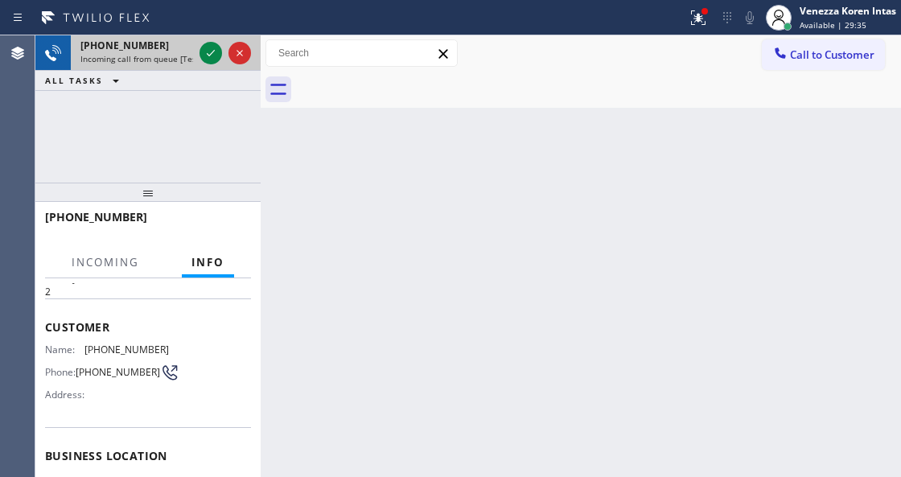
scroll to position [53, 0]
click at [211, 58] on icon at bounding box center [210, 52] width 19 height 19
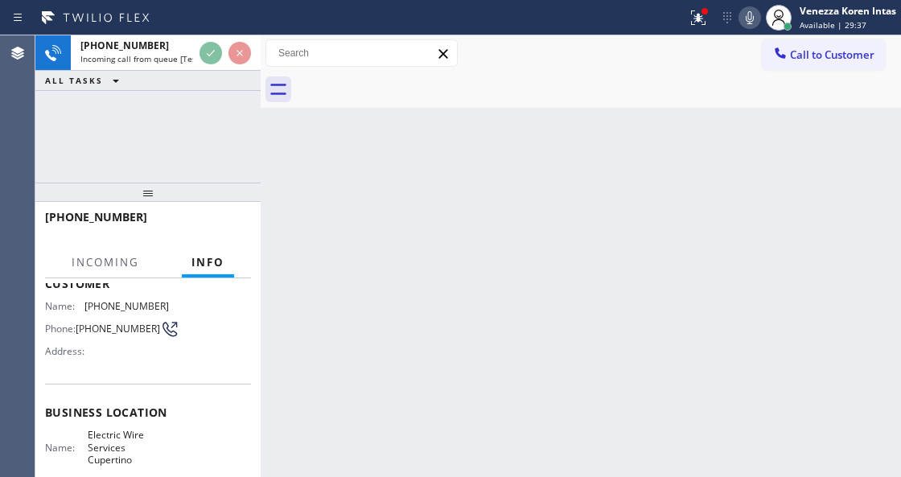
scroll to position [161, 0]
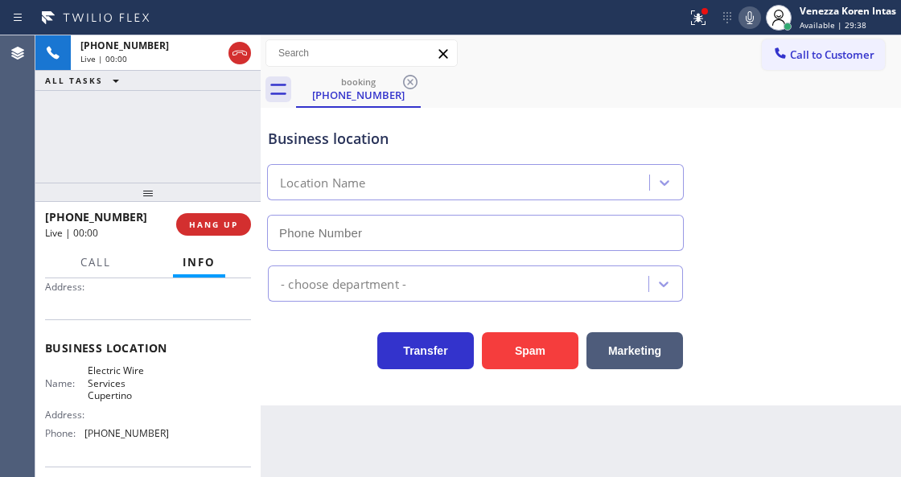
type input "(408) 549-7996"
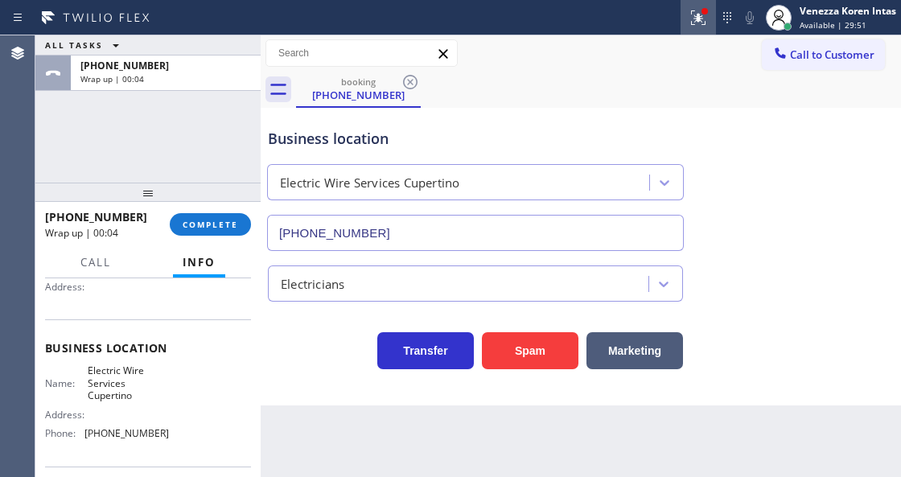
click at [704, 18] on icon at bounding box center [697, 17] width 19 height 19
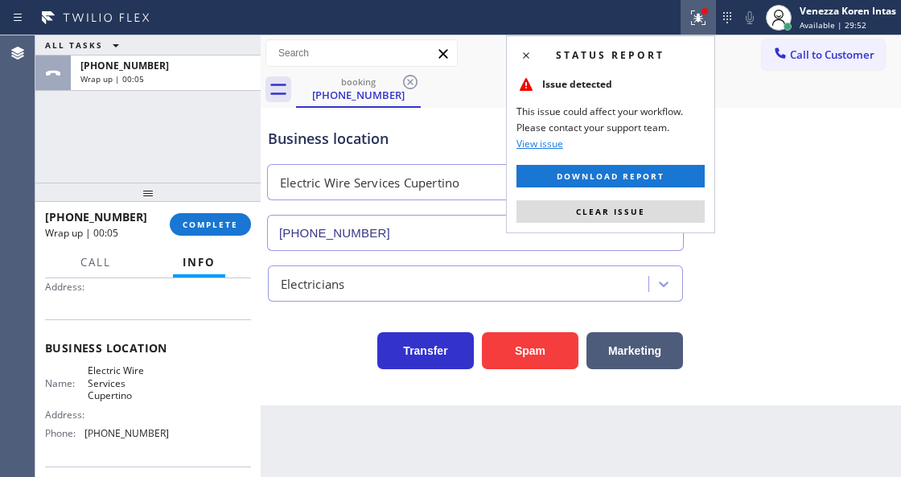
click at [645, 209] on button "Clear issue" at bounding box center [610, 211] width 188 height 23
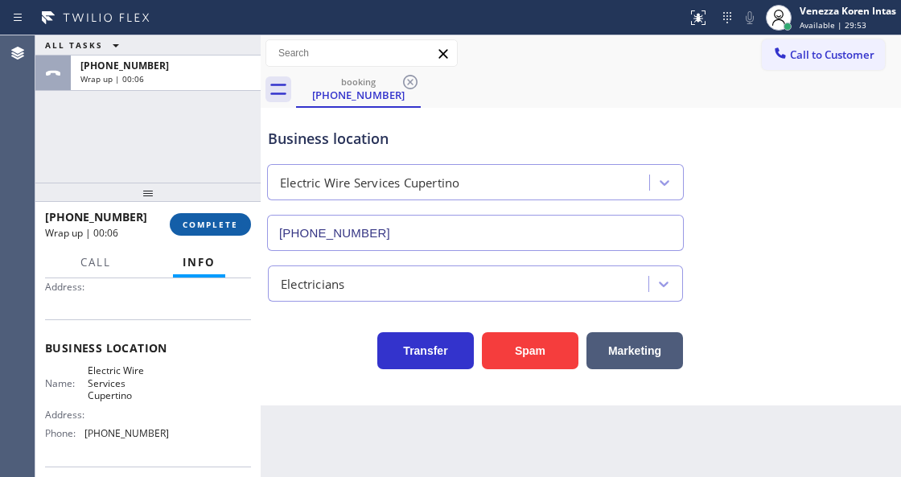
click at [222, 213] on button "COMPLETE" at bounding box center [210, 224] width 81 height 23
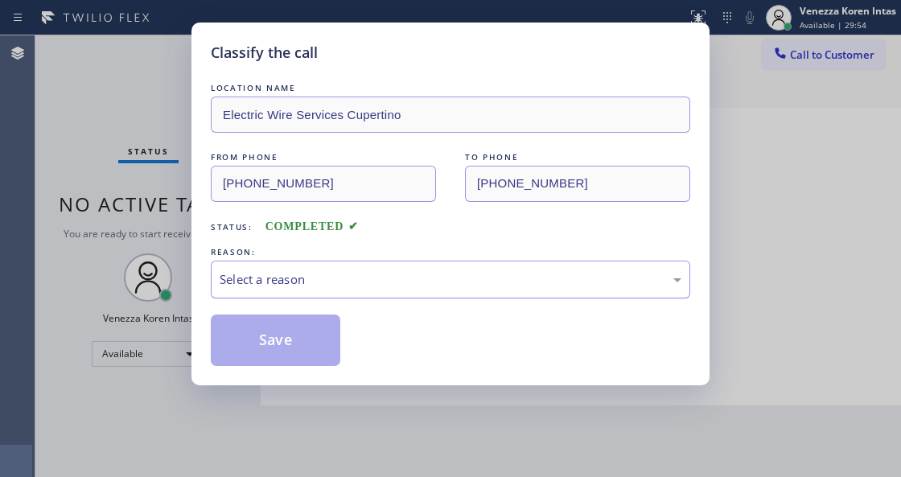
drag, startPoint x: 421, startPoint y: 239, endPoint x: 410, endPoint y: 289, distance: 51.1
click at [420, 244] on div "LOCATION NAME Electric Wire Services Cupertino FROM PHONE (408) 516-1643 TO PHO…" at bounding box center [450, 223] width 479 height 286
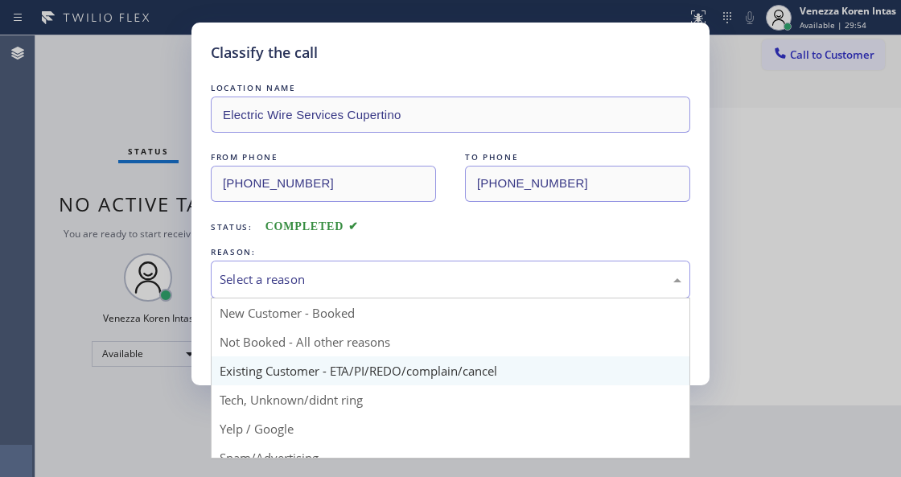
drag, startPoint x: 410, startPoint y: 289, endPoint x: 394, endPoint y: 375, distance: 87.5
click at [410, 289] on div "Select a reason" at bounding box center [451, 279] width 462 height 18
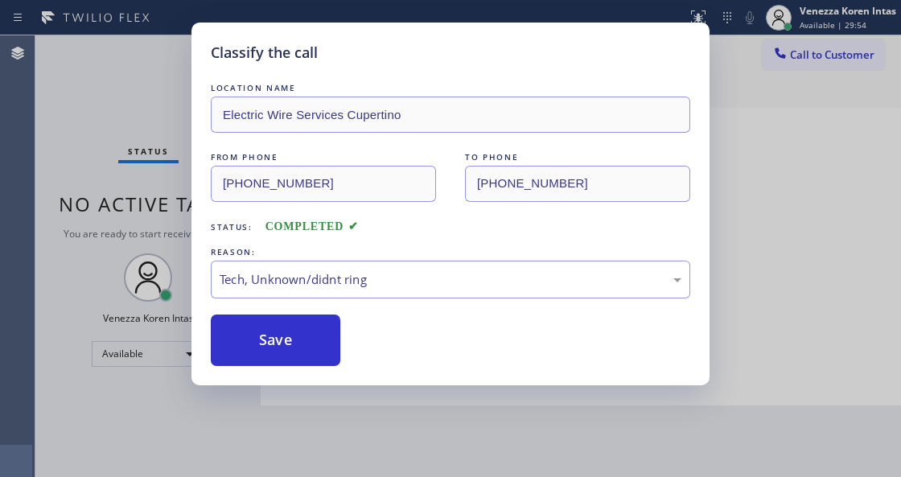
drag, startPoint x: 380, startPoint y: 407, endPoint x: 312, endPoint y: 359, distance: 83.0
click at [312, 359] on button "Save" at bounding box center [275, 339] width 129 height 51
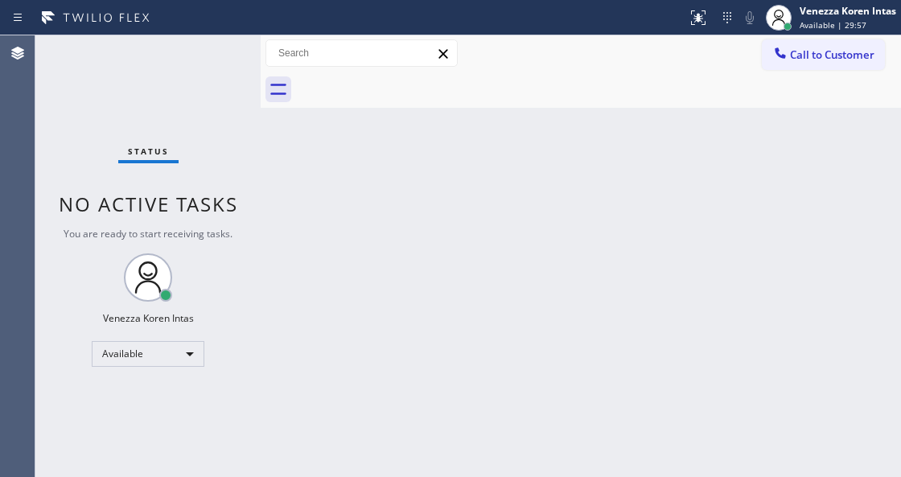
drag, startPoint x: 291, startPoint y: 187, endPoint x: 261, endPoint y: 154, distance: 44.4
click at [291, 187] on div "Back to Dashboard Change Sender ID Customers Technicians Select a contact Outbo…" at bounding box center [581, 256] width 640 height 442
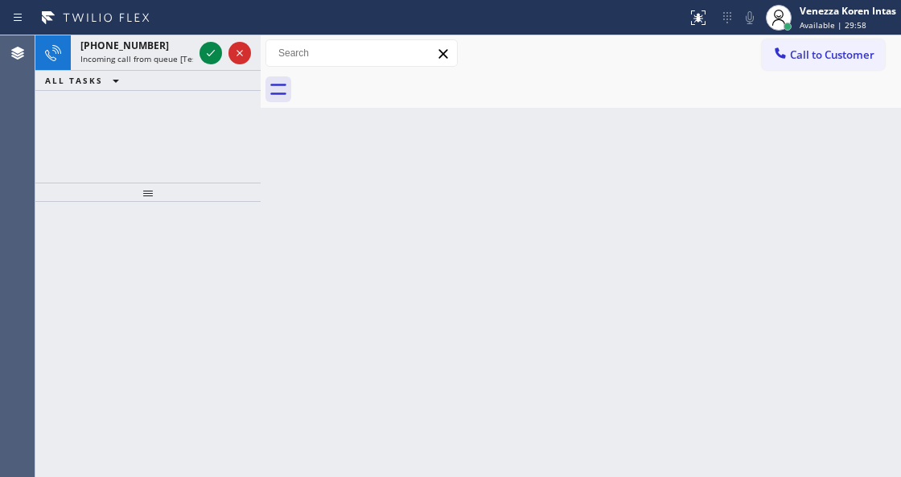
drag, startPoint x: 239, startPoint y: 132, endPoint x: 57, endPoint y: 109, distance: 183.2
click at [232, 129] on div "+12038370024 Incoming call from queue [Test] All ALL TASKS ALL TASKS ACTIVE TAS…" at bounding box center [147, 108] width 225 height 147
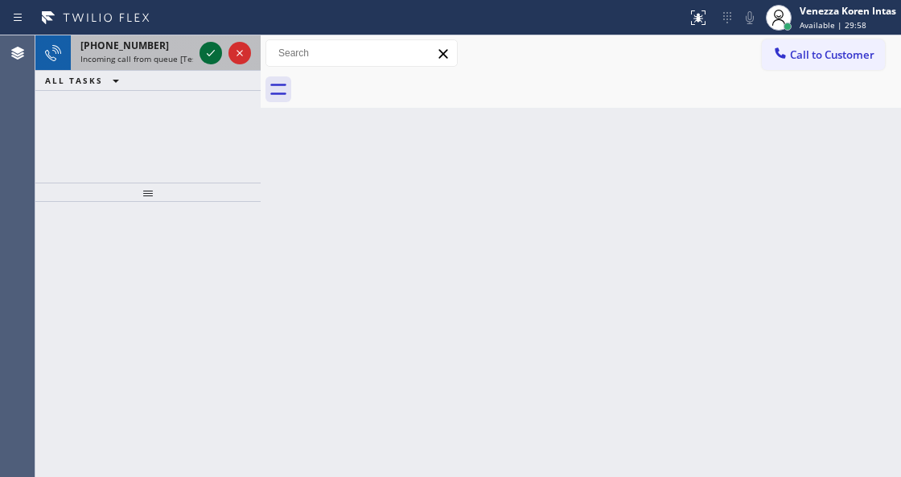
click at [204, 51] on icon at bounding box center [210, 52] width 19 height 19
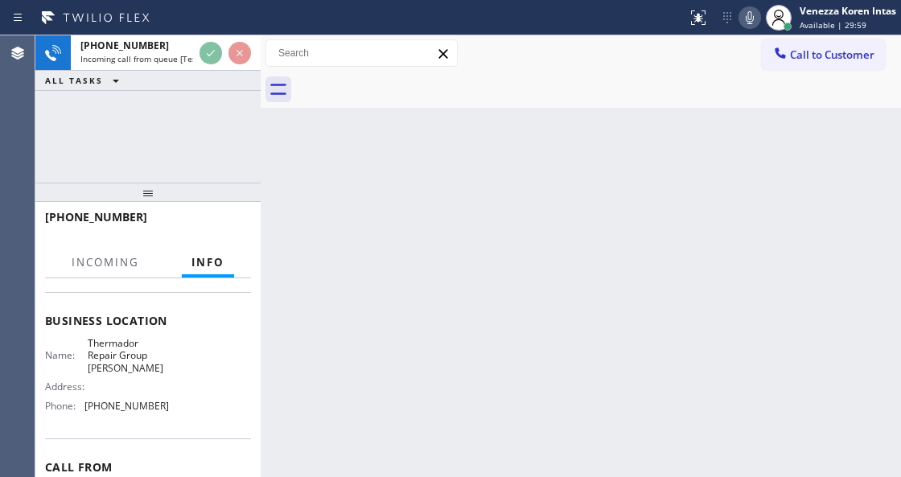
scroll to position [214, 0]
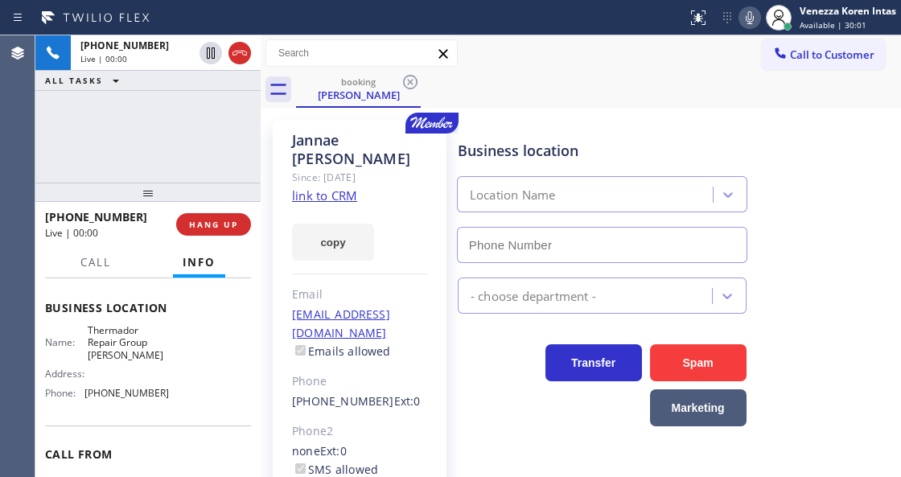
type input "(351) 300-7577"
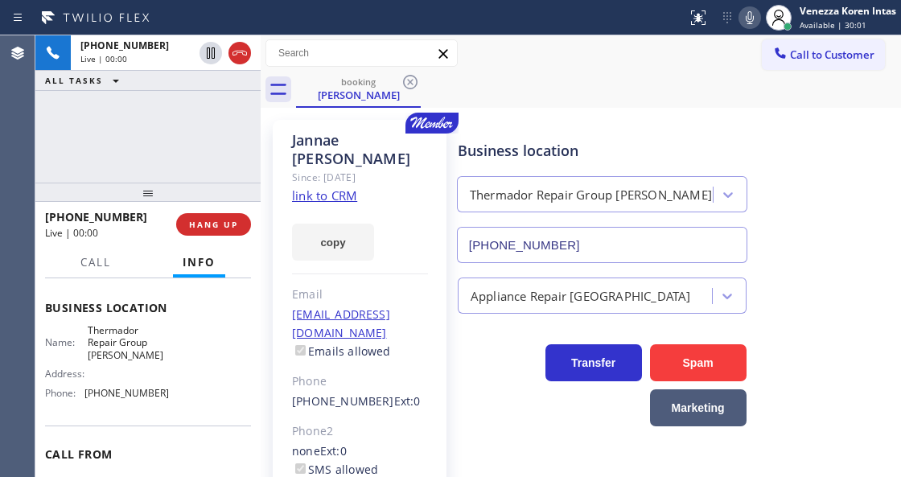
click at [333, 187] on link "link to CRM" at bounding box center [324, 195] width 65 height 16
click at [748, 24] on icon at bounding box center [749, 17] width 19 height 19
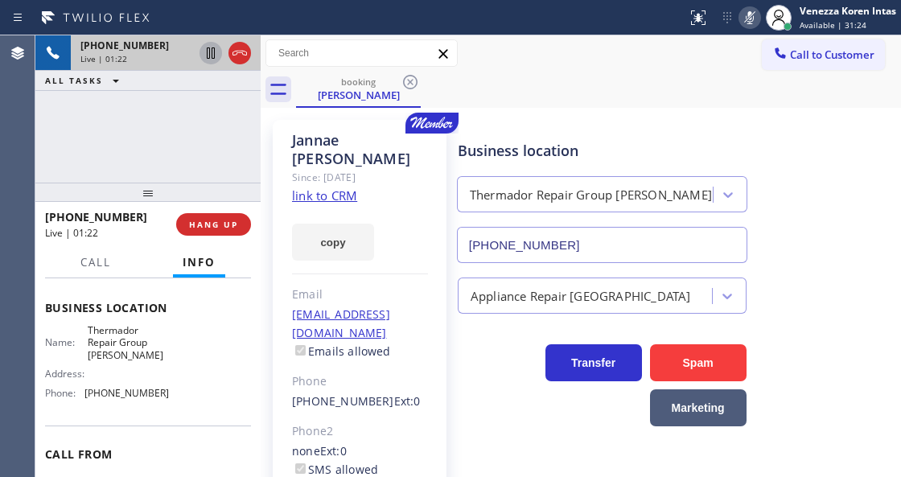
click at [210, 50] on icon at bounding box center [210, 52] width 19 height 19
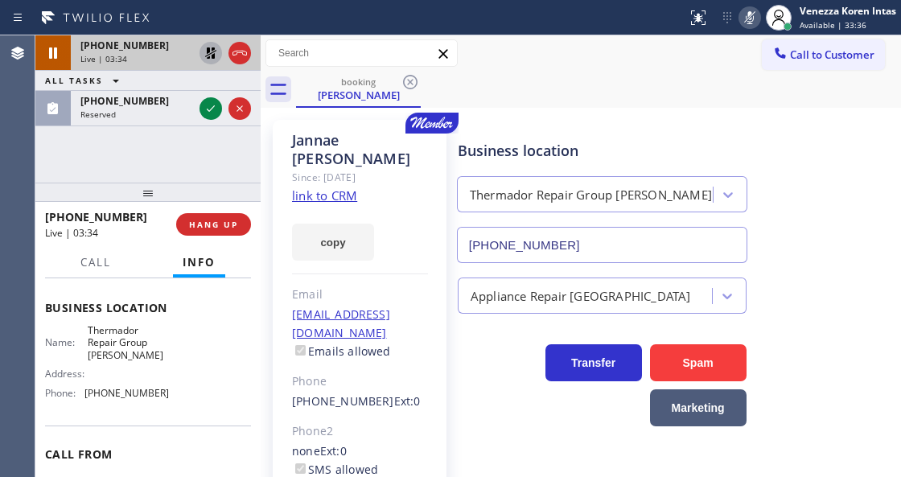
drag, startPoint x: 211, startPoint y: 112, endPoint x: 235, endPoint y: 224, distance: 115.2
click at [211, 112] on icon at bounding box center [210, 108] width 19 height 19
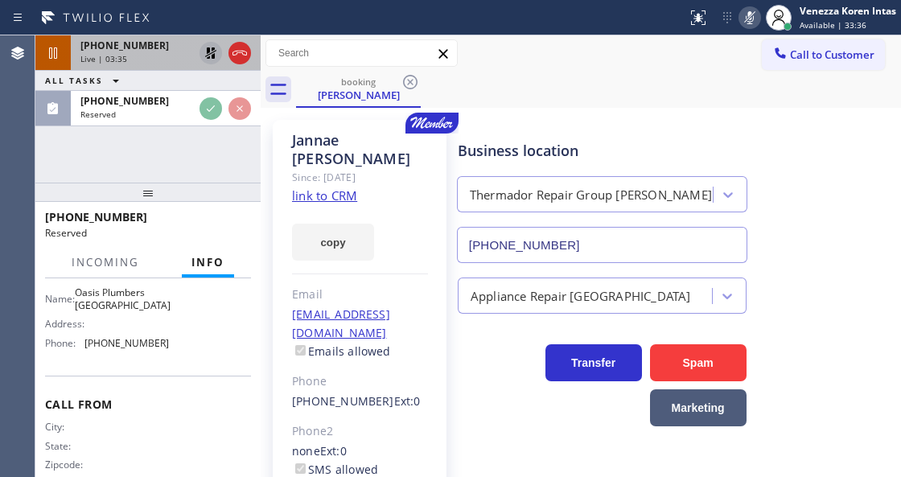
scroll to position [290, 0]
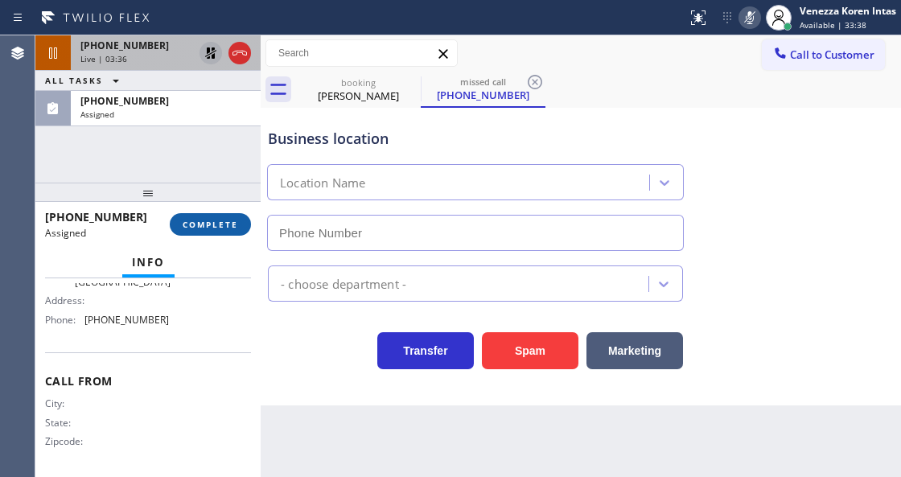
type input "(805) 883-6154"
click at [218, 215] on button "COMPLETE" at bounding box center [210, 224] width 81 height 23
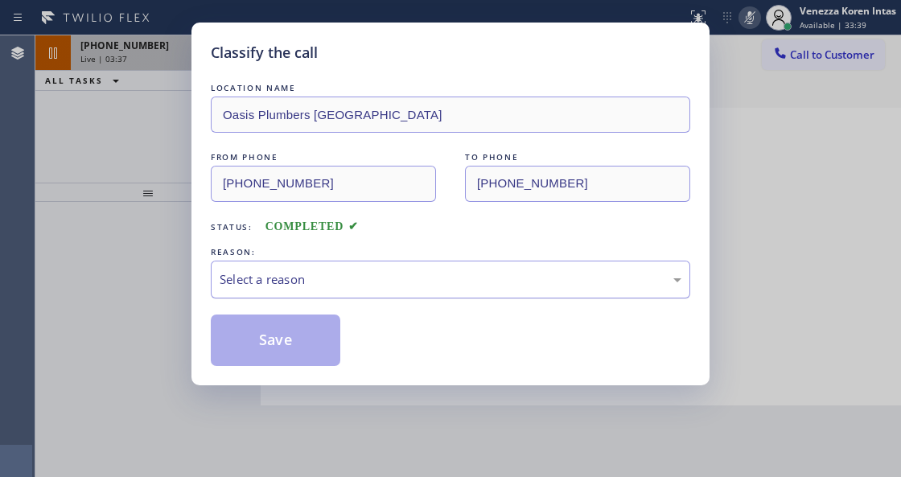
click at [346, 270] on div "Select a reason" at bounding box center [450, 280] width 479 height 38
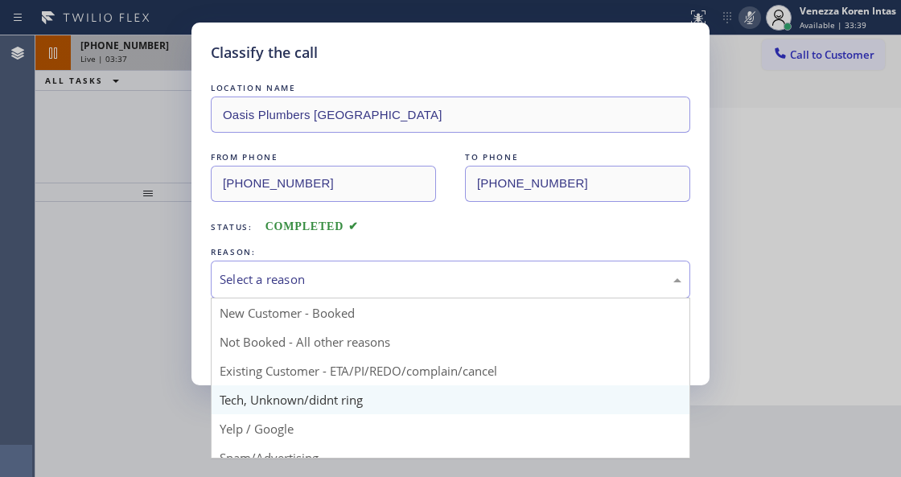
drag, startPoint x: 321, startPoint y: 406, endPoint x: 318, endPoint y: 355, distance: 50.7
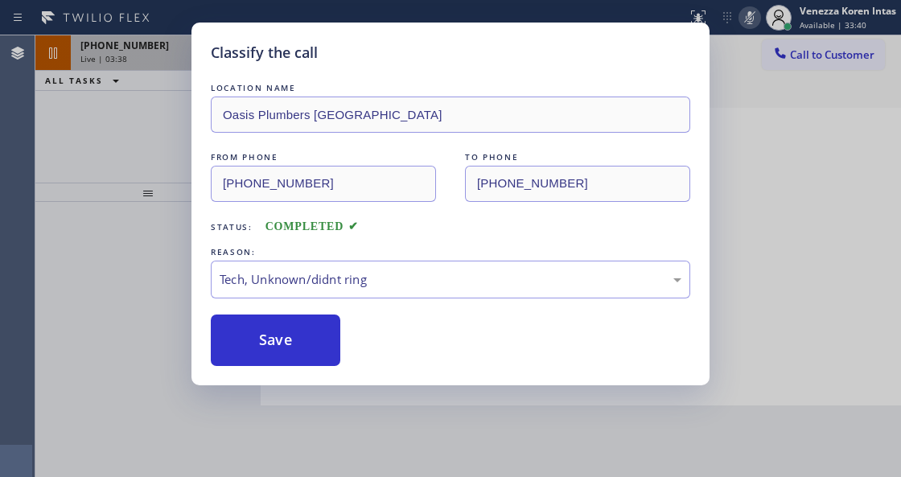
click at [316, 349] on button "Save" at bounding box center [275, 339] width 129 height 51
type input "(351) 300-7577"
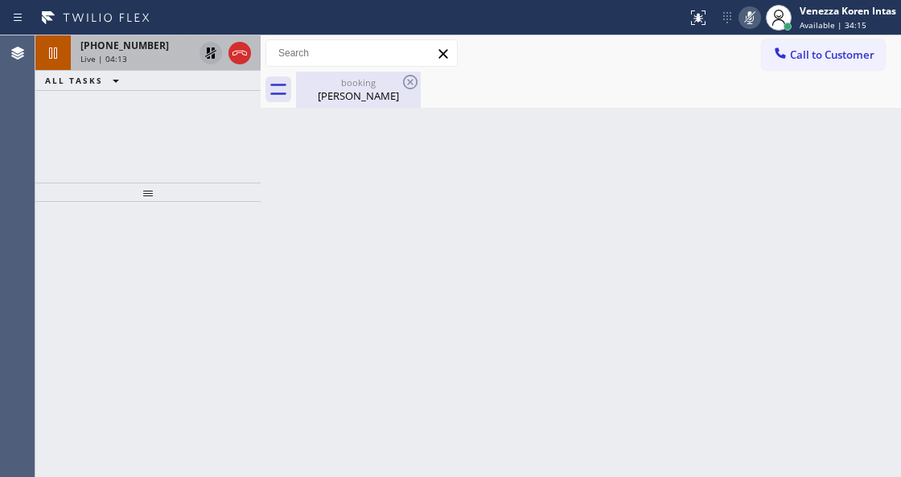
click at [339, 88] on div "booking" at bounding box center [358, 82] width 121 height 12
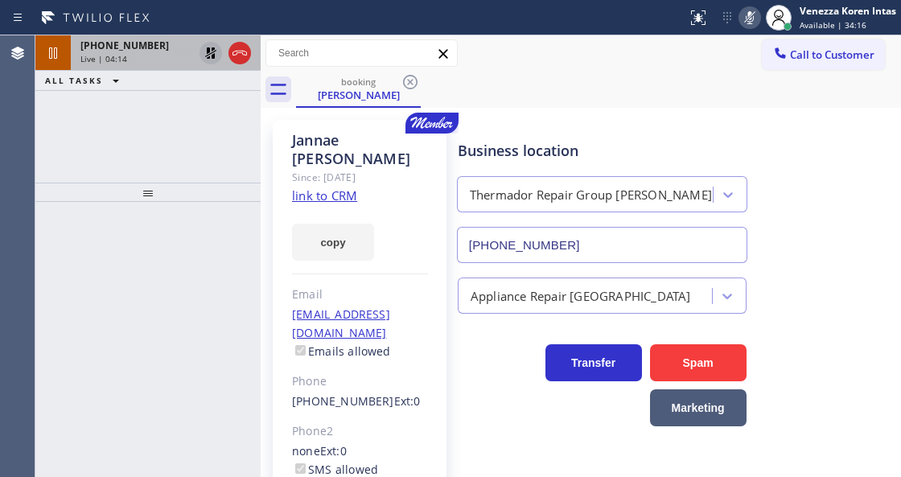
click at [138, 51] on div "+12038370024 Live | 04:14" at bounding box center [133, 52] width 125 height 35
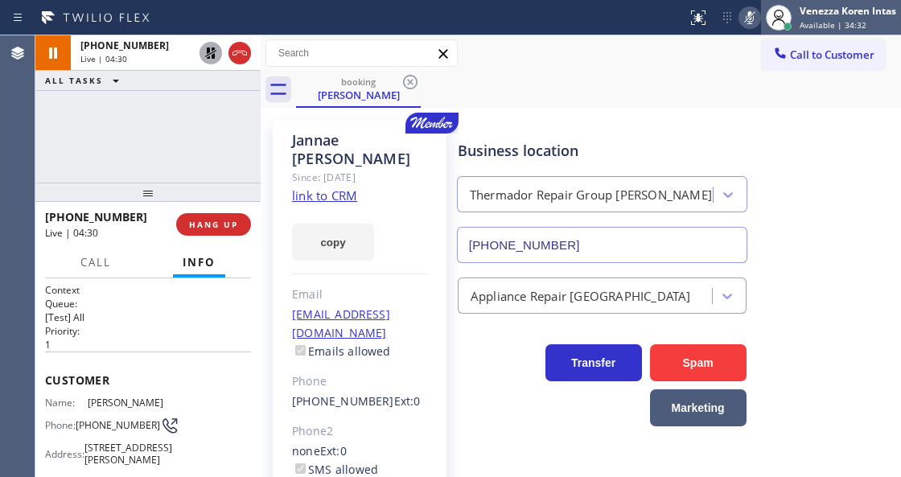
click at [761, 15] on div at bounding box center [778, 17] width 35 height 35
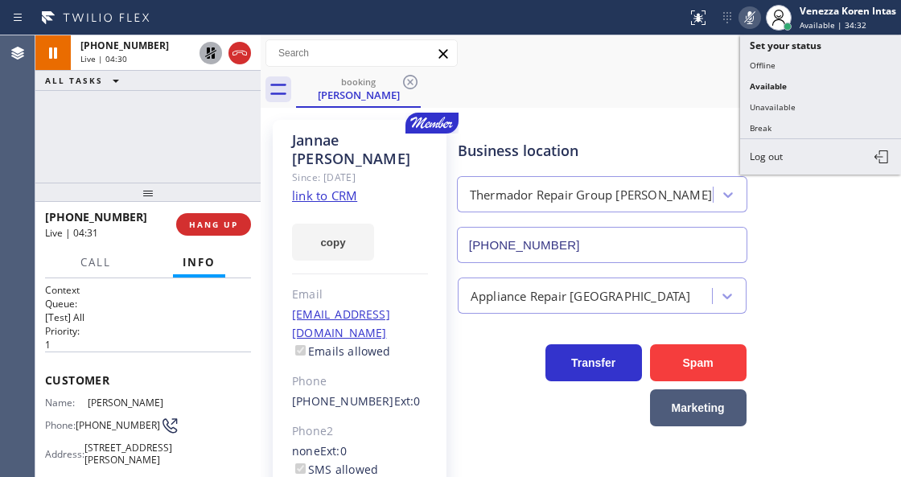
click at [750, 23] on icon at bounding box center [750, 17] width 8 height 13
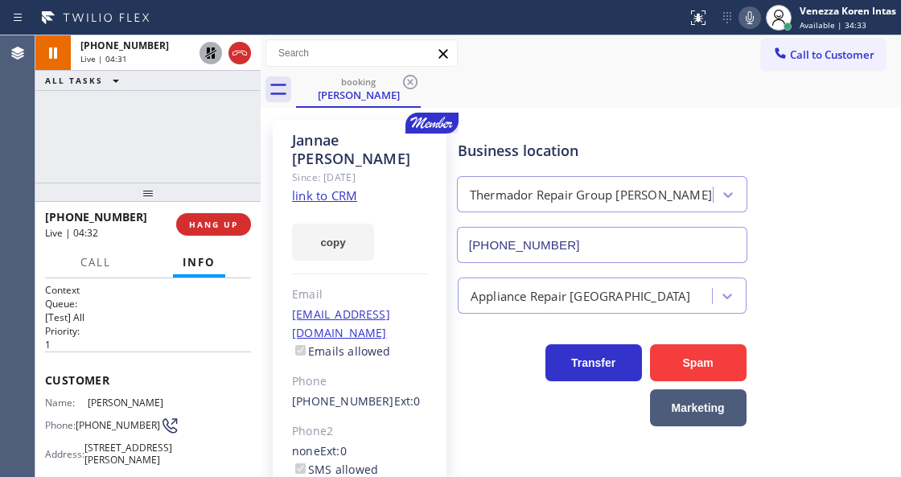
click at [209, 53] on icon at bounding box center [210, 52] width 19 height 19
click at [751, 12] on icon at bounding box center [749, 17] width 19 height 19
click at [212, 51] on icon at bounding box center [211, 52] width 8 height 11
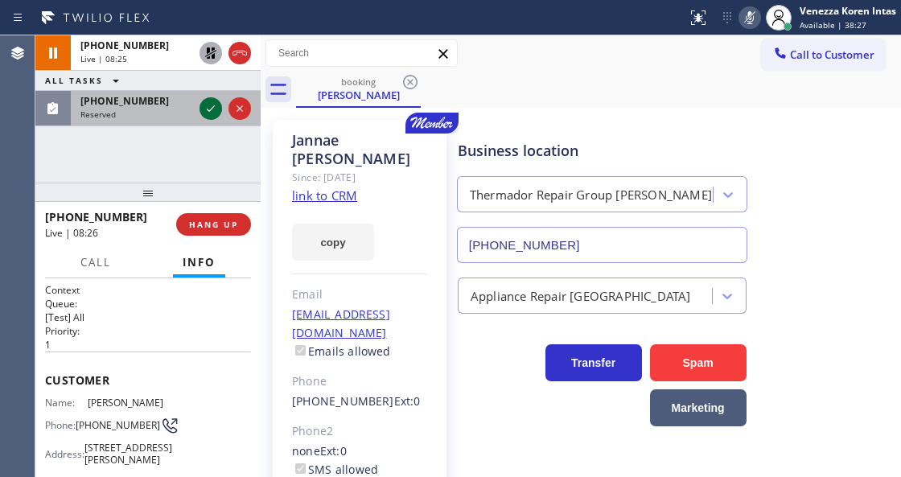
click at [210, 101] on icon at bounding box center [210, 108] width 19 height 19
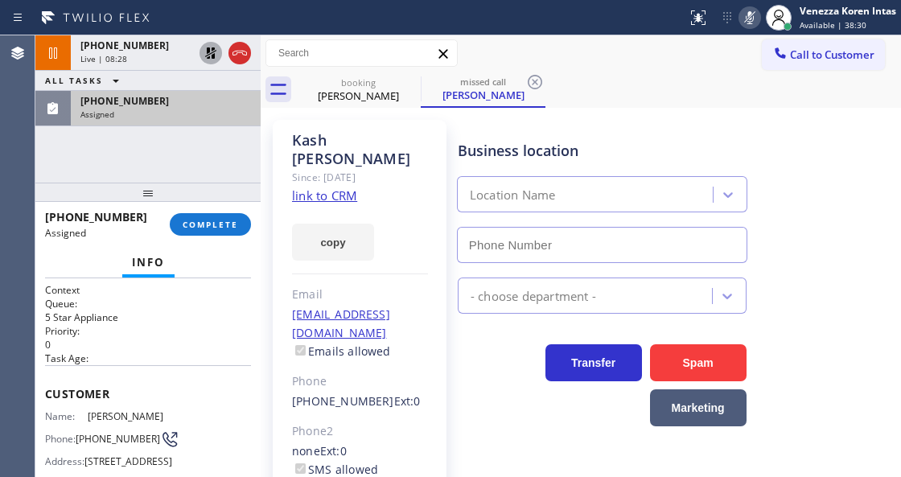
type input "[PHONE_NUMBER]"
click at [156, 113] on div "Assigned" at bounding box center [165, 114] width 171 height 11
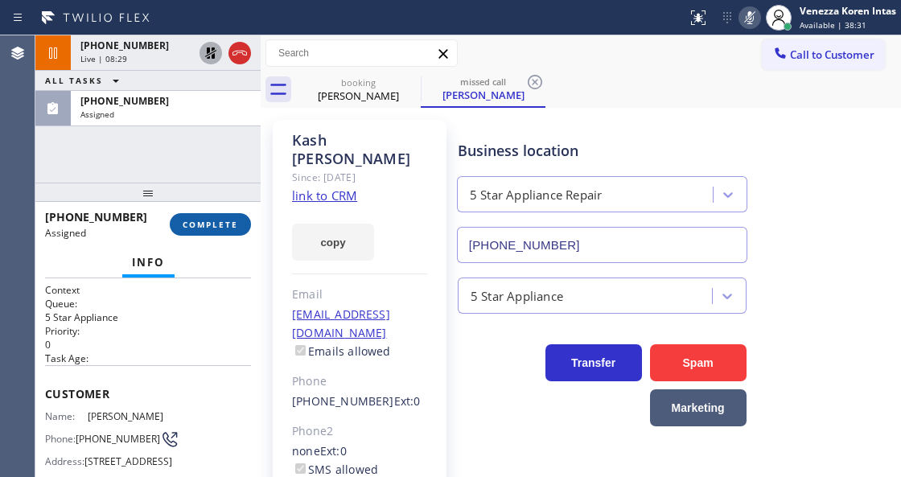
click at [203, 229] on span "COMPLETE" at bounding box center [210, 224] width 55 height 11
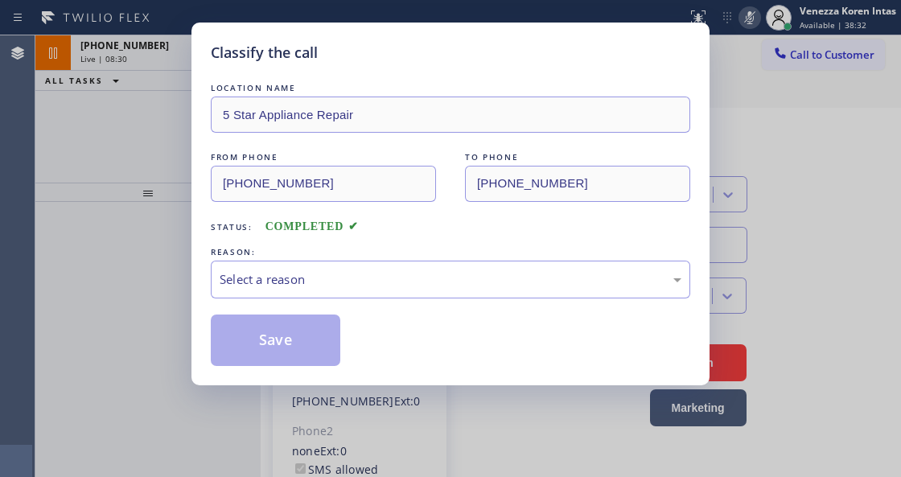
click at [320, 283] on div "Select a reason" at bounding box center [451, 279] width 462 height 18
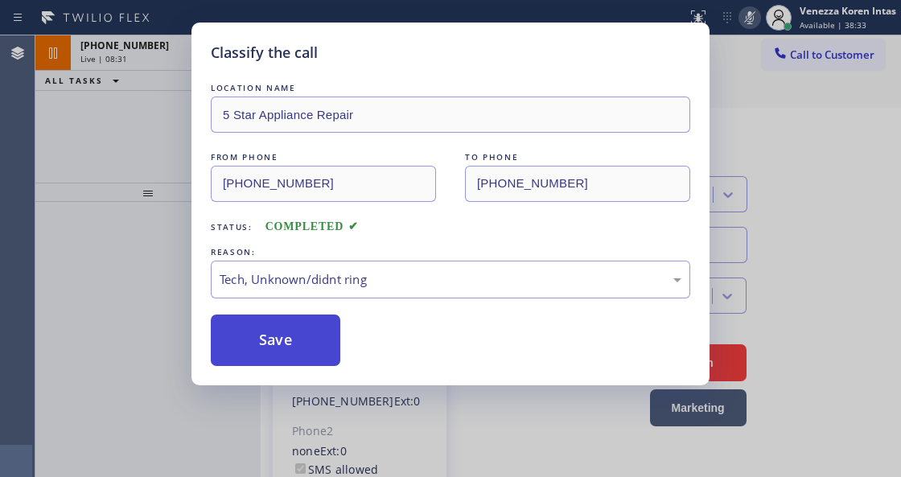
click at [302, 351] on button "Save" at bounding box center [275, 339] width 129 height 51
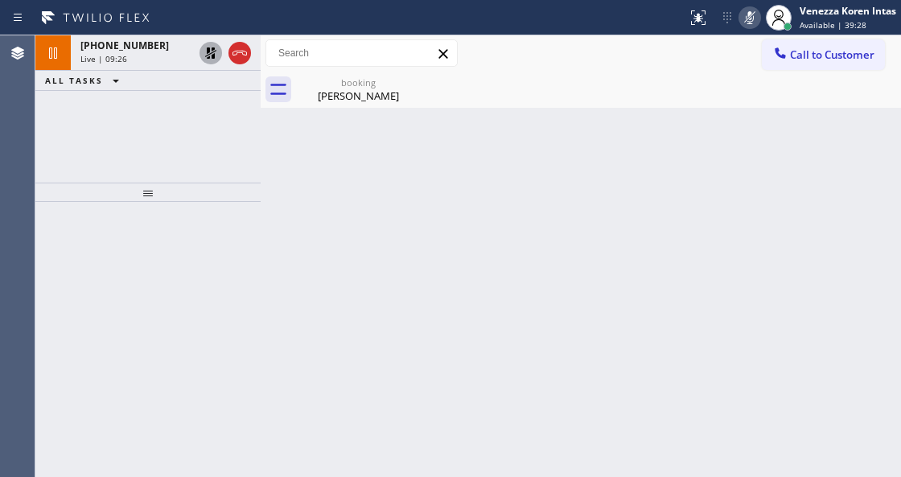
click at [261, 306] on div at bounding box center [261, 256] width 0 height 442
click at [339, 85] on div "booking" at bounding box center [358, 82] width 121 height 12
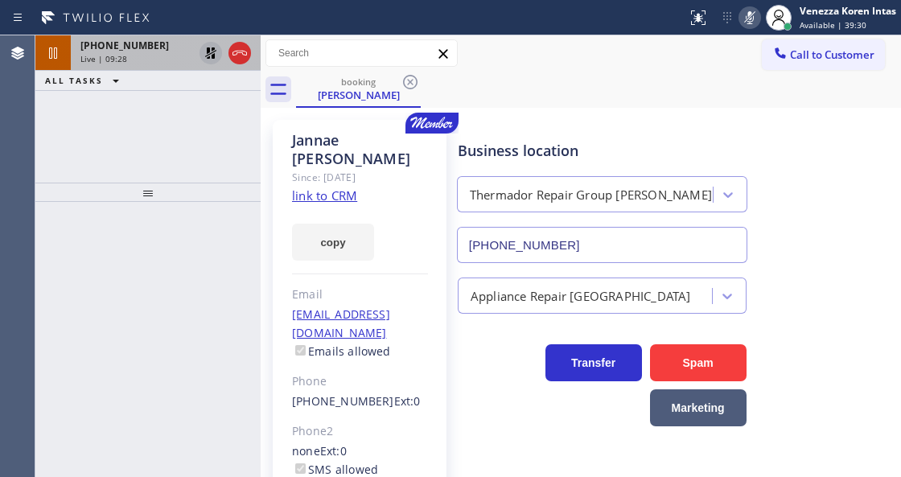
click at [101, 58] on span "Live | 09:28" at bounding box center [103, 58] width 47 height 11
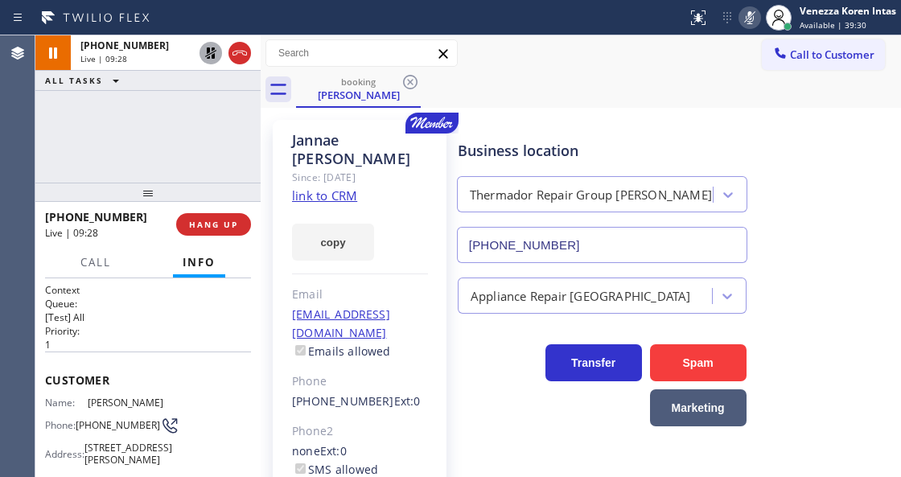
click at [126, 340] on p "1" at bounding box center [148, 345] width 206 height 14
click at [371, 286] on div "Email" at bounding box center [360, 295] width 136 height 18
click at [208, 60] on icon at bounding box center [210, 52] width 19 height 19
click at [746, 24] on icon at bounding box center [749, 17] width 19 height 19
click at [727, 125] on div "Business location Thermador Repair Group Lowell (351) 300-7577" at bounding box center [601, 193] width 295 height 139
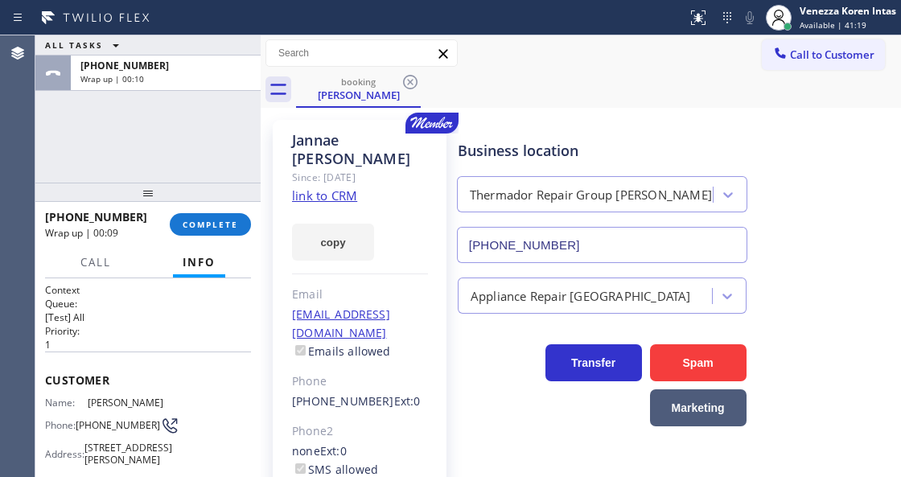
click at [199, 130] on div "ALL TASKS ALL TASKS ACTIVE TASKS TASKS IN WRAP UP +12038370024 Wrap up | 00:10" at bounding box center [147, 108] width 225 height 147
click at [218, 224] on span "COMPLETE" at bounding box center [210, 224] width 55 height 11
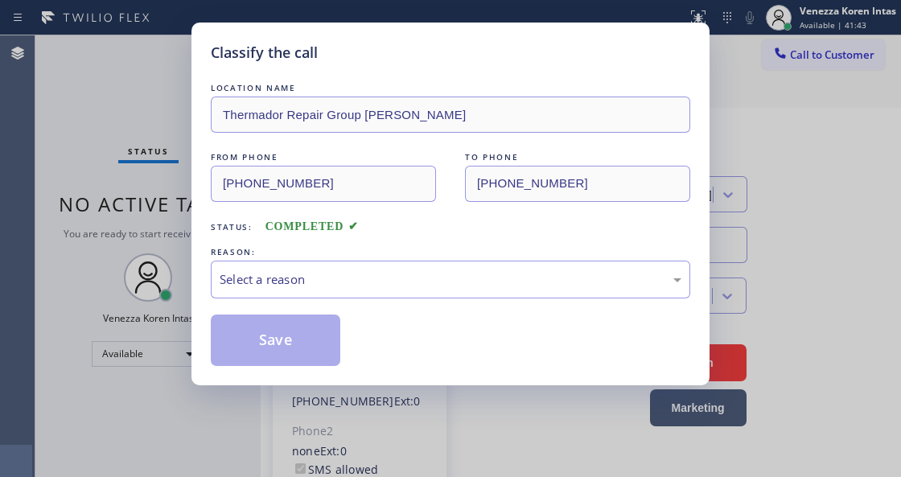
click at [418, 263] on div "Select a reason" at bounding box center [450, 280] width 479 height 38
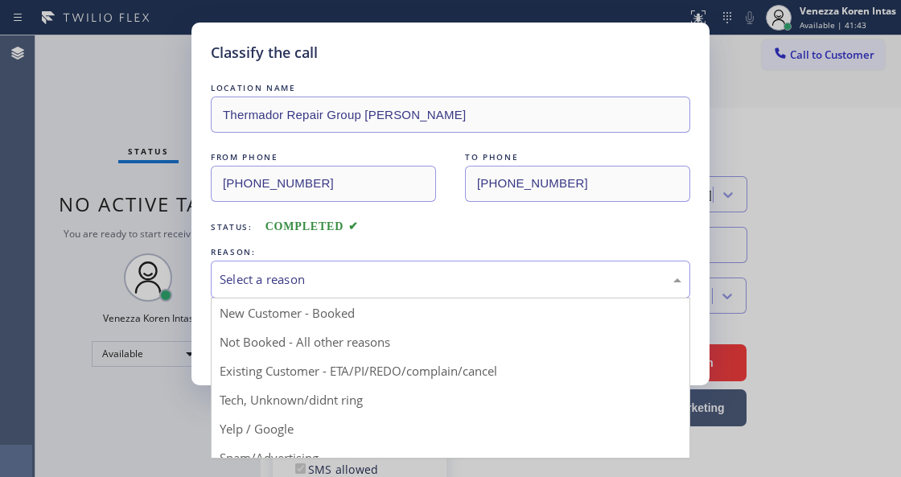
drag, startPoint x: 405, startPoint y: 375, endPoint x: 335, endPoint y: 350, distance: 75.0
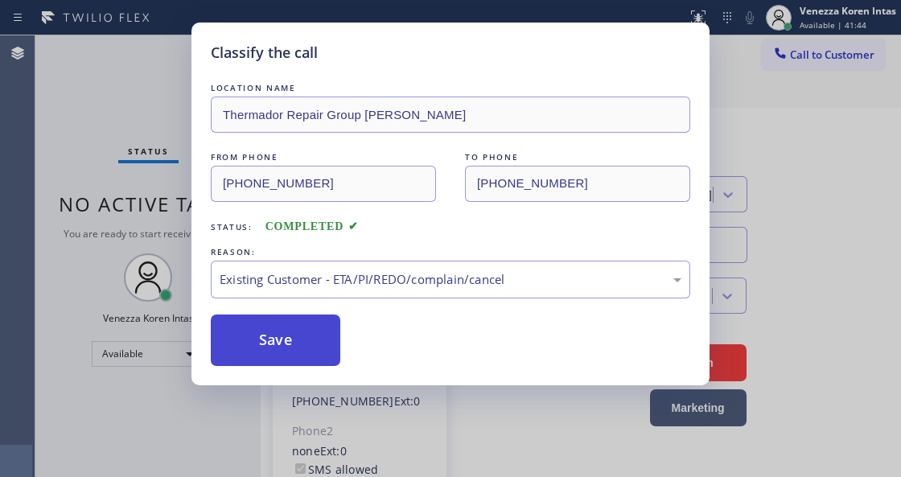
click at [335, 350] on button "Save" at bounding box center [275, 339] width 129 height 51
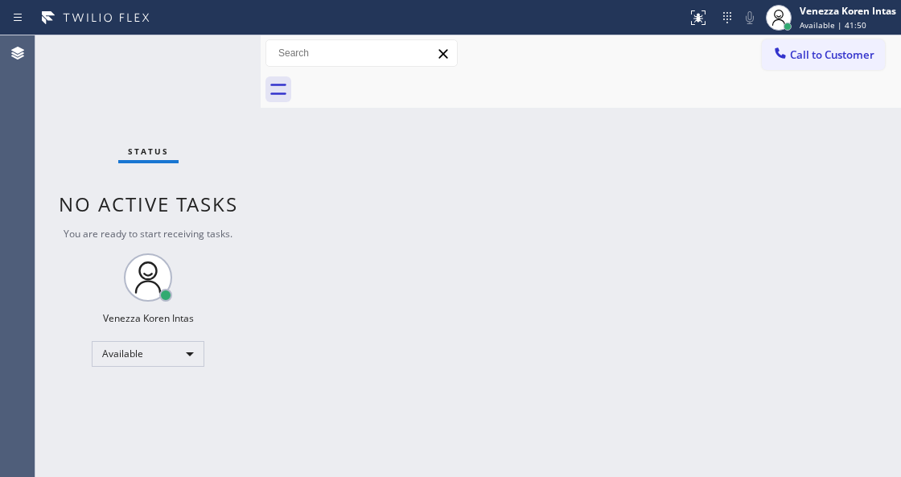
click at [270, 228] on div "Back to Dashboard Change Sender ID Customers Technicians Select a contact Outbo…" at bounding box center [581, 256] width 640 height 442
drag, startPoint x: 117, startPoint y: 84, endPoint x: 32, endPoint y: 89, distance: 85.4
click at [111, 84] on div "Status No active tasks You are ready to start receiving tasks. Venezza Koren In…" at bounding box center [147, 256] width 225 height 442
click at [160, 51] on div "Status No active tasks You are ready to start receiving tasks. Venezza Koren In…" at bounding box center [147, 256] width 225 height 442
click at [161, 51] on div "Status No active tasks You are ready to start receiving tasks. Venezza Koren In…" at bounding box center [147, 256] width 225 height 442
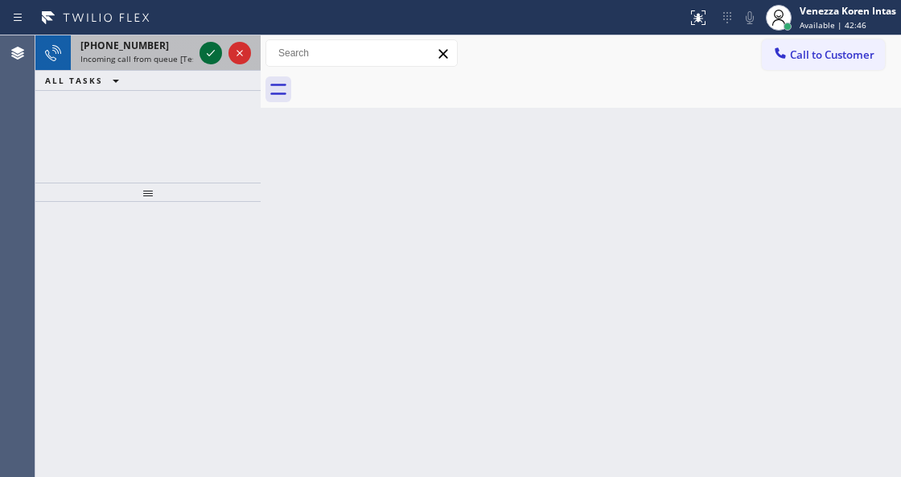
click at [207, 58] on icon at bounding box center [210, 52] width 19 height 19
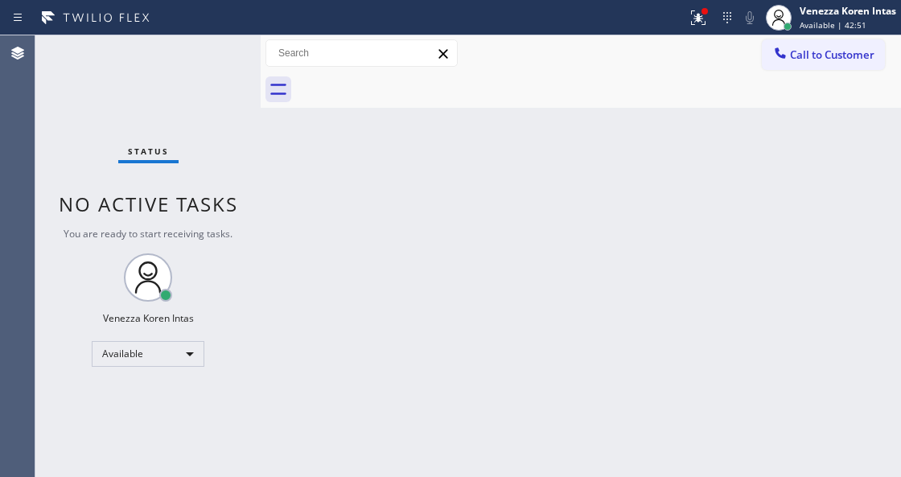
drag, startPoint x: 166, startPoint y: 94, endPoint x: 88, endPoint y: 109, distance: 78.6
click at [166, 93] on div "Status No active tasks You are ready to start receiving tasks. Venezza Koren In…" at bounding box center [147, 256] width 225 height 442
click at [218, 76] on div "Status No active tasks You are ready to start receiving tasks. Venezza Koren In…" at bounding box center [147, 256] width 225 height 442
click at [222, 73] on div "Status No active tasks You are ready to start receiving tasks. Venezza Koren In…" at bounding box center [147, 256] width 225 height 442
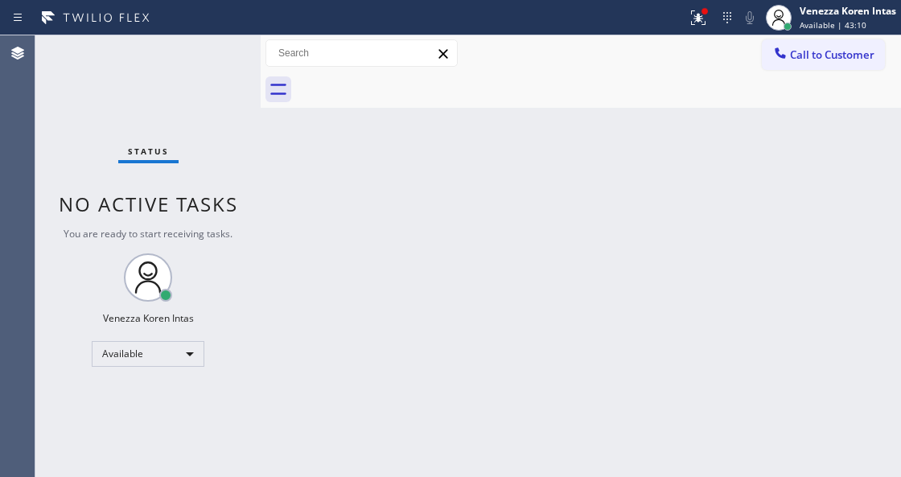
click at [211, 54] on div "Status No active tasks You are ready to start receiving tasks. Venezza Koren In…" at bounding box center [147, 256] width 225 height 442
drag, startPoint x: 217, startPoint y: 37, endPoint x: 219, endPoint y: 54, distance: 17.0
click at [217, 37] on div "Status No active tasks You are ready to start receiving tasks. Venezza Koren In…" at bounding box center [147, 256] width 225 height 442
click at [219, 55] on div "Status No active tasks You are ready to start receiving tasks. Venezza Koren In…" at bounding box center [147, 256] width 225 height 442
click at [219, 57] on div "Status No active tasks You are ready to start receiving tasks. Venezza Koren In…" at bounding box center [147, 256] width 225 height 442
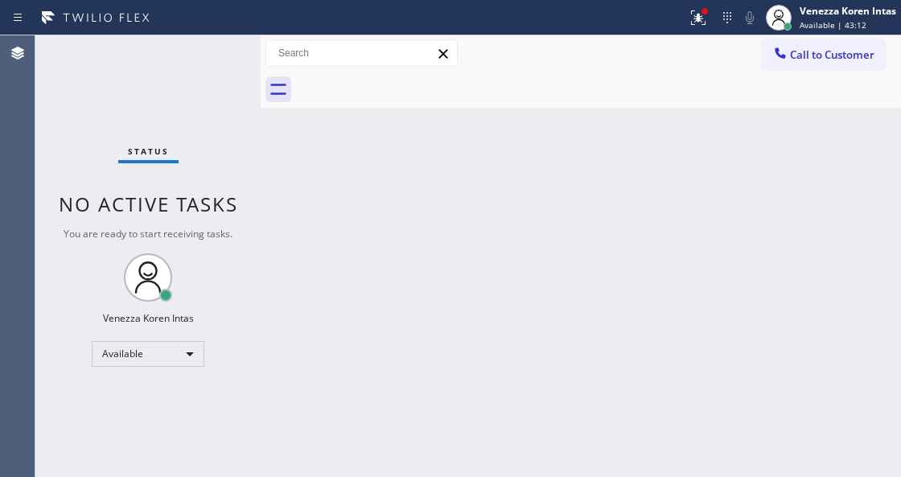
click at [219, 57] on div "Status No active tasks You are ready to start receiving tasks. Venezza Koren In…" at bounding box center [147, 256] width 225 height 442
drag, startPoint x: 199, startPoint y: 48, endPoint x: 203, endPoint y: 40, distance: 9.0
click at [198, 47] on div "Status No active tasks You are ready to start receiving tasks. Venezza Koren In…" at bounding box center [147, 256] width 225 height 442
click at [203, 40] on div "Status No active tasks You are ready to start receiving tasks. Venezza Koren In…" at bounding box center [147, 256] width 225 height 442
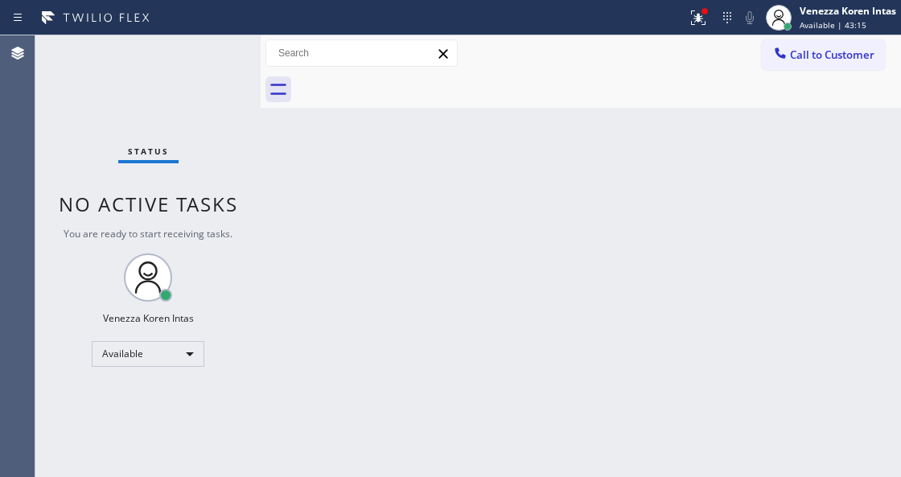
click at [209, 50] on div "Status No active tasks You are ready to start receiving tasks. Venezza Koren In…" at bounding box center [147, 256] width 225 height 442
click at [193, 48] on div "Status No active tasks You are ready to start receiving tasks. Venezza Koren In…" at bounding box center [147, 256] width 225 height 442
click at [193, 51] on div "Status No active tasks You are ready to start receiving tasks. Venezza Koren In…" at bounding box center [147, 256] width 225 height 442
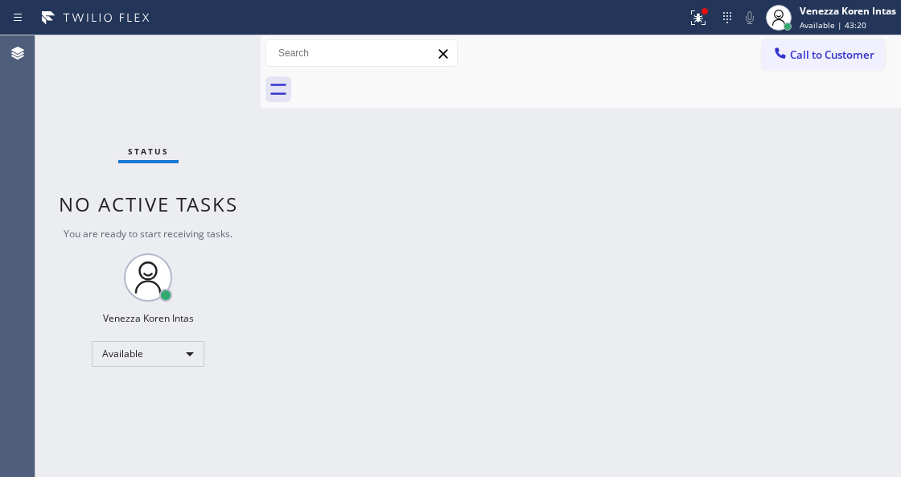
click at [197, 60] on div "Status No active tasks You are ready to start receiving tasks. Venezza Koren In…" at bounding box center [147, 256] width 225 height 442
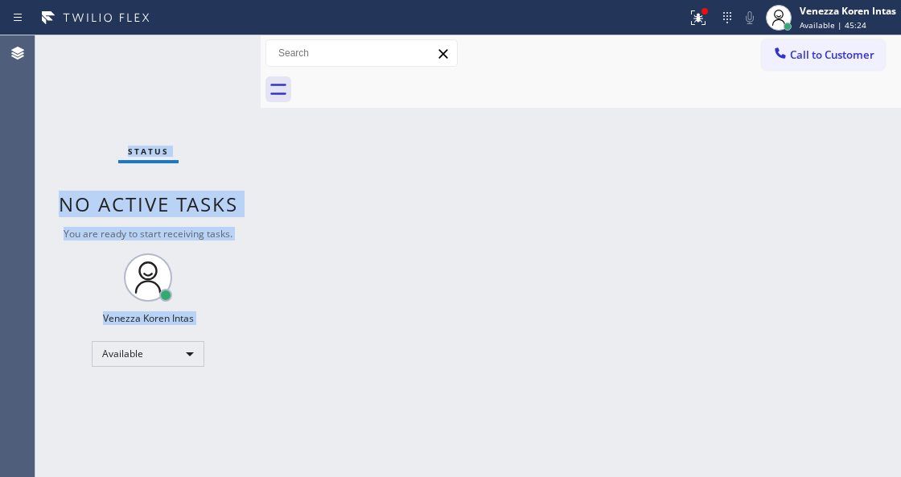
click at [209, 61] on div "Status No active tasks You are ready to start receiving tasks. Venezza Koren In…" at bounding box center [147, 256] width 225 height 442
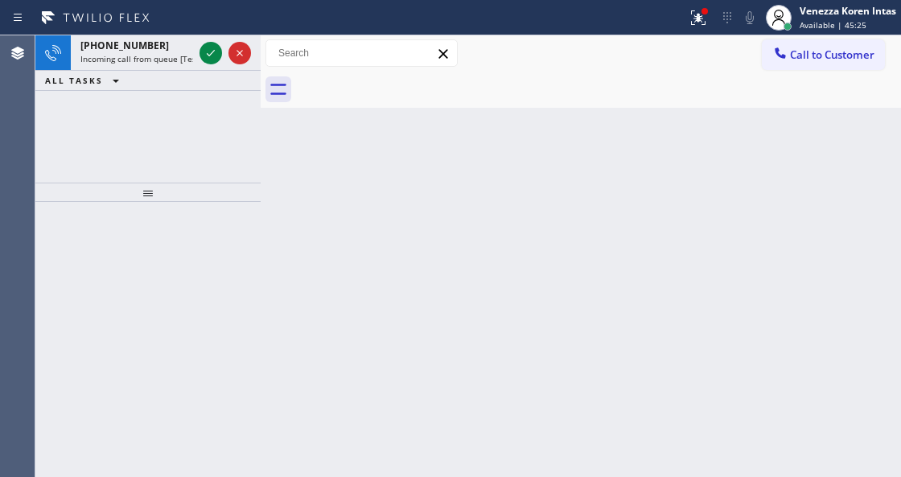
click at [209, 61] on icon at bounding box center [210, 52] width 19 height 19
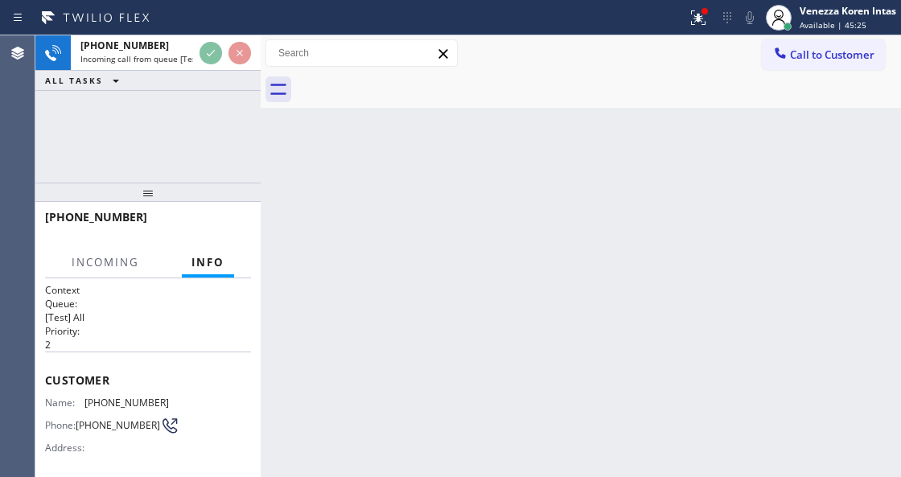
click at [211, 64] on div at bounding box center [225, 52] width 58 height 35
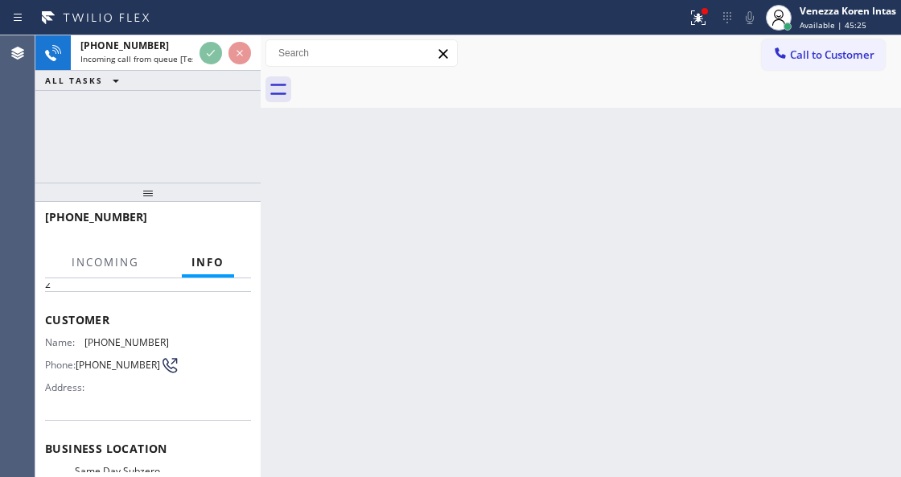
scroll to position [214, 0]
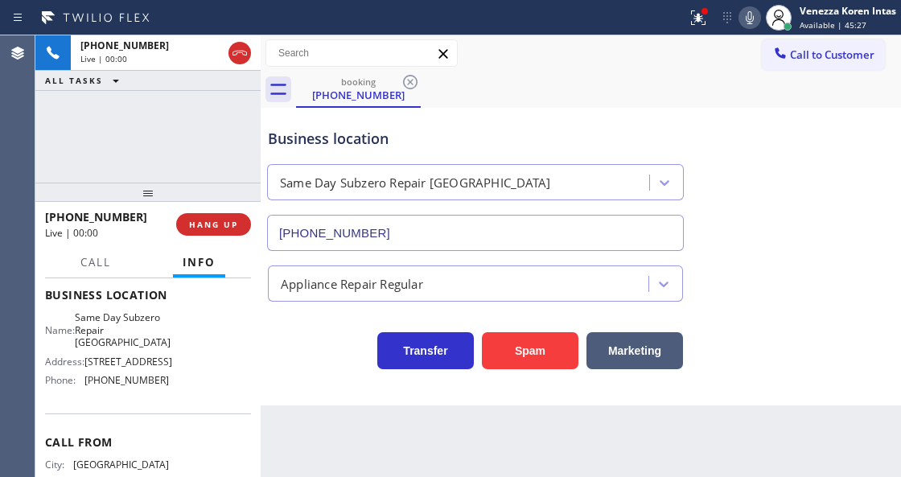
type input "(619) 737-3789"
drag, startPoint x: 232, startPoint y: 58, endPoint x: 272, endPoint y: 65, distance: 40.1
click at [233, 57] on icon at bounding box center [239, 52] width 19 height 19
click at [684, 13] on div at bounding box center [697, 17] width 35 height 19
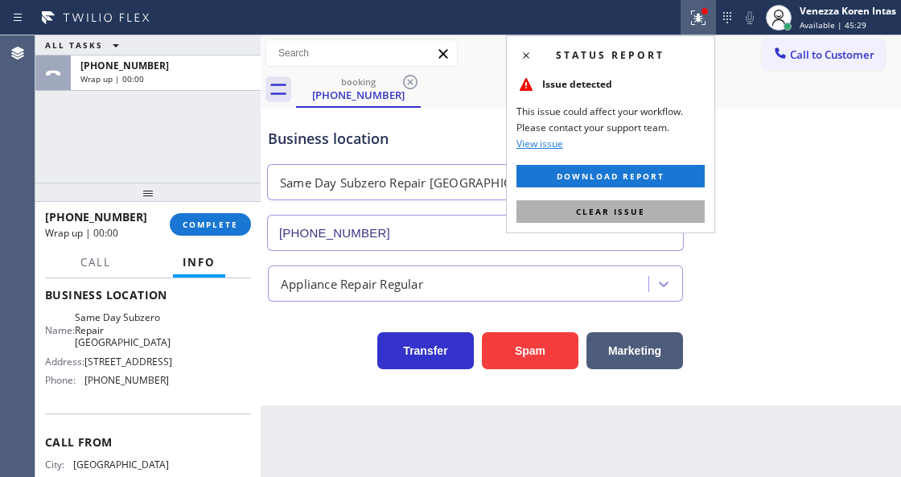
drag, startPoint x: 647, startPoint y: 211, endPoint x: 748, endPoint y: 230, distance: 102.4
click at [647, 212] on button "Clear issue" at bounding box center [610, 211] width 188 height 23
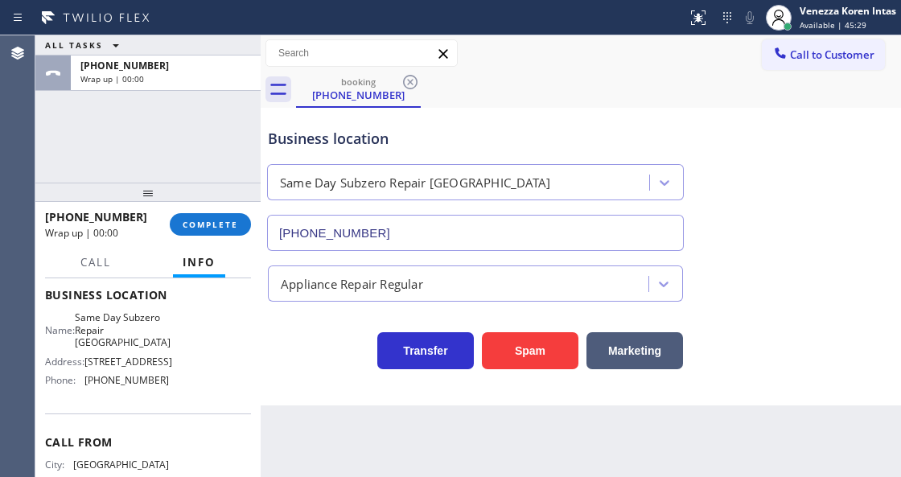
click at [783, 216] on div "Business location Same Day Subzero Repair Chula Vista (619) 737-3789" at bounding box center [581, 178] width 632 height 146
click at [212, 233] on button "COMPLETE" at bounding box center [210, 224] width 81 height 23
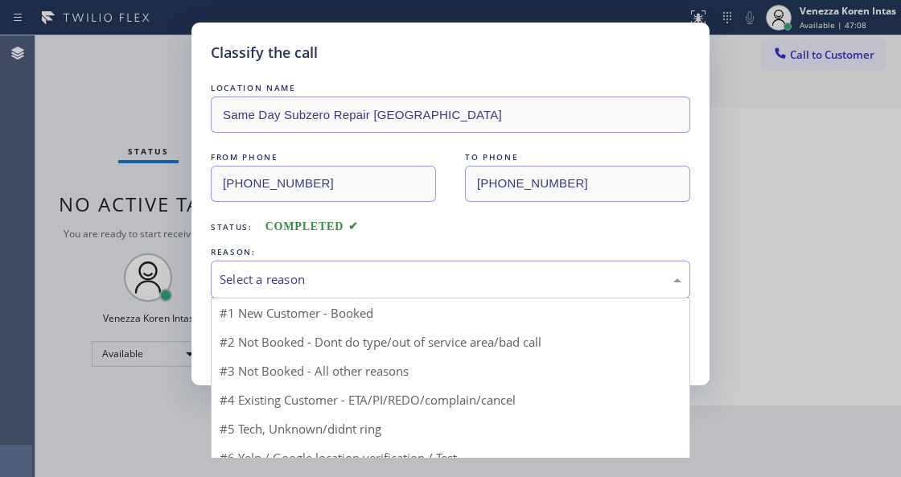
click at [326, 262] on div "Select a reason" at bounding box center [450, 280] width 479 height 38
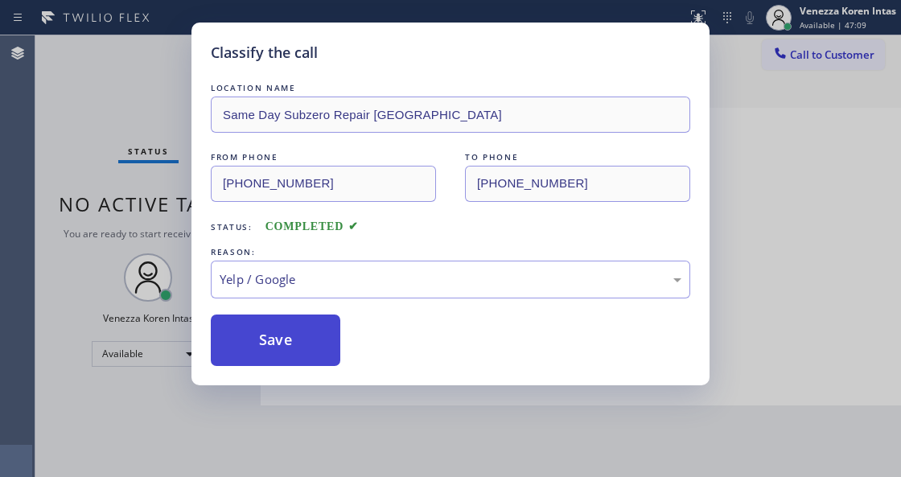
click at [293, 354] on button "Save" at bounding box center [275, 339] width 129 height 51
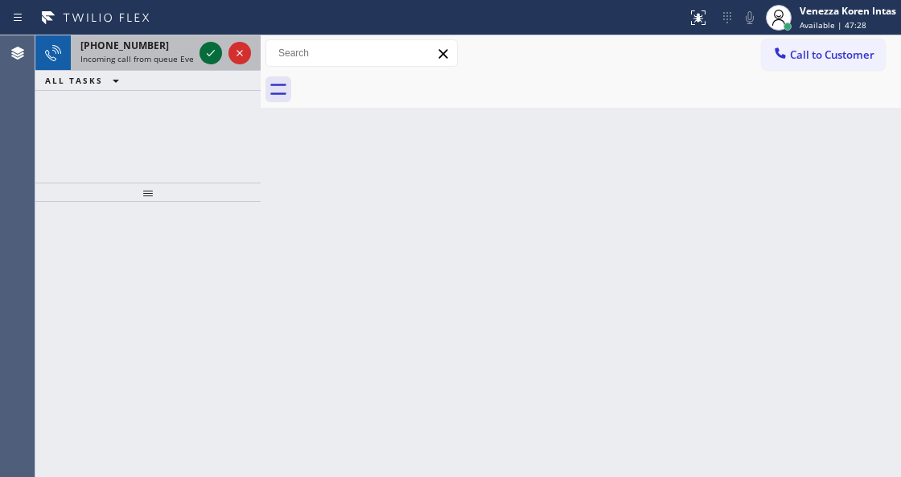
click at [206, 55] on icon at bounding box center [210, 52] width 19 height 19
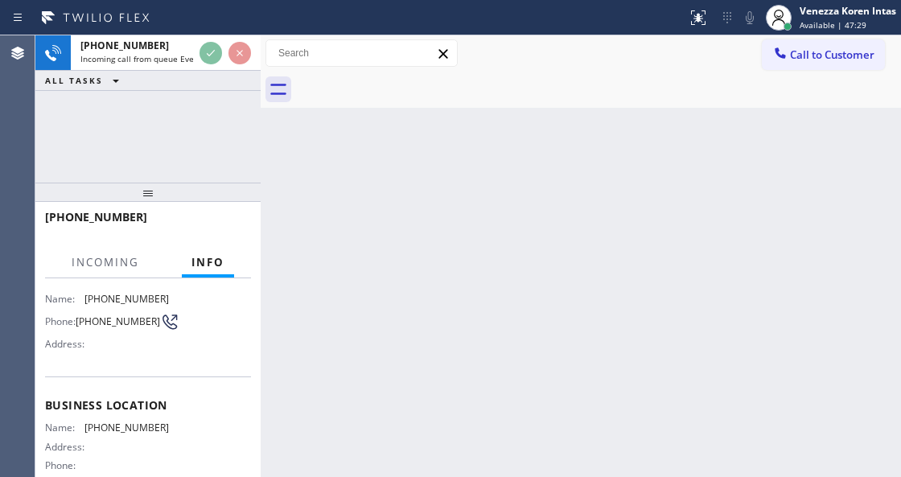
scroll to position [161, 0]
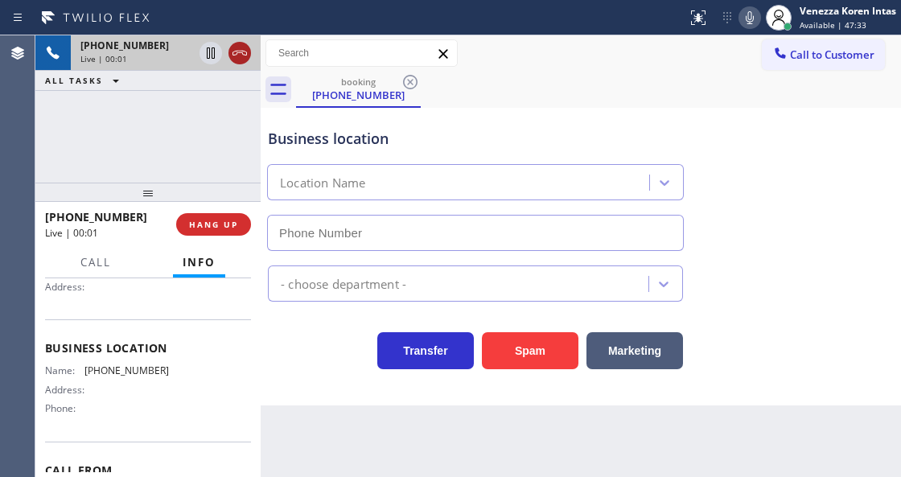
click at [240, 51] on icon at bounding box center [239, 53] width 14 height 5
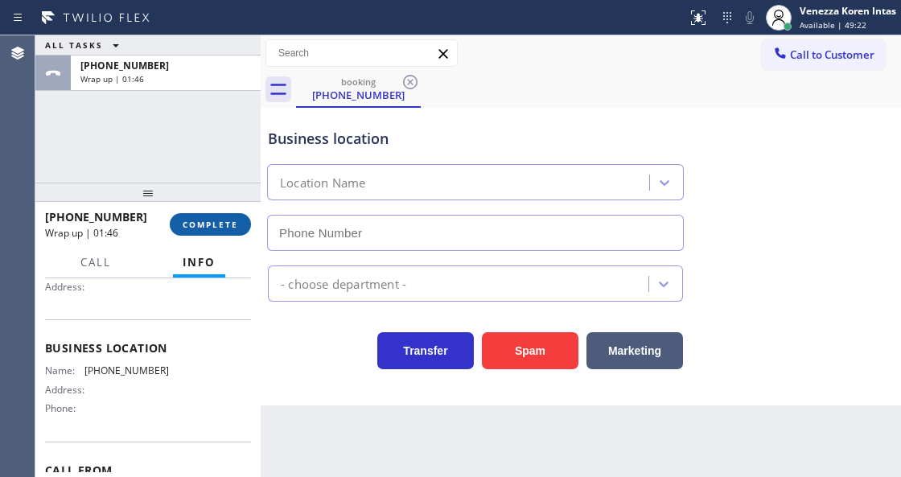
click at [212, 212] on div "+19493031555 Wrap up | 01:46 COMPLETE" at bounding box center [148, 224] width 206 height 42
click at [215, 232] on button "COMPLETE" at bounding box center [210, 224] width 81 height 23
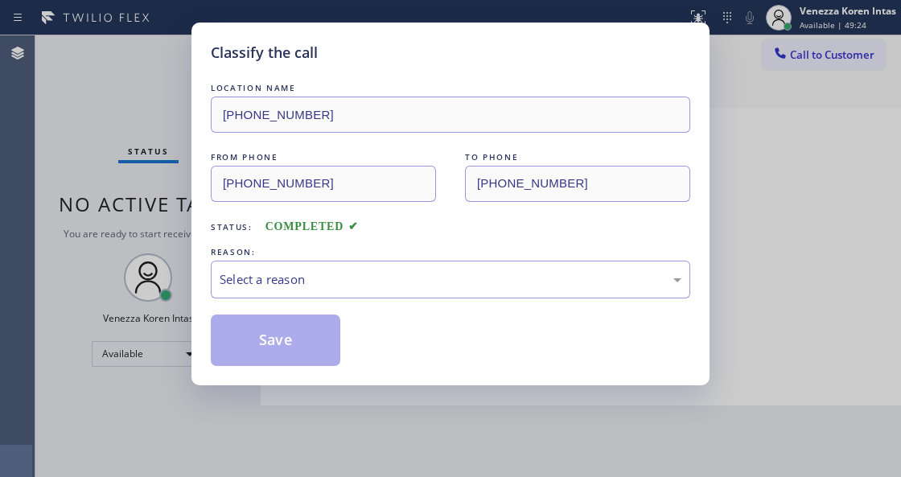
click at [343, 259] on div "REASON:" at bounding box center [450, 252] width 479 height 17
click at [343, 290] on div "Select a reason" at bounding box center [450, 280] width 479 height 38
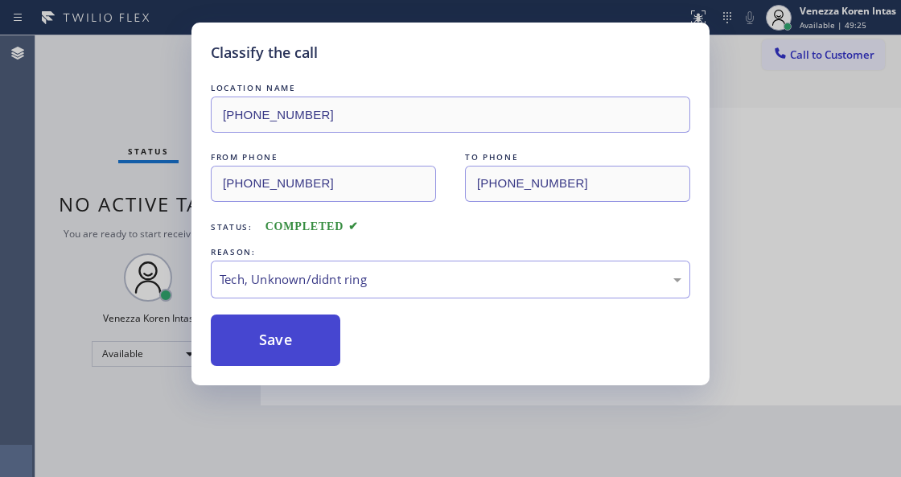
click at [281, 358] on button "Save" at bounding box center [275, 339] width 129 height 51
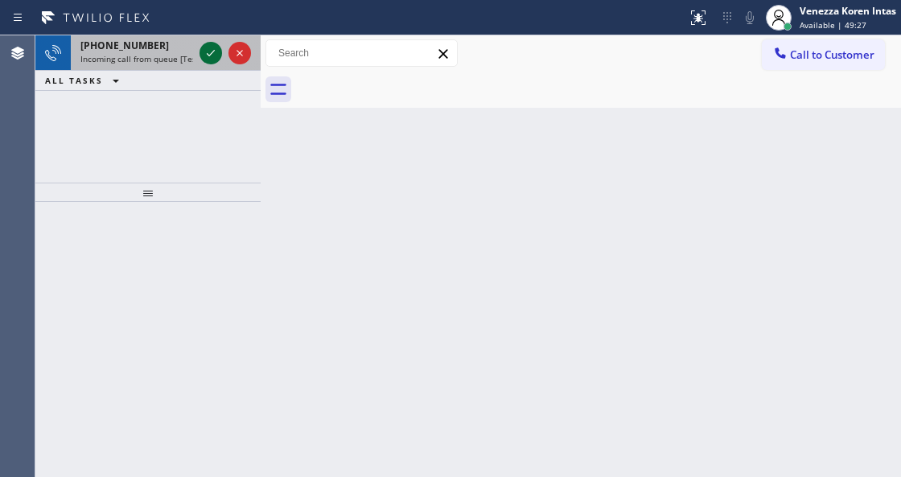
click at [205, 57] on icon at bounding box center [210, 52] width 19 height 19
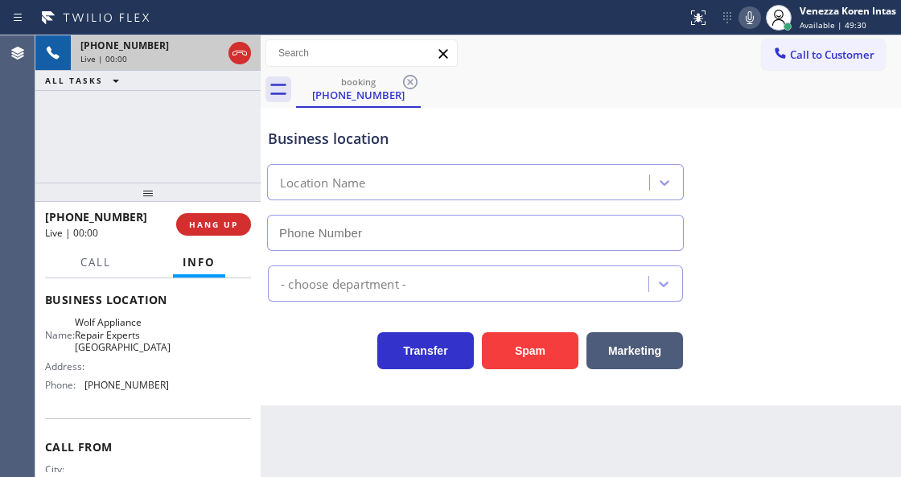
scroll to position [214, 0]
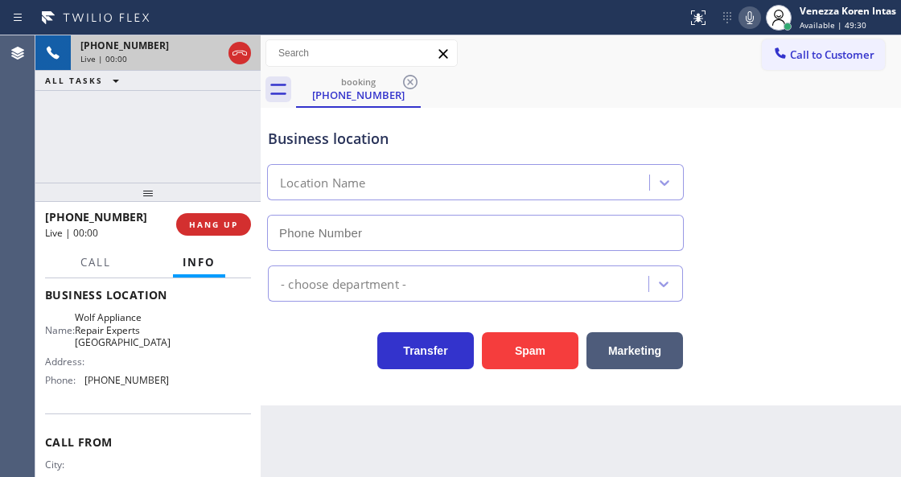
type input "(415) 231-7353"
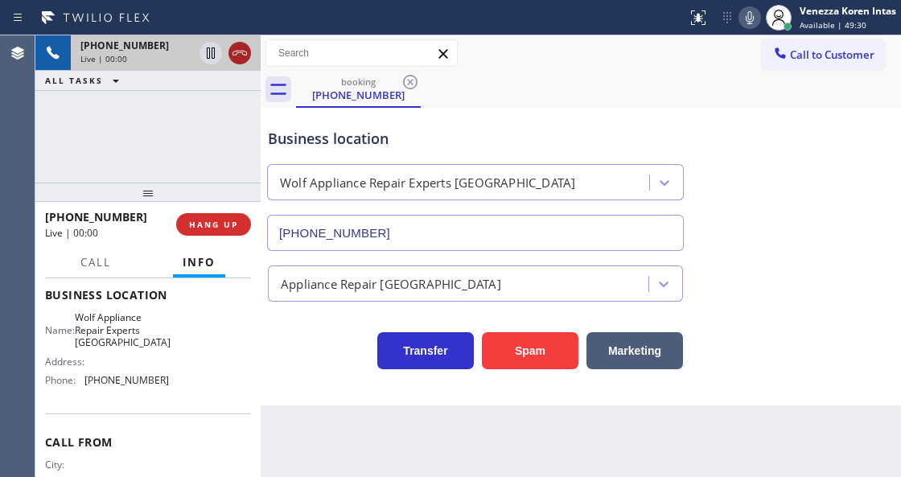
click at [243, 49] on icon at bounding box center [239, 52] width 19 height 19
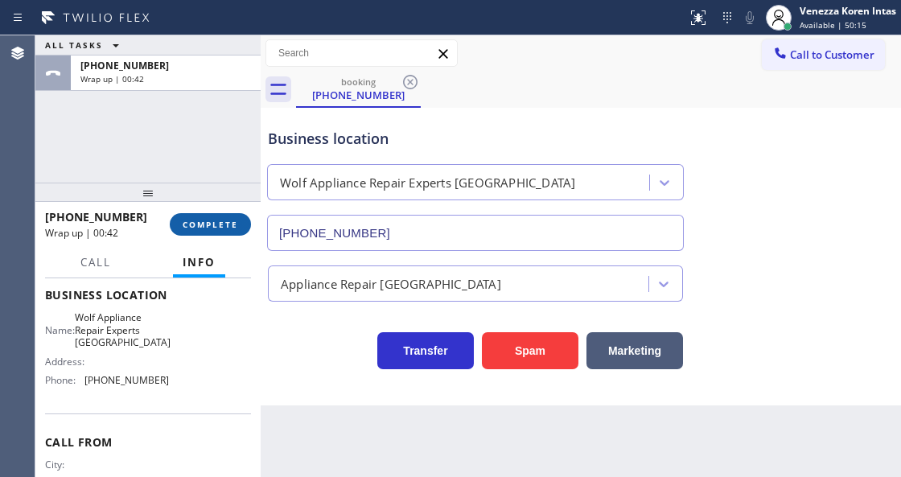
click at [213, 230] on button "COMPLETE" at bounding box center [210, 224] width 81 height 23
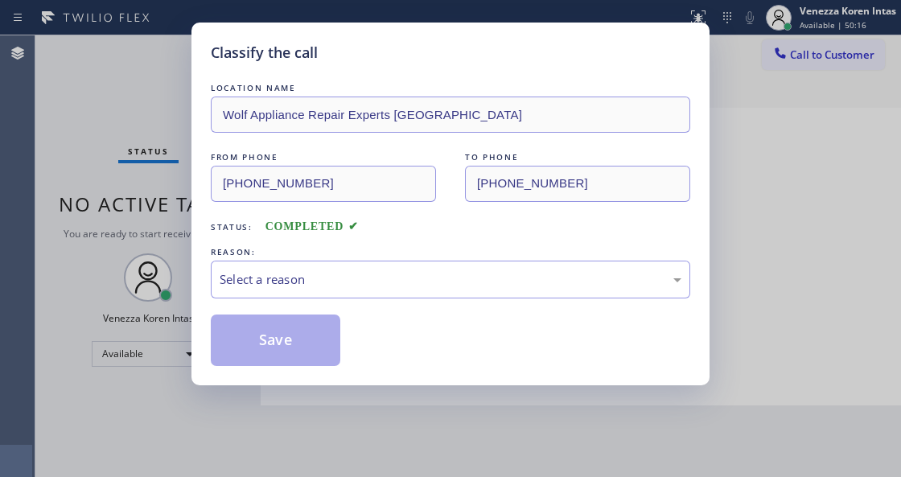
click at [317, 260] on div "REASON:" at bounding box center [450, 252] width 479 height 17
click at [308, 279] on div "Select a reason" at bounding box center [451, 279] width 462 height 18
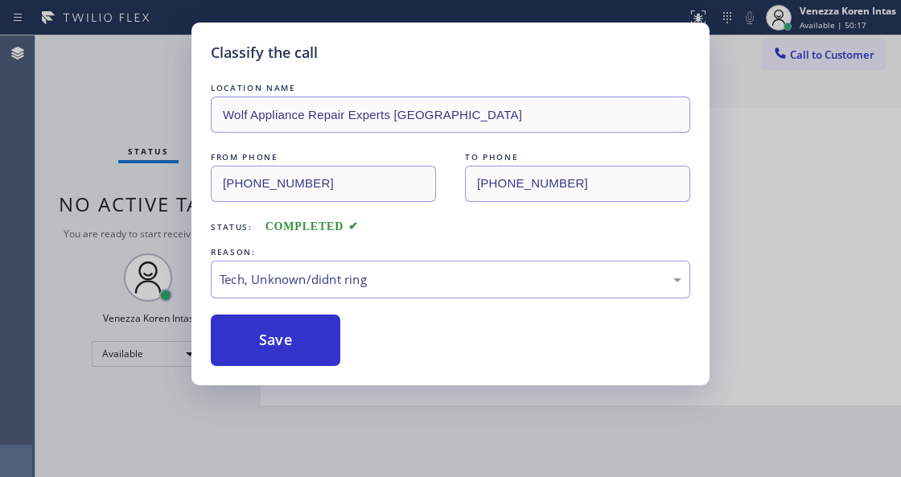
click at [286, 343] on button "Save" at bounding box center [275, 339] width 129 height 51
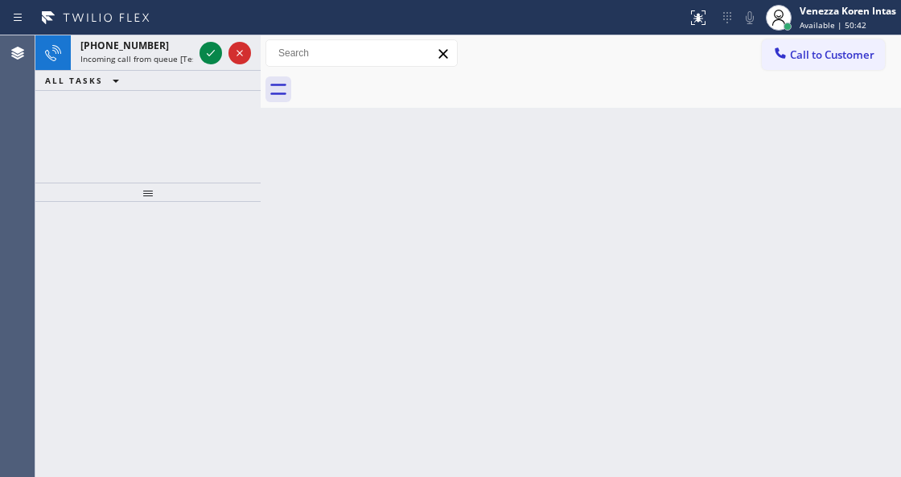
click at [214, 52] on icon at bounding box center [210, 52] width 19 height 19
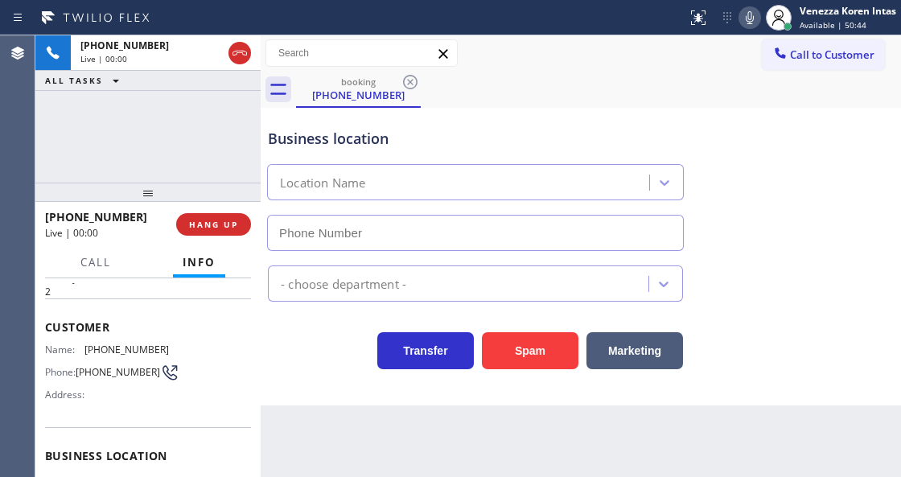
scroll to position [214, 0]
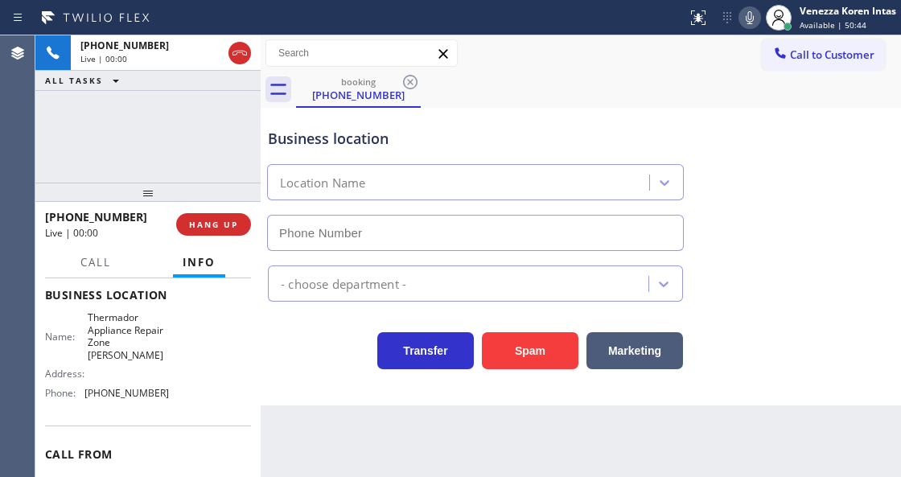
type input "(303) 529-1926"
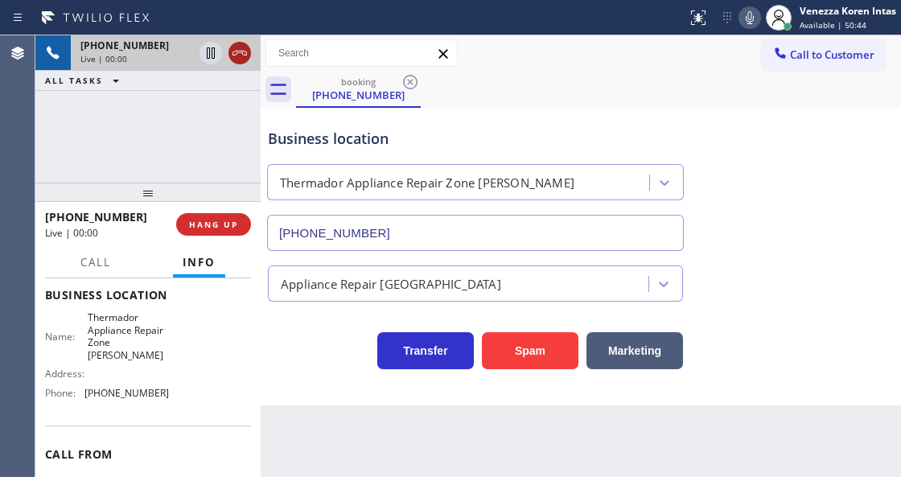
click at [243, 55] on icon at bounding box center [239, 52] width 19 height 19
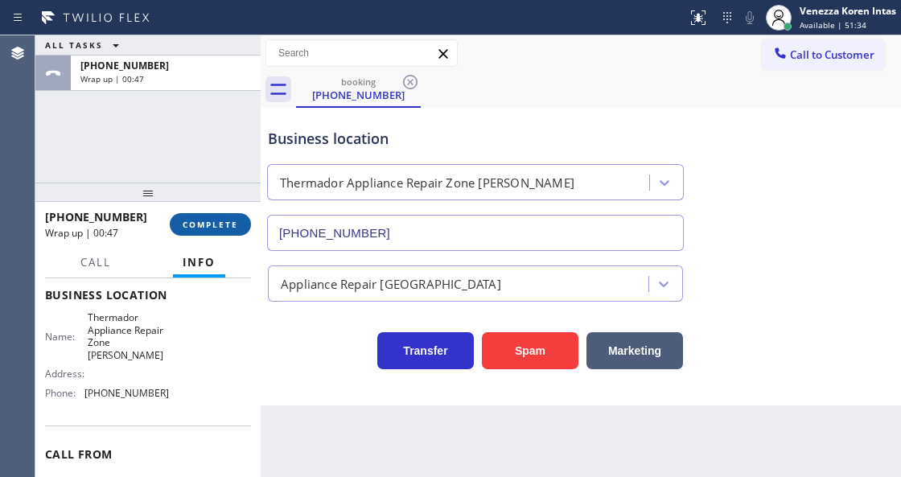
drag, startPoint x: 223, startPoint y: 220, endPoint x: 223, endPoint y: 230, distance: 9.7
click at [222, 225] on span "COMPLETE" at bounding box center [210, 224] width 55 height 11
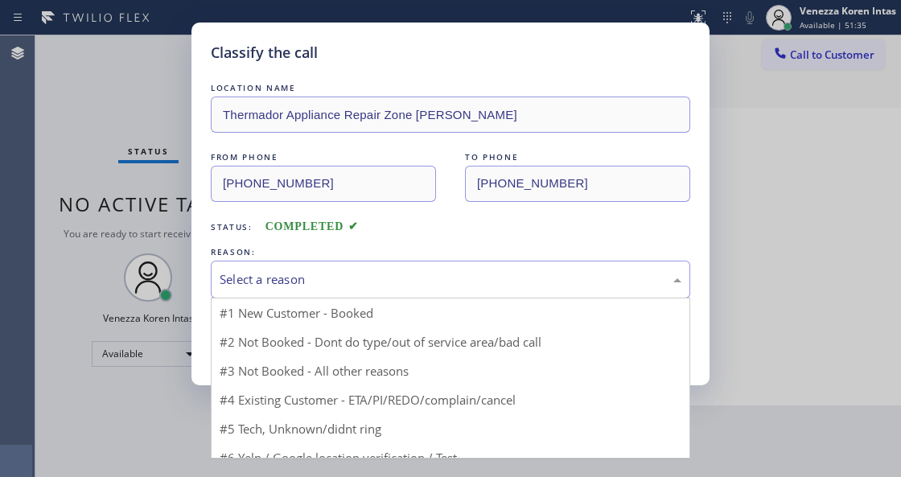
click at [346, 265] on div "Select a reason" at bounding box center [450, 280] width 479 height 38
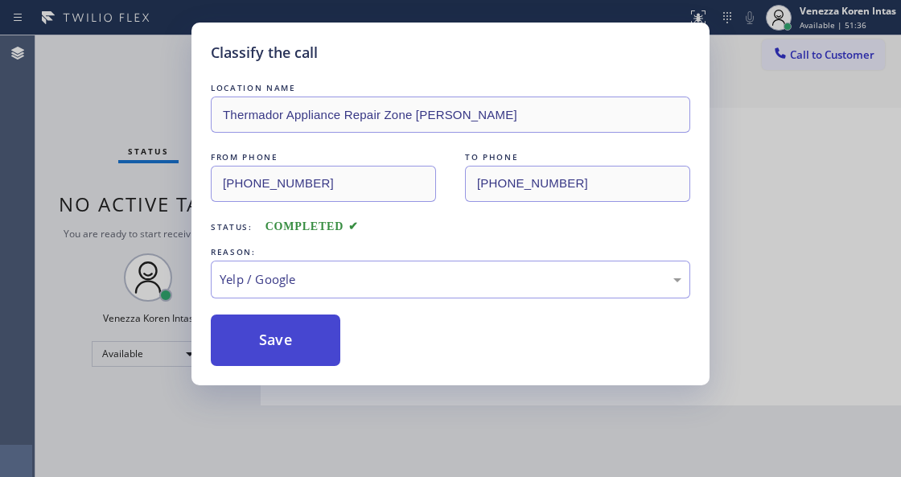
click at [291, 355] on button "Save" at bounding box center [275, 339] width 129 height 51
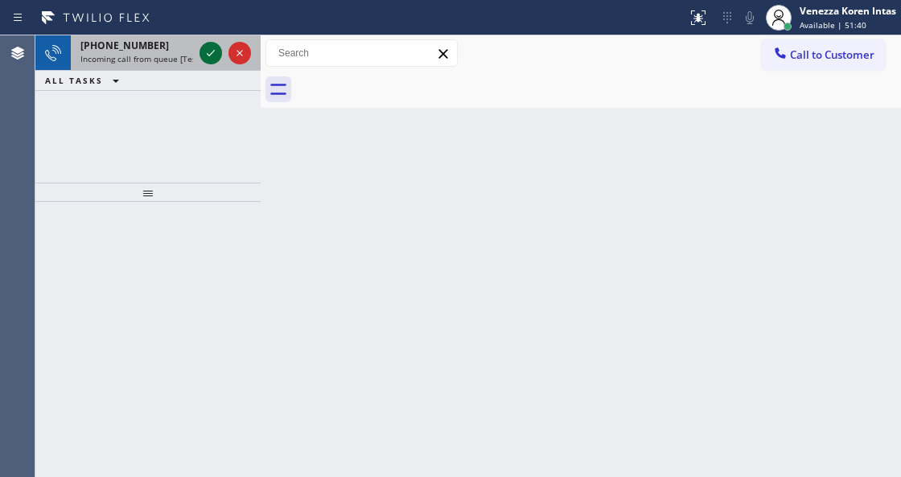
click at [203, 55] on icon at bounding box center [210, 52] width 19 height 19
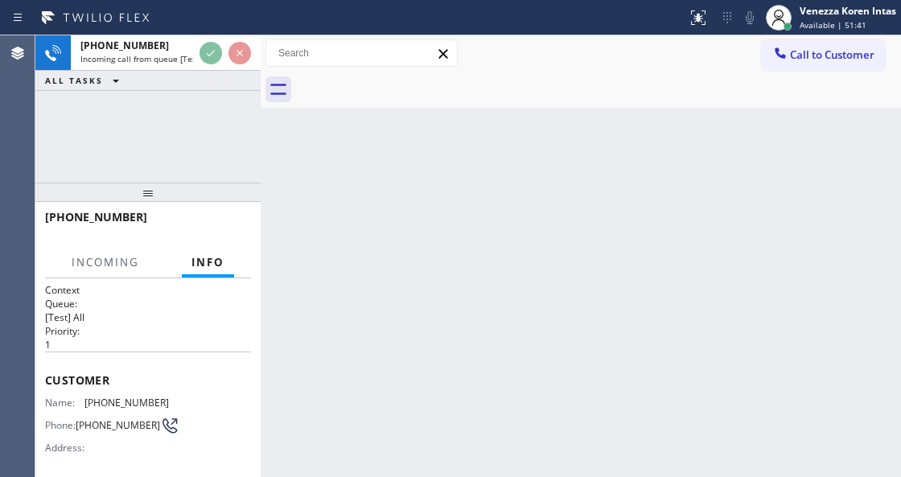
scroll to position [161, 0]
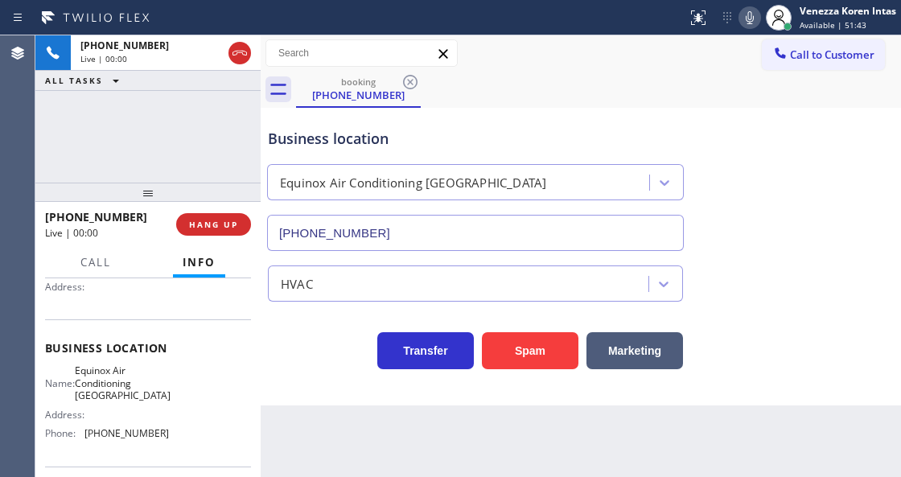
type input "(650) 360-9505"
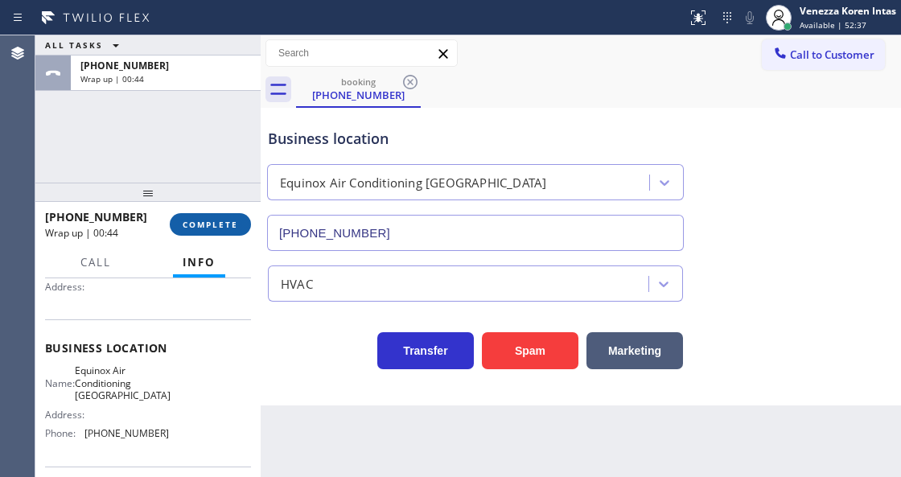
click at [214, 225] on span "COMPLETE" at bounding box center [210, 224] width 55 height 11
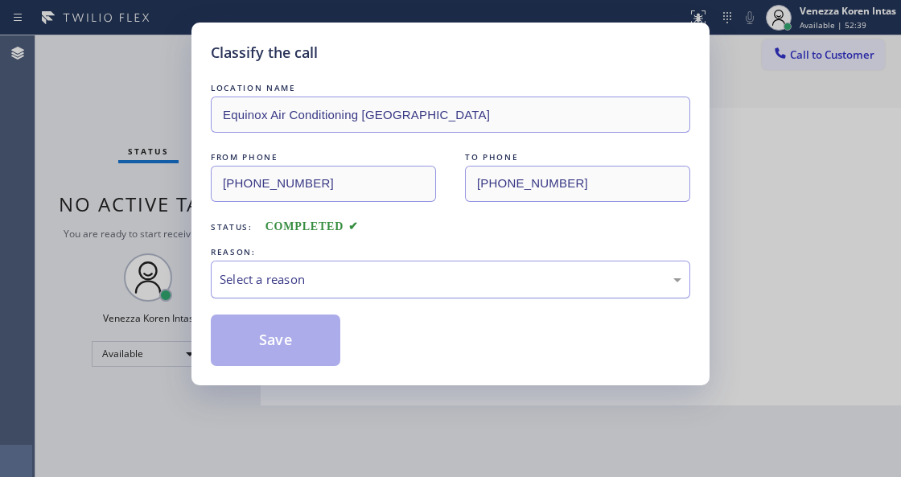
drag, startPoint x: 323, startPoint y: 259, endPoint x: 327, endPoint y: 277, distance: 18.8
click at [330, 267] on div "Select a reason" at bounding box center [450, 280] width 479 height 38
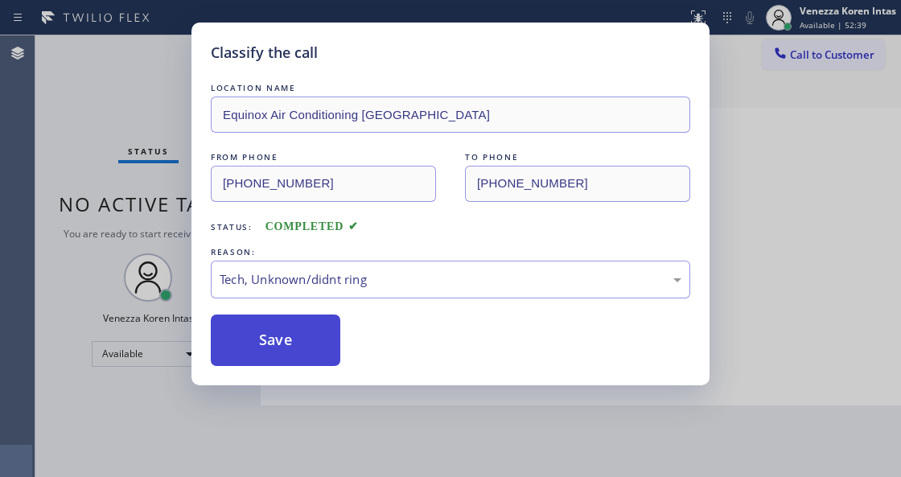
click at [314, 340] on button "Save" at bounding box center [275, 339] width 129 height 51
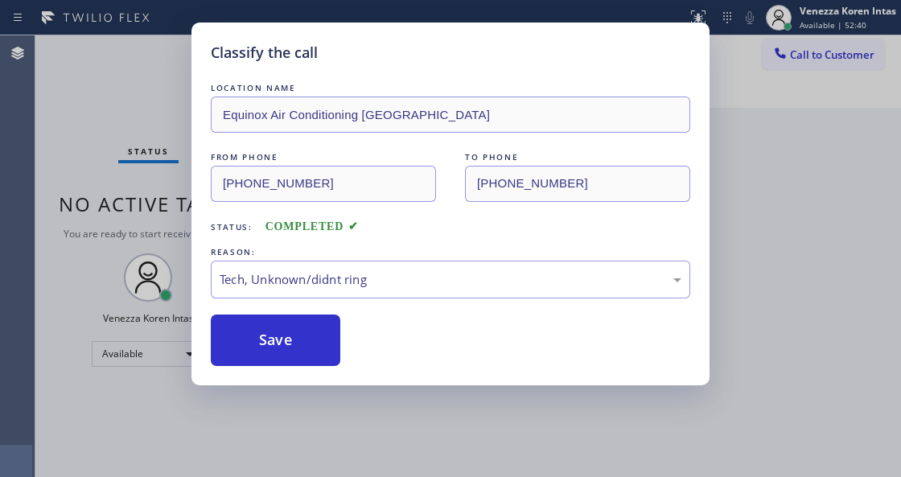
click at [166, 87] on div "Classify the call LOCATION NAME Equinox Air Conditioning Redwood City FROM PHON…" at bounding box center [450, 238] width 901 height 477
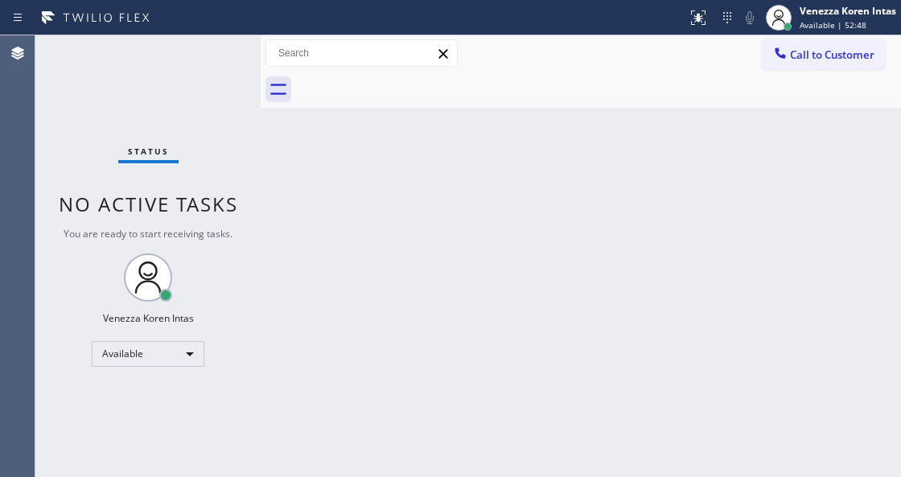
click at [291, 224] on div "Back to Dashboard Change Sender ID Customers Technicians Select a contact Outbo…" at bounding box center [581, 256] width 640 height 442
drag, startPoint x: 234, startPoint y: 124, endPoint x: 222, endPoint y: 37, distance: 87.7
click at [233, 117] on div "Status No active tasks You are ready to start receiving tasks. Venezza Koren In…" at bounding box center [147, 256] width 225 height 442
drag, startPoint x: 222, startPoint y: 37, endPoint x: 210, endPoint y: 53, distance: 20.1
click at [221, 35] on div "Status No active tasks You are ready to start receiving tasks. Venezza Koren In…" at bounding box center [147, 256] width 225 height 442
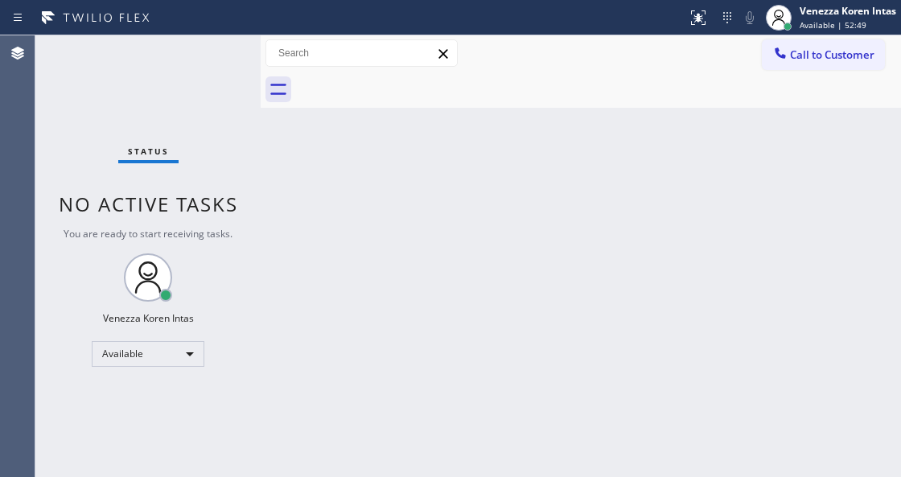
drag, startPoint x: 209, startPoint y: 56, endPoint x: 29, endPoint y: 71, distance: 180.7
click at [203, 60] on div "Status No active tasks You are ready to start receiving tasks. Venezza Koren In…" at bounding box center [147, 256] width 225 height 442
click at [231, 69] on div "Status No active tasks You are ready to start receiving tasks. Venezza Koren In…" at bounding box center [147, 256] width 225 height 442
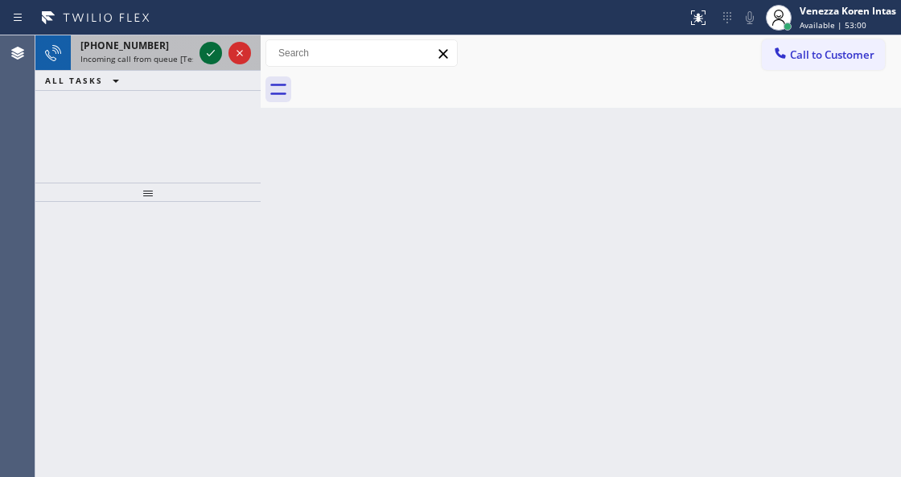
click at [211, 47] on icon at bounding box center [210, 52] width 19 height 19
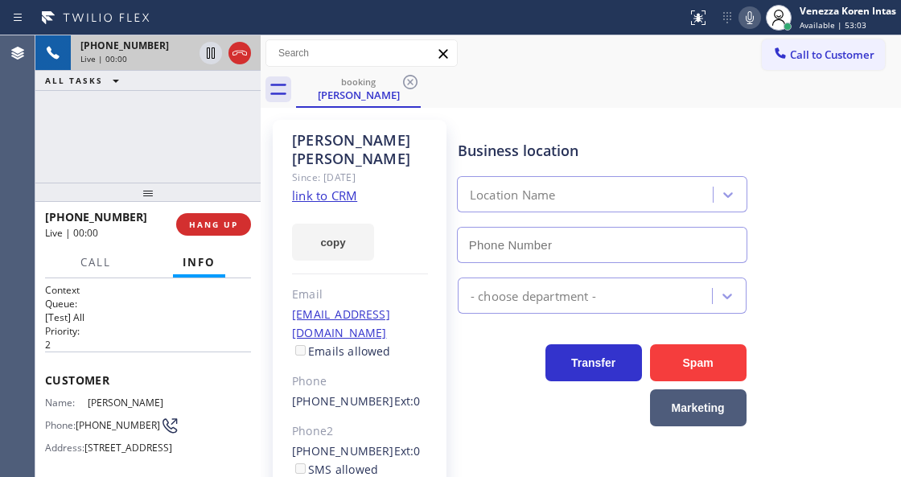
type input "(310) 773-4076"
drag, startPoint x: 746, startPoint y: 24, endPoint x: 719, endPoint y: 98, distance: 78.9
click at [746, 24] on icon at bounding box center [749, 17] width 19 height 19
click at [343, 187] on link "link to CRM" at bounding box center [324, 195] width 65 height 16
click at [747, 14] on icon at bounding box center [750, 17] width 8 height 13
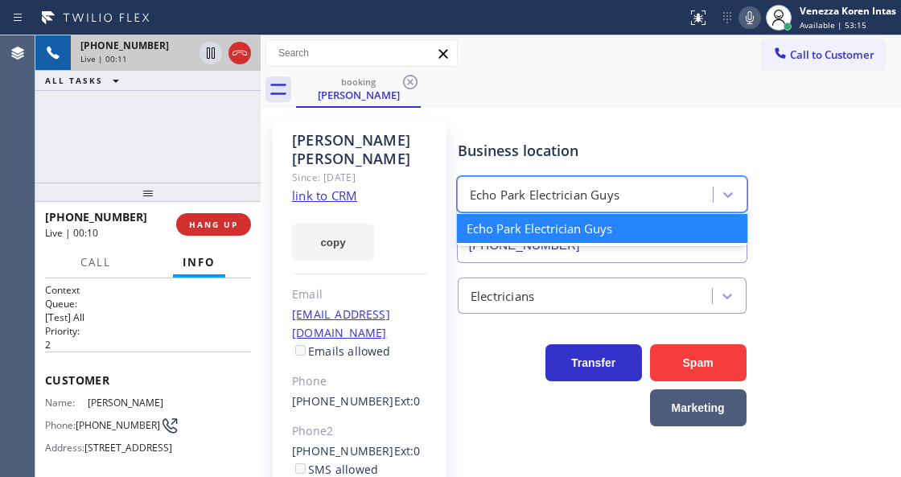
click at [734, 175] on div "option Echo Park Electrician Guys focused, 1 of 1. 1 result available. Use Up a…" at bounding box center [602, 191] width 297 height 43
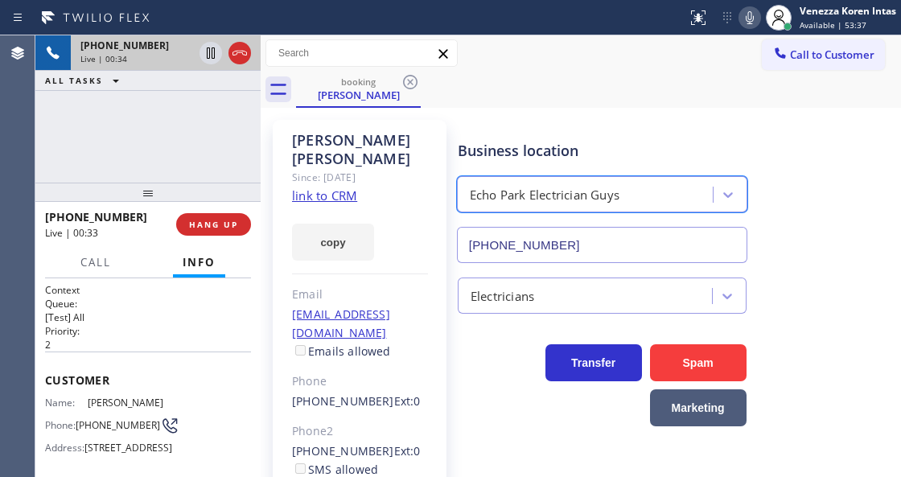
click at [750, 18] on icon at bounding box center [749, 17] width 19 height 19
click at [746, 21] on icon at bounding box center [750, 17] width 8 height 13
click at [756, 22] on icon at bounding box center [749, 17] width 19 height 19
click at [754, 22] on icon at bounding box center [749, 17] width 19 height 19
click at [98, 260] on span "Call" at bounding box center [95, 262] width 31 height 14
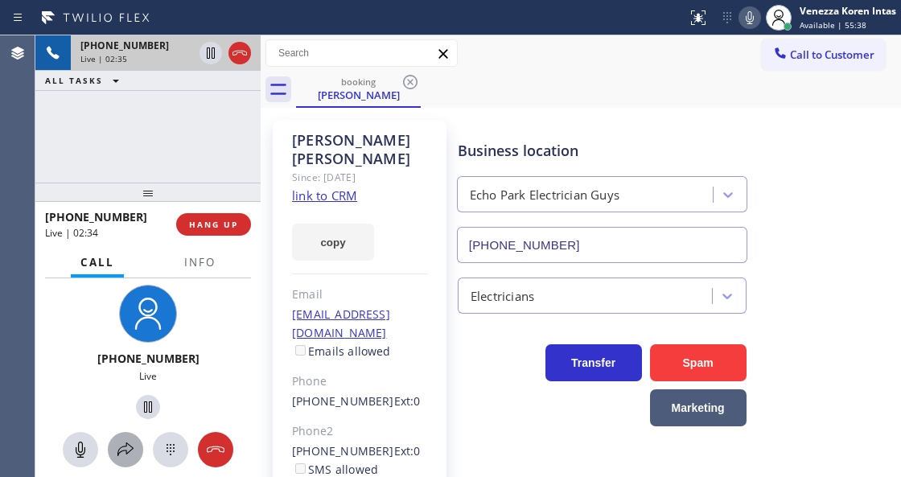
click at [121, 452] on icon at bounding box center [125, 449] width 19 height 19
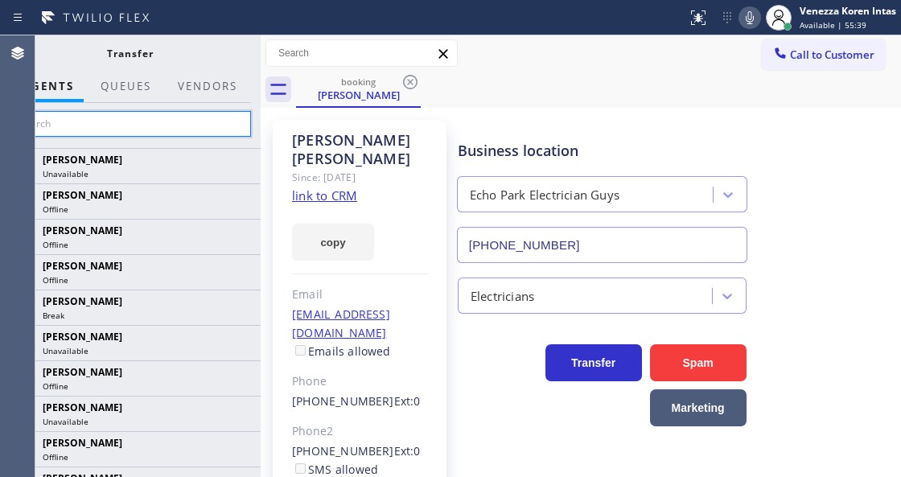
click at [199, 125] on input "text" at bounding box center [130, 124] width 242 height 26
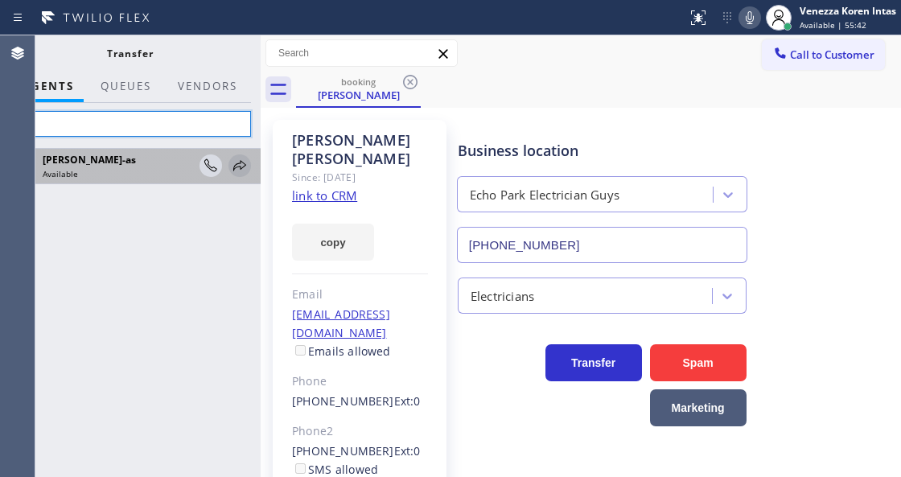
type input "jesi"
click at [240, 161] on icon at bounding box center [239, 165] width 13 height 10
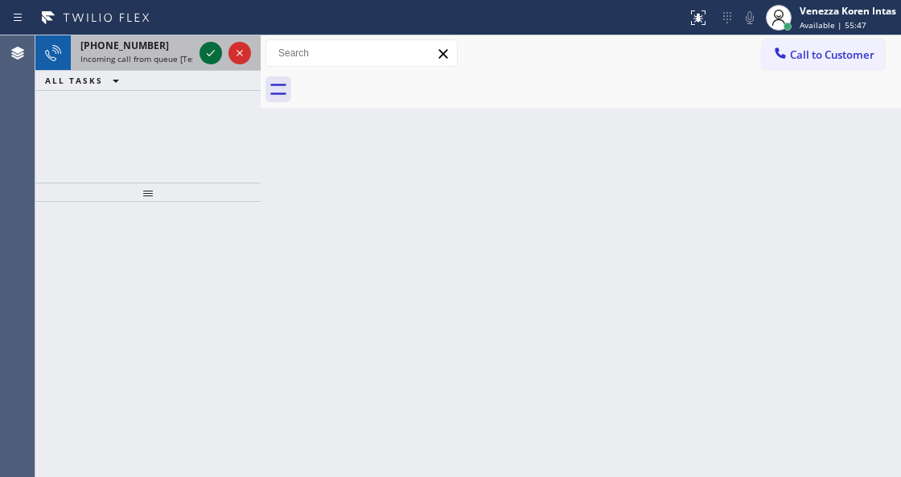
click at [211, 53] on icon at bounding box center [211, 53] width 8 height 6
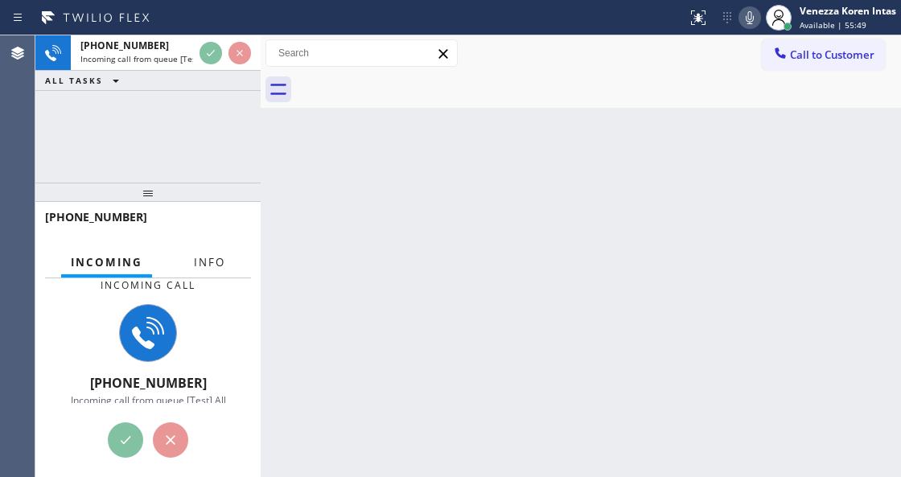
click at [200, 257] on span "Info" at bounding box center [209, 262] width 31 height 14
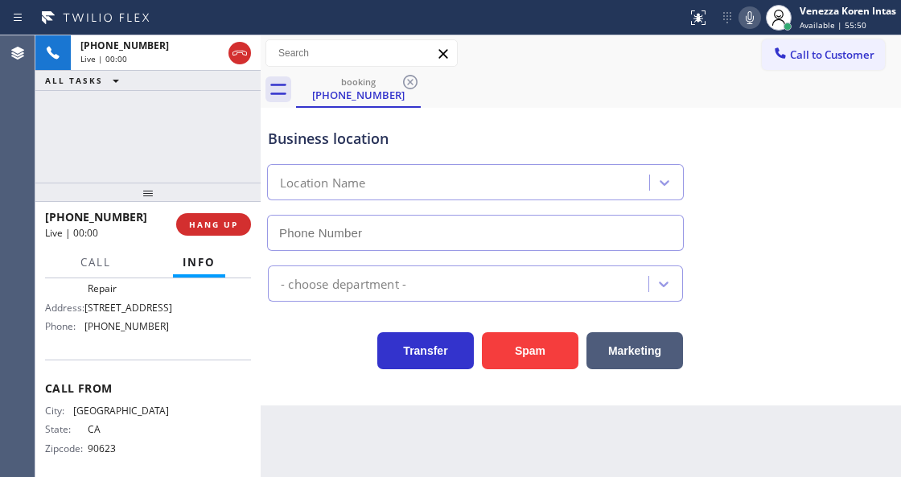
type input "(714) 942-1243"
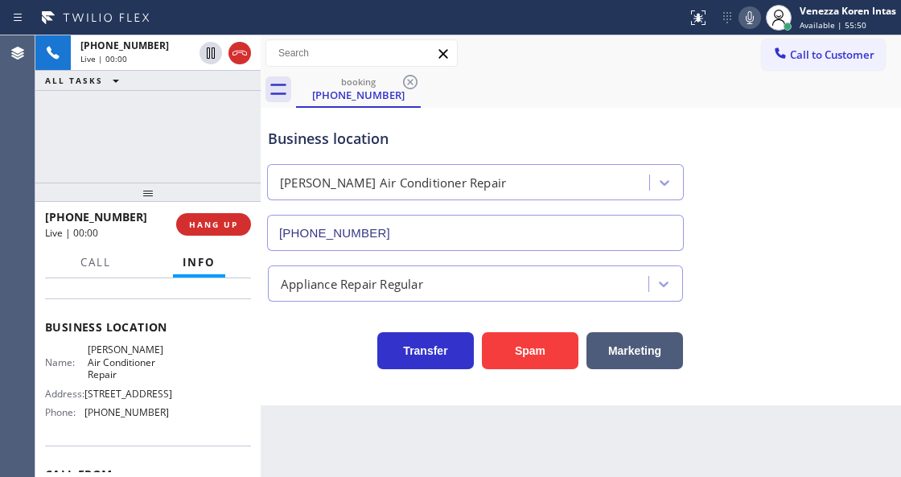
scroll to position [161, 0]
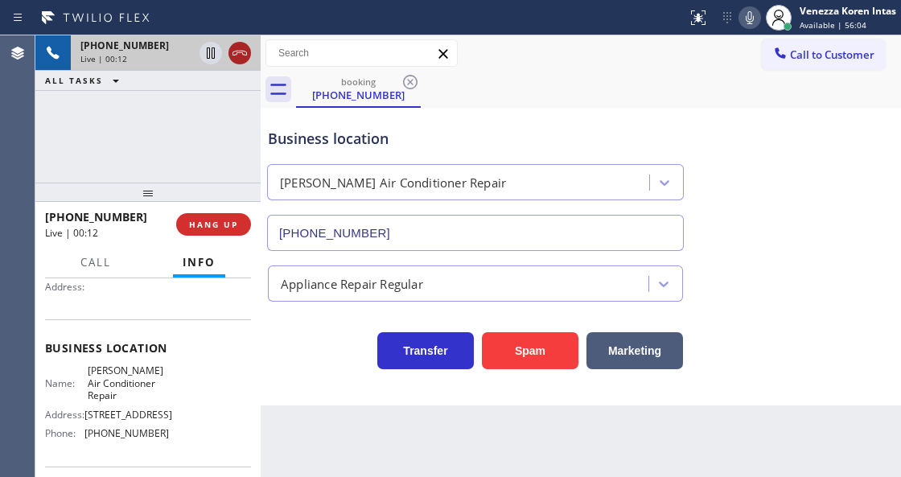
click at [233, 43] on div at bounding box center [225, 52] width 58 height 35
click at [237, 46] on icon at bounding box center [239, 52] width 19 height 19
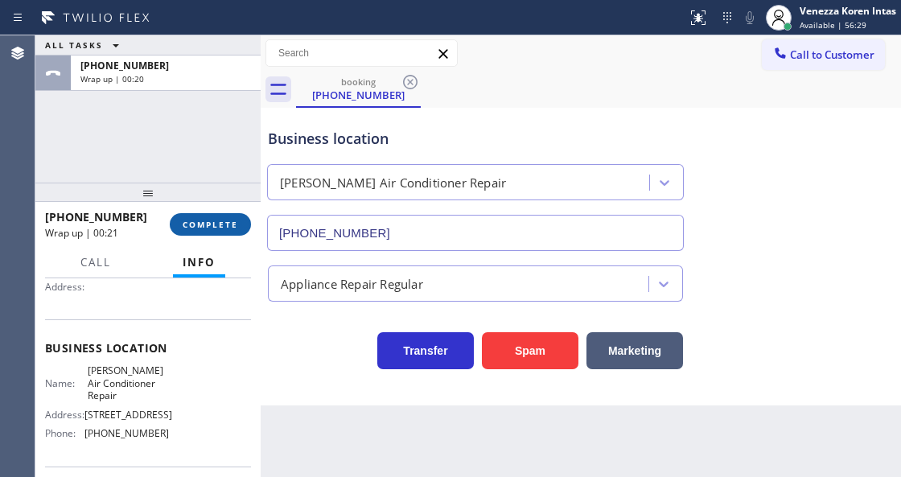
click at [205, 225] on span "COMPLETE" at bounding box center [210, 224] width 55 height 11
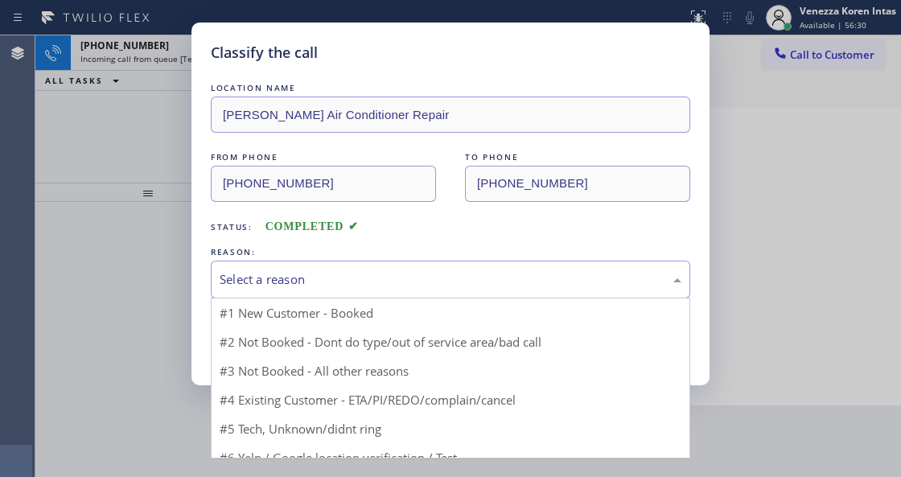
click at [407, 291] on div "Select a reason" at bounding box center [450, 280] width 479 height 38
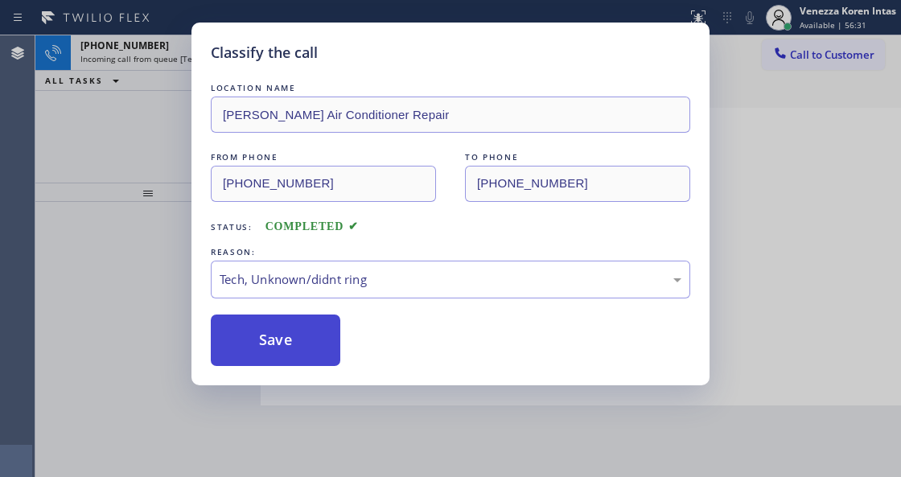
click at [292, 346] on button "Save" at bounding box center [275, 339] width 129 height 51
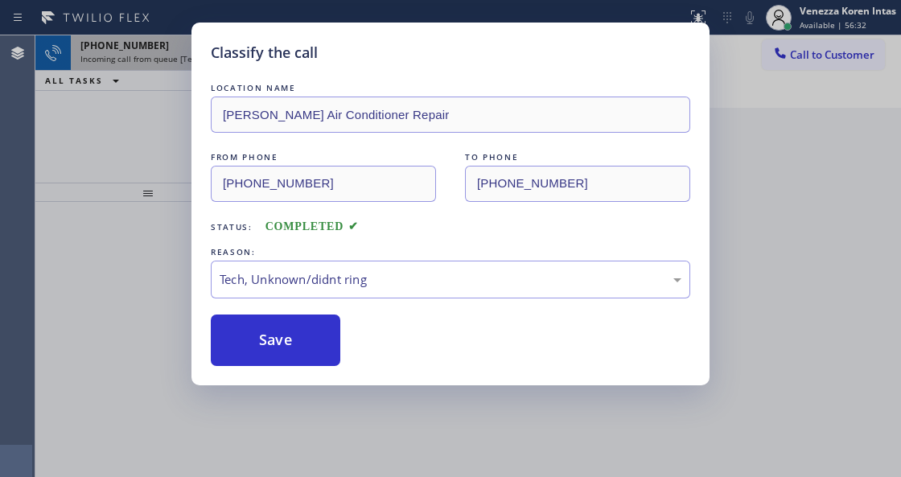
click at [207, 58] on icon at bounding box center [210, 52] width 19 height 19
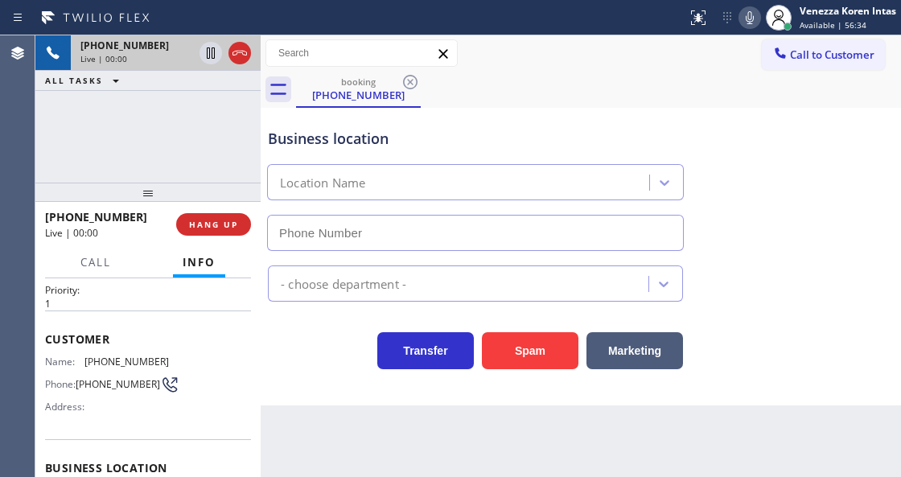
scroll to position [161, 0]
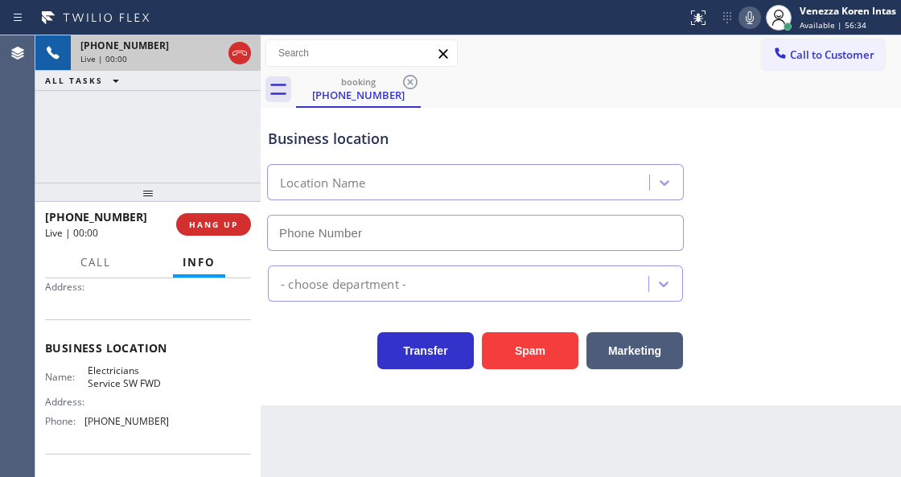
type input "(213) 566-1222"
click at [235, 54] on icon at bounding box center [239, 52] width 19 height 19
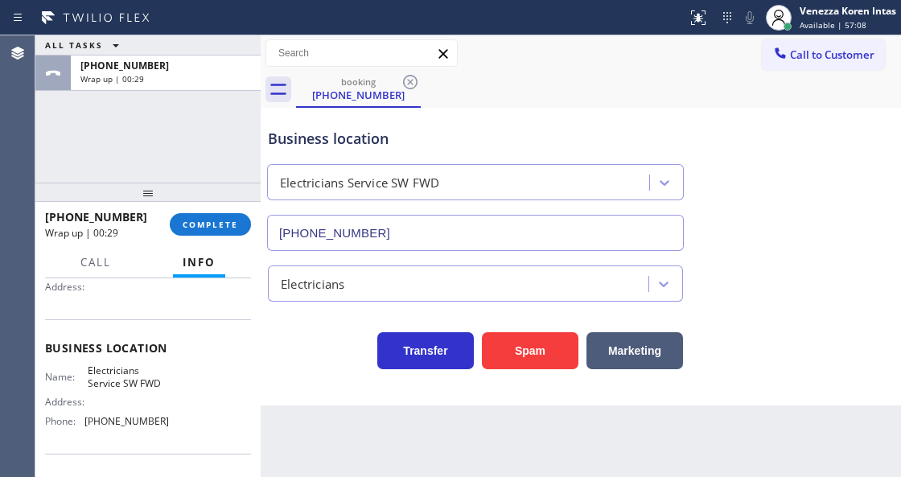
click at [196, 149] on div "ALL TASKS ALL TASKS ACTIVE TASKS TASKS IN WRAP UP +16092055681 Wrap up | 00:29" at bounding box center [147, 108] width 225 height 147
click at [232, 158] on div "ALL TASKS ALL TASKS ACTIVE TASKS TASKS IN WRAP UP +16092055681 Wrap up | 00:29" at bounding box center [147, 108] width 225 height 147
click at [246, 228] on button "COMPLETE" at bounding box center [210, 224] width 81 height 23
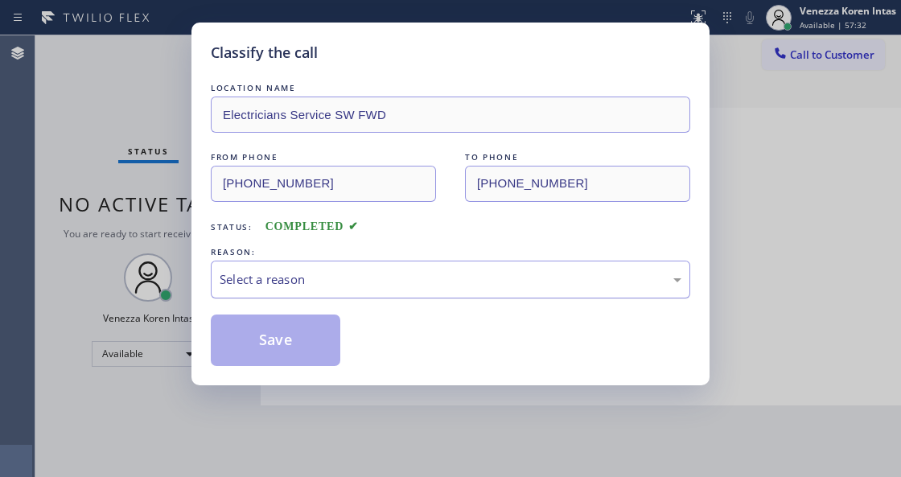
drag, startPoint x: 403, startPoint y: 266, endPoint x: 403, endPoint y: 282, distance: 16.1
click at [403, 268] on div "Select a reason" at bounding box center [450, 280] width 479 height 38
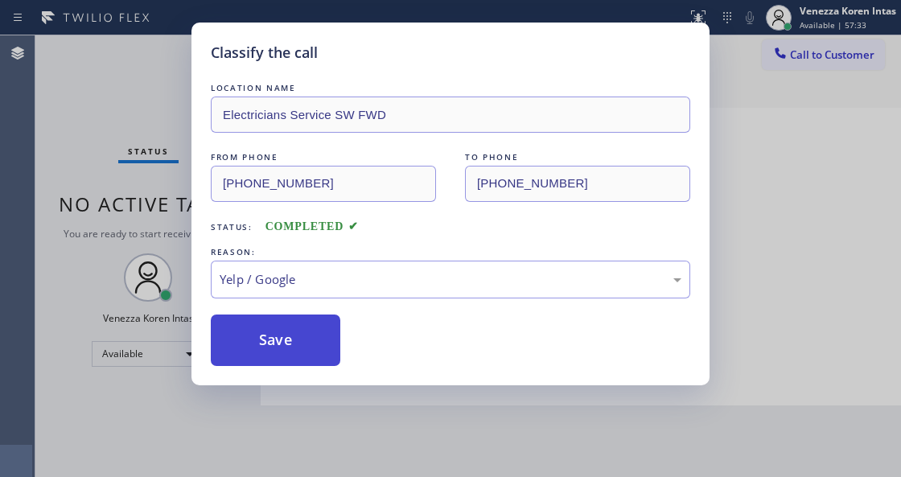
click at [296, 359] on button "Save" at bounding box center [275, 339] width 129 height 51
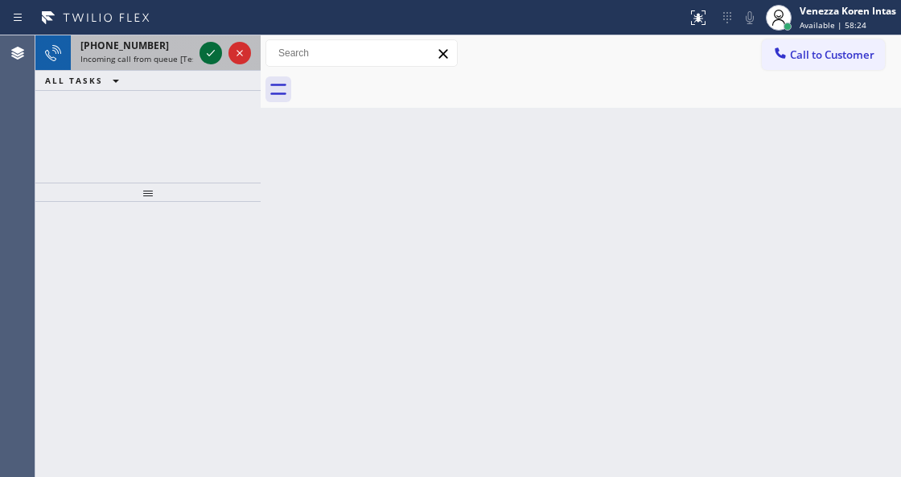
click at [207, 58] on icon at bounding box center [210, 52] width 19 height 19
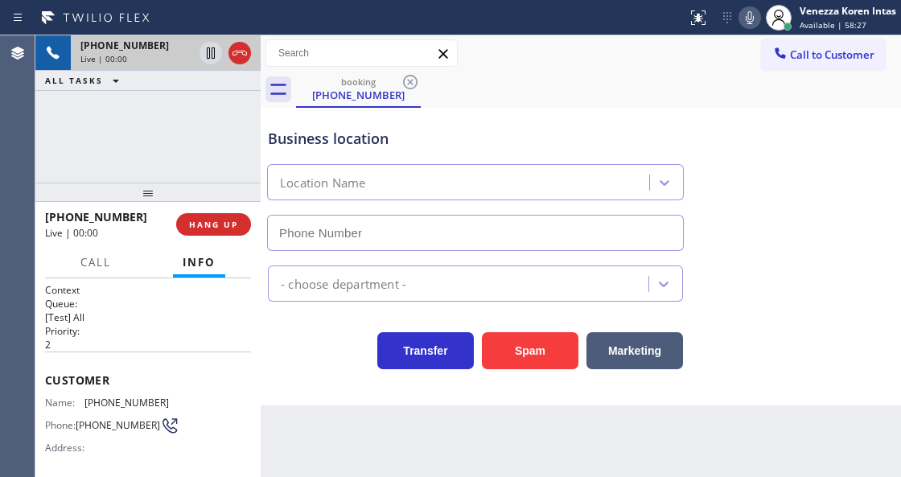
scroll to position [161, 0]
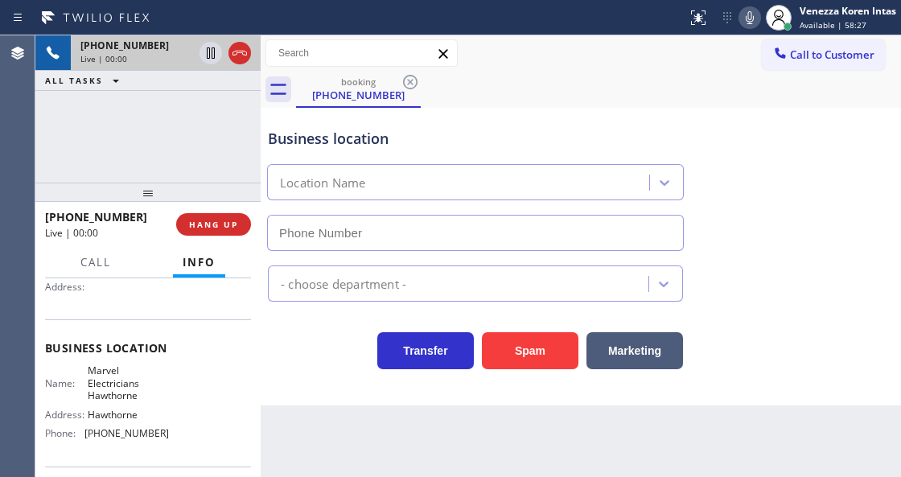
type input "(310) 807-3055"
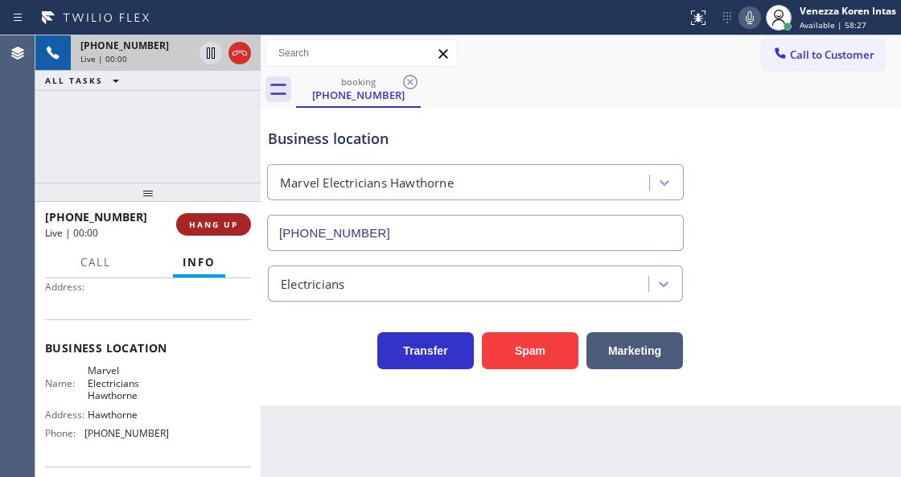
click at [221, 224] on span "HANG UP" at bounding box center [213, 224] width 49 height 11
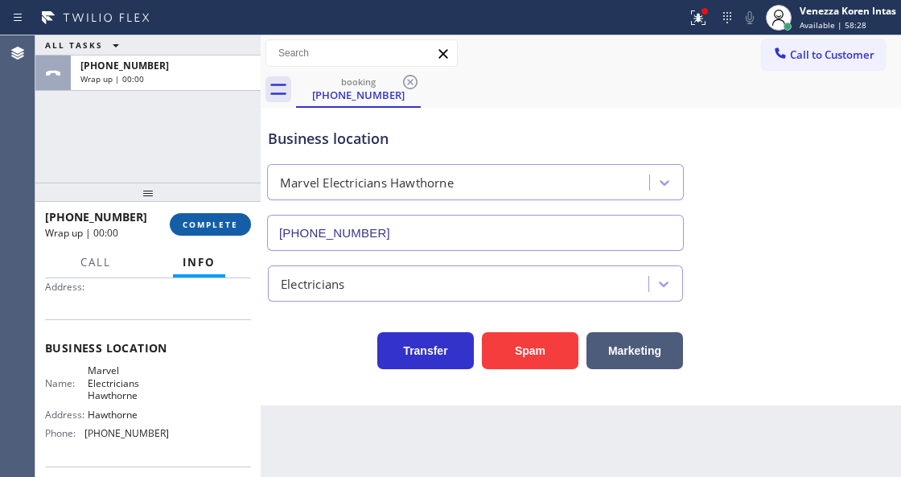
click at [225, 235] on button "COMPLETE" at bounding box center [210, 224] width 81 height 23
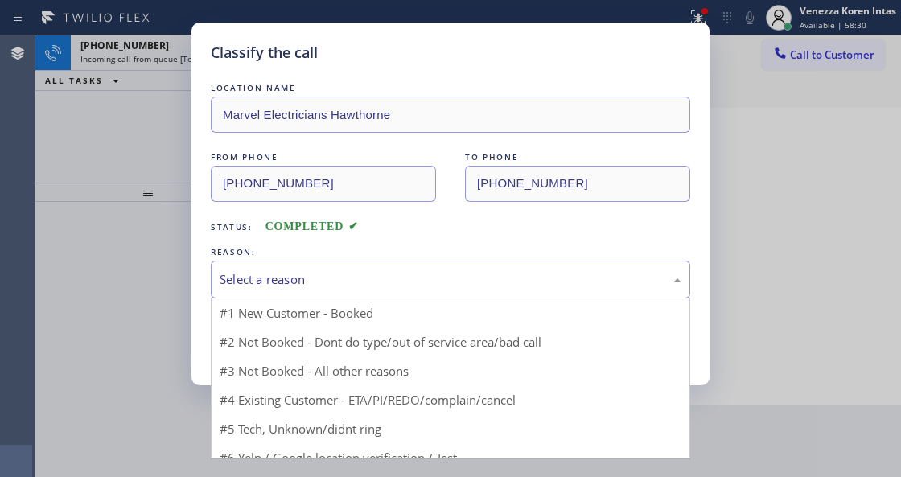
click at [330, 264] on div "Select a reason" at bounding box center [450, 280] width 479 height 38
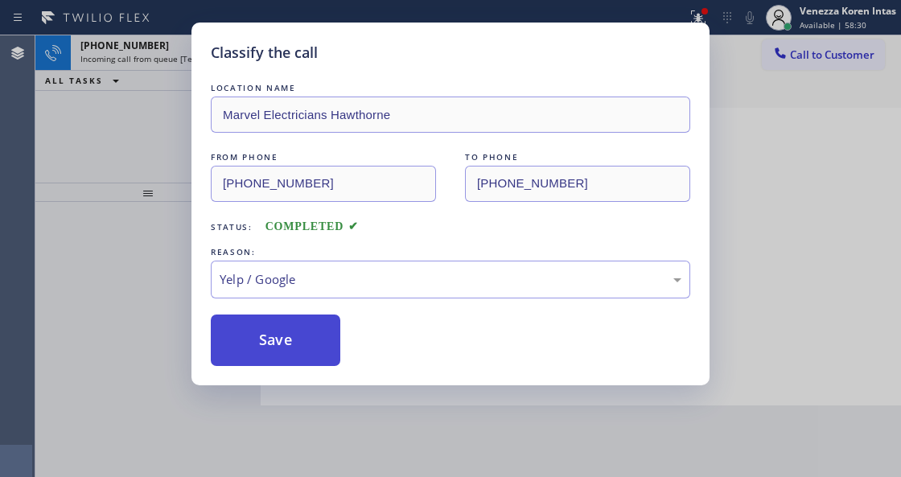
drag, startPoint x: 296, startPoint y: 364, endPoint x: 302, endPoint y: 351, distance: 14.4
click at [296, 364] on button "Save" at bounding box center [275, 339] width 129 height 51
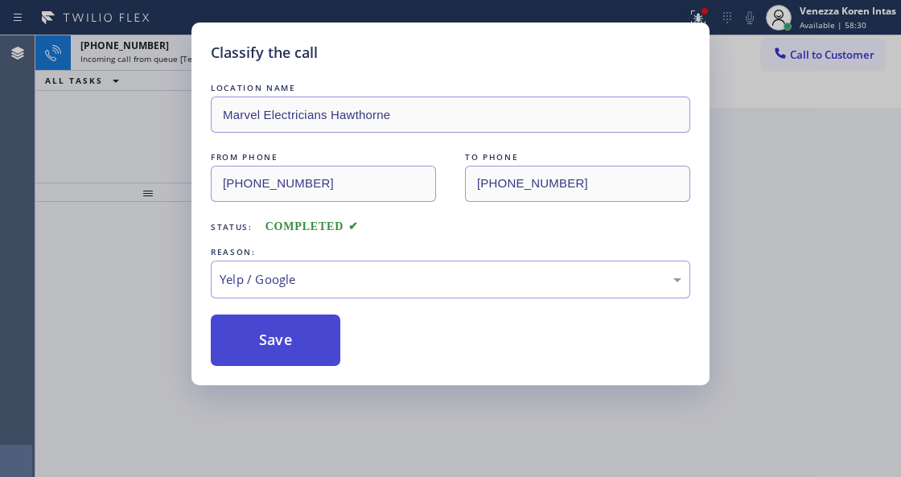
click at [302, 351] on button "Save" at bounding box center [275, 339] width 129 height 51
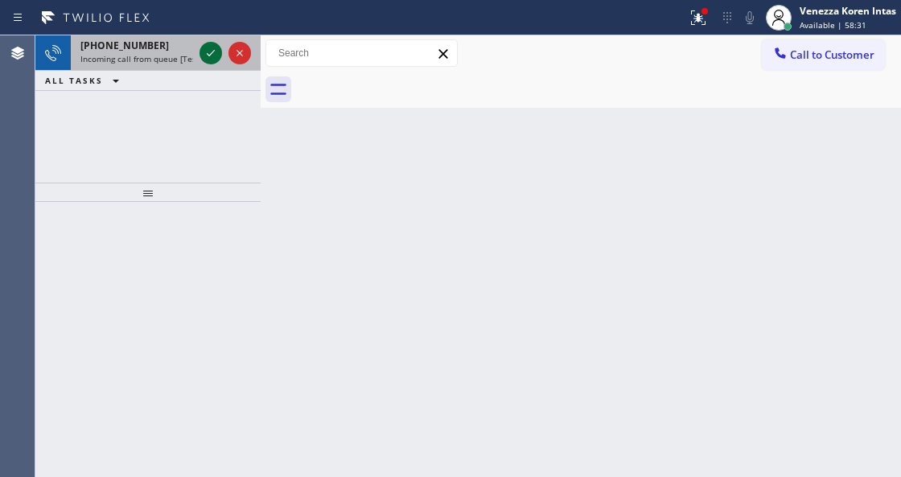
click at [207, 48] on icon at bounding box center [210, 52] width 19 height 19
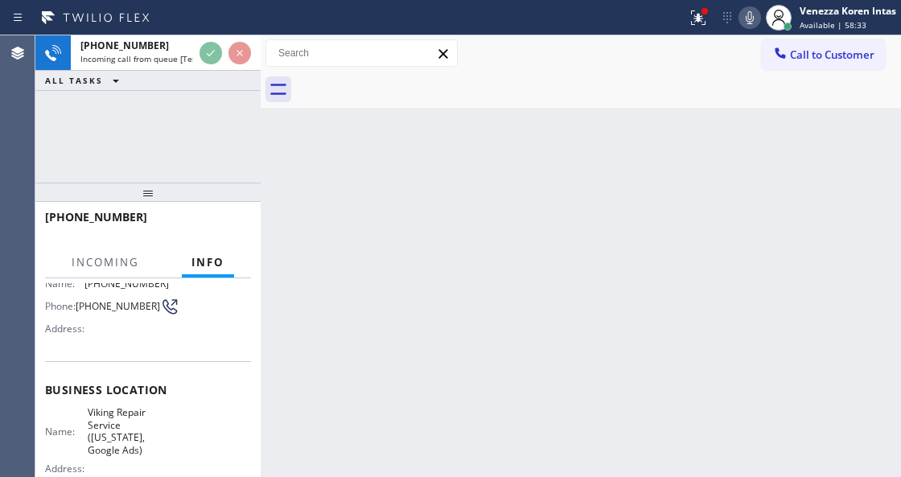
scroll to position [214, 0]
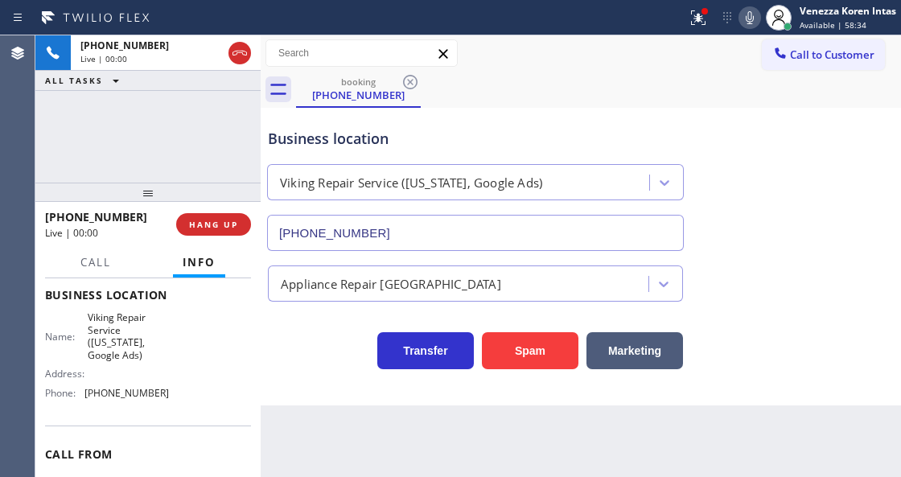
type input "(253) 263-1431"
click at [122, 95] on div "+12023913837 Live | 00:00 ALL TASKS ALL TASKS ACTIVE TASKS TASKS IN WRAP UP" at bounding box center [147, 108] width 225 height 147
click at [148, 115] on div "+12023913837 Live | 00:00 ALL TASKS ALL TASKS ACTIVE TASKS TASKS IN WRAP UP" at bounding box center [147, 108] width 225 height 147
click at [680, 4] on button at bounding box center [697, 17] width 35 height 35
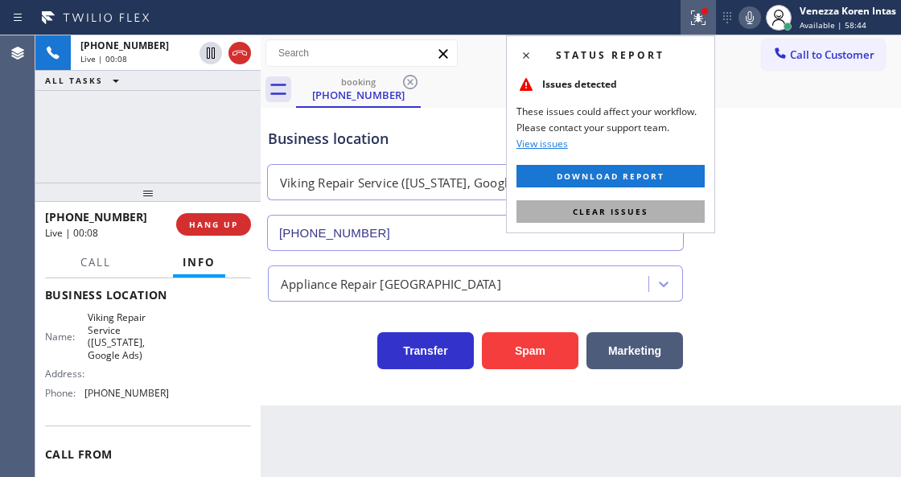
click at [639, 215] on span "Clear issues" at bounding box center [611, 211] width 76 height 11
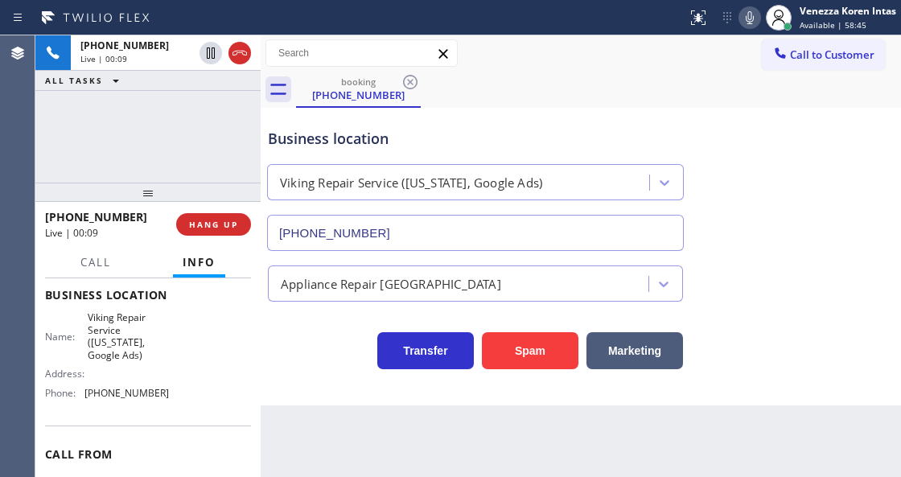
click at [748, 14] on icon at bounding box center [749, 17] width 19 height 19
click at [745, 14] on icon at bounding box center [749, 17] width 19 height 19
click at [333, 355] on div "Transfer Spam Marketing" at bounding box center [475, 346] width 421 height 45
click at [746, 26] on icon at bounding box center [749, 17] width 19 height 19
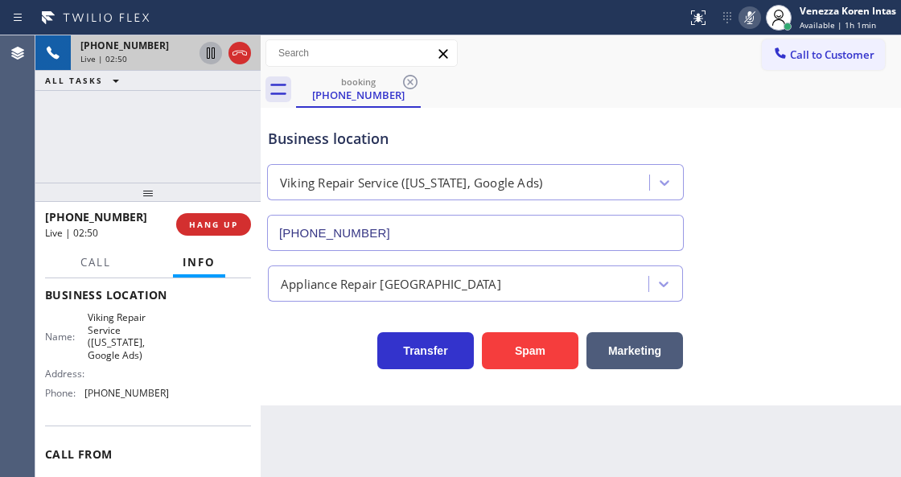
click at [204, 54] on icon at bounding box center [210, 52] width 19 height 19
click at [349, 471] on div "Back to Dashboard Change Sender ID Customers Technicians Select a contact Outbo…" at bounding box center [581, 256] width 640 height 442
click at [751, 19] on icon at bounding box center [749, 17] width 19 height 19
click at [212, 51] on icon at bounding box center [210, 52] width 19 height 19
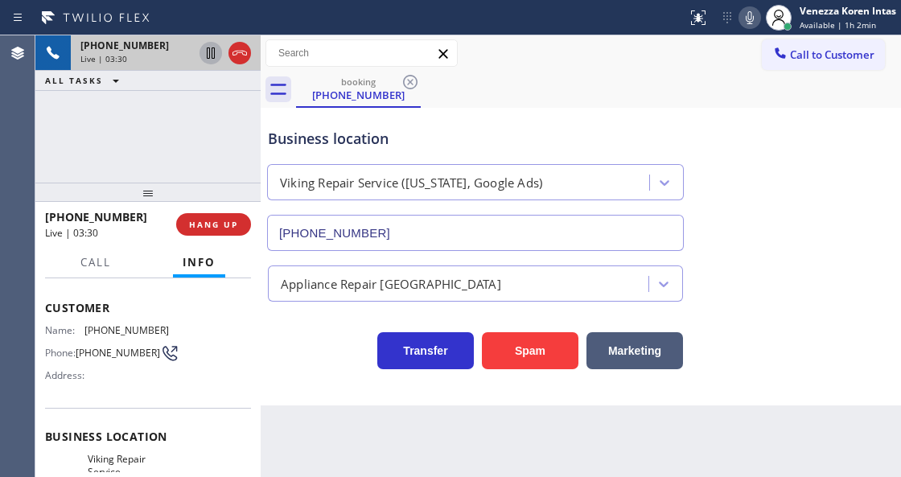
scroll to position [53, 0]
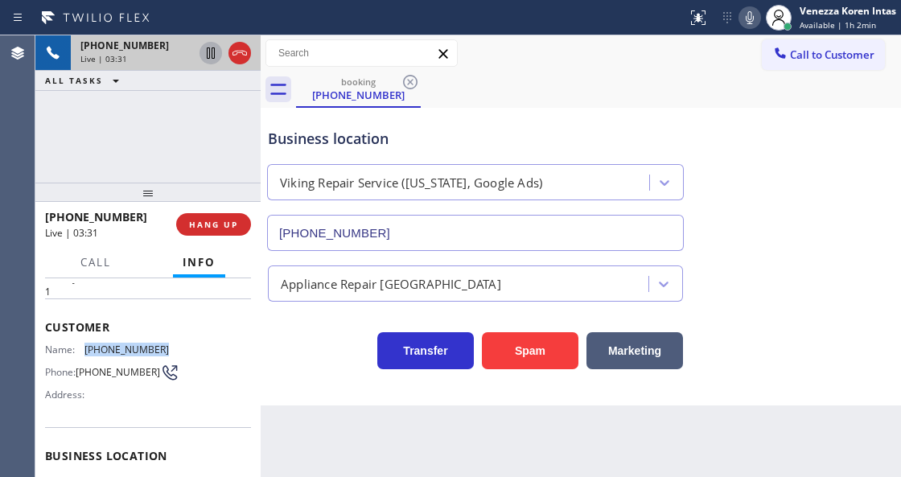
drag, startPoint x: 164, startPoint y: 343, endPoint x: 84, endPoint y: 347, distance: 80.6
click at [84, 347] on div "Name: (202) 391-3837 Phone: (202) 391-3837 Address:" at bounding box center [148, 375] width 206 height 64
copy div "(202) 391-3837"
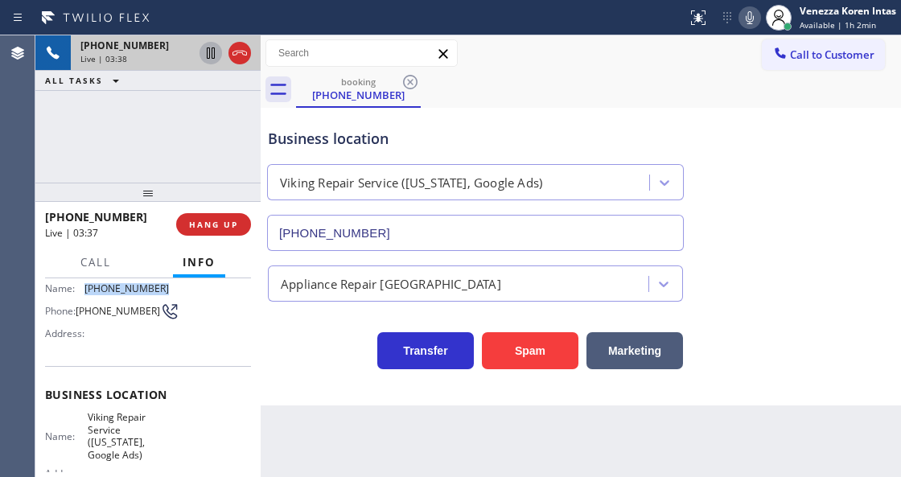
scroll to position [161, 0]
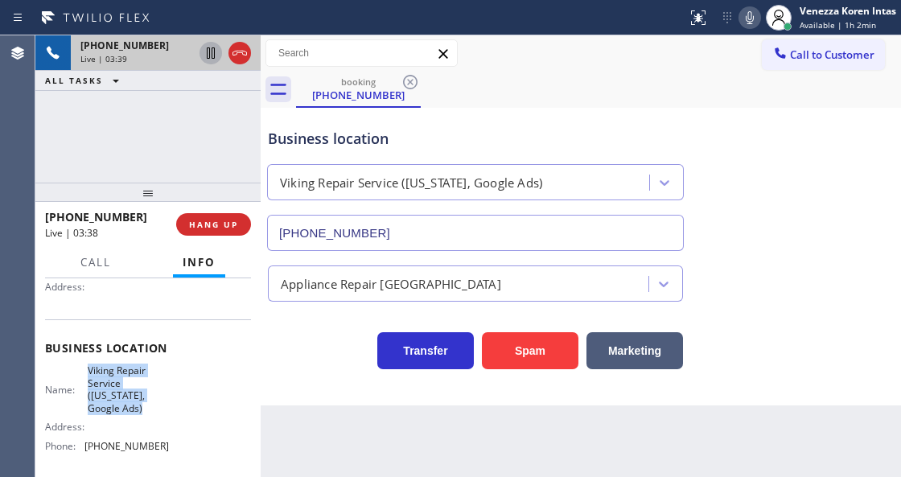
drag, startPoint x: 85, startPoint y: 369, endPoint x: 142, endPoint y: 410, distance: 70.3
click at [142, 410] on div "Name: Viking Repair Service (Washington, Google Ads)" at bounding box center [107, 389] width 124 height 50
copy span "Viking Repair Service (Washington, Google Ads)"
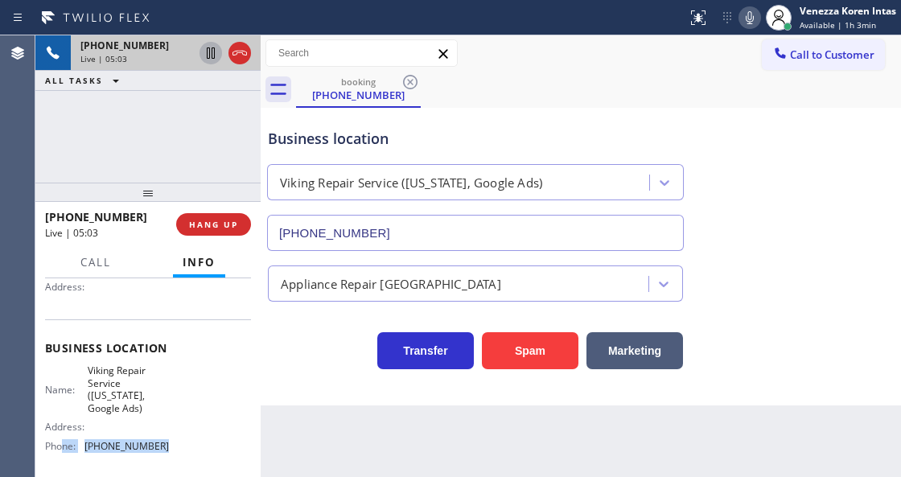
drag, startPoint x: 142, startPoint y: 446, endPoint x: 77, endPoint y: 446, distance: 64.3
click at [64, 444] on div "Phone: (253) 263-1431" at bounding box center [107, 446] width 124 height 12
click at [105, 449] on span "(253) 263-1431" at bounding box center [126, 446] width 84 height 12
drag, startPoint x: 162, startPoint y: 442, endPoint x: 86, endPoint y: 442, distance: 76.4
click at [86, 442] on span "(253) 263-1431" at bounding box center [126, 446] width 84 height 12
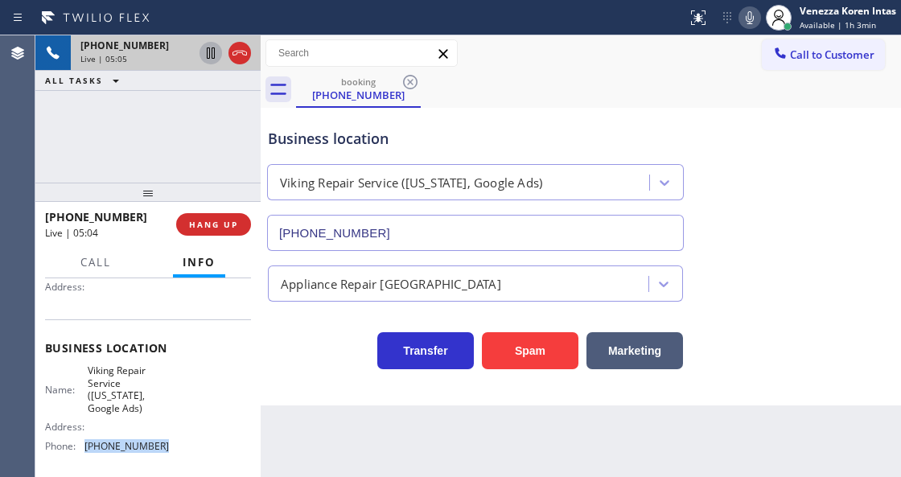
copy span "(253) 263-1431"
click at [114, 267] on button "Call" at bounding box center [96, 262] width 50 height 31
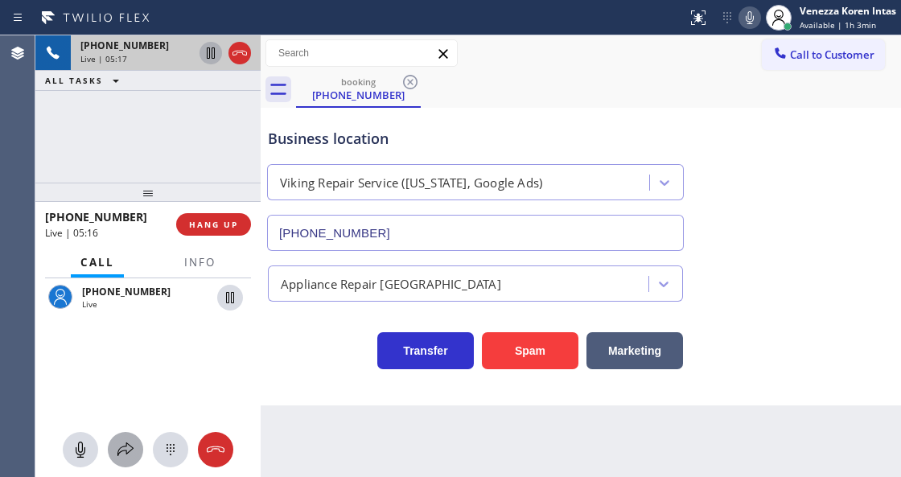
click at [113, 450] on div at bounding box center [125, 449] width 35 height 19
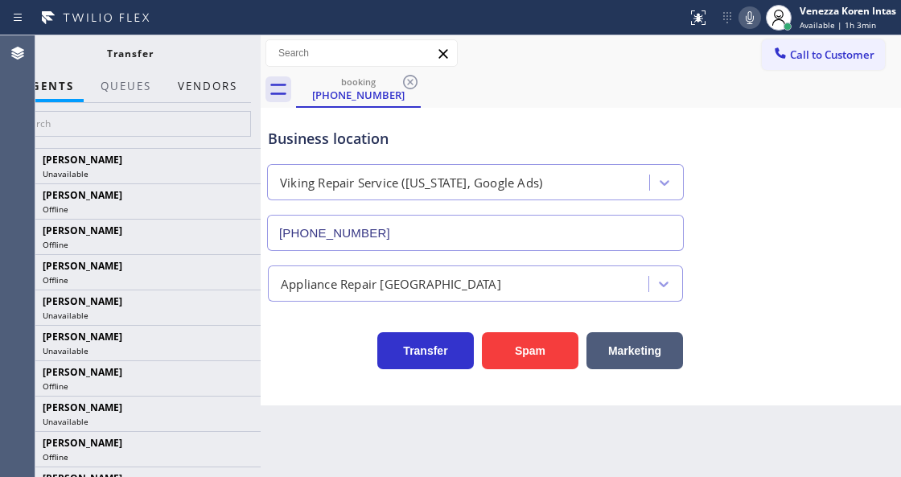
click at [216, 86] on button "Vendors" at bounding box center [207, 86] width 79 height 31
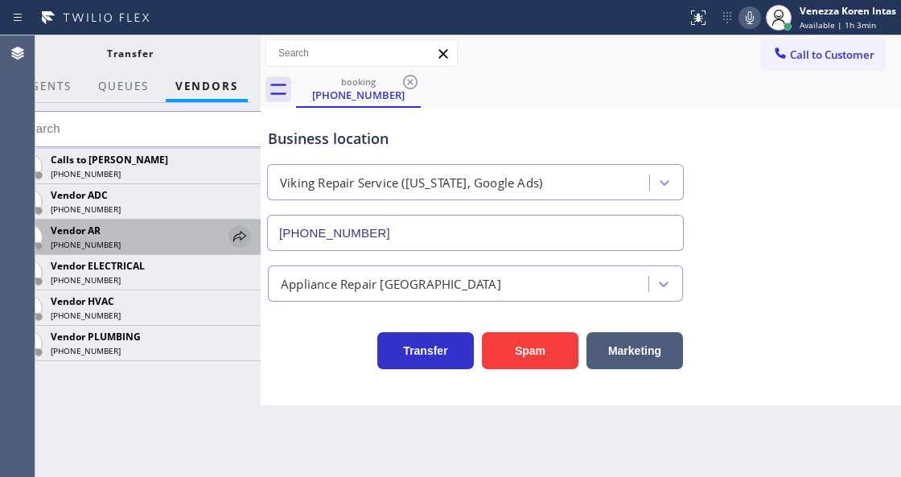
click at [241, 237] on icon at bounding box center [239, 236] width 19 height 19
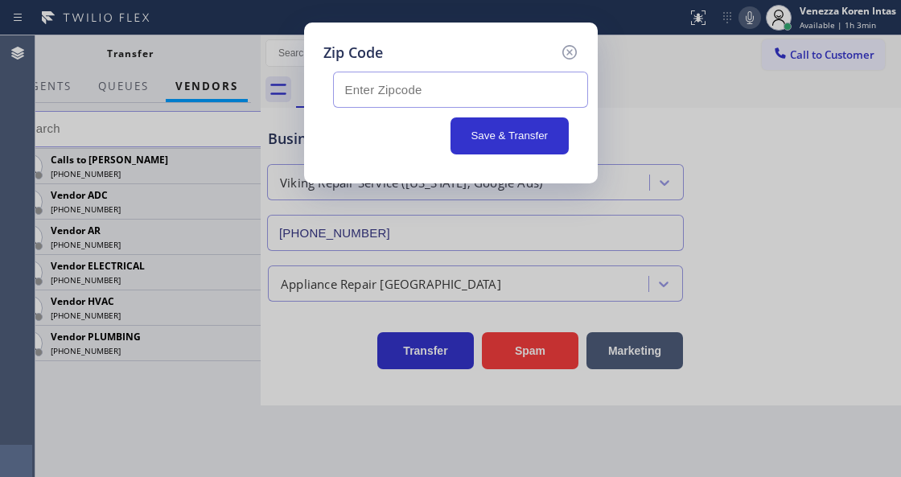
click at [362, 98] on input "text" at bounding box center [460, 90] width 255 height 36
paste input "20617"
type input "20617"
click at [466, 137] on button "Save & Transfer" at bounding box center [509, 135] width 118 height 37
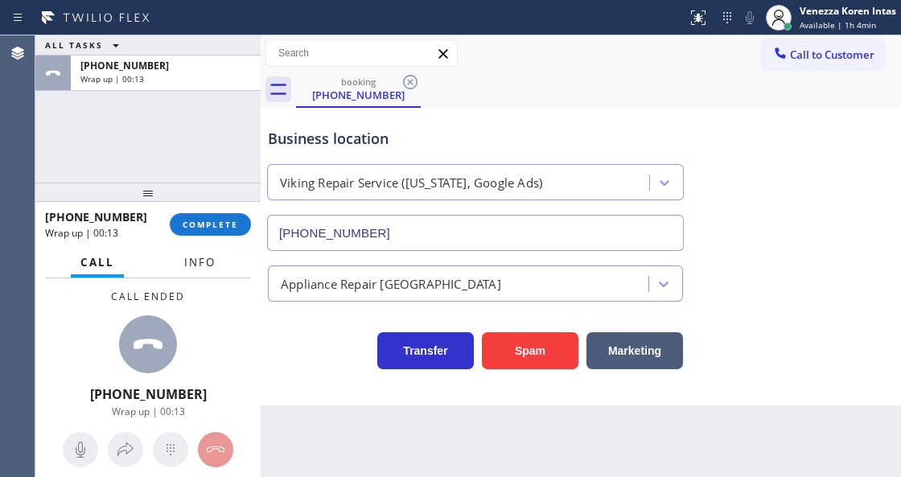
click at [204, 265] on span "Info" at bounding box center [199, 262] width 31 height 14
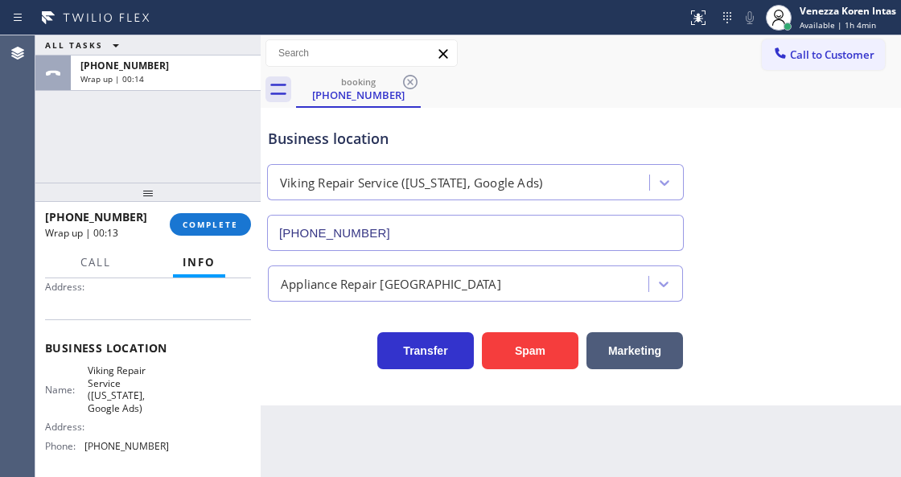
click at [314, 469] on div "Back to Dashboard Change Sender ID Customers Technicians Select a contact Outbo…" at bounding box center [581, 256] width 640 height 442
click at [220, 210] on div "+12023913837 Wrap up | 01:52 COMPLETE" at bounding box center [148, 224] width 206 height 42
click at [243, 227] on button "COMPLETE" at bounding box center [210, 224] width 81 height 23
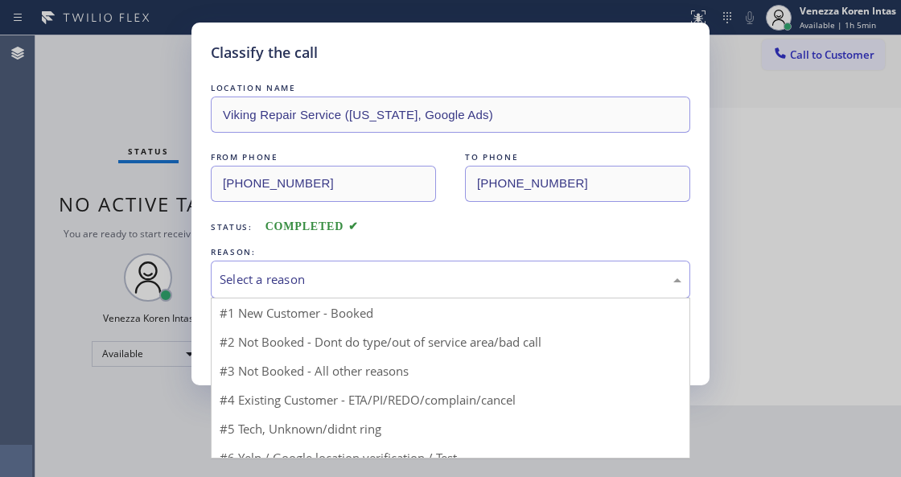
click at [318, 277] on div "Select a reason" at bounding box center [451, 279] width 462 height 18
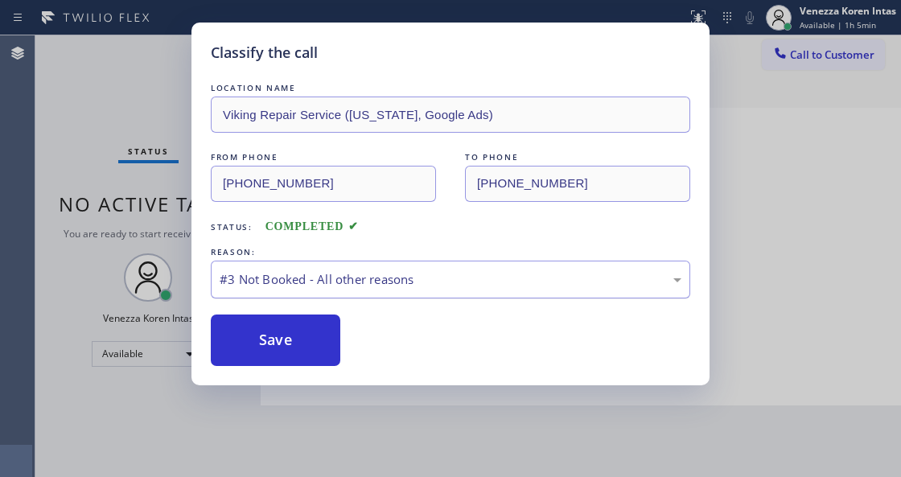
click at [320, 291] on div "#3 Not Booked - All other reasons" at bounding box center [450, 280] width 479 height 38
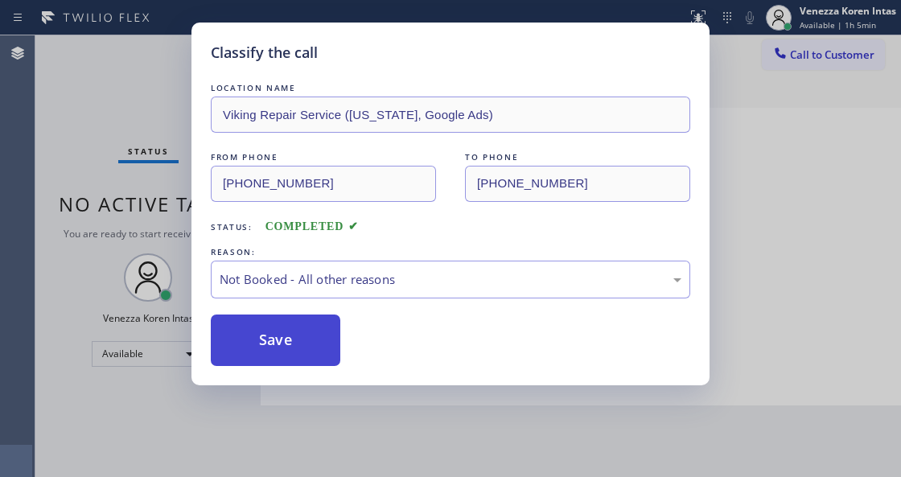
click at [299, 341] on button "Save" at bounding box center [275, 339] width 129 height 51
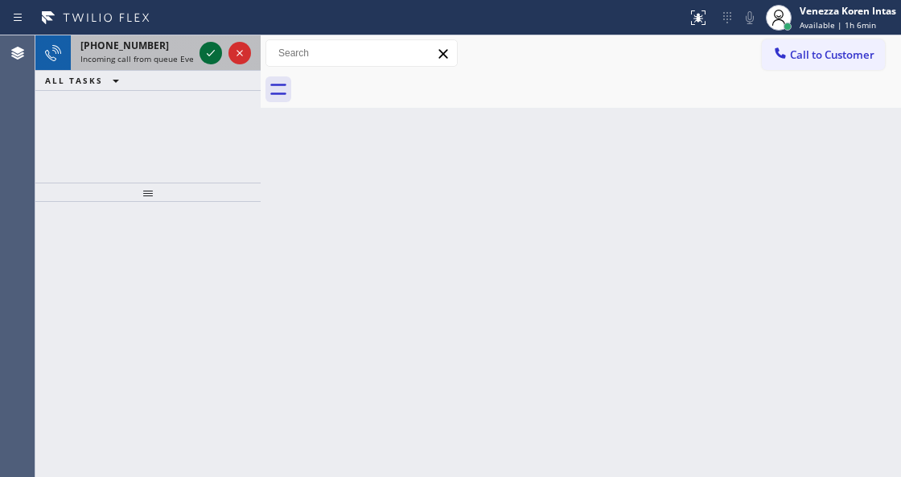
click at [204, 55] on icon at bounding box center [210, 52] width 19 height 19
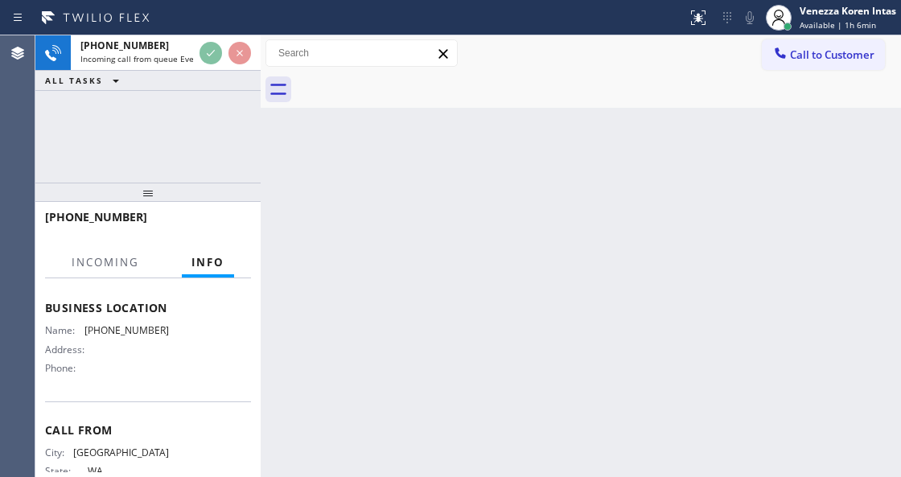
scroll to position [145, 0]
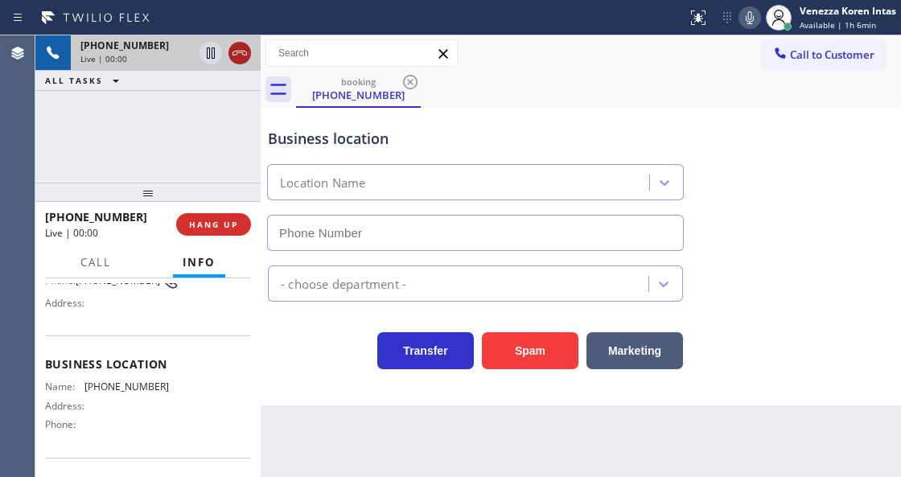
click at [243, 43] on icon at bounding box center [239, 52] width 19 height 19
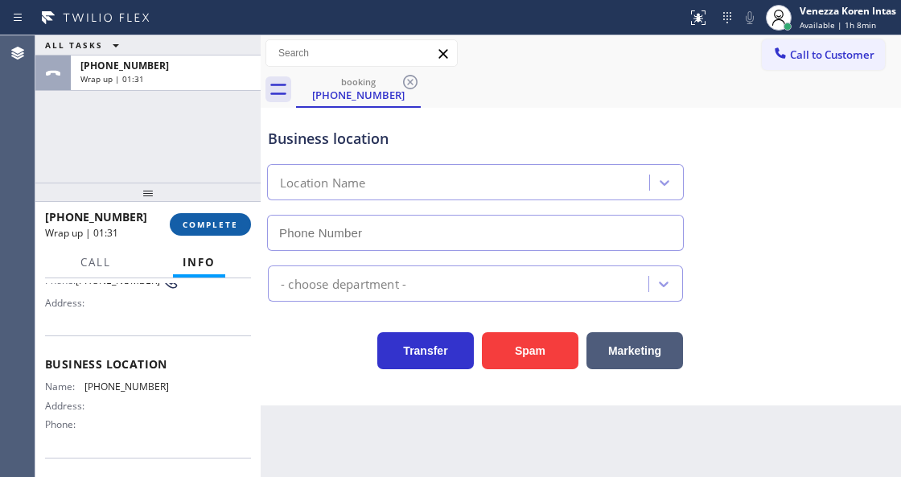
click at [241, 225] on button "COMPLETE" at bounding box center [210, 224] width 81 height 23
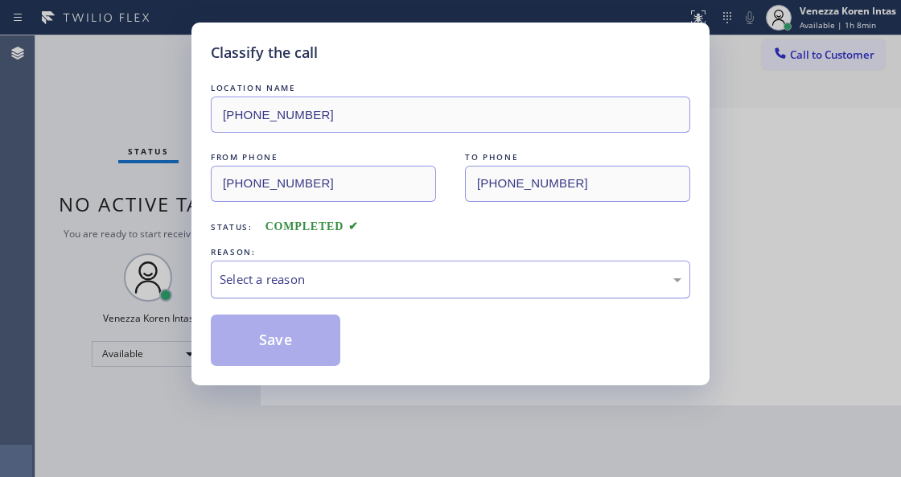
click at [353, 288] on div "Select a reason" at bounding box center [451, 279] width 462 height 18
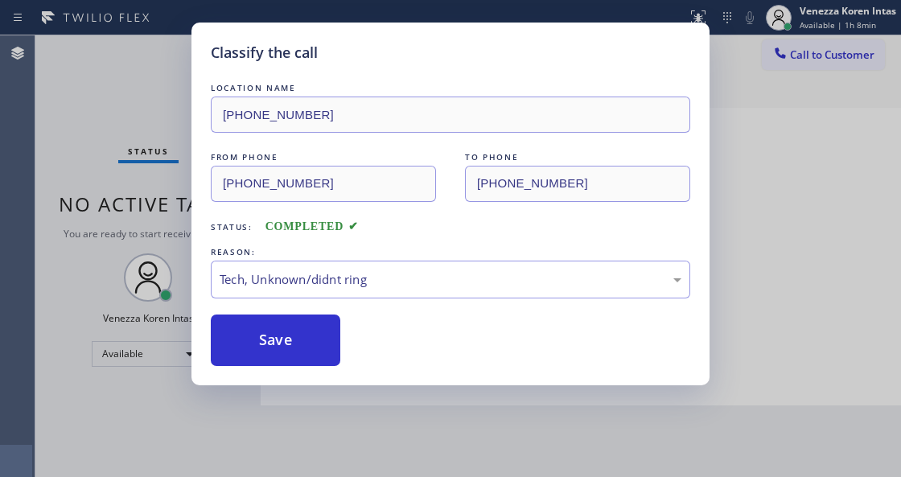
click at [314, 341] on button "Save" at bounding box center [275, 339] width 129 height 51
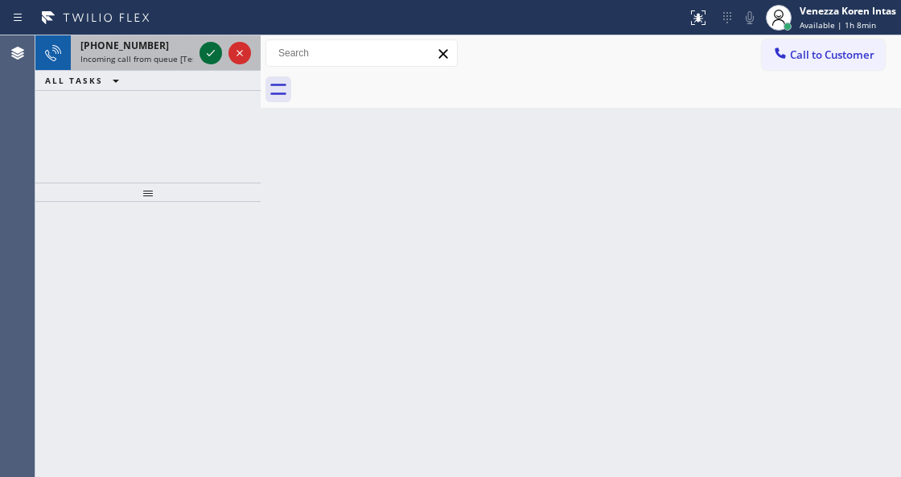
click at [207, 57] on icon at bounding box center [210, 52] width 19 height 19
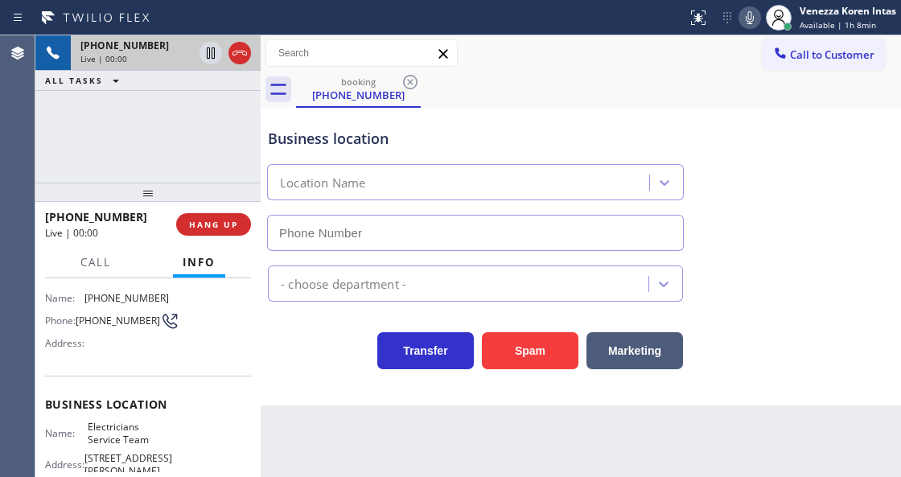
scroll to position [107, 0]
type input "[PHONE_NUMBER]"
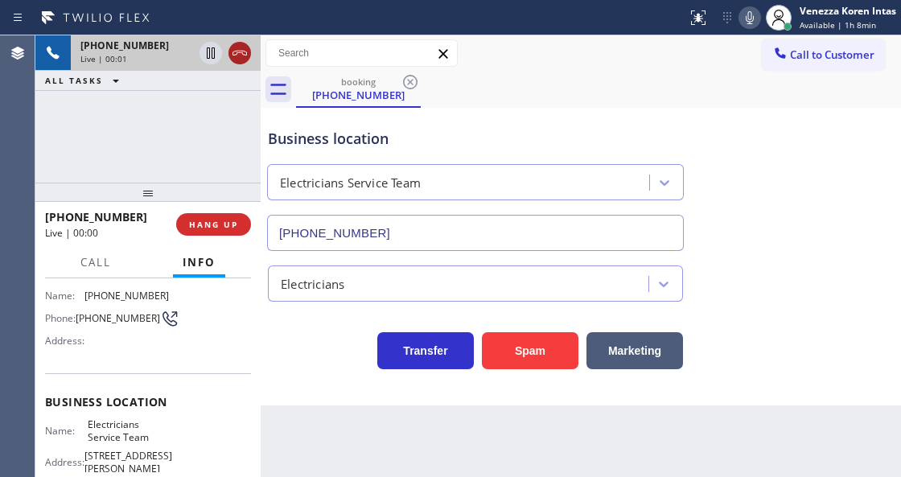
click at [244, 48] on icon at bounding box center [239, 52] width 19 height 19
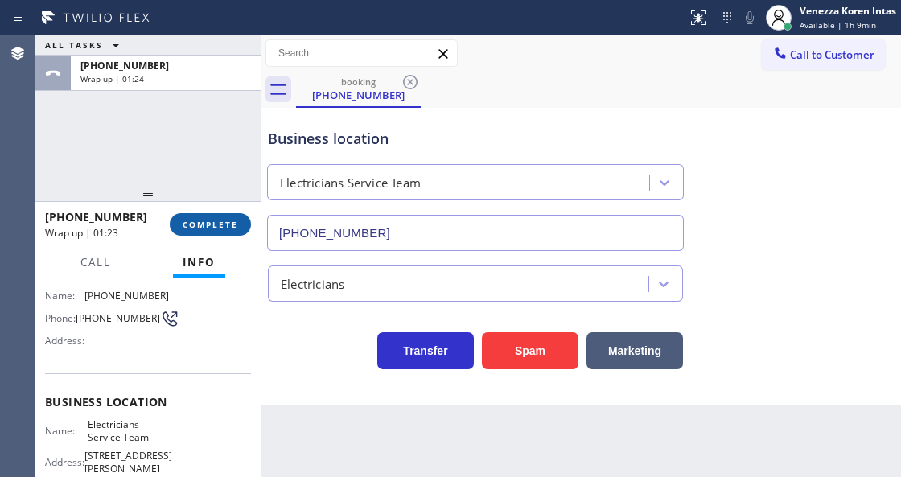
drag, startPoint x: 212, startPoint y: 204, endPoint x: 212, endPoint y: 215, distance: 10.5
click at [212, 202] on div at bounding box center [147, 192] width 225 height 19
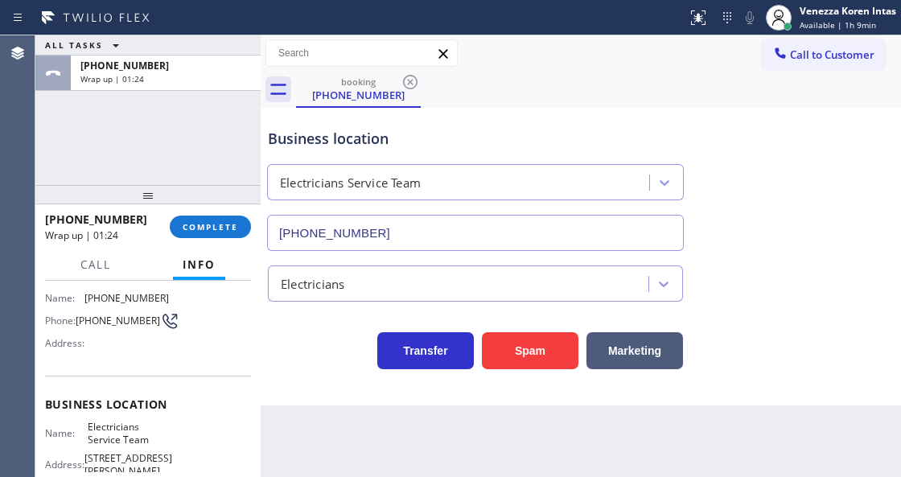
drag, startPoint x: 212, startPoint y: 215, endPoint x: 318, endPoint y: 240, distance: 109.0
click at [212, 217] on button "COMPLETE" at bounding box center [210, 227] width 81 height 23
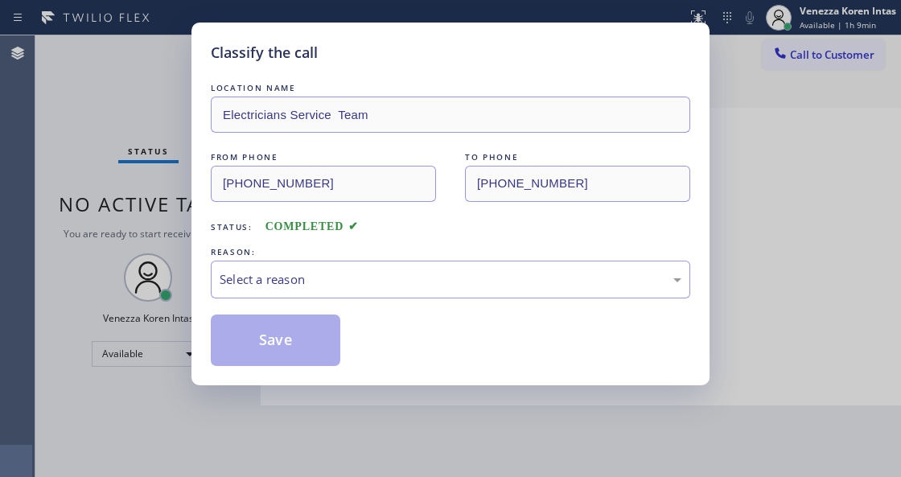
click at [368, 271] on div "Select a reason" at bounding box center [451, 279] width 462 height 18
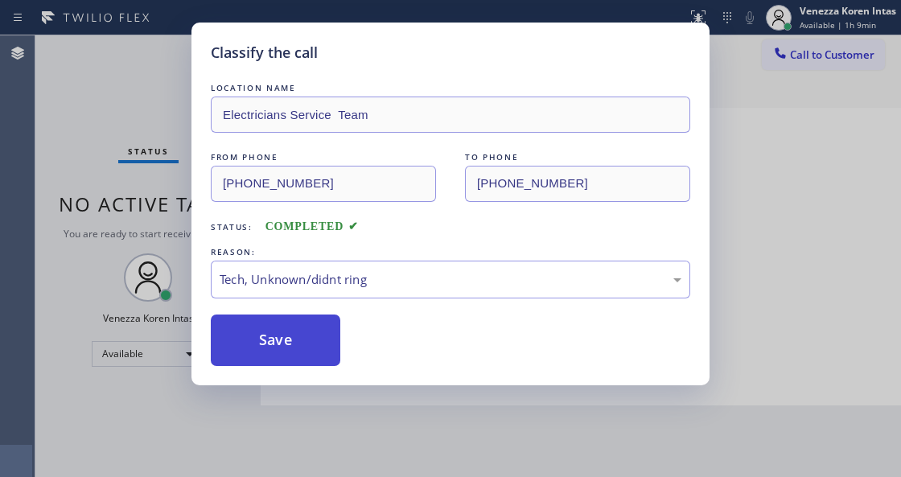
click at [298, 347] on button "Save" at bounding box center [275, 339] width 129 height 51
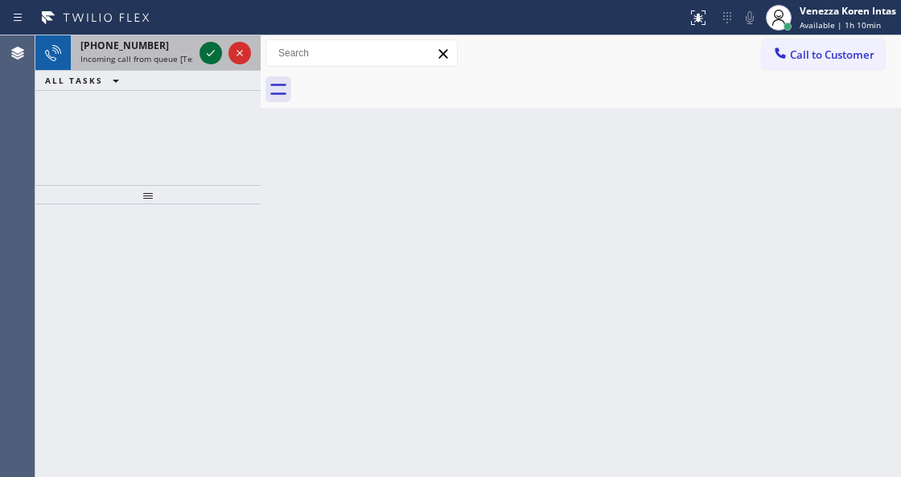
click at [210, 55] on icon at bounding box center [211, 53] width 8 height 6
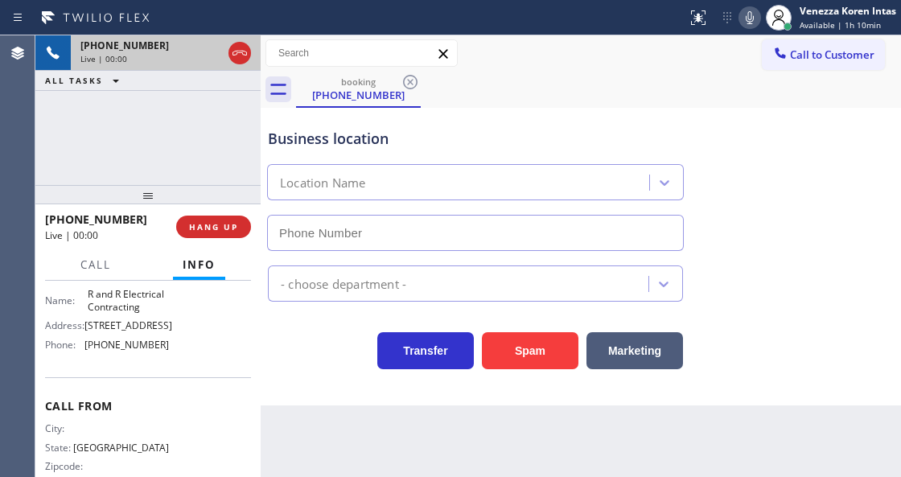
scroll to position [214, 0]
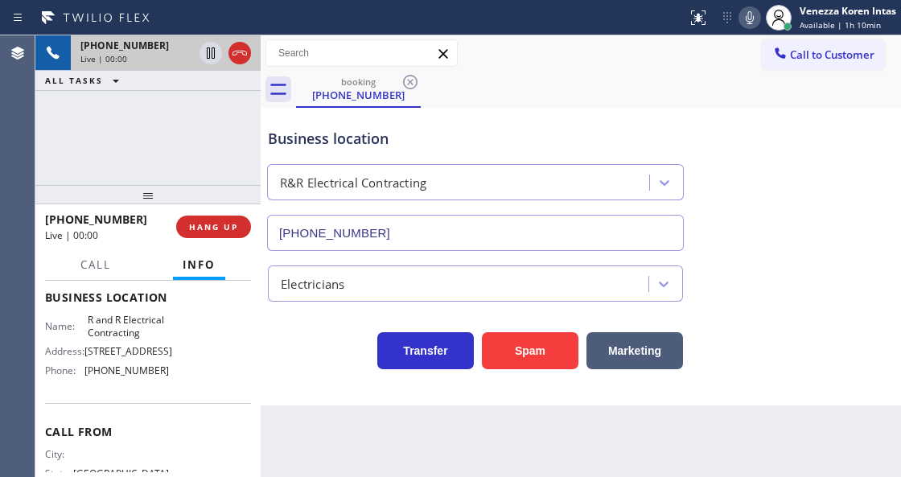
type input "(640) 227-4380"
click at [233, 55] on icon at bounding box center [239, 53] width 14 height 5
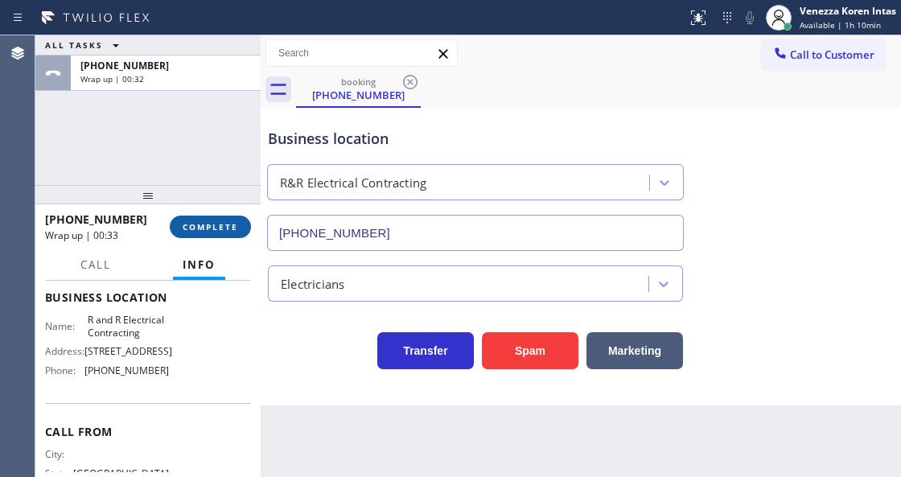
click at [204, 220] on button "COMPLETE" at bounding box center [210, 227] width 81 height 23
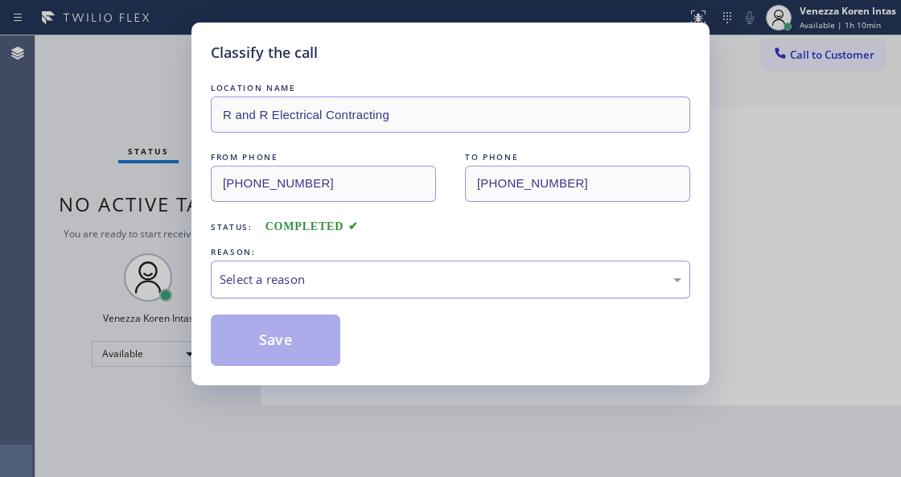
click at [341, 265] on div "Select a reason" at bounding box center [450, 280] width 479 height 38
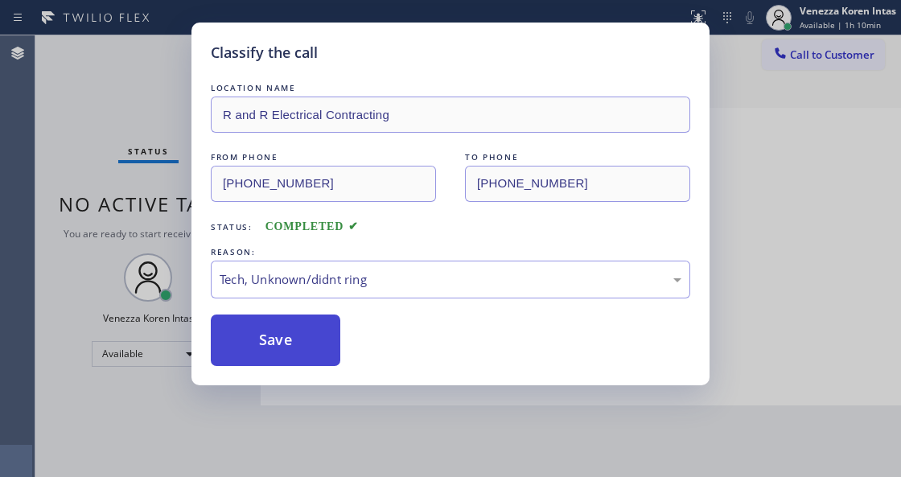
click at [306, 335] on button "Save" at bounding box center [275, 339] width 129 height 51
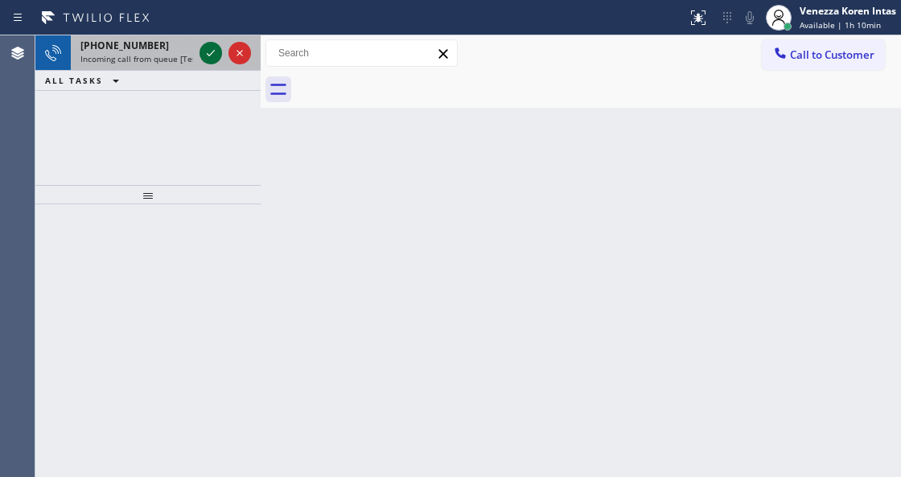
click at [212, 43] on icon at bounding box center [210, 52] width 19 height 19
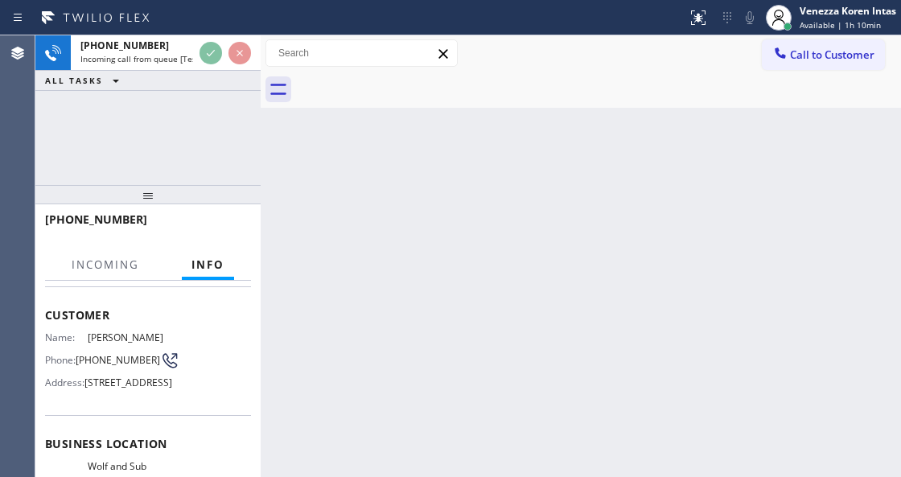
scroll to position [161, 0]
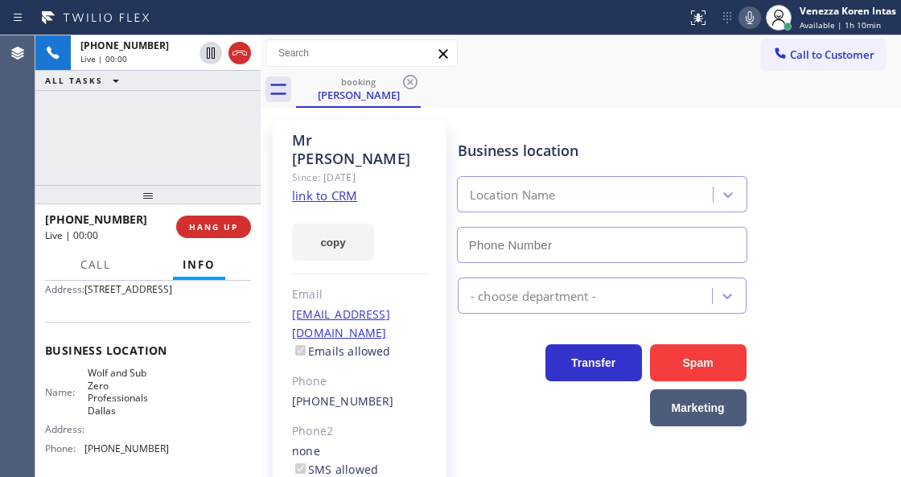
type input "(214) 817-2065"
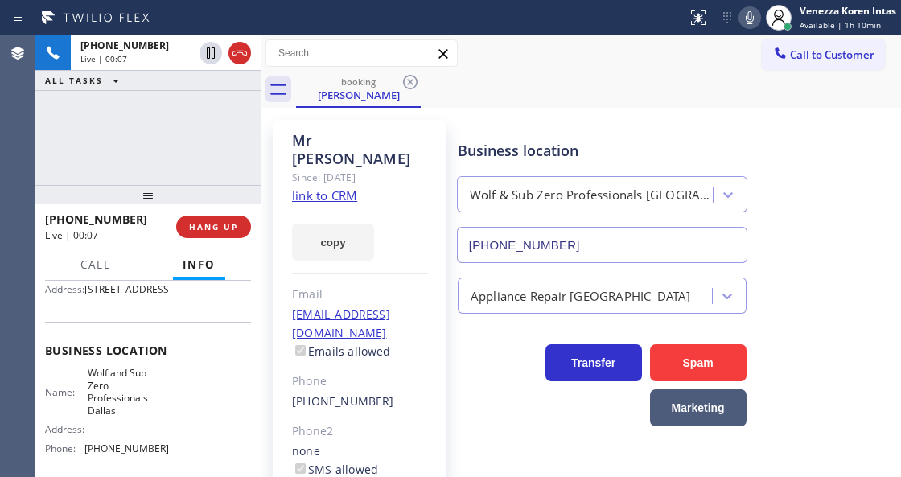
click at [343, 187] on link "link to CRM" at bounding box center [324, 195] width 65 height 16
click at [100, 269] on span "Call" at bounding box center [95, 264] width 31 height 14
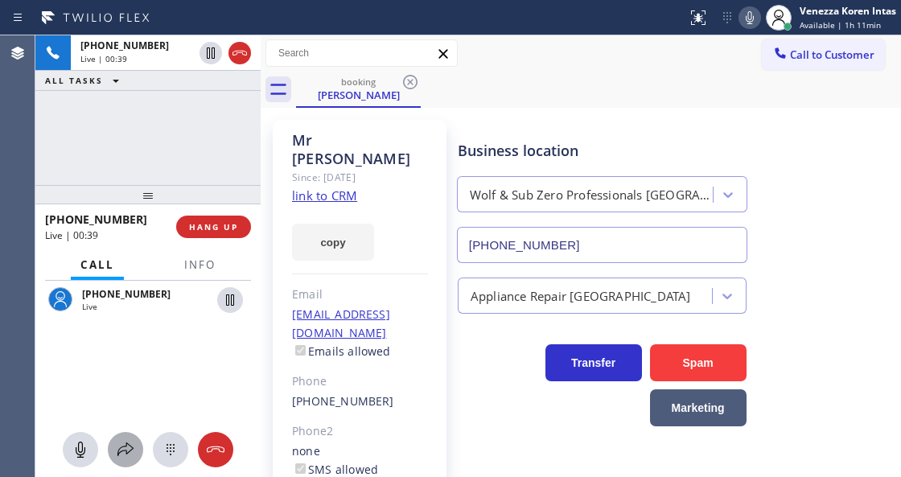
click at [129, 449] on icon at bounding box center [125, 449] width 19 height 19
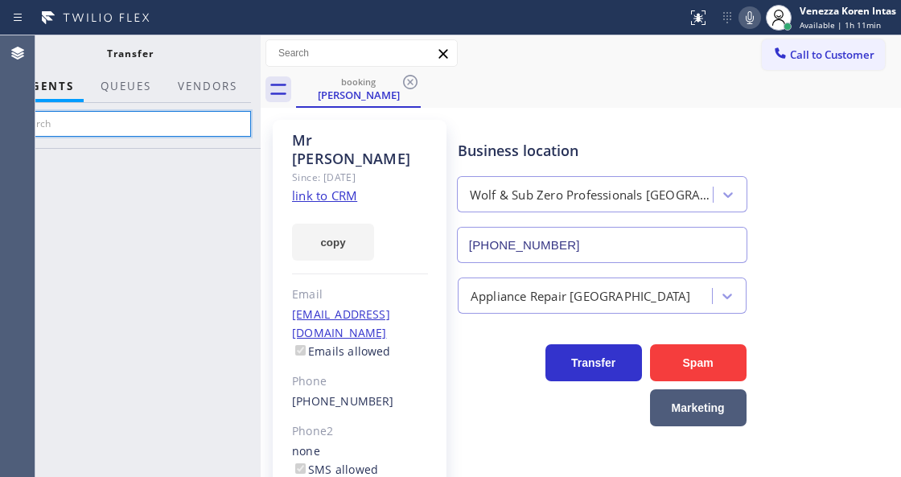
click at [185, 130] on input "text" at bounding box center [130, 124] width 242 height 26
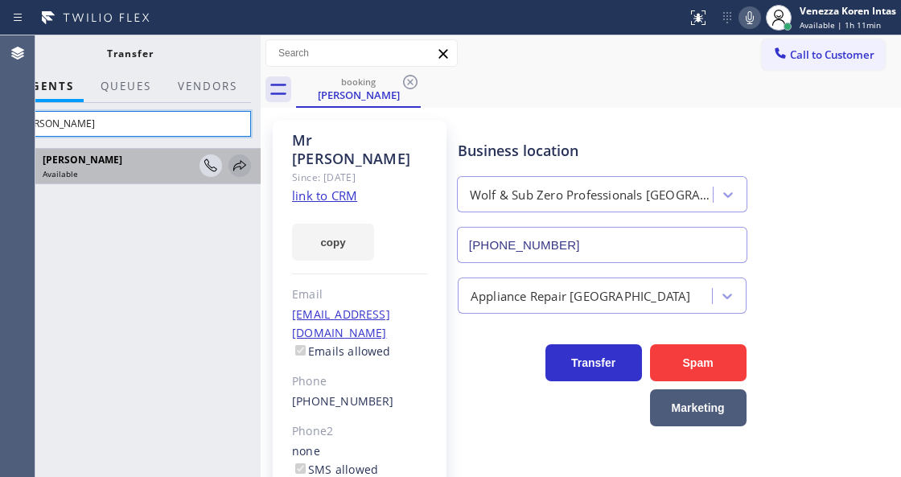
type input "felix"
click at [239, 168] on icon at bounding box center [239, 165] width 19 height 19
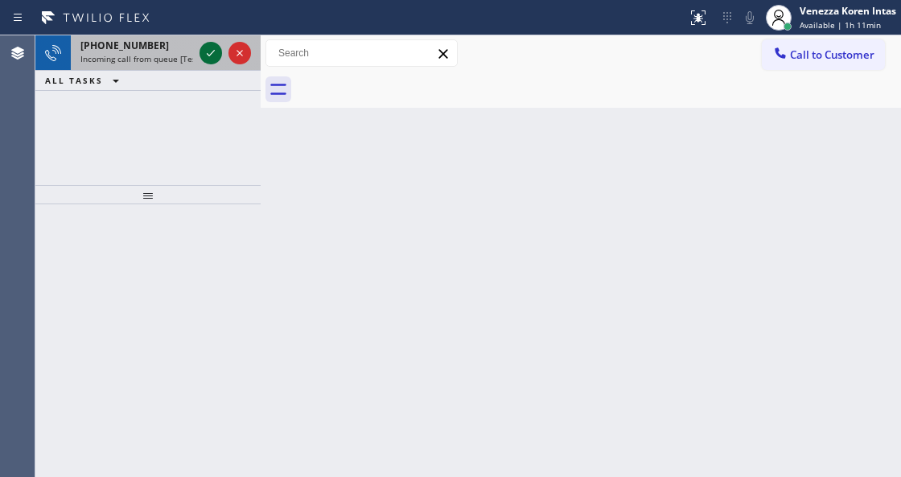
click at [209, 51] on icon at bounding box center [210, 52] width 19 height 19
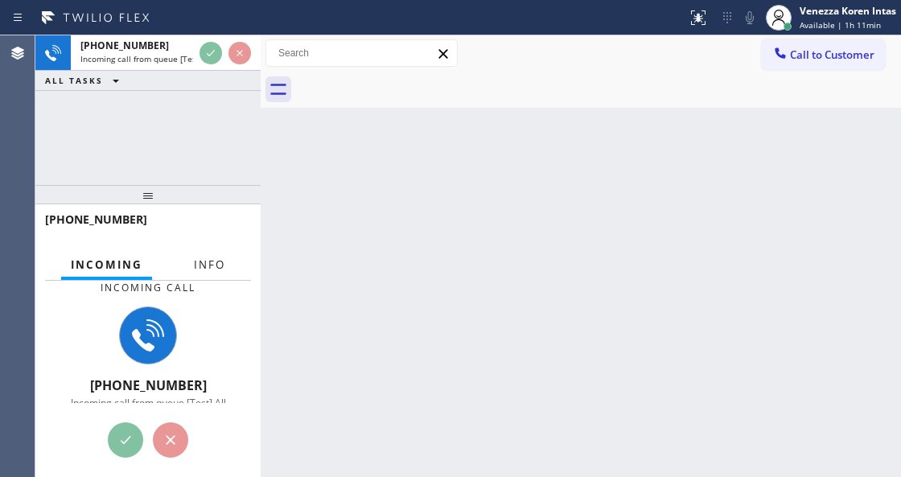
click at [211, 269] on span "Info" at bounding box center [209, 264] width 31 height 14
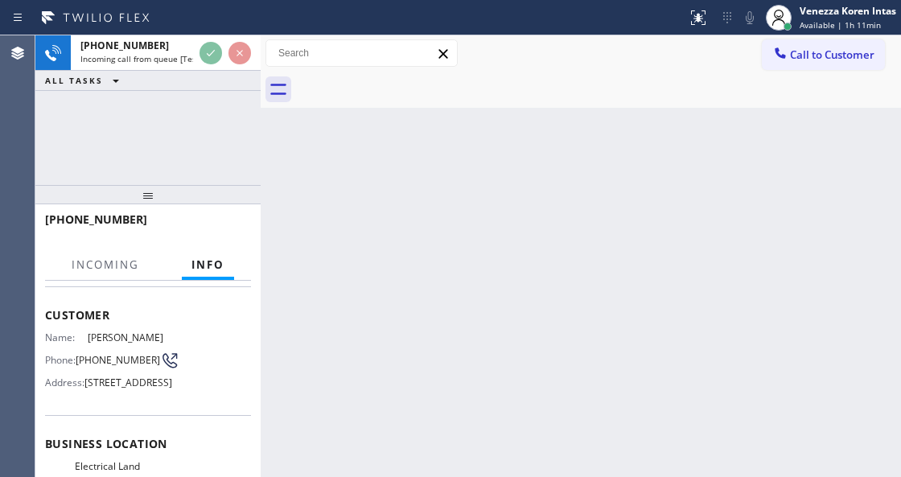
scroll to position [161, 0]
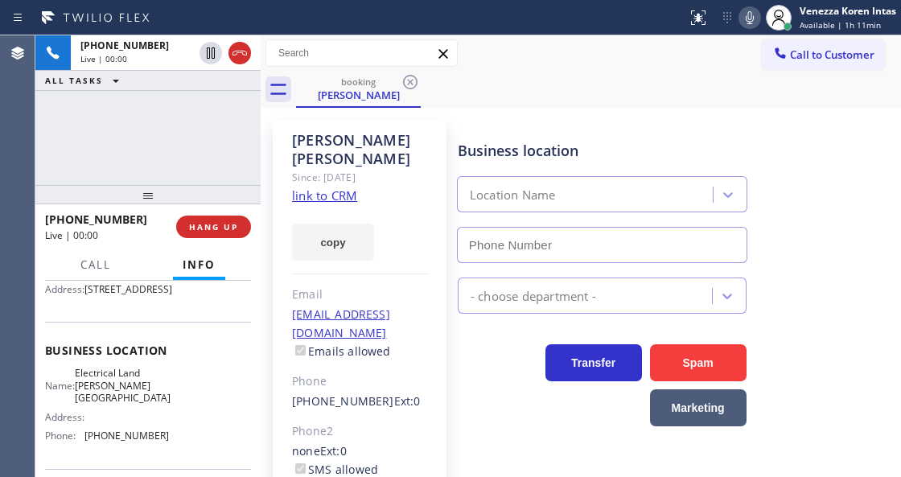
type input "(818) 423-4024"
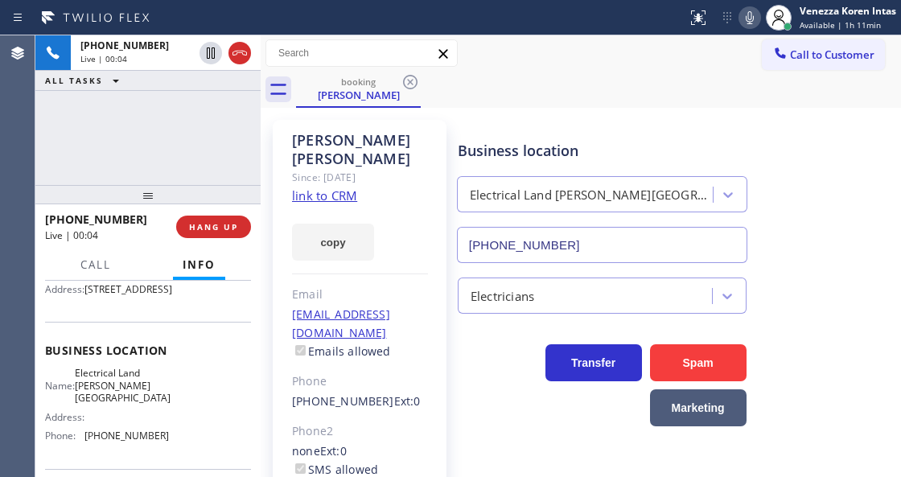
click at [344, 187] on link "link to CRM" at bounding box center [324, 195] width 65 height 16
click at [758, 8] on icon at bounding box center [749, 17] width 19 height 19
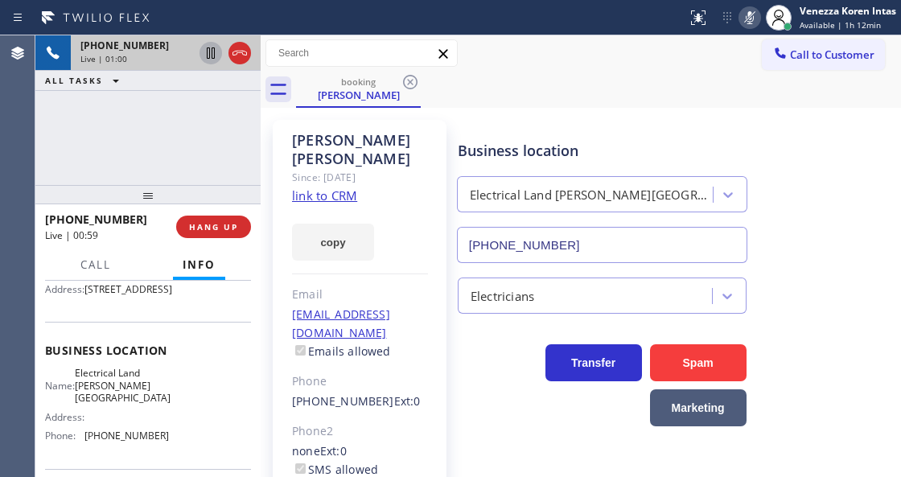
click at [209, 55] on icon at bounding box center [211, 52] width 8 height 11
click at [745, 14] on icon at bounding box center [749, 17] width 19 height 19
click at [204, 50] on icon at bounding box center [210, 52] width 19 height 19
click at [742, 18] on icon at bounding box center [749, 17] width 19 height 19
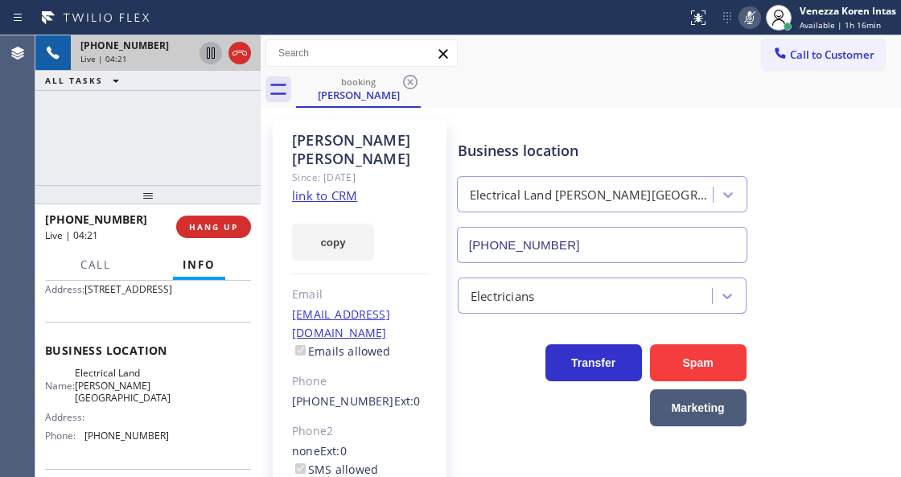
click at [742, 16] on icon at bounding box center [749, 17] width 19 height 19
click at [743, 17] on icon at bounding box center [749, 17] width 19 height 19
click at [208, 52] on icon at bounding box center [210, 52] width 19 height 19
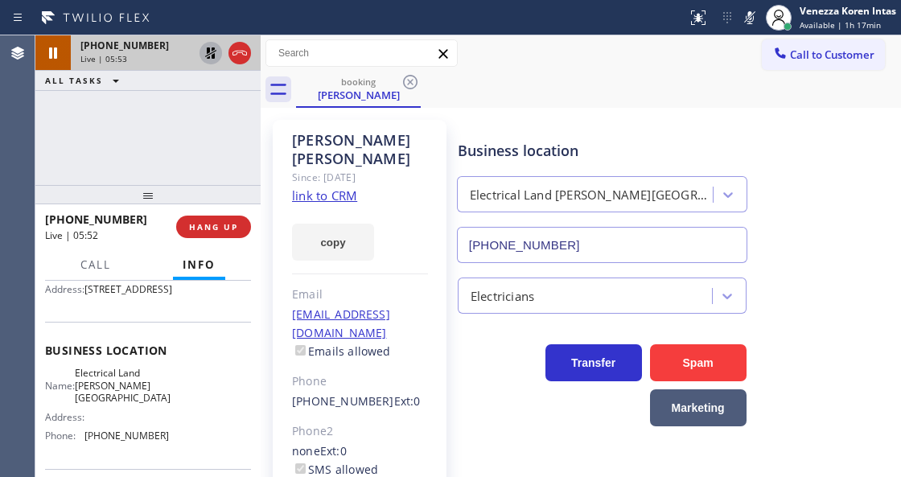
drag, startPoint x: 750, startPoint y: 15, endPoint x: 700, endPoint y: 66, distance: 71.1
click at [750, 15] on rect at bounding box center [749, 15] width 11 height 11
click at [212, 48] on icon at bounding box center [210, 52] width 11 height 11
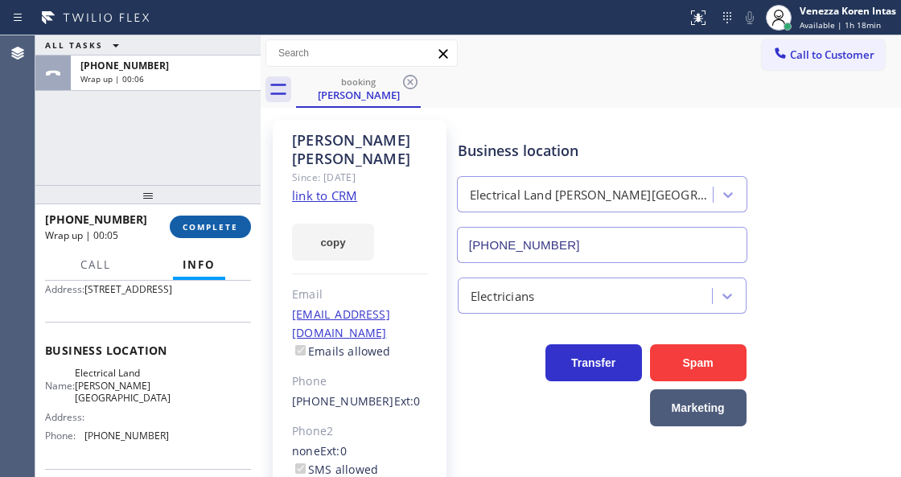
click at [230, 225] on span "COMPLETE" at bounding box center [210, 226] width 55 height 11
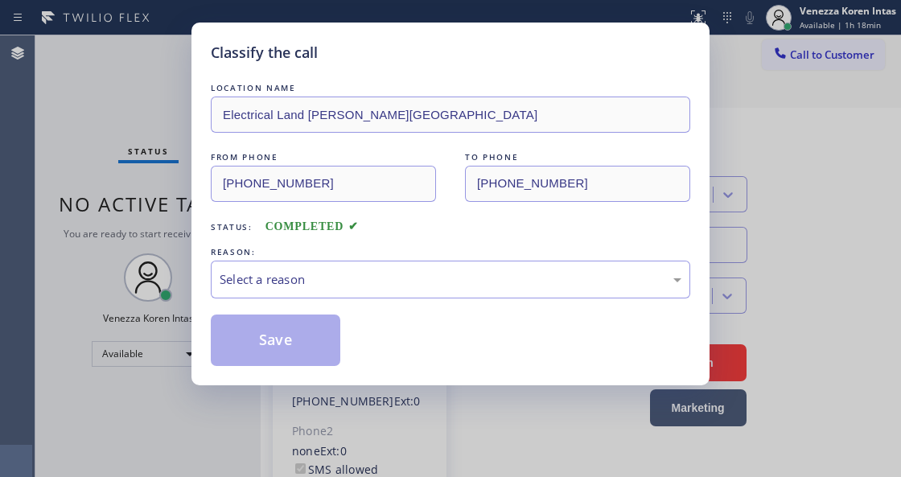
click at [403, 286] on div "Select a reason" at bounding box center [451, 279] width 462 height 18
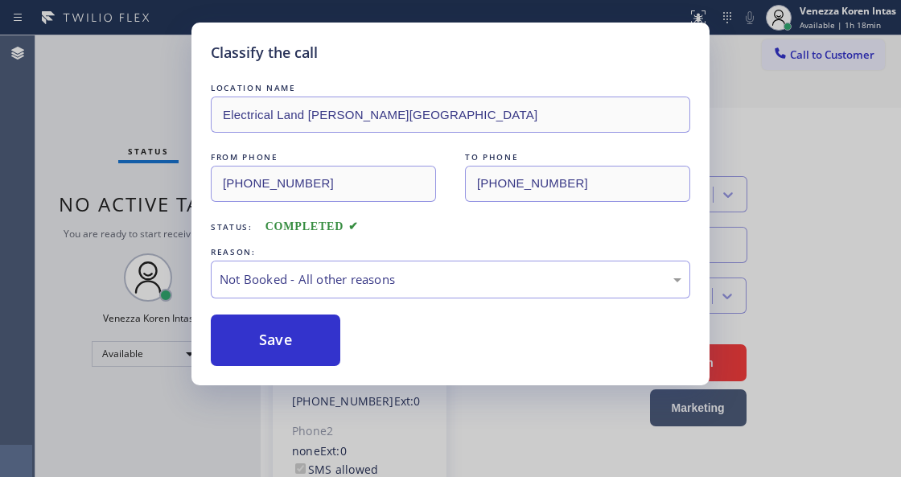
click at [405, 259] on div "REASON:" at bounding box center [450, 252] width 479 height 17
drag, startPoint x: 426, startPoint y: 283, endPoint x: 428, endPoint y: 291, distance: 8.2
click at [428, 291] on div "Not Booked - All other reasons" at bounding box center [450, 280] width 479 height 38
drag, startPoint x: 452, startPoint y: 371, endPoint x: 343, endPoint y: 335, distance: 115.2
drag, startPoint x: 343, startPoint y: 335, endPoint x: 322, endPoint y: 332, distance: 21.0
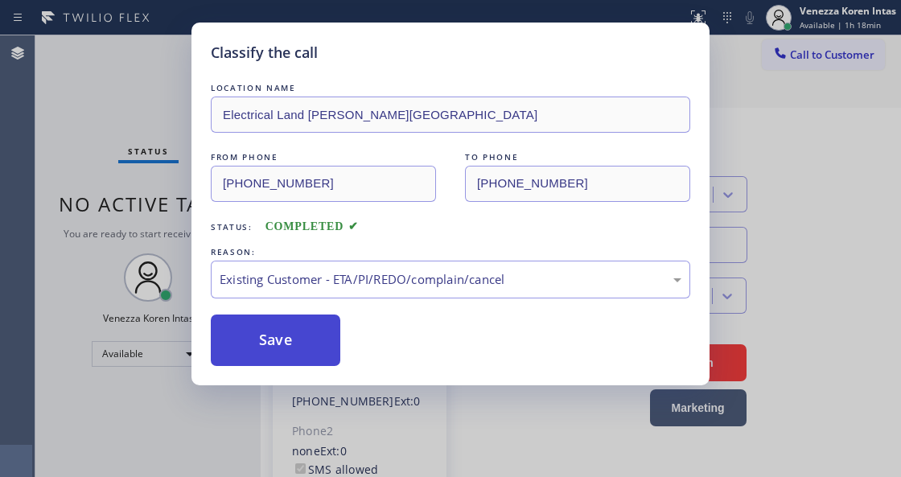
click at [341, 335] on div "Save" at bounding box center [450, 339] width 479 height 51
drag, startPoint x: 322, startPoint y: 332, endPoint x: 471, endPoint y: 2, distance: 362.1
click at [320, 332] on button "Save" at bounding box center [275, 339] width 129 height 51
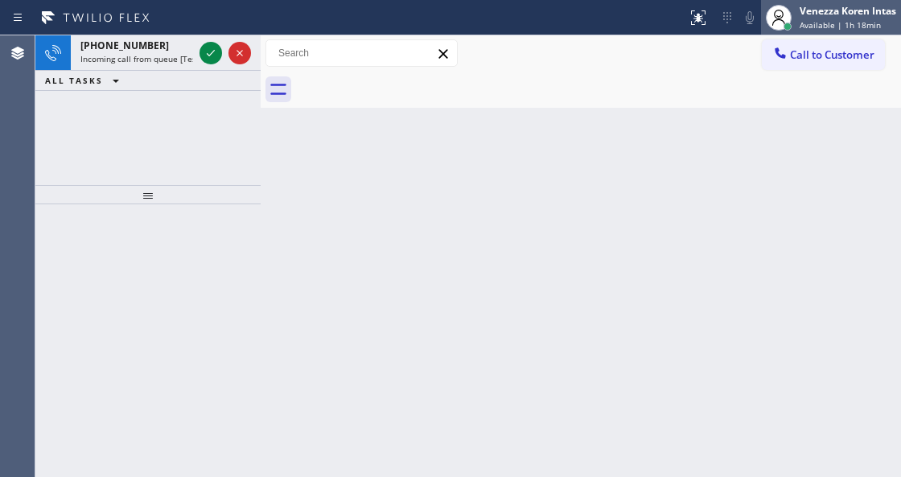
click at [811, 26] on span "Available | 1h 18min" at bounding box center [839, 24] width 81 height 11
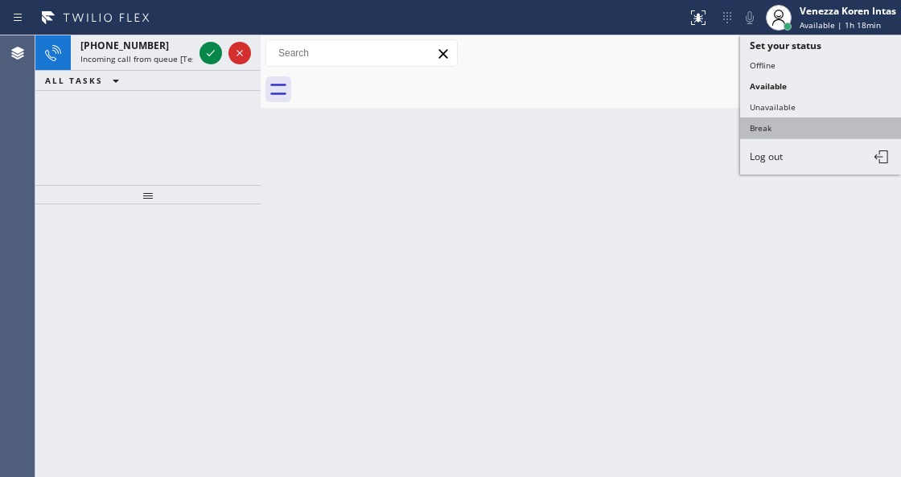
click at [779, 121] on button "Break" at bounding box center [820, 127] width 161 height 21
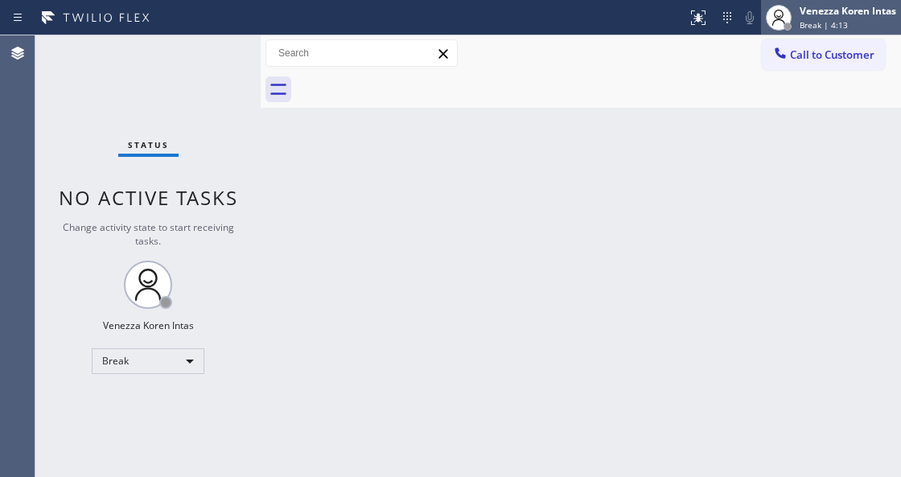
drag, startPoint x: 833, startPoint y: 7, endPoint x: 824, endPoint y: 26, distance: 20.9
click at [833, 7] on div "Venezza Koren Intas" at bounding box center [847, 11] width 97 height 14
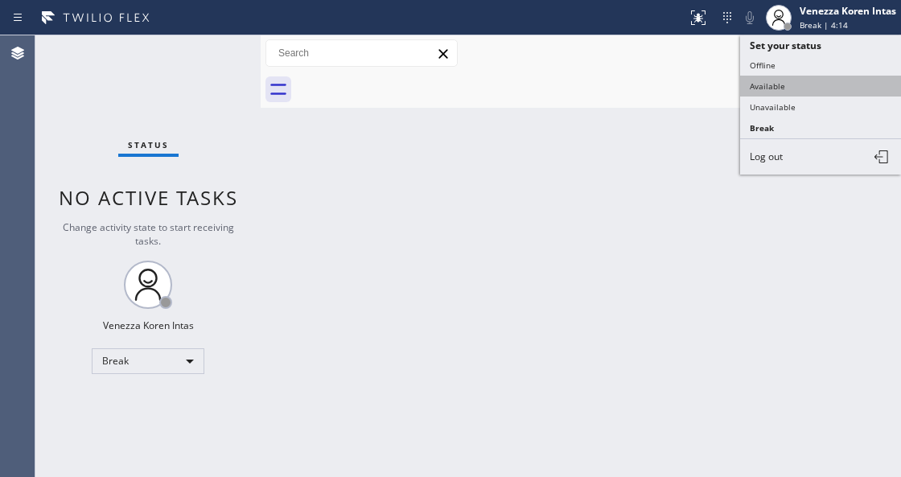
click at [771, 84] on button "Available" at bounding box center [820, 86] width 161 height 21
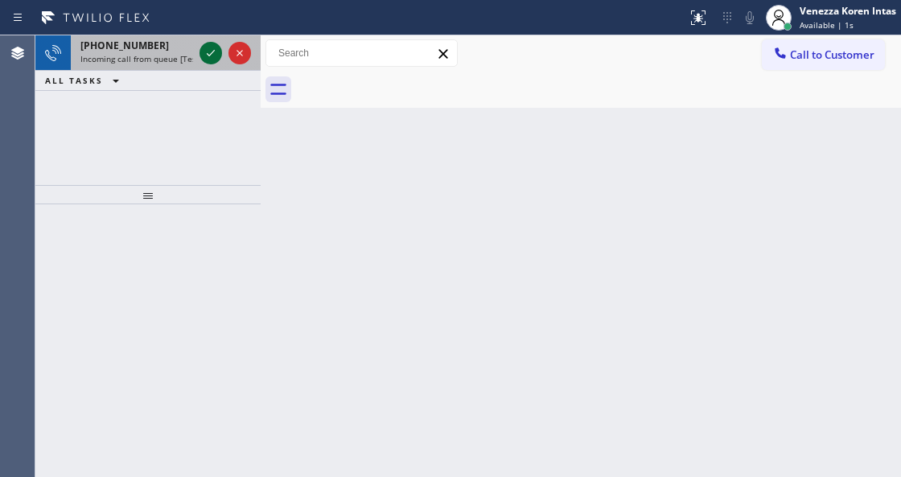
click at [214, 58] on icon at bounding box center [210, 52] width 19 height 19
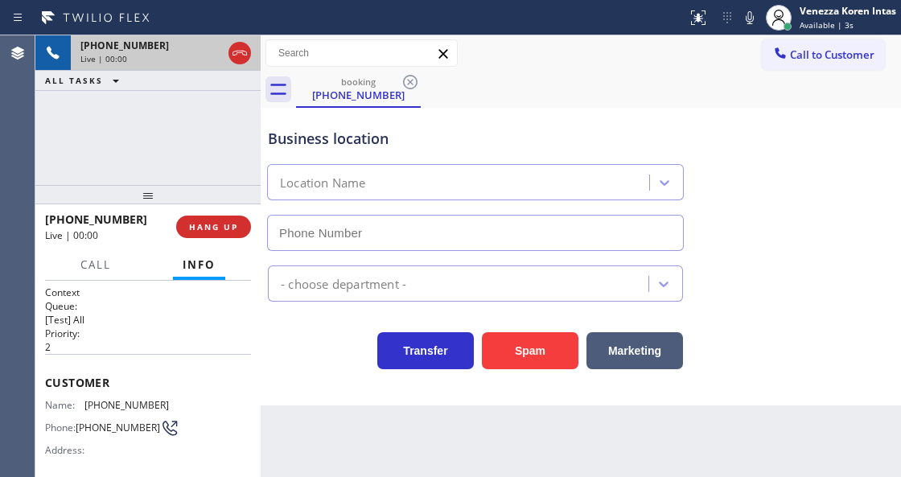
type input "(562) 268-4818"
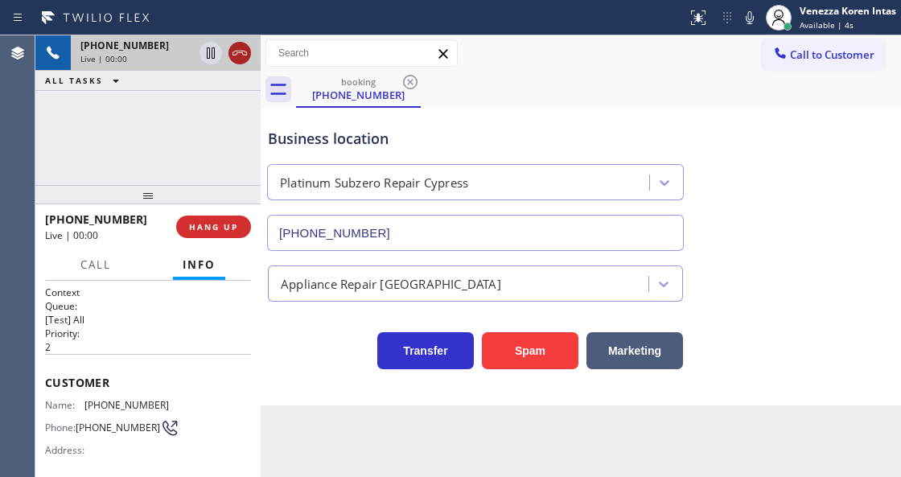
drag, startPoint x: 230, startPoint y: 51, endPoint x: 238, endPoint y: 48, distance: 8.7
click at [238, 48] on icon at bounding box center [239, 52] width 19 height 19
click at [207, 224] on span "HANG UP" at bounding box center [213, 226] width 49 height 11
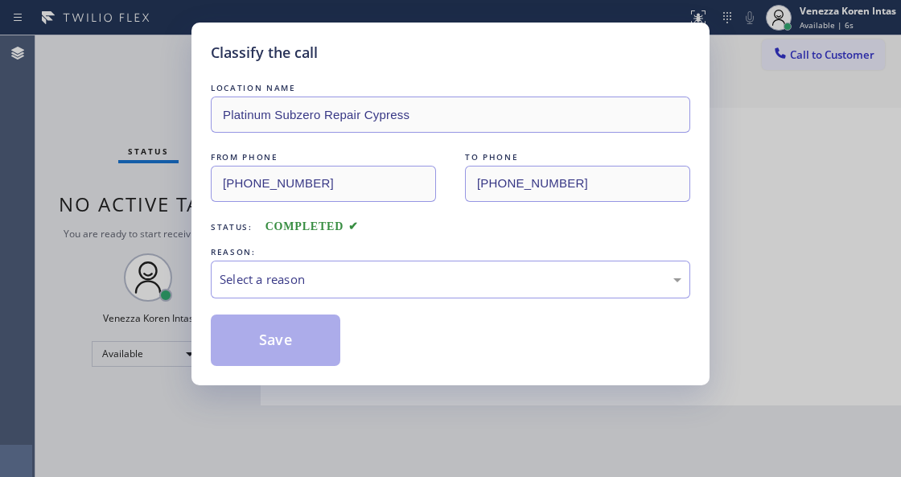
click at [347, 256] on div "REASON:" at bounding box center [450, 252] width 479 height 17
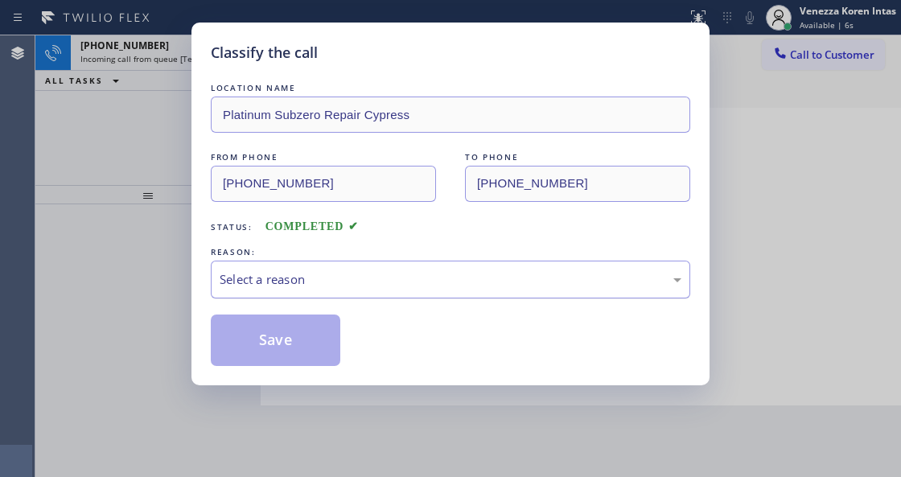
click at [328, 294] on div "Select a reason" at bounding box center [450, 280] width 479 height 38
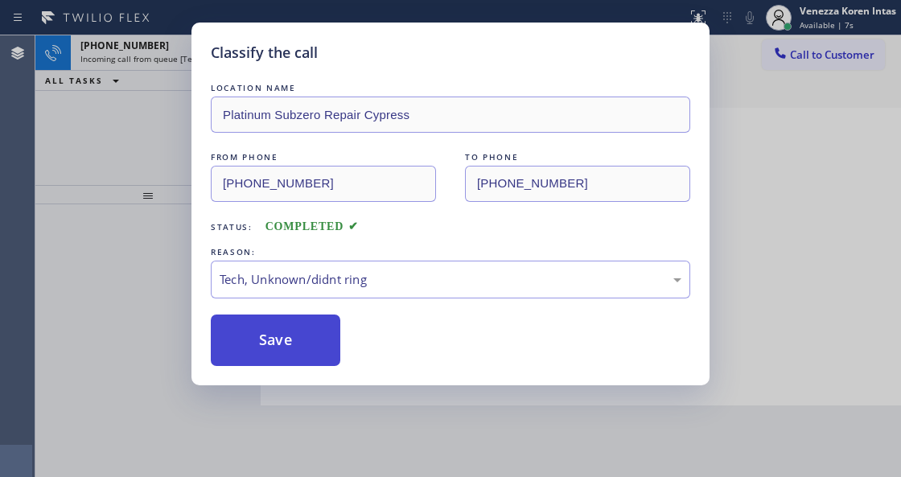
click at [307, 327] on button "Save" at bounding box center [275, 339] width 129 height 51
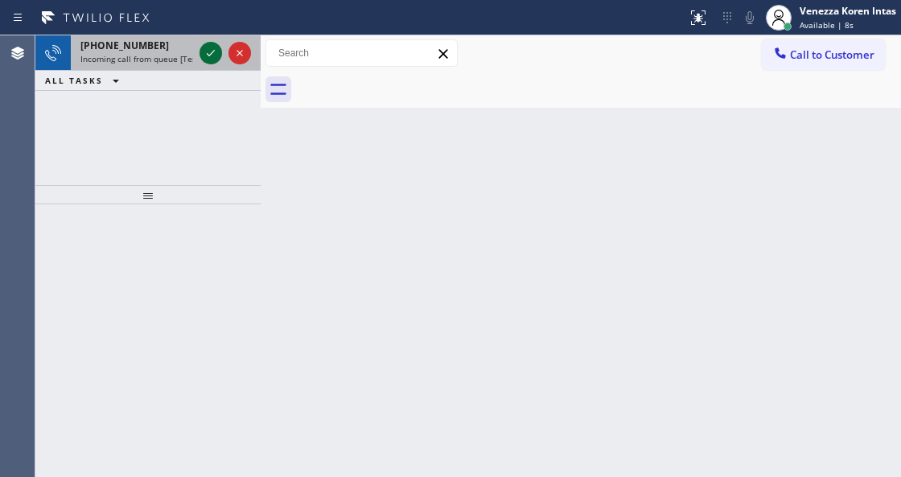
click at [211, 55] on icon at bounding box center [210, 52] width 19 height 19
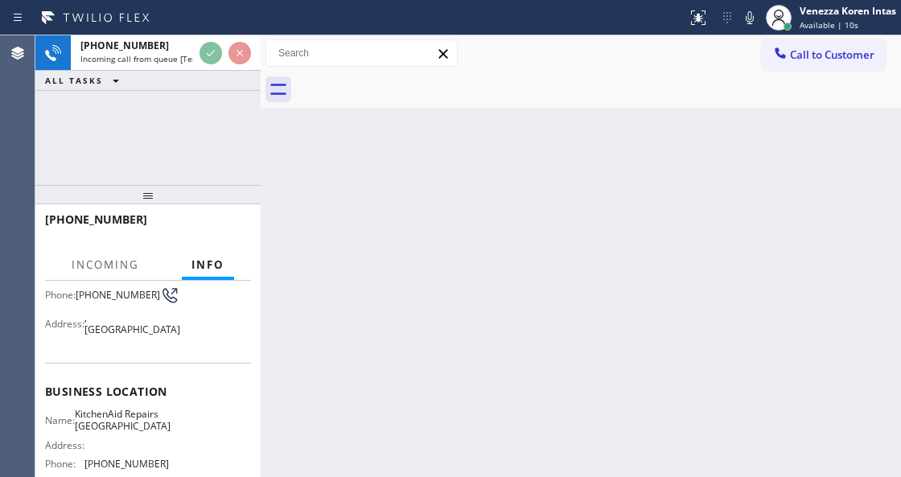
scroll to position [161, 0]
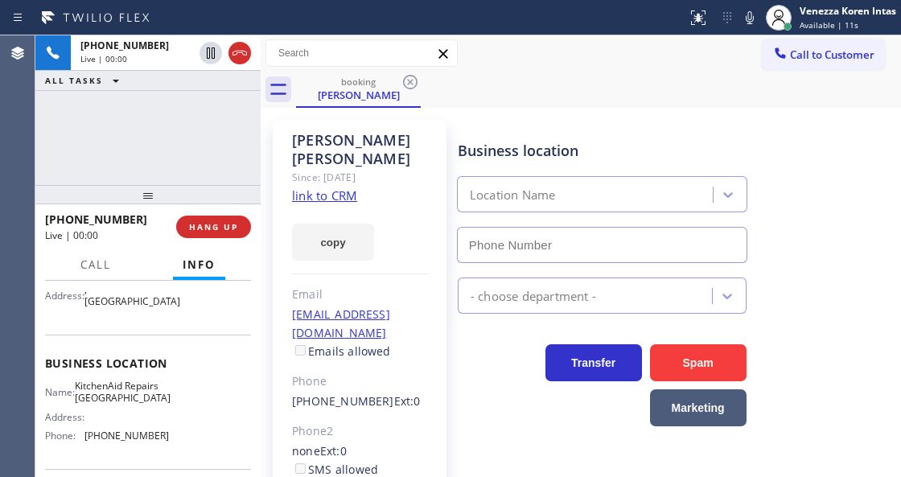
type input "(415) 687-2132"
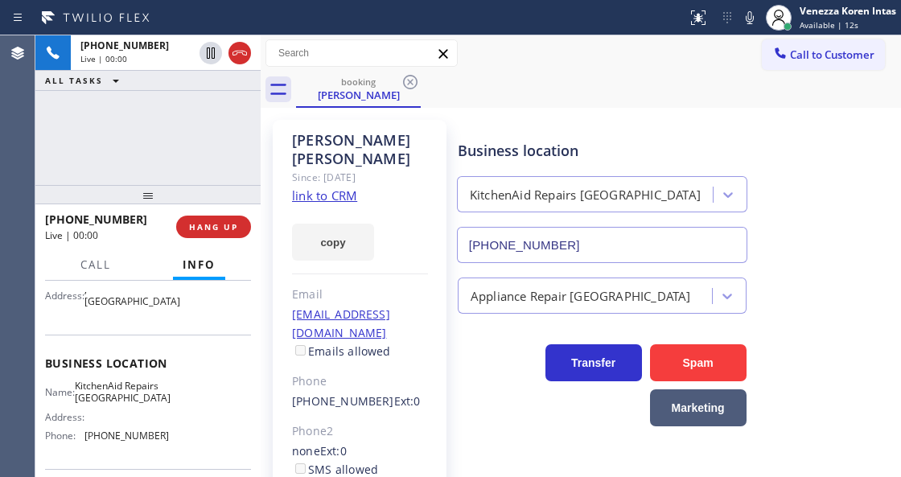
click at [344, 187] on link "link to CRM" at bounding box center [324, 195] width 65 height 16
click at [748, 19] on icon at bounding box center [750, 17] width 8 height 13
click at [93, 265] on span "Call" at bounding box center [95, 264] width 31 height 14
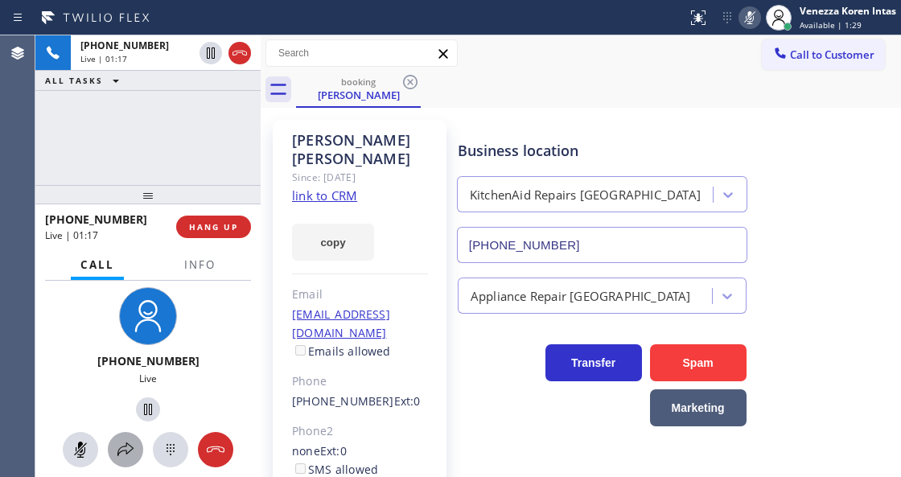
click at [115, 441] on div at bounding box center [125, 449] width 35 height 19
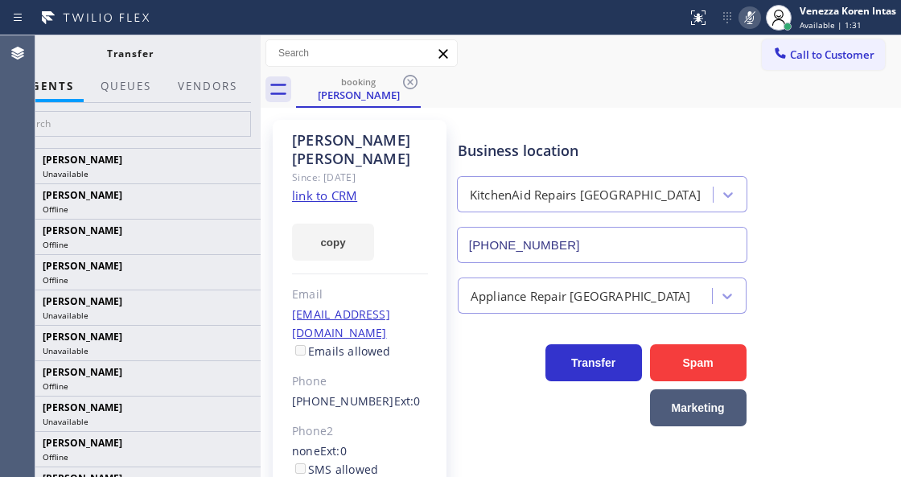
click at [742, 16] on icon at bounding box center [749, 17] width 19 height 19
click at [146, 122] on input "text" at bounding box center [130, 124] width 242 height 26
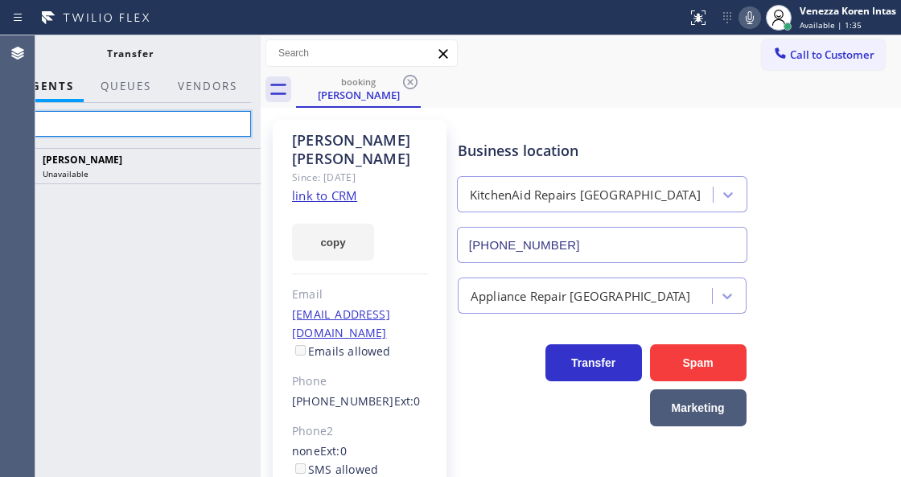
type input "v"
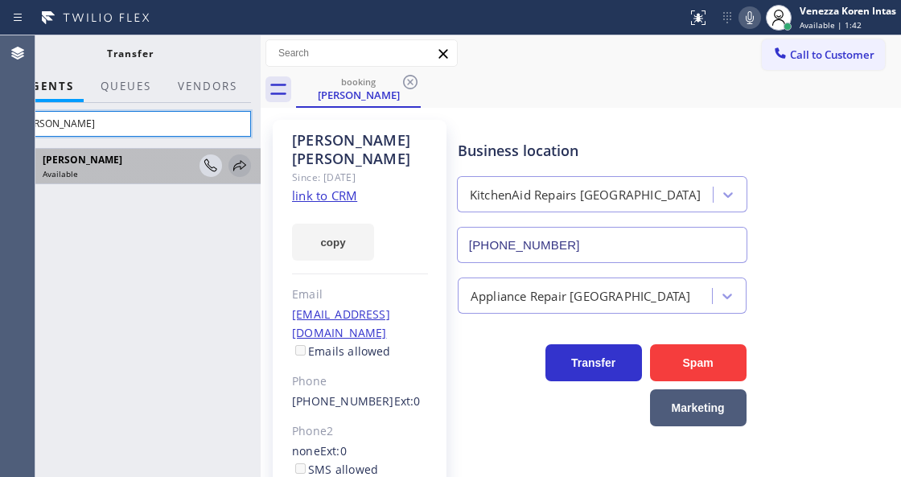
type input "vera"
click at [239, 166] on icon at bounding box center [239, 165] width 13 height 10
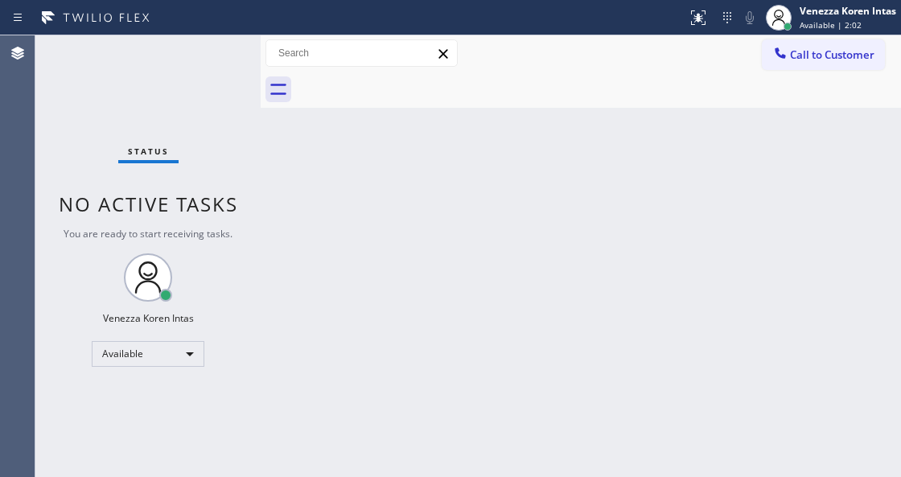
click at [216, 50] on div "Status No active tasks You are ready to start receiving tasks. Venezza Koren In…" at bounding box center [147, 256] width 225 height 442
drag, startPoint x: 208, startPoint y: 53, endPoint x: 209, endPoint y: 69, distance: 16.1
click at [207, 58] on div "Status No active tasks You are ready to start receiving tasks. Venezza Koren In…" at bounding box center [147, 256] width 225 height 442
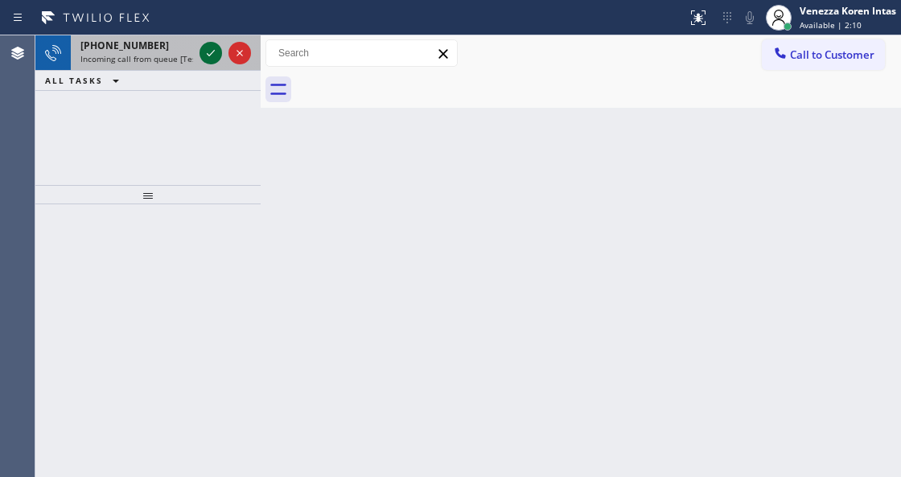
click at [213, 50] on icon at bounding box center [210, 52] width 19 height 19
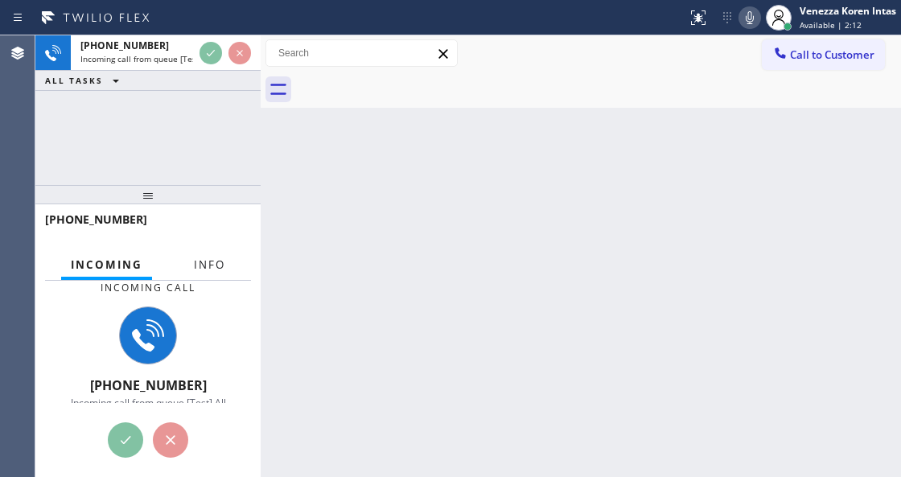
click at [212, 270] on span "Info" at bounding box center [209, 264] width 31 height 14
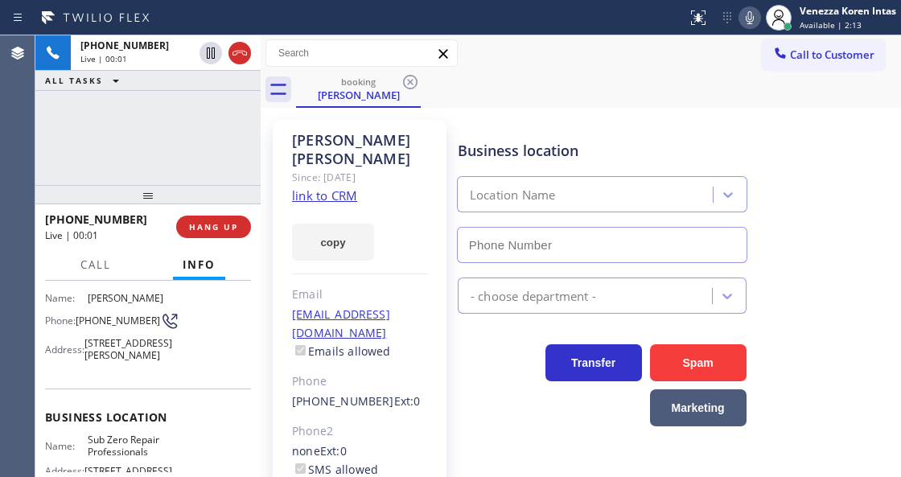
scroll to position [161, 0]
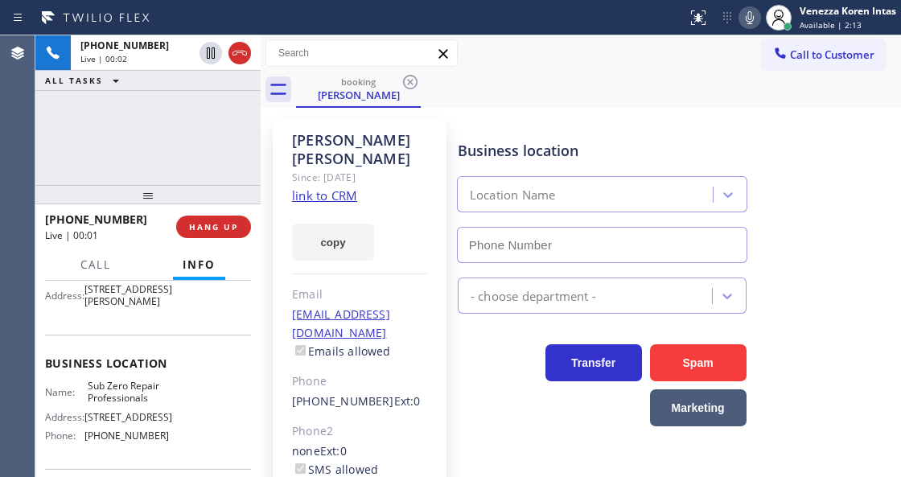
type input "(855) 662-5332"
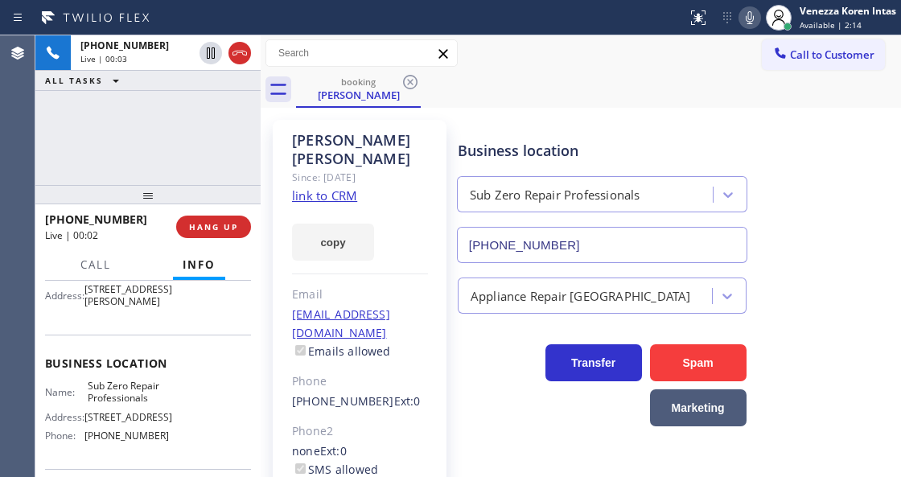
click at [329, 187] on link "link to CRM" at bounding box center [324, 195] width 65 height 16
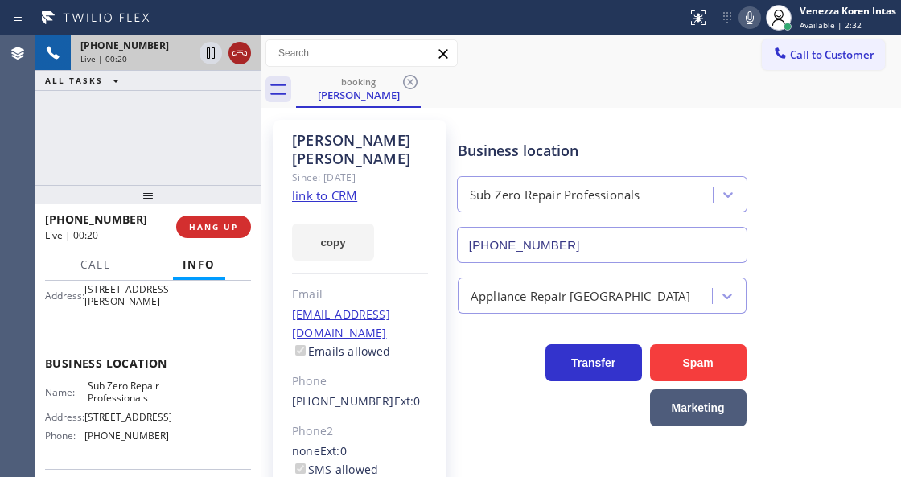
click at [240, 61] on icon at bounding box center [239, 52] width 19 height 19
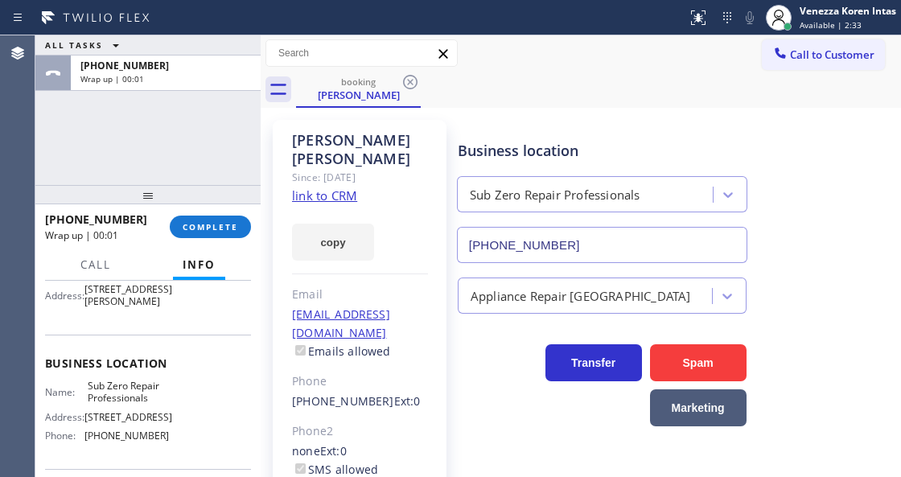
click at [196, 208] on div "+18055871811 Wrap up | 00:01 COMPLETE" at bounding box center [148, 227] width 206 height 42
drag, startPoint x: 210, startPoint y: 230, endPoint x: 344, endPoint y: 257, distance: 137.1
click at [214, 232] on button "COMPLETE" at bounding box center [210, 227] width 81 height 23
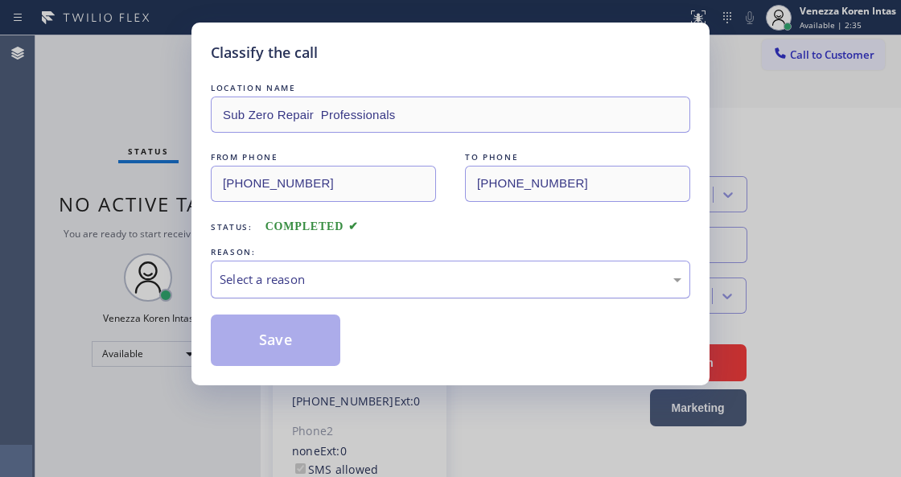
click at [380, 284] on div "Select a reason" at bounding box center [451, 279] width 462 height 18
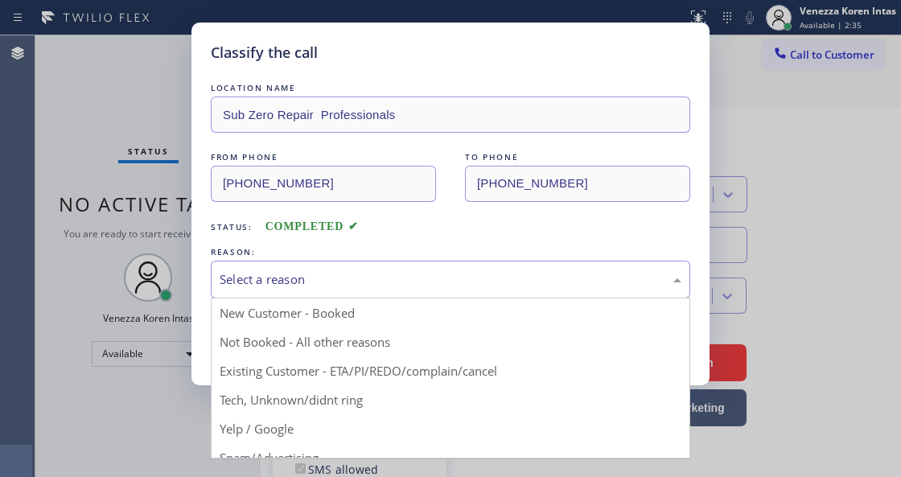
drag, startPoint x: 421, startPoint y: 375, endPoint x: 295, endPoint y: 330, distance: 133.3
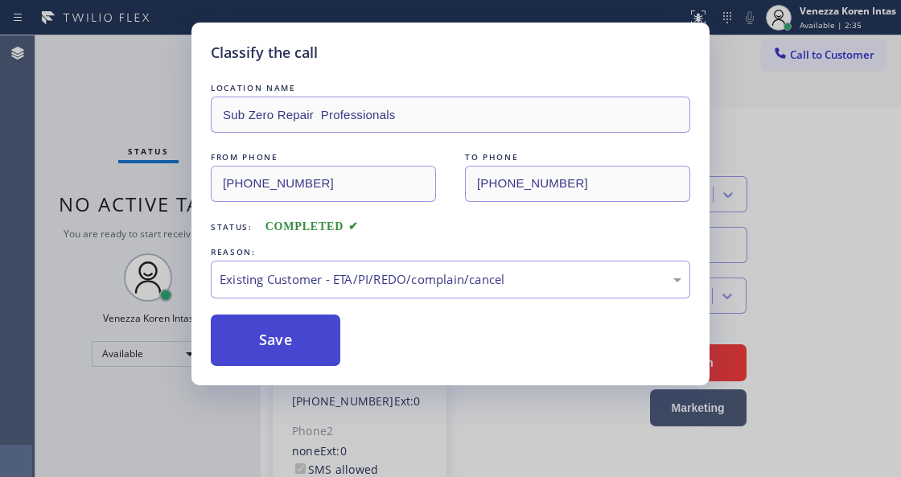
click at [295, 330] on button "Save" at bounding box center [275, 339] width 129 height 51
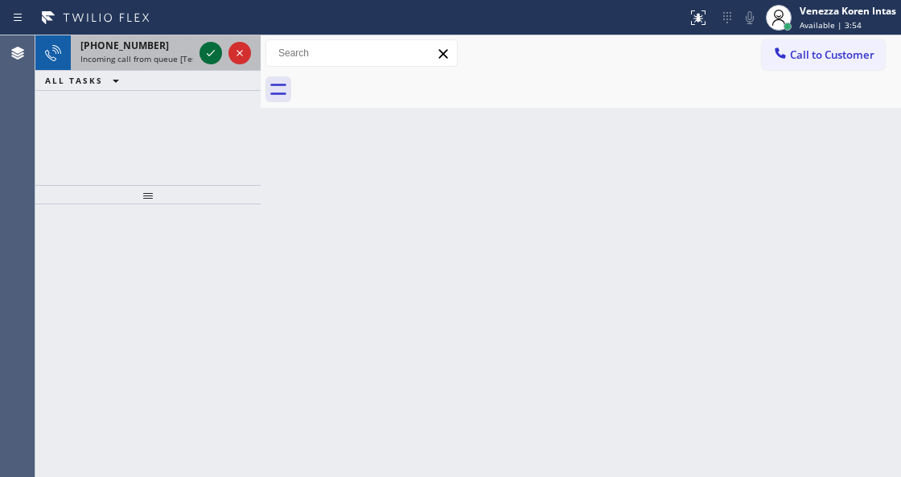
click at [210, 56] on icon at bounding box center [210, 52] width 19 height 19
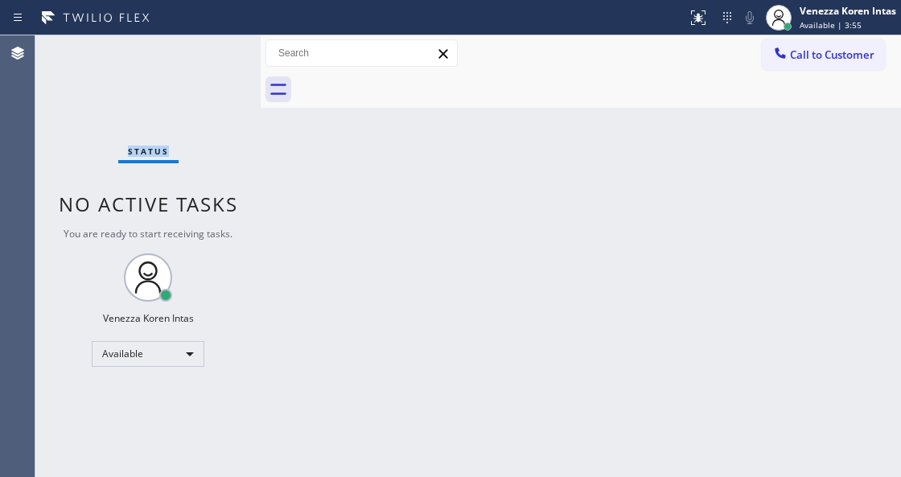
click at [210, 56] on div "Status No active tasks You are ready to start receiving tasks. Venezza Koren In…" at bounding box center [147, 256] width 225 height 442
click at [524, 216] on div "Back to Dashboard Change Sender ID Customers Technicians Select a contact Outbo…" at bounding box center [581, 256] width 640 height 442
click at [711, 16] on div at bounding box center [697, 17] width 35 height 19
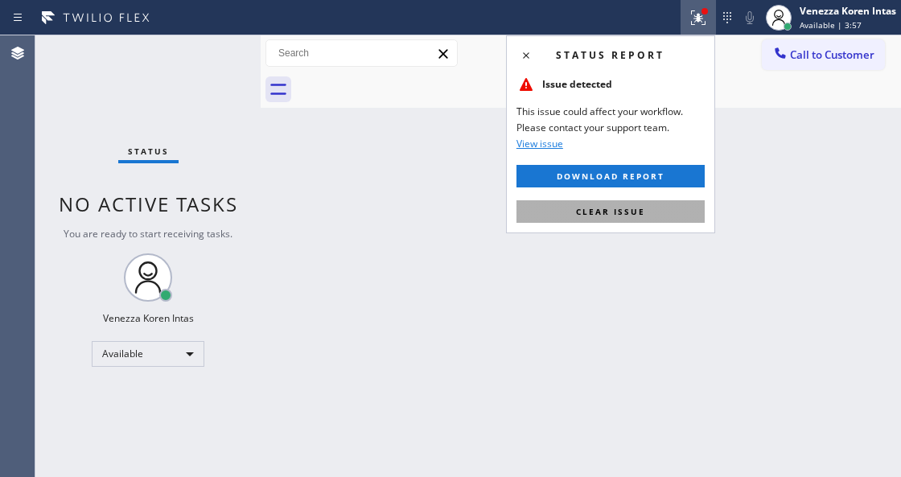
click at [637, 214] on span "Clear issue" at bounding box center [610, 211] width 69 height 11
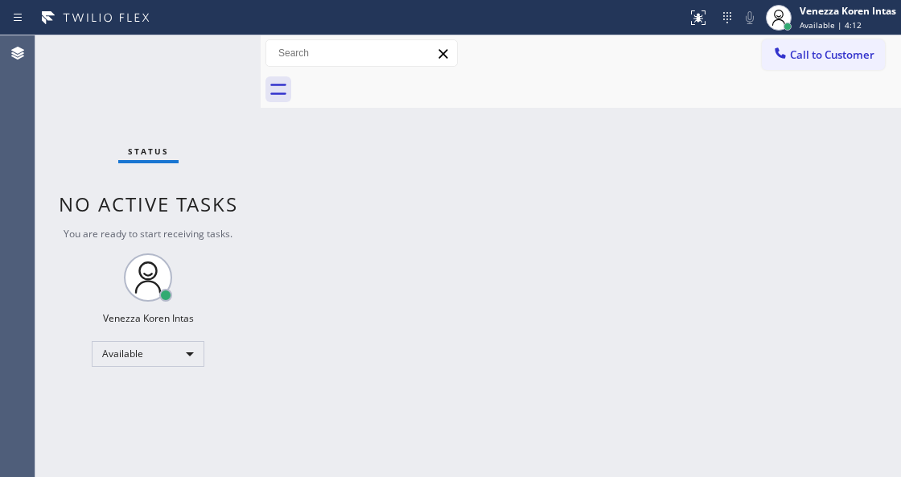
click at [151, 105] on div "Status No active tasks You are ready to start receiving tasks. Venezza Koren In…" at bounding box center [147, 256] width 225 height 442
drag, startPoint x: 249, startPoint y: 199, endPoint x: 270, endPoint y: 169, distance: 37.0
click at [248, 194] on div "Status No active tasks You are ready to start receiving tasks. Venezza Koren In…" at bounding box center [147, 256] width 225 height 442
click at [216, 51] on div "Status No active tasks You are ready to start receiving tasks. Venezza Koren In…" at bounding box center [147, 256] width 225 height 442
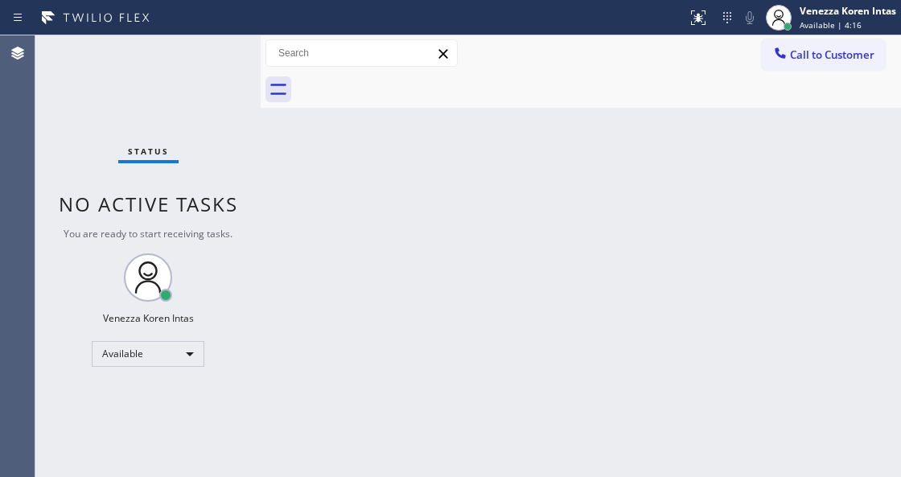
click at [212, 51] on div "Status No active tasks You are ready to start receiving tasks. Venezza Koren In…" at bounding box center [147, 256] width 225 height 442
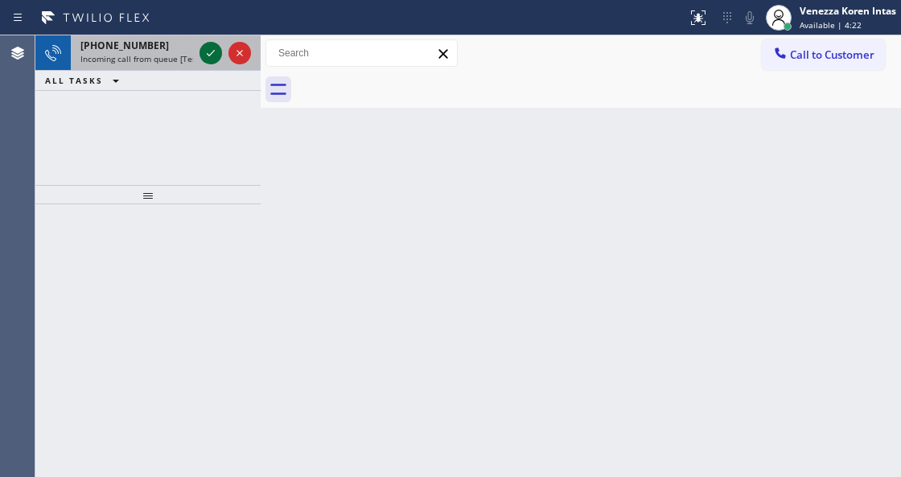
click at [203, 51] on icon at bounding box center [210, 52] width 19 height 19
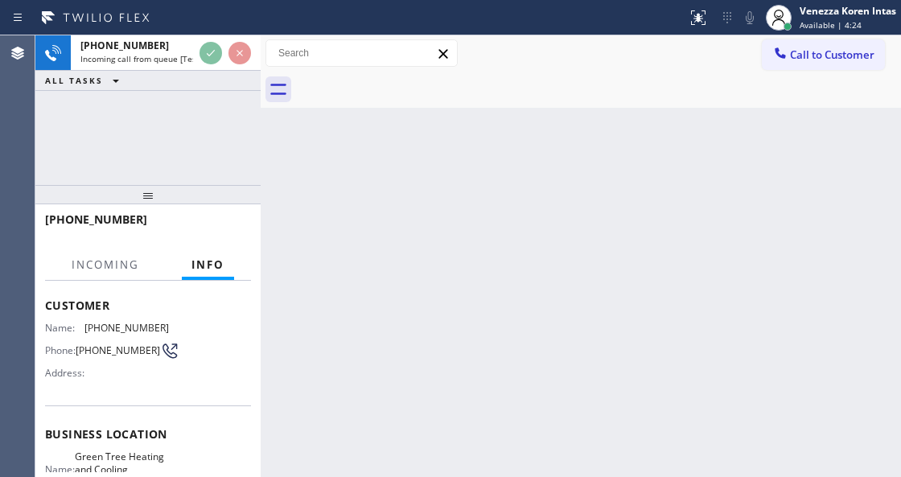
scroll to position [161, 0]
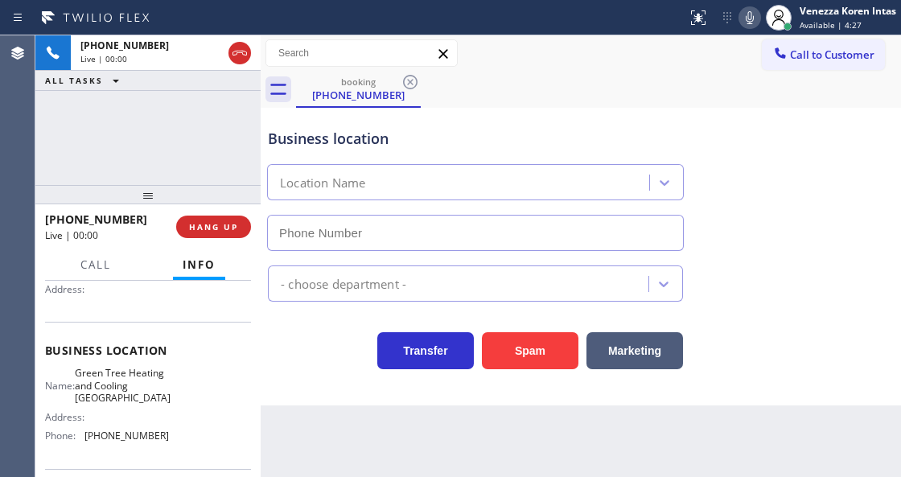
type input "(510) 616-9136"
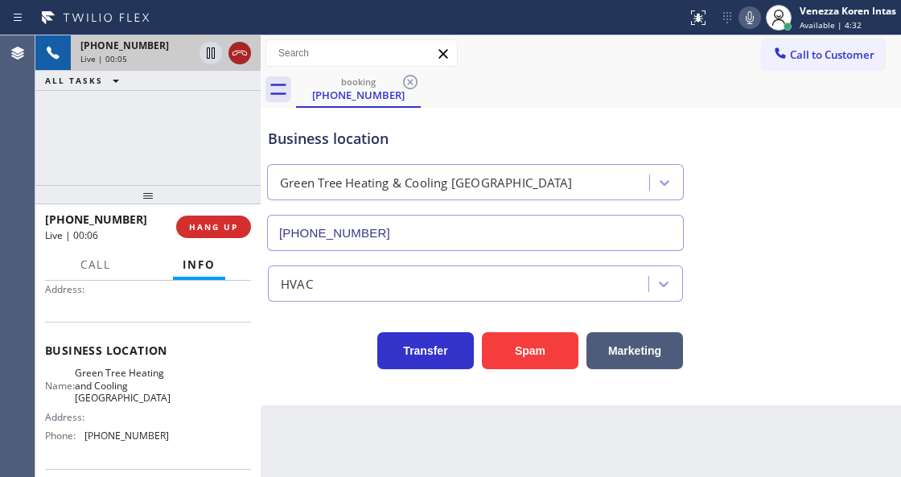
click at [244, 51] on icon at bounding box center [239, 53] width 14 height 5
click at [222, 224] on span "HANG UP" at bounding box center [213, 226] width 49 height 11
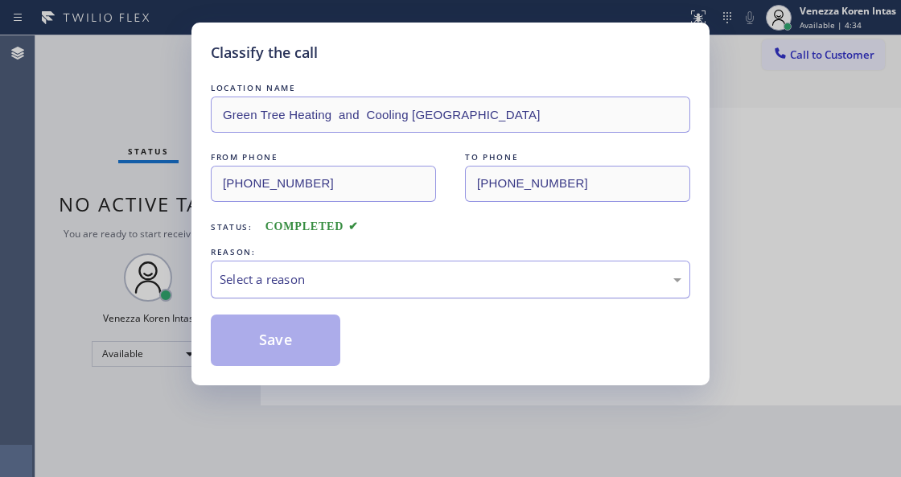
click at [365, 286] on div "Select a reason" at bounding box center [451, 279] width 462 height 18
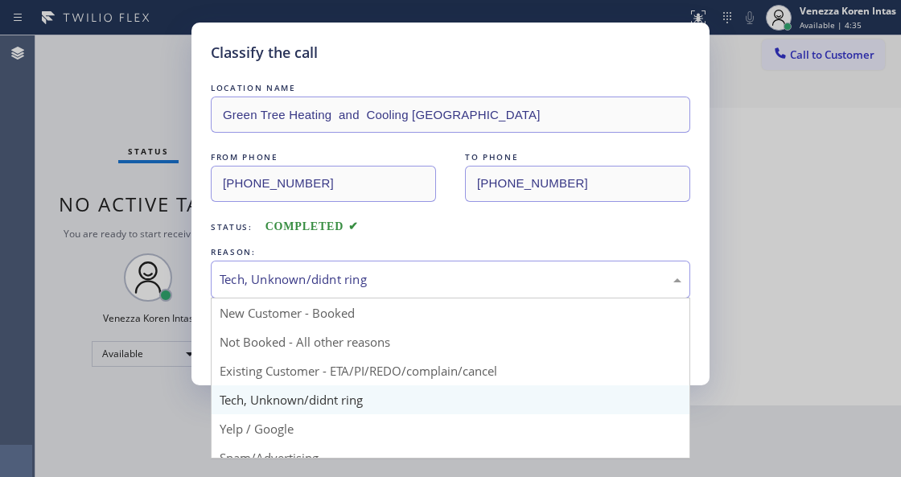
click at [370, 294] on div "Tech, Unknown/didnt ring" at bounding box center [450, 280] width 479 height 38
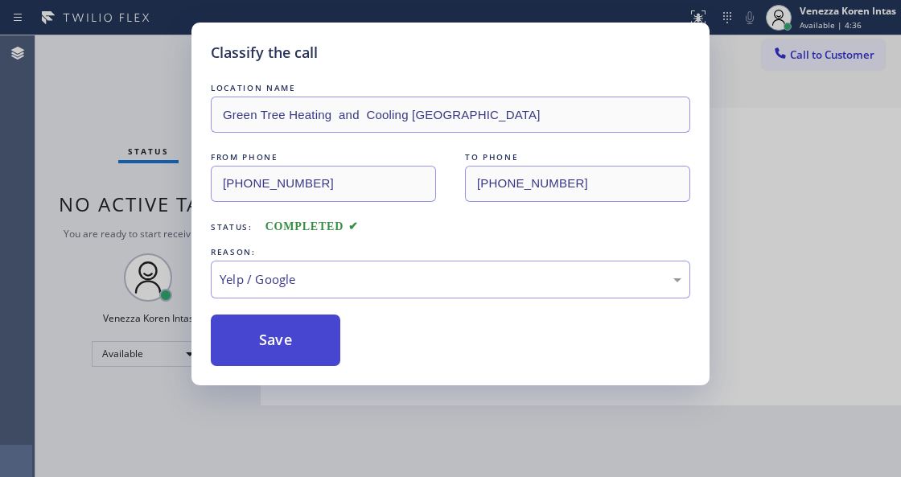
click at [299, 357] on button "Save" at bounding box center [275, 339] width 129 height 51
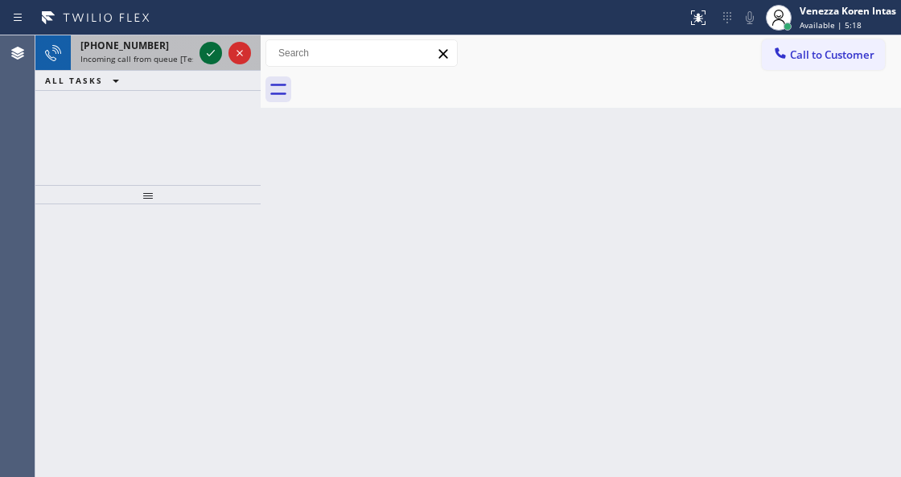
click at [206, 52] on icon at bounding box center [210, 52] width 19 height 19
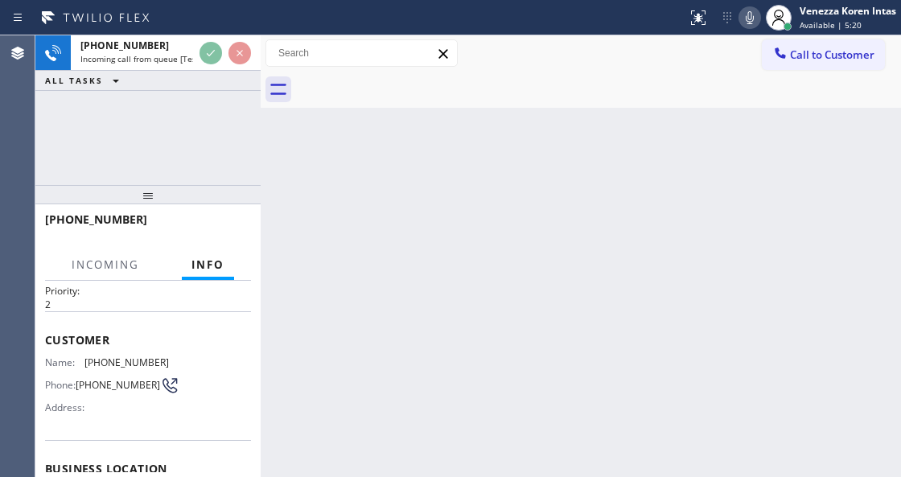
scroll to position [161, 0]
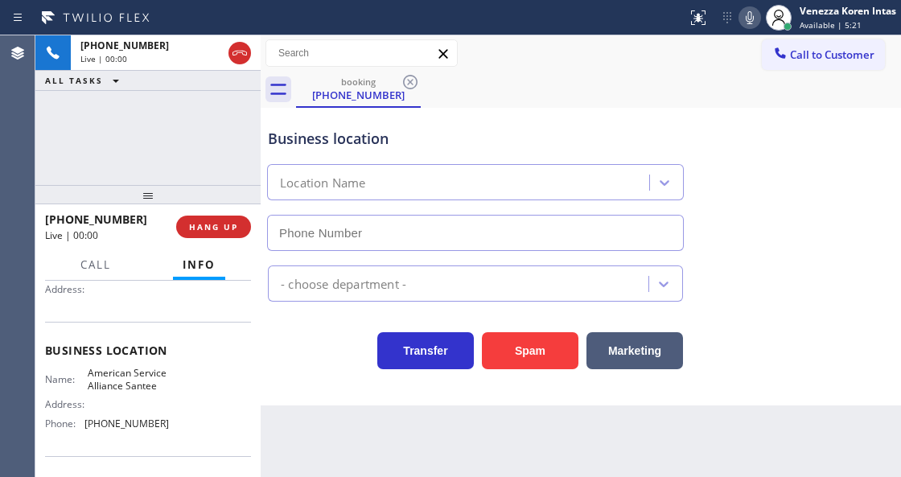
type input "(619) 658-8983"
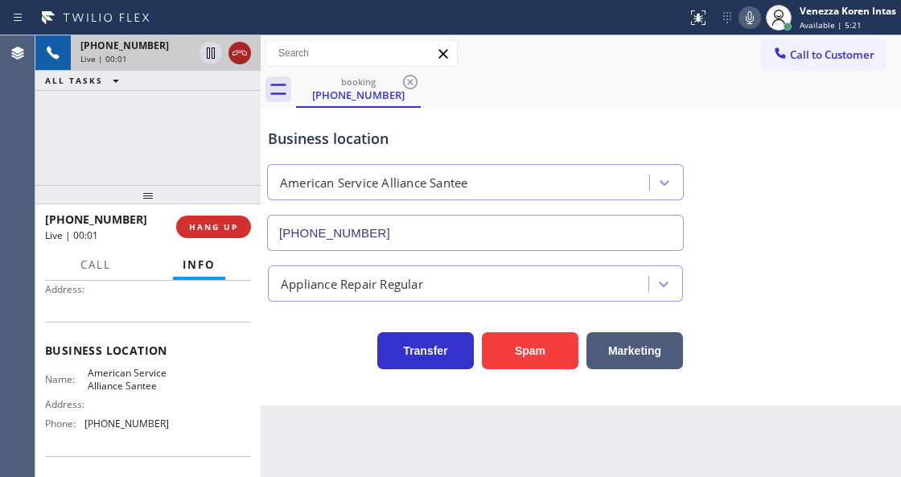
click at [245, 61] on icon at bounding box center [239, 52] width 19 height 19
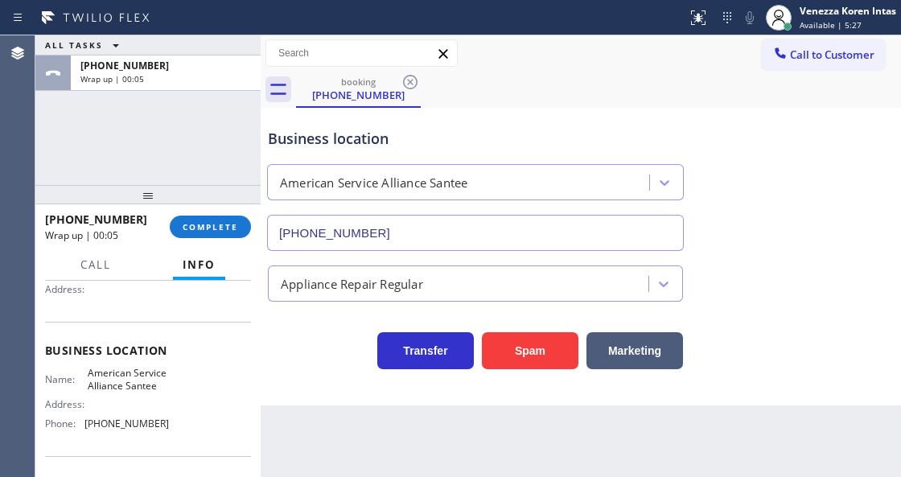
click at [207, 240] on div "+16192093729 Wrap up | 00:05 COMPLETE" at bounding box center [148, 227] width 206 height 42
click at [218, 224] on span "COMPLETE" at bounding box center [210, 226] width 55 height 11
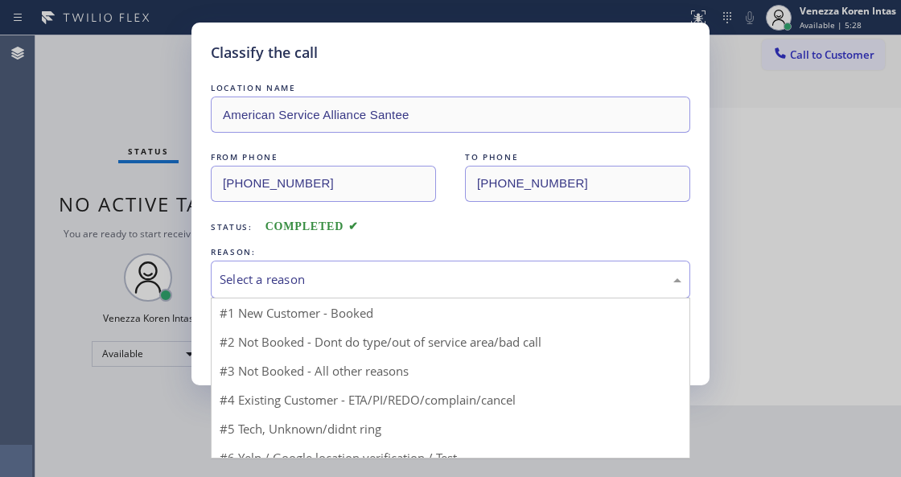
click at [396, 269] on div "Select a reason" at bounding box center [450, 280] width 479 height 38
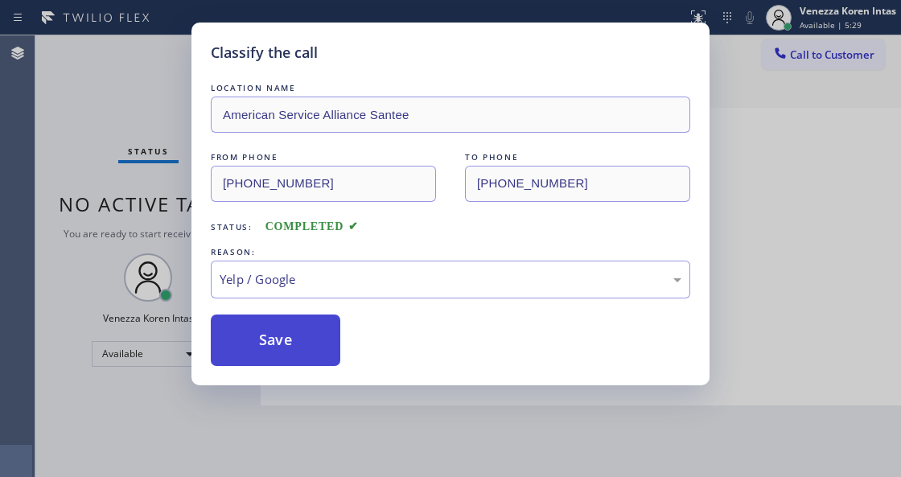
click at [315, 350] on button "Save" at bounding box center [275, 339] width 129 height 51
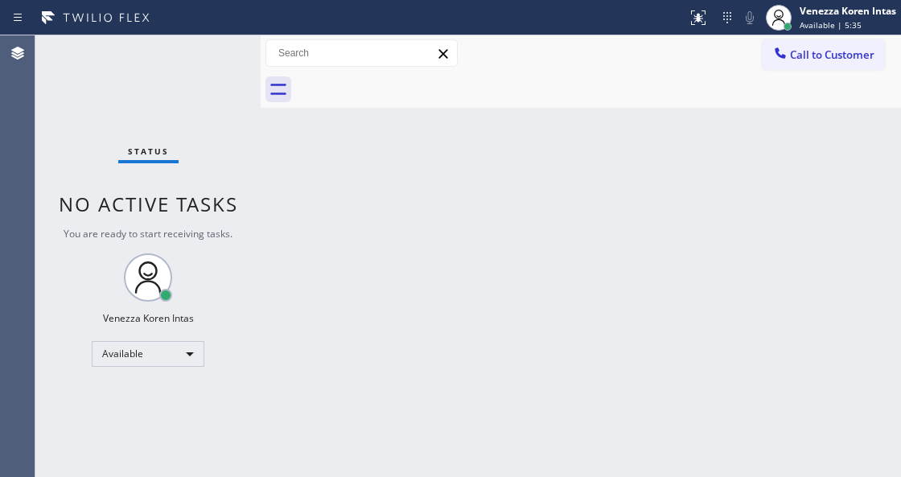
click at [182, 92] on div "Status No active tasks You are ready to start receiving tasks. Venezza Koren In…" at bounding box center [147, 256] width 225 height 442
click at [156, 82] on div "Status No active tasks You are ready to start receiving tasks. Venezza Koren In…" at bounding box center [147, 256] width 225 height 442
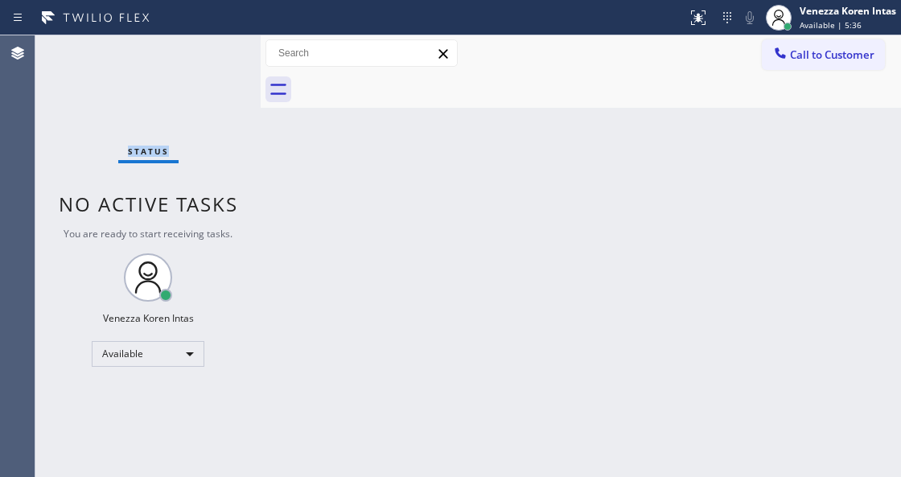
click at [210, 69] on div "Status No active tasks You are ready to start receiving tasks. Venezza Koren In…" at bounding box center [147, 256] width 225 height 442
click at [206, 72] on div "Status No active tasks You are ready to start receiving tasks. Venezza Koren In…" at bounding box center [147, 256] width 225 height 442
drag, startPoint x: 96, startPoint y: 128, endPoint x: 256, endPoint y: 257, distance: 205.9
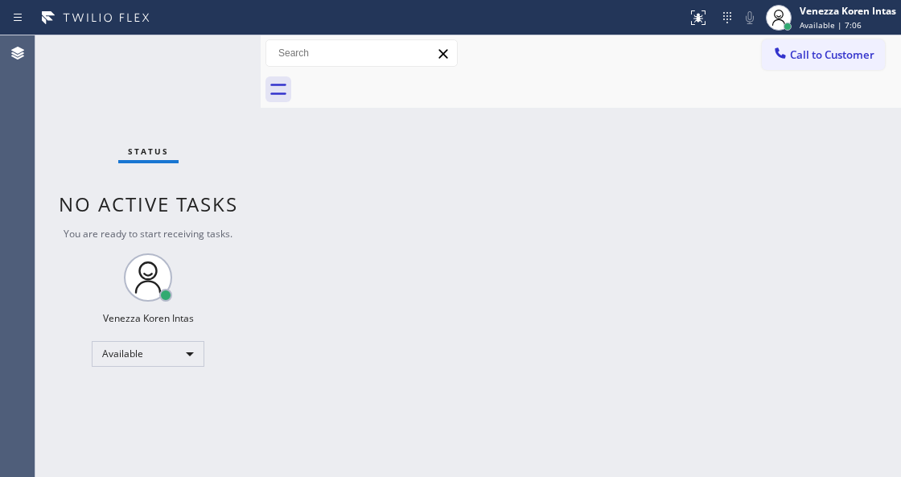
click at [102, 135] on div "Status No active tasks You are ready to start receiving tasks. Venezza Koren In…" at bounding box center [147, 256] width 225 height 442
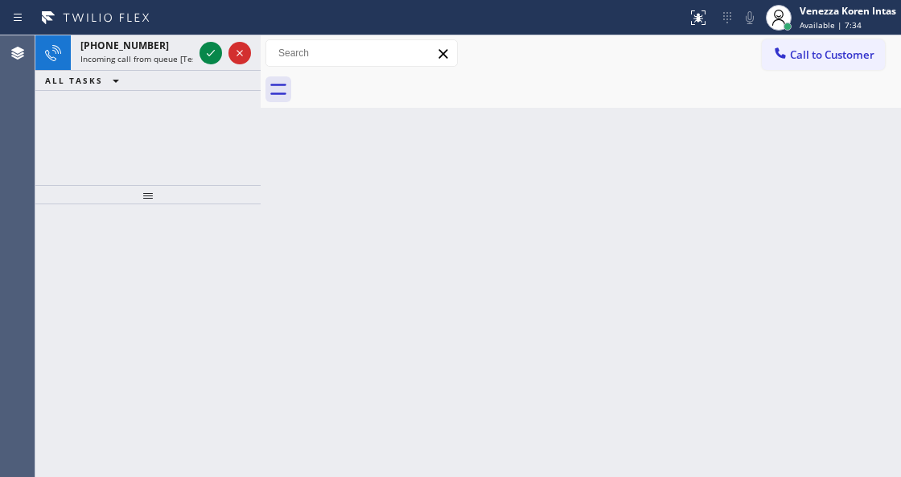
drag, startPoint x: 203, startPoint y: 221, endPoint x: 200, endPoint y: 134, distance: 87.7
click at [203, 221] on div at bounding box center [147, 340] width 225 height 273
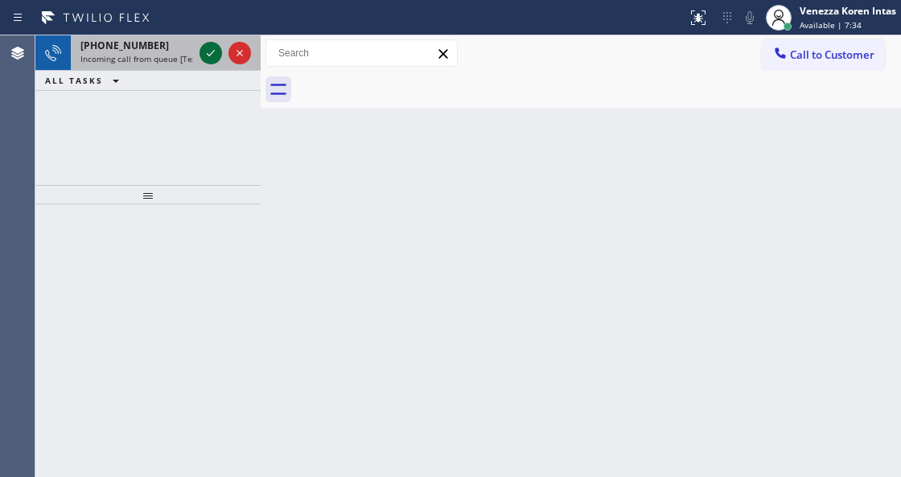
click at [222, 53] on div at bounding box center [225, 52] width 58 height 35
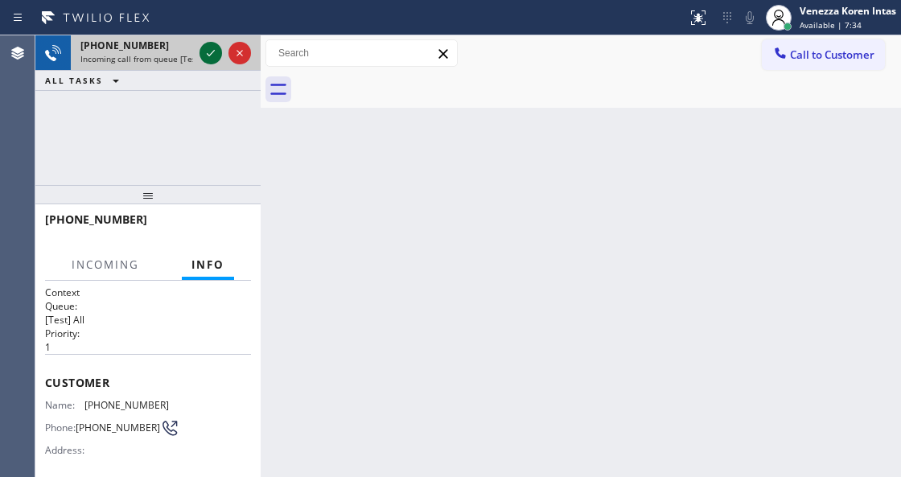
click at [214, 55] on icon at bounding box center [210, 52] width 19 height 19
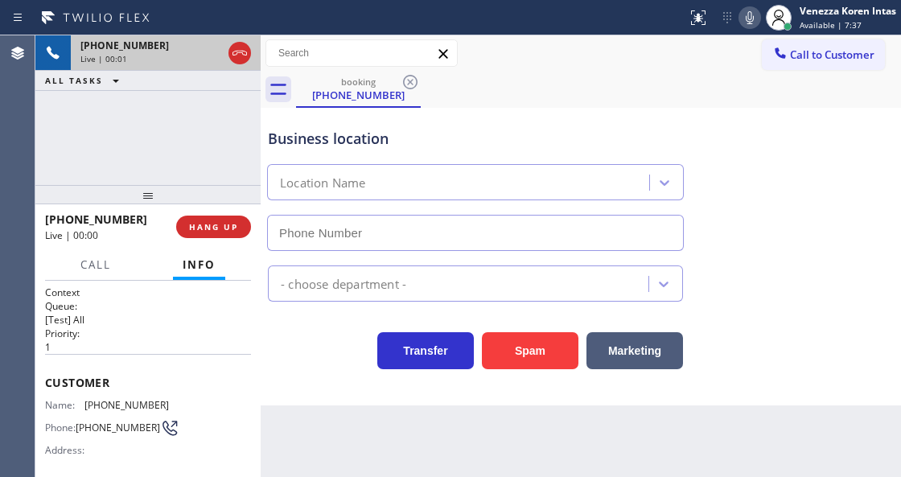
type input "(408) 676-4911"
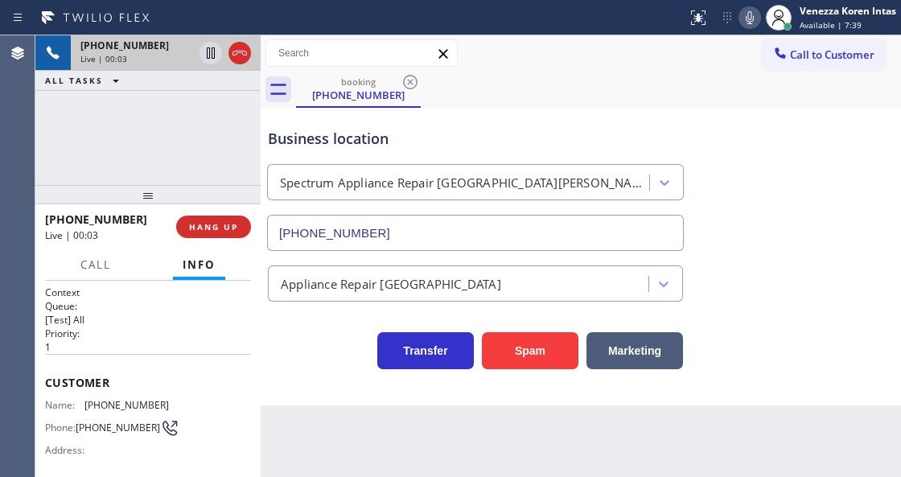
click at [495, 139] on div "Business location" at bounding box center [475, 139] width 415 height 22
click at [519, 96] on div "booking (775) 233-3409" at bounding box center [598, 90] width 605 height 36
click at [82, 112] on div "+17752333409 Live | 00:08 ALL TASKS ALL TASKS ACTIVE TASKS TASKS IN WRAP UP" at bounding box center [147, 110] width 225 height 150
drag, startPoint x: 173, startPoint y: 392, endPoint x: 87, endPoint y: 399, distance: 86.3
click at [87, 399] on div "Customer Name: (775) 233-3409 Phone: (775) 233-3409 Address:" at bounding box center [148, 418] width 206 height 129
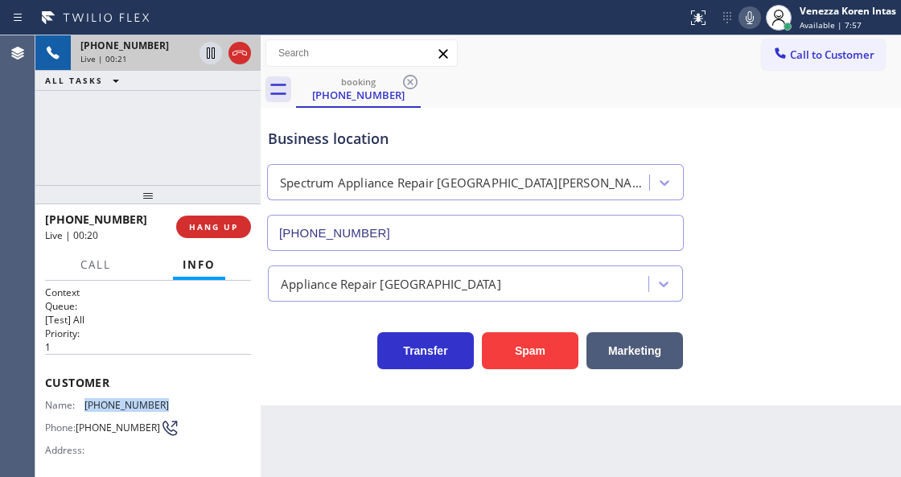
copy span "(775) 233-3409"
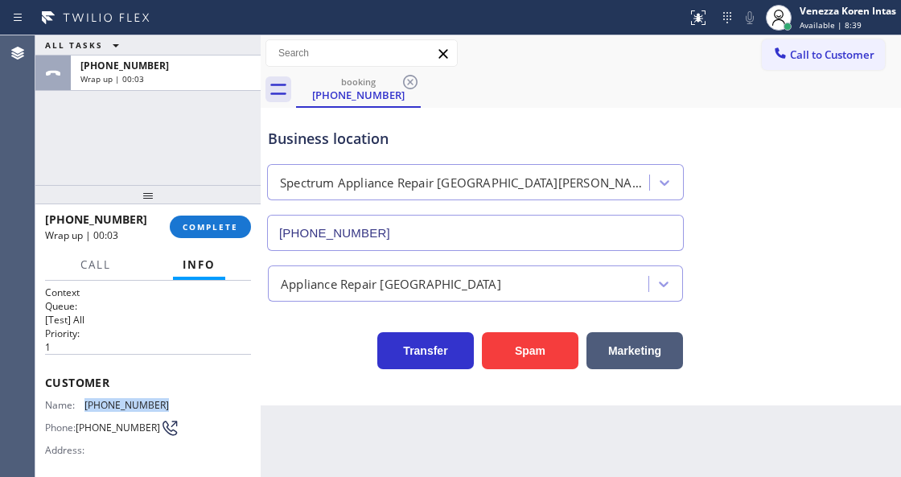
drag, startPoint x: 246, startPoint y: 224, endPoint x: 261, endPoint y: 225, distance: 15.4
click at [244, 224] on button "COMPLETE" at bounding box center [210, 227] width 81 height 23
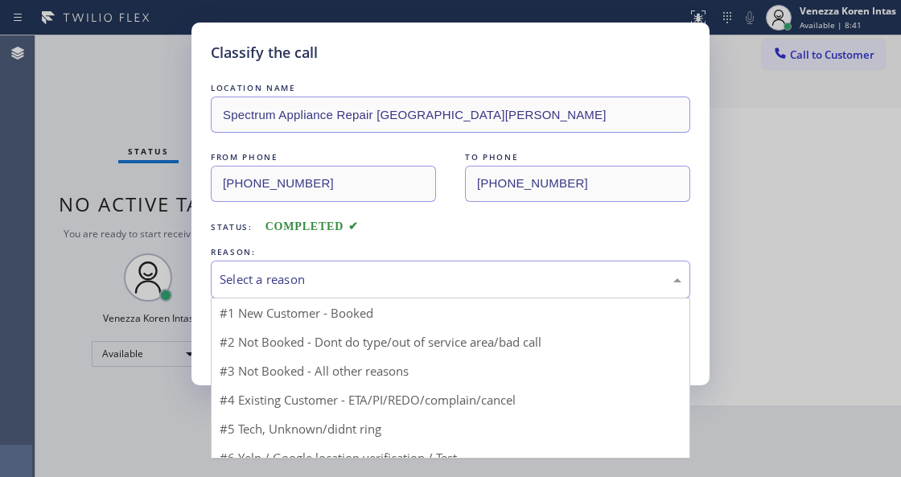
click at [336, 262] on div "Select a reason" at bounding box center [450, 280] width 479 height 38
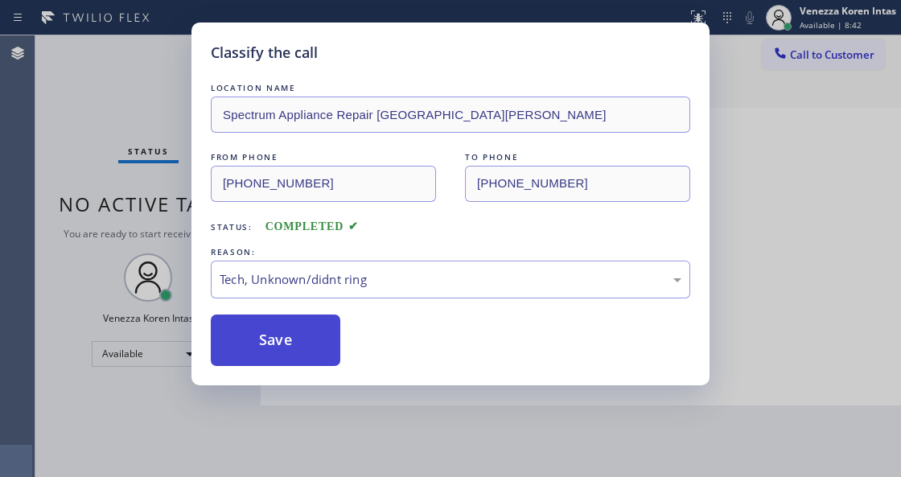
click at [326, 366] on button "Save" at bounding box center [275, 339] width 129 height 51
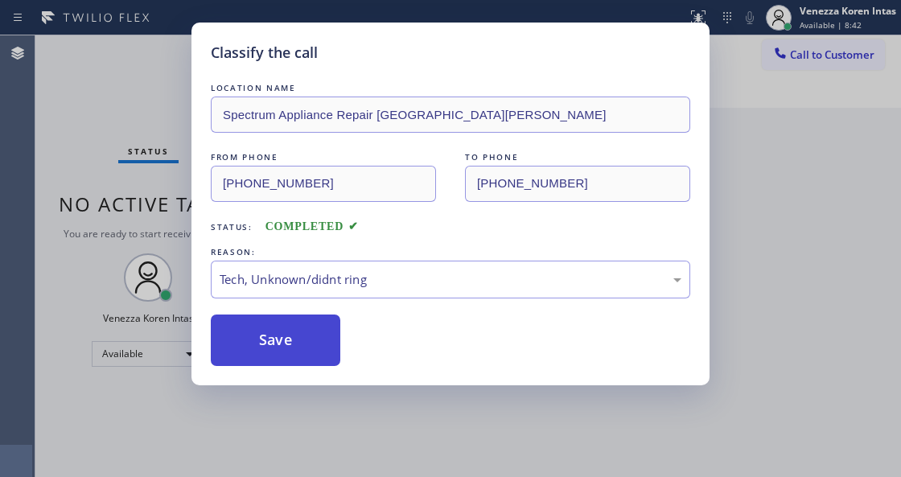
click at [323, 338] on button "Save" at bounding box center [275, 339] width 129 height 51
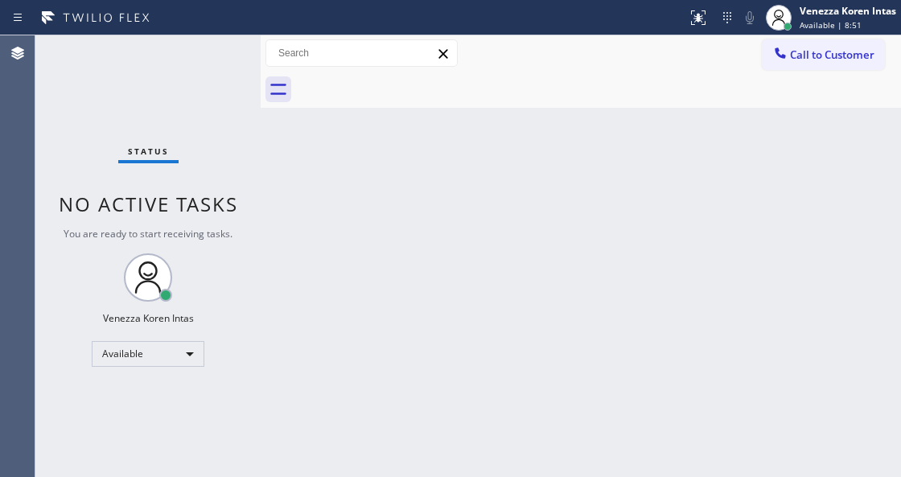
click at [412, 158] on div "Back to Dashboard Change Sender ID Customers Technicians Select a contact Outbo…" at bounding box center [581, 256] width 640 height 442
click at [211, 94] on div "Status No active tasks You are ready to start receiving tasks. Venezza Koren In…" at bounding box center [147, 256] width 225 height 442
drag, startPoint x: 778, startPoint y: 249, endPoint x: 434, endPoint y: 468, distance: 407.2
click at [775, 249] on div "Back to Dashboard Change Sender ID Customers Technicians Select a contact Outbo…" at bounding box center [581, 256] width 640 height 442
click at [261, 154] on div at bounding box center [261, 256] width 0 height 442
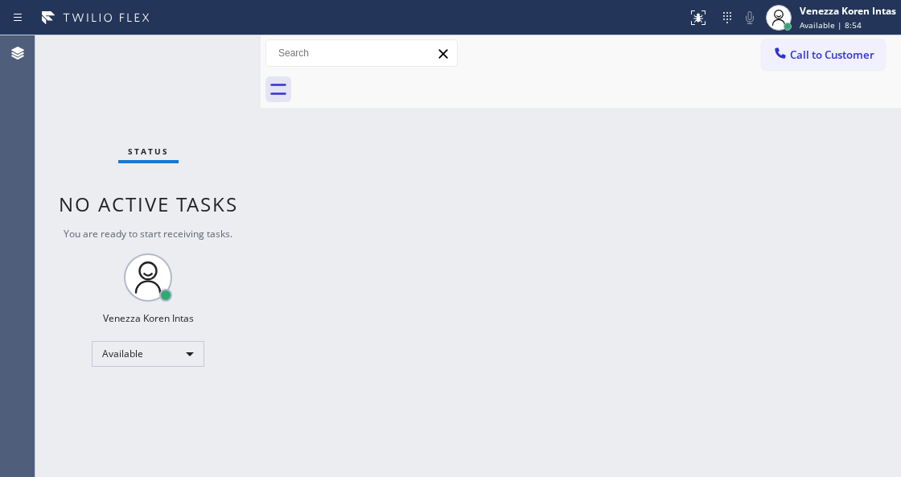
click at [214, 49] on div "Status No active tasks You are ready to start receiving tasks. Venezza Koren In…" at bounding box center [147, 256] width 225 height 442
drag, startPoint x: 216, startPoint y: 44, endPoint x: 221, endPoint y: 56, distance: 13.3
click at [216, 45] on div "Status No active tasks You are ready to start receiving tasks. Venezza Koren In…" at bounding box center [147, 256] width 225 height 442
click at [221, 56] on div "Status No active tasks You are ready to start receiving tasks. Venezza Koren In…" at bounding box center [147, 256] width 225 height 442
click at [188, 92] on div "Status No active tasks You are ready to start receiving tasks. Venezza Koren In…" at bounding box center [147, 256] width 225 height 442
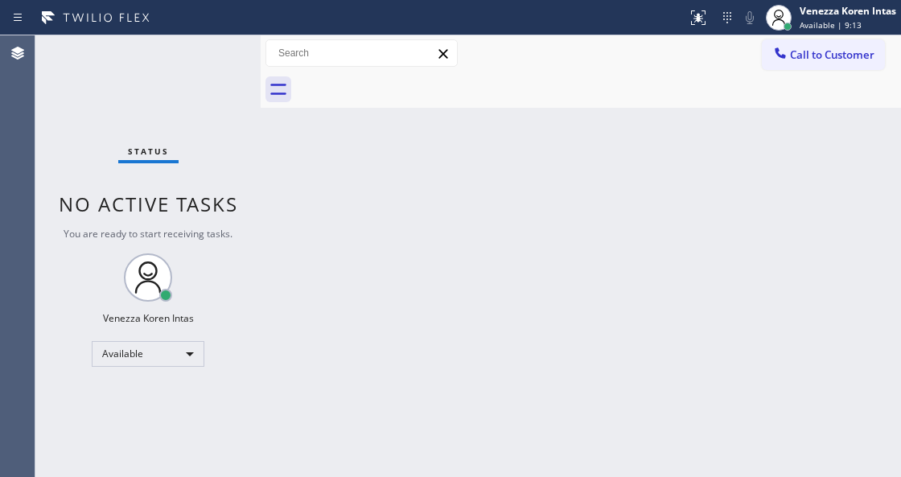
click at [220, 40] on div "Status No active tasks You are ready to start receiving tasks. Venezza Koren In…" at bounding box center [147, 256] width 225 height 442
click at [206, 55] on div "Status No active tasks You are ready to start receiving tasks. Venezza Koren In…" at bounding box center [147, 256] width 225 height 442
click at [211, 58] on div "Status No active tasks You are ready to start receiving tasks. Venezza Koren In…" at bounding box center [147, 256] width 225 height 442
click at [198, 195] on span "No active tasks" at bounding box center [148, 204] width 179 height 27
click at [196, 84] on div "Status No active tasks You are ready to start receiving tasks. Venezza Koren In…" at bounding box center [147, 256] width 225 height 442
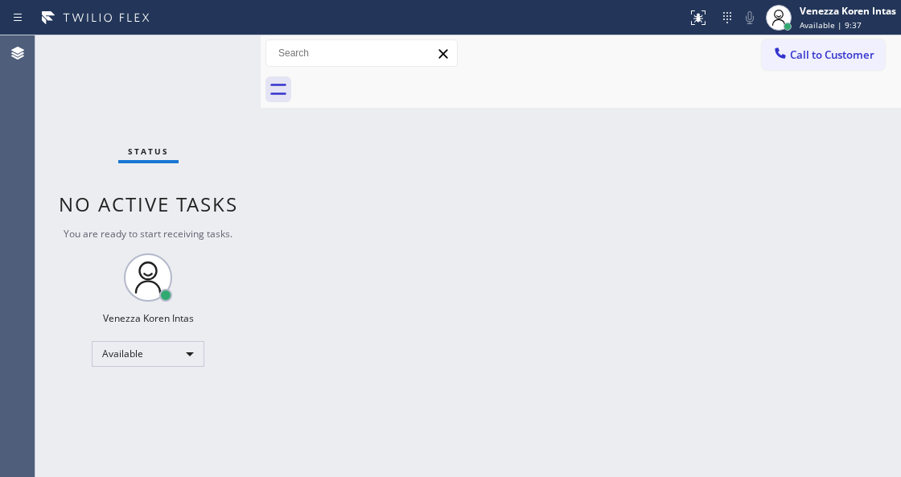
click at [196, 84] on div "Status No active tasks You are ready to start receiving tasks. Venezza Koren In…" at bounding box center [147, 256] width 225 height 442
click at [213, 66] on div "Status No active tasks You are ready to start receiving tasks. Venezza Koren In…" at bounding box center [147, 256] width 225 height 442
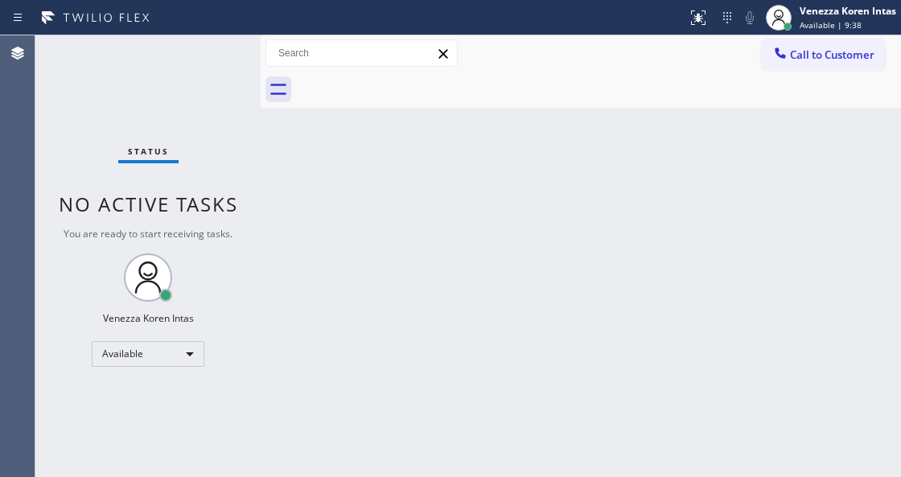
click at [214, 60] on div "Status No active tasks You are ready to start receiving tasks. Venezza Koren In…" at bounding box center [147, 256] width 225 height 442
click at [172, 92] on div "Status No active tasks You are ready to start receiving tasks. Venezza Koren In…" at bounding box center [147, 256] width 225 height 442
click at [261, 208] on div at bounding box center [261, 256] width 0 height 442
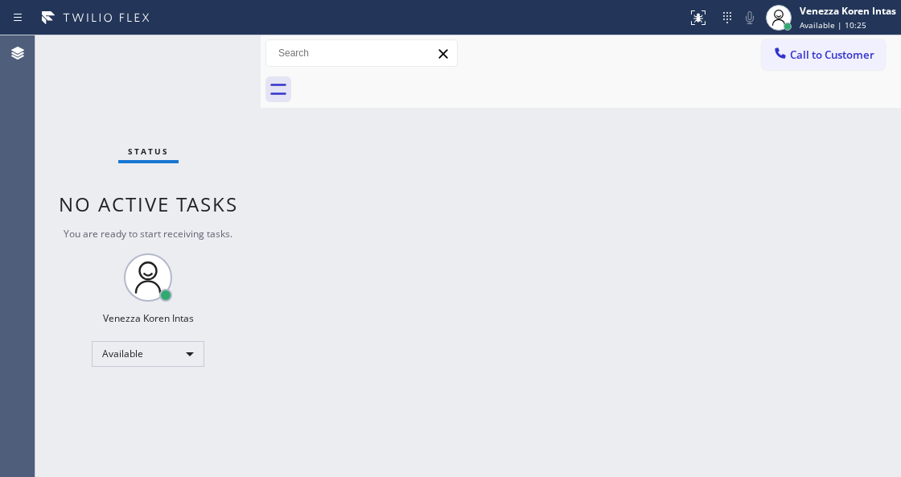
click at [225, 69] on div "Status No active tasks You are ready to start receiving tasks. Venezza Koren In…" at bounding box center [147, 256] width 225 height 442
click at [216, 58] on div "Status No active tasks You are ready to start receiving tasks. Venezza Koren In…" at bounding box center [147, 256] width 225 height 442
click at [214, 61] on div "Status No active tasks You are ready to start receiving tasks. Venezza Koren In…" at bounding box center [147, 256] width 225 height 442
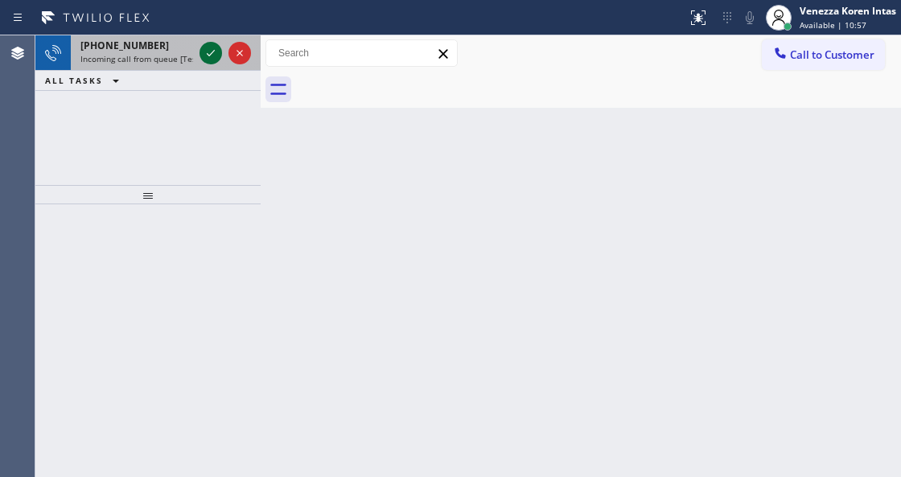
click at [210, 60] on icon at bounding box center [210, 52] width 19 height 19
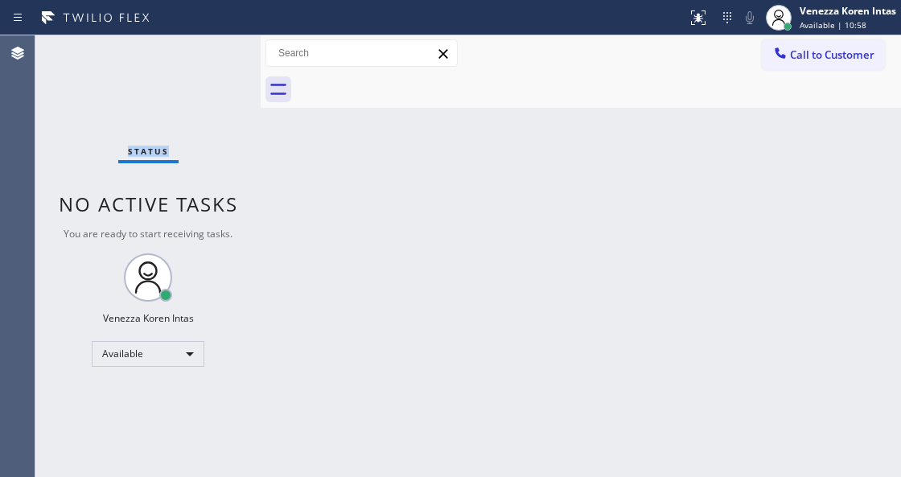
click at [210, 59] on div "Status No active tasks You are ready to start receiving tasks. Venezza Koren In…" at bounding box center [147, 256] width 225 height 442
click at [212, 58] on div "Status No active tasks You are ready to start receiving tasks. Venezza Koren In…" at bounding box center [147, 256] width 225 height 442
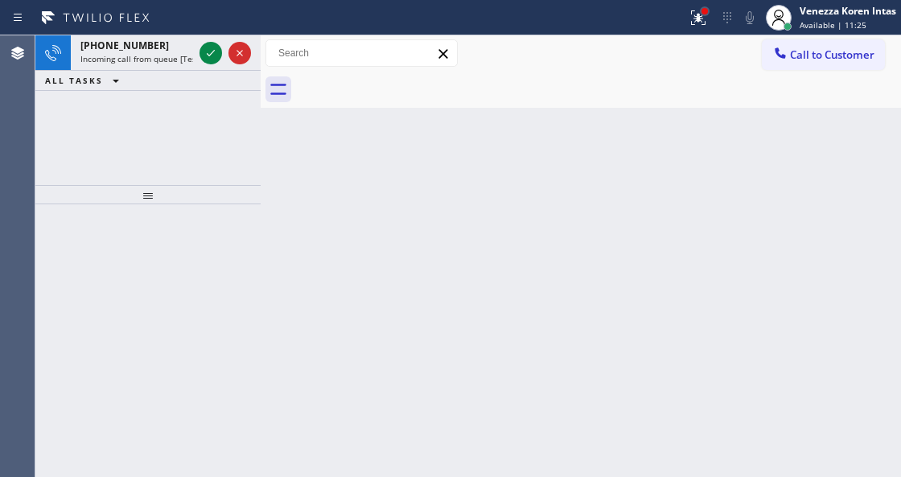
drag, startPoint x: 703, startPoint y: 14, endPoint x: 669, endPoint y: 140, distance: 129.9
click at [703, 15] on div at bounding box center [705, 11] width 10 height 10
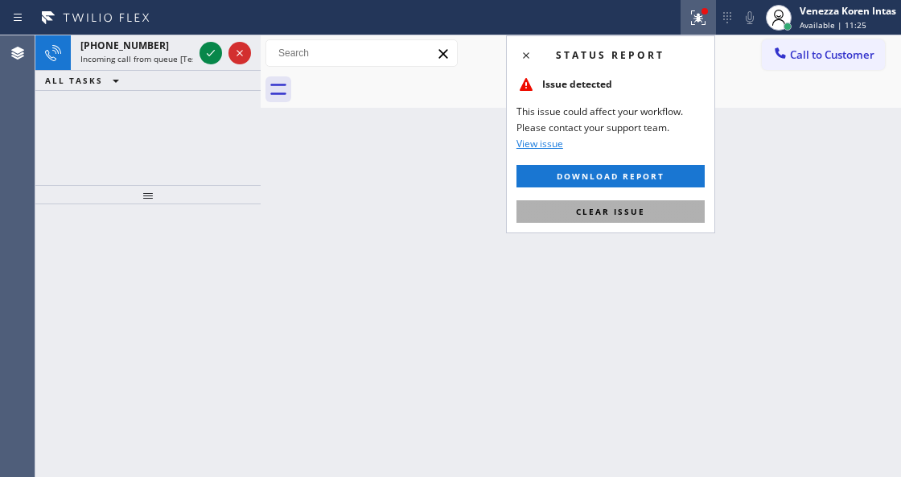
click at [639, 212] on span "Clear issue" at bounding box center [610, 211] width 69 height 11
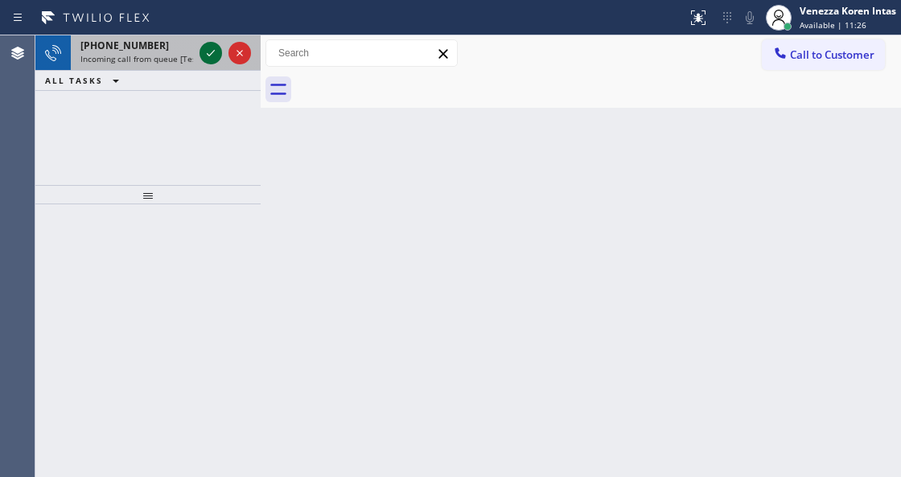
click at [204, 51] on icon at bounding box center [210, 52] width 19 height 19
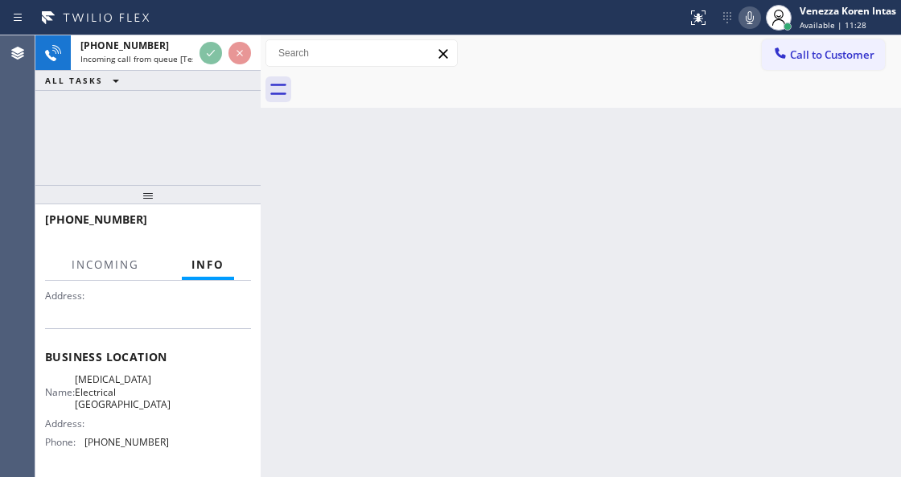
scroll to position [214, 0]
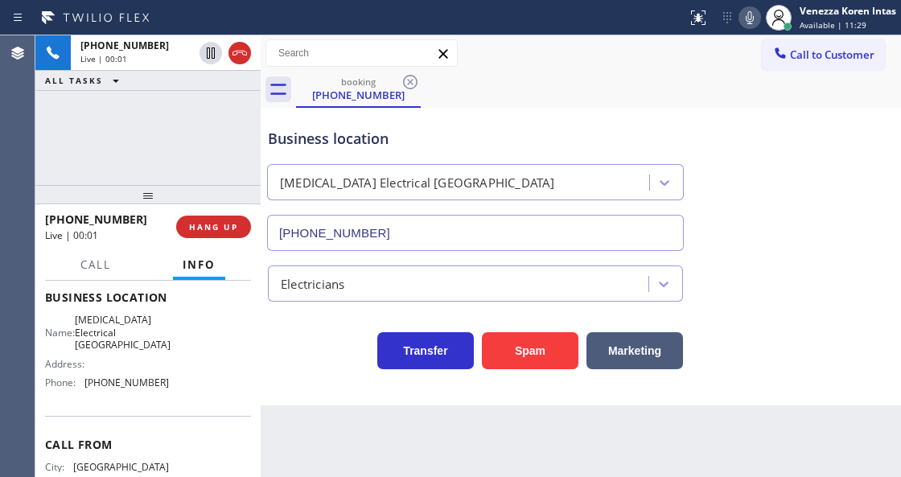
type input "(562) 479-0585"
click at [235, 132] on div "+16266784159 Live | 00:02 ALL TASKS ALL TASKS ACTIVE TASKS TASKS IN WRAP UP" at bounding box center [147, 110] width 225 height 150
drag, startPoint x: 180, startPoint y: 134, endPoint x: 207, endPoint y: 162, distance: 39.2
click at [180, 134] on div "+16266784159 Live | 00:03 ALL TASKS ALL TASKS ACTIVE TASKS TASKS IN WRAP UP" at bounding box center [147, 110] width 225 height 150
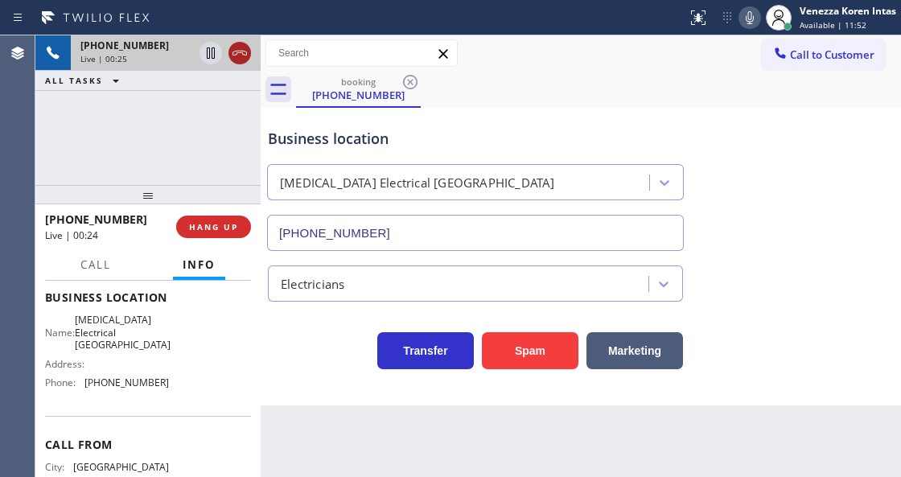
click at [241, 56] on icon at bounding box center [239, 52] width 19 height 19
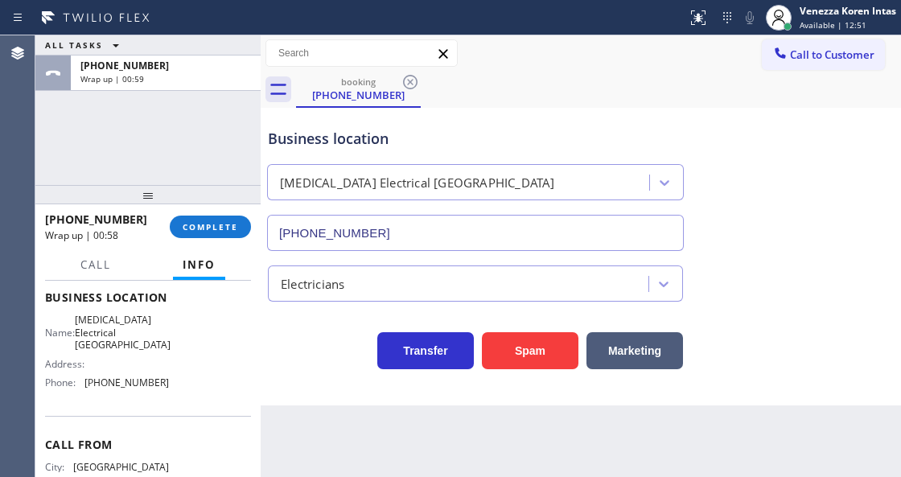
click at [220, 212] on div "+16266784159 Wrap up | 00:58 COMPLETE" at bounding box center [148, 227] width 206 height 42
click at [227, 222] on span "COMPLETE" at bounding box center [210, 226] width 55 height 11
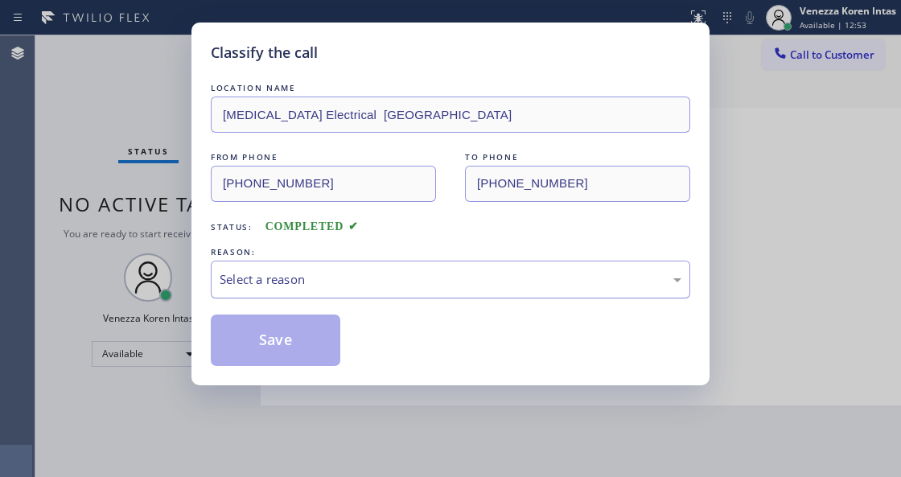
click at [355, 285] on div "Select a reason" at bounding box center [451, 279] width 462 height 18
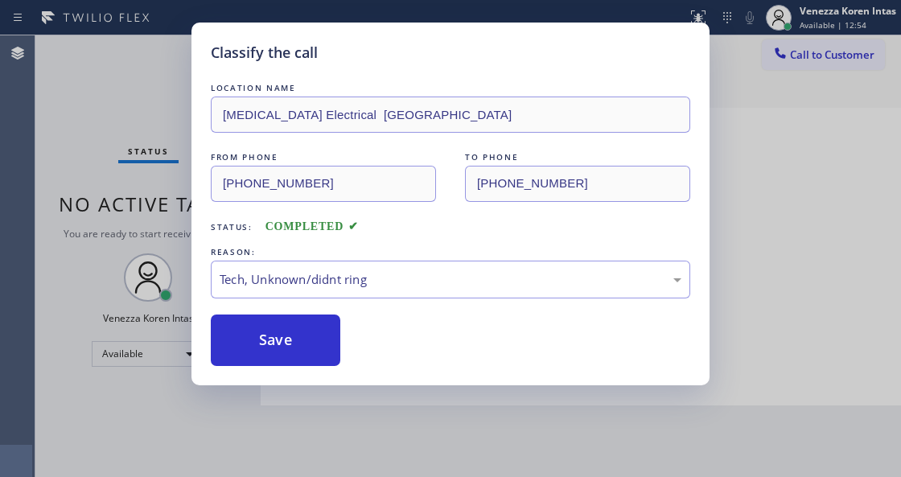
click at [320, 322] on button "Save" at bounding box center [275, 339] width 129 height 51
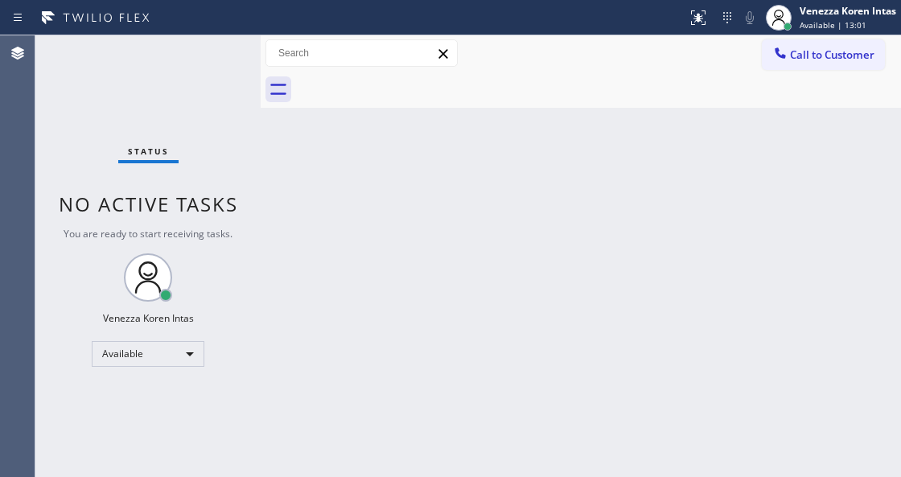
click at [183, 103] on div "Status No active tasks You are ready to start receiving tasks. Venezza Koren In…" at bounding box center [147, 256] width 225 height 442
click at [192, 72] on div "Status No active tasks You are ready to start receiving tasks. Venezza Koren In…" at bounding box center [147, 256] width 225 height 442
click at [194, 70] on div "Status No active tasks You are ready to start receiving tasks. Venezza Koren In…" at bounding box center [147, 256] width 225 height 442
click at [202, 51] on div "Status No active tasks You are ready to start receiving tasks. Venezza Koren In…" at bounding box center [147, 256] width 225 height 442
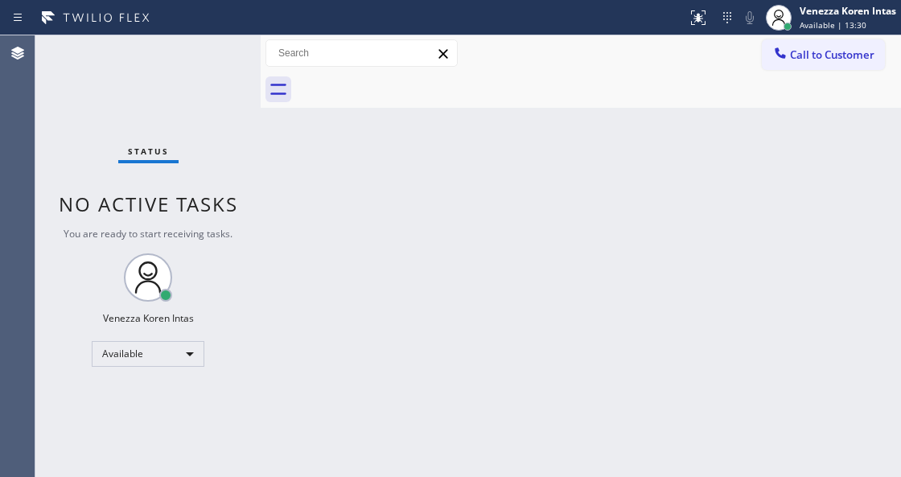
click at [202, 51] on div "Status No active tasks You are ready to start receiving tasks. Venezza Koren In…" at bounding box center [147, 256] width 225 height 442
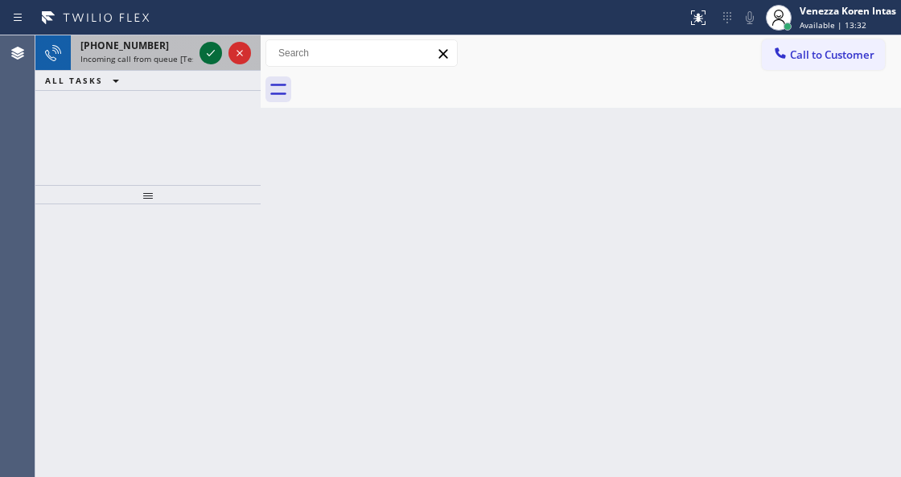
click at [203, 50] on icon at bounding box center [210, 52] width 19 height 19
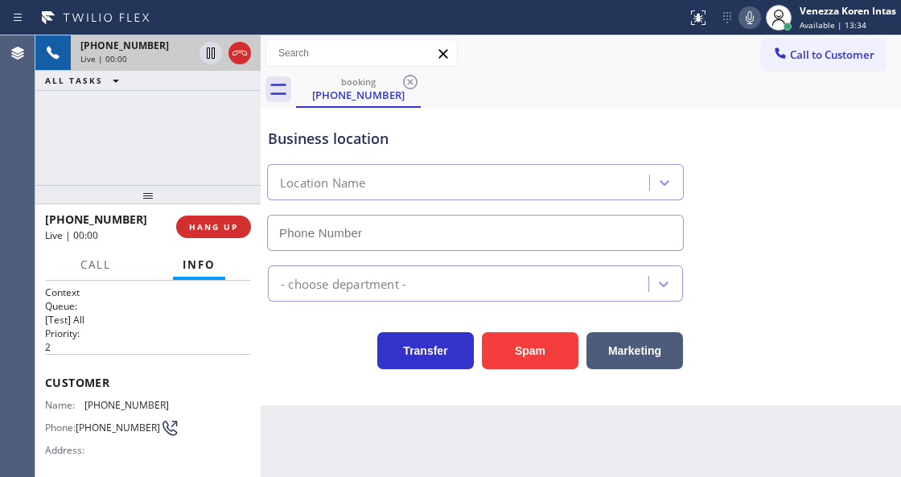
type input "(929) 605-4404"
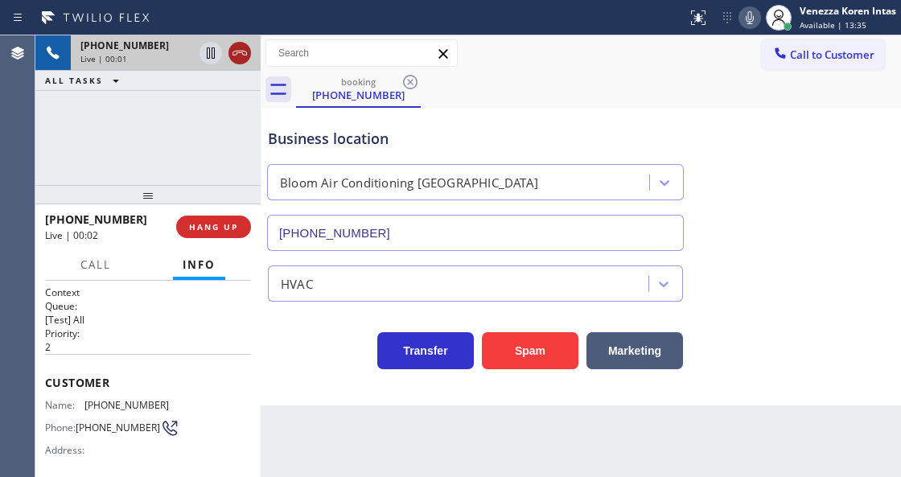
click at [246, 51] on icon at bounding box center [239, 52] width 19 height 19
drag, startPoint x: 220, startPoint y: 221, endPoint x: 330, endPoint y: 227, distance: 110.3
click at [221, 222] on span "HANG UP" at bounding box center [213, 226] width 49 height 11
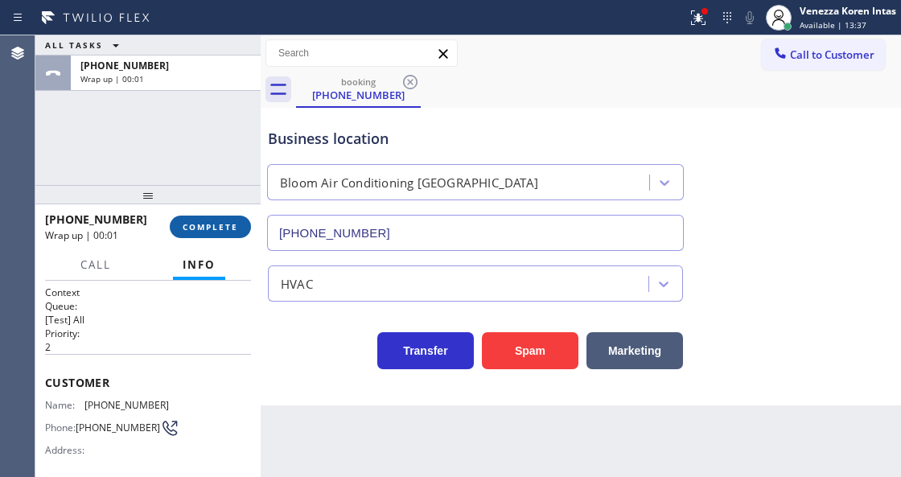
click at [235, 226] on span "COMPLETE" at bounding box center [210, 226] width 55 height 11
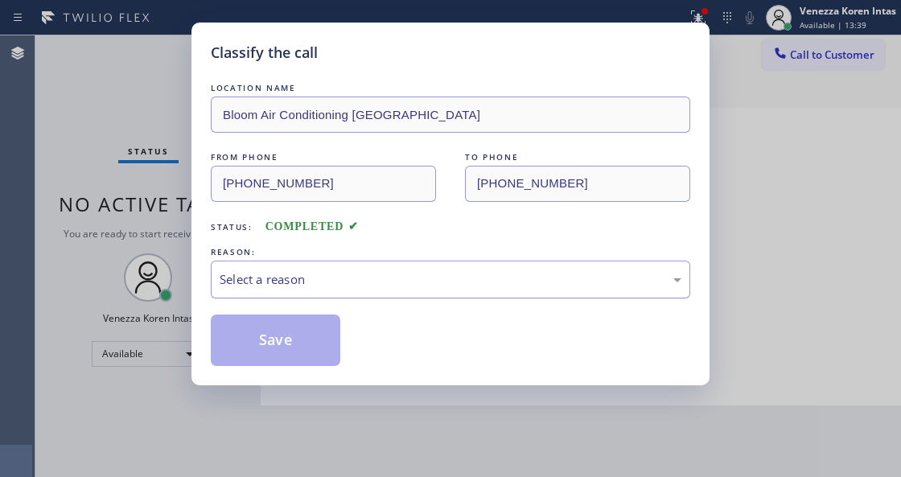
click at [343, 291] on div "Select a reason" at bounding box center [450, 280] width 479 height 38
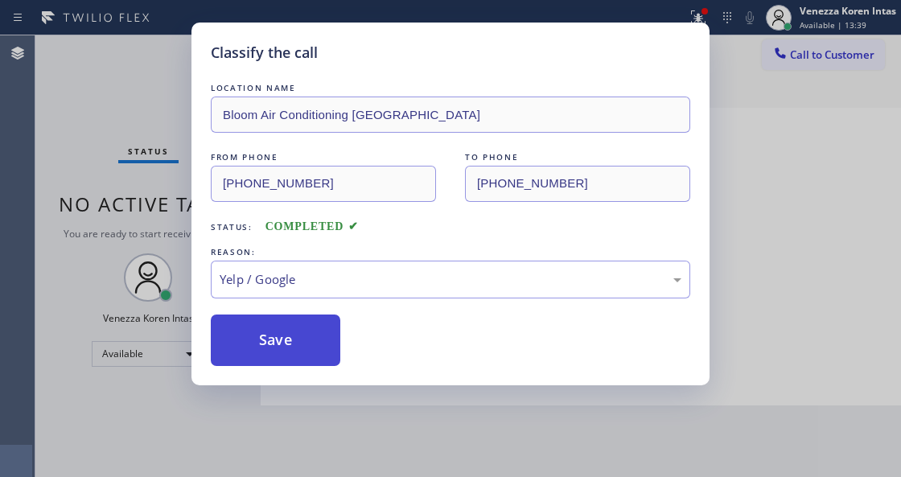
click at [294, 338] on button "Save" at bounding box center [275, 339] width 129 height 51
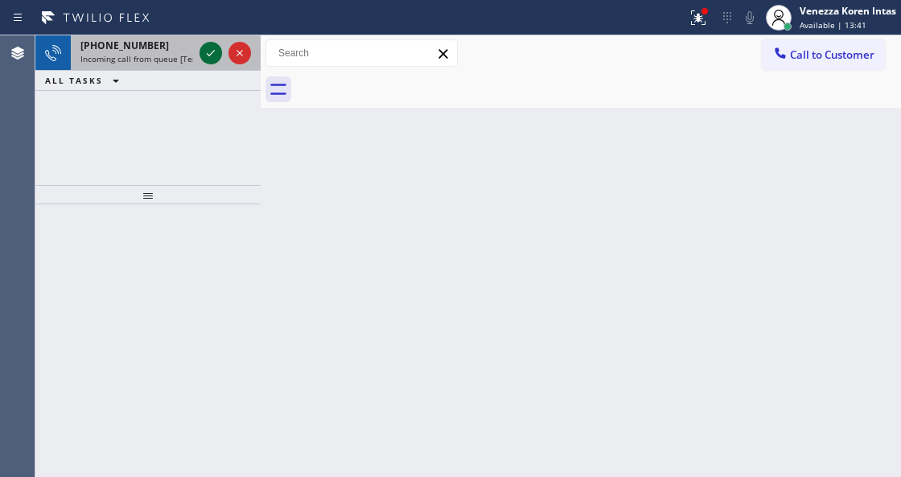
click at [211, 54] on icon at bounding box center [210, 52] width 19 height 19
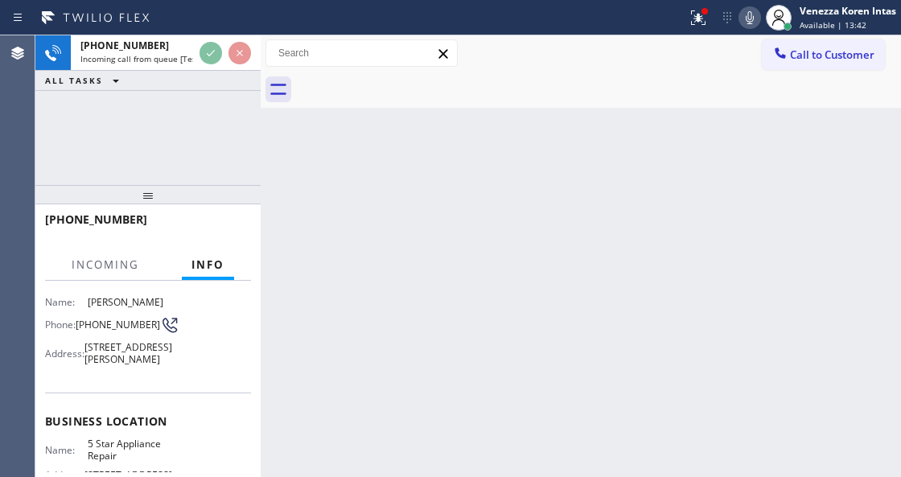
scroll to position [161, 0]
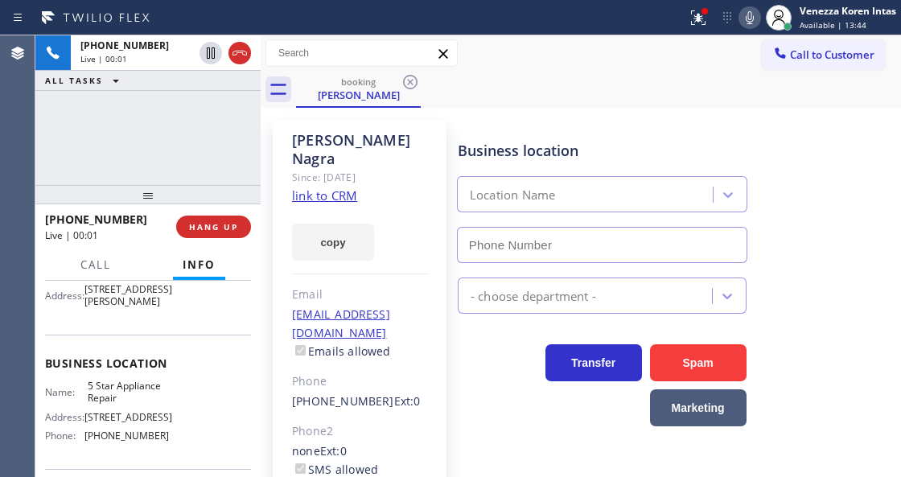
type input "[PHONE_NUMBER]"
click at [300, 187] on link "link to CRM" at bounding box center [324, 195] width 65 height 16
click at [659, 77] on div "booking Raj Nagra" at bounding box center [598, 90] width 605 height 36
click at [695, 15] on icon at bounding box center [697, 17] width 19 height 19
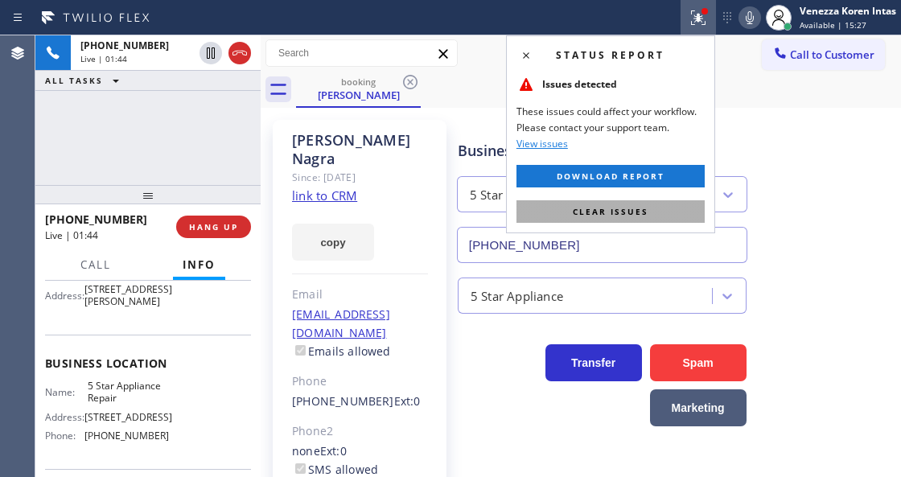
click at [611, 212] on span "Clear issues" at bounding box center [611, 211] width 76 height 11
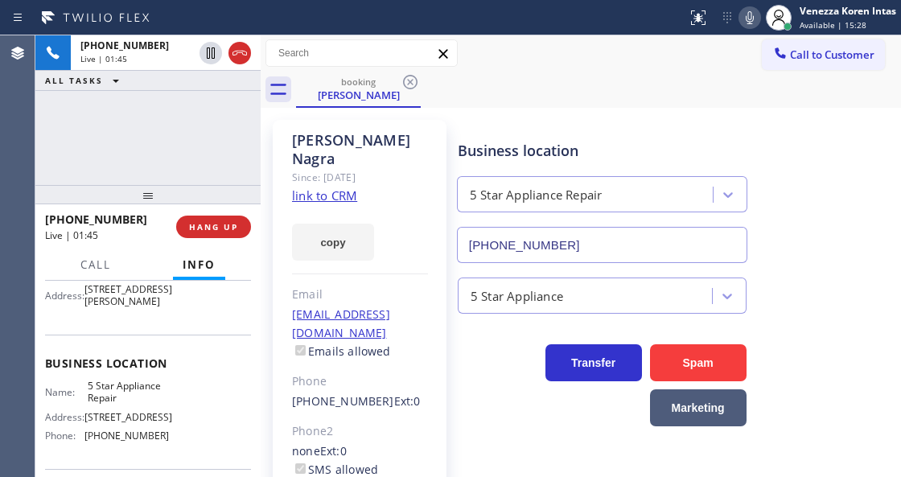
drag, startPoint x: 749, startPoint y: 29, endPoint x: 733, endPoint y: 60, distance: 34.9
click at [749, 28] on div "Status report No issues detected If you experience an issue, please download th…" at bounding box center [790, 17] width 220 height 35
click at [756, 8] on icon at bounding box center [749, 17] width 19 height 19
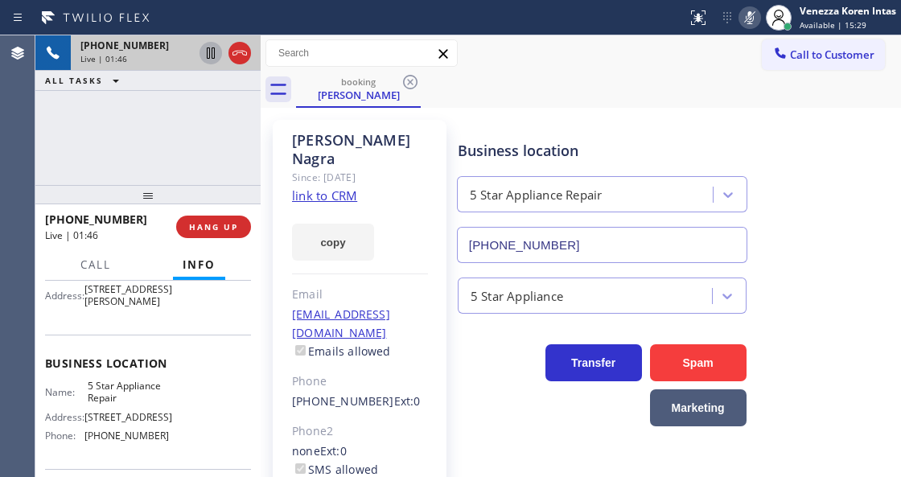
click at [211, 51] on icon at bounding box center [210, 52] width 19 height 19
click at [749, 18] on icon at bounding box center [750, 17] width 8 height 13
click at [206, 54] on icon at bounding box center [210, 52] width 19 height 19
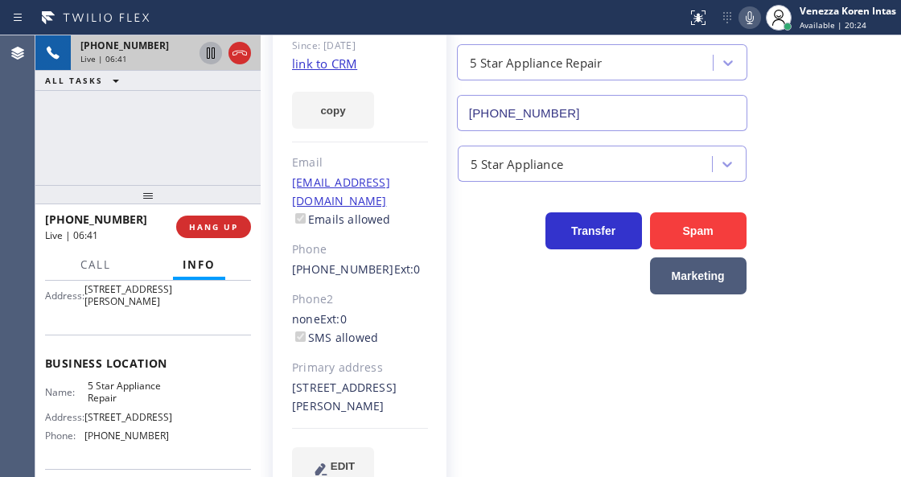
scroll to position [134, 0]
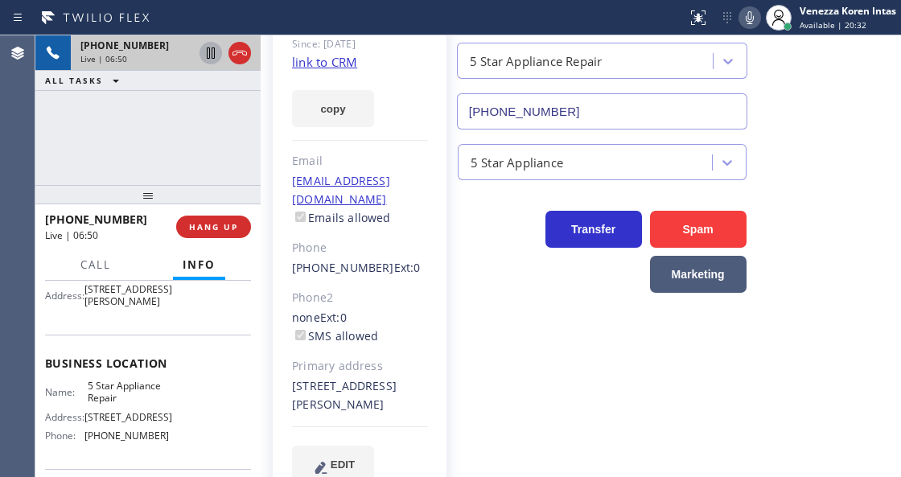
click at [754, 26] on icon at bounding box center [749, 17] width 19 height 19
click at [211, 57] on icon at bounding box center [210, 52] width 19 height 19
click at [738, 12] on div at bounding box center [749, 17] width 23 height 19
click at [214, 56] on icon at bounding box center [210, 52] width 11 height 11
drag, startPoint x: 244, startPoint y: 108, endPoint x: 288, endPoint y: 110, distance: 44.3
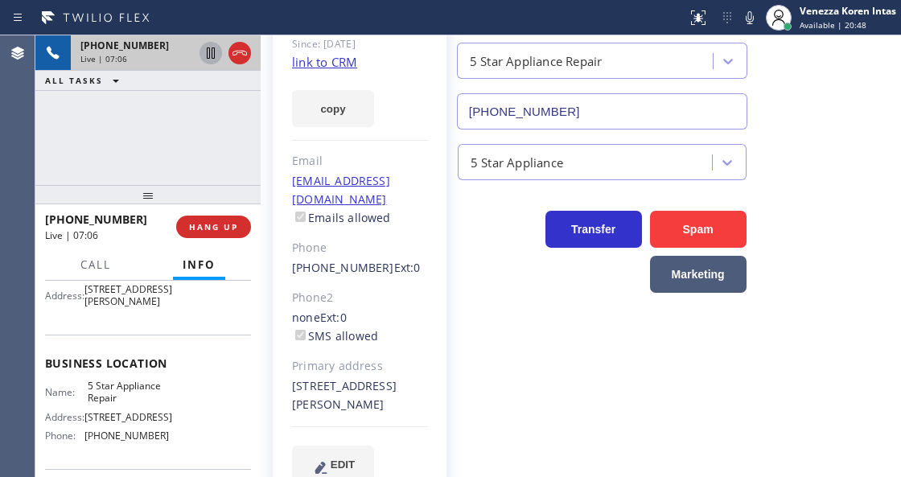
click at [244, 108] on div "+13056132161 Live | 07:06 ALL TASKS ALL TASKS ACTIVE TASKS TASKS IN WRAP UP" at bounding box center [147, 110] width 225 height 150
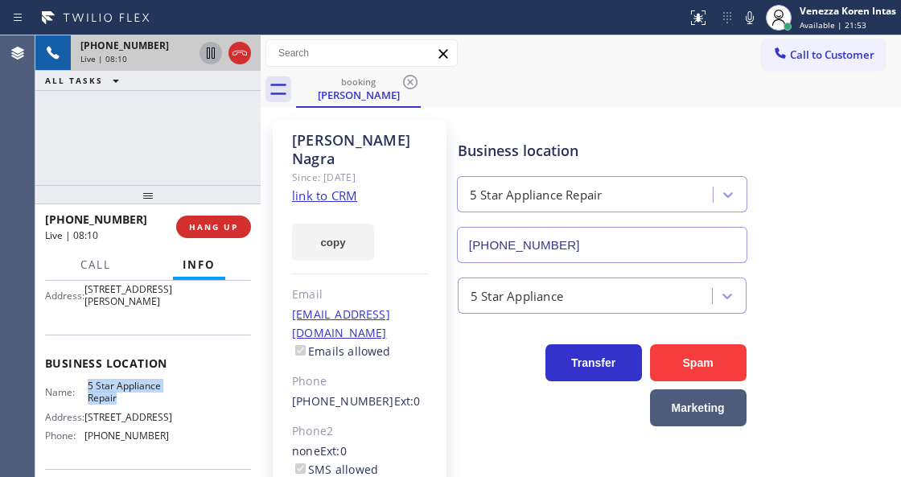
drag, startPoint x: 125, startPoint y: 413, endPoint x: 88, endPoint y: 391, distance: 43.3
click at [88, 391] on div "Business location Name: 5 Star Appliance Repair Address: 510 Foothill Rd Phone:…" at bounding box center [148, 402] width 206 height 134
copy span "5 Star Appliance Repair"
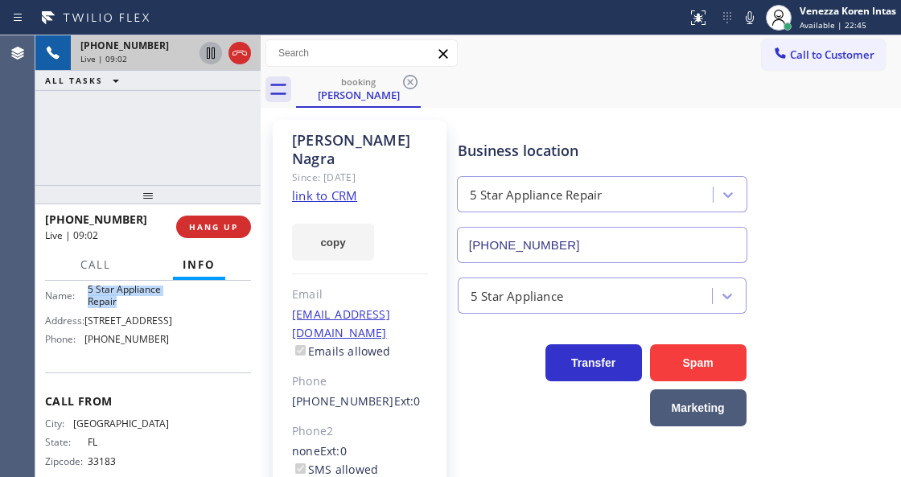
scroll to position [268, 0]
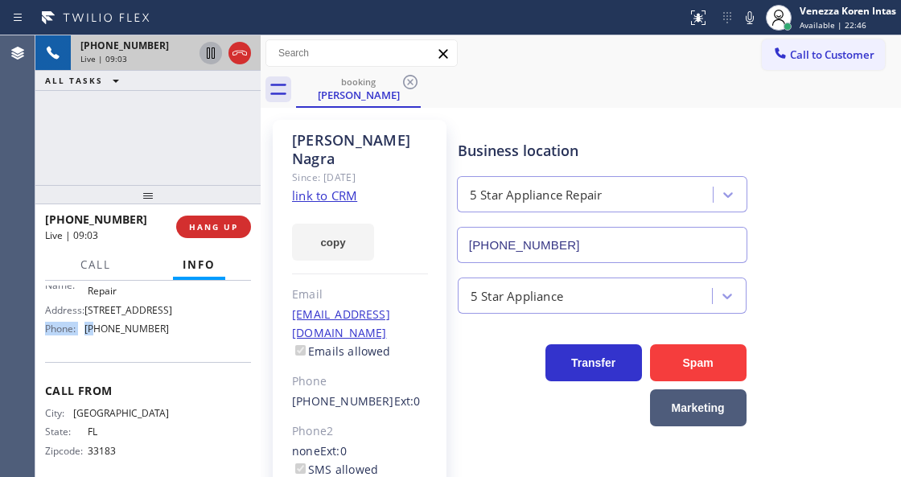
drag, startPoint x: 167, startPoint y: 331, endPoint x: 95, endPoint y: 344, distance: 73.5
click at [95, 342] on div "Name: 5 Star Appliance Repair Address: [STREET_ADDRESS] Phone: [PHONE_NUMBER]" at bounding box center [148, 307] width 206 height 69
click at [134, 335] on span "[PHONE_NUMBER]" at bounding box center [126, 329] width 84 height 12
drag, startPoint x: 161, startPoint y: 342, endPoint x: 89, endPoint y: 343, distance: 71.6
click at [89, 335] on span "[PHONE_NUMBER]" at bounding box center [126, 329] width 84 height 12
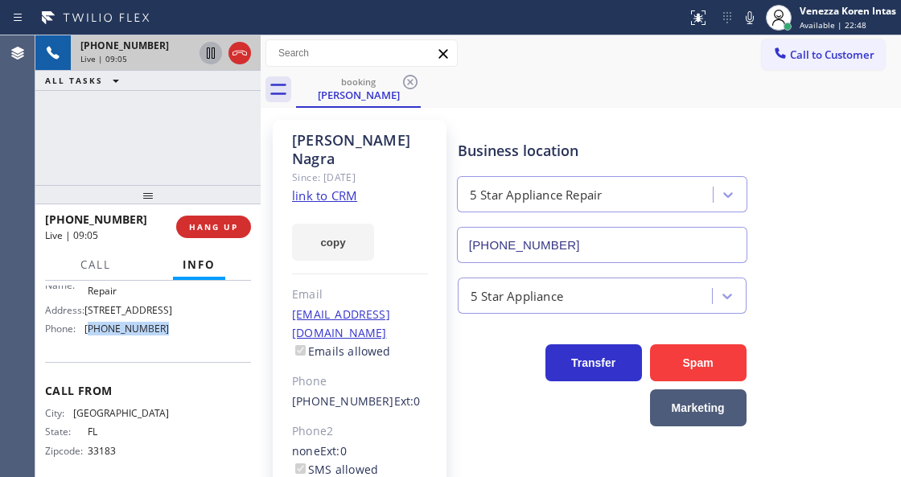
copy span "855) 731-4952"
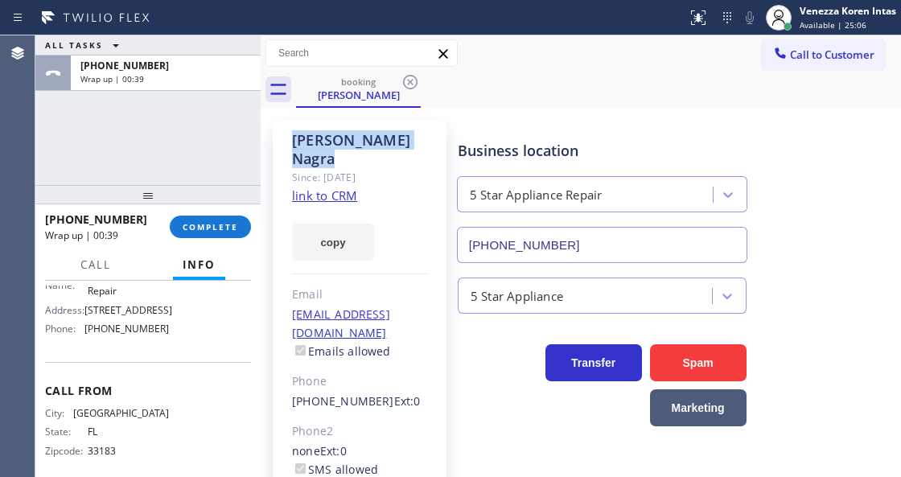
drag, startPoint x: 362, startPoint y: 138, endPoint x: 282, endPoint y: 137, distance: 79.6
click at [282, 137] on div "Raj Nagra Since: 20 may 2020 link to CRM copy Email stickandmoveorg@gmail.com E…" at bounding box center [360, 378] width 174 height 516
copy div "Raj Nagra"
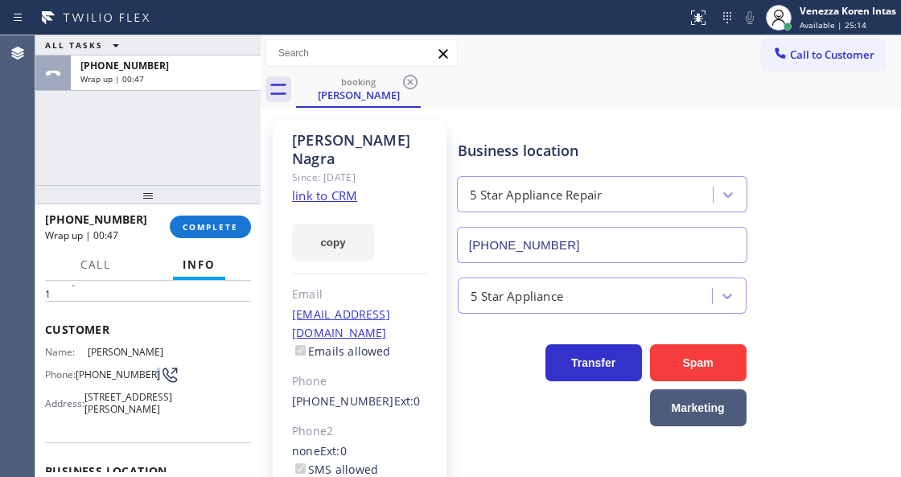
click at [98, 387] on div "Name: Raj Nagra Phone: (305) 613-2161 Address: 1105 Emmons Ct, Lake Forest, IL …" at bounding box center [107, 384] width 124 height 76
click at [105, 376] on span "(305) 613-2161" at bounding box center [118, 374] width 84 height 12
drag, startPoint x: 108, startPoint y: 376, endPoint x: 77, endPoint y: 362, distance: 33.8
click at [77, 365] on div "Phone: (305) 613-2161" at bounding box center [107, 374] width 124 height 19
click at [212, 225] on span "COMPLETE" at bounding box center [210, 226] width 55 height 11
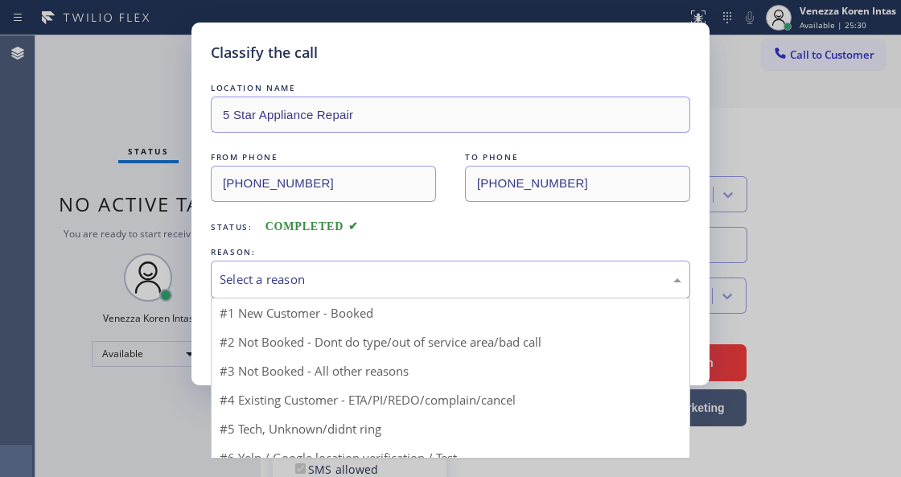
click at [386, 270] on div "Select a reason" at bounding box center [450, 280] width 479 height 38
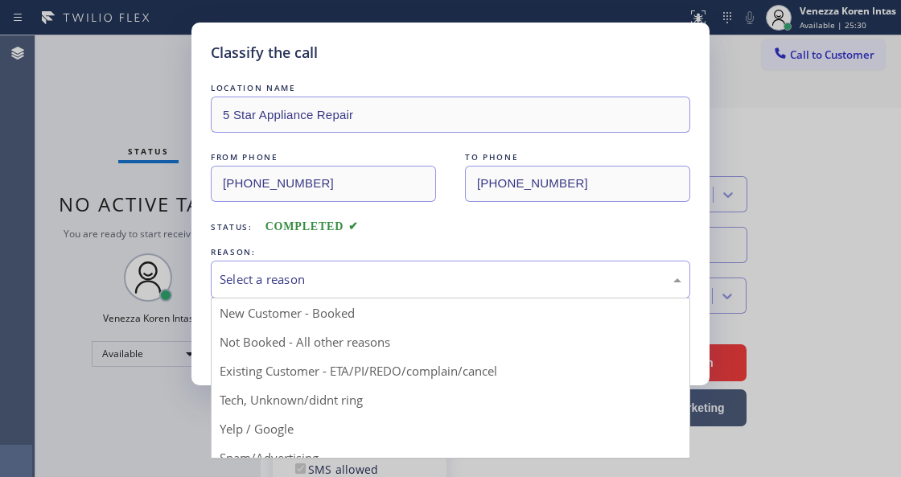
drag, startPoint x: 411, startPoint y: 372, endPoint x: 339, endPoint y: 355, distance: 74.3
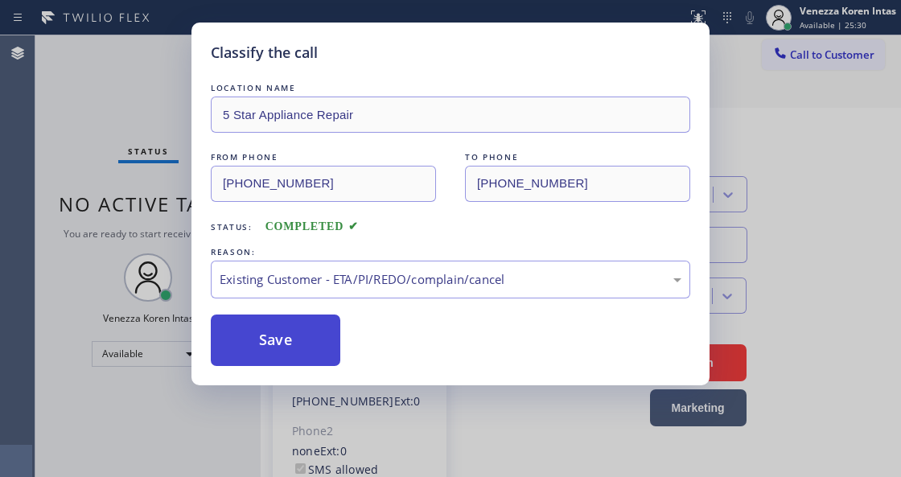
click at [339, 355] on button "Save" at bounding box center [275, 339] width 129 height 51
click at [319, 351] on button "Save" at bounding box center [275, 339] width 129 height 51
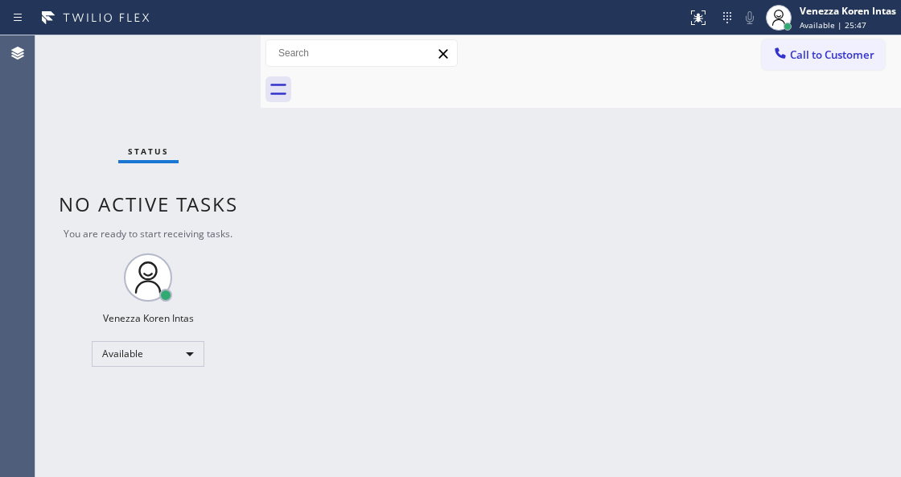
drag, startPoint x: 448, startPoint y: 212, endPoint x: 54, endPoint y: 203, distance: 394.2
click at [438, 216] on div "Back to Dashboard Change Sender ID Customers Technicians Select a contact Outbo…" at bounding box center [581, 256] width 640 height 442
click at [164, 114] on div "Status No active tasks You are ready to start receiving tasks. Venezza Koren In…" at bounding box center [147, 256] width 225 height 442
drag, startPoint x: 199, startPoint y: 207, endPoint x: 103, endPoint y: 142, distance: 116.9
click at [197, 207] on span "No active tasks" at bounding box center [148, 204] width 179 height 27
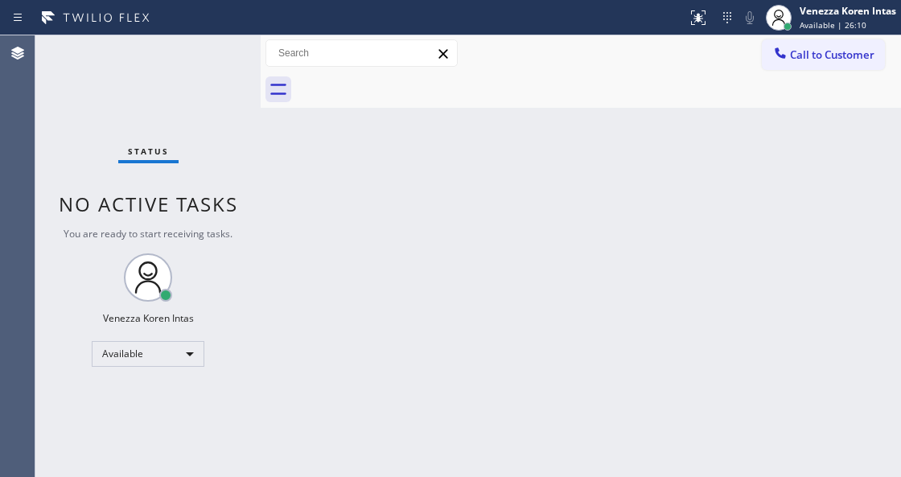
drag, startPoint x: 103, startPoint y: 142, endPoint x: 31, endPoint y: 144, distance: 71.6
click at [85, 143] on div "Status No active tasks You are ready to start receiving tasks. Venezza Koren In…" at bounding box center [147, 256] width 225 height 442
click at [195, 88] on div "Status No active tasks You are ready to start receiving tasks. Venezza Koren In…" at bounding box center [147, 256] width 225 height 442
click at [154, 198] on span "No active tasks" at bounding box center [148, 204] width 179 height 27
click at [145, 109] on div "Status No active tasks You are ready to start receiving tasks. Venezza Koren In…" at bounding box center [147, 256] width 225 height 442
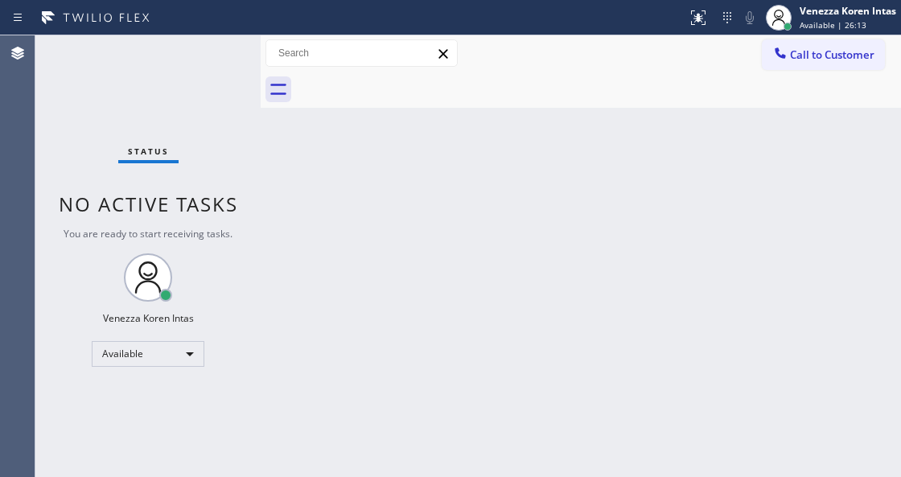
drag, startPoint x: 162, startPoint y: 97, endPoint x: 171, endPoint y: 90, distance: 10.3
click at [166, 95] on div "Status No active tasks You are ready to start receiving tasks. Venezza Koren In…" at bounding box center [147, 256] width 225 height 442
click at [171, 90] on div "Status No active tasks You are ready to start receiving tasks. Venezza Koren In…" at bounding box center [147, 256] width 225 height 442
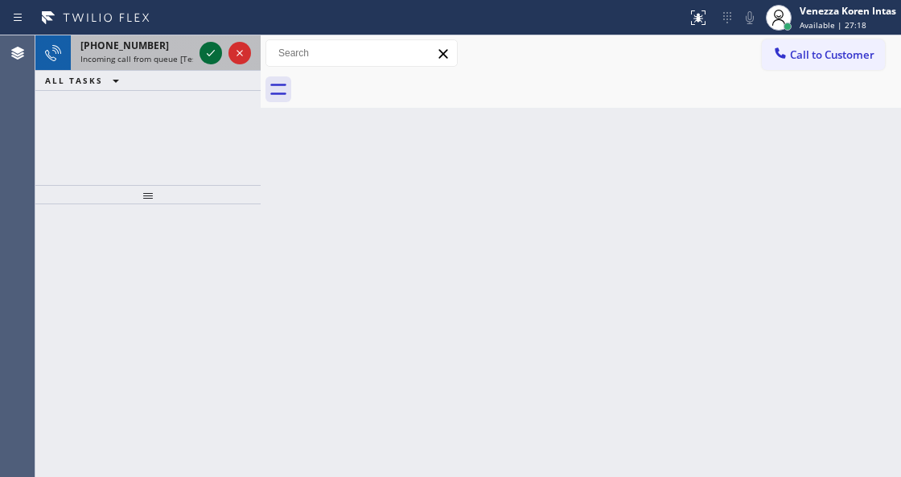
click at [213, 57] on icon at bounding box center [210, 52] width 19 height 19
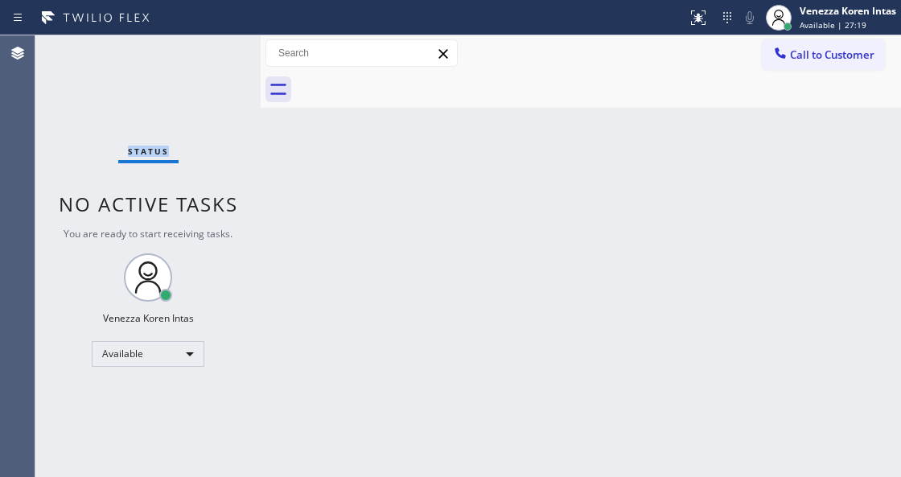
click at [213, 56] on div "Status No active tasks You are ready to start receiving tasks. Venezza Koren In…" at bounding box center [147, 256] width 225 height 442
drag, startPoint x: 685, startPoint y: 13, endPoint x: 692, endPoint y: 76, distance: 63.1
click at [686, 14] on div at bounding box center [697, 17] width 35 height 19
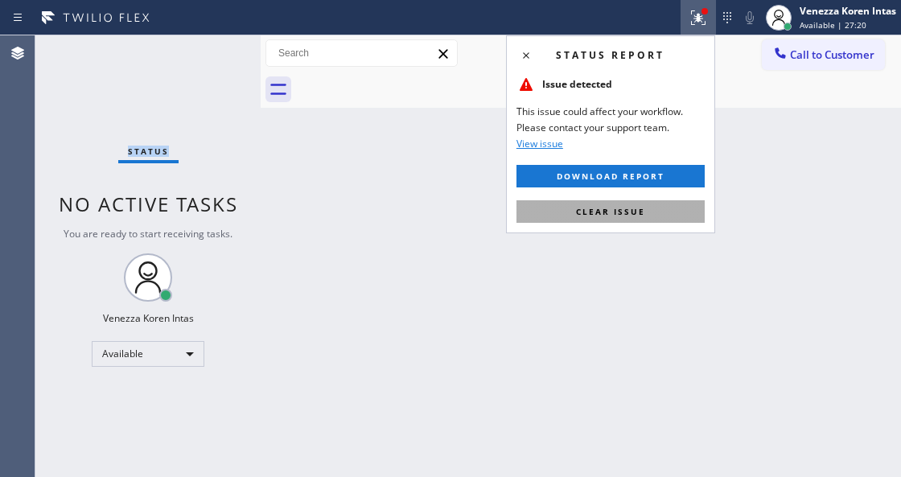
click at [677, 202] on button "Clear issue" at bounding box center [610, 211] width 188 height 23
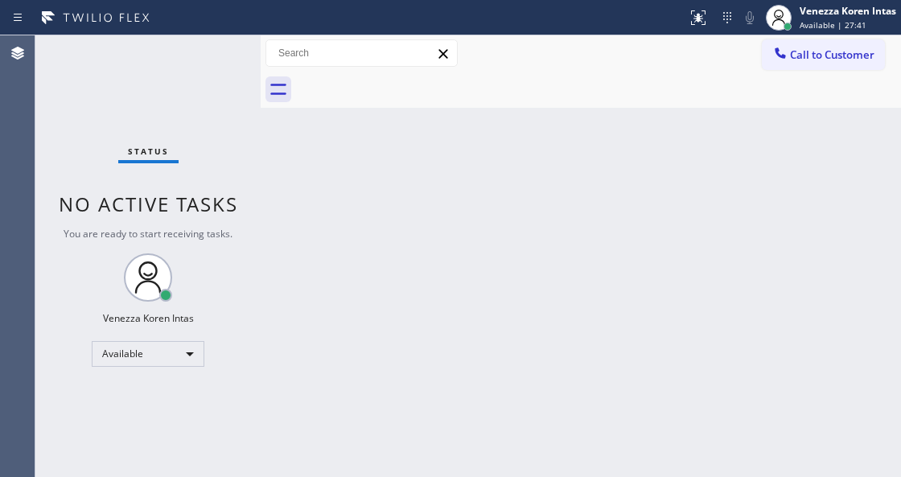
drag, startPoint x: 434, startPoint y: 143, endPoint x: 257, endPoint y: 268, distance: 217.1
click at [432, 146] on div "Back to Dashboard Change Sender ID Customers Technicians Select a contact Outbo…" at bounding box center [581, 256] width 640 height 442
click at [26, 108] on div "Agent Desktop" at bounding box center [17, 256] width 35 height 442
click at [172, 47] on div "Status No active tasks You are ready to start receiving tasks. Venezza Koren In…" at bounding box center [147, 256] width 225 height 442
click at [219, 171] on div "Status No active tasks You are ready to start receiving tasks. Venezza Koren In…" at bounding box center [147, 256] width 225 height 442
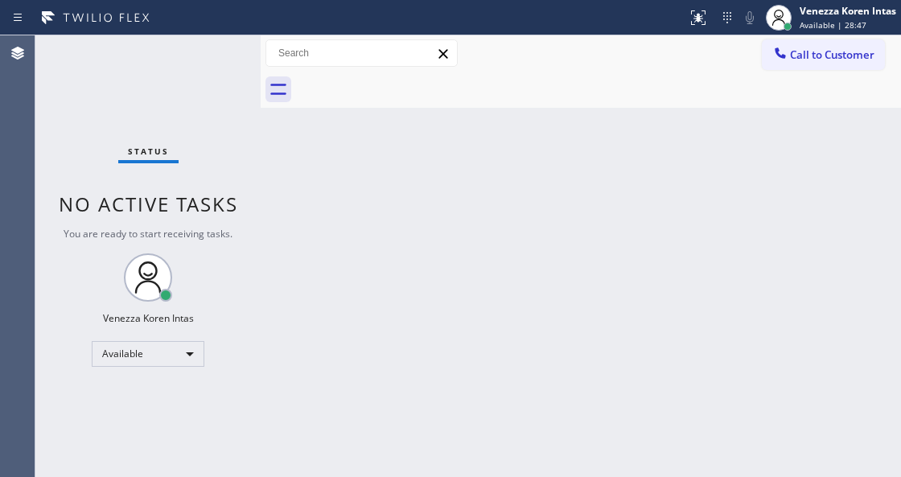
click at [223, 113] on div "Status No active tasks You are ready to start receiving tasks. Venezza Koren In…" at bounding box center [147, 256] width 225 height 442
click at [214, 76] on div "Status No active tasks You are ready to start receiving tasks. Venezza Koren In…" at bounding box center [147, 256] width 225 height 442
click at [219, 69] on div "Status No active tasks You are ready to start receiving tasks. Venezza Koren In…" at bounding box center [147, 256] width 225 height 442
click at [224, 48] on div "Status No active tasks You are ready to start receiving tasks. Venezza Koren In…" at bounding box center [147, 256] width 225 height 442
click at [211, 57] on div "Status No active tasks You are ready to start receiving tasks. Venezza Koren In…" at bounding box center [147, 256] width 225 height 442
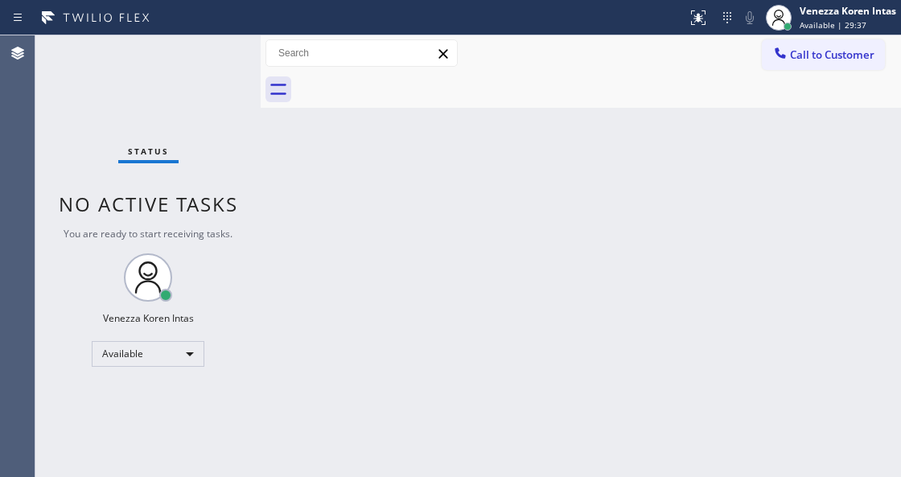
drag, startPoint x: 211, startPoint y: 57, endPoint x: 196, endPoint y: 237, distance: 180.7
click at [211, 56] on div "Status No active tasks You are ready to start receiving tasks. Venezza Koren In…" at bounding box center [147, 256] width 225 height 442
click at [203, 51] on div "Status No active tasks You are ready to start receiving tasks. Venezza Koren In…" at bounding box center [147, 256] width 225 height 442
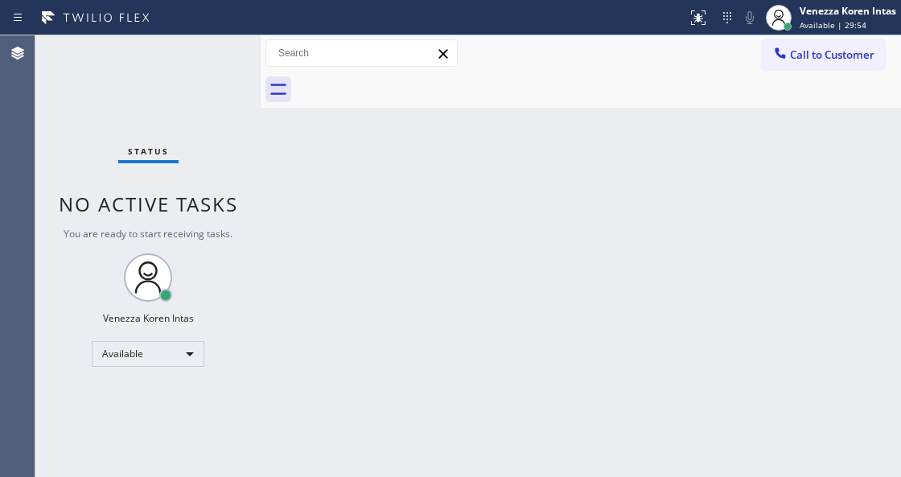
click at [211, 65] on div "Status No active tasks You are ready to start receiving tasks. Venezza Koren In…" at bounding box center [147, 256] width 225 height 442
click at [211, 66] on div "Status No active tasks You are ready to start receiving tasks. Venezza Koren In…" at bounding box center [147, 256] width 225 height 442
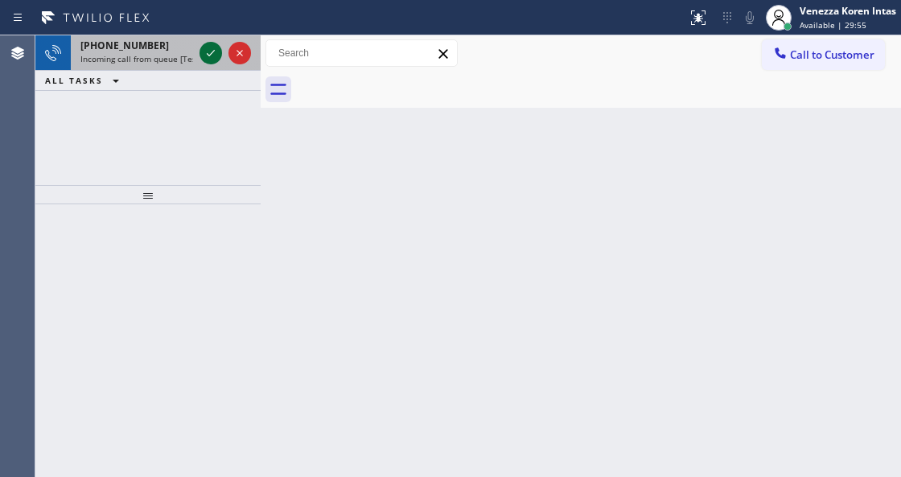
click at [207, 54] on icon at bounding box center [211, 53] width 8 height 6
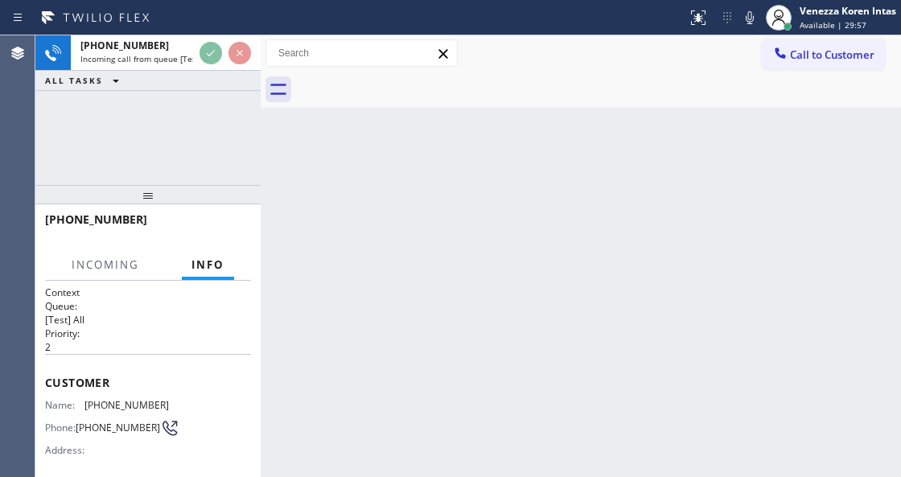
scroll to position [107, 0]
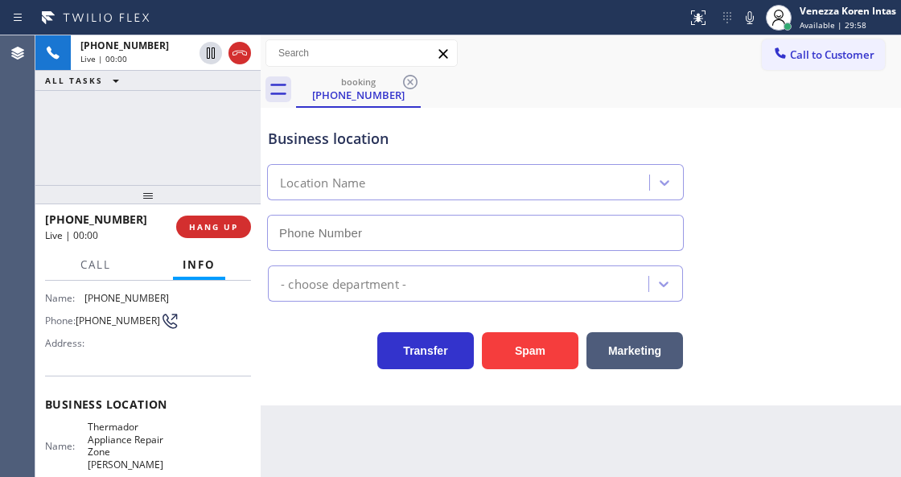
type input "(480) 680-9869"
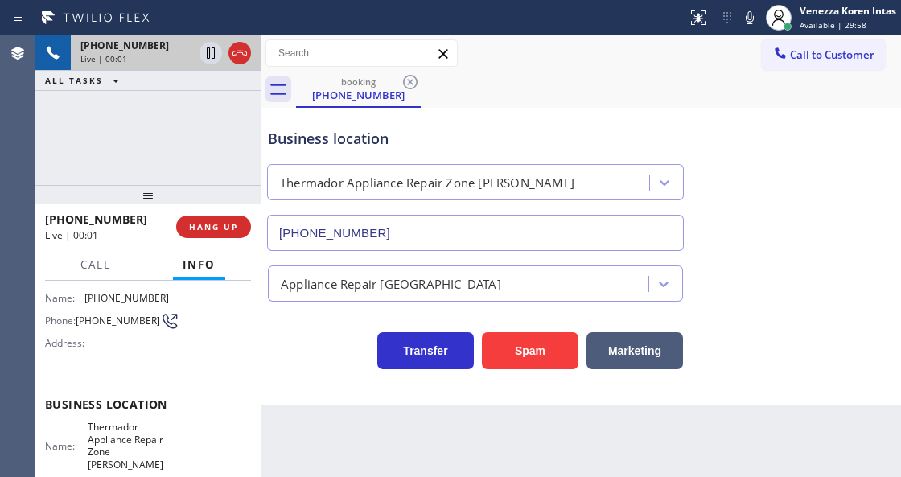
click at [238, 40] on div at bounding box center [225, 52] width 58 height 35
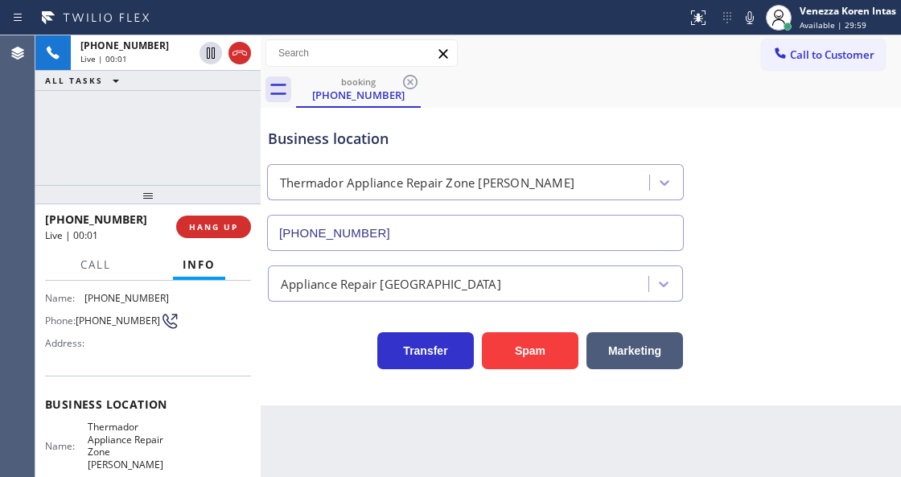
drag, startPoint x: 237, startPoint y: 49, endPoint x: 265, endPoint y: 132, distance: 87.2
click at [237, 49] on icon at bounding box center [239, 52] width 19 height 19
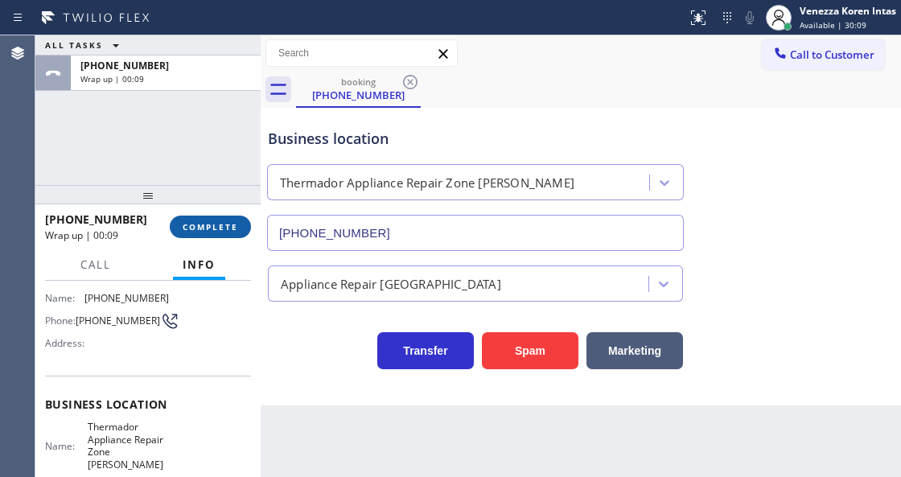
click at [237, 219] on button "COMPLETE" at bounding box center [210, 227] width 81 height 23
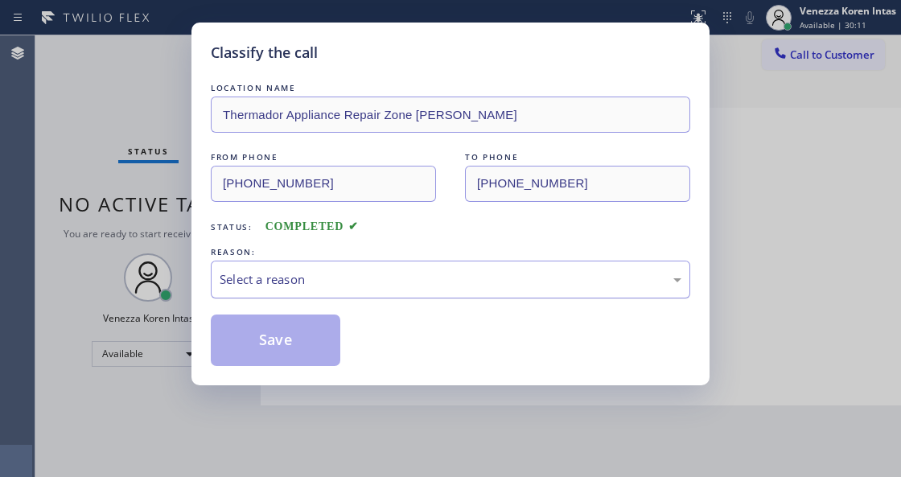
click at [390, 284] on div "Select a reason" at bounding box center [451, 279] width 462 height 18
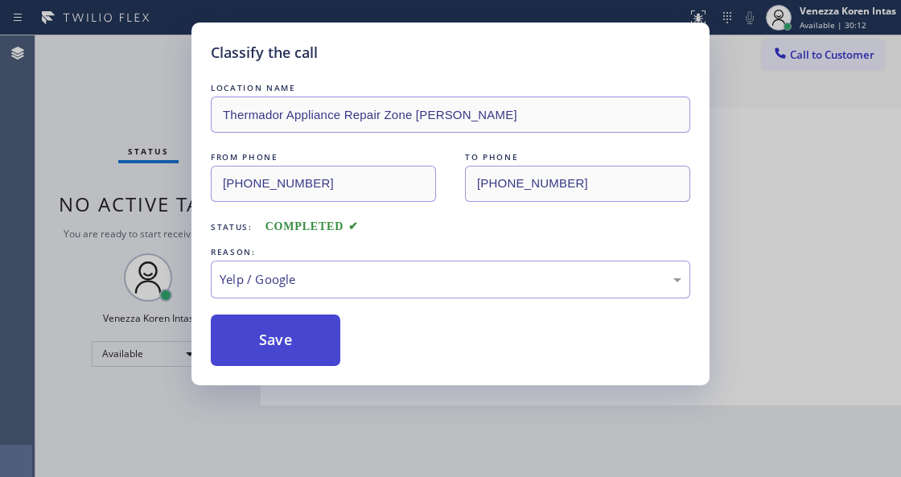
click at [294, 335] on button "Save" at bounding box center [275, 339] width 129 height 51
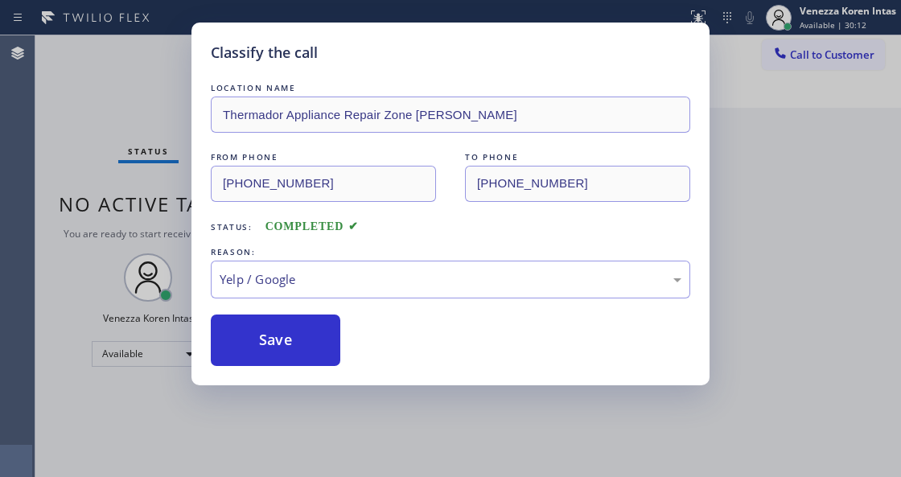
click at [334, 471] on div "Classify the call LOCATION NAME Thermador Appliance Repair Zone Gilbert FROM PH…" at bounding box center [450, 238] width 901 height 477
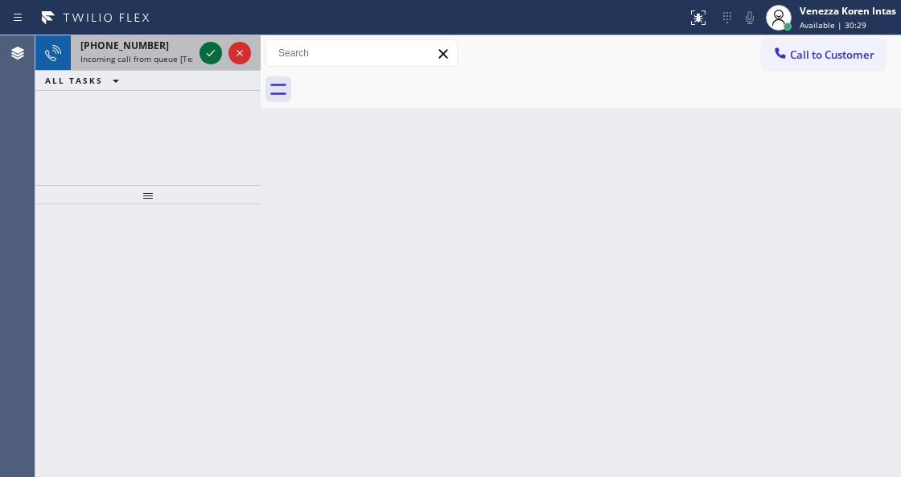
click at [211, 56] on icon at bounding box center [210, 52] width 19 height 19
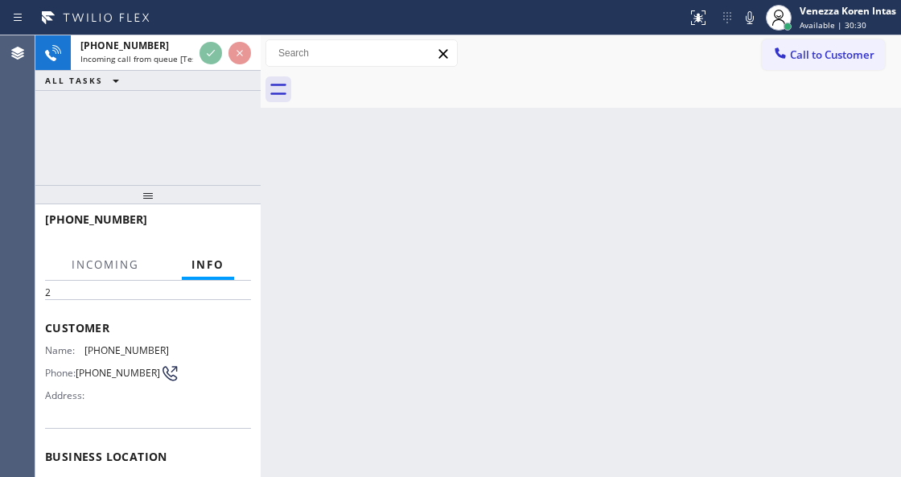
scroll to position [107, 0]
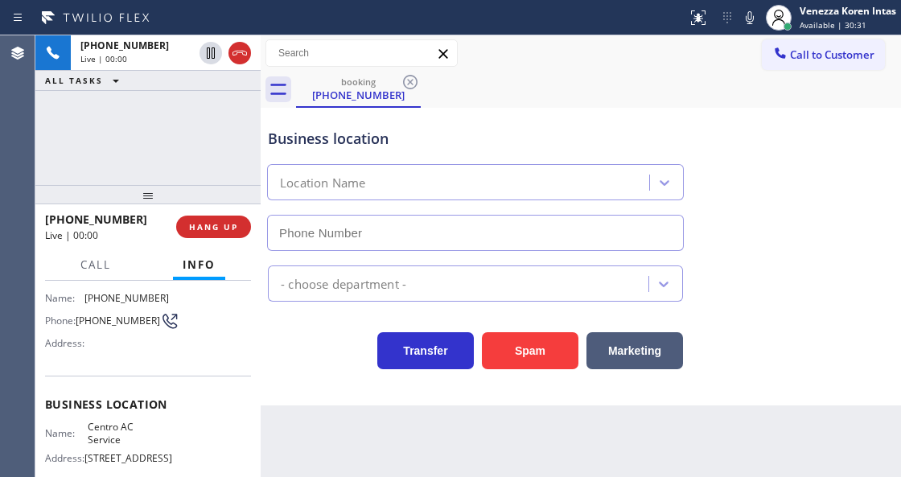
type input "(786) 257-0812"
drag, startPoint x: 238, startPoint y: 47, endPoint x: 249, endPoint y: 136, distance: 90.0
click at [238, 47] on icon at bounding box center [239, 52] width 19 height 19
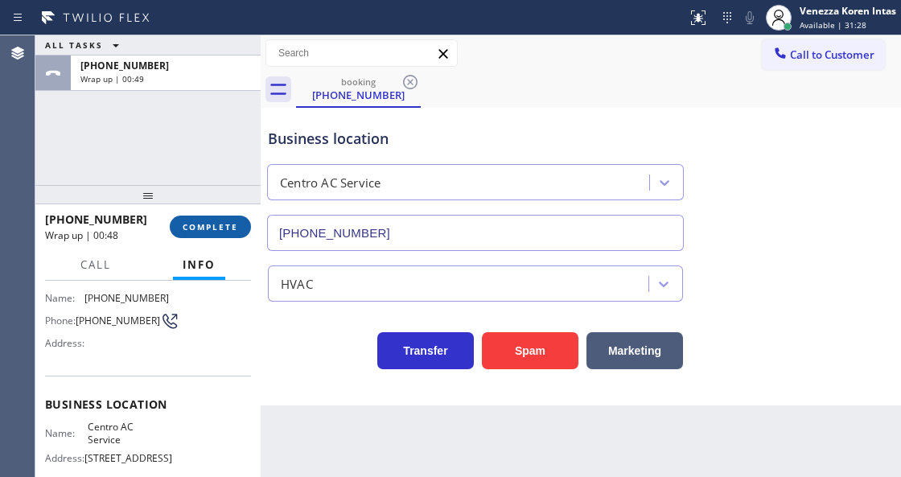
click at [212, 227] on span "COMPLETE" at bounding box center [210, 226] width 55 height 11
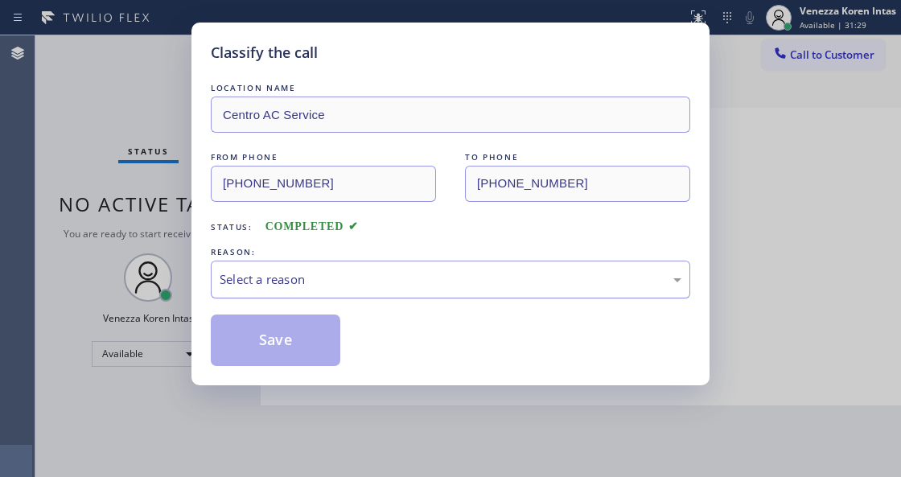
click at [319, 281] on div "Select a reason" at bounding box center [451, 279] width 462 height 18
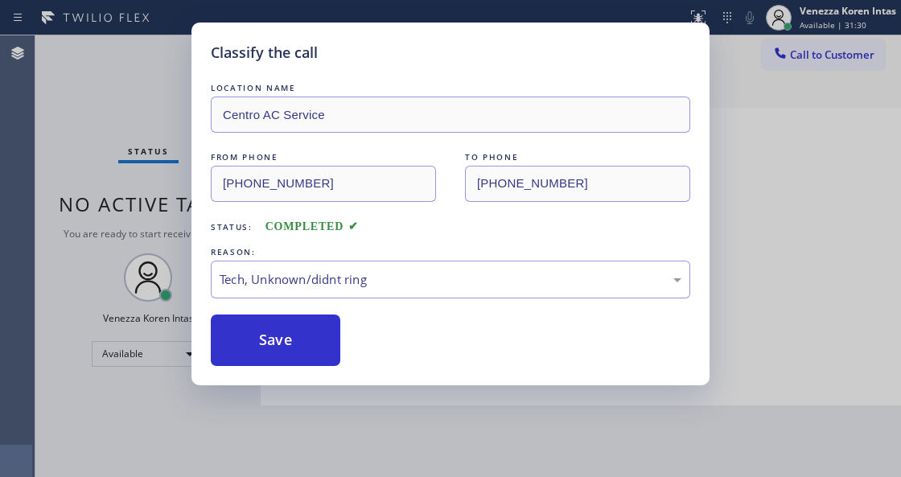
click at [296, 325] on button "Save" at bounding box center [275, 339] width 129 height 51
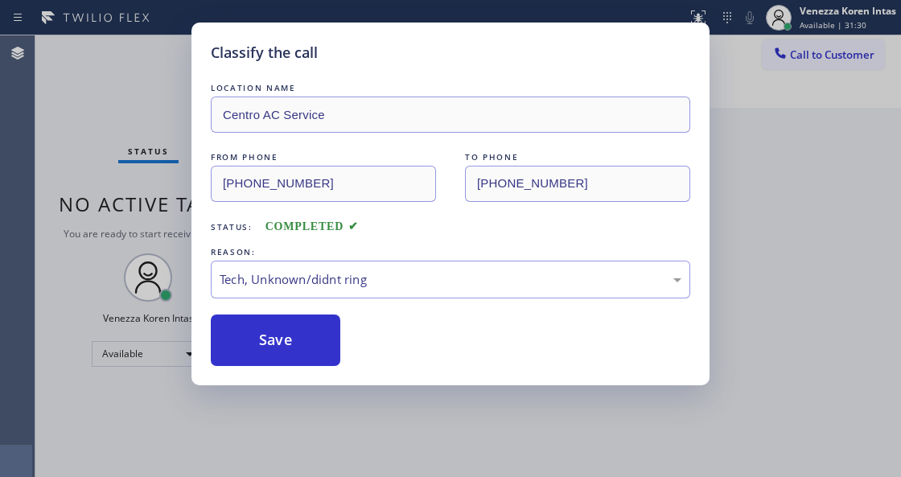
drag, startPoint x: 306, startPoint y: 465, endPoint x: 304, endPoint y: 475, distance: 10.6
click at [305, 466] on div "Classify the call LOCATION NAME Centro AC Service FROM PHONE (786) 803-3394 TO …" at bounding box center [450, 238] width 901 height 477
click at [304, 476] on html "Status report No issues detected If you experience an issue, please download th…" at bounding box center [450, 238] width 901 height 477
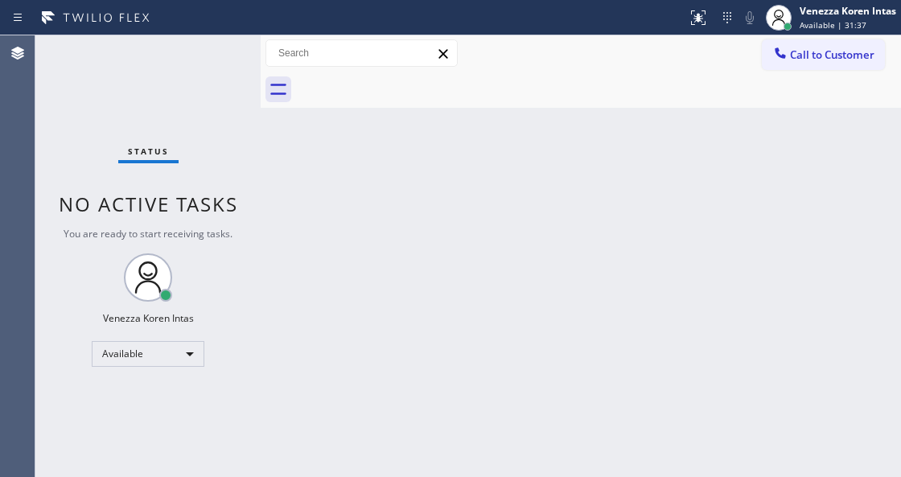
click at [211, 56] on div "Status No active tasks You are ready to start receiving tasks. Venezza Koren In…" at bounding box center [147, 256] width 225 height 442
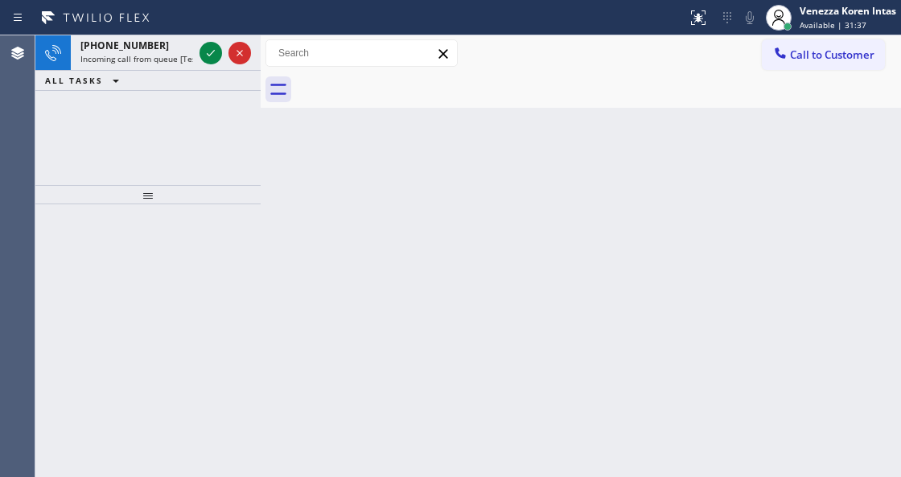
click at [294, 332] on div "Back to Dashboard Change Sender ID Customers Technicians Select a contact Outbo…" at bounding box center [581, 256] width 640 height 442
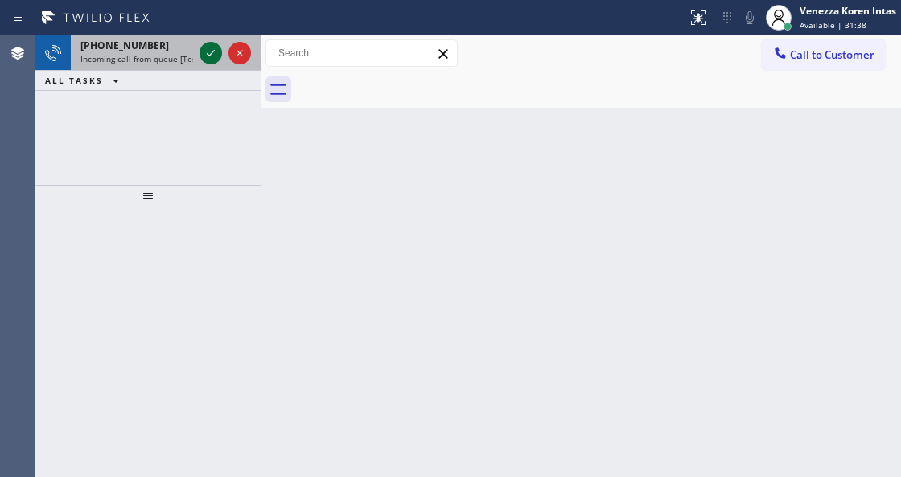
click at [216, 48] on icon at bounding box center [210, 52] width 19 height 19
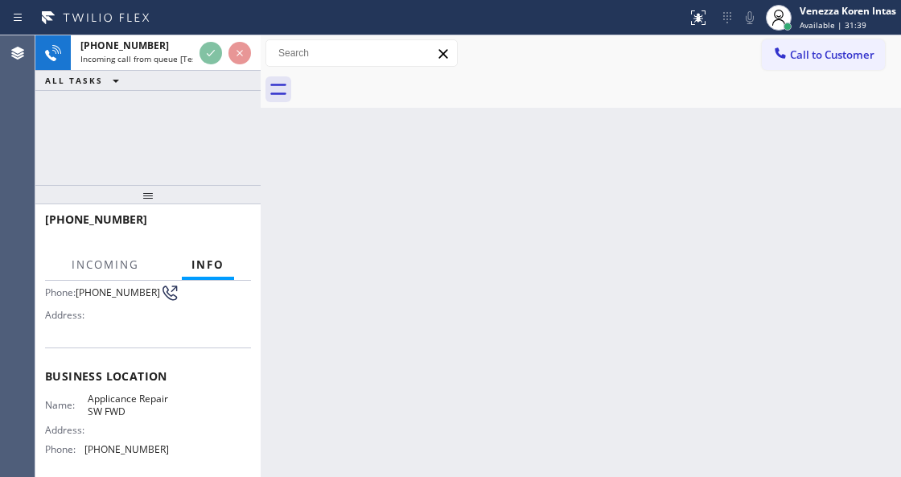
scroll to position [214, 0]
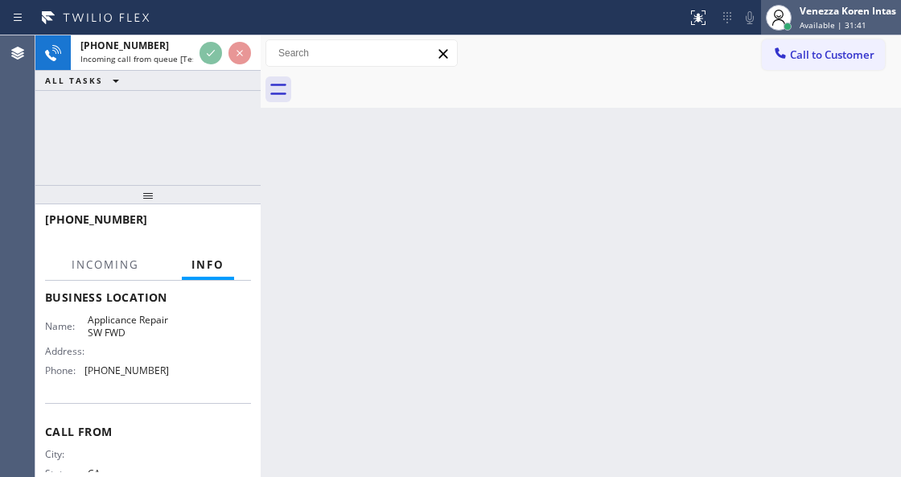
click at [809, 18] on div "Venezza Koren Intas Available | 31:41" at bounding box center [848, 17] width 105 height 28
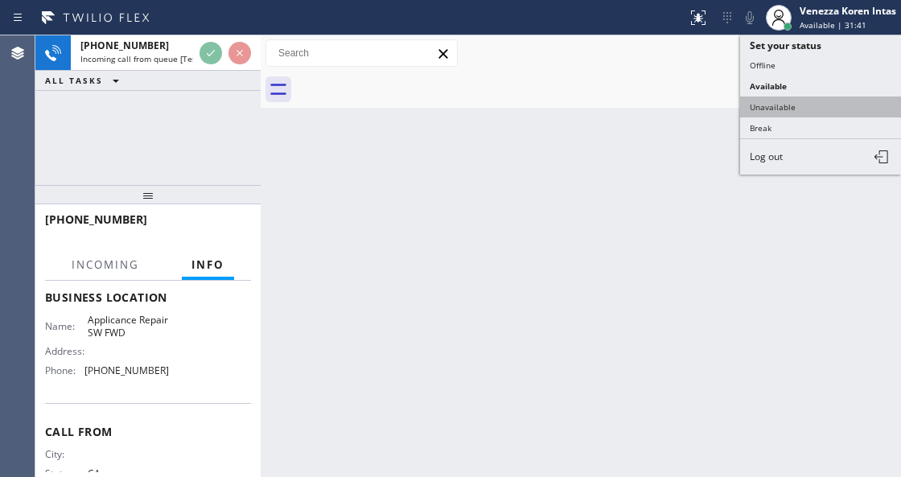
click at [803, 105] on button "Unavailable" at bounding box center [820, 107] width 161 height 21
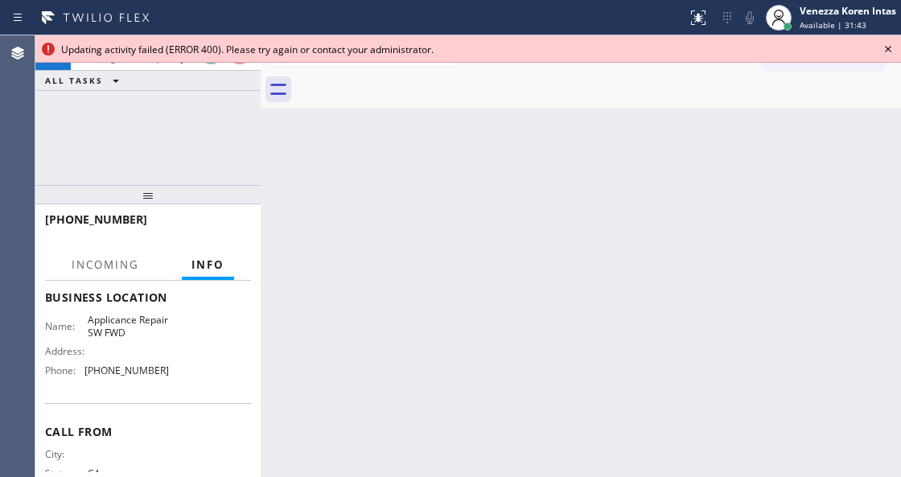
click at [883, 51] on icon at bounding box center [887, 48] width 19 height 19
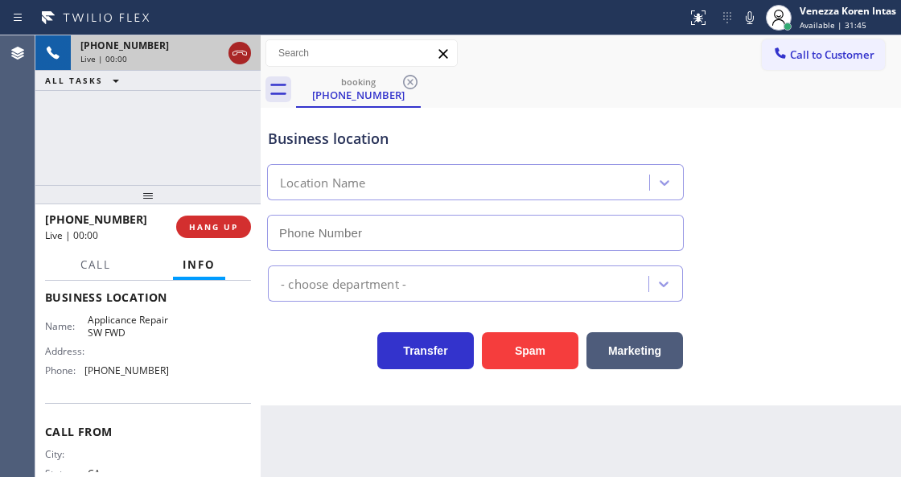
type input "(213) 566-9111"
click at [232, 57] on icon at bounding box center [239, 52] width 19 height 19
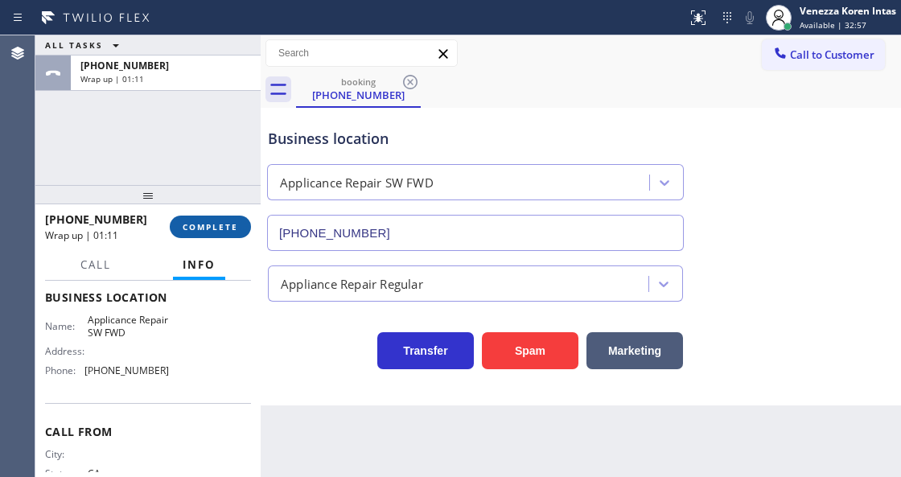
click at [236, 229] on span "COMPLETE" at bounding box center [210, 226] width 55 height 11
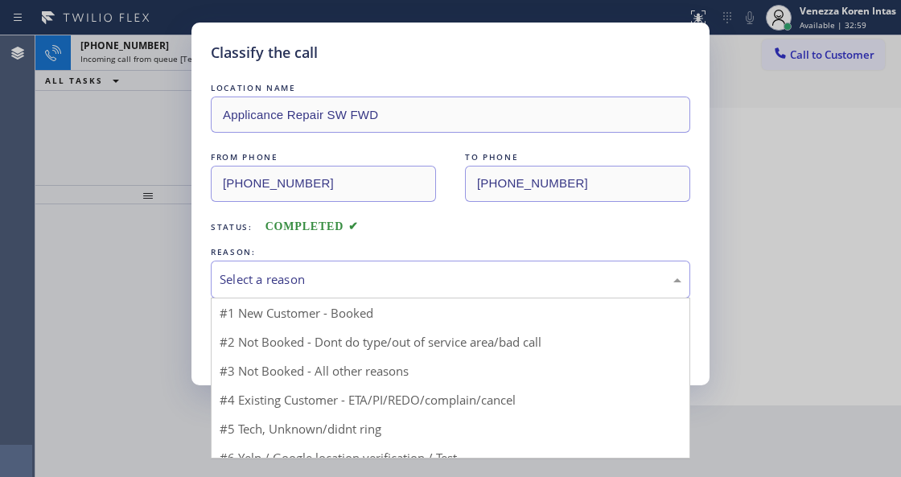
click at [332, 293] on div "Select a reason" at bounding box center [450, 280] width 479 height 38
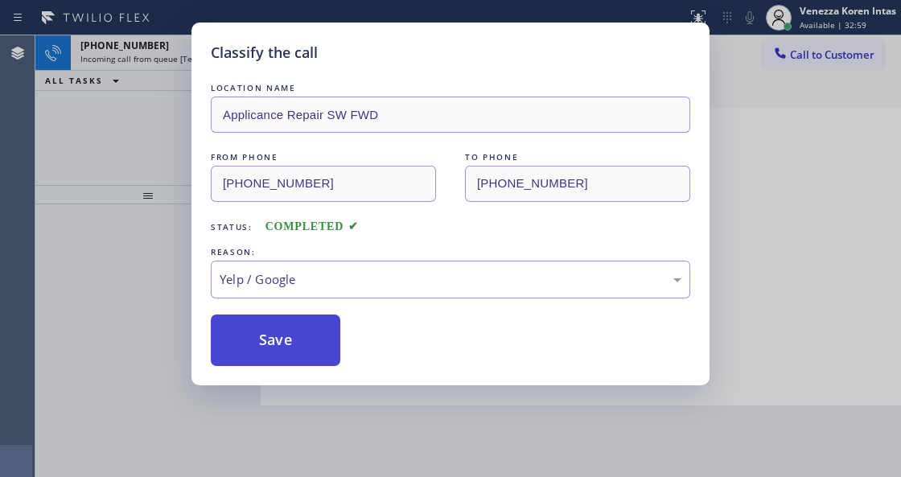
click at [282, 364] on button "Save" at bounding box center [275, 339] width 129 height 51
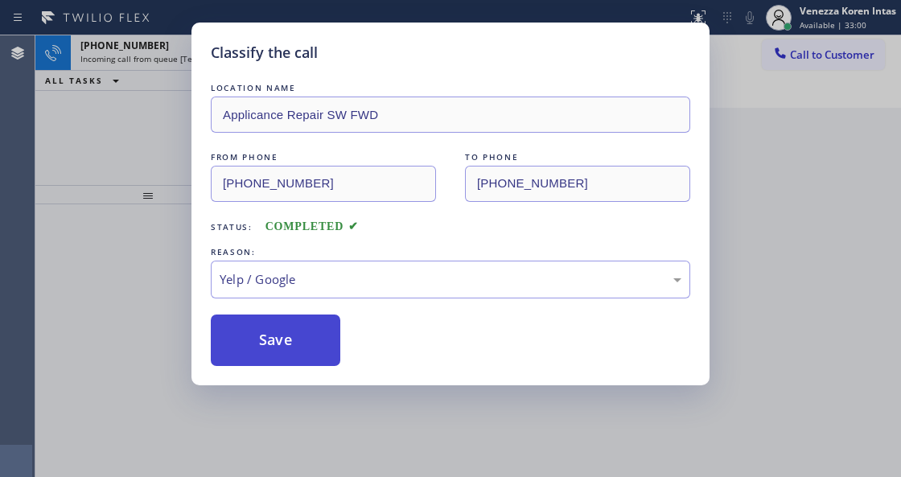
click at [290, 347] on button "Save" at bounding box center [275, 339] width 129 height 51
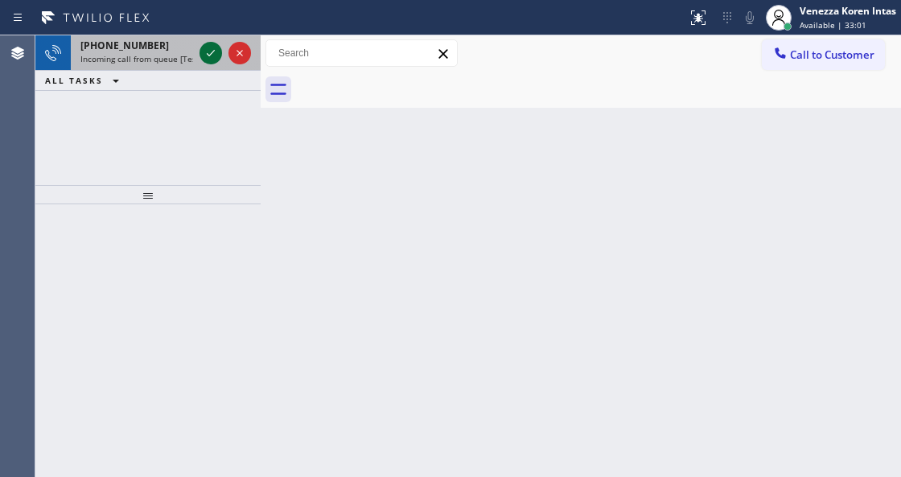
click at [206, 48] on icon at bounding box center [210, 52] width 19 height 19
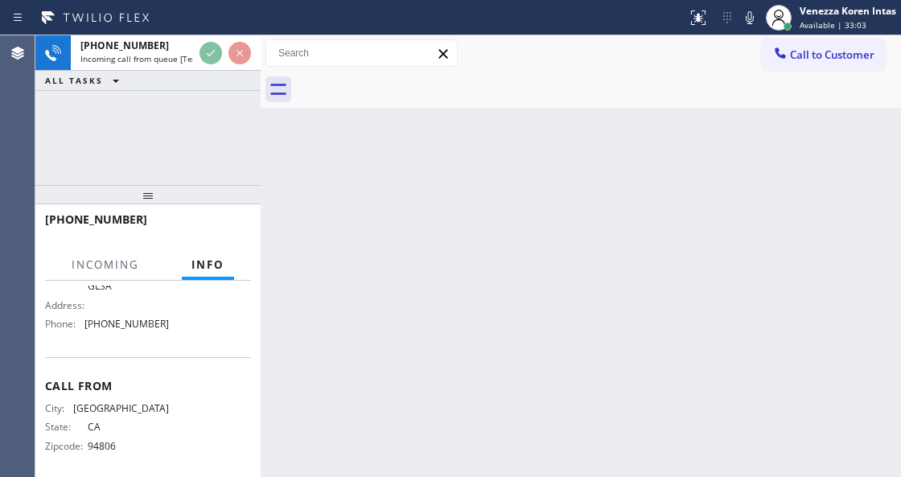
scroll to position [262, 0]
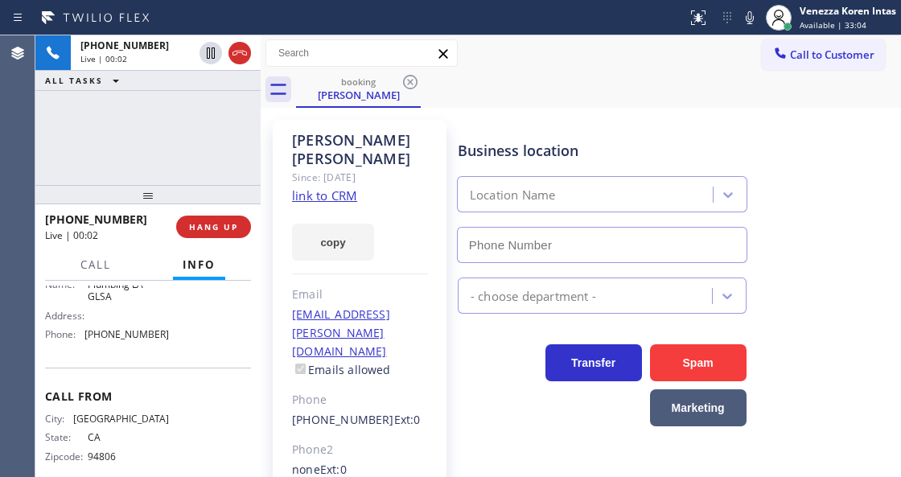
type input "[PHONE_NUMBER]"
click at [325, 201] on link "link to CRM" at bounding box center [324, 195] width 65 height 16
click at [753, 18] on icon at bounding box center [749, 17] width 19 height 19
click at [564, 88] on div "booking Abraham Alvarado" at bounding box center [598, 90] width 605 height 36
drag, startPoint x: 753, startPoint y: 19, endPoint x: 746, endPoint y: 81, distance: 62.3
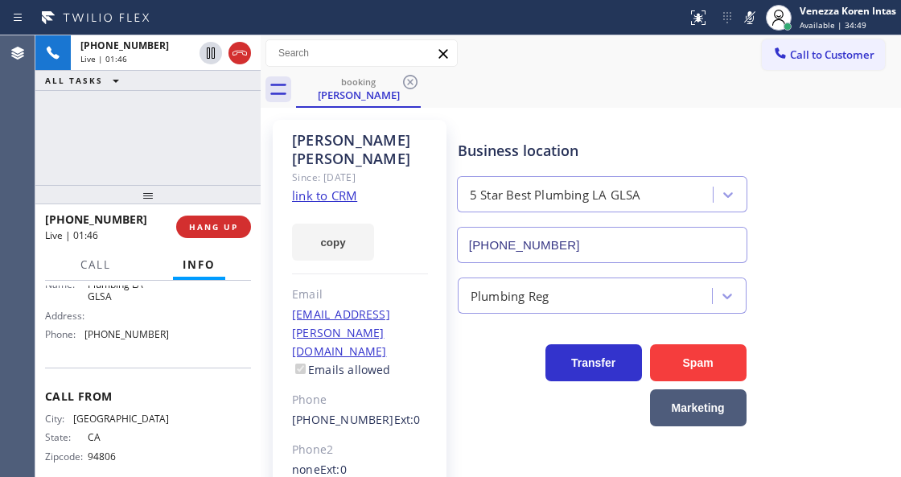
click at [753, 19] on icon at bounding box center [749, 17] width 19 height 19
click at [89, 257] on span "Call" at bounding box center [95, 264] width 31 height 14
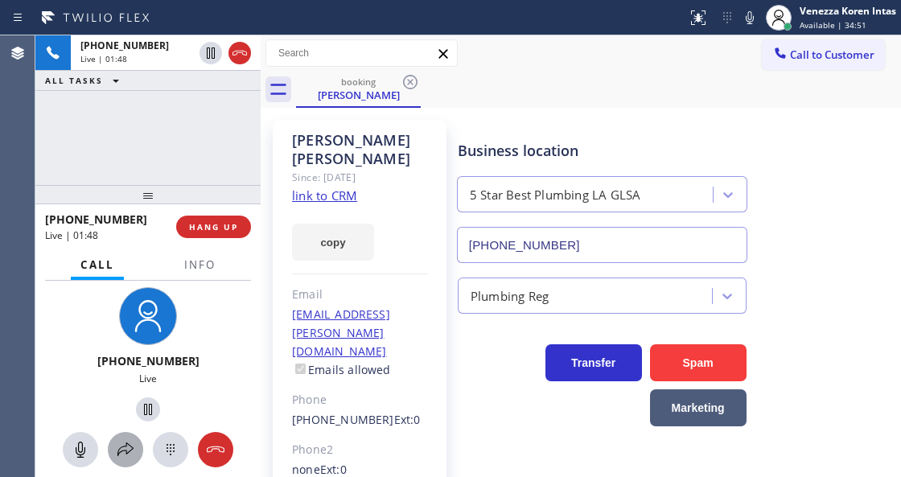
click at [130, 438] on button at bounding box center [125, 449] width 35 height 35
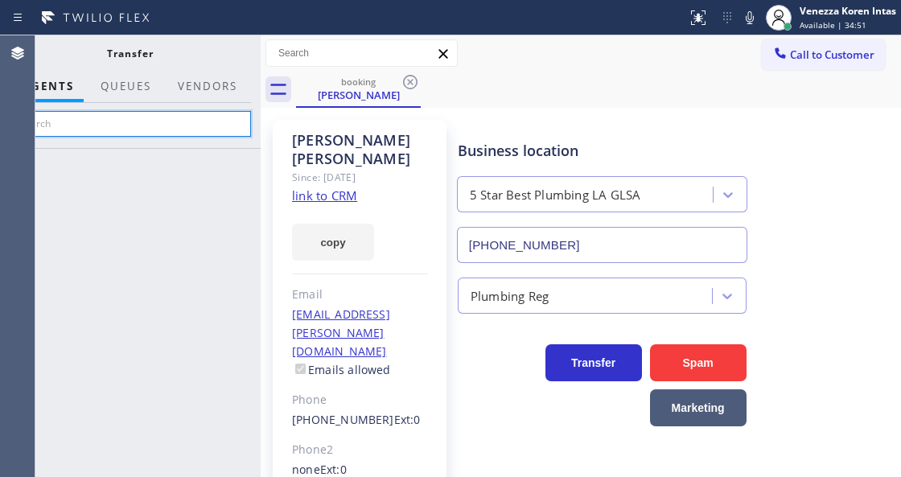
click at [195, 113] on input "text" at bounding box center [130, 124] width 242 height 26
type input "bless"
click at [203, 121] on input "bless" at bounding box center [130, 124] width 242 height 26
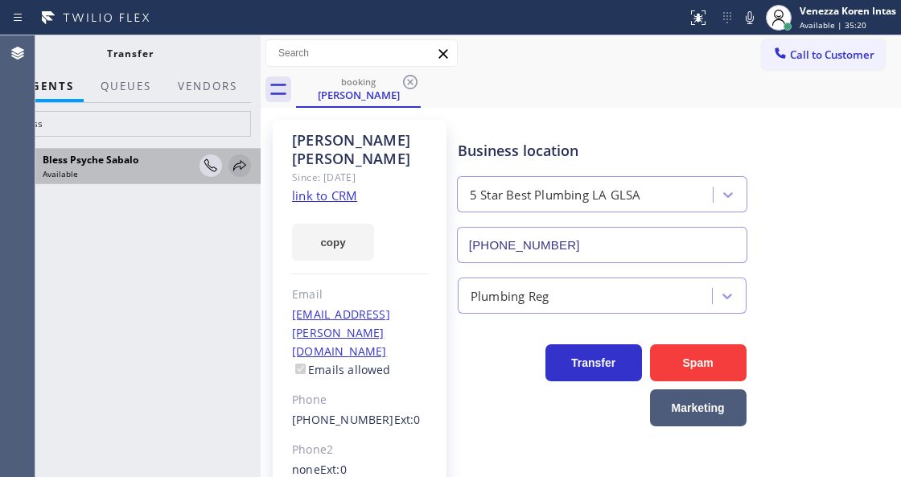
click at [241, 163] on icon at bounding box center [239, 165] width 19 height 19
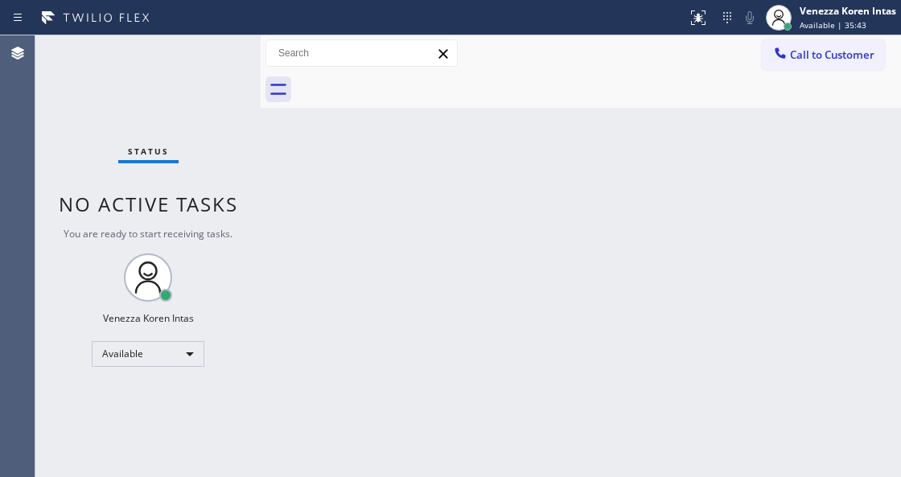
drag, startPoint x: 294, startPoint y: 286, endPoint x: 233, endPoint y: 223, distance: 88.2
click at [294, 286] on div "Back to Dashboard Change Sender ID Customers Technicians Select a contact Outbo…" at bounding box center [581, 256] width 640 height 442
drag, startPoint x: 162, startPoint y: 93, endPoint x: 281, endPoint y: 320, distance: 255.8
click at [162, 94] on div "Status No active tasks You are ready to start receiving tasks. Venezza Koren In…" at bounding box center [147, 256] width 225 height 442
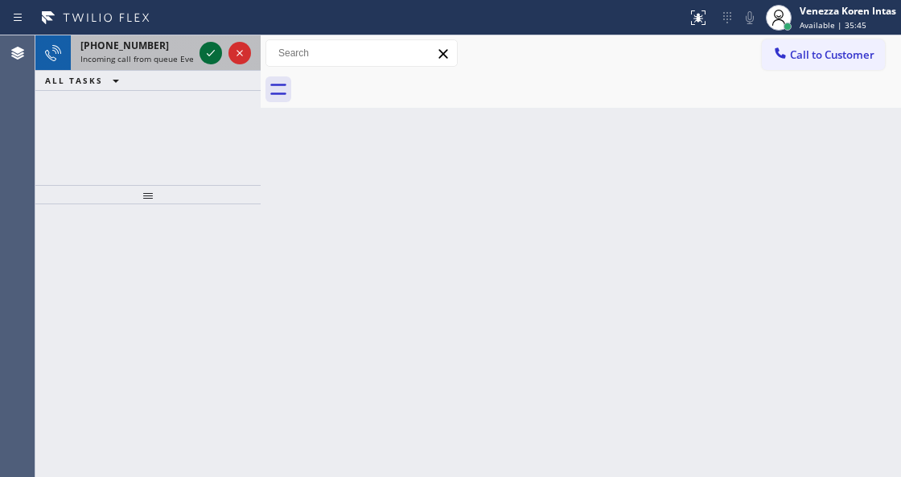
click at [211, 54] on icon at bounding box center [211, 53] width 8 height 6
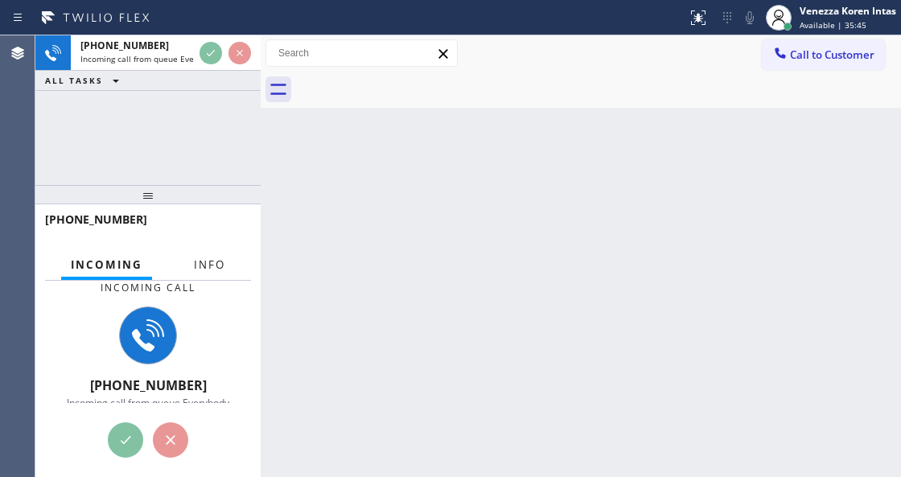
click at [200, 264] on span "Info" at bounding box center [209, 264] width 31 height 14
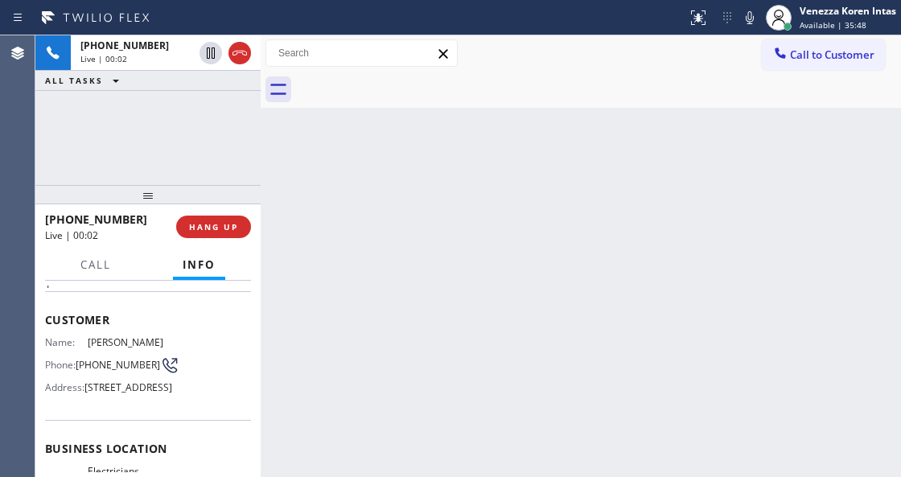
scroll to position [53, 0]
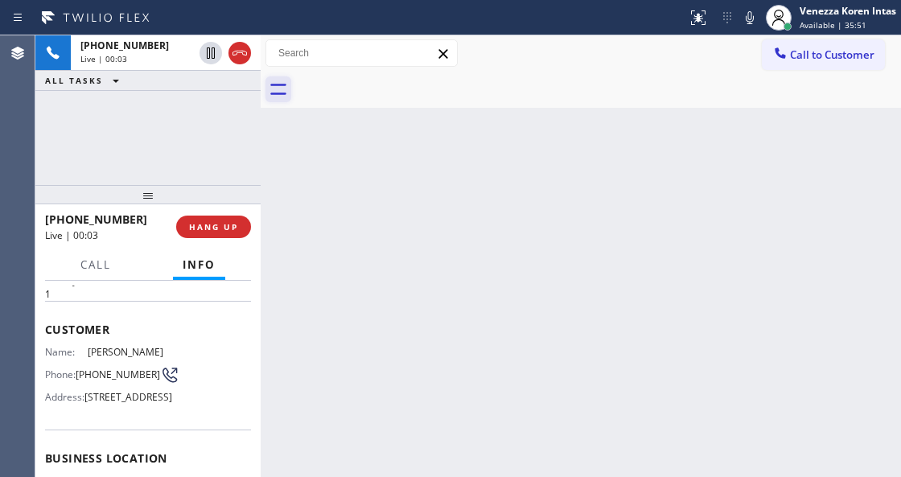
click at [277, 84] on icon at bounding box center [278, 89] width 26 height 26
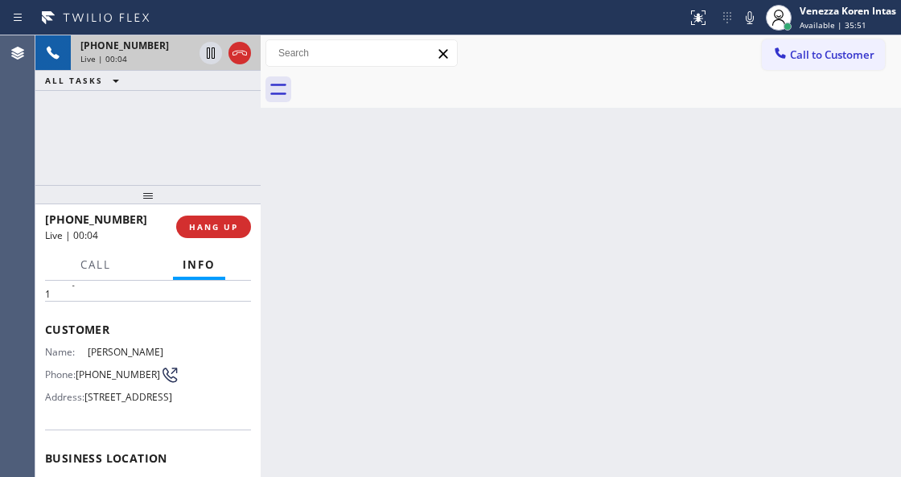
click at [142, 47] on span "+13108483149" at bounding box center [124, 46] width 88 height 14
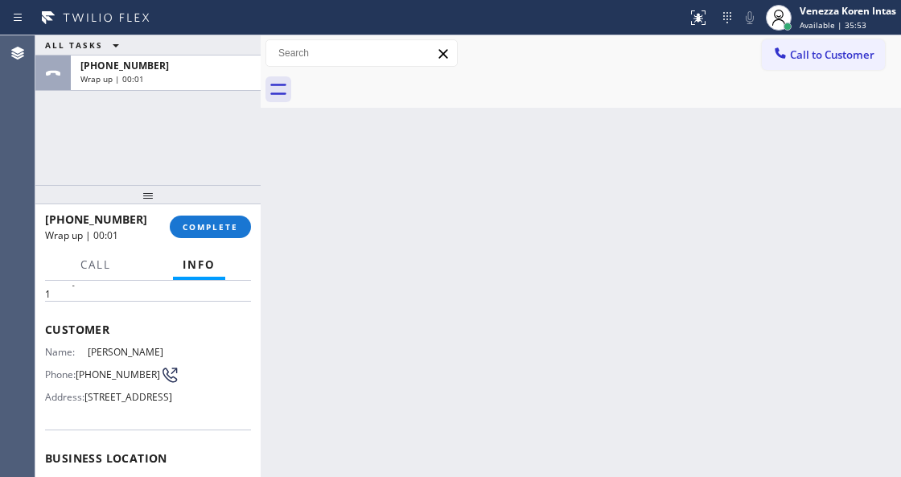
drag, startPoint x: 222, startPoint y: 227, endPoint x: 354, endPoint y: 236, distance: 132.2
click at [223, 228] on span "COMPLETE" at bounding box center [210, 226] width 55 height 11
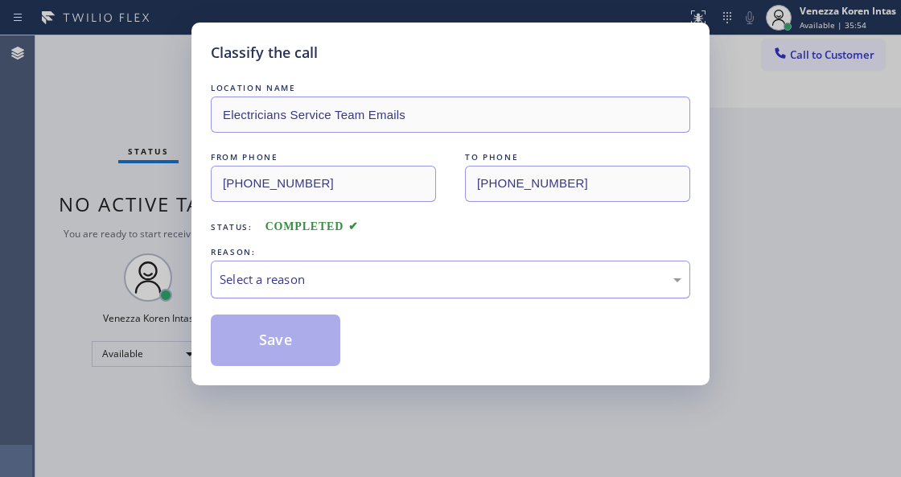
click at [371, 264] on div "Select a reason" at bounding box center [450, 280] width 479 height 38
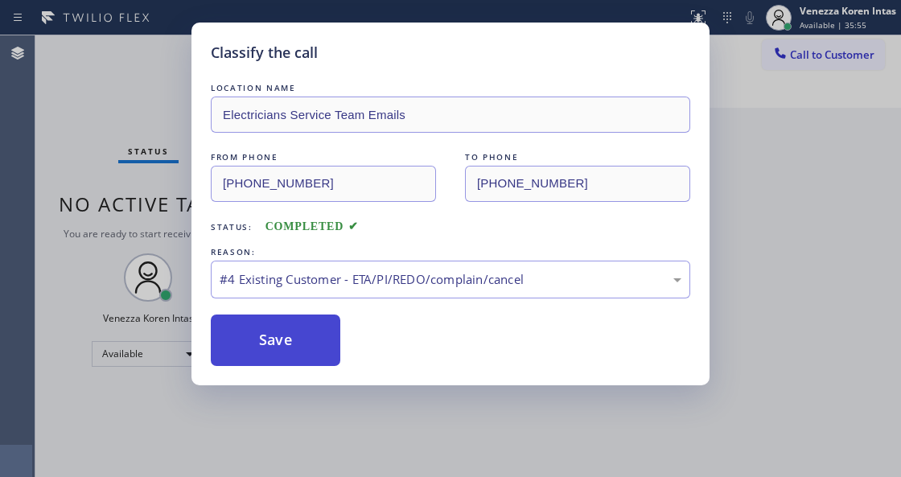
click at [307, 338] on button "Save" at bounding box center [275, 339] width 129 height 51
click at [312, 336] on button "Save" at bounding box center [275, 339] width 129 height 51
click at [312, 337] on button "Save" at bounding box center [275, 339] width 129 height 51
click at [309, 336] on button "Save" at bounding box center [275, 339] width 129 height 51
drag, startPoint x: 264, startPoint y: 420, endPoint x: 270, endPoint y: 364, distance: 56.7
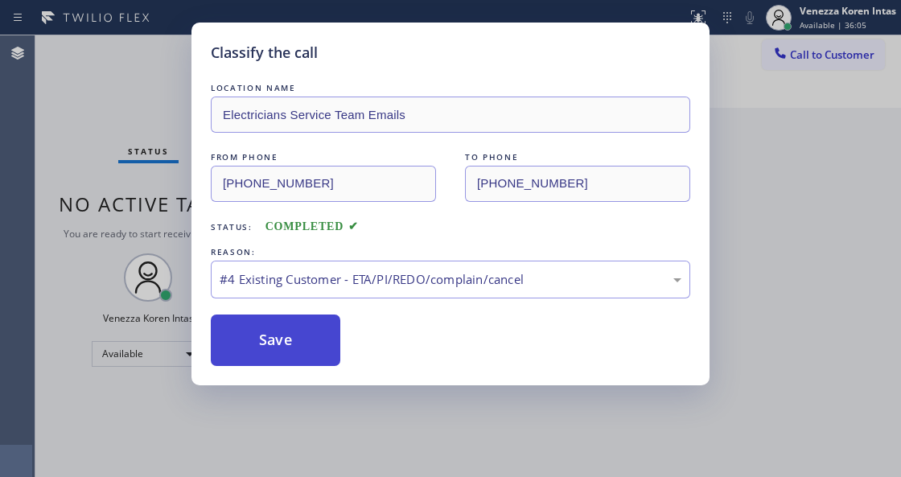
click at [266, 409] on div "Classify the call LOCATION NAME Electricians Service Team Emails FROM PHONE (31…" at bounding box center [450, 238] width 901 height 477
click at [270, 364] on button "Save" at bounding box center [275, 339] width 129 height 51
click at [270, 360] on button "Save" at bounding box center [275, 339] width 129 height 51
click at [274, 355] on button "Save" at bounding box center [275, 339] width 129 height 51
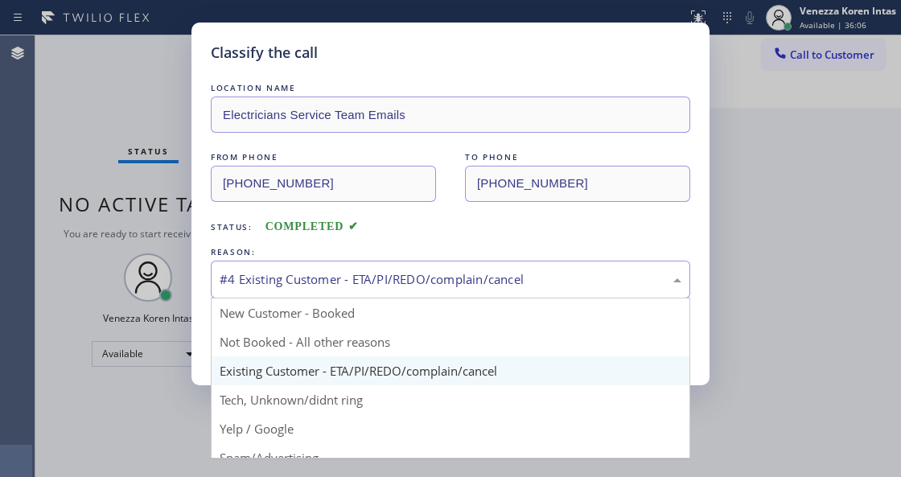
click at [298, 281] on div "#4 Existing Customer - ETA/PI/REDO/complain/cancel" at bounding box center [451, 279] width 462 height 18
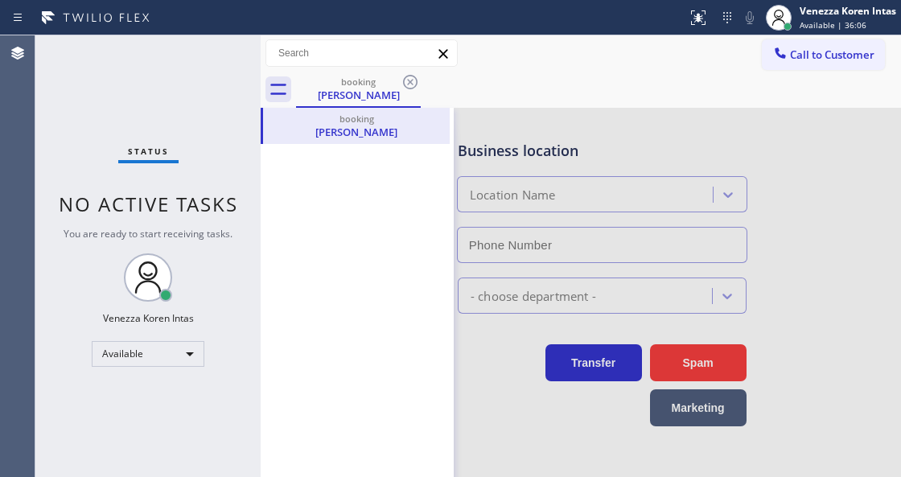
click at [299, 332] on div "booking Emanuel Haile" at bounding box center [357, 369] width 193 height 522
click at [291, 338] on div "booking Emanuel Haile" at bounding box center [357, 369] width 193 height 522
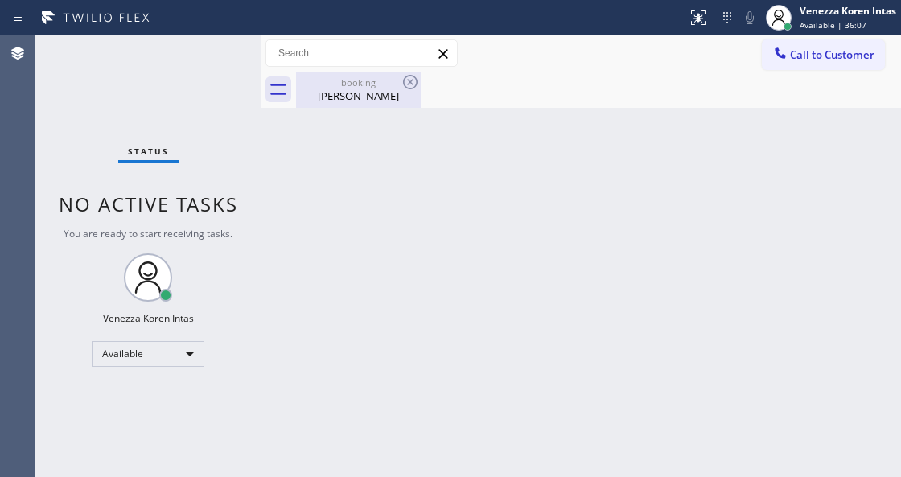
click at [352, 76] on div "booking" at bounding box center [358, 82] width 121 height 12
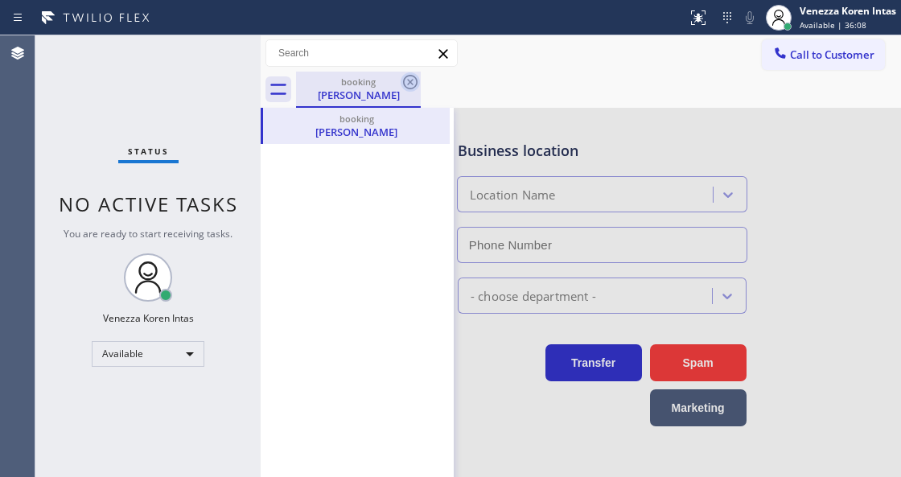
drag, startPoint x: 409, startPoint y: 88, endPoint x: 552, endPoint y: 125, distance: 147.3
click at [410, 88] on icon at bounding box center [410, 81] width 19 height 19
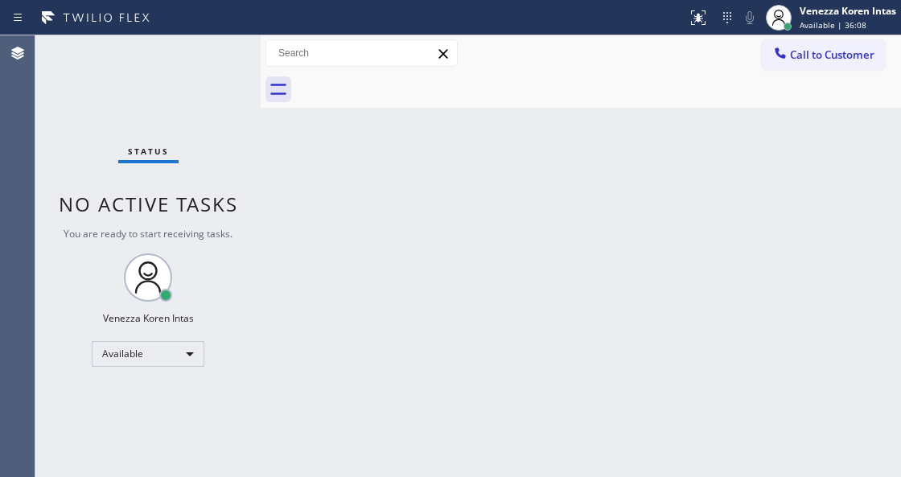
click at [553, 125] on div "Back to Dashboard Change Sender ID Customers Technicians Select a contact Outbo…" at bounding box center [581, 256] width 640 height 442
drag, startPoint x: 212, startPoint y: 125, endPoint x: 237, endPoint y: 210, distance: 88.0
click at [212, 130] on div "Status No active tasks You are ready to start receiving tasks. Venezza Koren In…" at bounding box center [147, 256] width 225 height 442
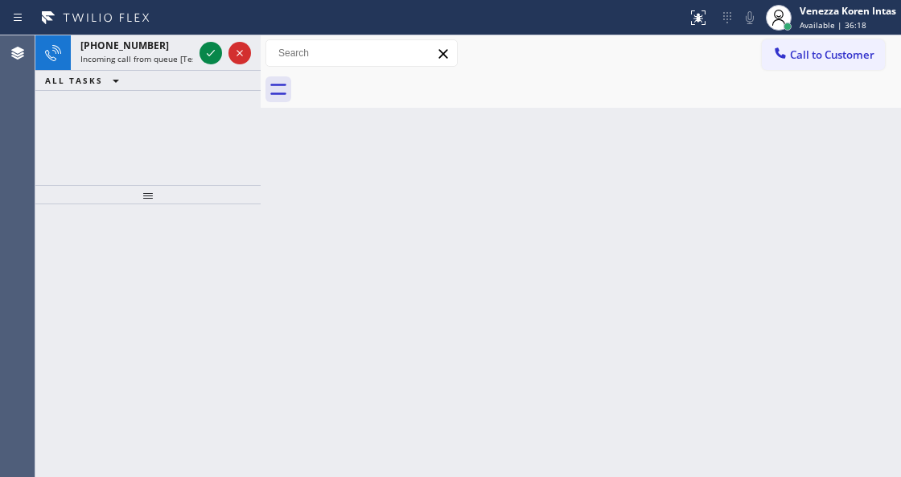
click at [288, 194] on div "Back to Dashboard Change Sender ID Customers Technicians Select a contact Outbo…" at bounding box center [581, 256] width 640 height 442
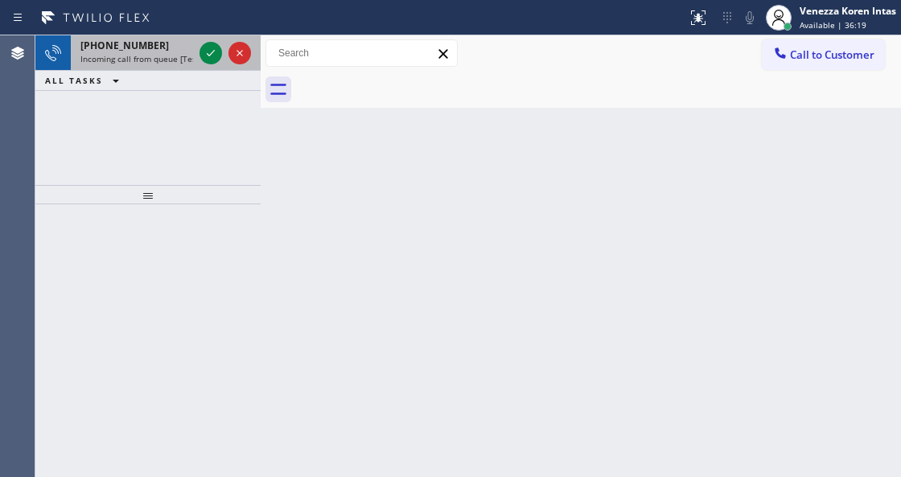
drag, startPoint x: 169, startPoint y: 67, endPoint x: 167, endPoint y: 47, distance: 20.2
click at [169, 55] on div "+13105020566 Incoming call from queue [Test] All" at bounding box center [133, 52] width 125 height 35
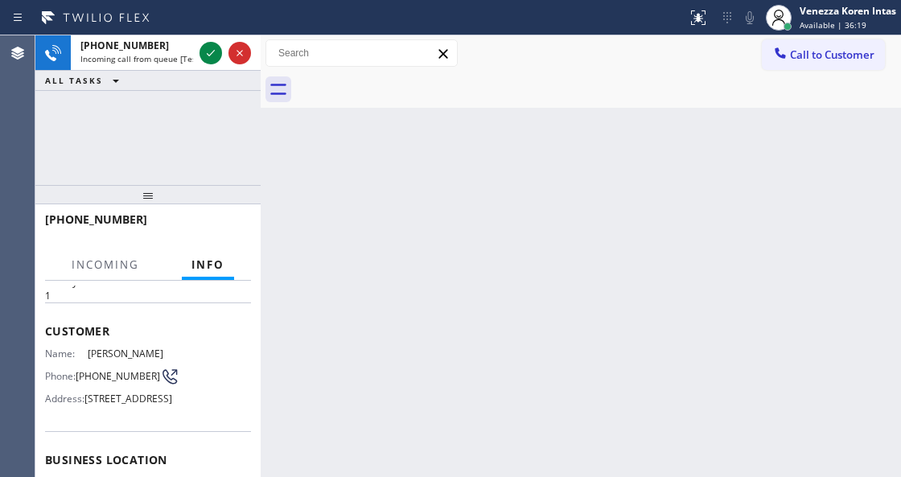
scroll to position [107, 0]
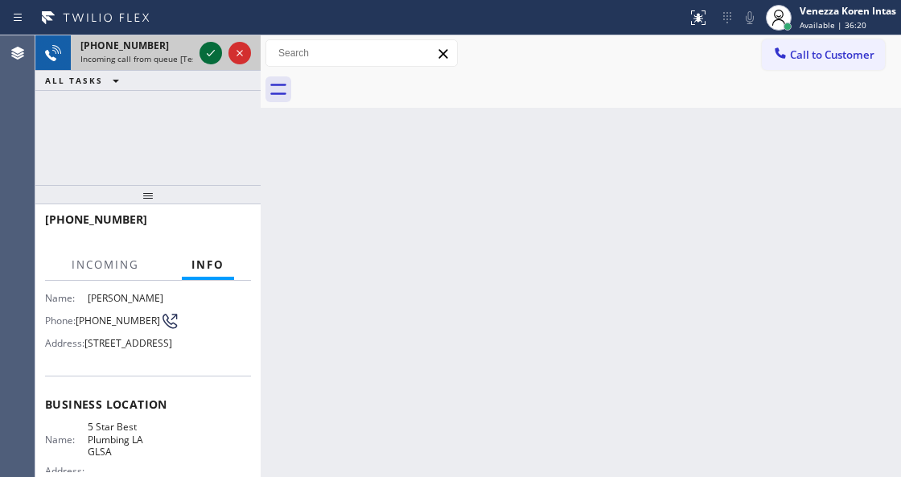
click at [206, 46] on icon at bounding box center [210, 52] width 19 height 19
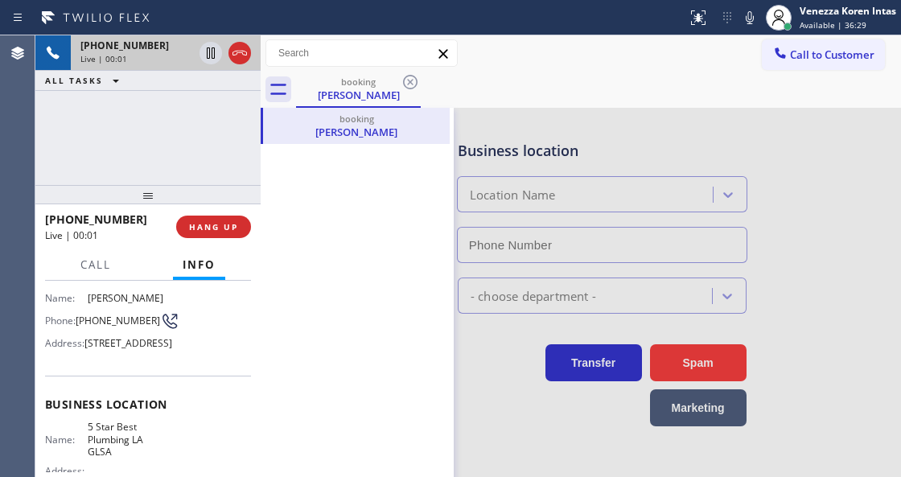
type input "[PHONE_NUMBER]"
click at [105, 281] on div "Context Queue: [Test] All Priority: 1 Customer Name: Abraham Alvarado Phone: (3…" at bounding box center [147, 378] width 225 height 195
click at [106, 273] on button "Call" at bounding box center [96, 264] width 50 height 31
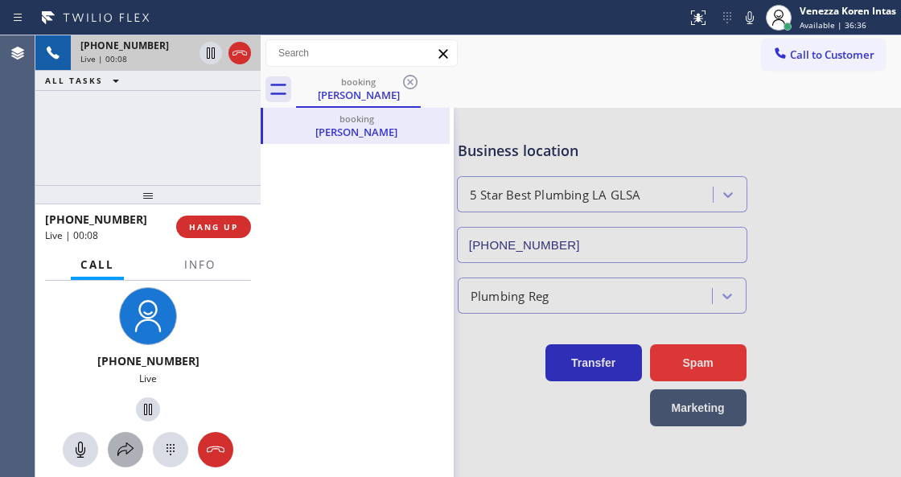
click at [125, 455] on icon at bounding box center [125, 449] width 19 height 19
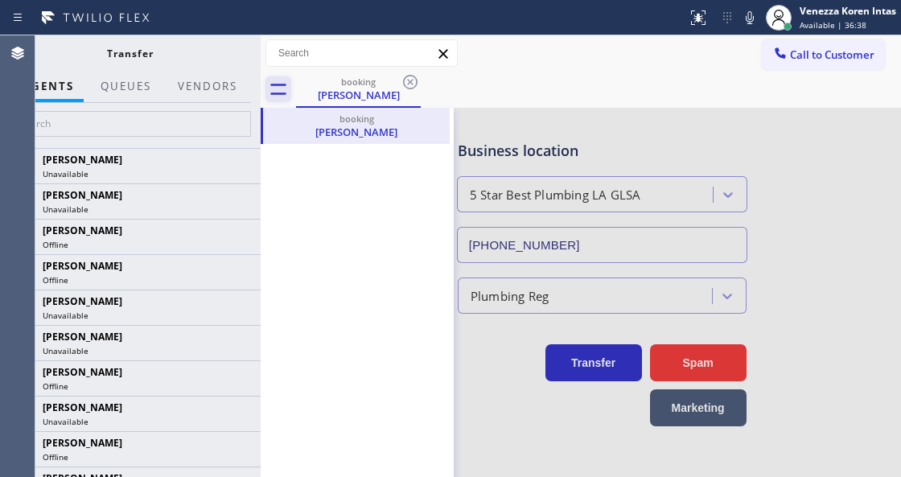
click at [280, 87] on icon at bounding box center [278, 89] width 26 height 26
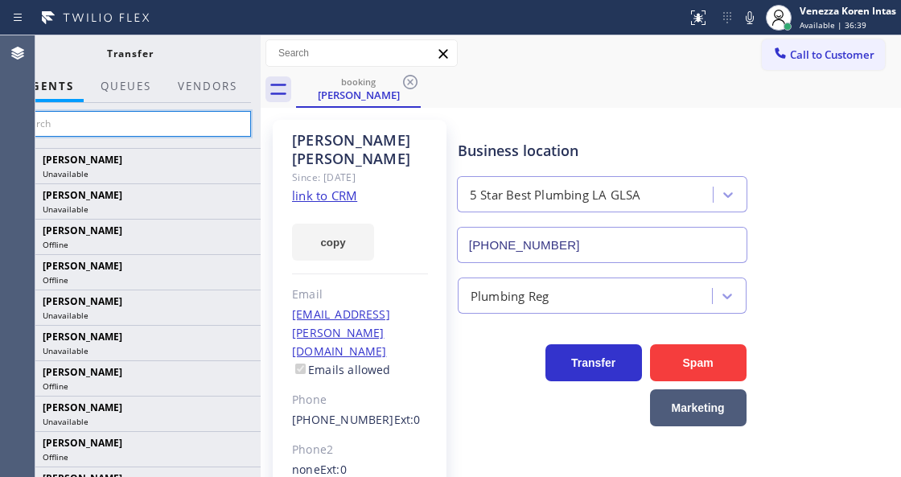
click at [209, 121] on input "text" at bounding box center [130, 124] width 242 height 26
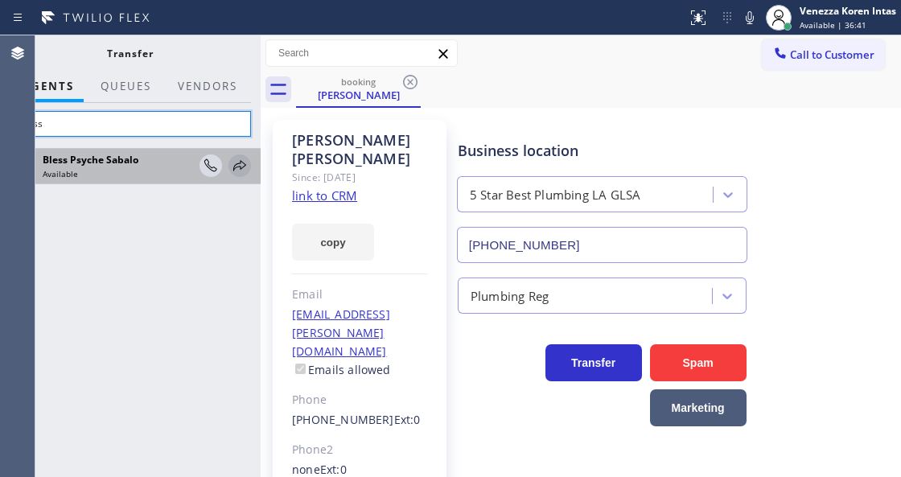
type input "bless"
click at [235, 159] on icon at bounding box center [239, 165] width 19 height 19
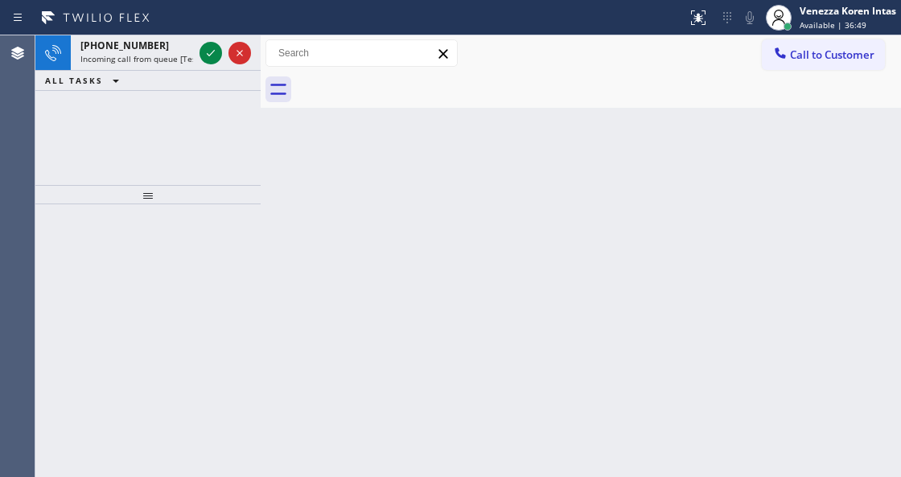
click at [138, 59] on span "Incoming call from queue [Test] All" at bounding box center [147, 58] width 134 height 11
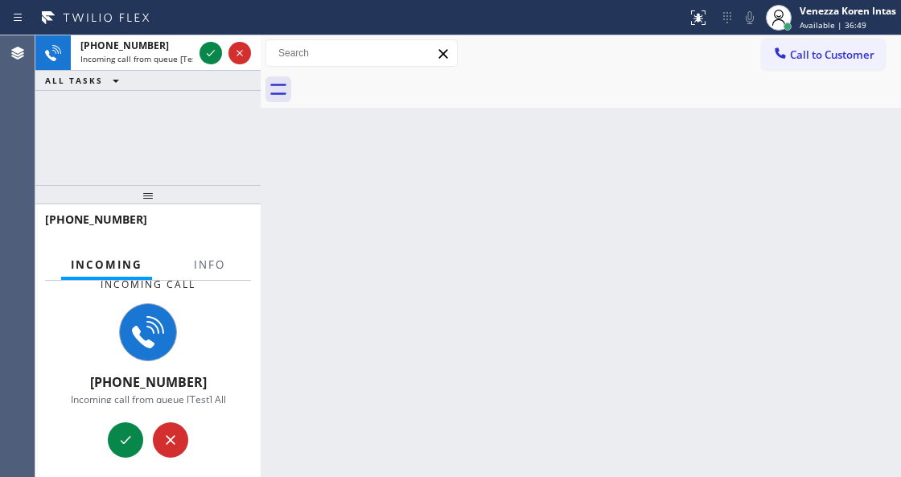
scroll to position [5, 0]
click at [217, 265] on span "Info" at bounding box center [209, 264] width 31 height 14
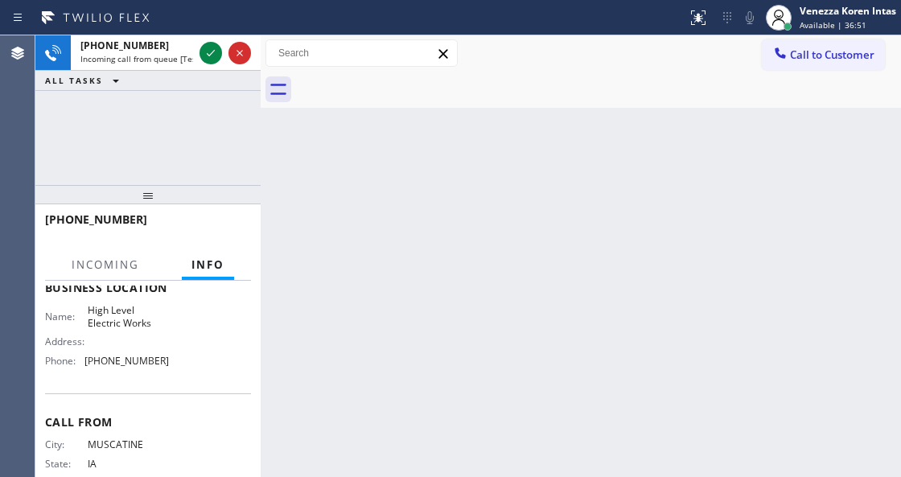
scroll to position [267, 0]
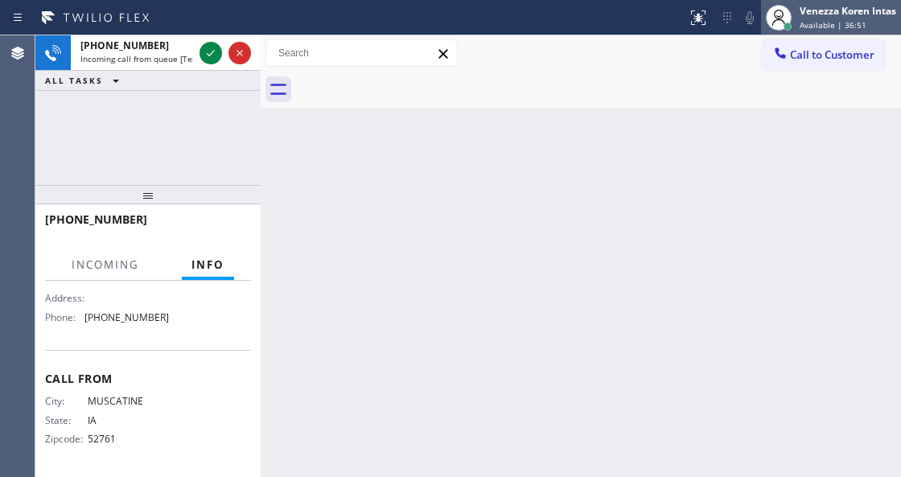
click at [811, 10] on div "Venezza Koren Intas" at bounding box center [847, 11] width 97 height 14
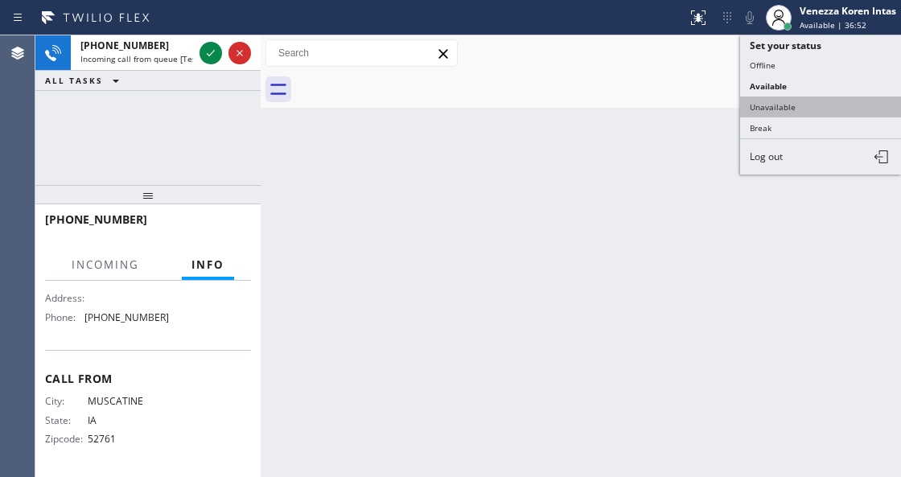
click at [819, 98] on button "Unavailable" at bounding box center [820, 107] width 161 height 21
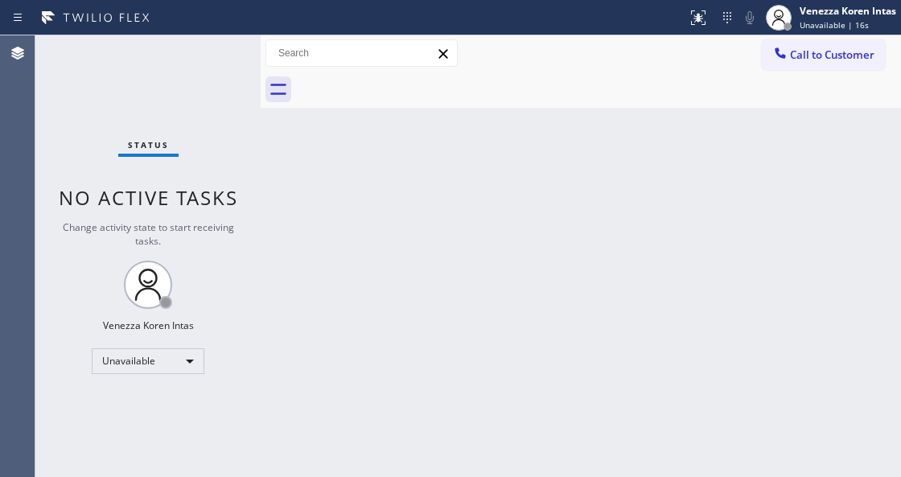
click at [291, 196] on div "Back to Dashboard Change Sender ID Customers Technicians Select a contact Outbo…" at bounding box center [581, 256] width 640 height 442
click at [162, 360] on div "Unavailable" at bounding box center [148, 361] width 113 height 26
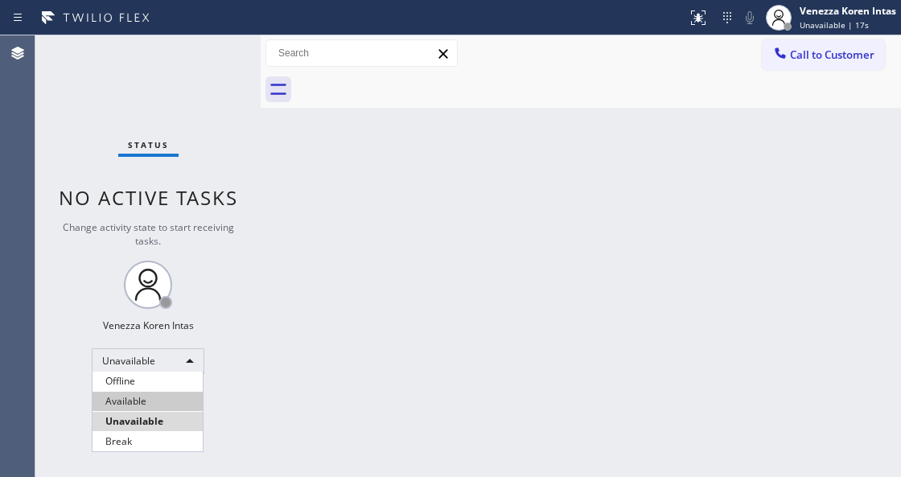
click at [151, 392] on li "Available" at bounding box center [147, 401] width 110 height 19
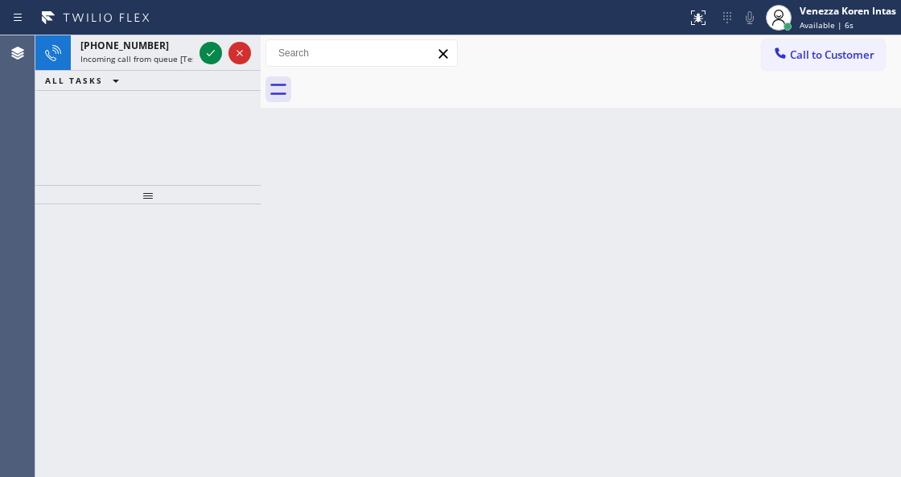
click at [143, 77] on div "ALL TASKS ALL TASKS ACTIVE TASKS TASKS IN WRAP UP" at bounding box center [147, 81] width 225 height 20
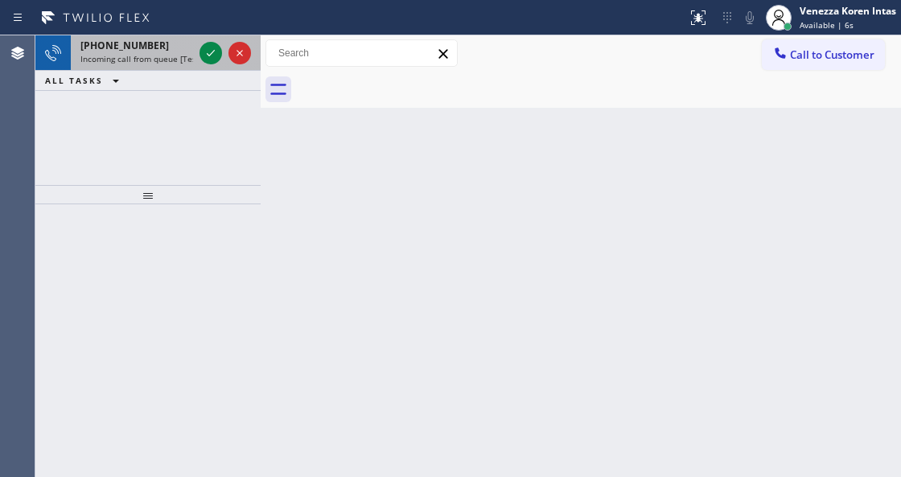
drag, startPoint x: 156, startPoint y: 51, endPoint x: 159, endPoint y: 203, distance: 151.2
click at [154, 53] on span "Incoming call from queue [Test] All" at bounding box center [147, 58] width 134 height 11
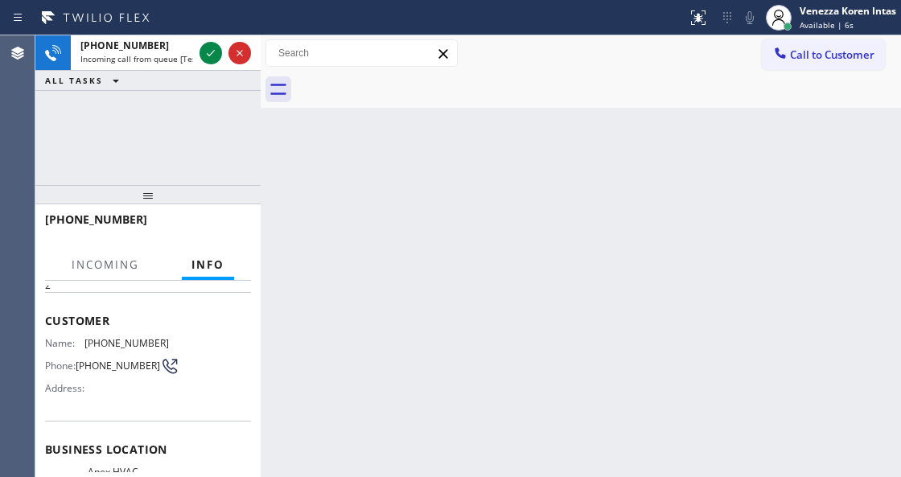
scroll to position [161, 0]
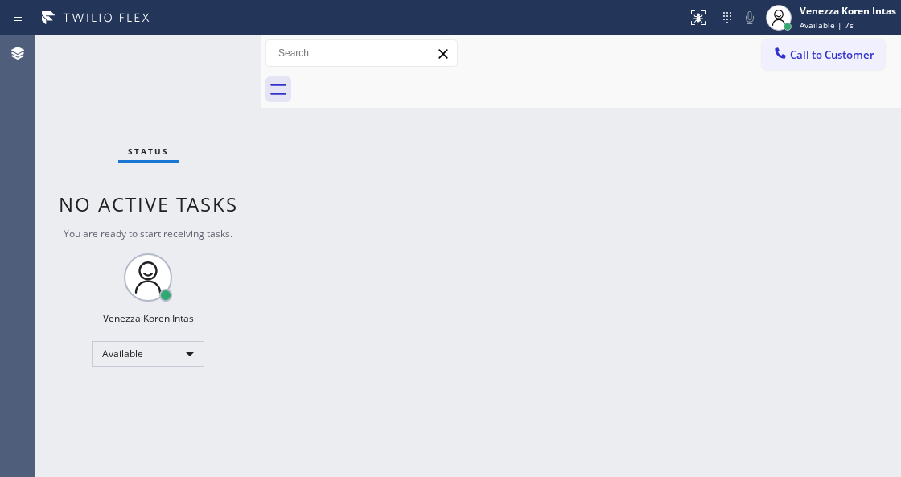
click at [855, 173] on div "Back to Dashboard Change Sender ID Customers Technicians Select a contact Outbo…" at bounding box center [581, 256] width 640 height 442
click at [195, 167] on div "Status No active tasks You are ready to start receiving tasks. Venezza Koren In…" at bounding box center [147, 256] width 225 height 442
drag, startPoint x: 261, startPoint y: 117, endPoint x: 310, endPoint y: 327, distance: 215.8
click at [261, 117] on div at bounding box center [261, 256] width 0 height 442
click at [134, 122] on div "Status No active tasks You are ready to start receiving tasks. Venezza Koren In…" at bounding box center [147, 256] width 225 height 442
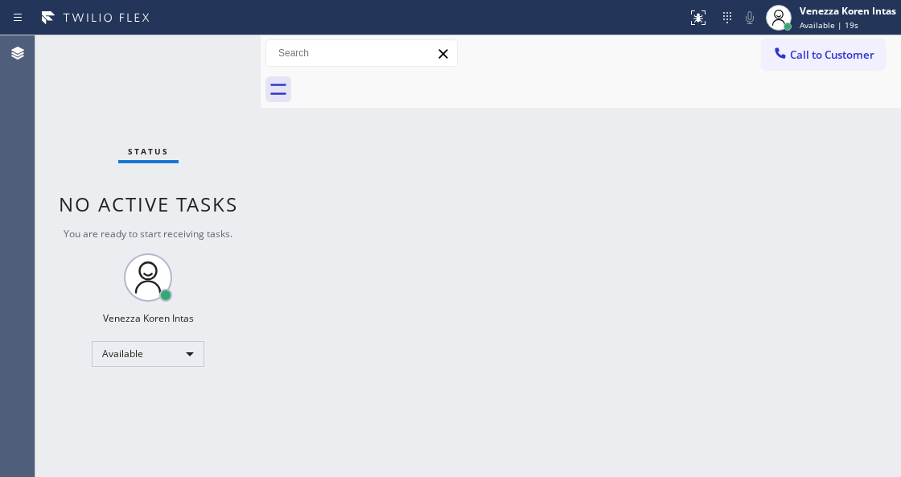
click at [713, 228] on div "Back to Dashboard Change Sender ID Customers Technicians Select a contact Outbo…" at bounding box center [581, 256] width 640 height 442
drag, startPoint x: 277, startPoint y: 188, endPoint x: 305, endPoint y: 325, distance: 139.6
click at [277, 197] on div "Back to Dashboard Change Sender ID Customers Technicians Select a contact Outbo…" at bounding box center [581, 256] width 640 height 442
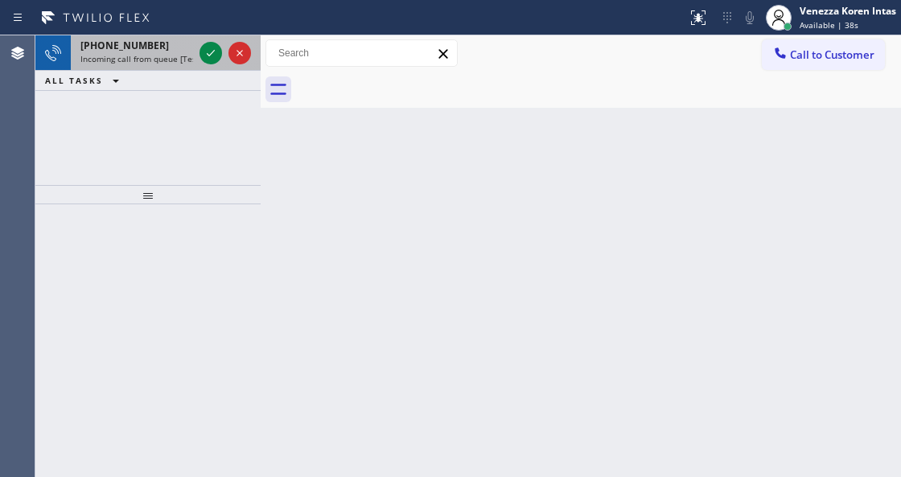
click at [134, 47] on span "+19253360430" at bounding box center [124, 46] width 88 height 14
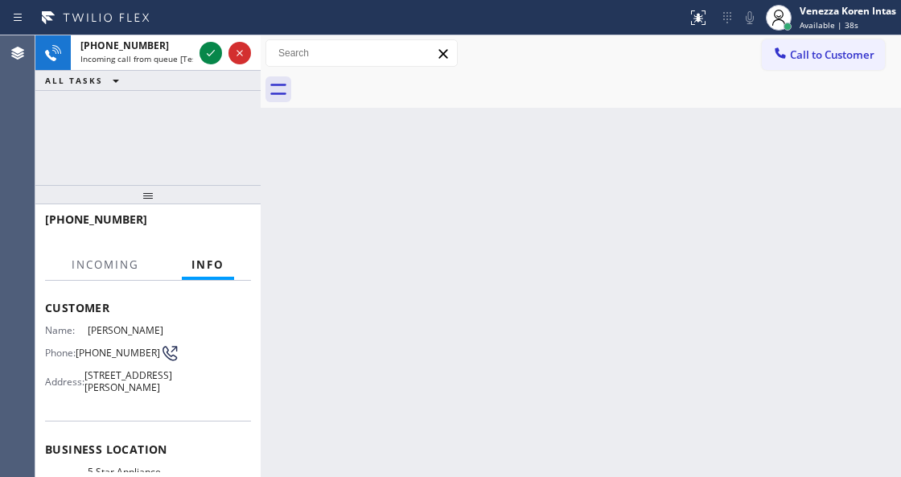
scroll to position [161, 0]
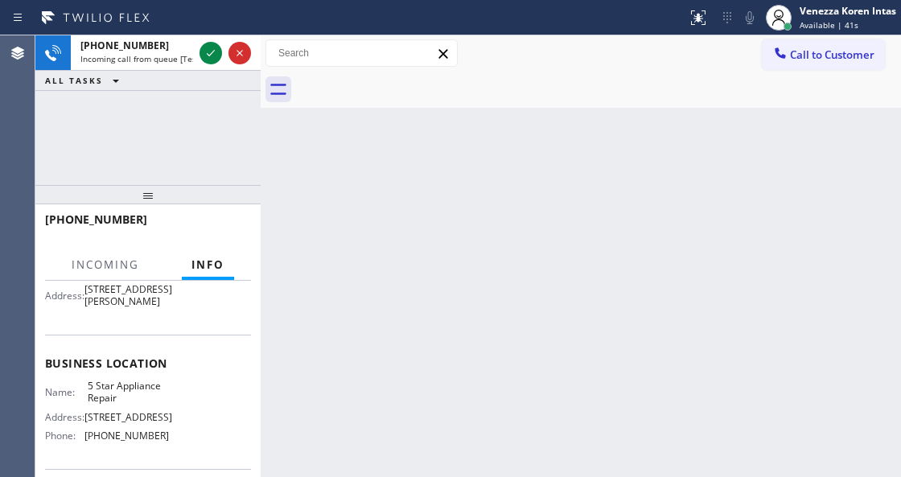
click at [598, 212] on div "Back to Dashboard Change Sender ID Customers Technicians Select a contact Outbo…" at bounding box center [581, 256] width 640 height 442
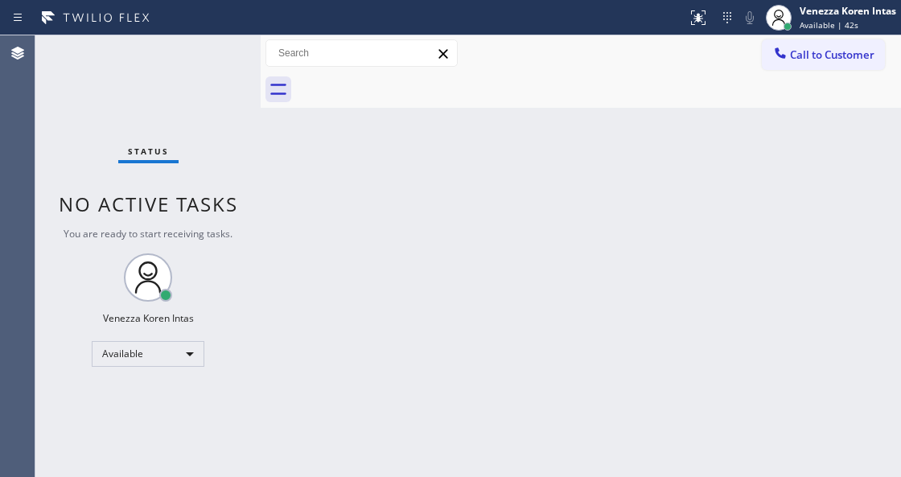
drag, startPoint x: 585, startPoint y: 273, endPoint x: 370, endPoint y: 436, distance: 270.4
click at [584, 273] on div "Back to Dashboard Change Sender ID Customers Technicians Select a contact Outbo…" at bounding box center [581, 256] width 640 height 442
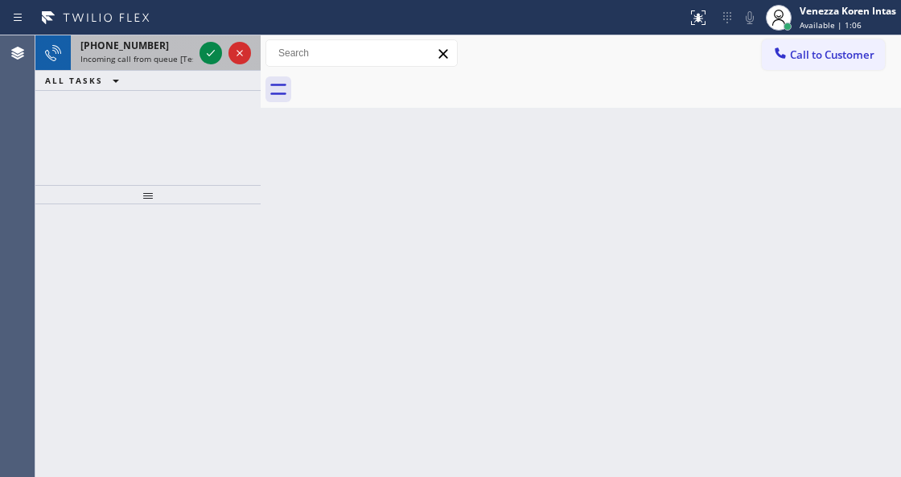
click at [154, 60] on span "Incoming call from queue [Test] All" at bounding box center [147, 58] width 134 height 11
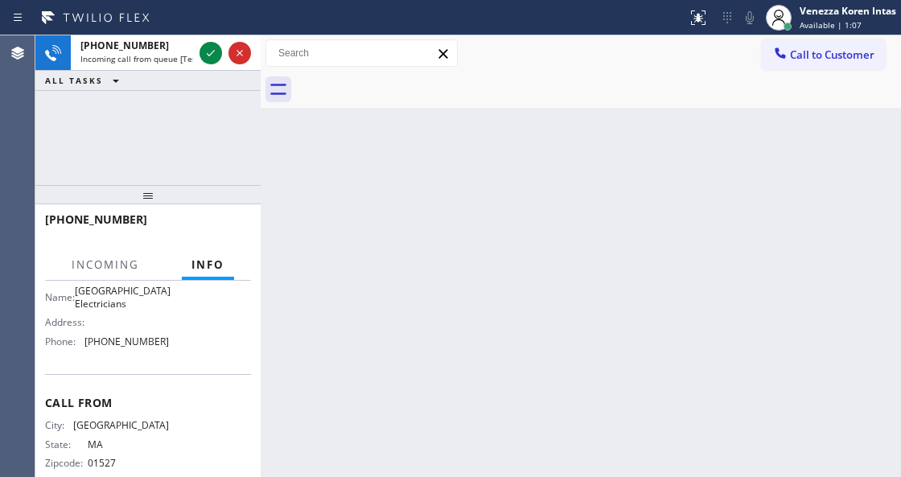
scroll to position [267, 0]
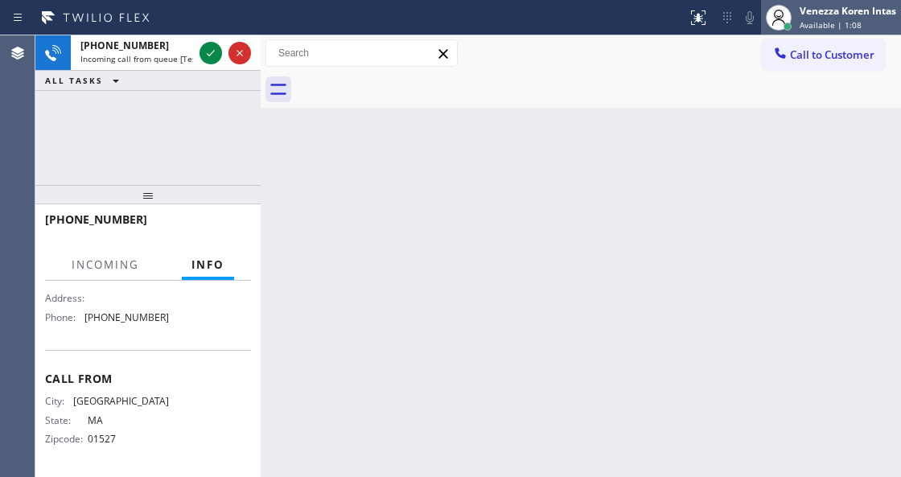
click at [825, 6] on div "Venezza Koren Intas" at bounding box center [847, 11] width 97 height 14
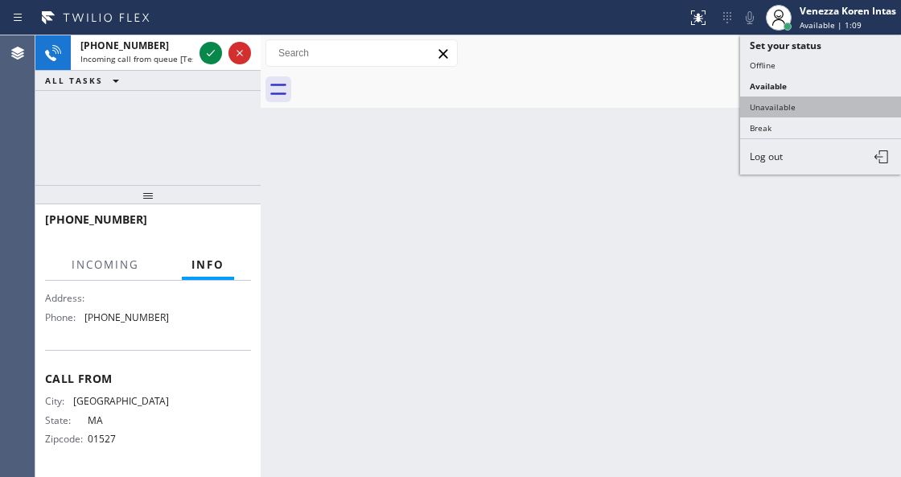
click at [787, 109] on button "Unavailable" at bounding box center [820, 107] width 161 height 21
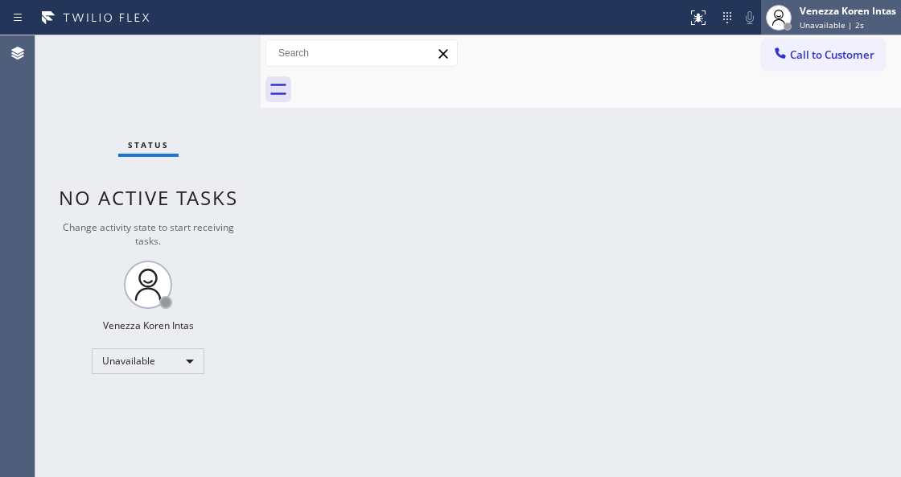
click at [814, 23] on span "Unavailable | 2s" at bounding box center [831, 24] width 64 height 11
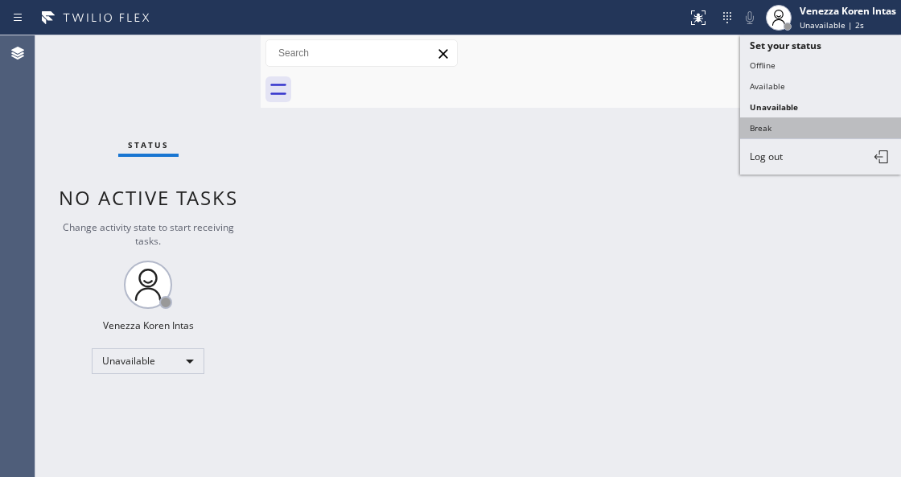
click at [766, 122] on button "Break" at bounding box center [820, 127] width 161 height 21
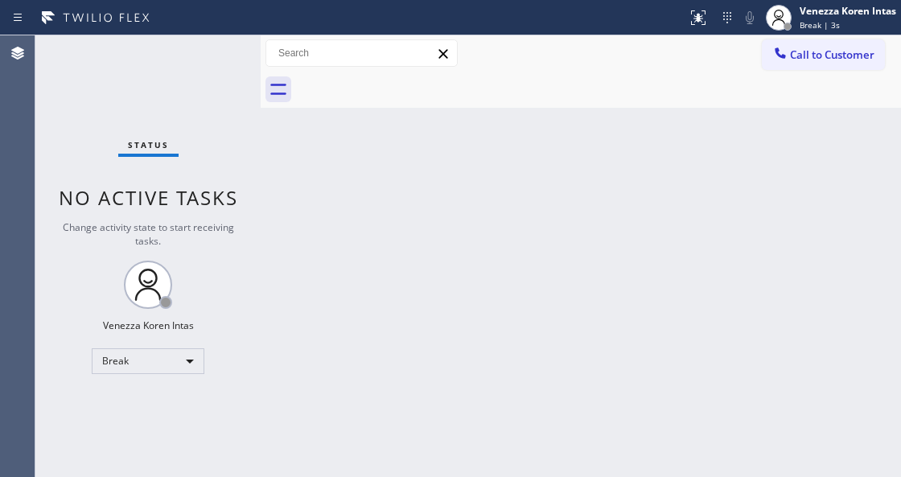
click at [164, 121] on div "Status No active tasks Change activity state to start receiving tasks. Venezza …" at bounding box center [147, 256] width 225 height 442
